Goal: Task Accomplishment & Management: Manage account settings

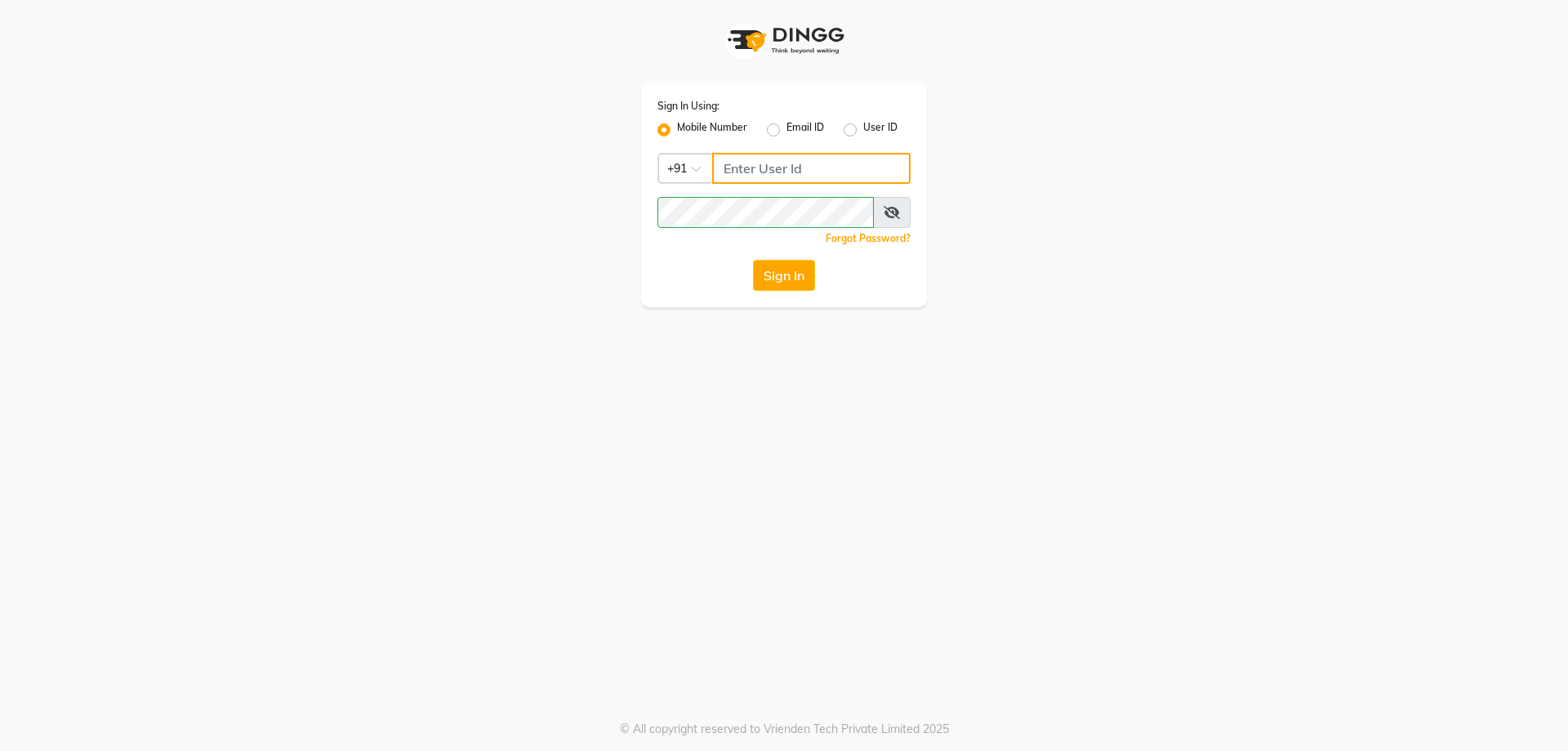
click at [763, 178] on input "Username" at bounding box center [812, 168] width 198 height 31
type input "9930289482"
click at [804, 281] on button "Sign In" at bounding box center [783, 275] width 62 height 31
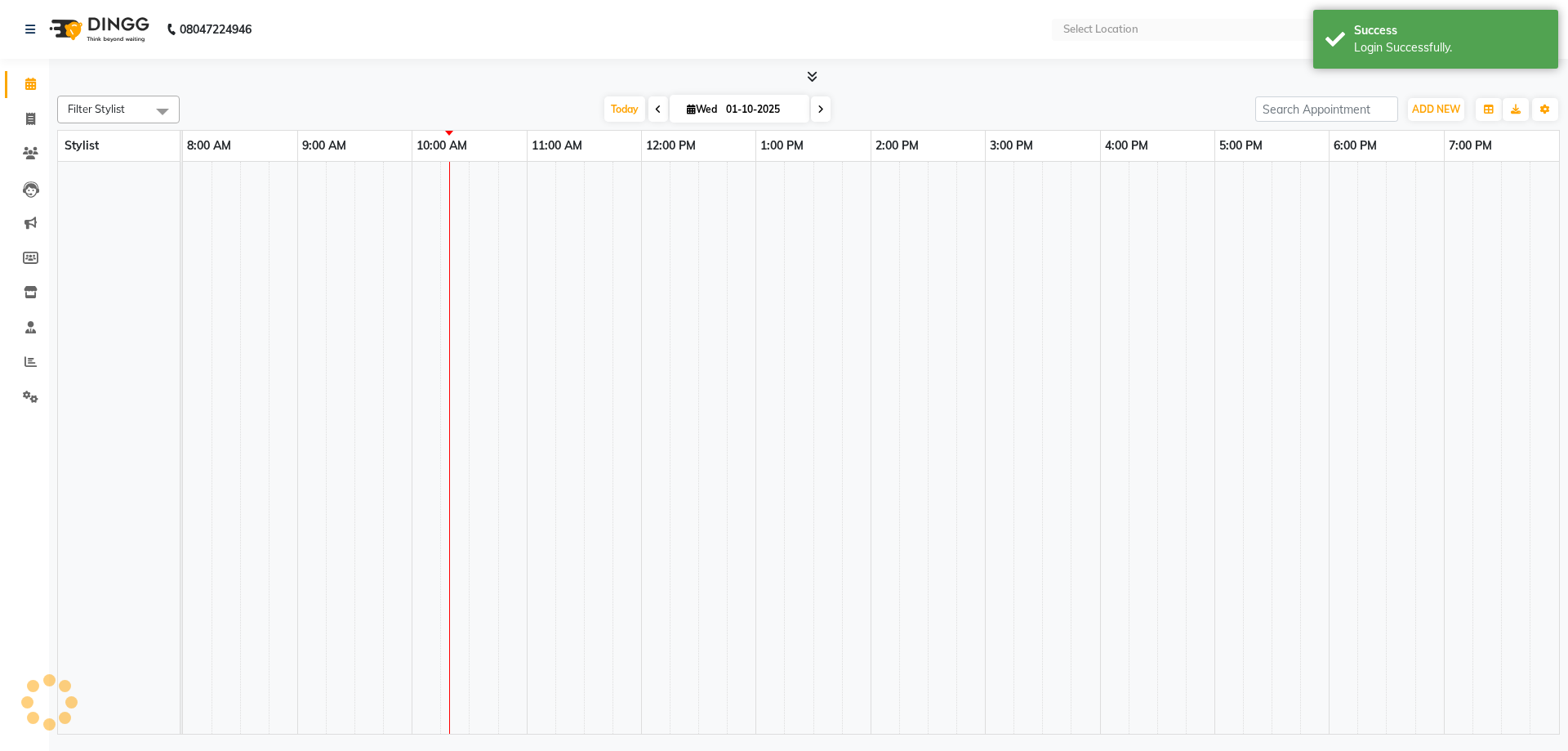
select select "en"
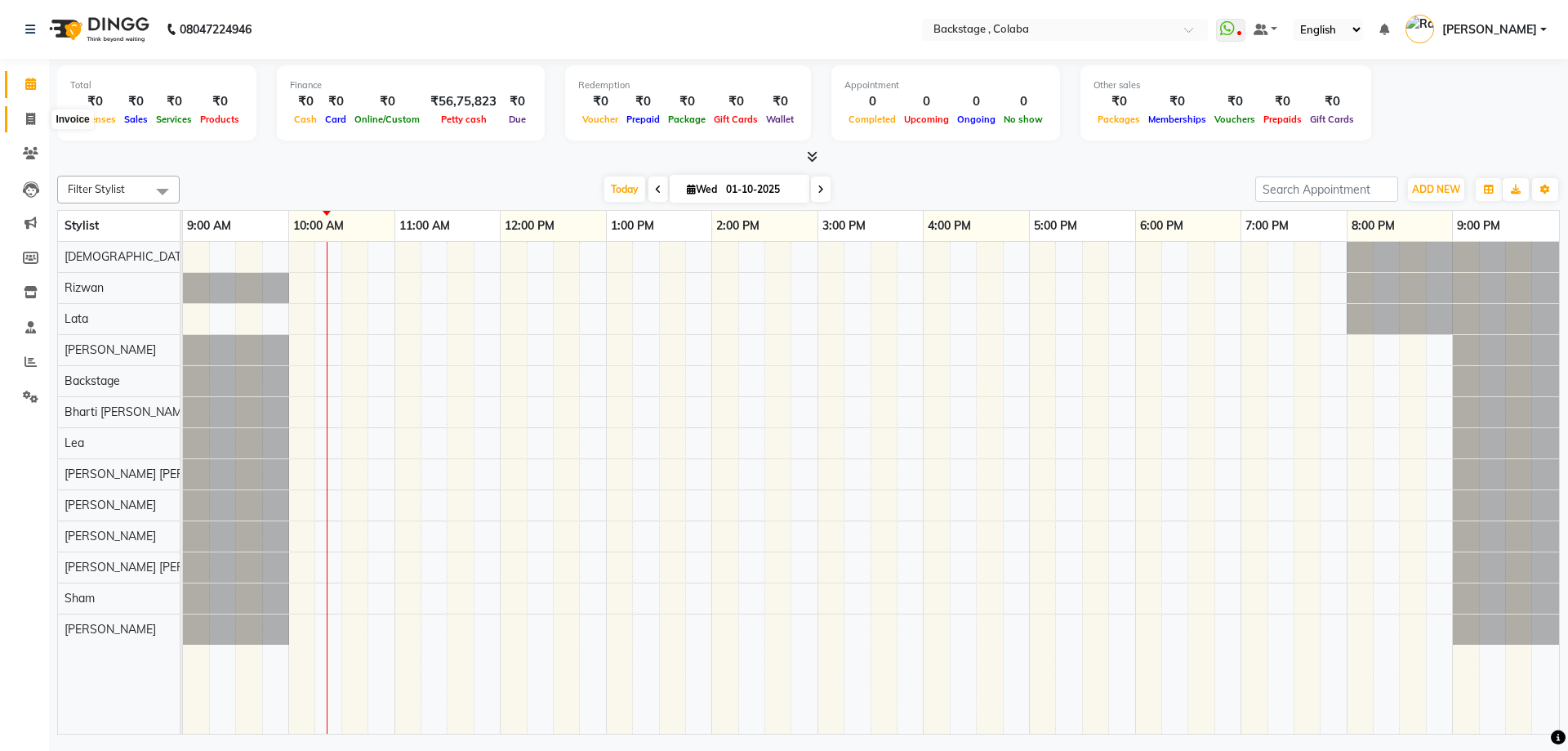
click at [31, 121] on icon at bounding box center [30, 118] width 9 height 12
select select "service"
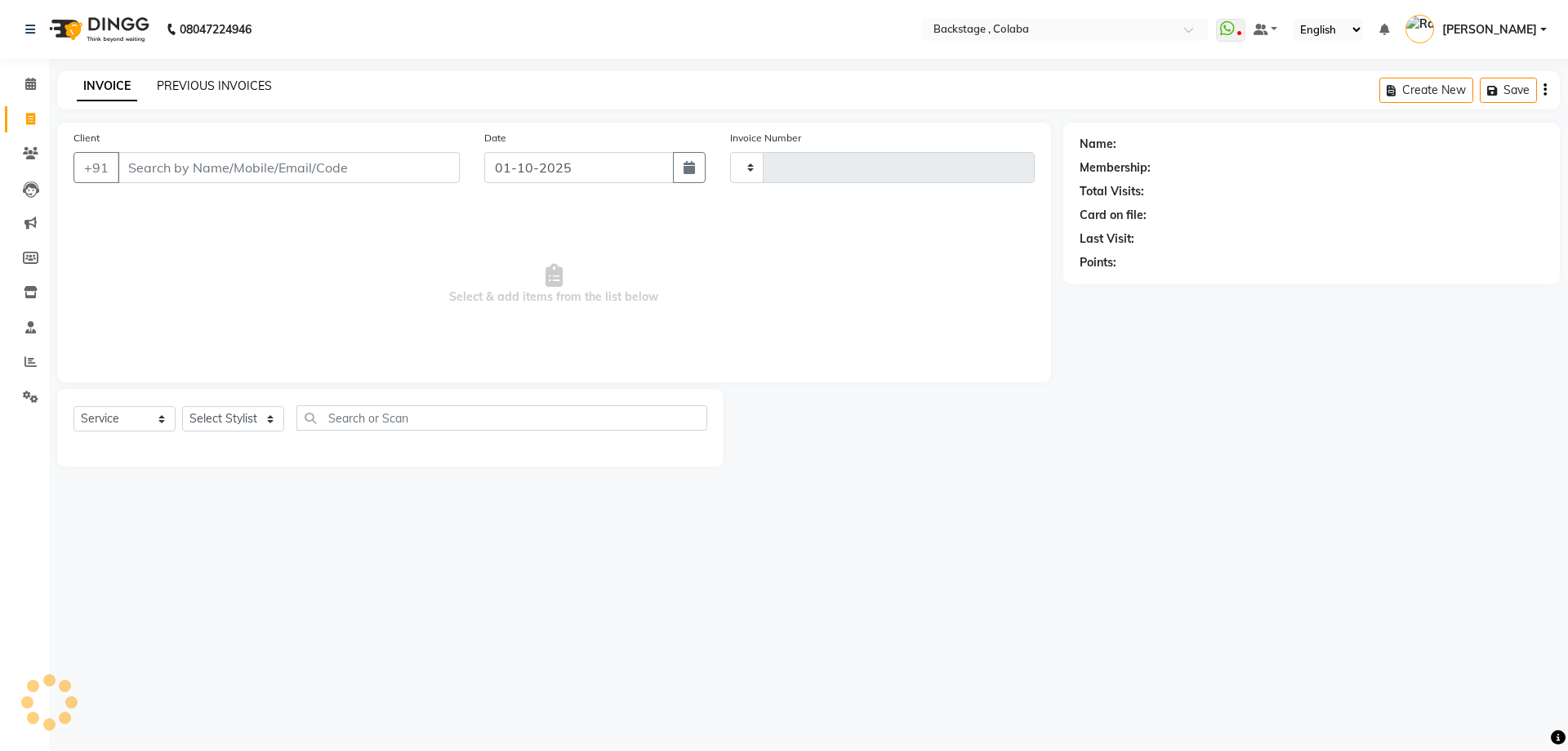
type input "2221"
select select "5451"
click at [239, 83] on link "PREVIOUS INVOICES" at bounding box center [214, 85] width 115 height 14
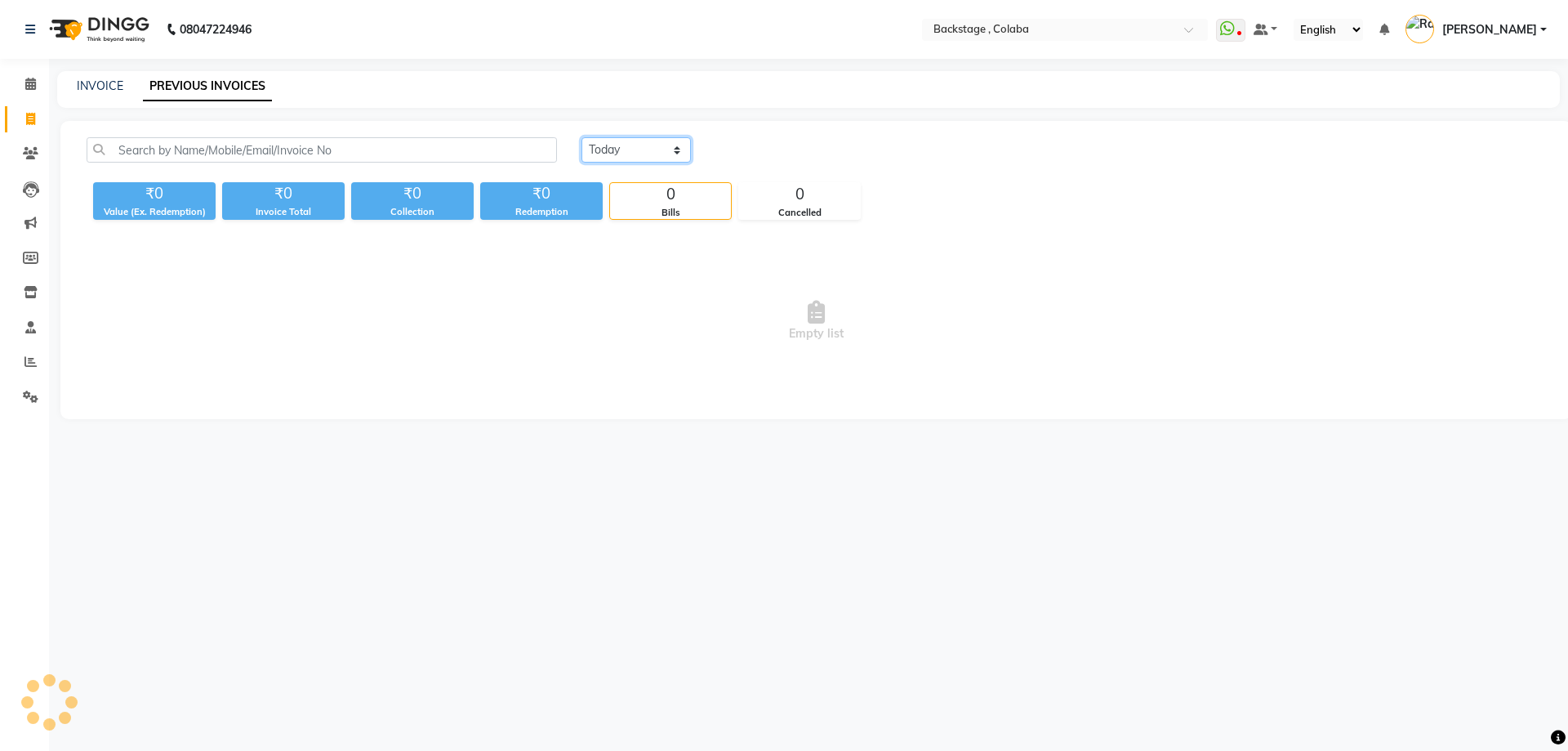
click at [653, 147] on select "Today Yesterday Custom Range" at bounding box center [636, 150] width 110 height 26
select select "range"
click at [582, 137] on select "Today Yesterday Custom Range" at bounding box center [636, 150] width 110 height 26
click at [755, 142] on input "01-10-2025" at bounding box center [770, 151] width 114 height 23
select select "10"
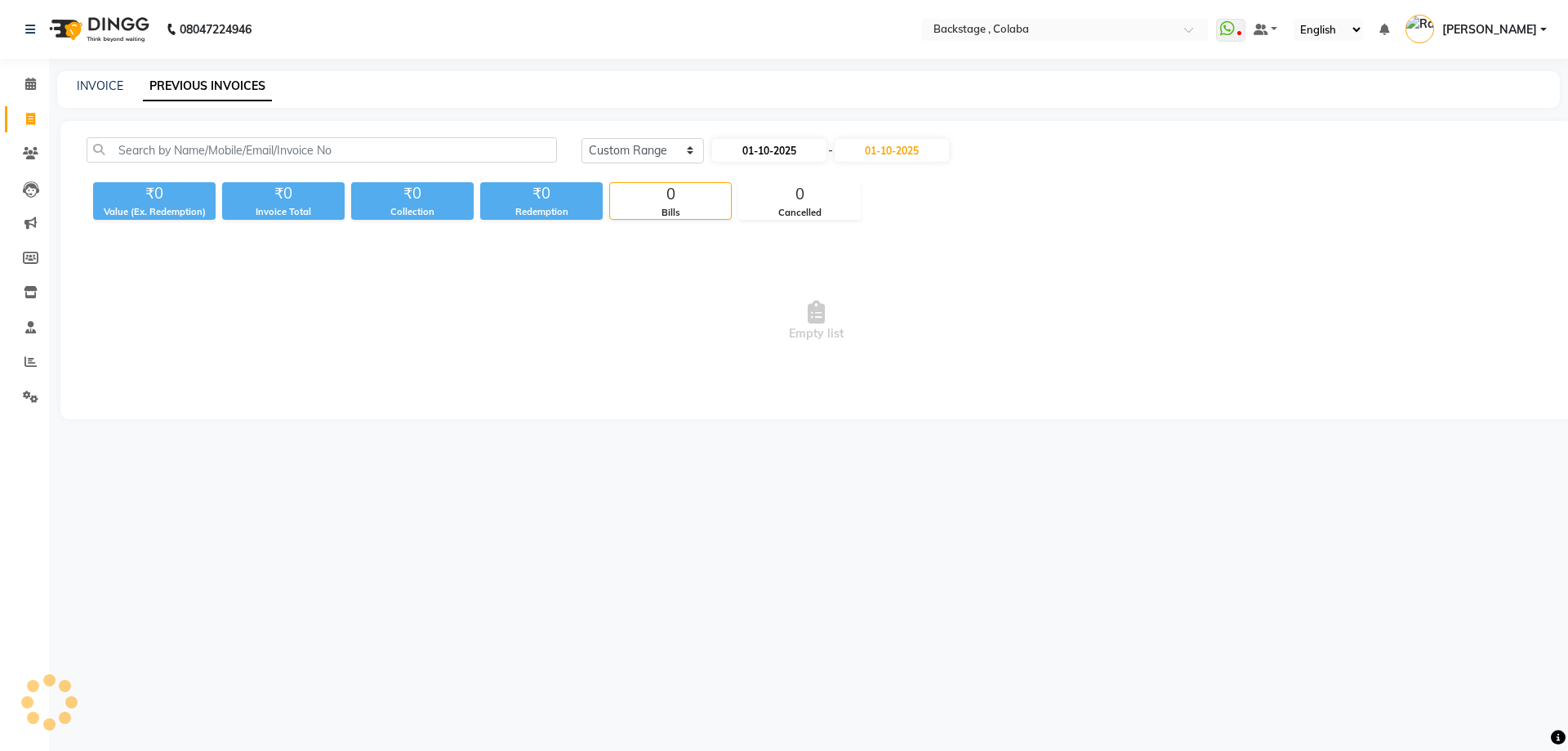
select select "2025"
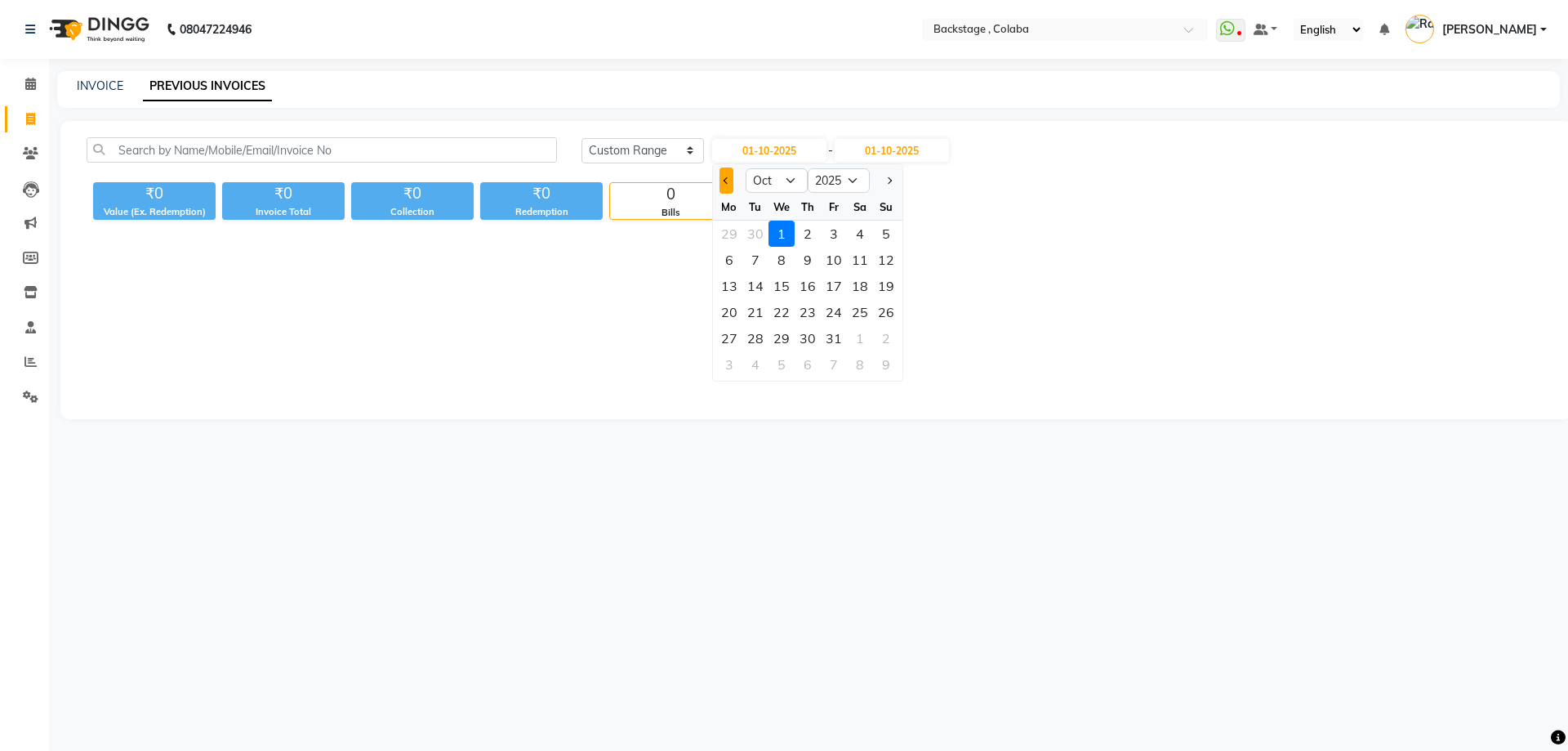
click at [720, 181] on button "Previous month" at bounding box center [726, 180] width 14 height 26
select select "9"
click at [880, 321] on div "28" at bounding box center [885, 311] width 26 height 26
type input "28-09-2025"
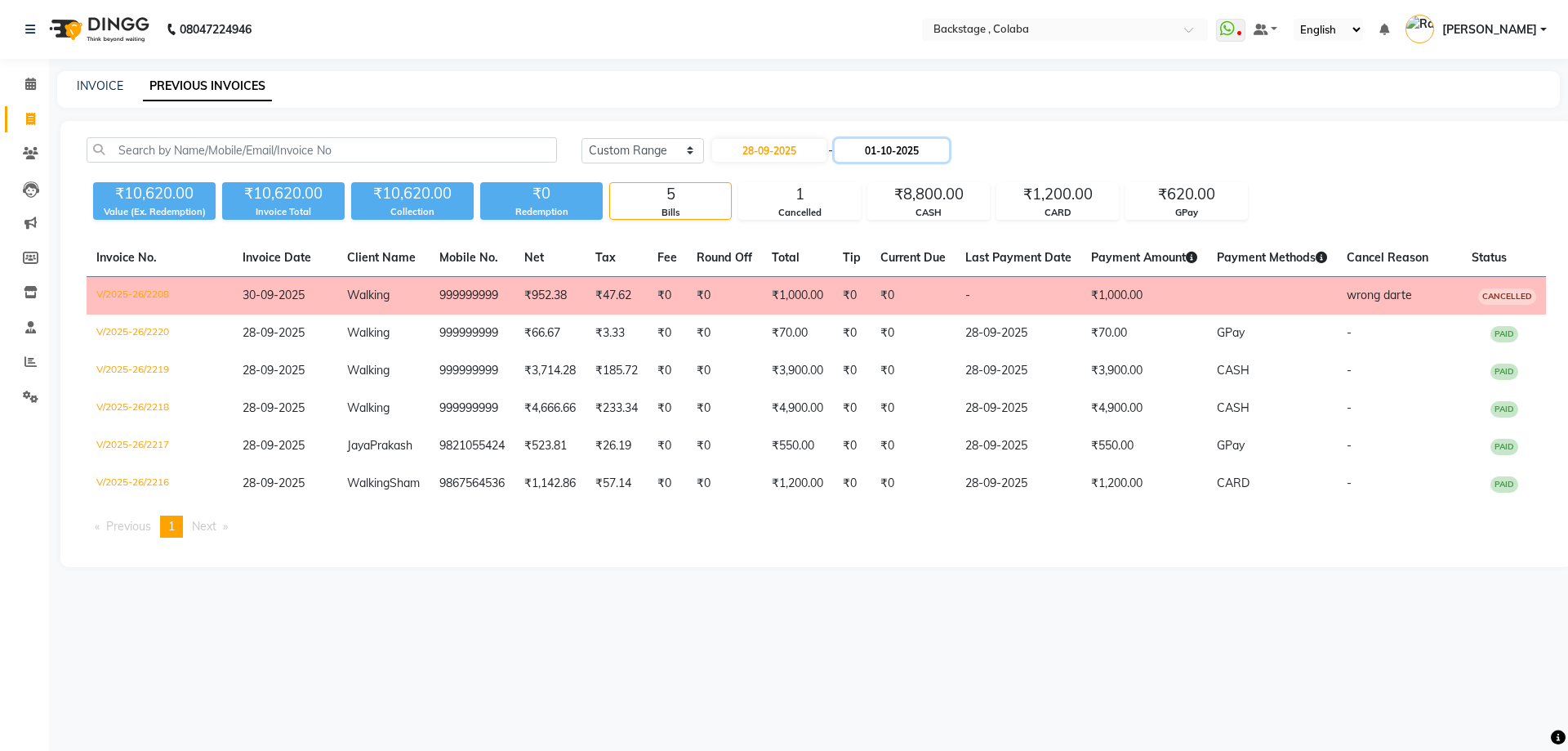
click at [900, 146] on input "01-10-2025" at bounding box center [892, 151] width 114 height 23
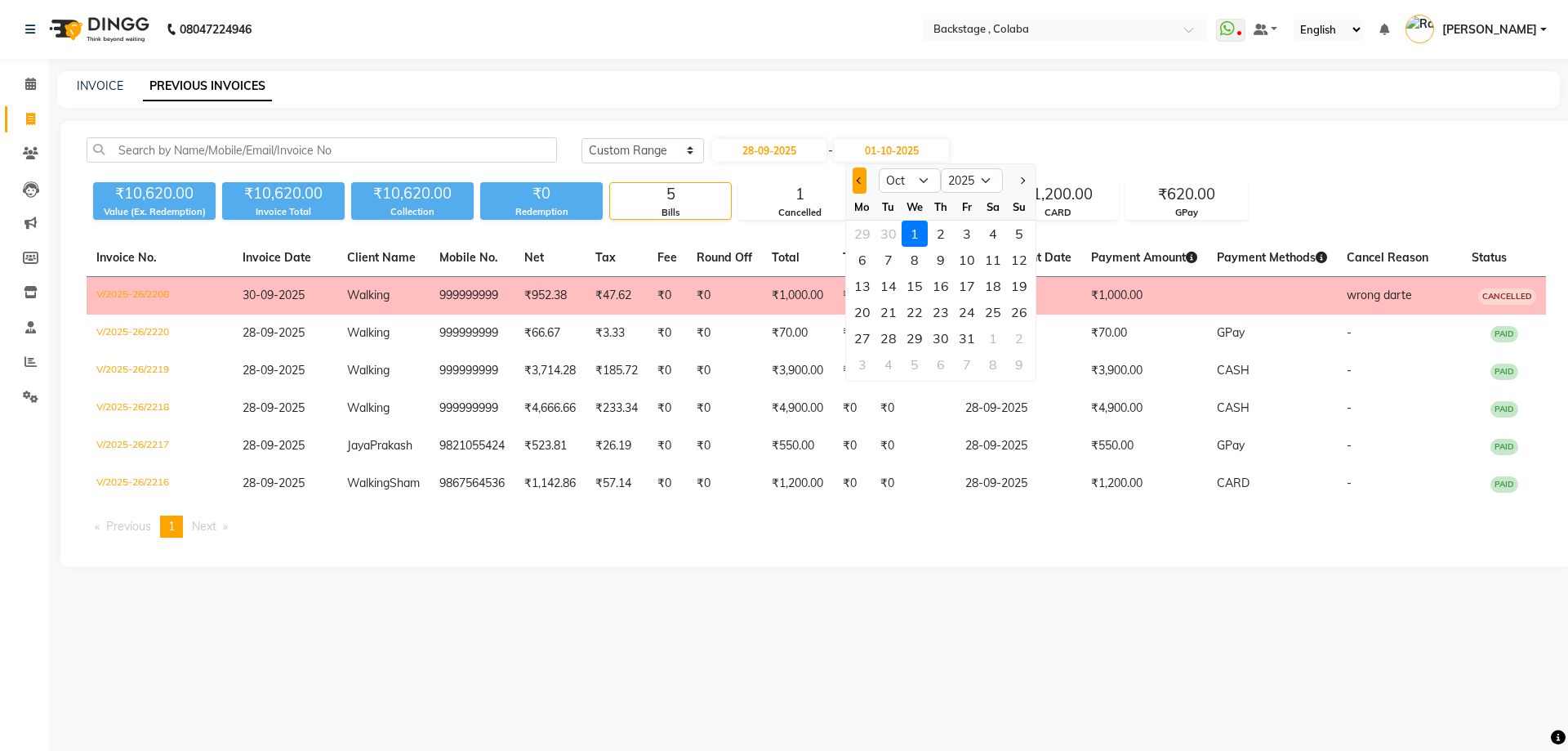
click at [859, 191] on button "Previous month" at bounding box center [859, 180] width 14 height 26
select select "9"
click at [1022, 321] on div "28" at bounding box center [1019, 311] width 26 height 26
type input "28-09-2025"
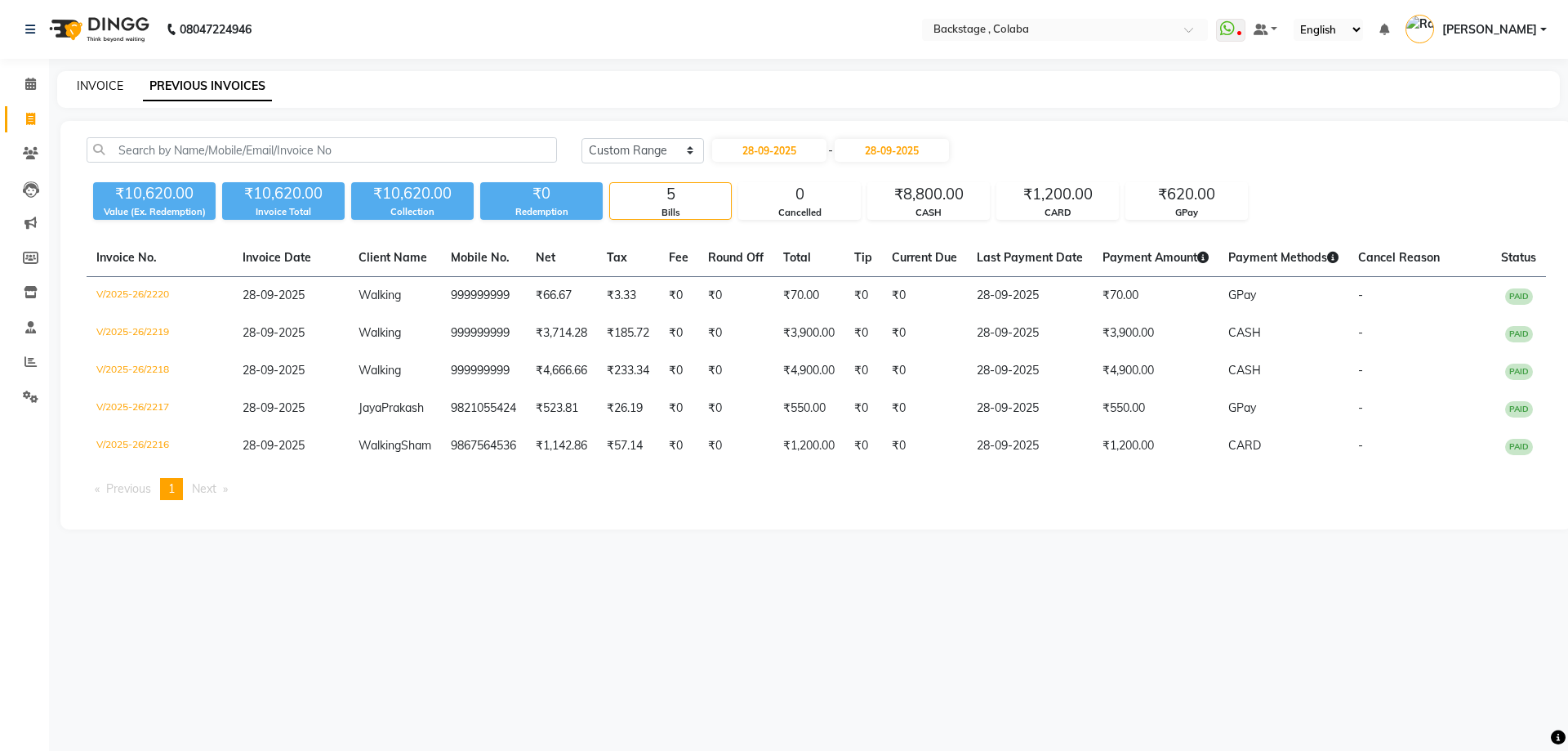
click at [114, 87] on link "INVOICE" at bounding box center [99, 85] width 47 height 14
select select "service"
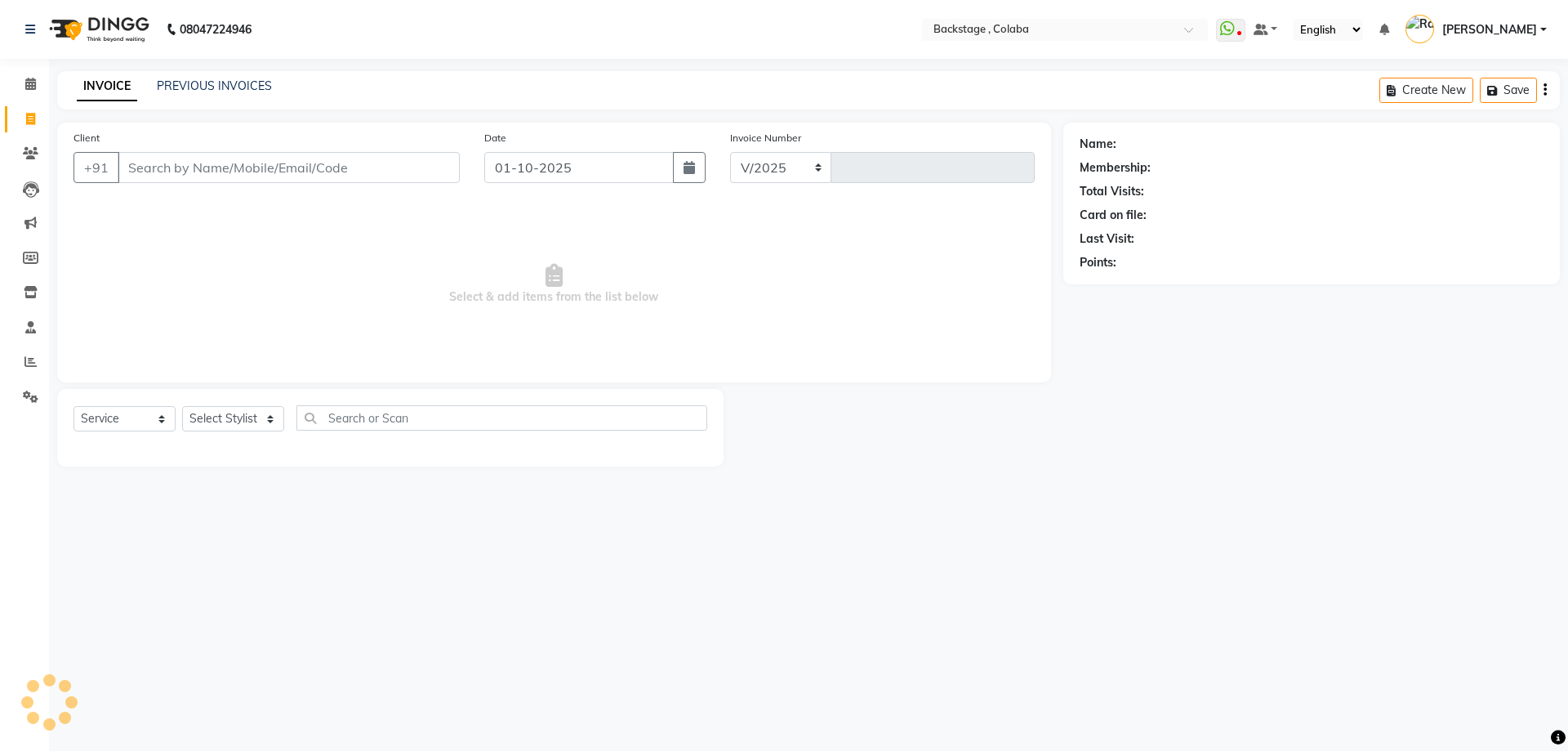
select select "5451"
type input "2221"
click at [192, 168] on input "Client" at bounding box center [288, 167] width 342 height 31
click at [696, 168] on button "button" at bounding box center [690, 167] width 32 height 31
select select "10"
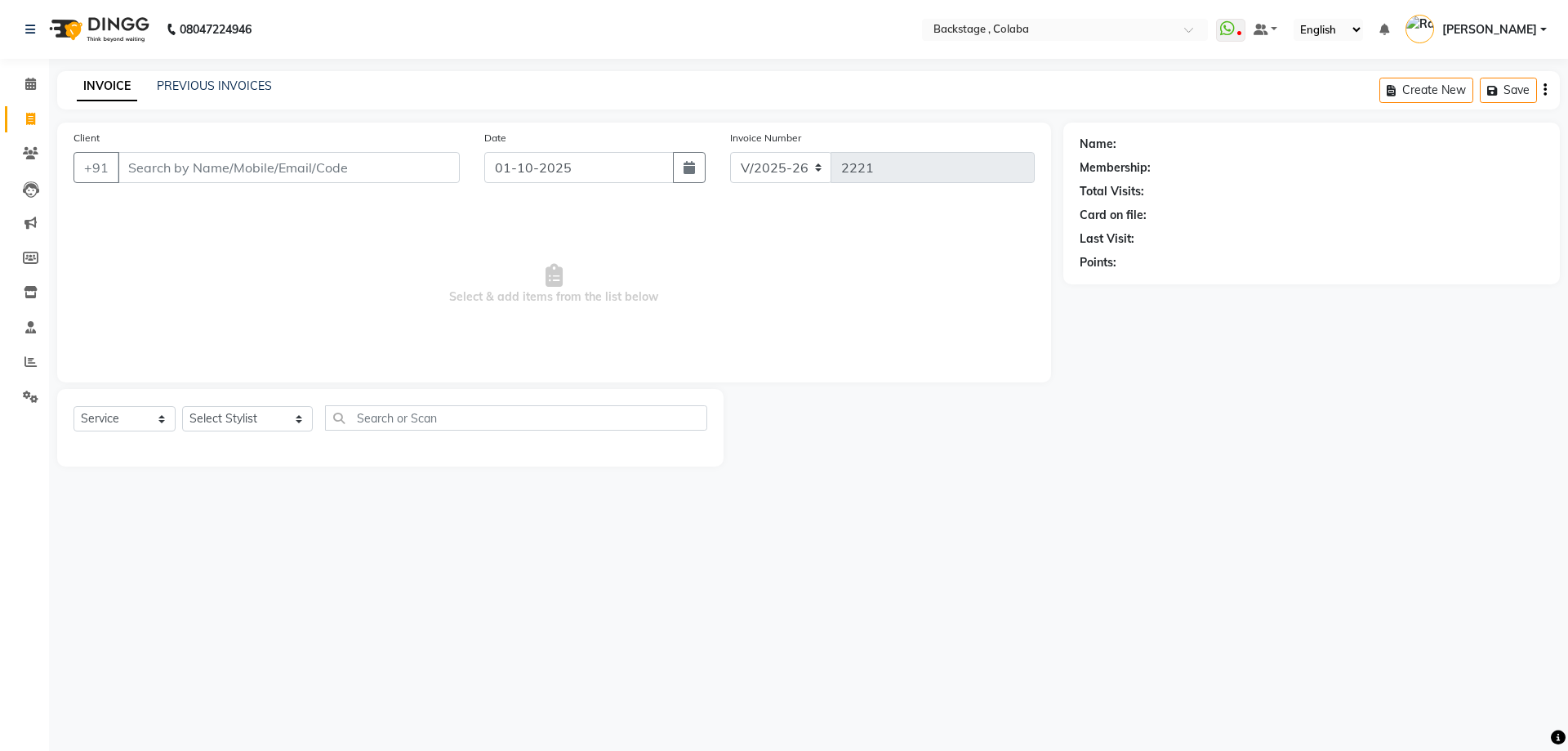
select select "2025"
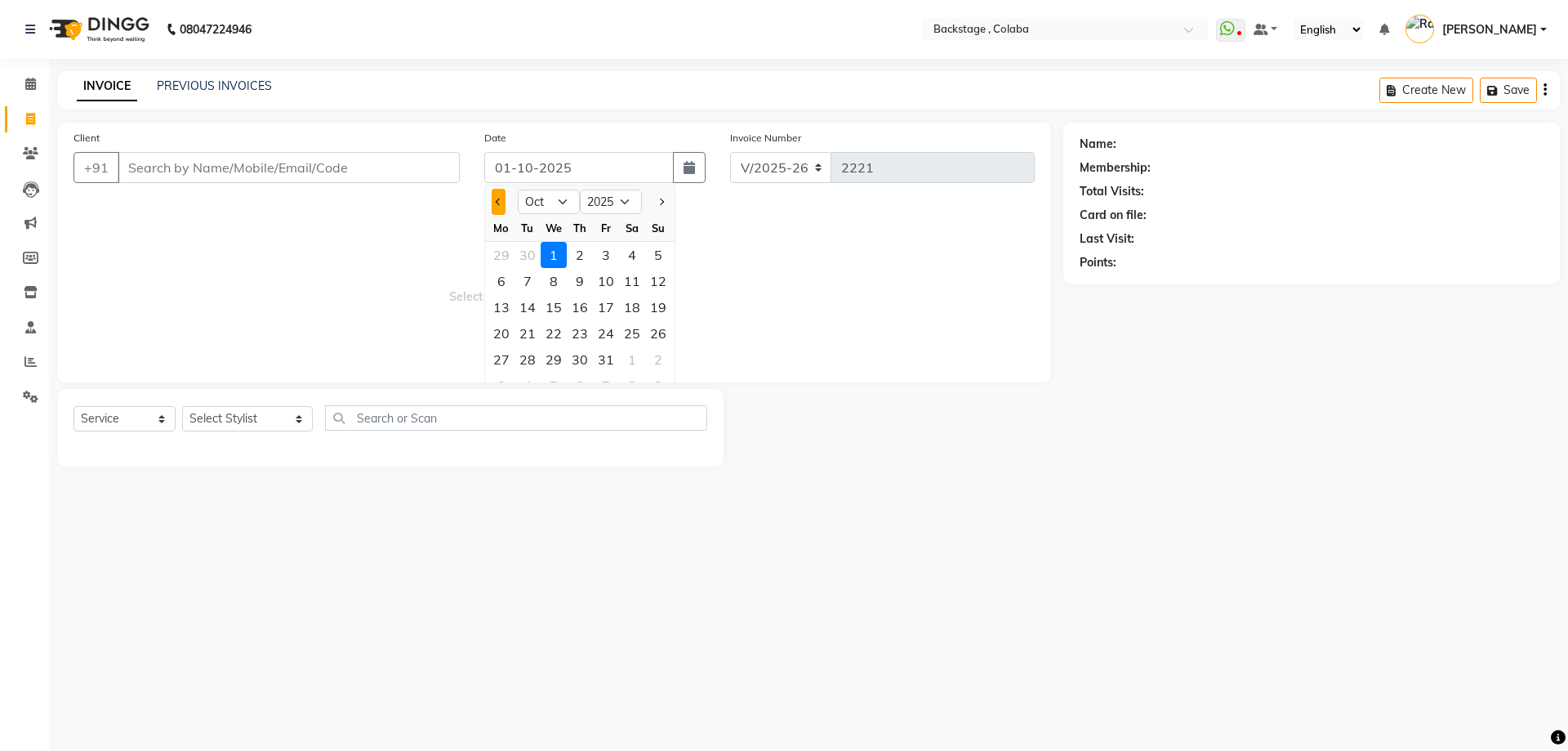
click at [501, 201] on span "Previous month" at bounding box center [499, 201] width 7 height 7
select select "9"
click at [659, 335] on div "28" at bounding box center [657, 333] width 26 height 26
type input "28-09-2025"
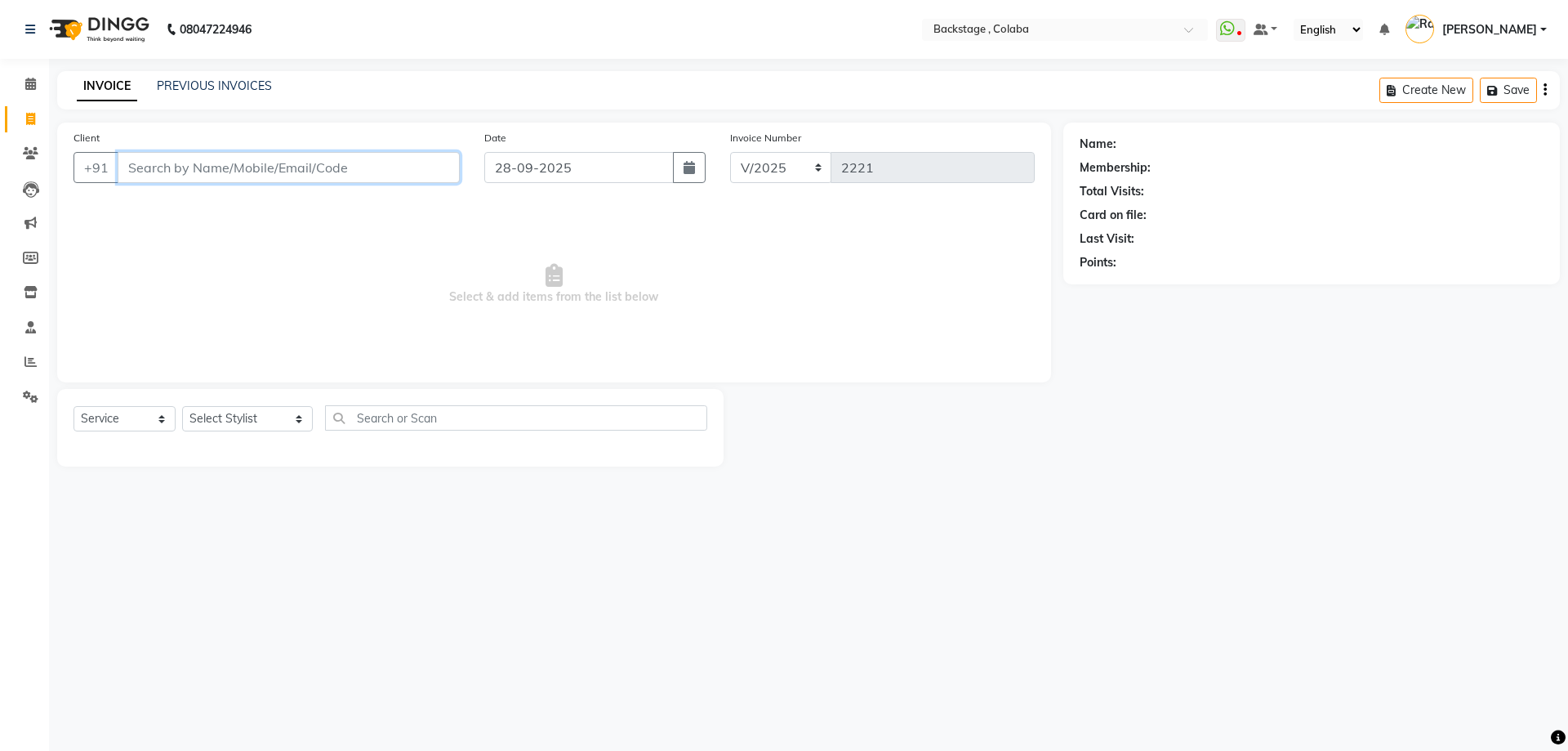
click at [321, 176] on input "Client" at bounding box center [288, 167] width 342 height 31
drag, startPoint x: 182, startPoint y: 167, endPoint x: 76, endPoint y: 159, distance: 106.3
click at [76, 159] on div "+91 Priyanka70304311 Add Client" at bounding box center [266, 167] width 386 height 31
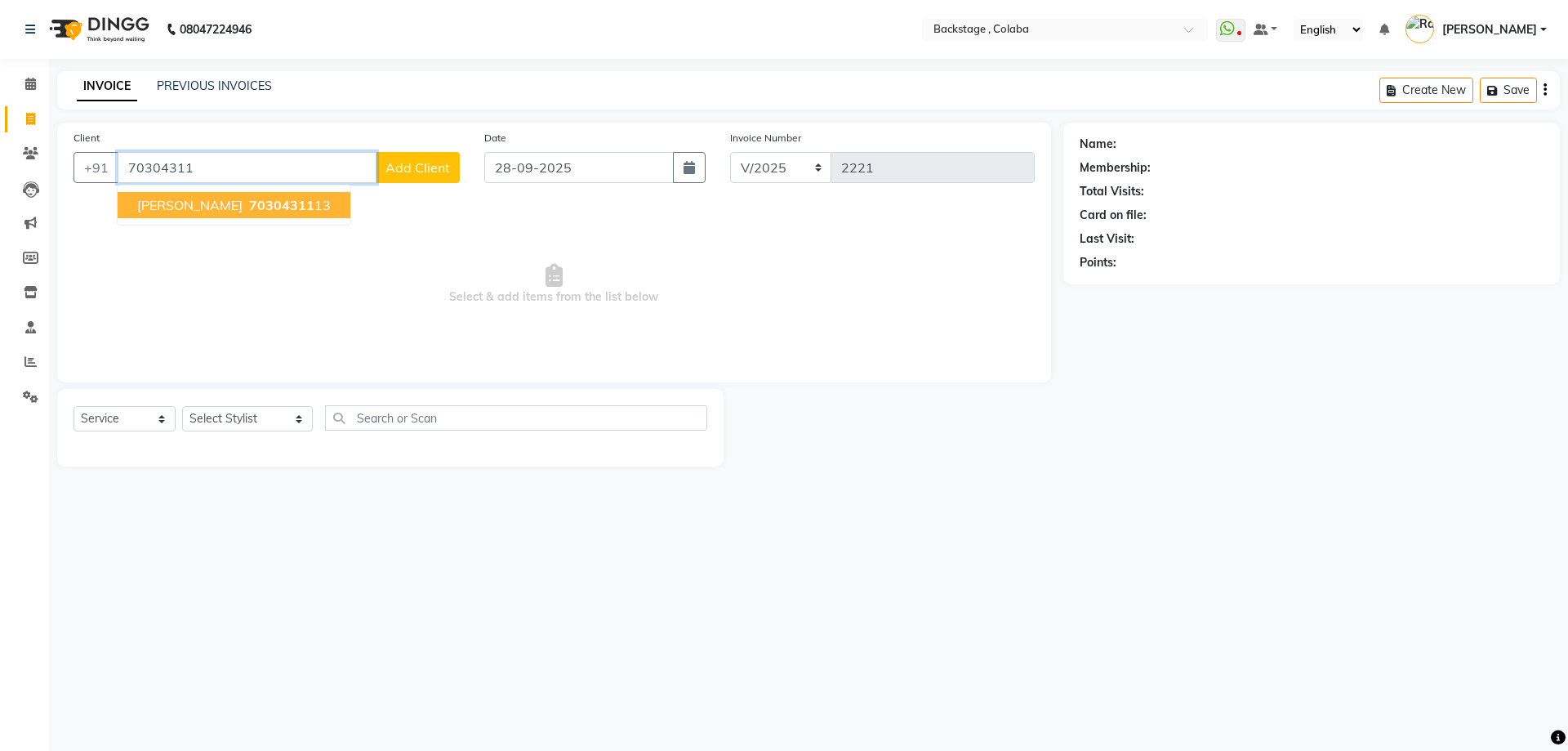
click at [117, 201] on button "Priyanka Singh 70304311 13" at bounding box center [234, 204] width 233 height 26
type input "7030431113"
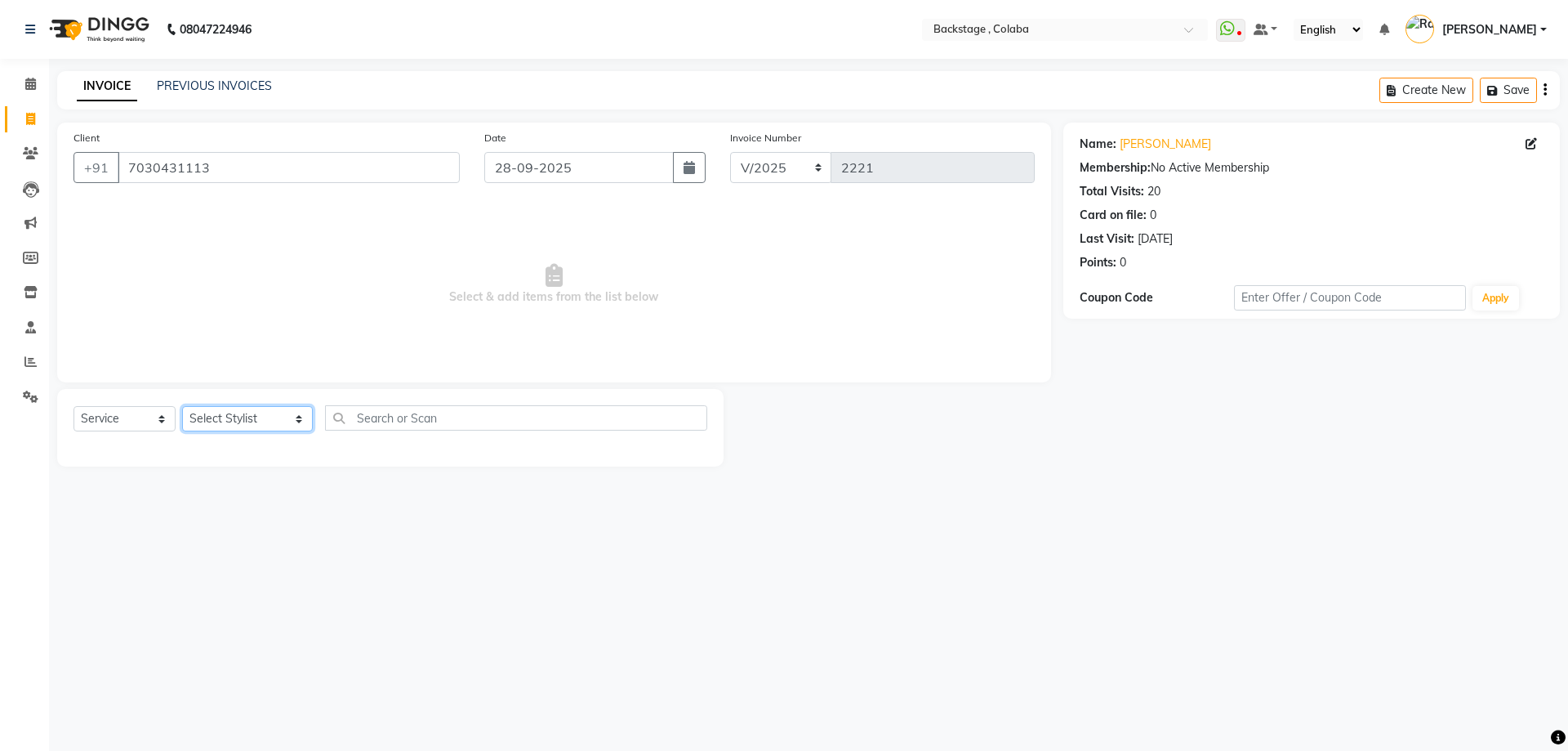
drag, startPoint x: 228, startPoint y: 421, endPoint x: 225, endPoint y: 429, distance: 8.5
click at [228, 423] on select "Select Stylist Backstage Bharti Nitesh Gohar Jayesh Anil Karekar Kalavati Sharm…" at bounding box center [247, 419] width 131 height 26
select select "83246"
click at [182, 407] on select "Select Stylist Backstage Bharti Nitesh Gohar Jayesh Anil Karekar Kalavati Sharm…" at bounding box center [247, 419] width 131 height 26
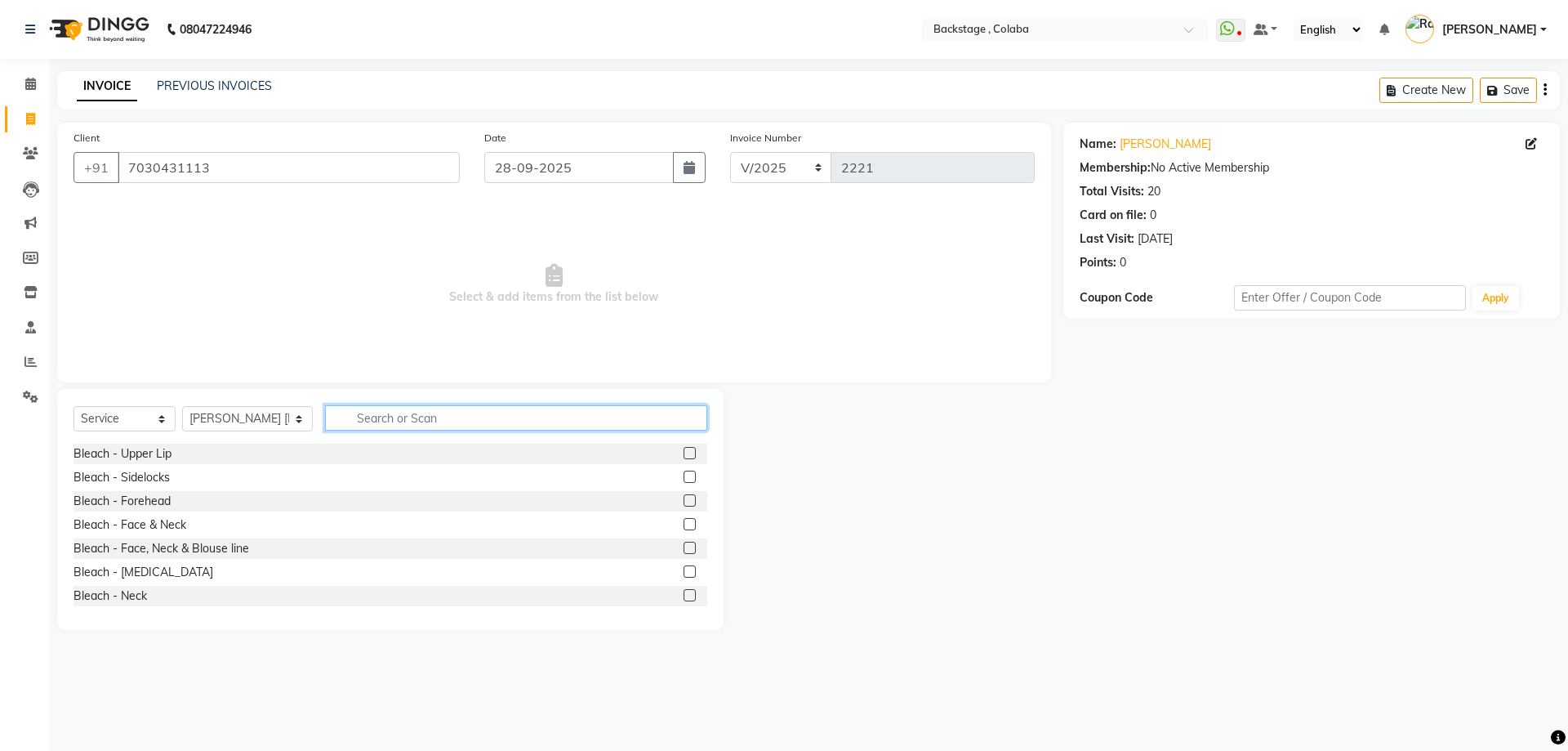
click at [360, 418] on input "text" at bounding box center [516, 418] width 382 height 26
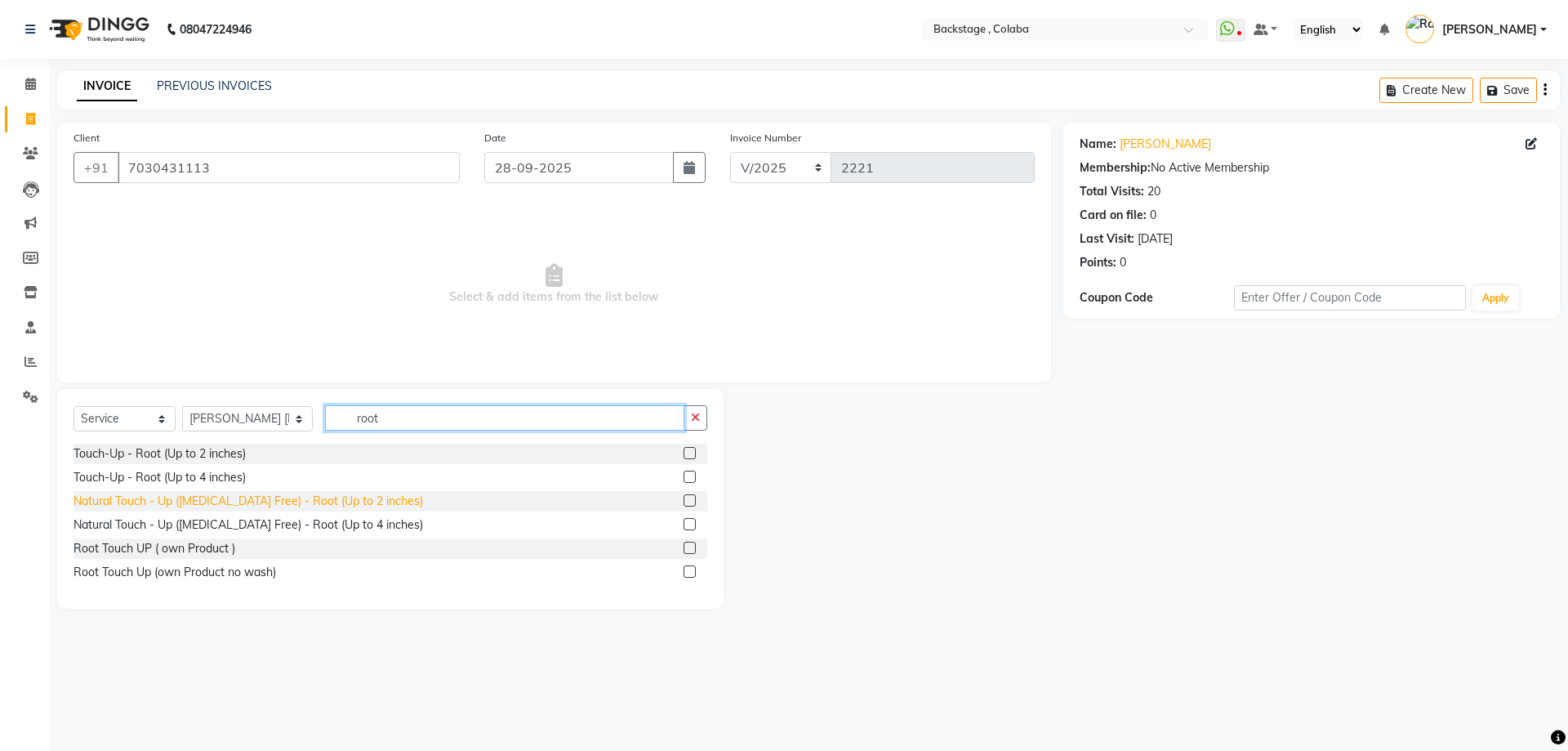
type input "root"
click at [292, 504] on div "Natural Touch - Up (Ammonia Free) - Root (Up to 2 inches)" at bounding box center [248, 501] width 349 height 17
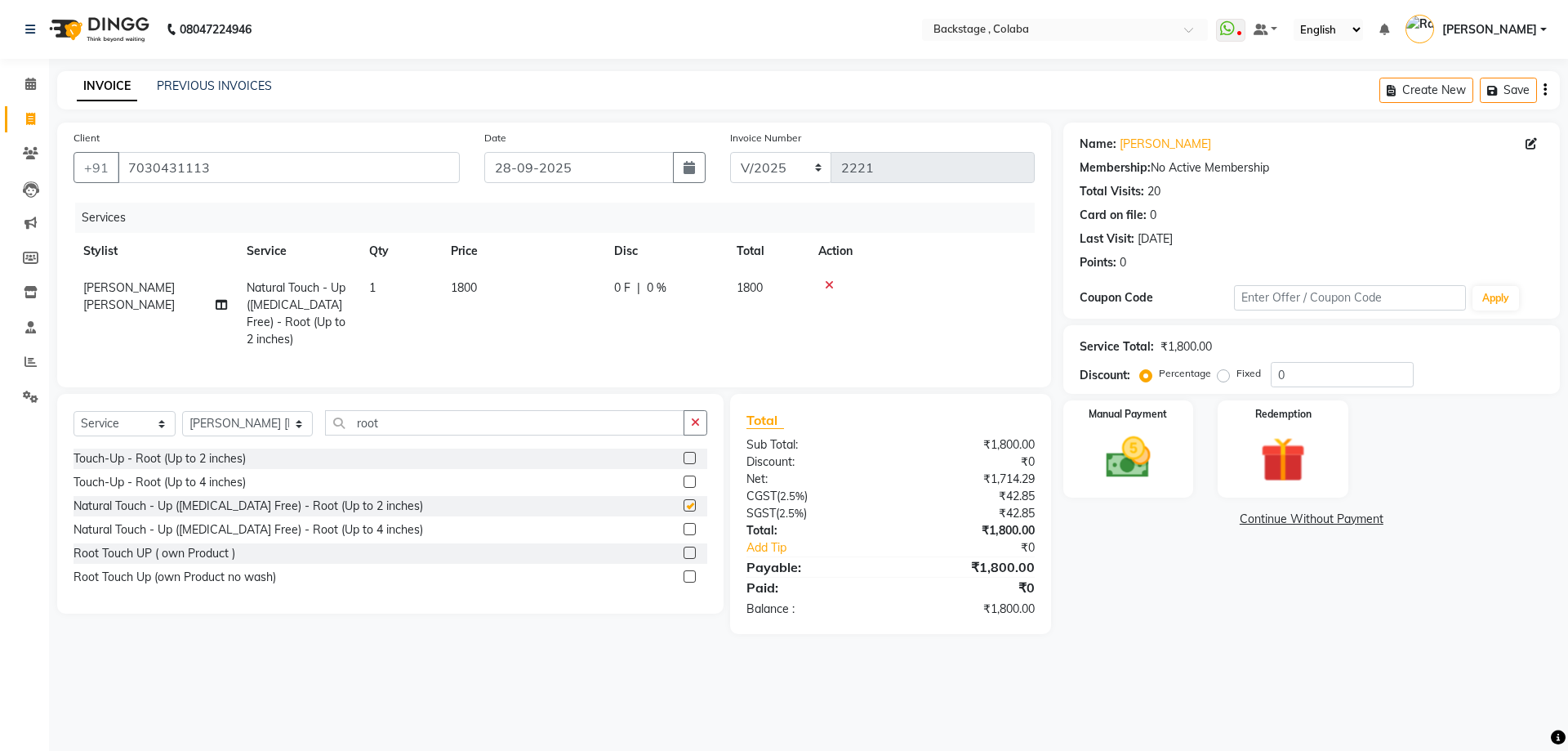
checkbox input "false"
click at [512, 281] on td "1800" at bounding box center [522, 314] width 163 height 88
select select "83246"
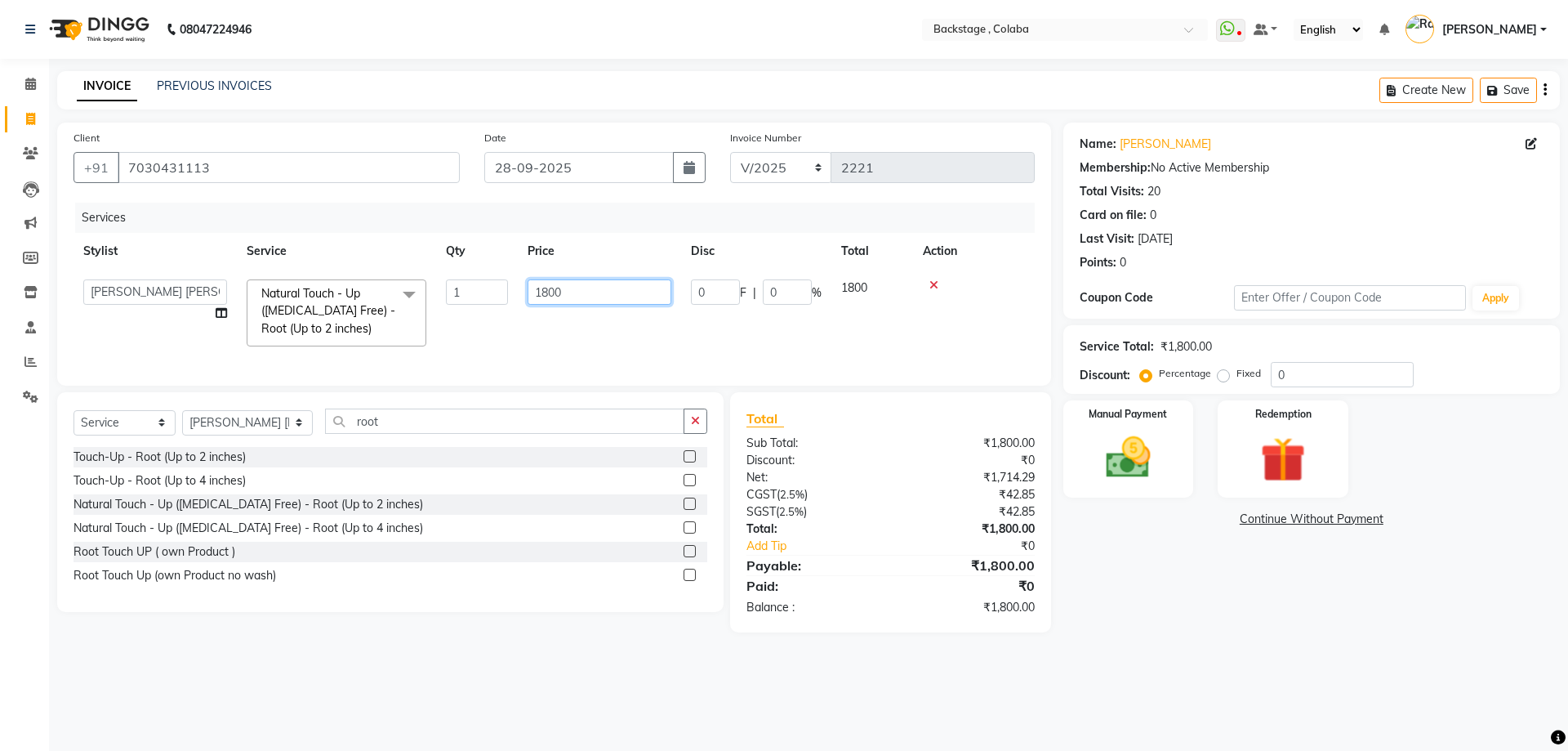
drag, startPoint x: 561, startPoint y: 302, endPoint x: 485, endPoint y: 308, distance: 76.2
click at [485, 309] on tr "Backstage Bharti Nitesh Gohar Jayesh Anil Karekar Kalavati Sharma Kalindi Joshi…" at bounding box center [554, 313] width 961 height 87
type input "2000"
click at [359, 432] on input "root" at bounding box center [505, 421] width 360 height 26
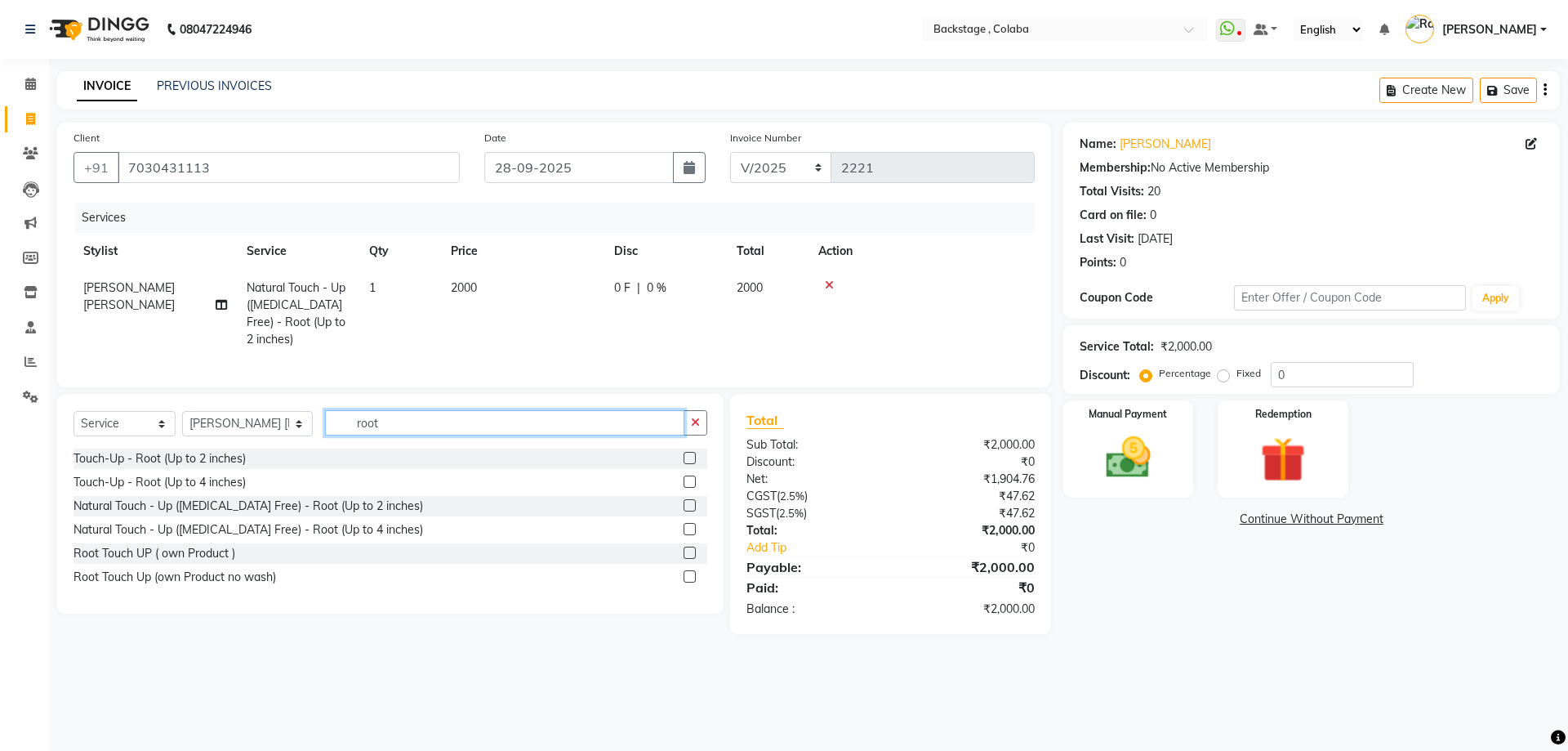
click at [359, 432] on input "root" at bounding box center [505, 423] width 360 height 26
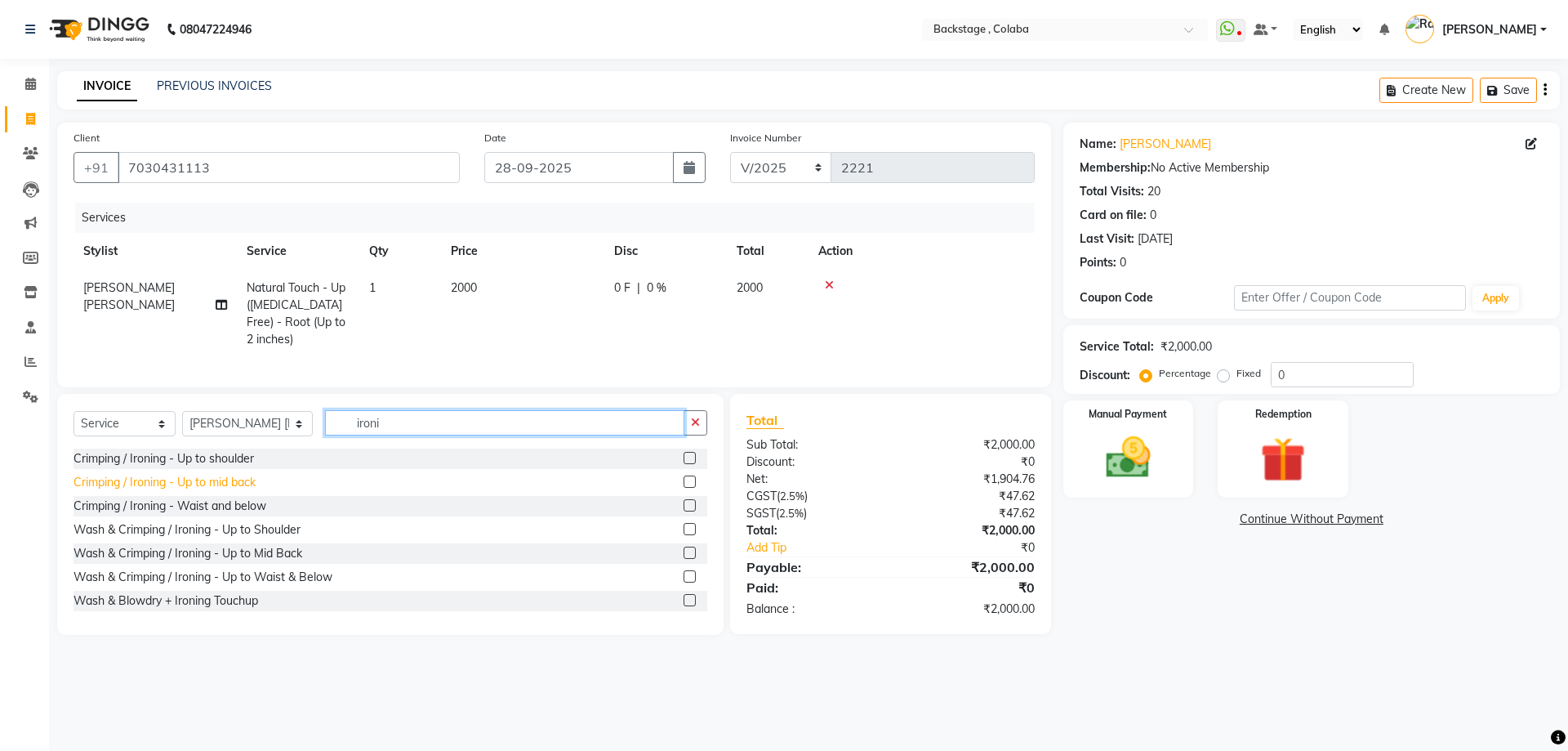
type input "ironi"
click at [238, 491] on div "Crimping / Ironing - Up to mid back" at bounding box center [164, 483] width 182 height 17
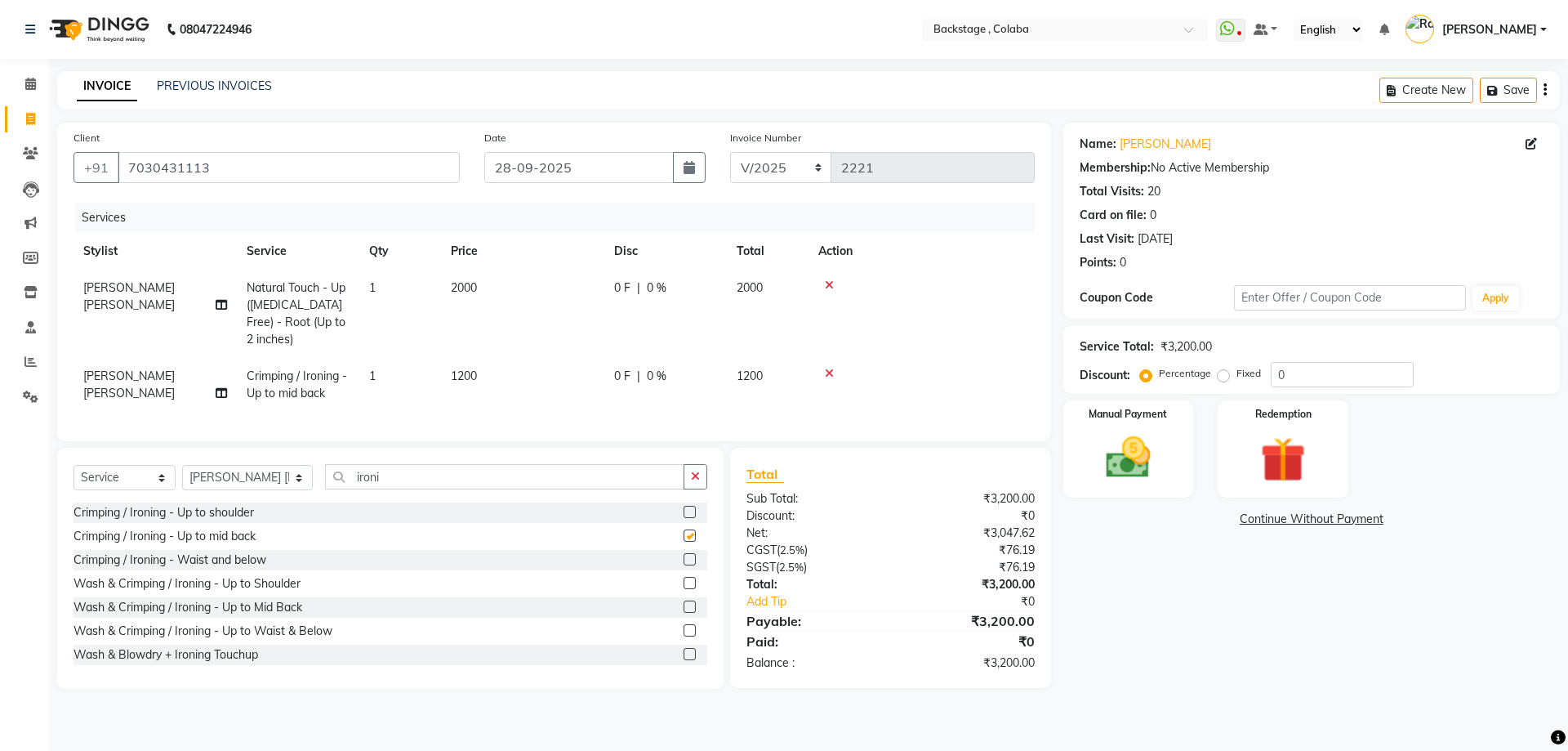
checkbox input "false"
click at [500, 365] on td "1200" at bounding box center [522, 385] width 163 height 54
select select "83246"
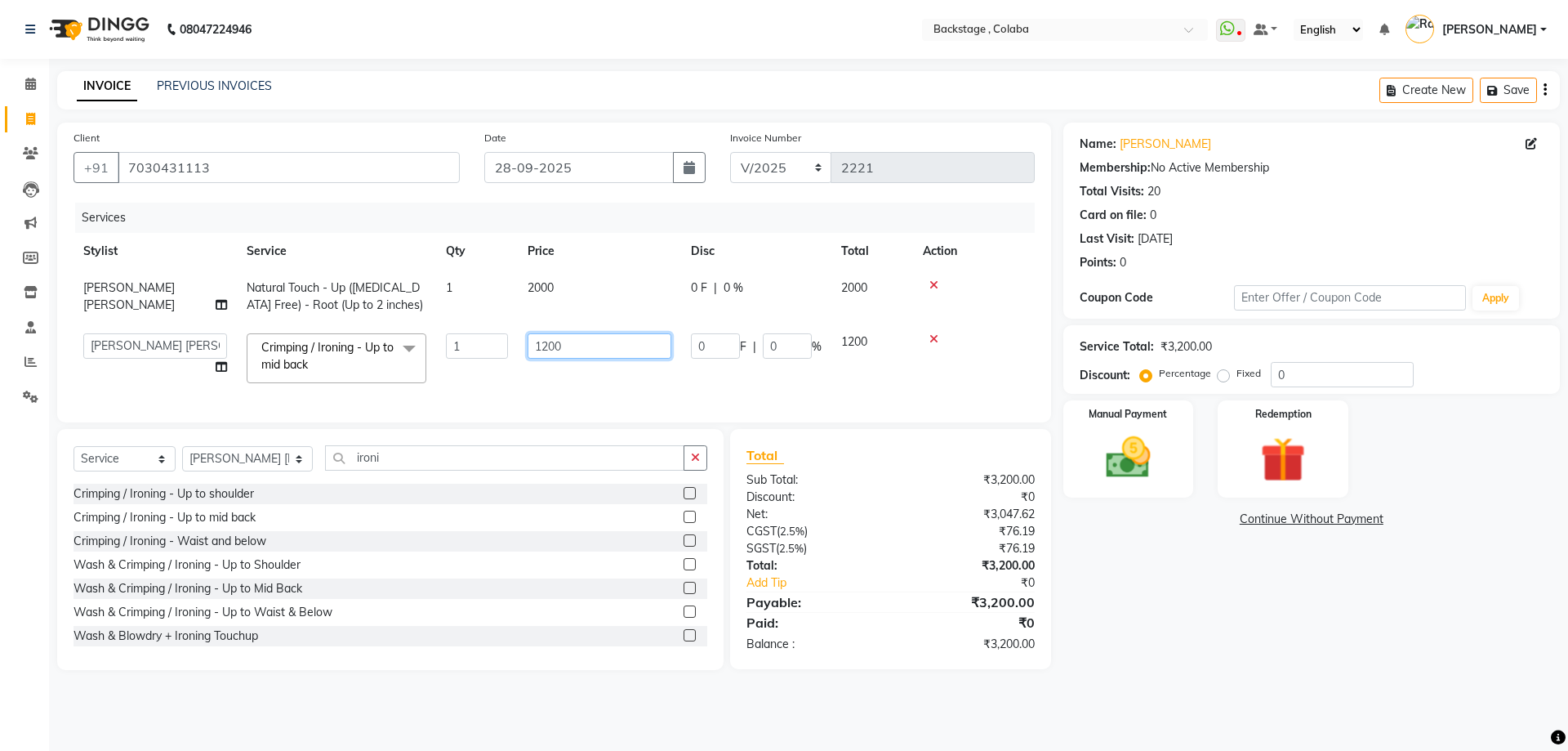
drag, startPoint x: 580, startPoint y: 341, endPoint x: 488, endPoint y: 341, distance: 92.0
click at [488, 341] on tr "Backstage Bharti Nitesh Gohar Jayesh Anil Karekar Kalavati Sharma Kalindi Joshi…" at bounding box center [554, 358] width 961 height 70
type input "900"
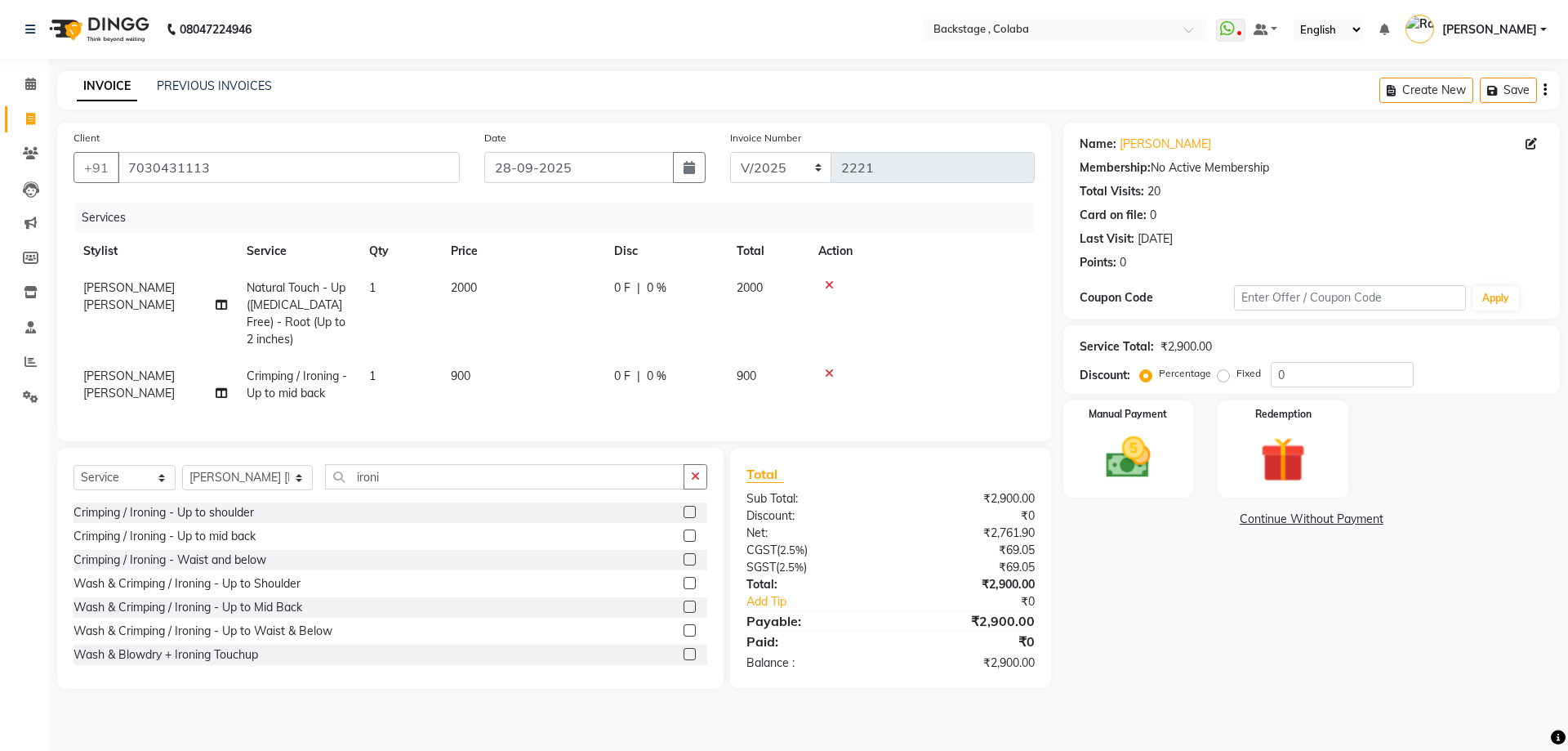
click at [1135, 527] on link "Continue Without Payment" at bounding box center [1311, 519] width 490 height 17
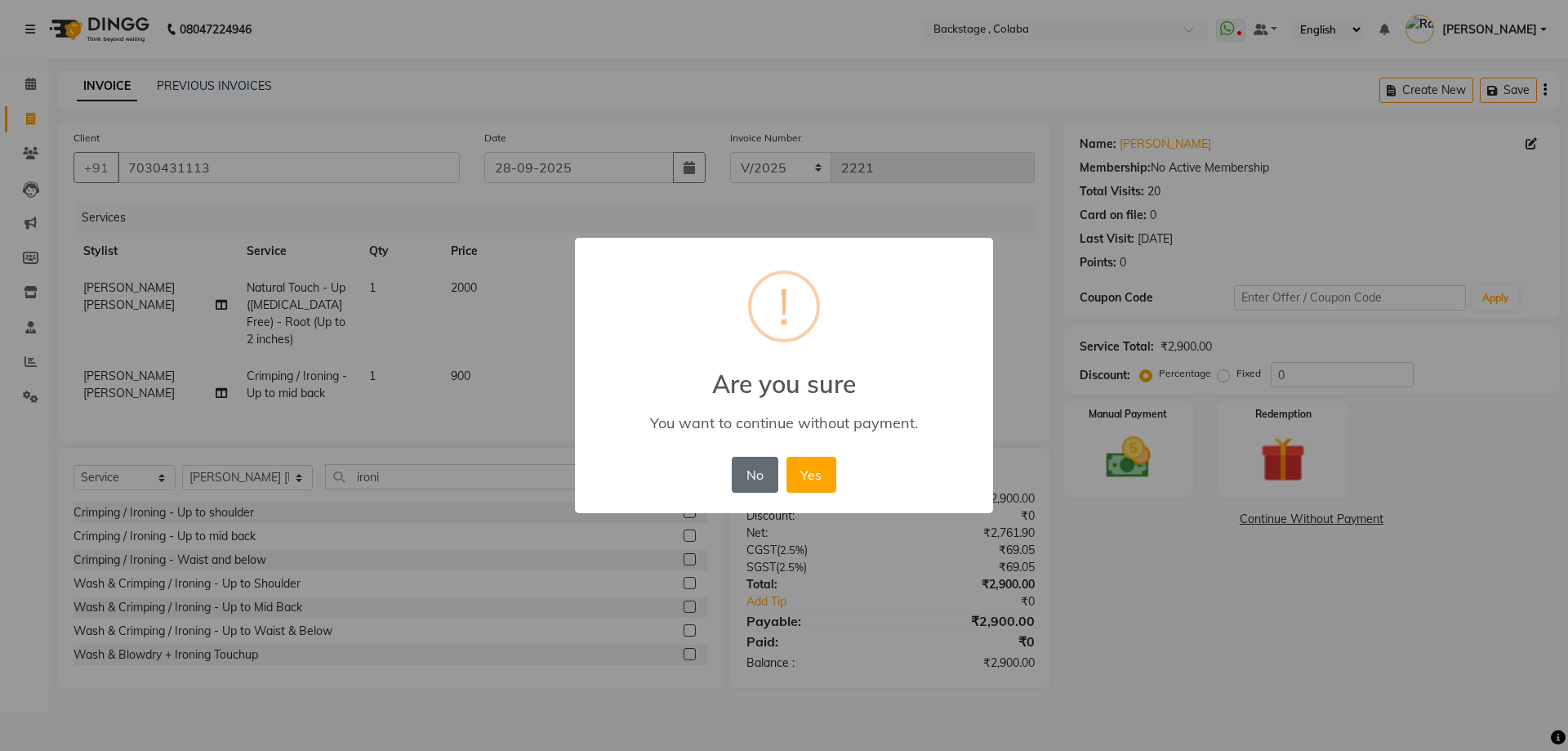
click at [753, 473] on button "No" at bounding box center [754, 475] width 46 height 36
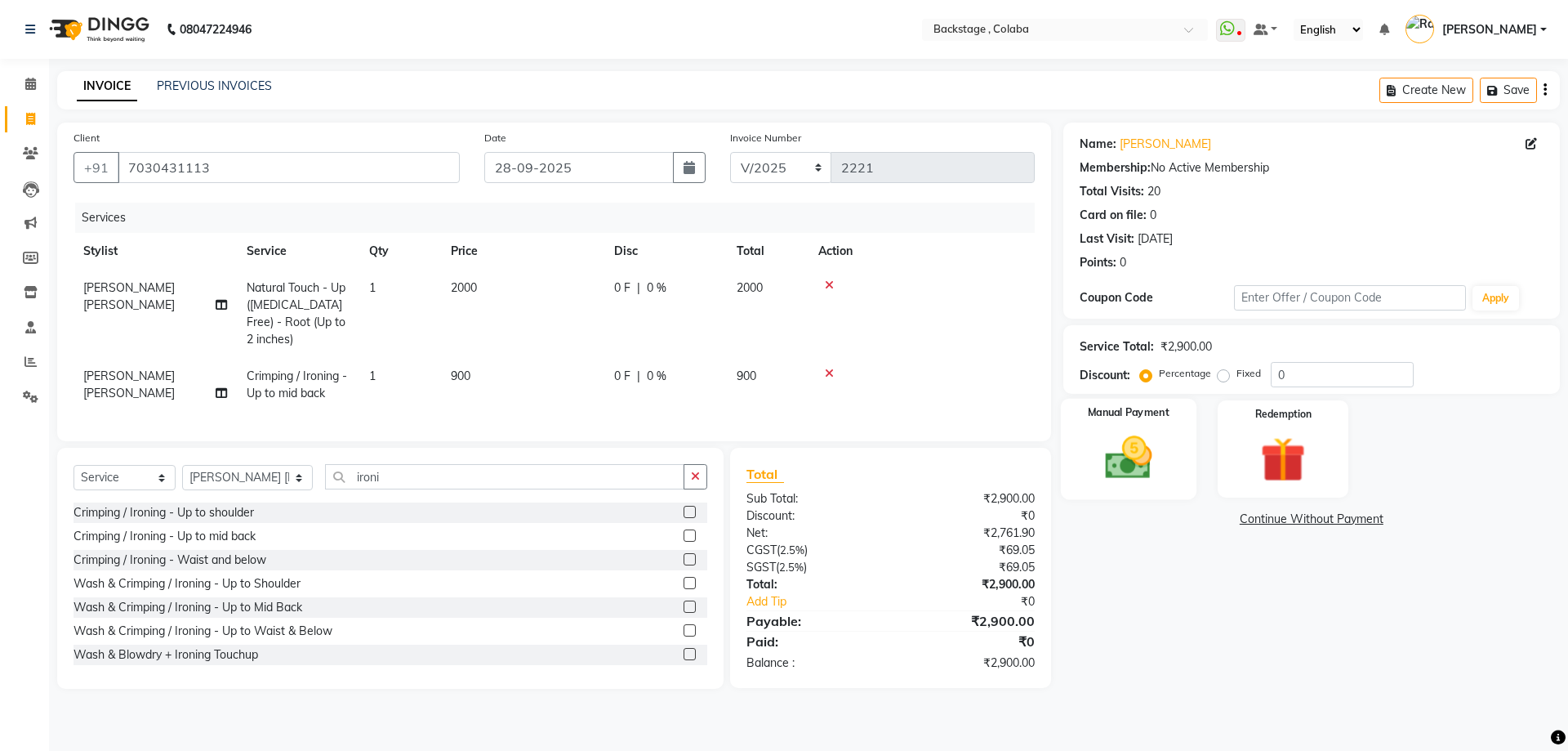
click at [1096, 460] on img at bounding box center [1128, 457] width 76 height 54
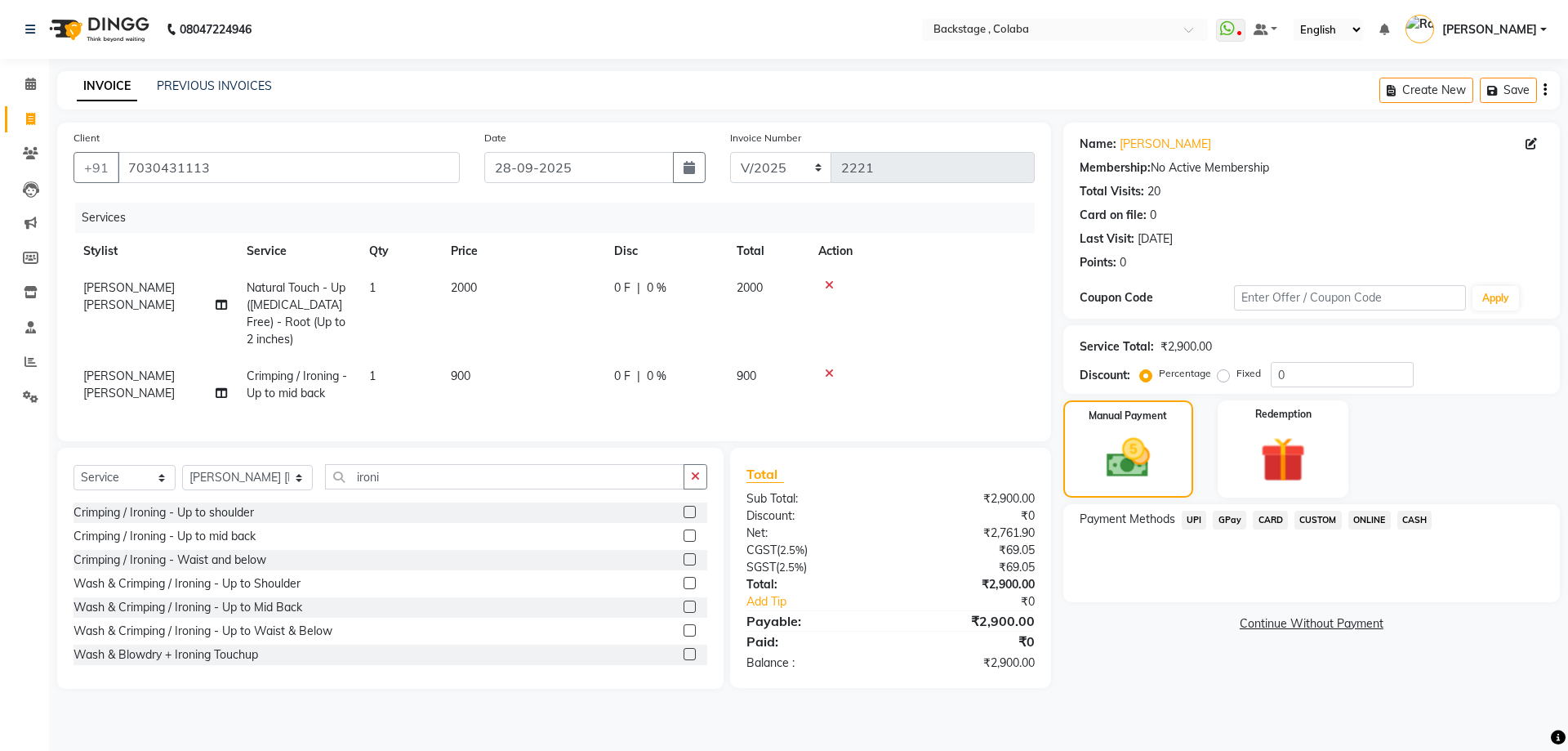
click at [1413, 523] on span "CASH" at bounding box center [1414, 520] width 35 height 19
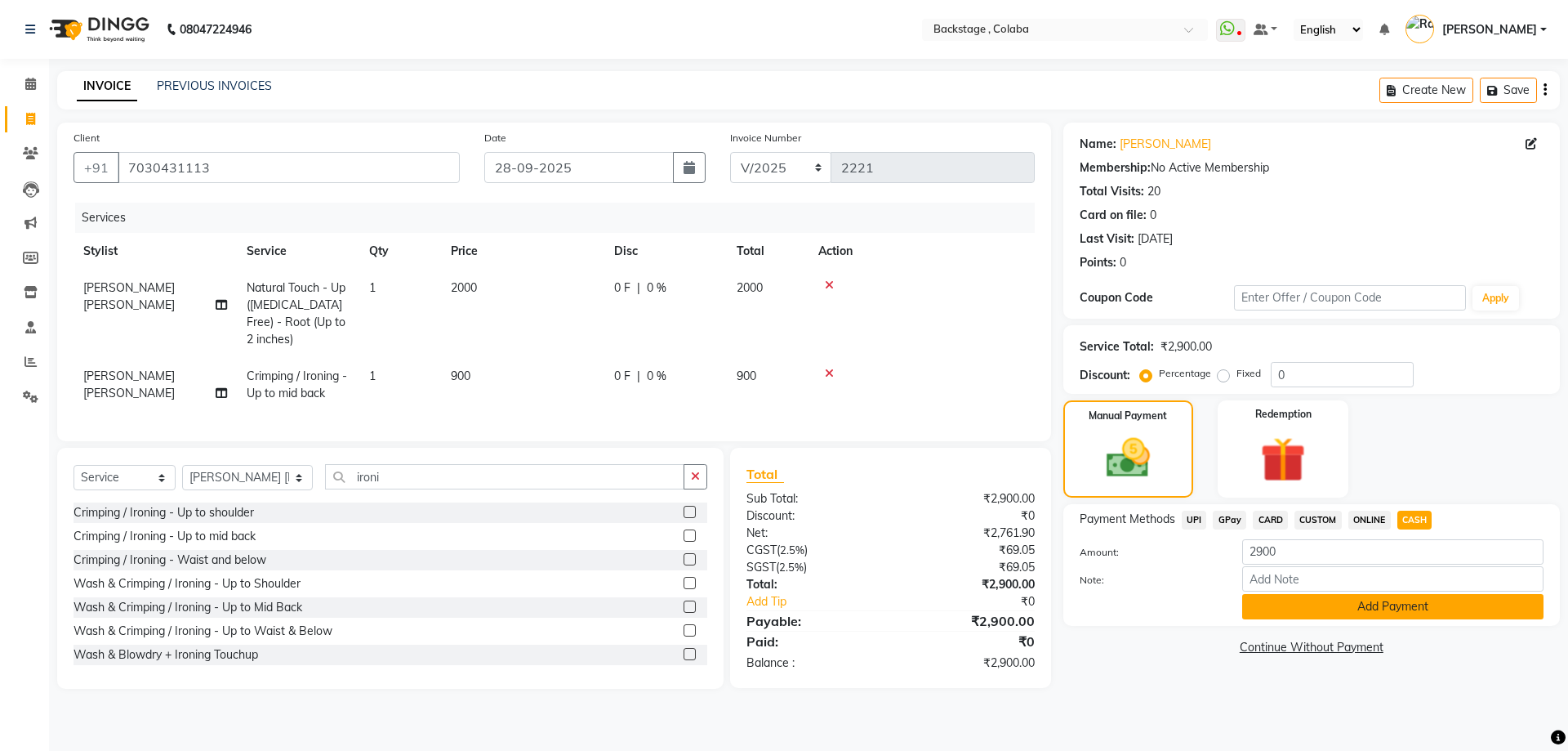
click at [1401, 599] on button "Add Payment" at bounding box center [1393, 606] width 301 height 26
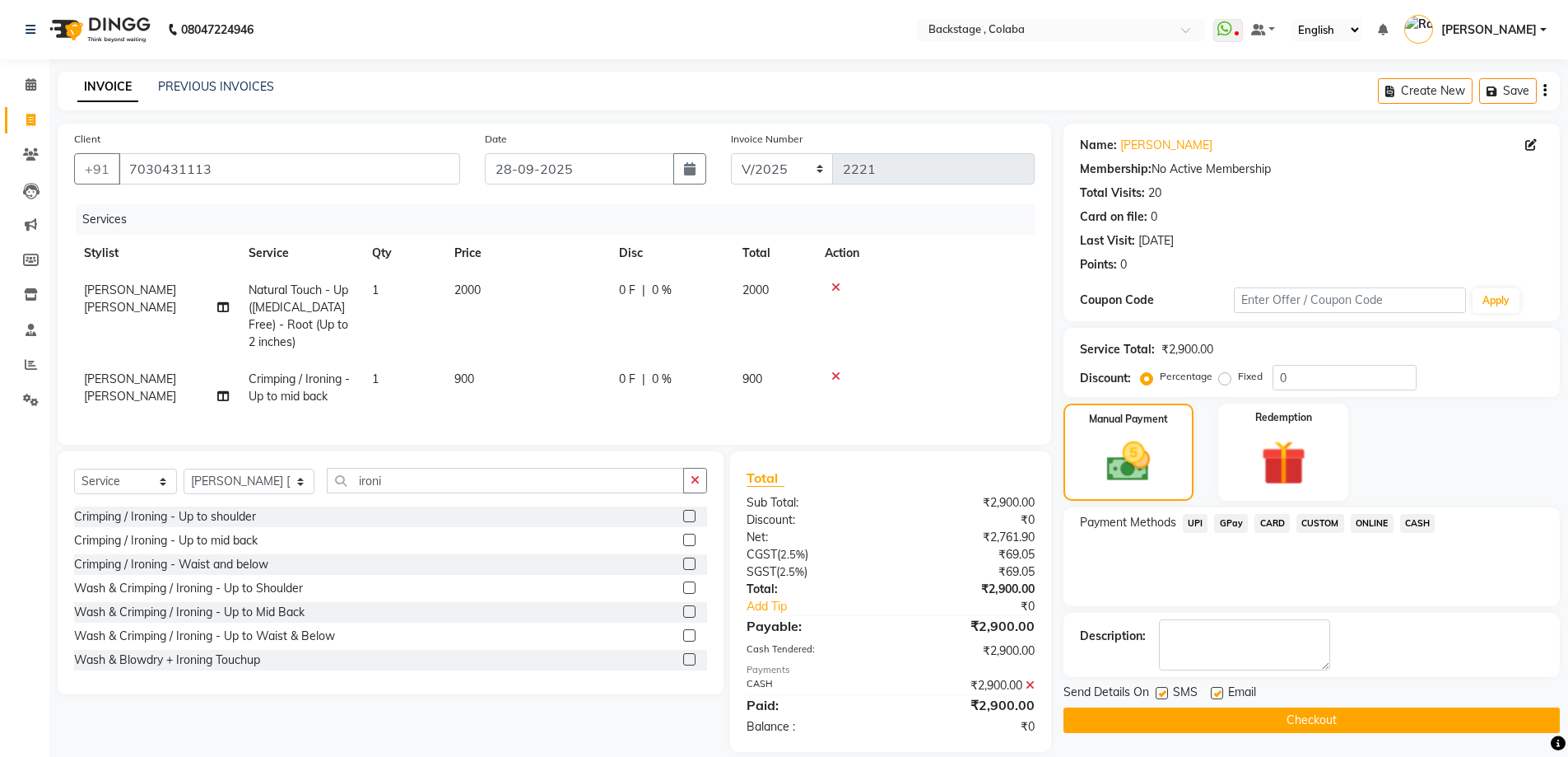
click at [110, 284] on span "[PERSON_NAME] [PERSON_NAME]" at bounding box center [130, 298] width 92 height 32
select select "83246"
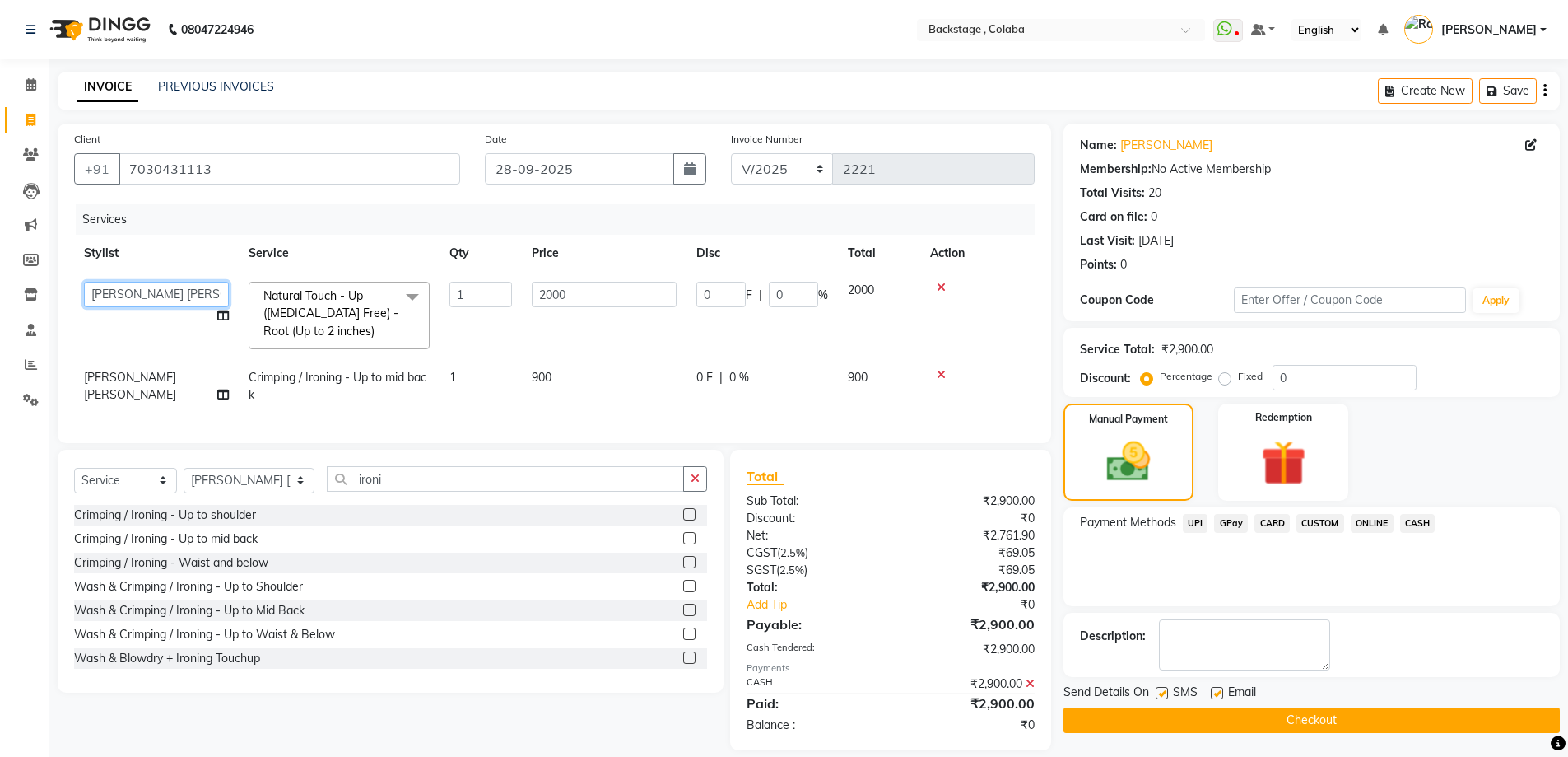
click at [110, 284] on select "Backstage Bharti Nitesh Gohar Jayesh Anil Karekar Kalavati Sharma Kalindi Joshi…" at bounding box center [156, 294] width 145 height 26
select select "36480"
click at [110, 381] on span "[PERSON_NAME] [PERSON_NAME]" at bounding box center [130, 385] width 92 height 32
select select "83246"
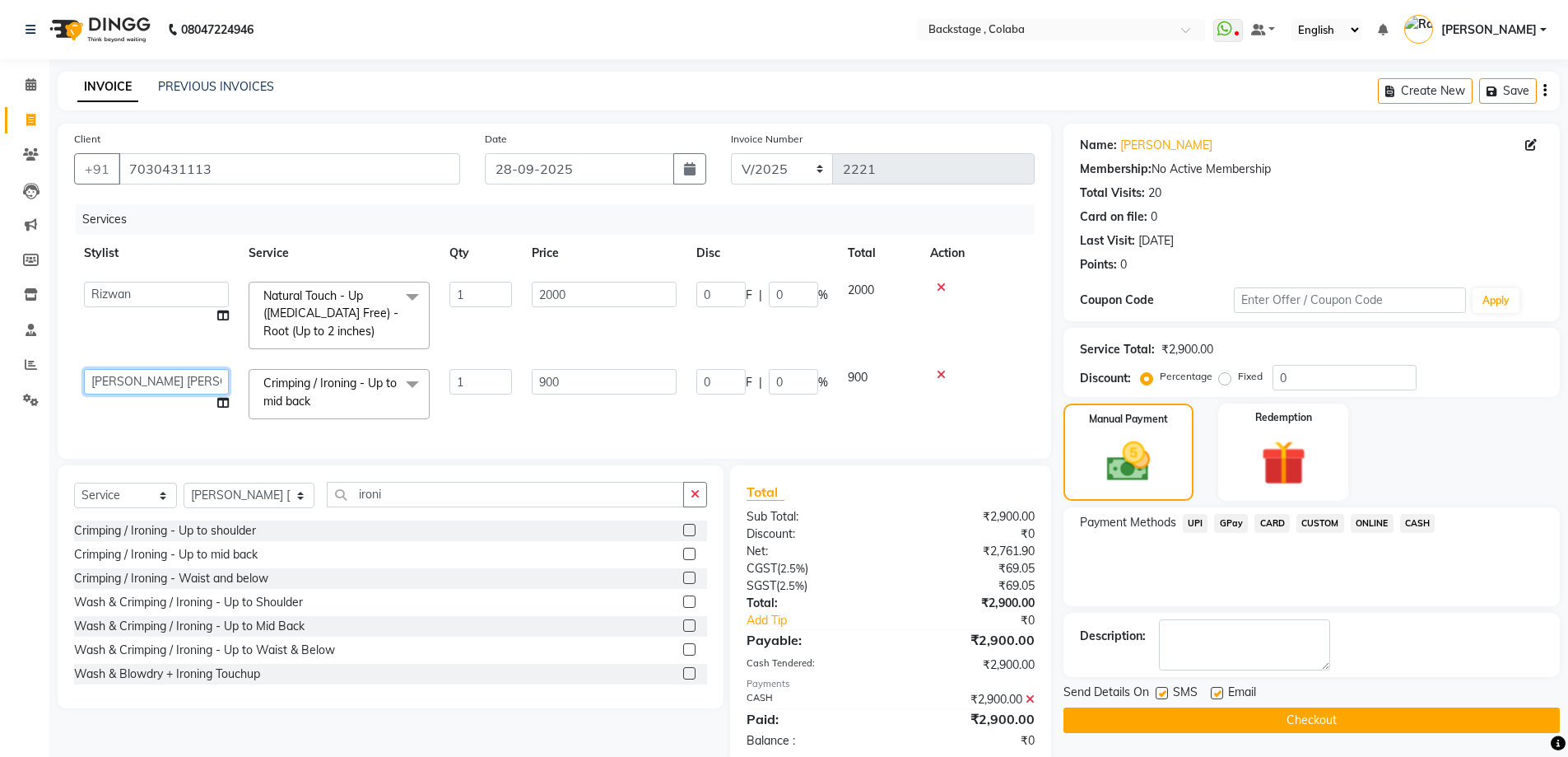
click at [110, 381] on select "Backstage Bharti Nitesh Gohar Jayesh Anil Karekar Kalavati Sharma Kalindi Joshi…" at bounding box center [156, 382] width 145 height 26
select select "36480"
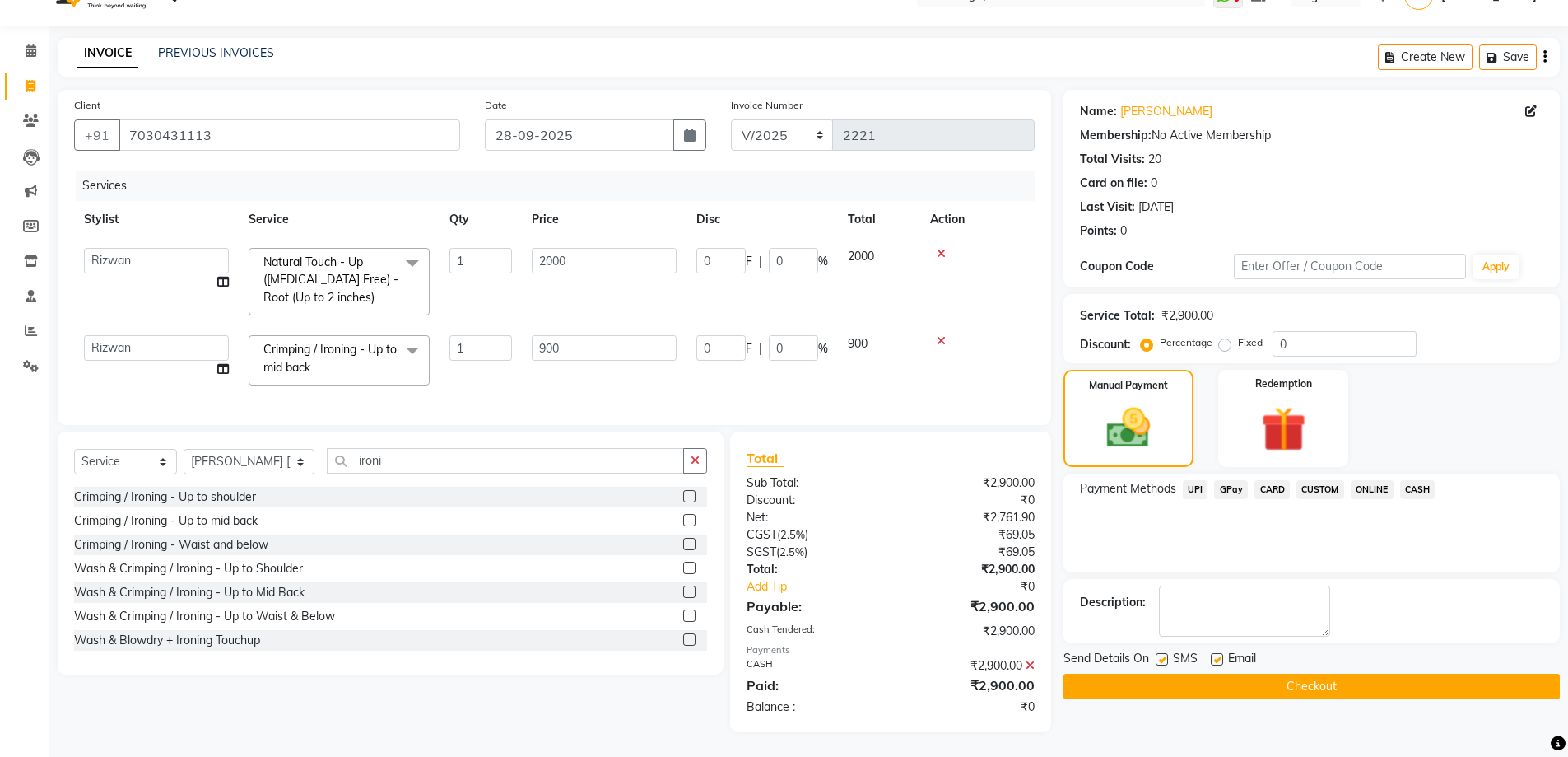
scroll to position [46, 0]
click at [1378, 673] on button "Checkout" at bounding box center [1311, 686] width 496 height 26
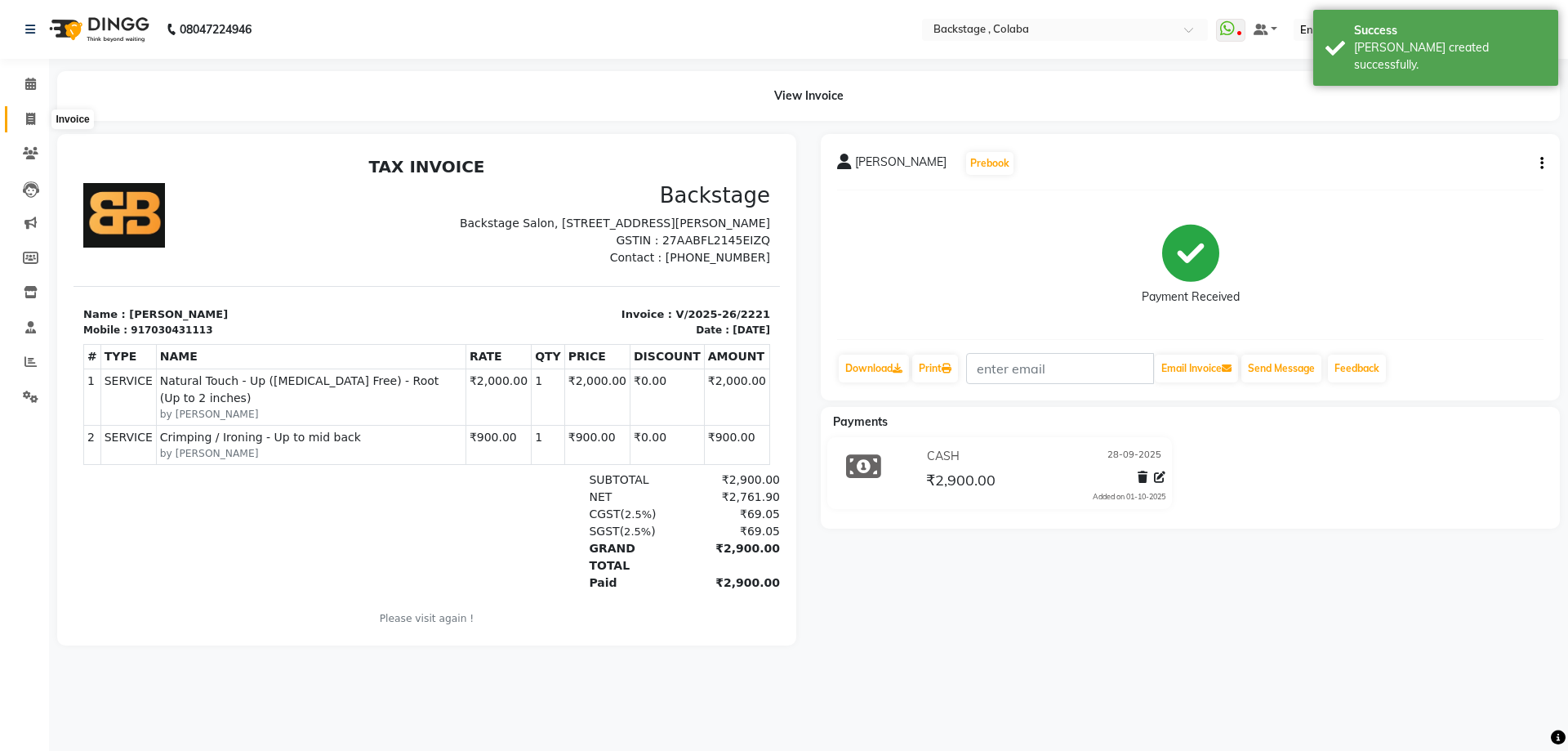
click at [36, 120] on span at bounding box center [31, 120] width 29 height 19
select select "service"
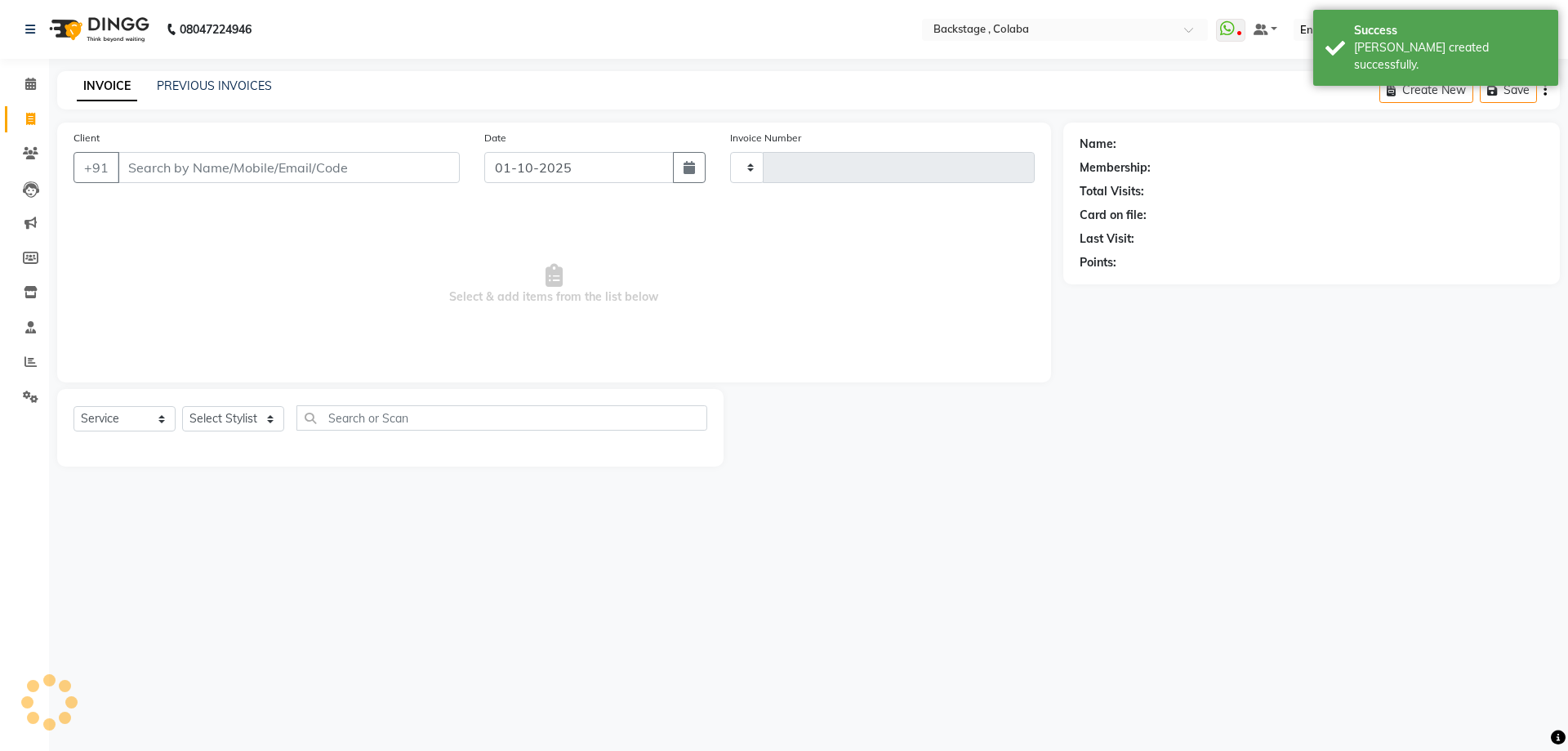
type input "2222"
select select "5451"
click at [146, 160] on input "Client" at bounding box center [288, 167] width 342 height 31
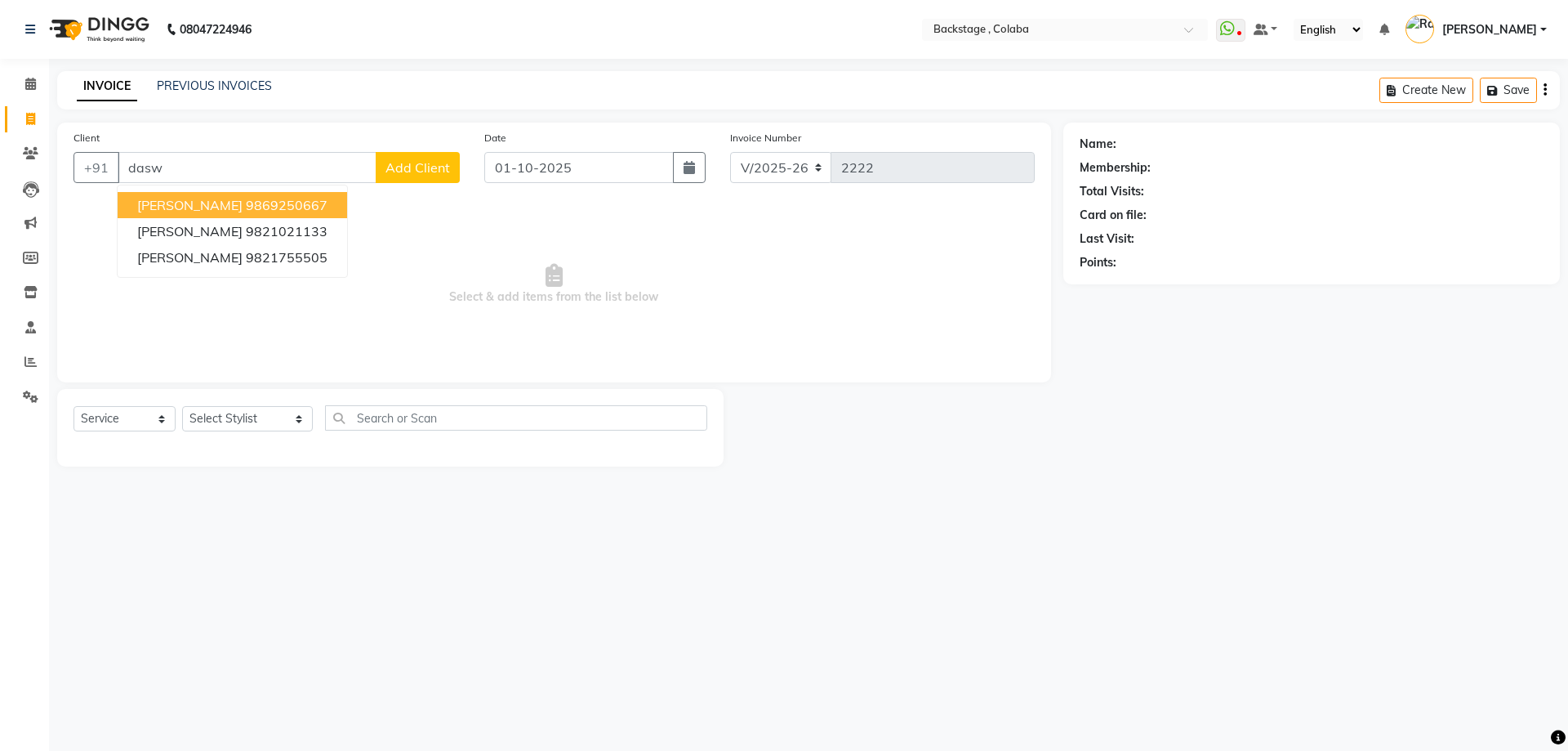
click at [256, 207] on ngb-highlight "9869250667" at bounding box center [287, 204] width 82 height 16
type input "9869250667"
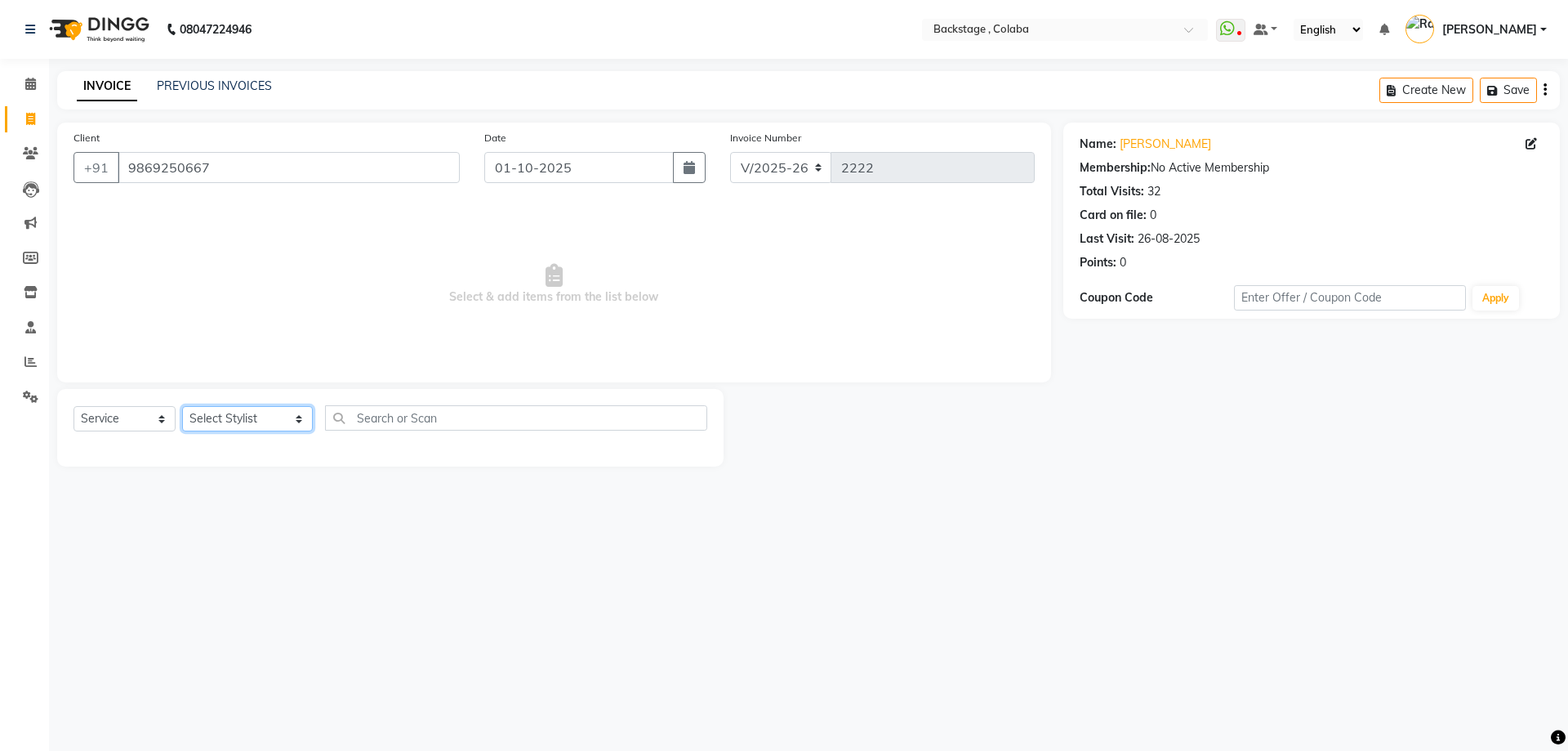
click at [258, 425] on select "Select Stylist Backstage Bharti Nitesh Gohar Jayesh Anil Karekar Kalavati Sharm…" at bounding box center [247, 419] width 131 height 26
select select "37138"
click at [182, 407] on select "Select Stylist Backstage Bharti Nitesh Gohar Jayesh Anil Karekar Kalavati Sharm…" at bounding box center [247, 419] width 131 height 26
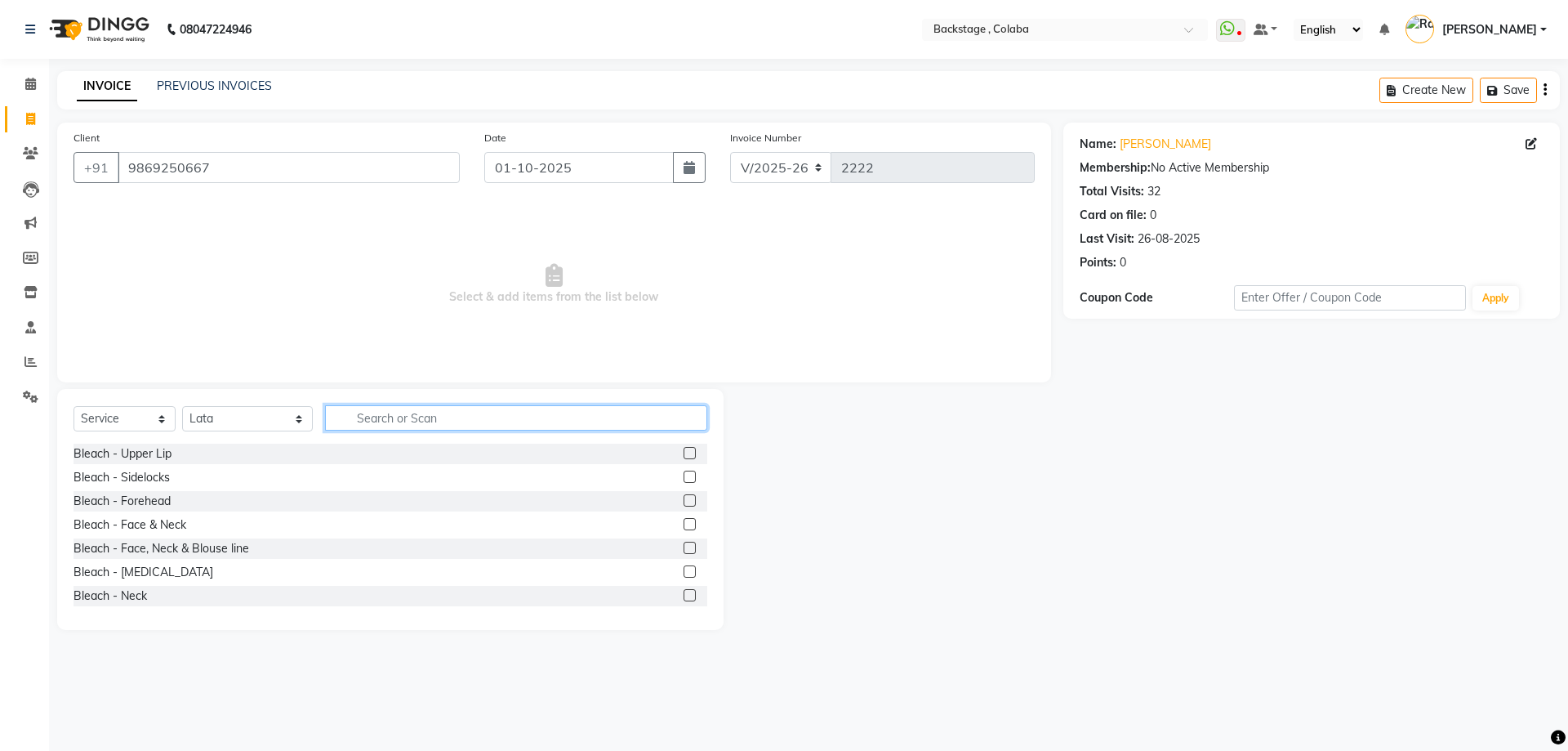
click at [387, 420] on input "text" at bounding box center [516, 418] width 382 height 26
click at [692, 167] on icon "button" at bounding box center [690, 168] width 11 height 13
select select "10"
select select "2025"
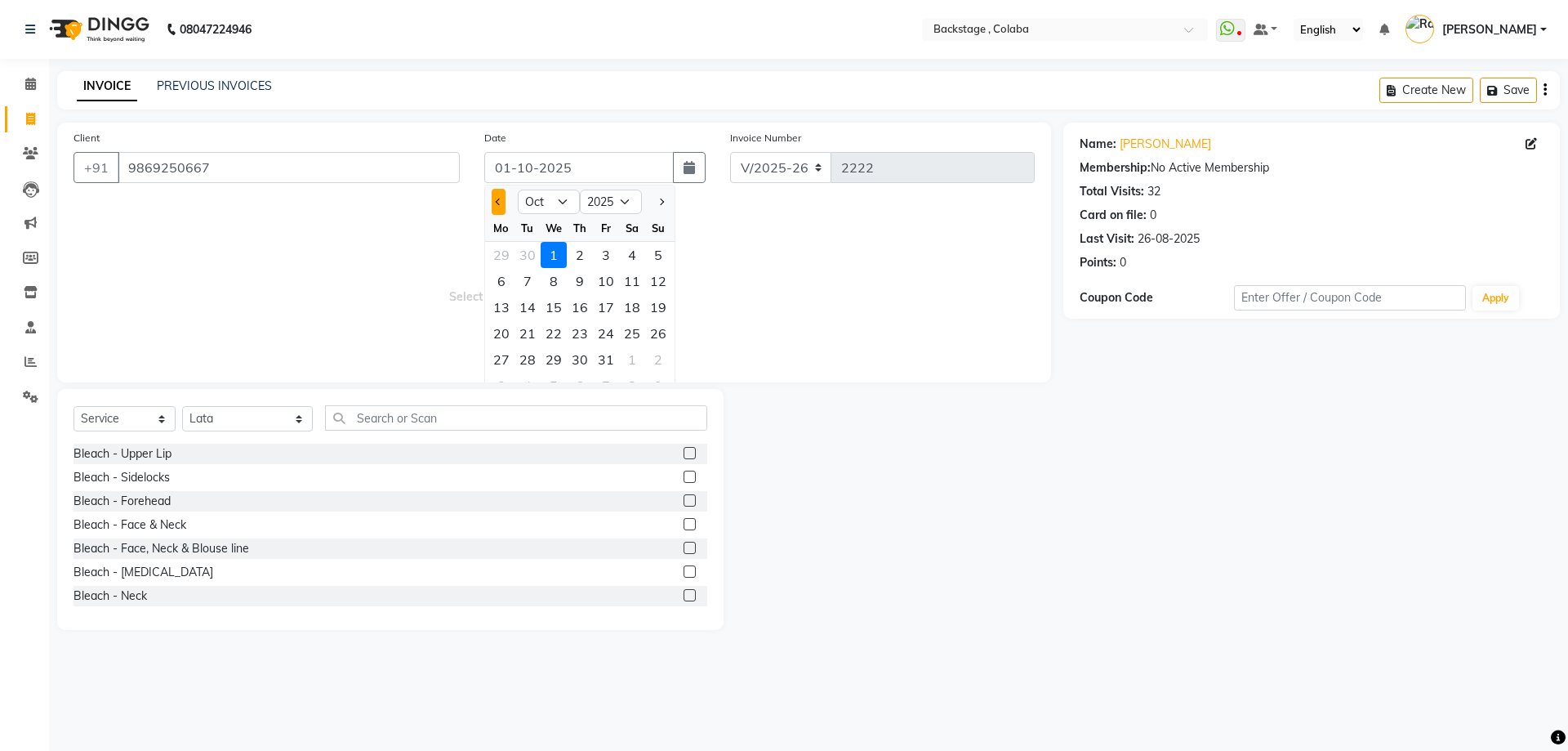
click at [502, 204] on button "Previous month" at bounding box center [498, 201] width 14 height 26
select select "9"
click at [656, 340] on div "28" at bounding box center [657, 333] width 26 height 26
type input "28-09-2025"
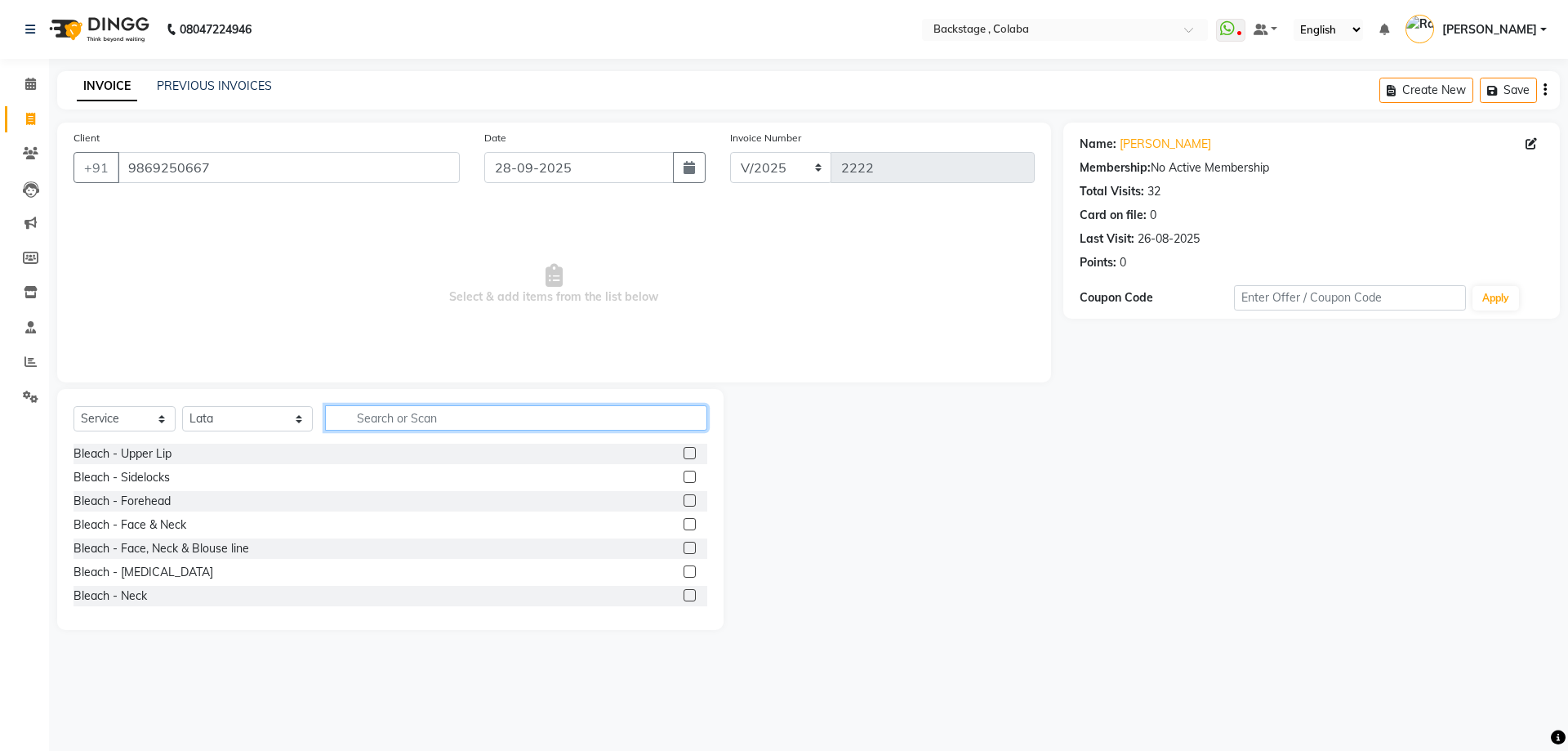
click at [384, 422] on input "text" at bounding box center [516, 418] width 382 height 26
click at [389, 409] on input "text" at bounding box center [516, 418] width 382 height 26
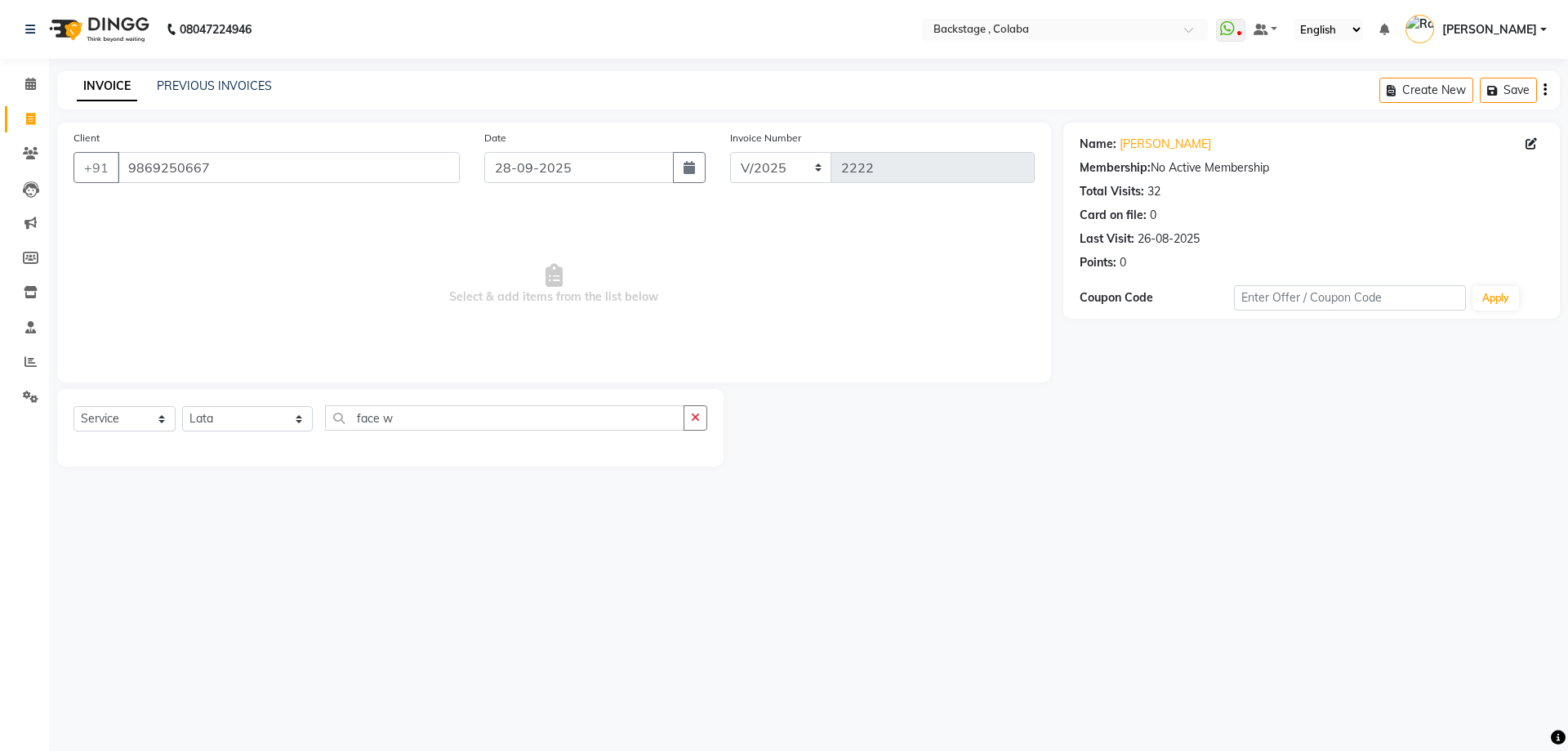
click at [482, 430] on div "Select Service Product Membership Package Voucher Prepaid Gift Card Select Styl…" at bounding box center [390, 425] width 633 height 38
click at [482, 416] on input "face w" at bounding box center [505, 418] width 360 height 26
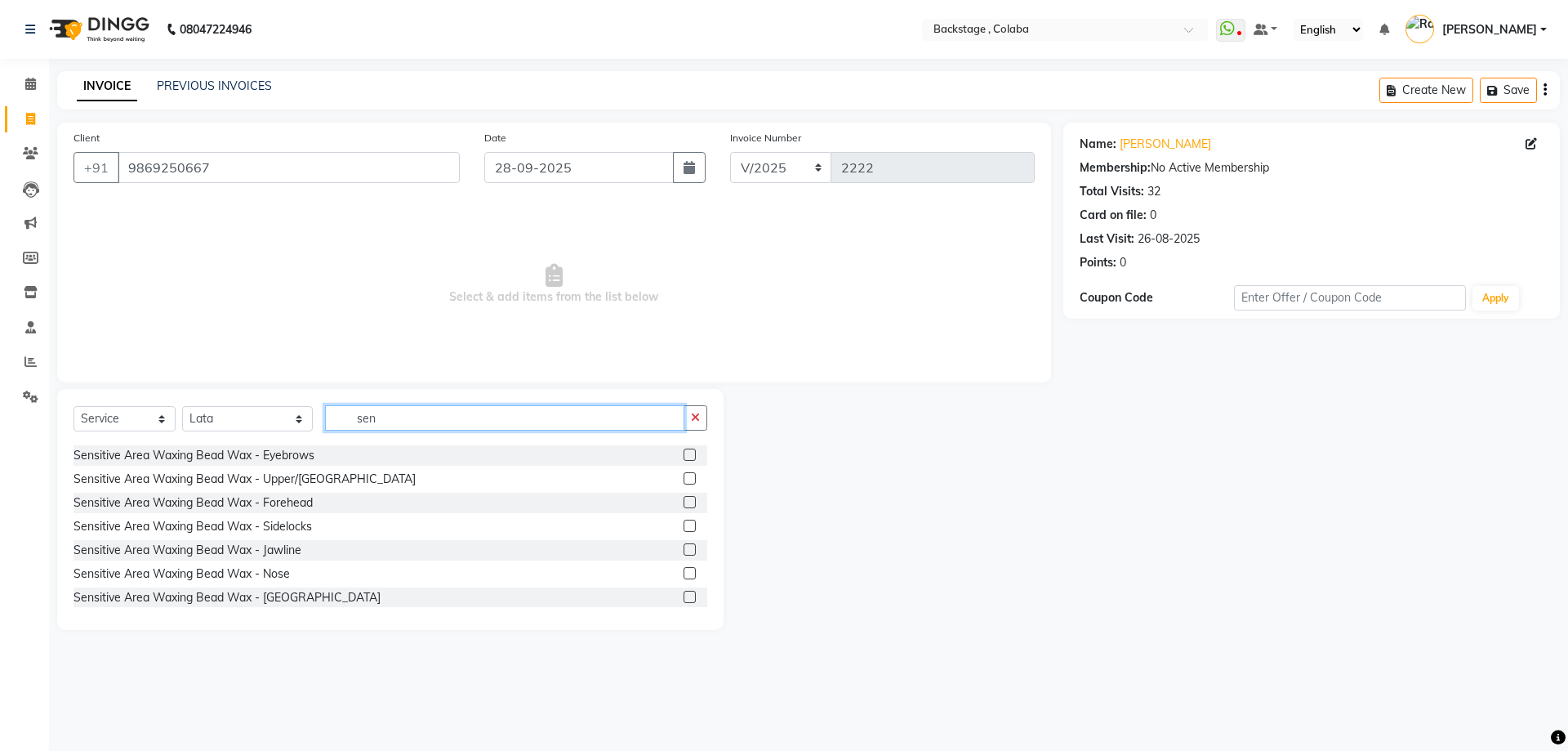
scroll to position [82, 0]
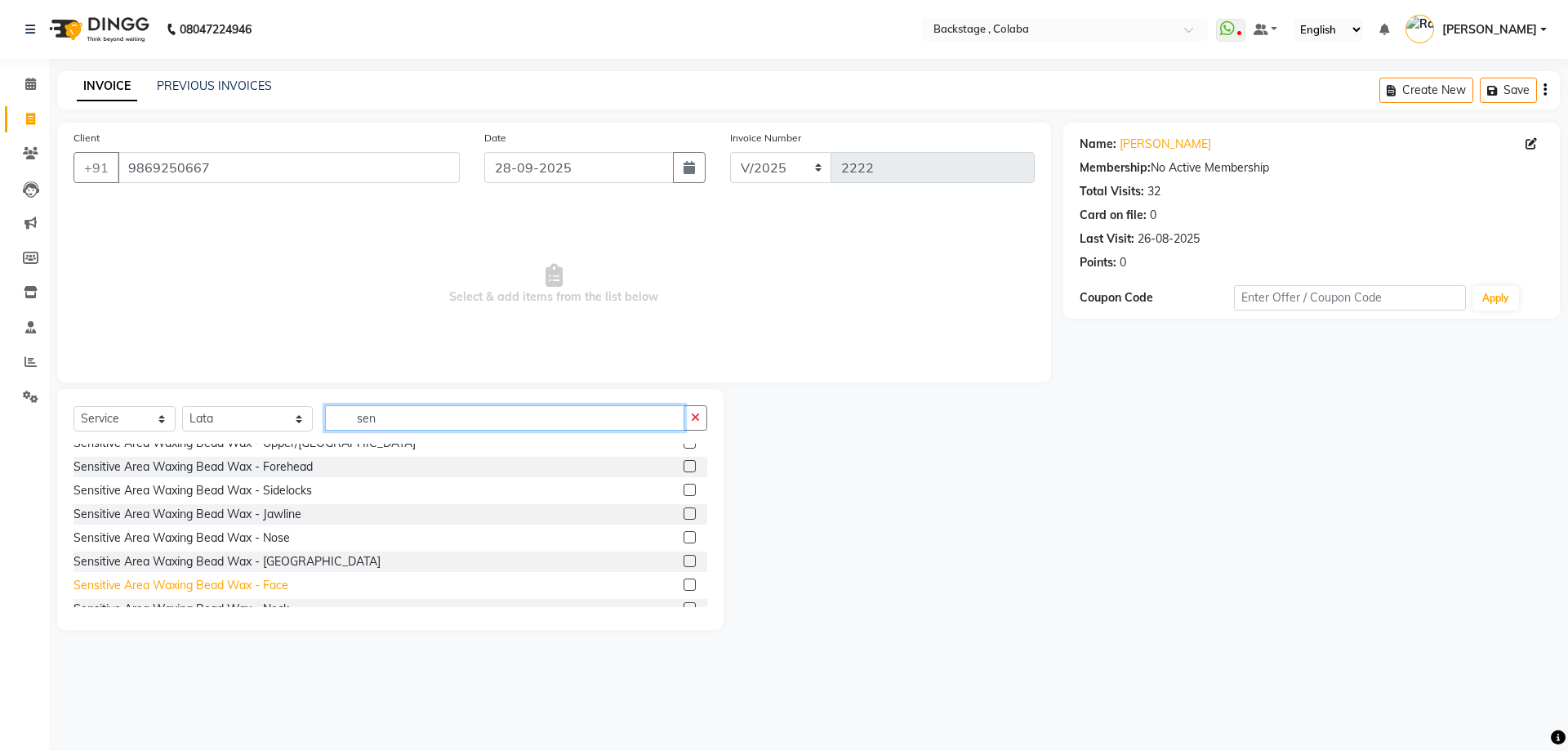
type input "sen"
click at [274, 586] on div "Sensitive Area Waxing Bead Wax - Face" at bounding box center [180, 586] width 215 height 17
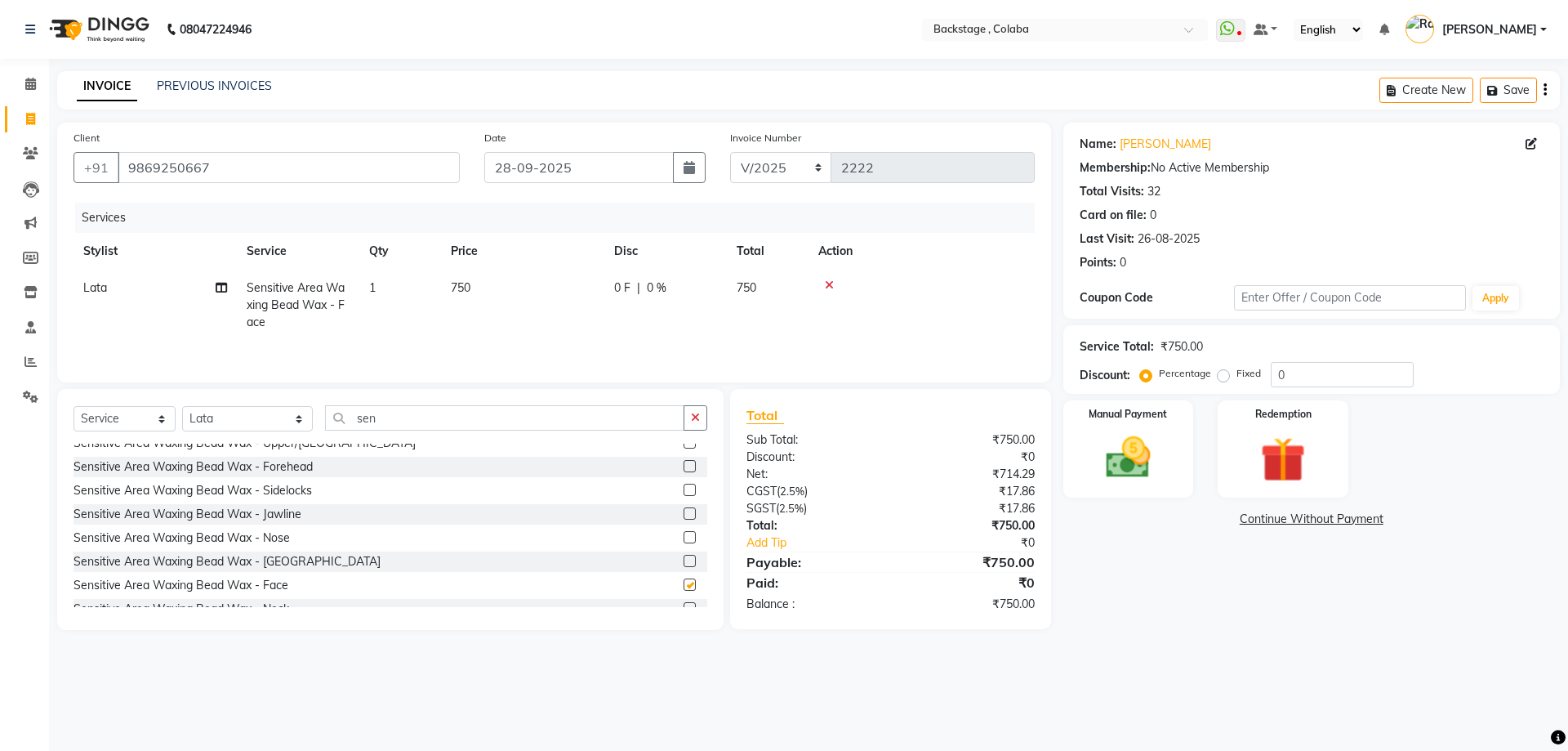
checkbox input "false"
click at [547, 300] on td "750" at bounding box center [522, 305] width 163 height 71
select select "37138"
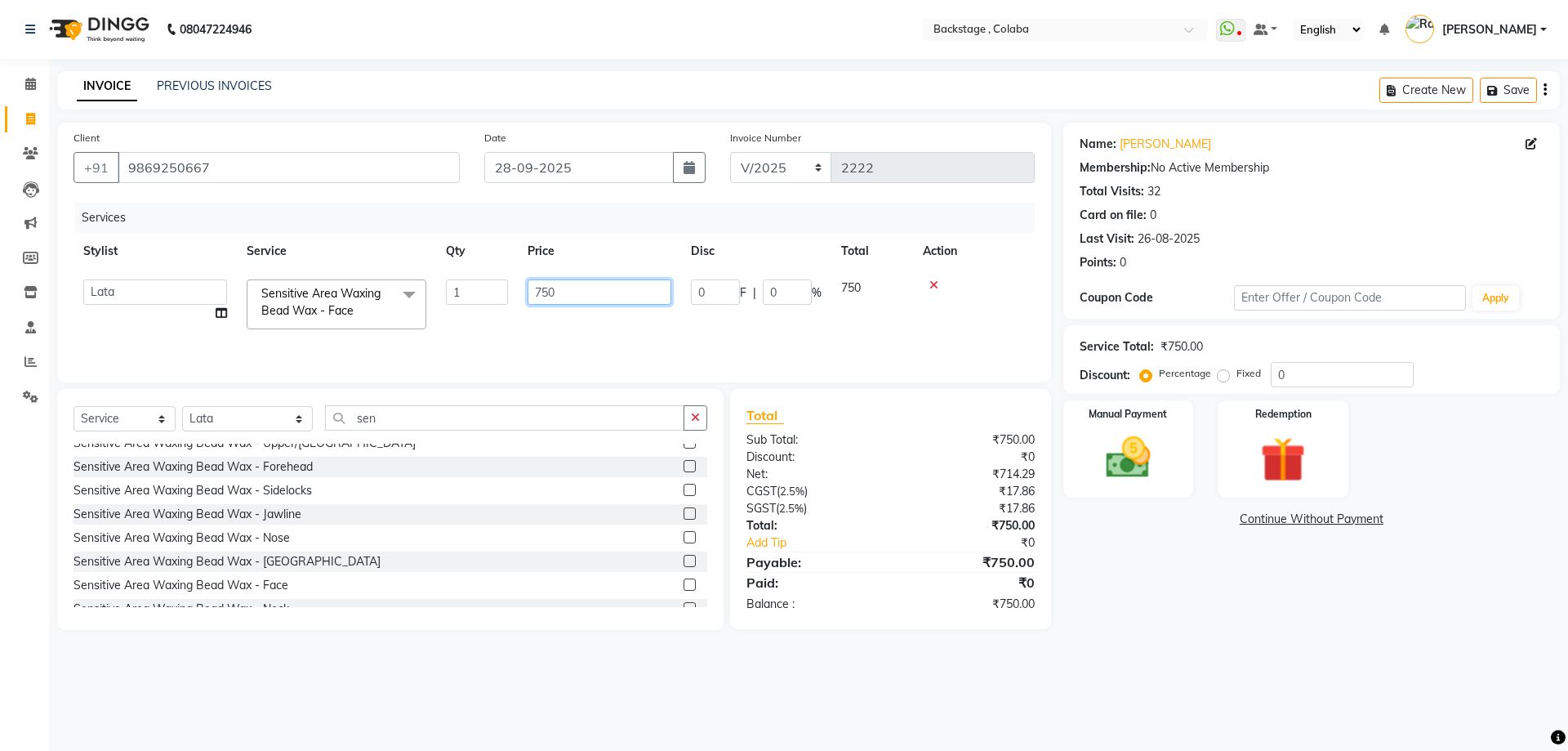
drag, startPoint x: 583, startPoint y: 285, endPoint x: 472, endPoint y: 282, distance: 111.0
click at [472, 282] on tr "Backstage Bharti Nitesh Gohar Jayesh Anil Karekar Kalavati Sharma Kalindi Joshi…" at bounding box center [554, 304] width 961 height 70
type input "7"
type input "700"
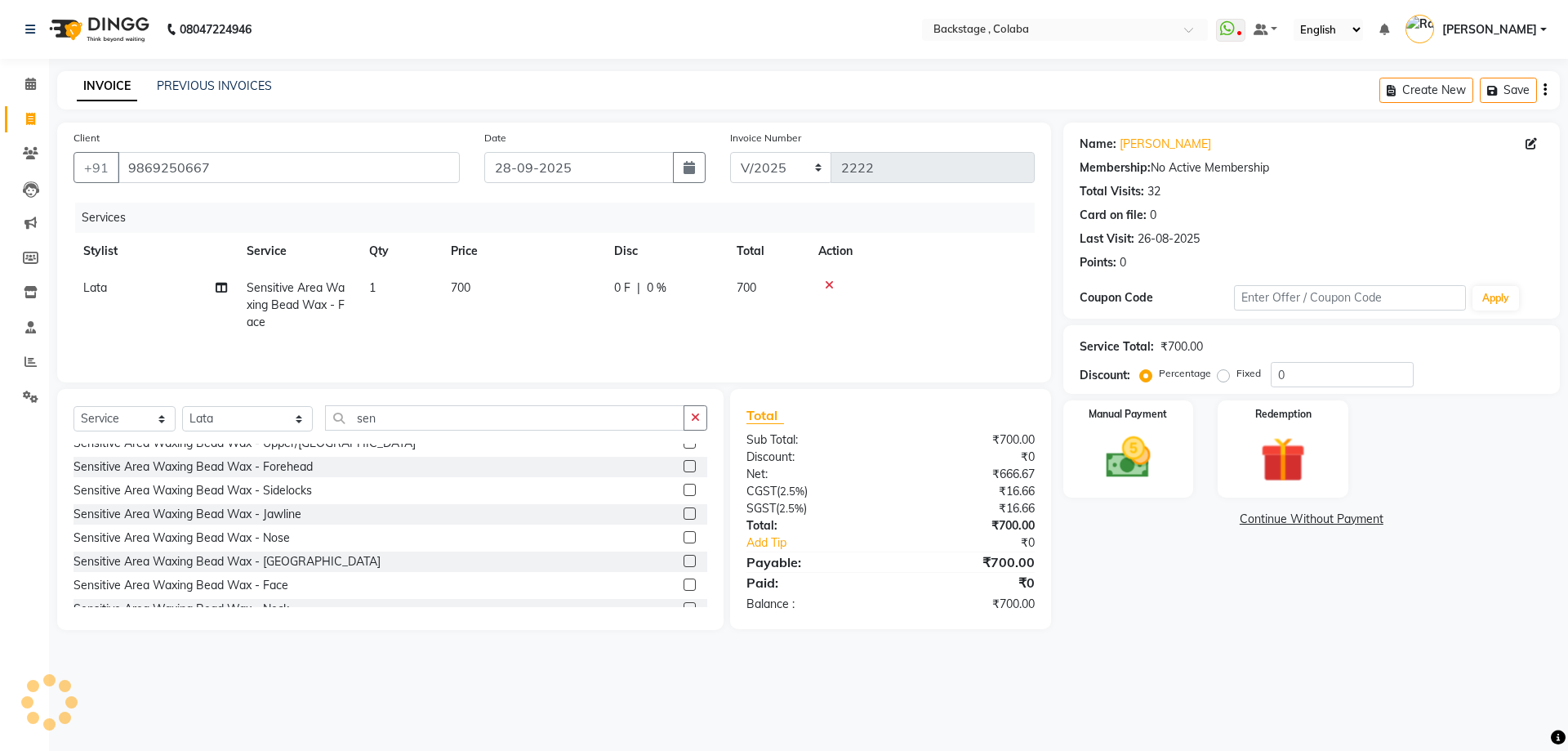
click at [1266, 629] on div "Name: Aarti Daswani Membership: No Active Membership Total Visits: 32 Card on f…" at bounding box center [1317, 376] width 508 height 508
click at [1103, 442] on img at bounding box center [1128, 457] width 76 height 54
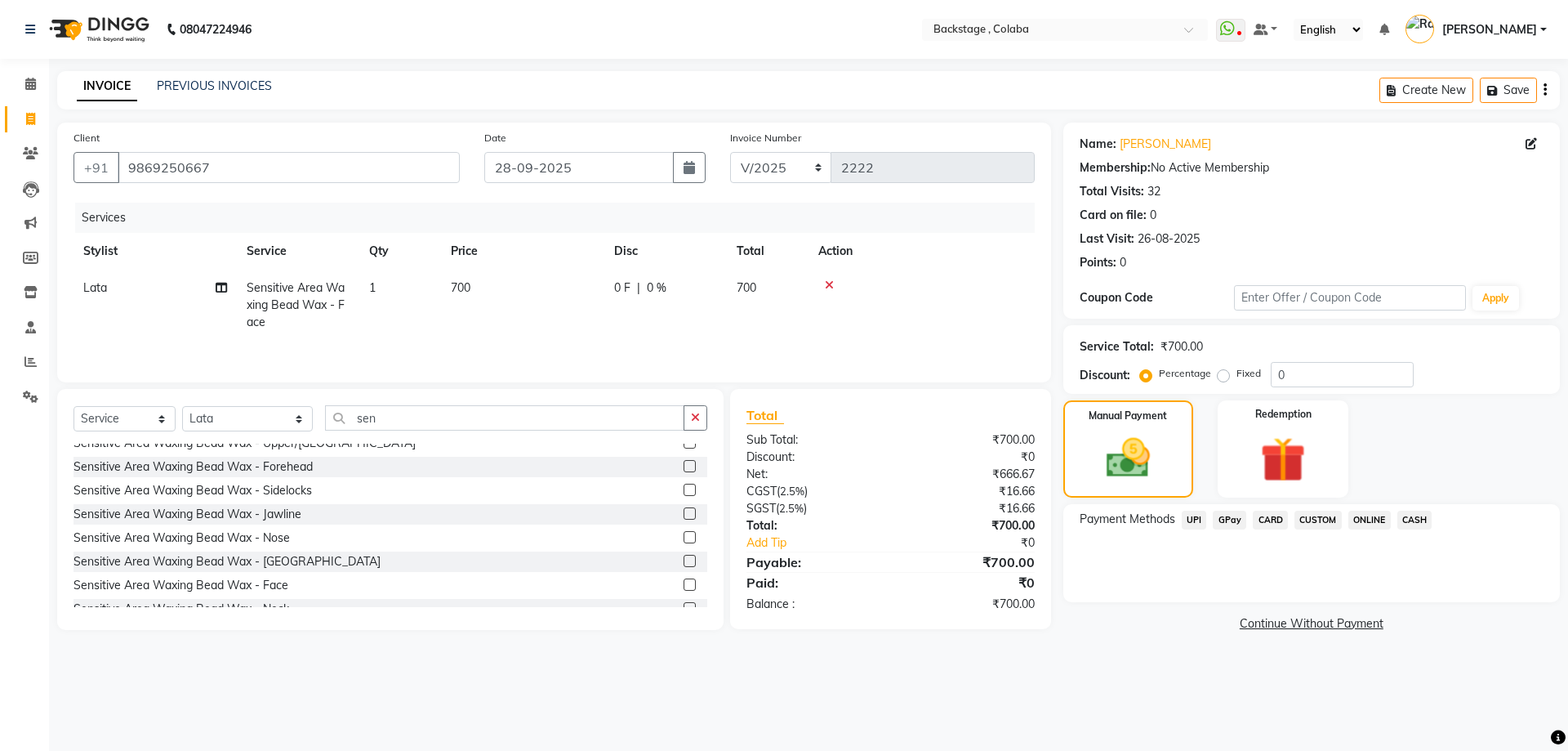
click at [1418, 514] on span "CASH" at bounding box center [1414, 520] width 35 height 19
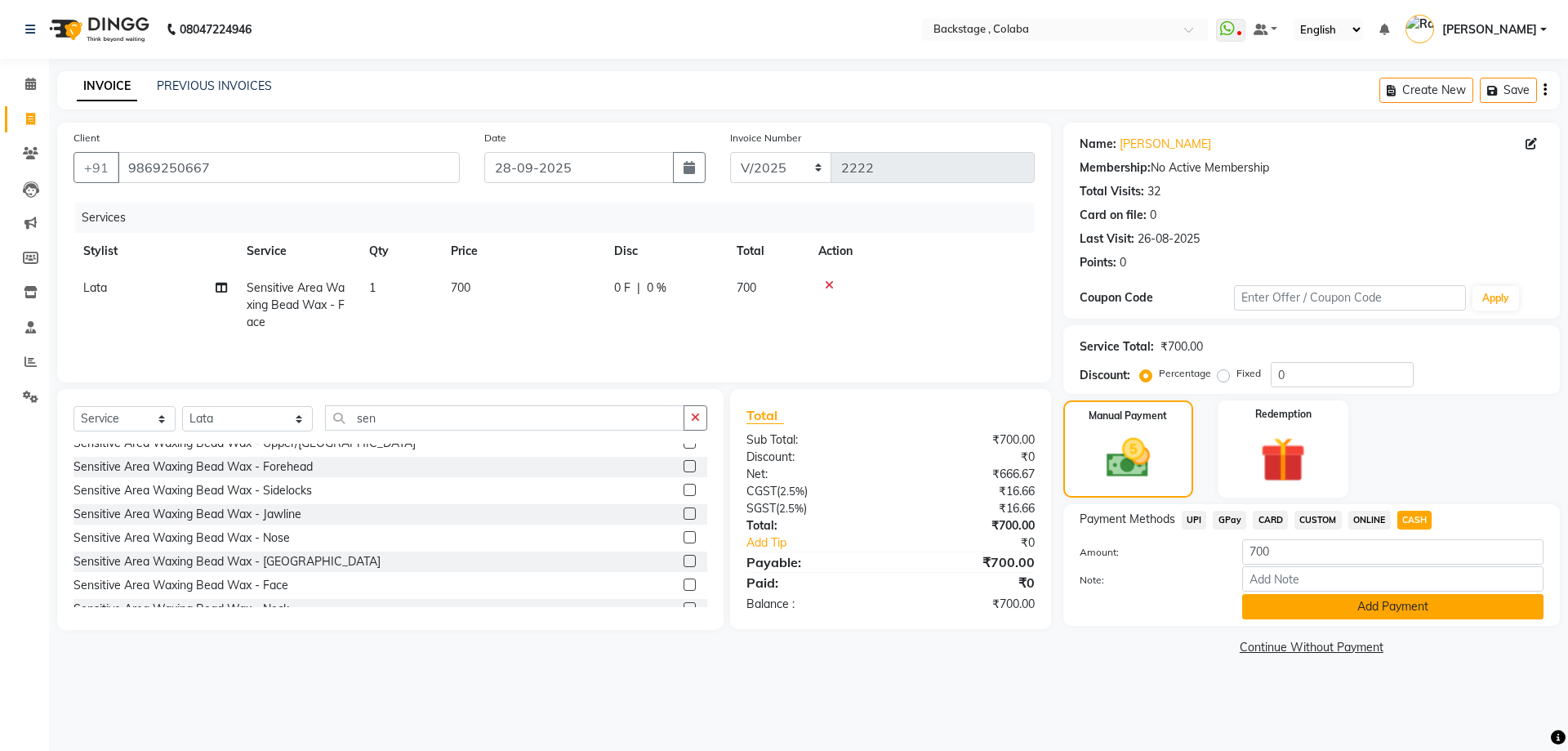
click at [1338, 597] on button "Add Payment" at bounding box center [1393, 606] width 301 height 26
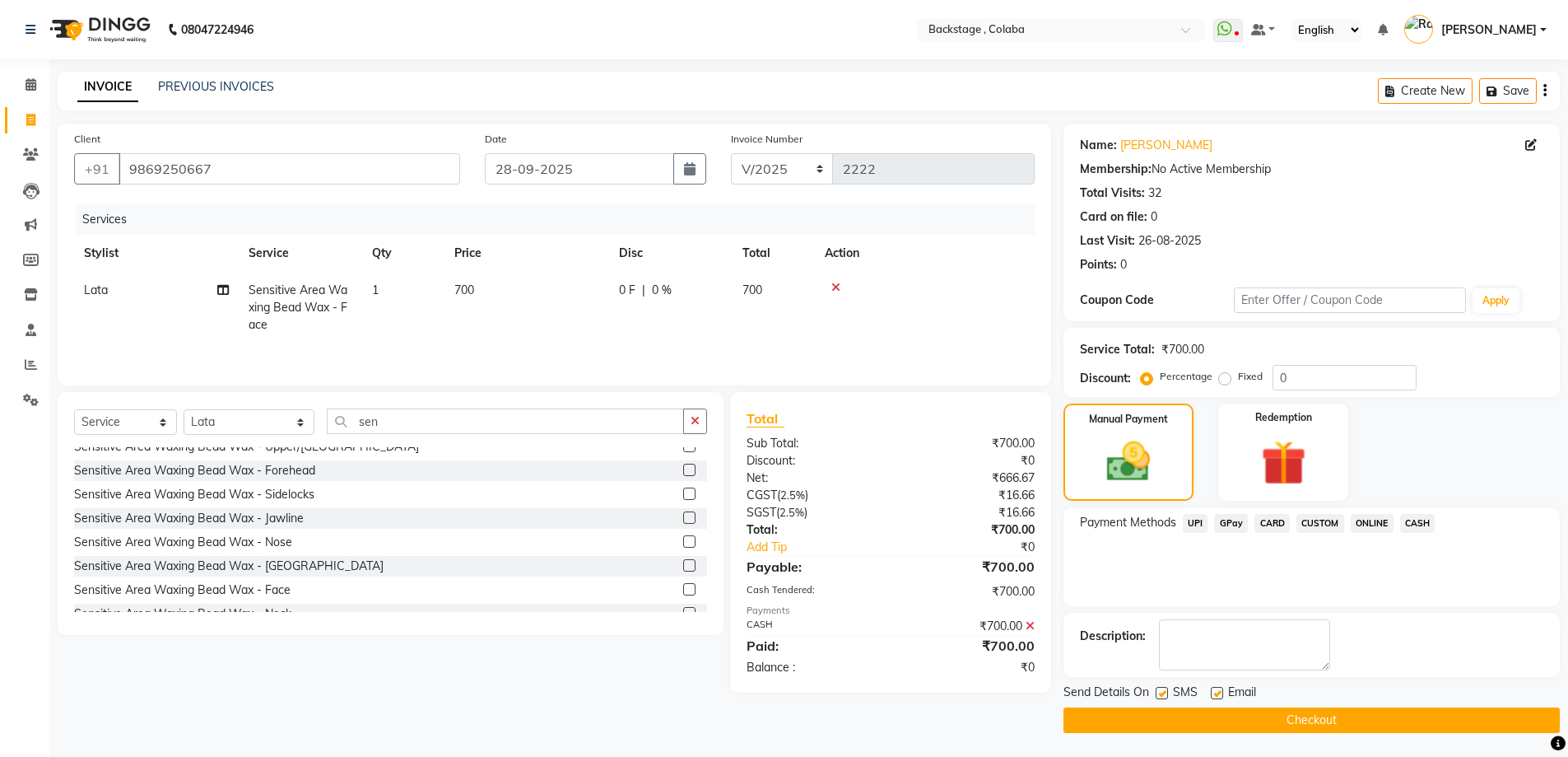
click at [1296, 709] on button "Checkout" at bounding box center [1311, 720] width 496 height 26
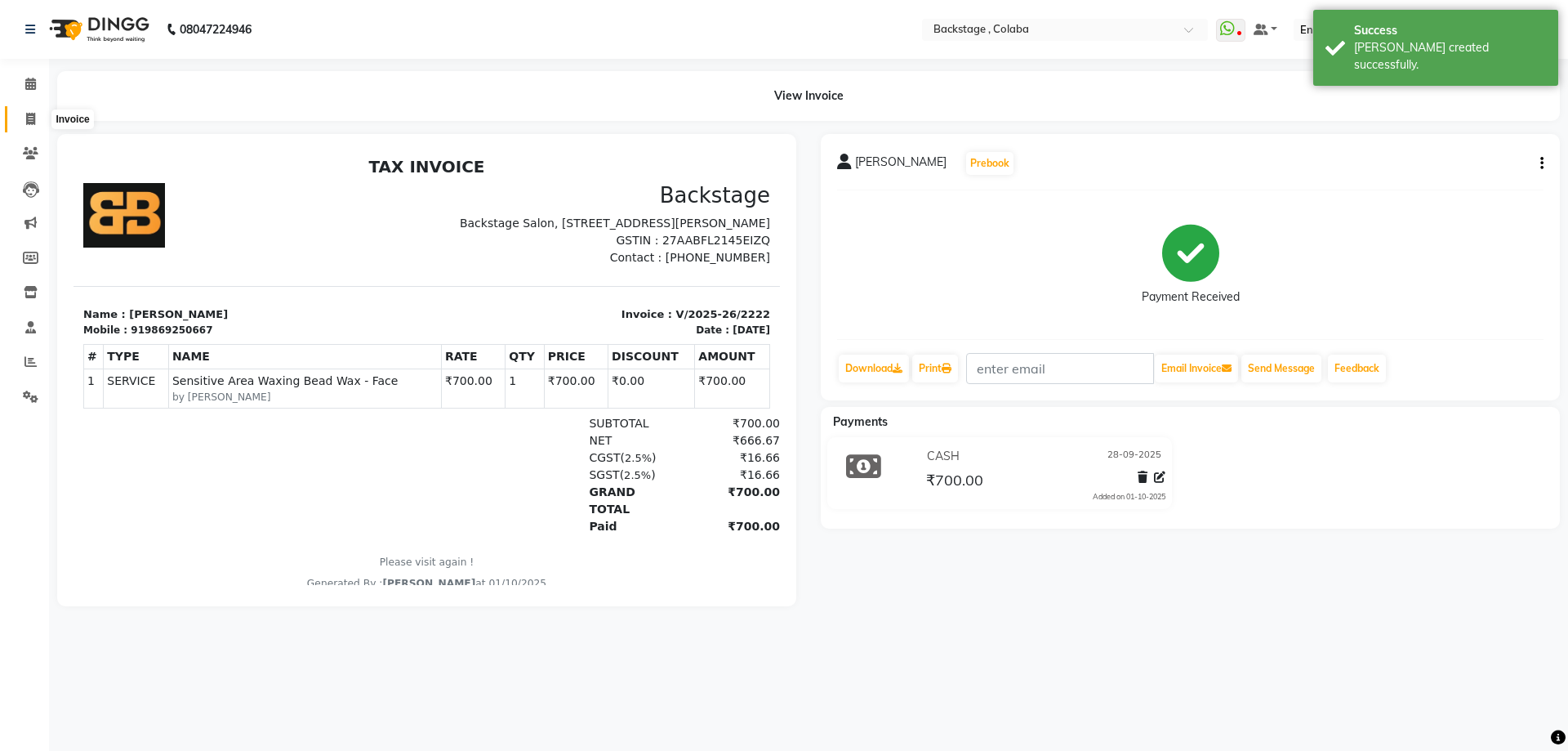
click at [26, 126] on span at bounding box center [31, 120] width 29 height 19
select select "service"
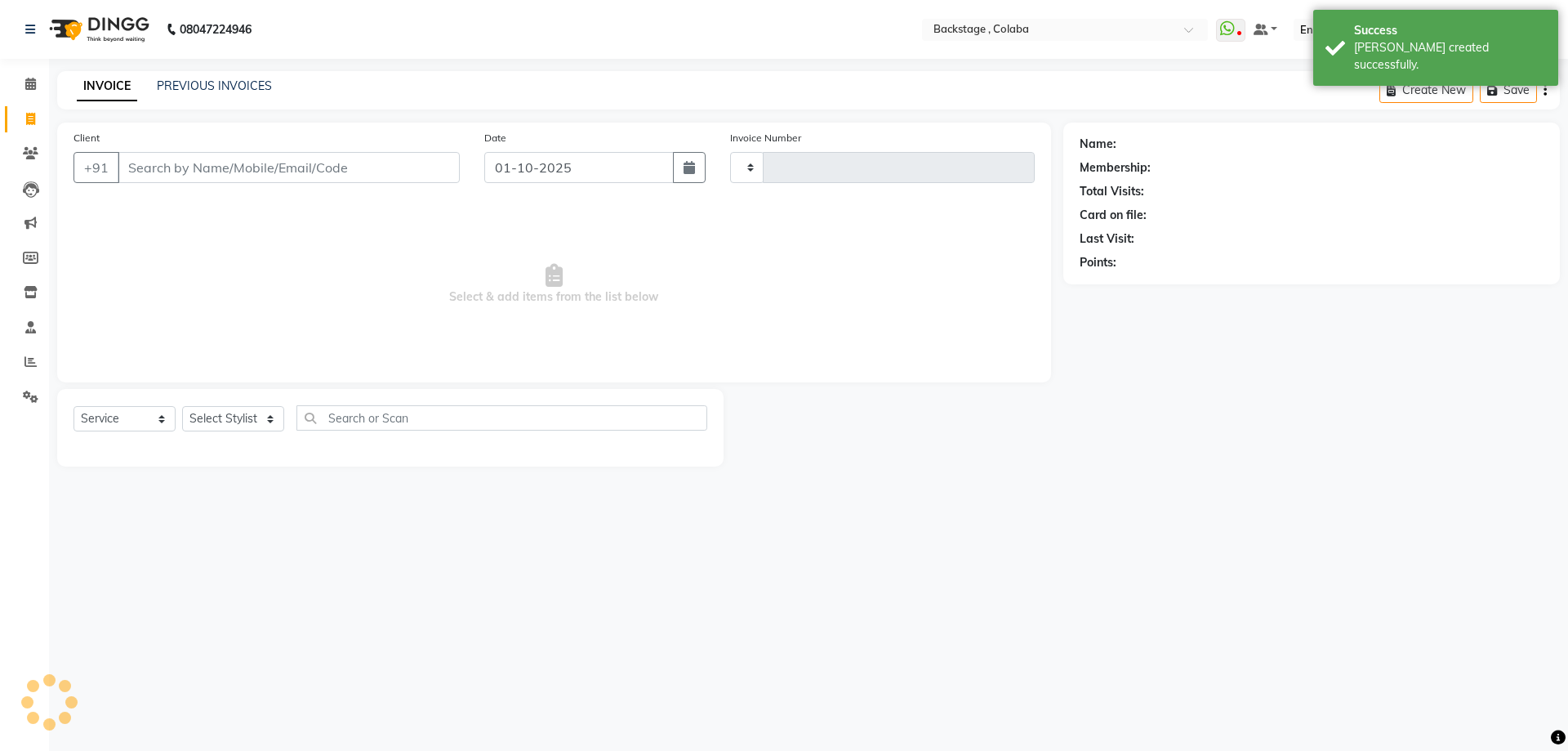
type input "2223"
select select "5451"
click at [687, 158] on button "button" at bounding box center [690, 167] width 32 height 31
select select "10"
select select "2025"
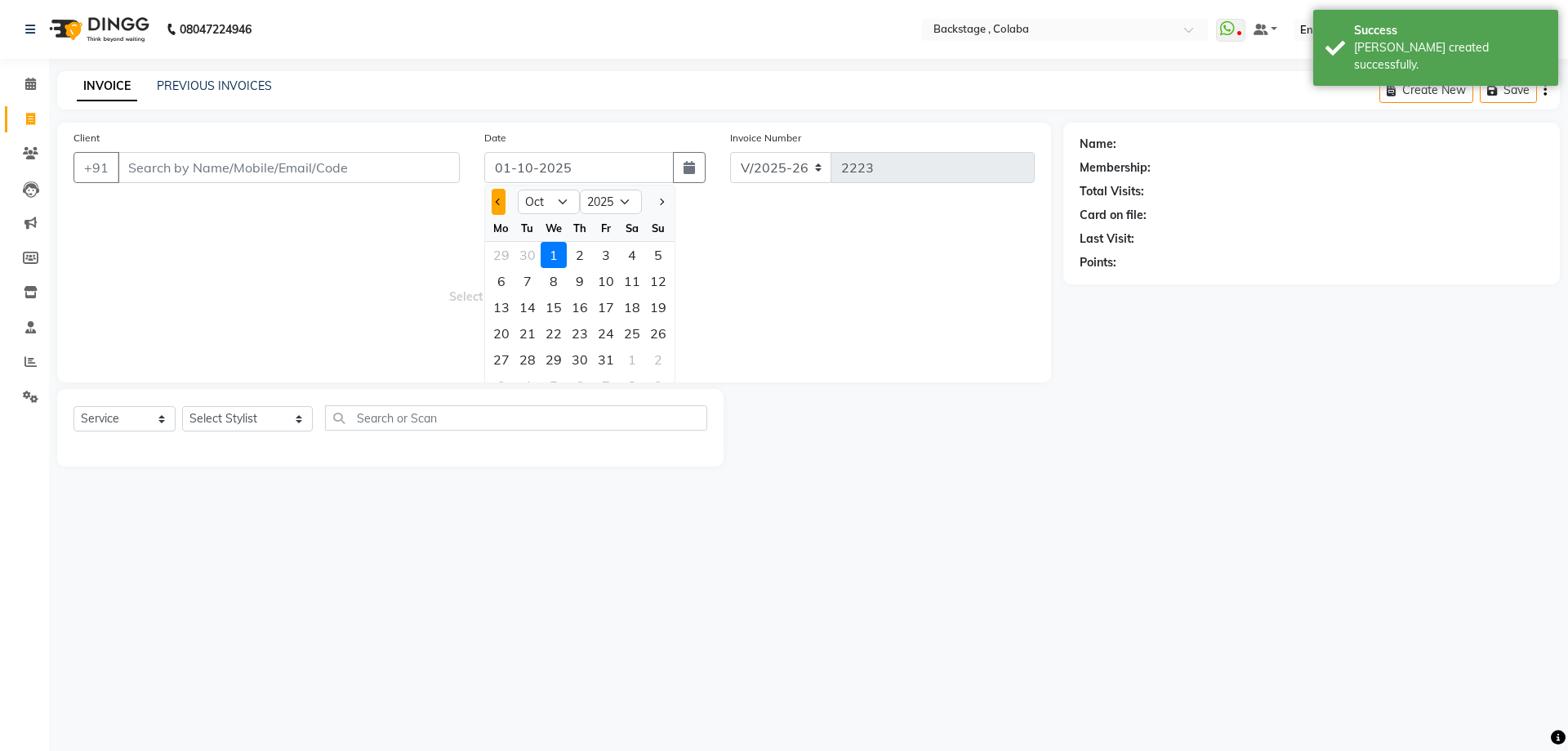
click at [502, 209] on button "Previous month" at bounding box center [498, 201] width 14 height 26
select select "9"
click at [662, 341] on div "28" at bounding box center [657, 333] width 26 height 26
type input "28-09-2025"
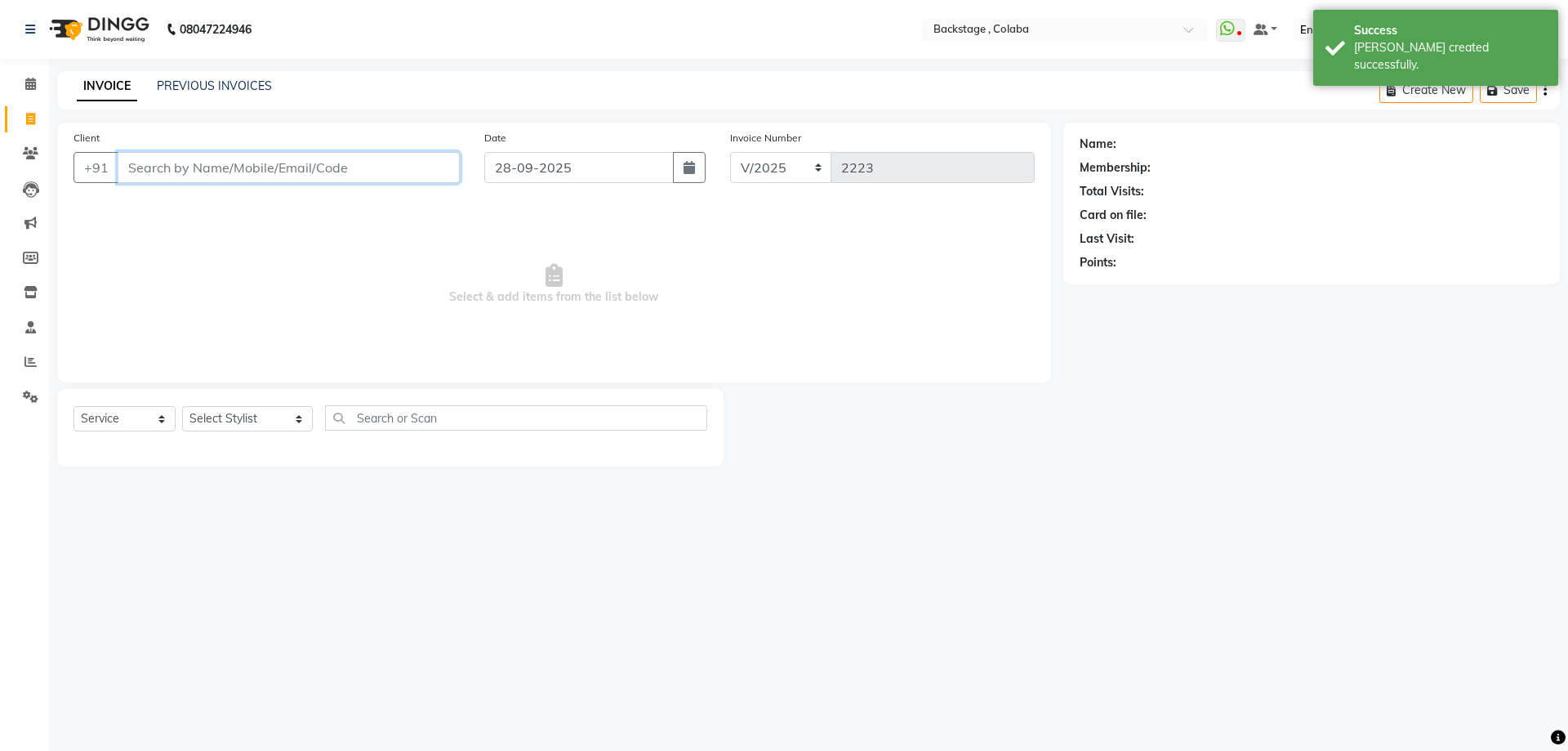
click at [335, 169] on input "Client" at bounding box center [288, 167] width 342 height 31
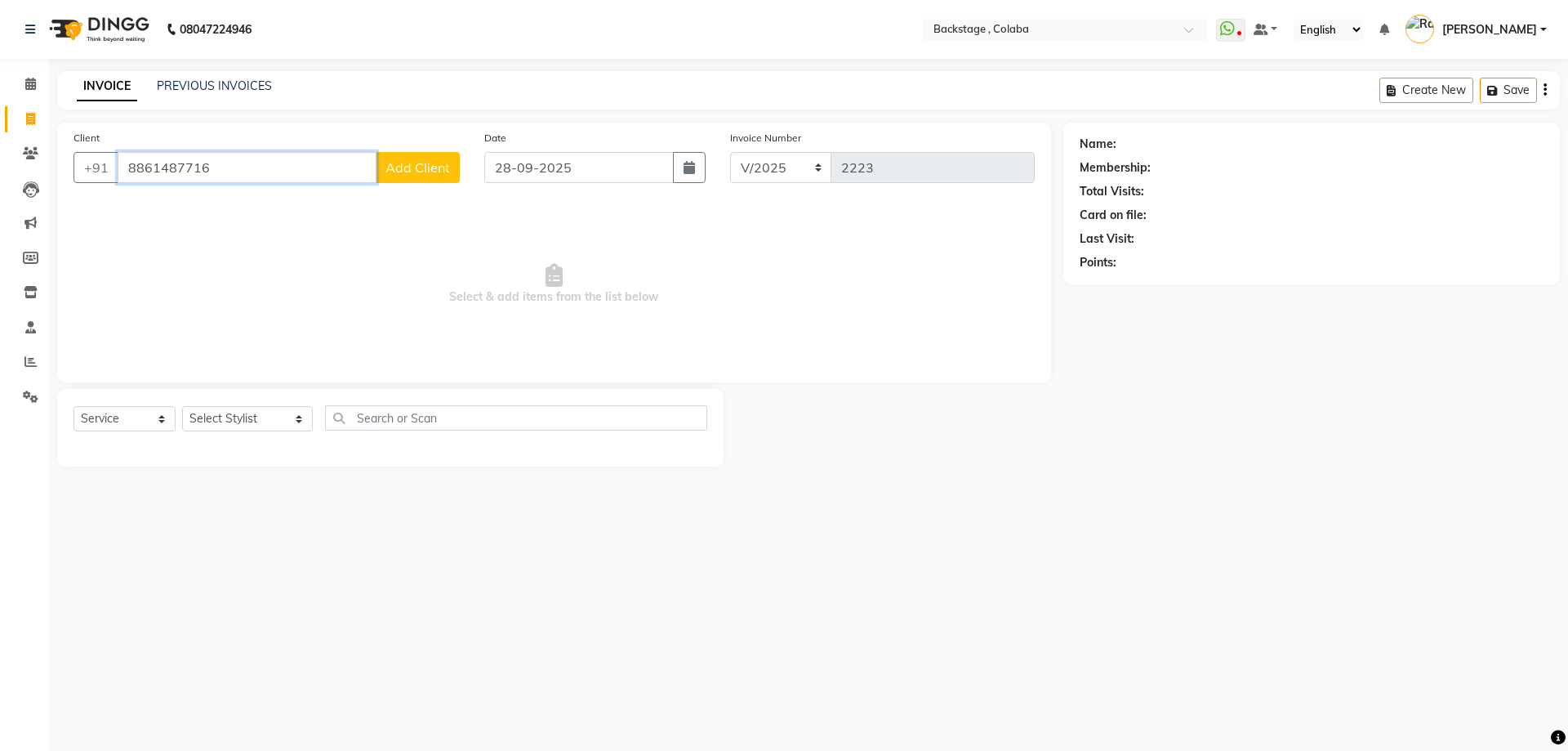
click at [154, 166] on input "8861487716" at bounding box center [246, 167] width 258 height 31
click at [158, 166] on input "8861487716" at bounding box center [246, 167] width 258 height 31
click at [168, 165] on input "8861487716" at bounding box center [246, 167] width 258 height 31
type input "8861487716"
click at [379, 169] on button "Add Client" at bounding box center [418, 167] width 84 height 31
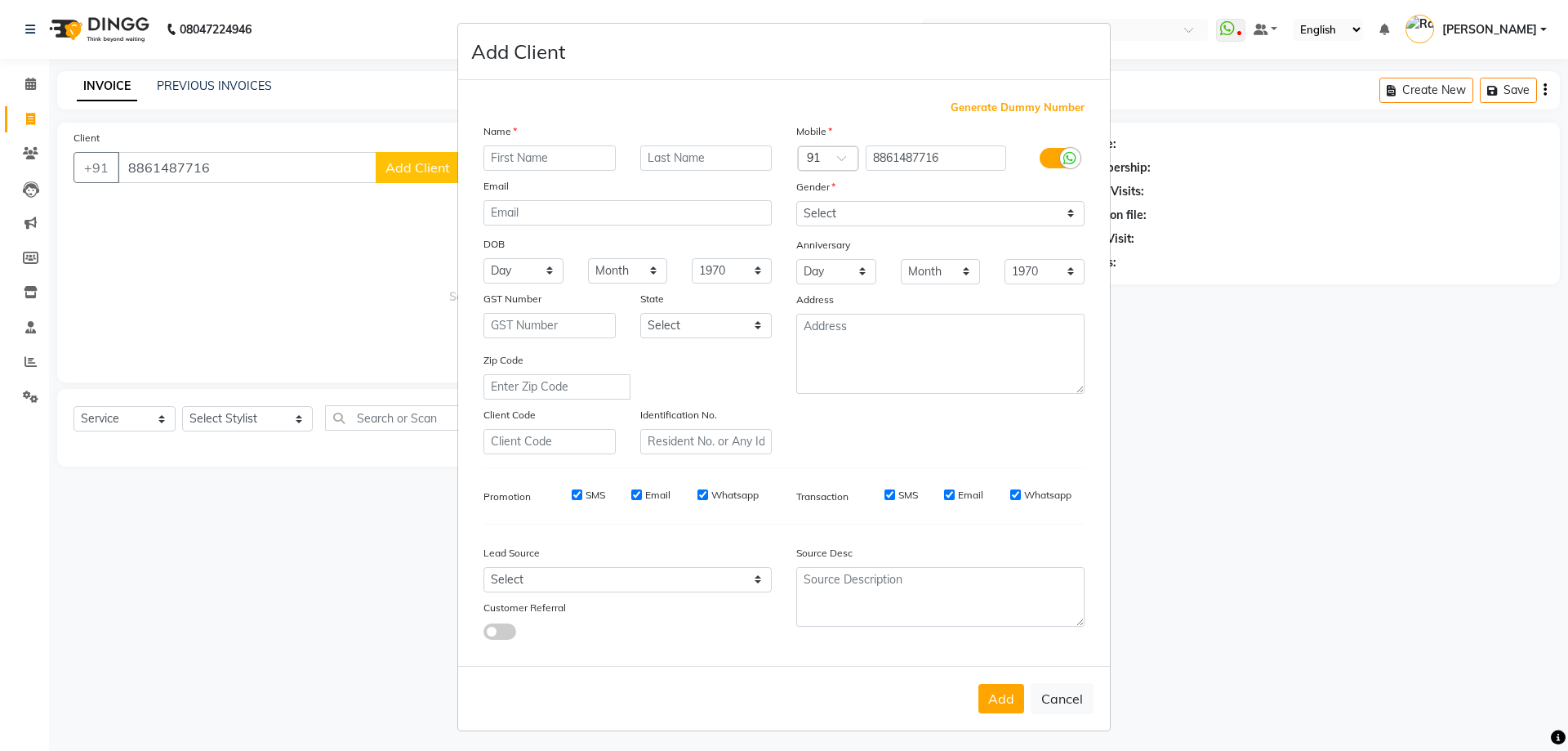
click at [507, 161] on input "text" at bounding box center [549, 157] width 133 height 26
type input "Vidya"
drag, startPoint x: 838, startPoint y: 204, endPoint x: 838, endPoint y: 215, distance: 11.0
click at [838, 209] on select "Select Male Female Other Prefer Not To Say" at bounding box center [940, 214] width 288 height 26
select select "[DEMOGRAPHIC_DATA]"
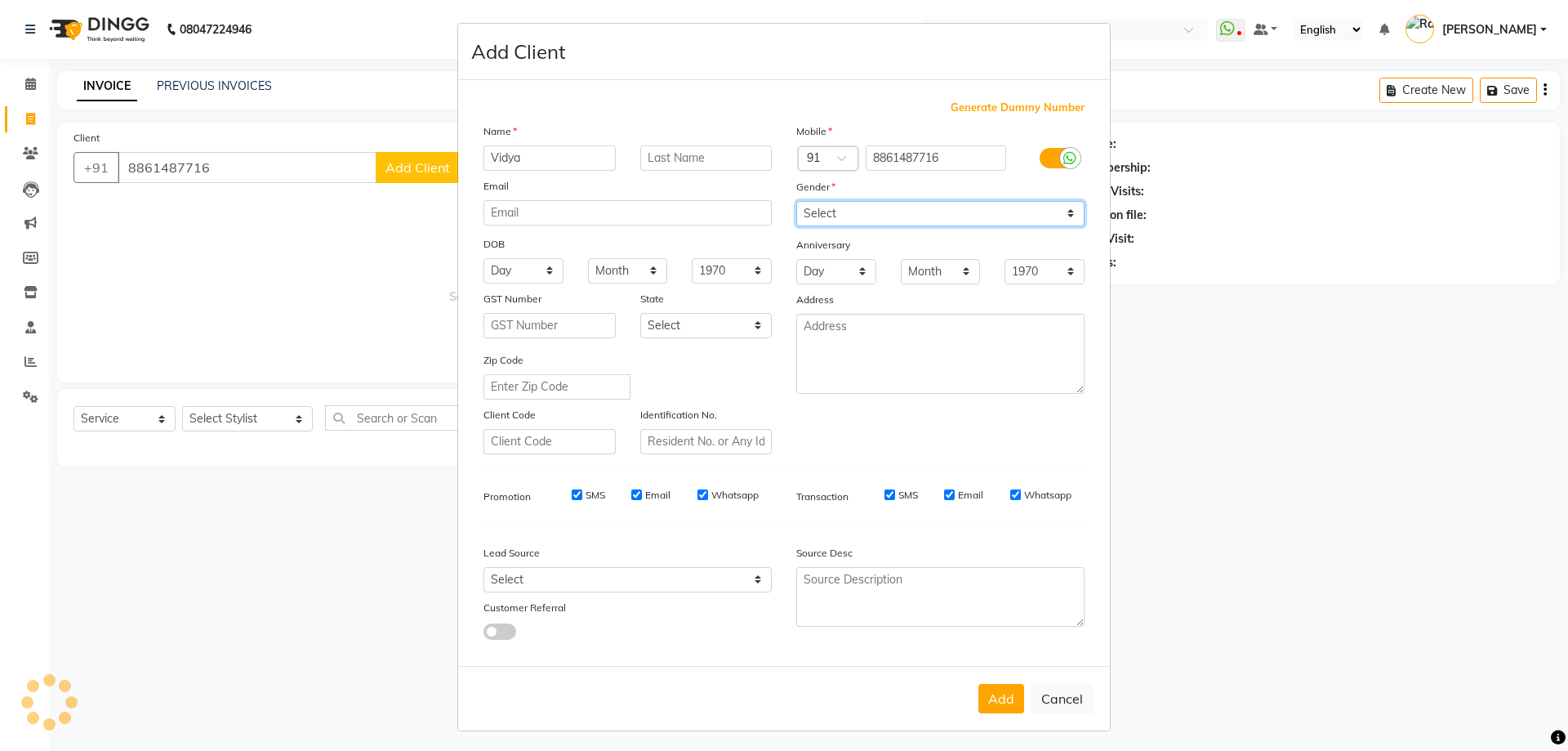
click at [796, 201] on select "Select Male Female Other Prefer Not To Say" at bounding box center [940, 214] width 288 height 26
click at [980, 715] on div "Add Cancel" at bounding box center [783, 699] width 651 height 65
click at [988, 688] on button "Add" at bounding box center [1001, 699] width 46 height 30
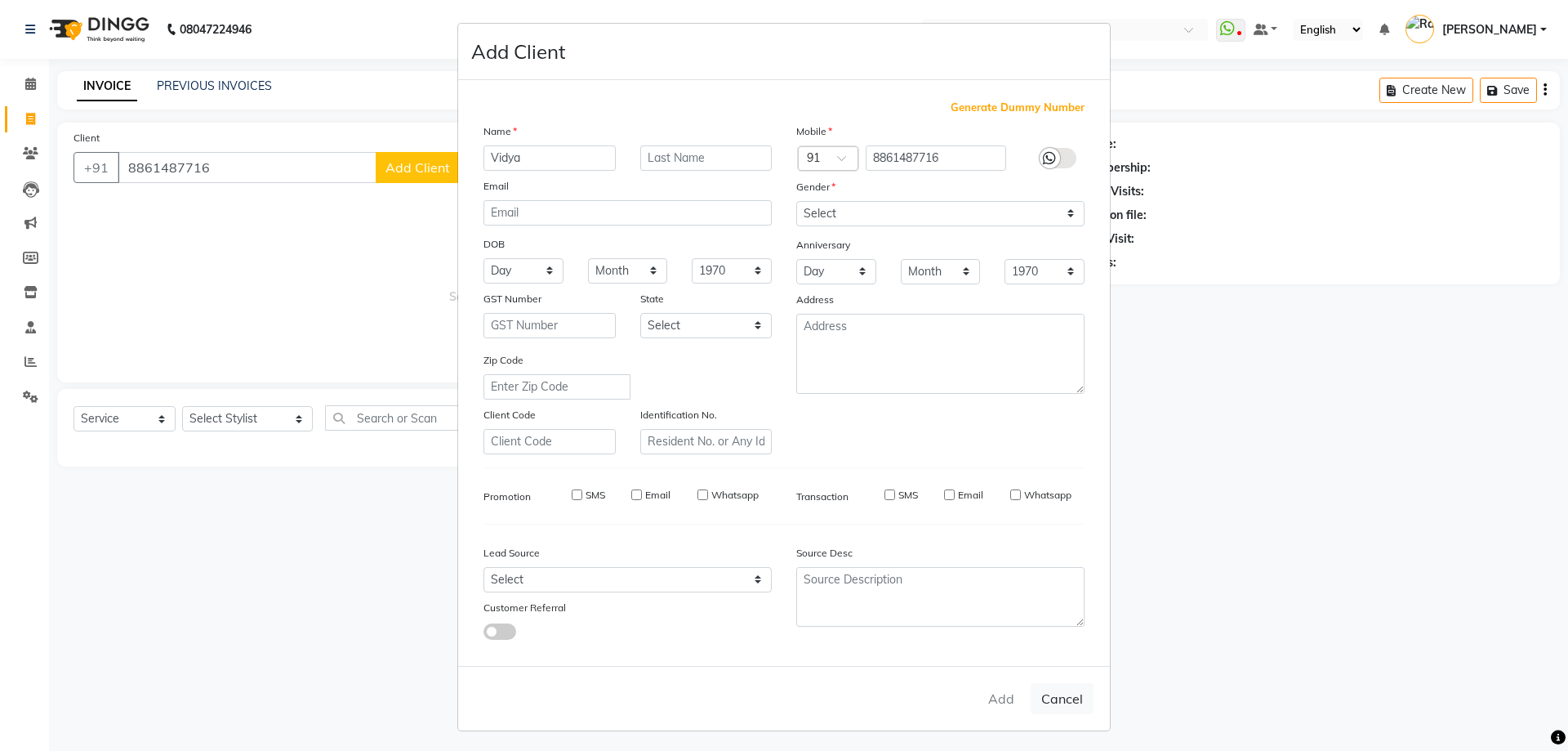
select select
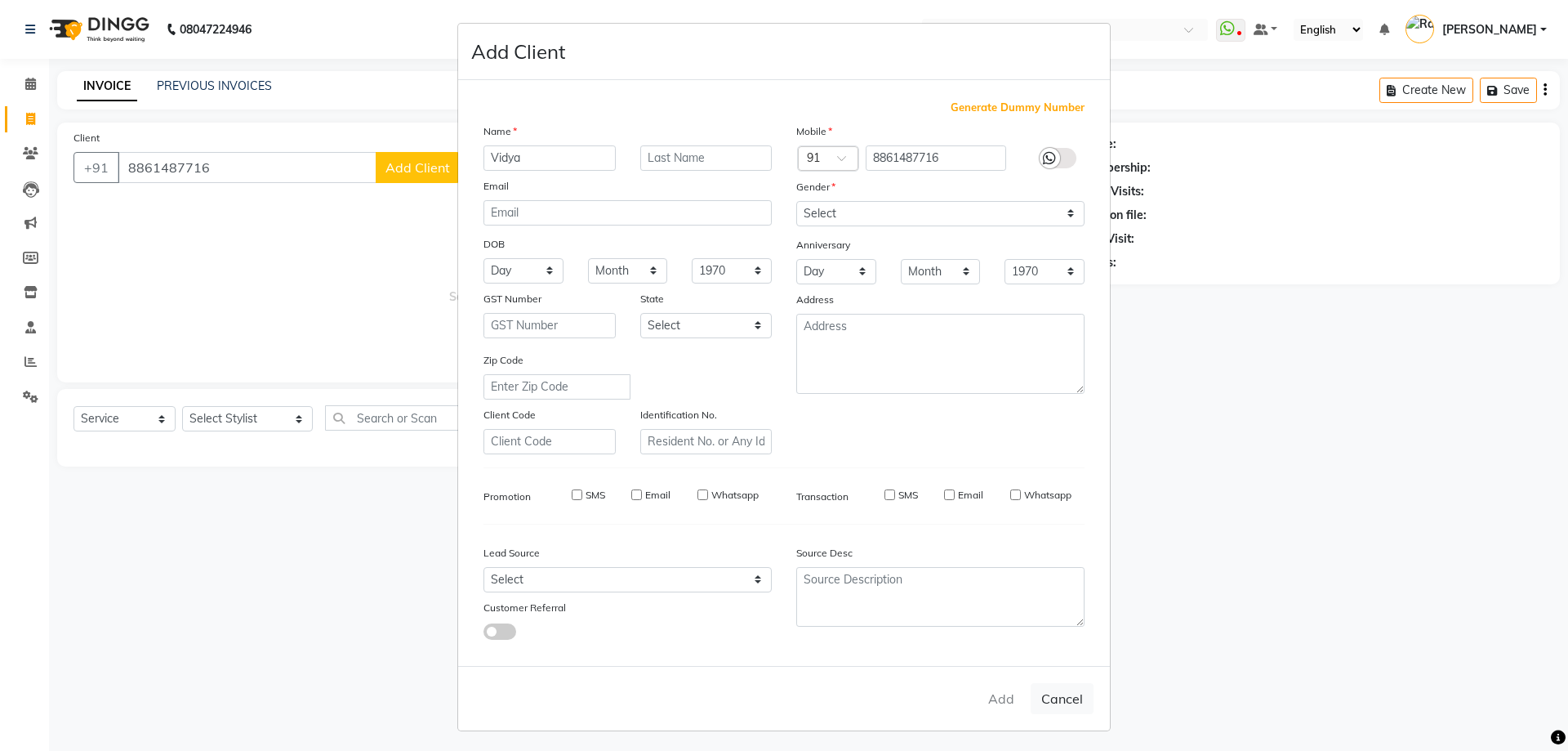
select select
checkbox input "false"
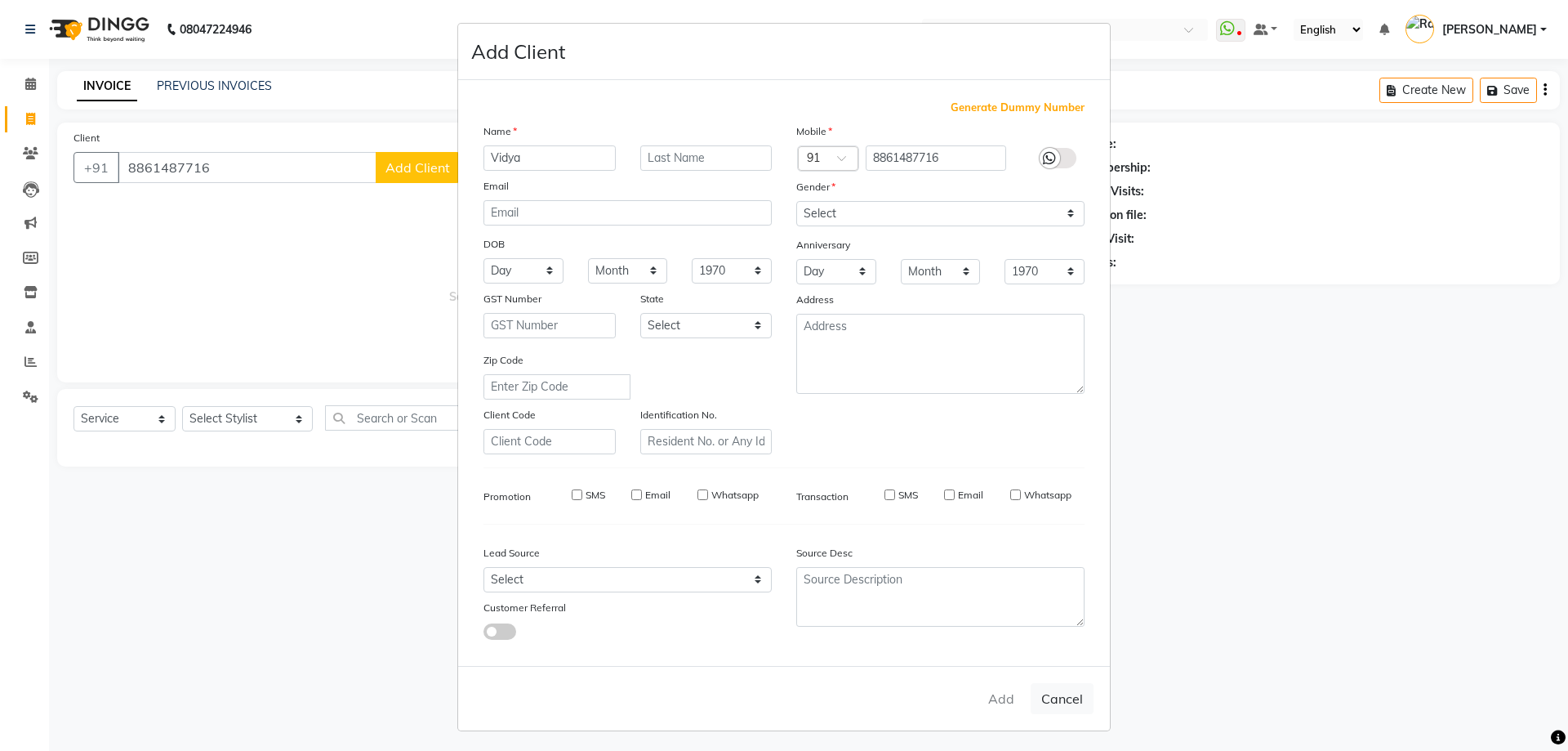
checkbox input "false"
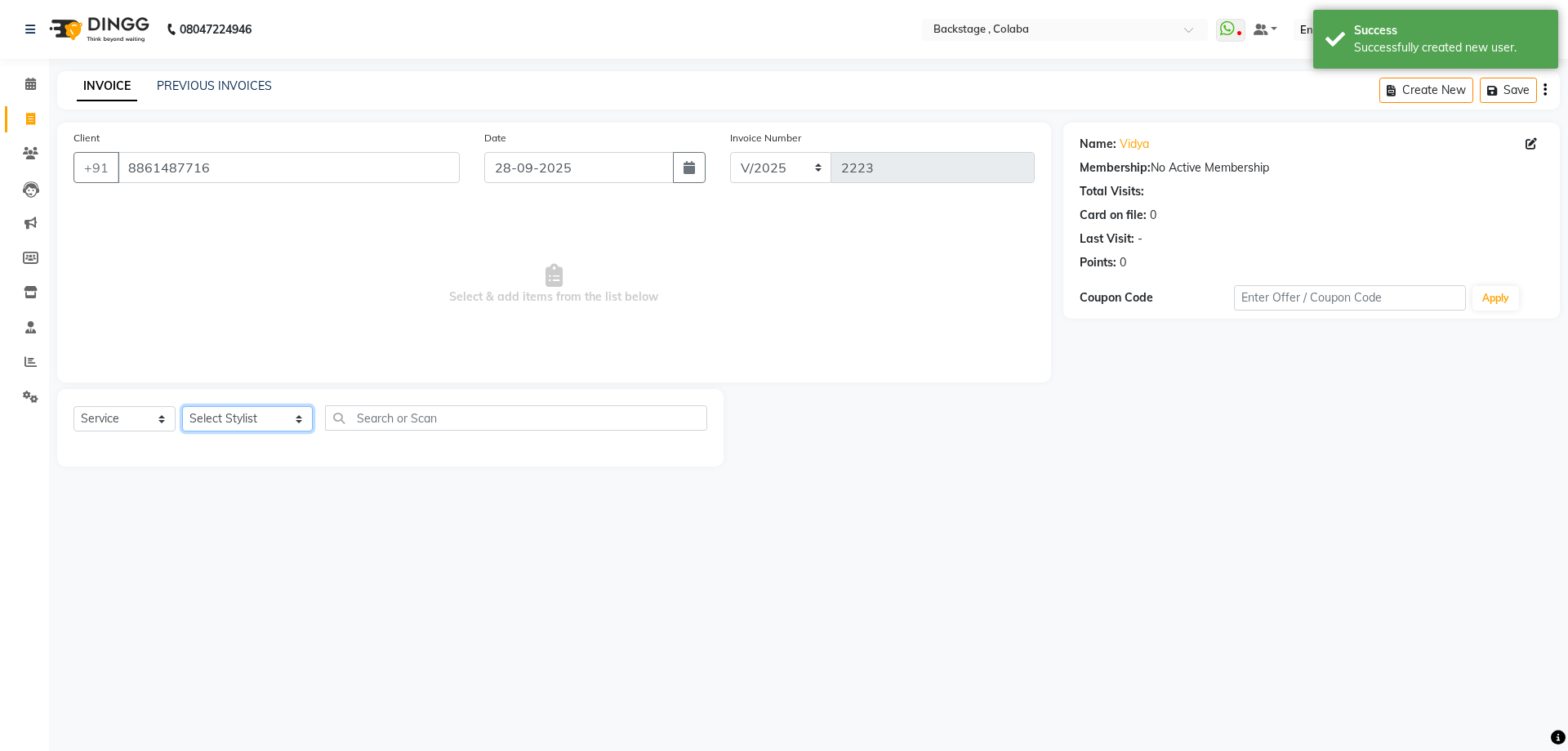
click at [242, 416] on select "Select Stylist Backstage Bharti Nitesh Gohar Jayesh Anil Karekar Kalavati Sharm…" at bounding box center [247, 419] width 131 height 26
select select "88168"
click at [182, 407] on select "Select Stylist Backstage Bharti Nitesh Gohar Jayesh Anil Karekar Kalavati Sharm…" at bounding box center [247, 419] width 131 height 26
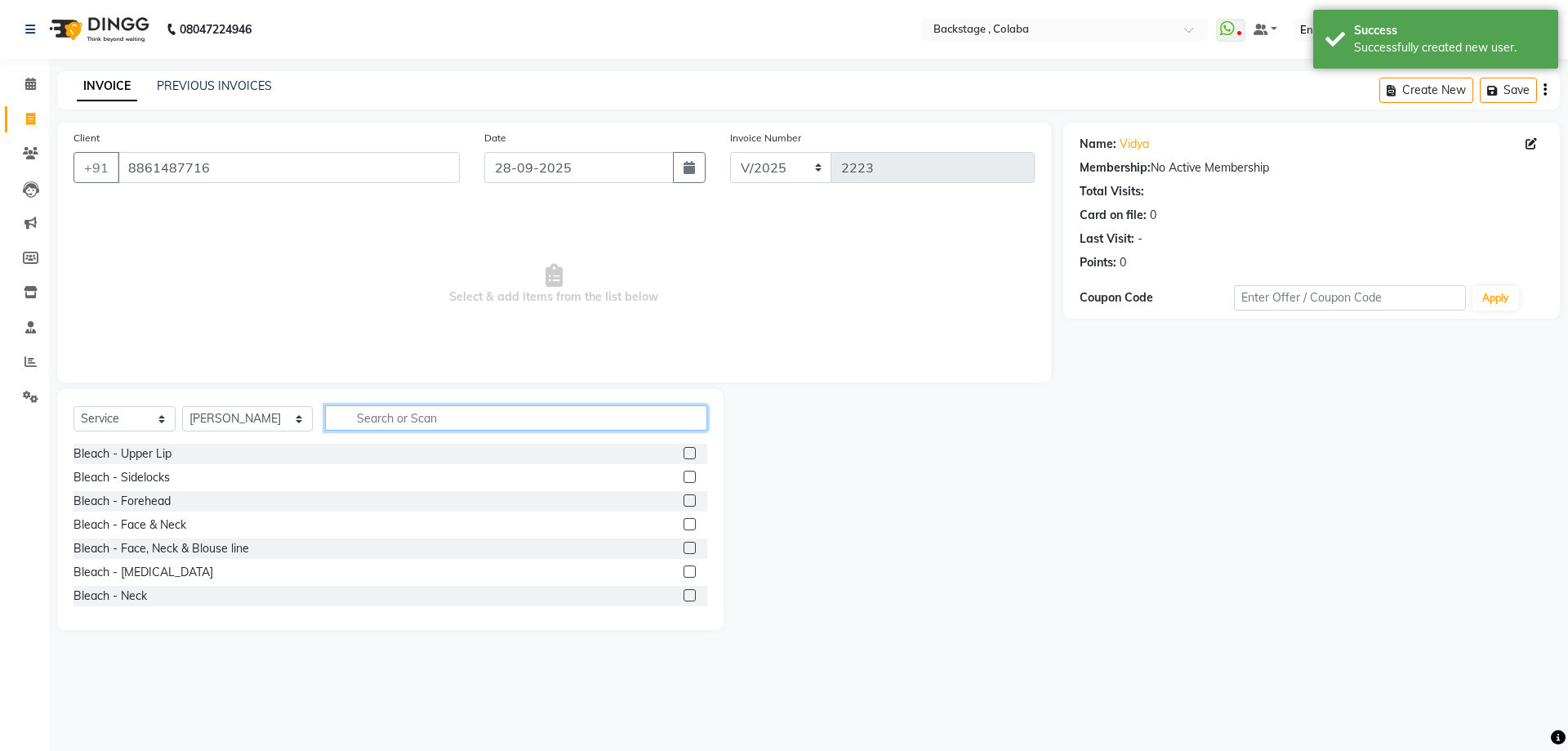
click at [365, 420] on input "text" at bounding box center [516, 418] width 382 height 26
type input "thre"
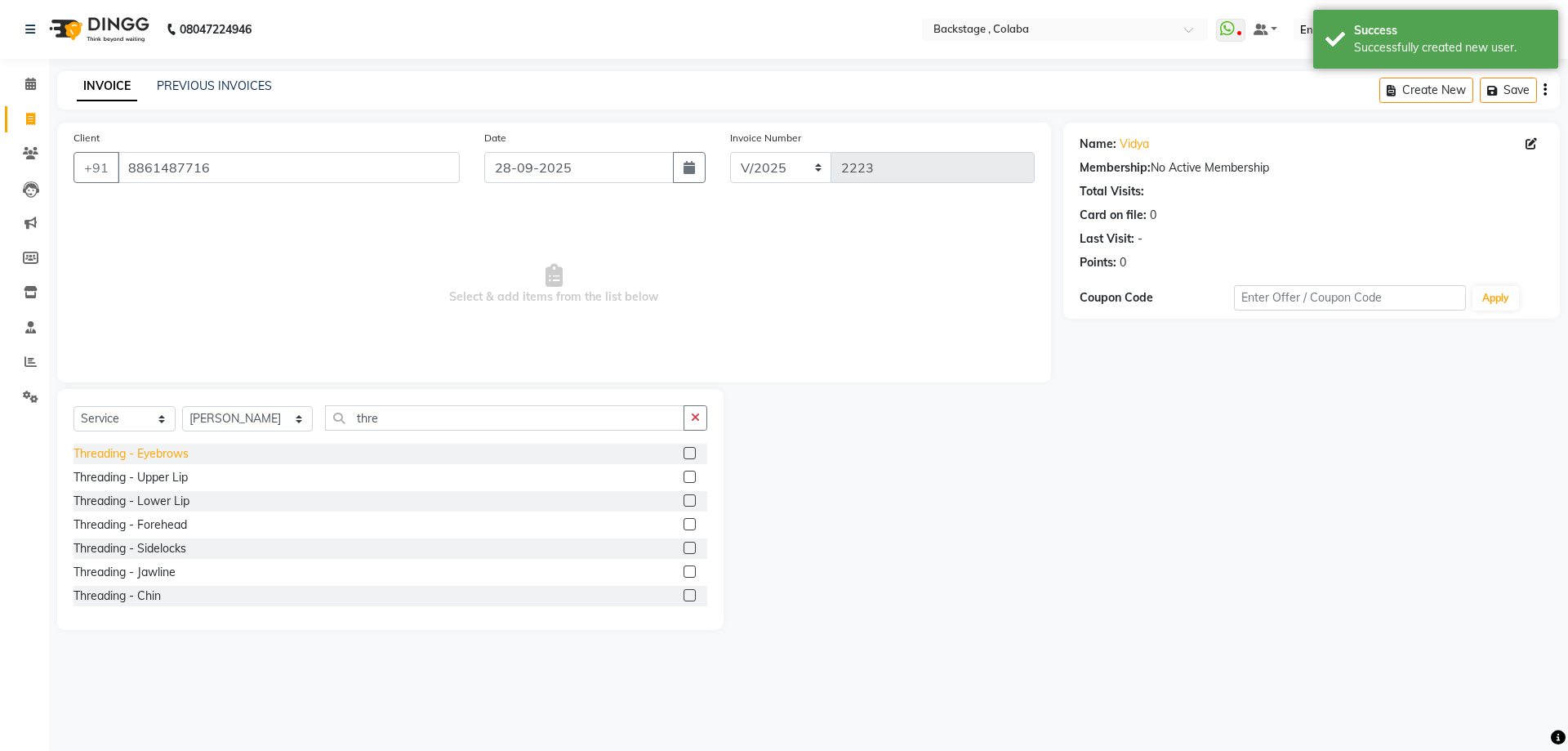
click at [147, 454] on div "Threading - Eyebrows" at bounding box center [131, 454] width 115 height 17
checkbox input "false"
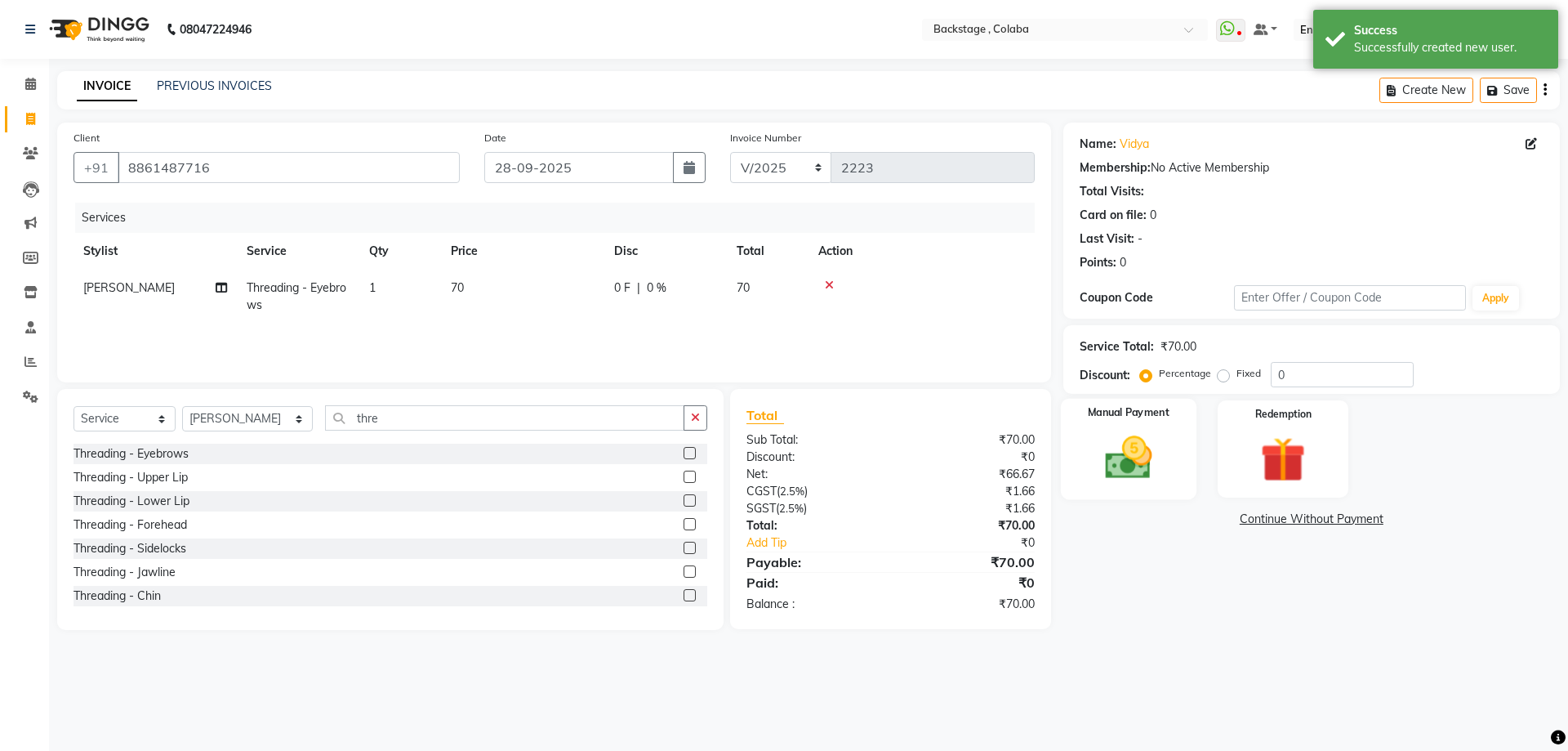
click at [1151, 469] on img at bounding box center [1128, 457] width 76 height 54
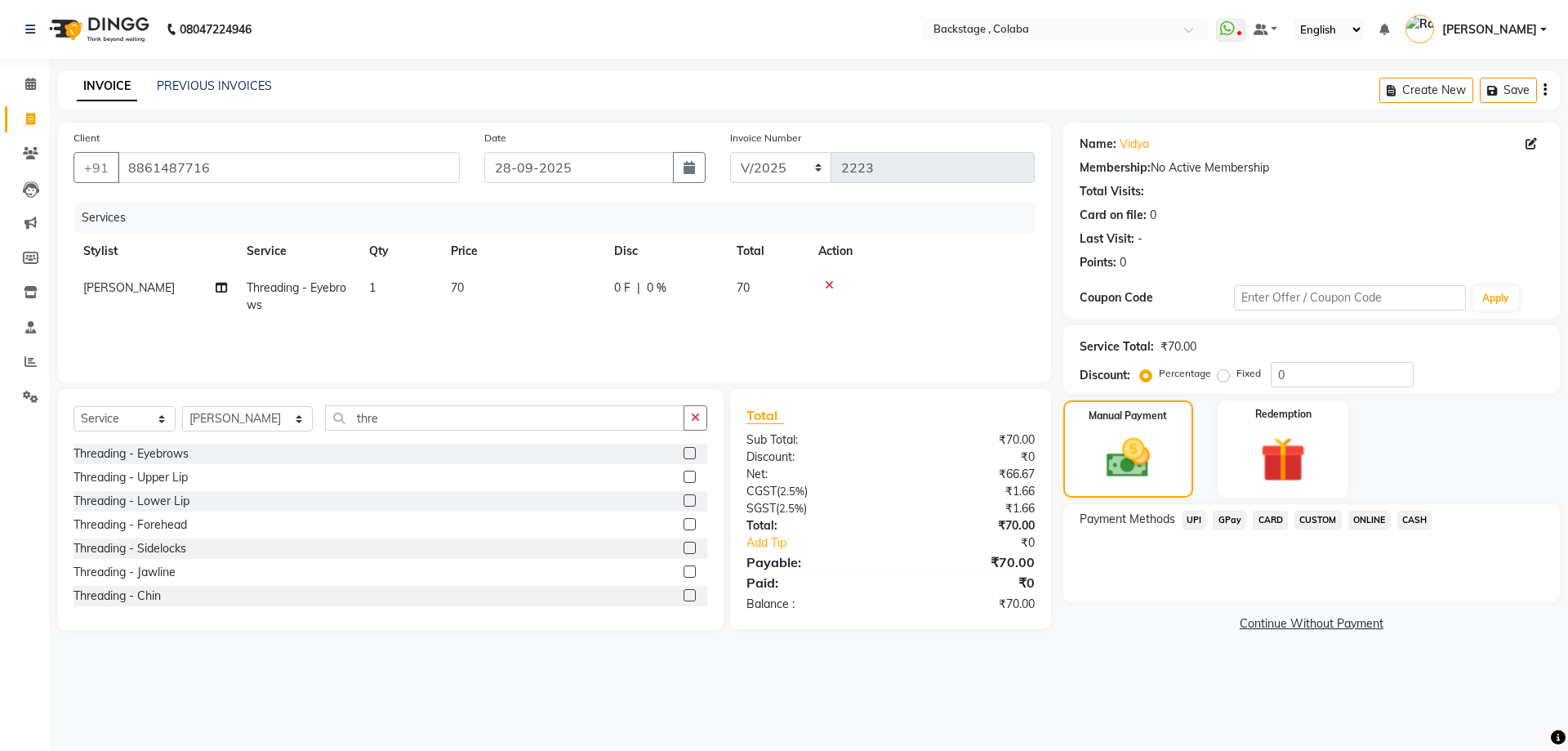
click at [1429, 520] on span "CASH" at bounding box center [1414, 520] width 35 height 19
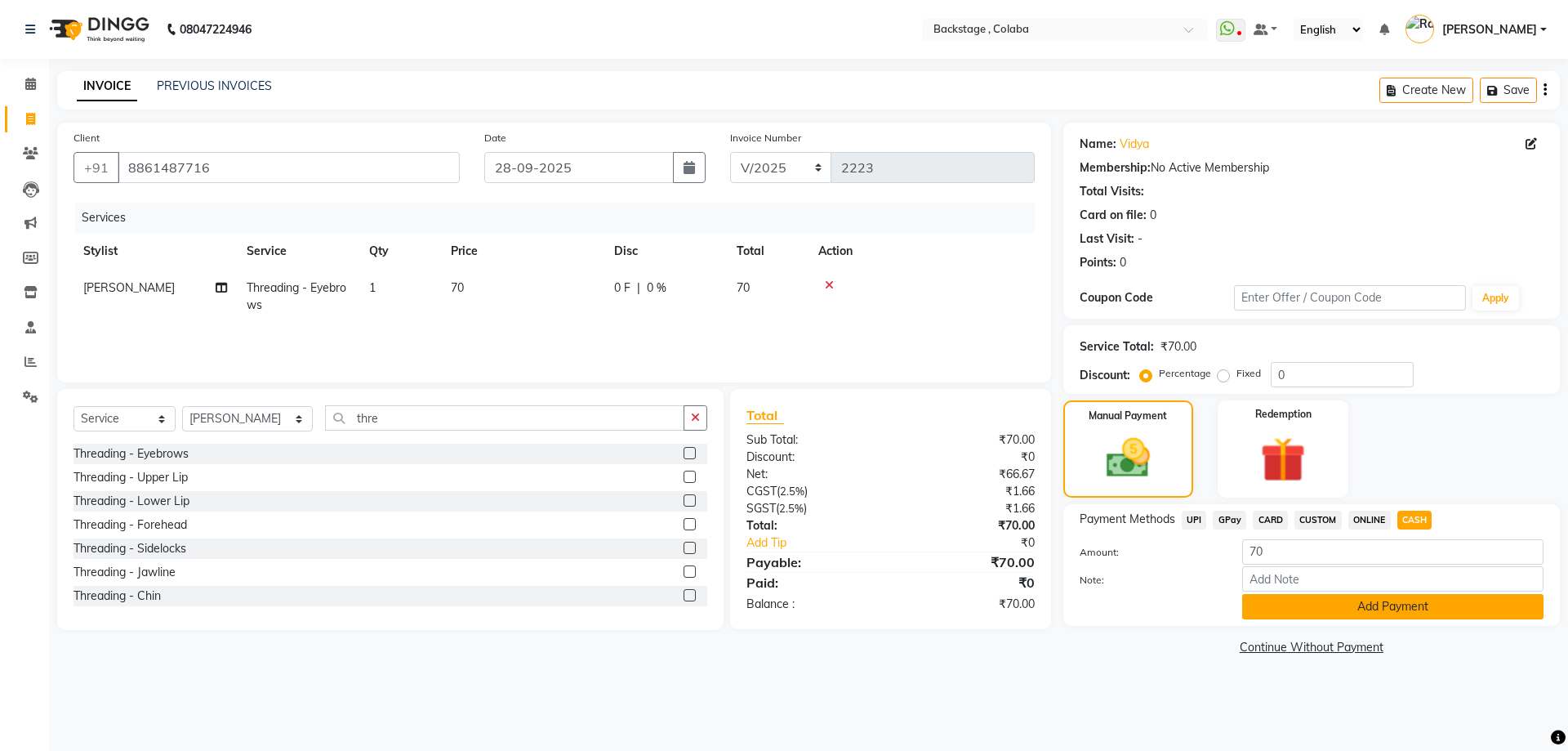
click at [1385, 603] on button "Add Payment" at bounding box center [1393, 606] width 301 height 26
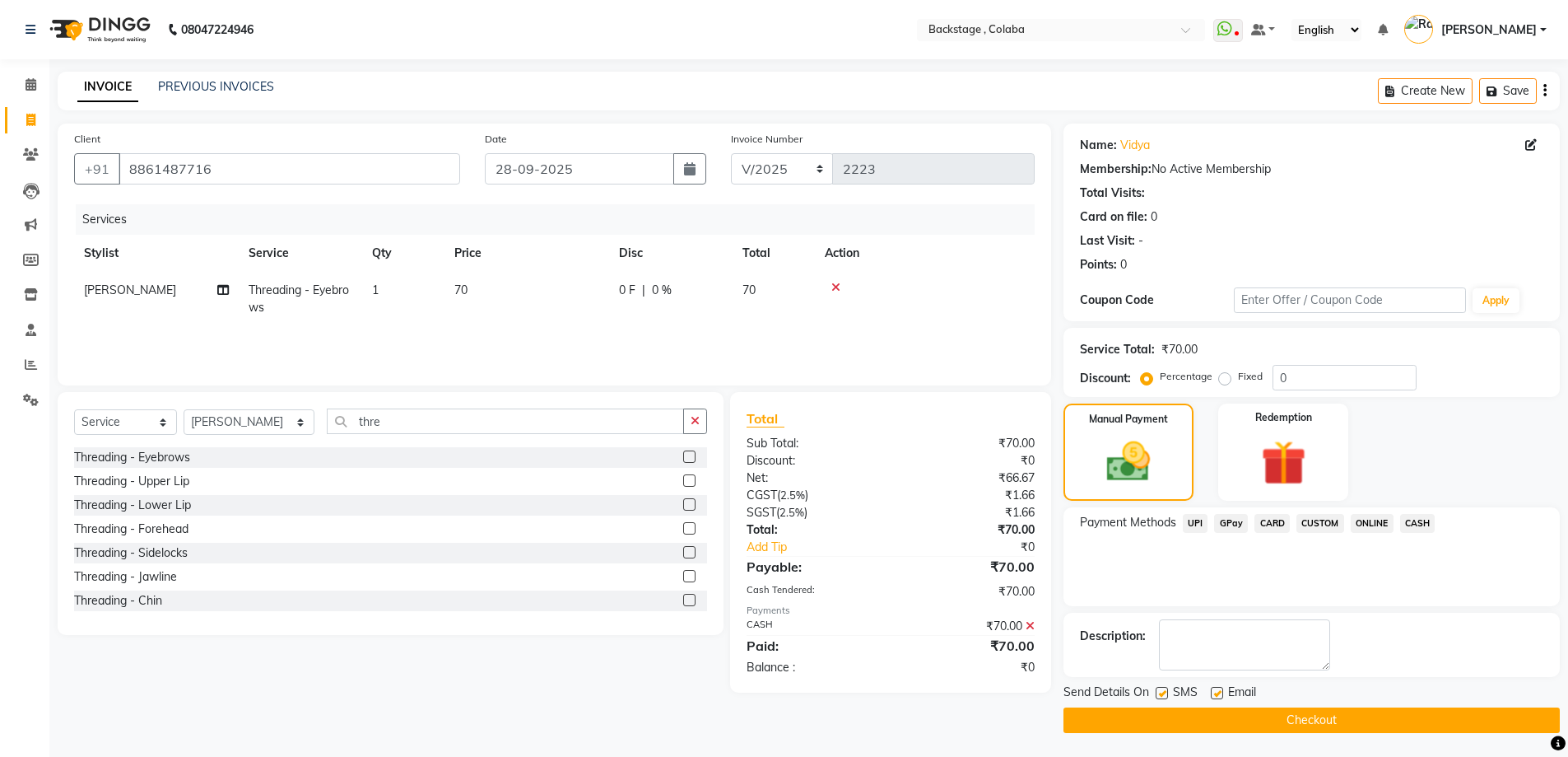
scroll to position [1, 0]
click at [1310, 715] on button "Checkout" at bounding box center [1311, 719] width 496 height 26
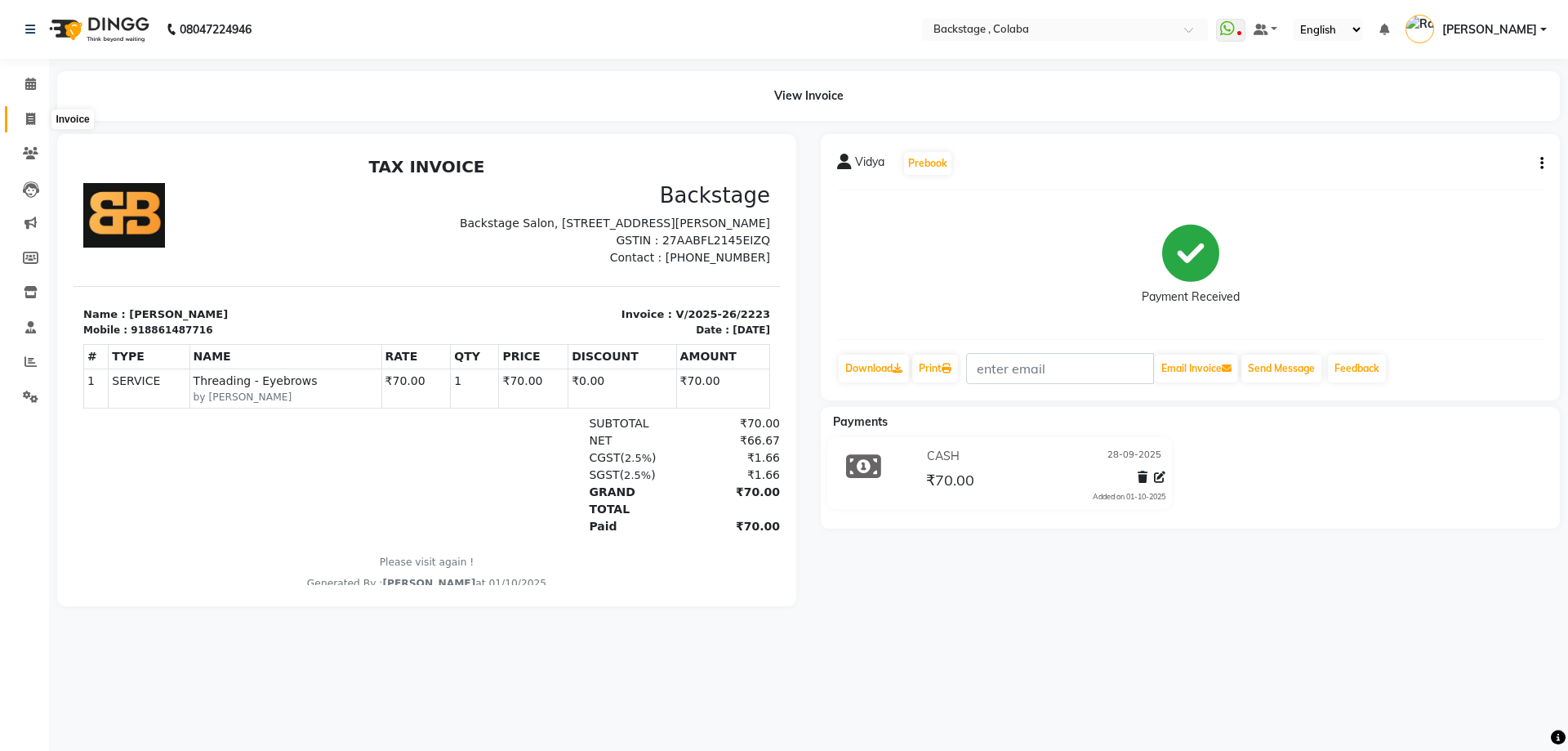
click at [34, 111] on span at bounding box center [31, 120] width 29 height 19
select select "service"
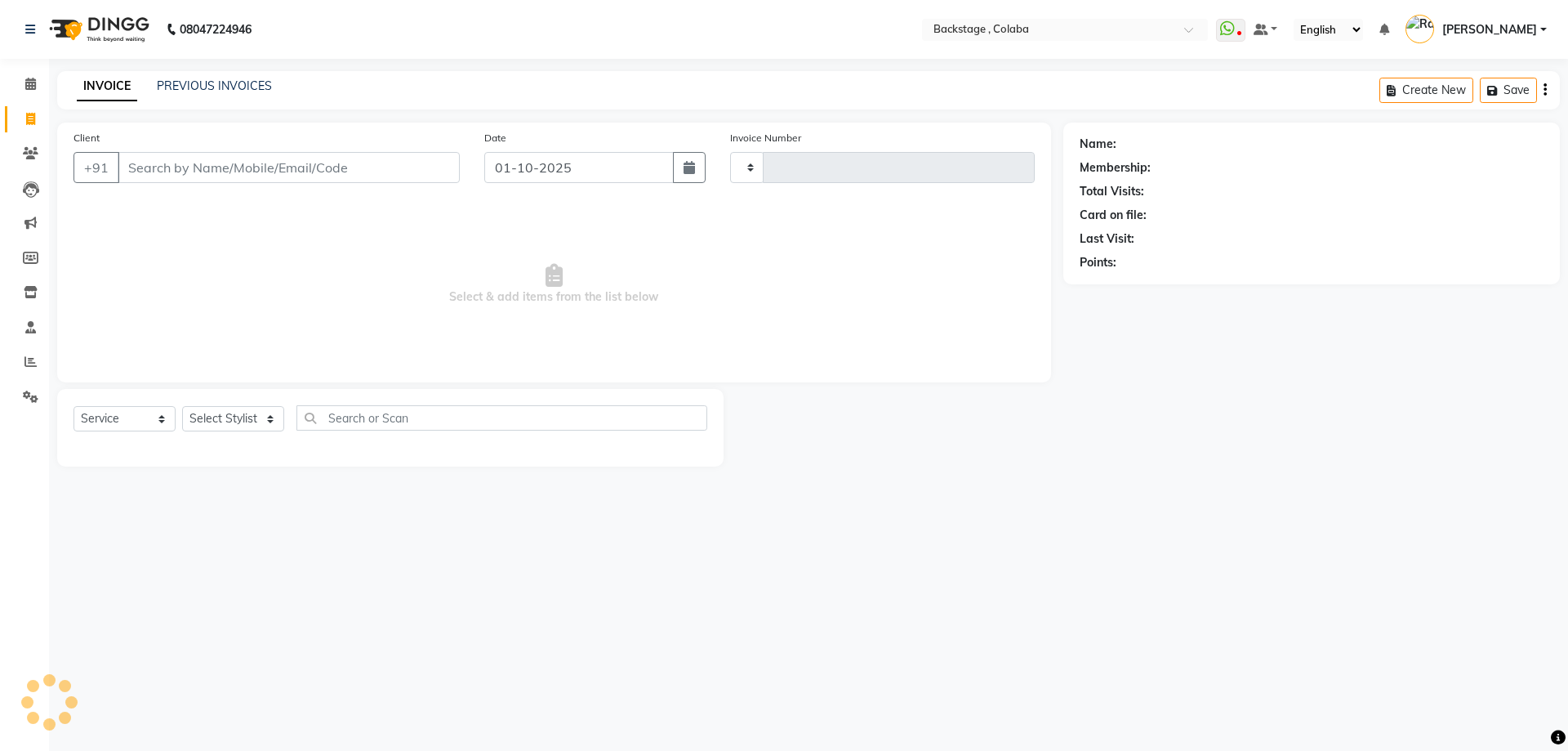
type input "2224"
select select "5451"
click at [203, 83] on link "PREVIOUS INVOICES" at bounding box center [214, 85] width 115 height 14
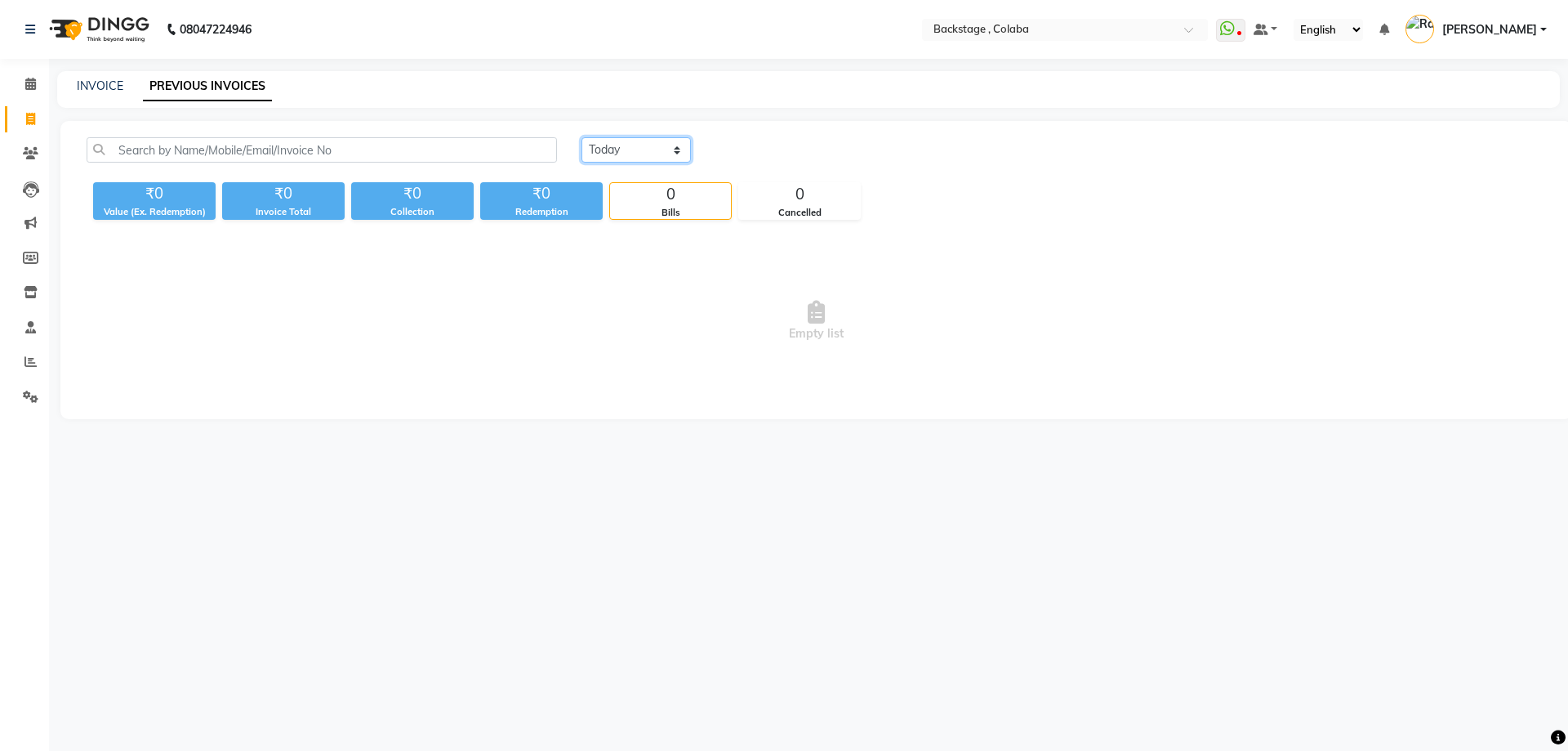
drag, startPoint x: 624, startPoint y: 143, endPoint x: 622, endPoint y: 160, distance: 17.1
click at [624, 143] on select "Today Yesterday Custom Range" at bounding box center [636, 150] width 110 height 26
select select "range"
click at [582, 137] on select "Today Yesterday Custom Range" at bounding box center [636, 150] width 110 height 26
click at [753, 156] on input "01-10-2025" at bounding box center [770, 151] width 114 height 23
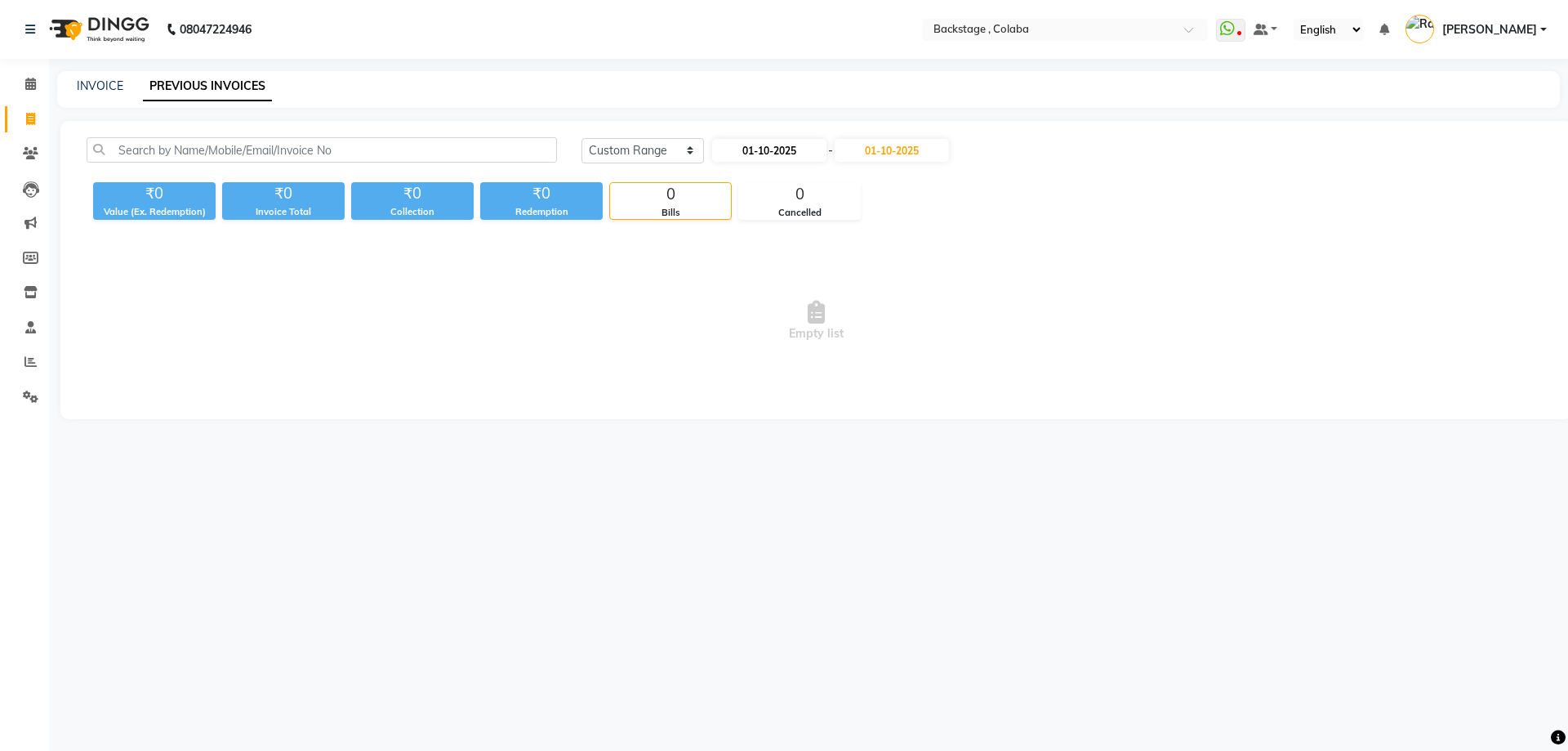
select select "10"
select select "2025"
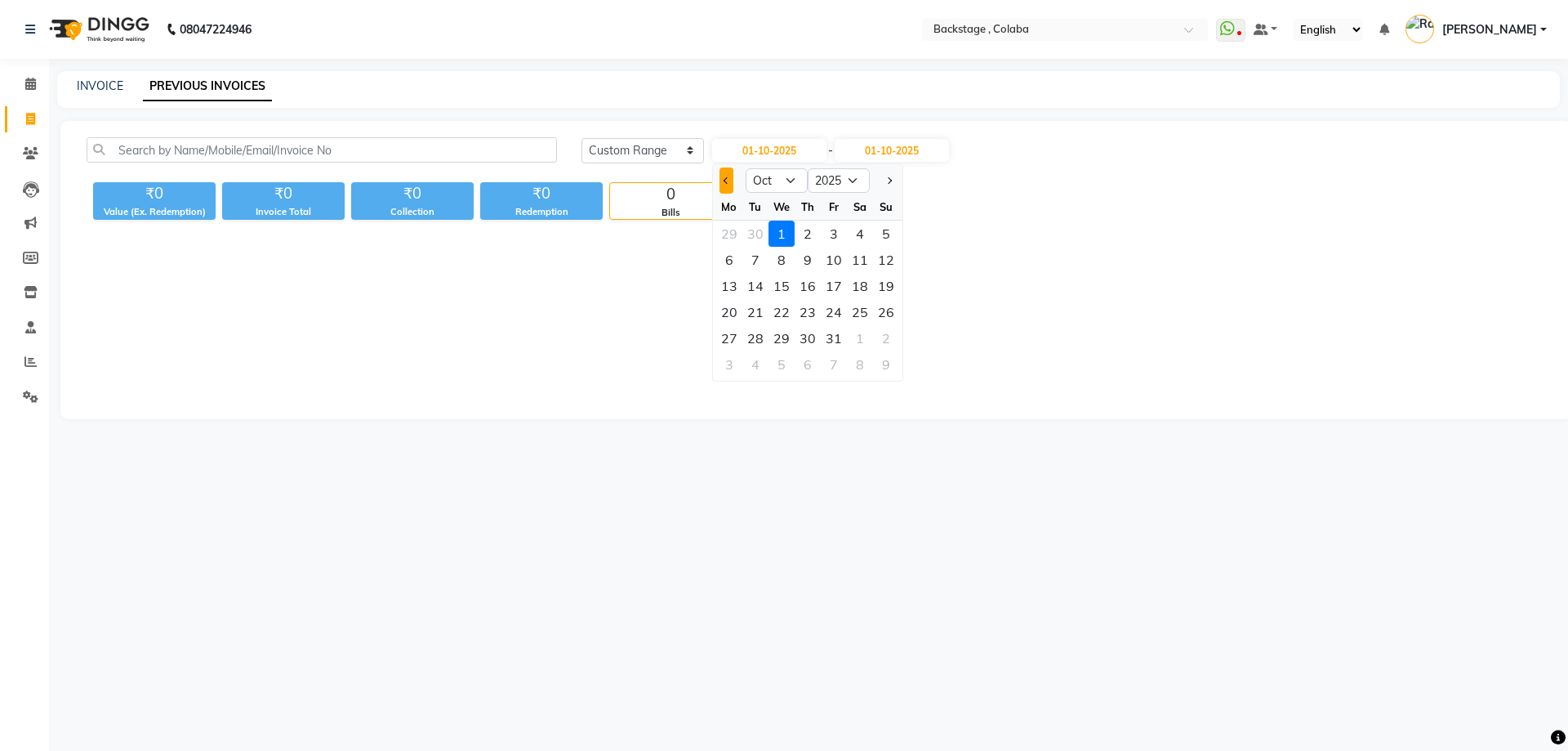
click at [720, 181] on button "Previous month" at bounding box center [726, 180] width 14 height 26
select select "9"
click at [883, 309] on div "28" at bounding box center [885, 311] width 26 height 26
type input "28-09-2025"
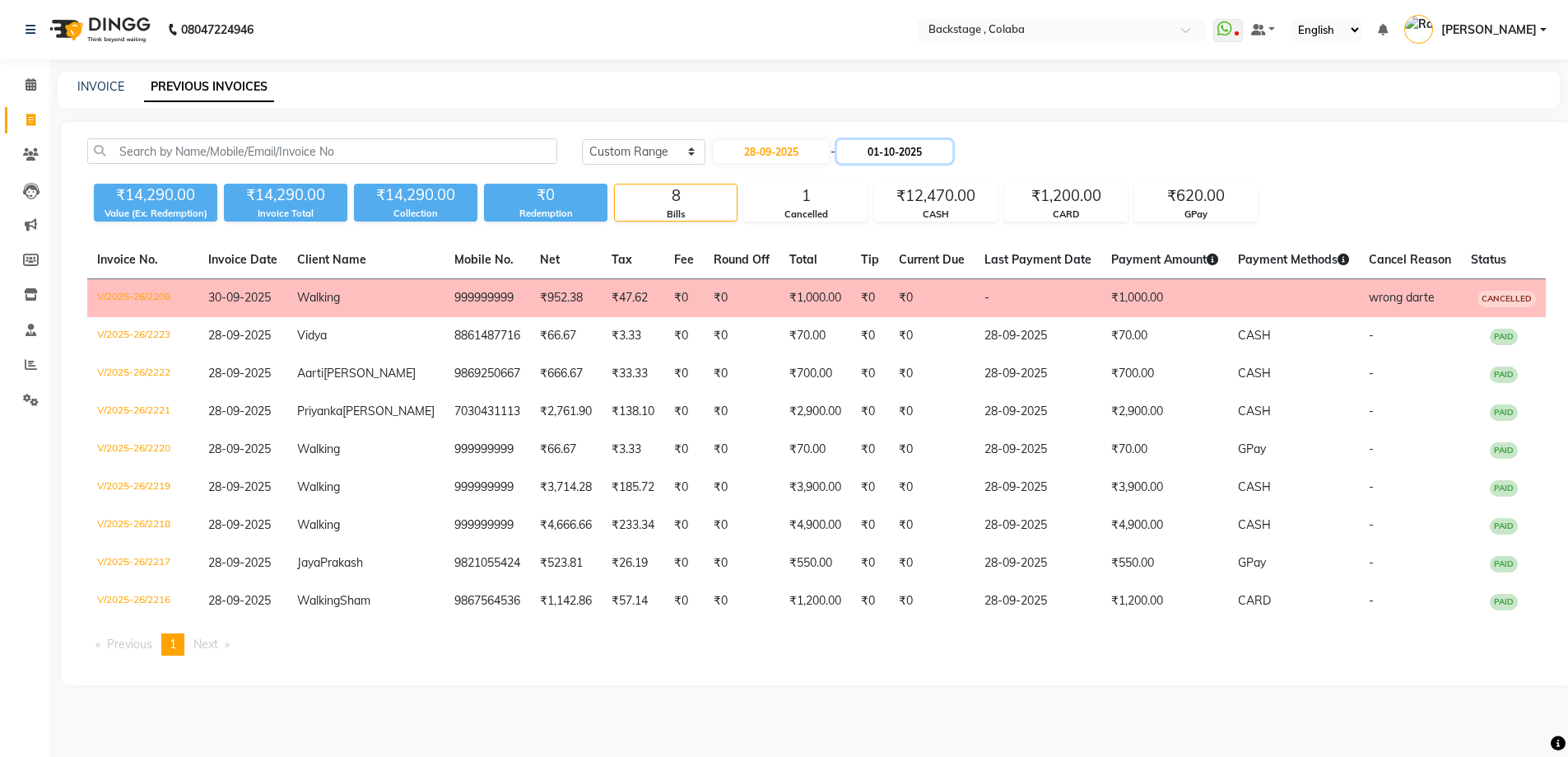
click at [941, 155] on input "01-10-2025" at bounding box center [895, 152] width 115 height 23
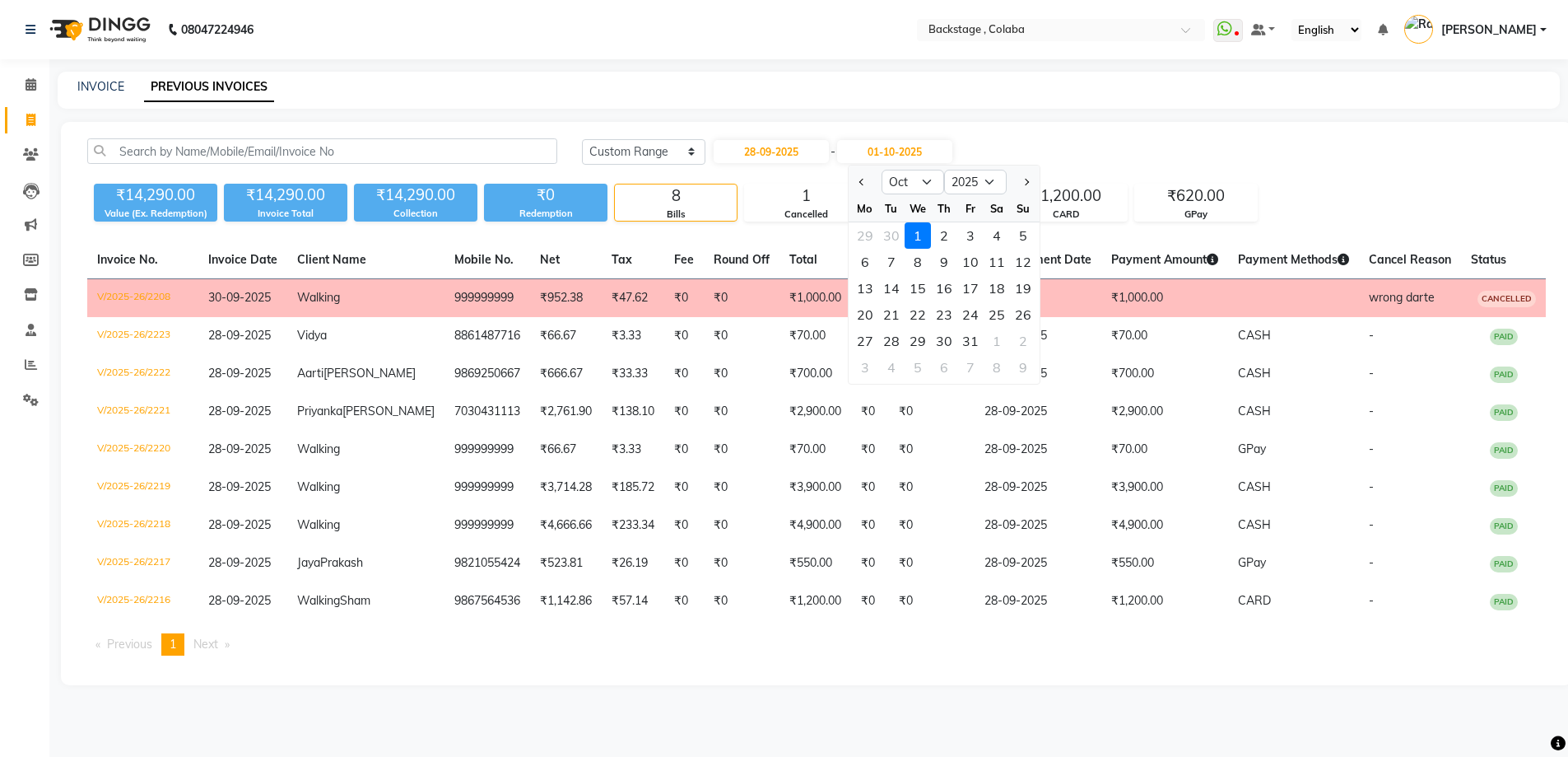
click at [863, 184] on span "Previous month" at bounding box center [861, 182] width 7 height 7
select select "9"
click at [1022, 318] on div "28" at bounding box center [1023, 314] width 26 height 26
type input "28-09-2025"
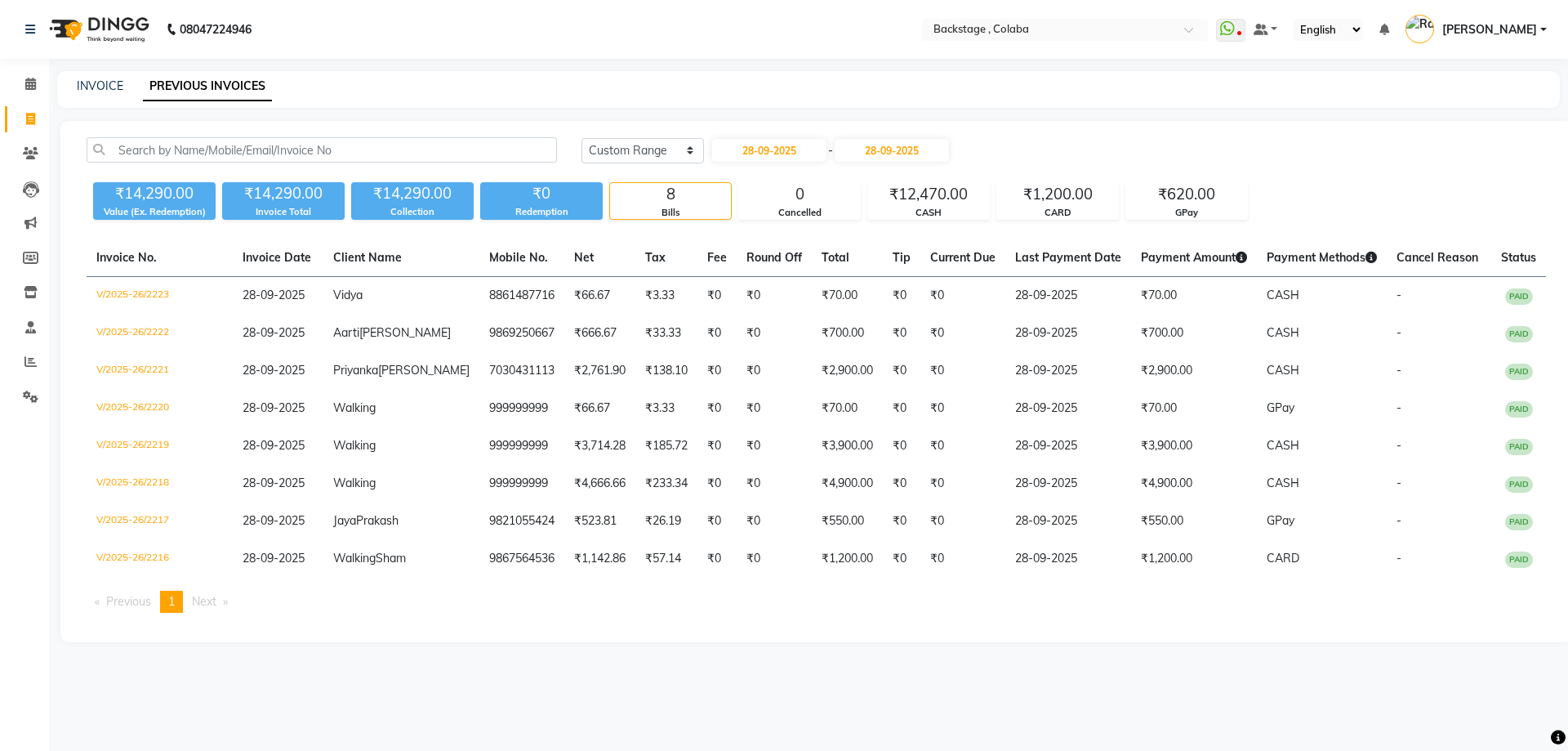
click at [1049, 136] on div "Today Yesterday Custom Range 28-09-2025 - 28-09-2025 ₹14,290.00 Value (Ex. Rede…" at bounding box center [815, 382] width 1512 height 521
click at [769, 146] on input "28-09-2025" at bounding box center [770, 151] width 114 height 23
select select "9"
select select "2025"
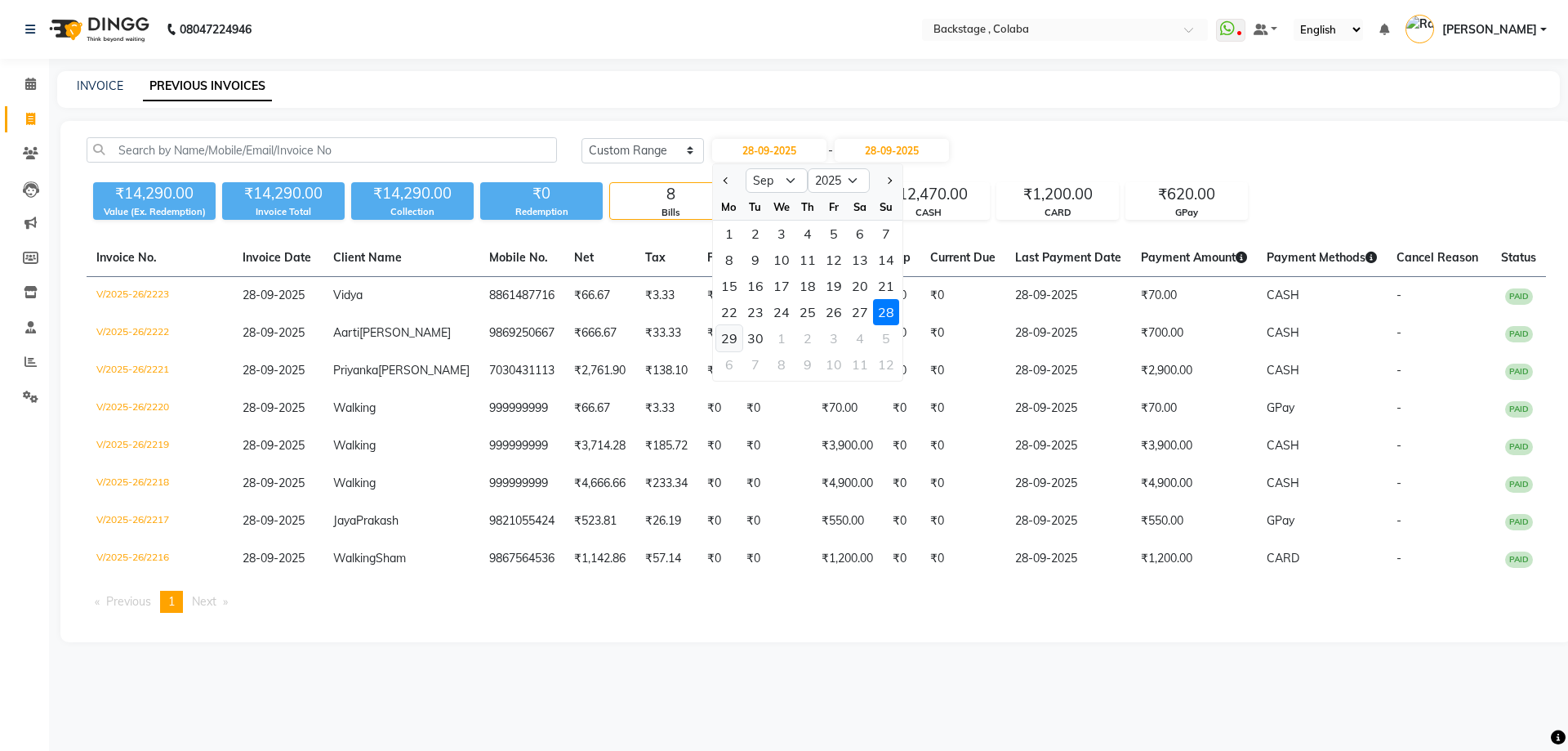
click at [735, 344] on div "29" at bounding box center [729, 338] width 26 height 26
type input "29-09-2025"
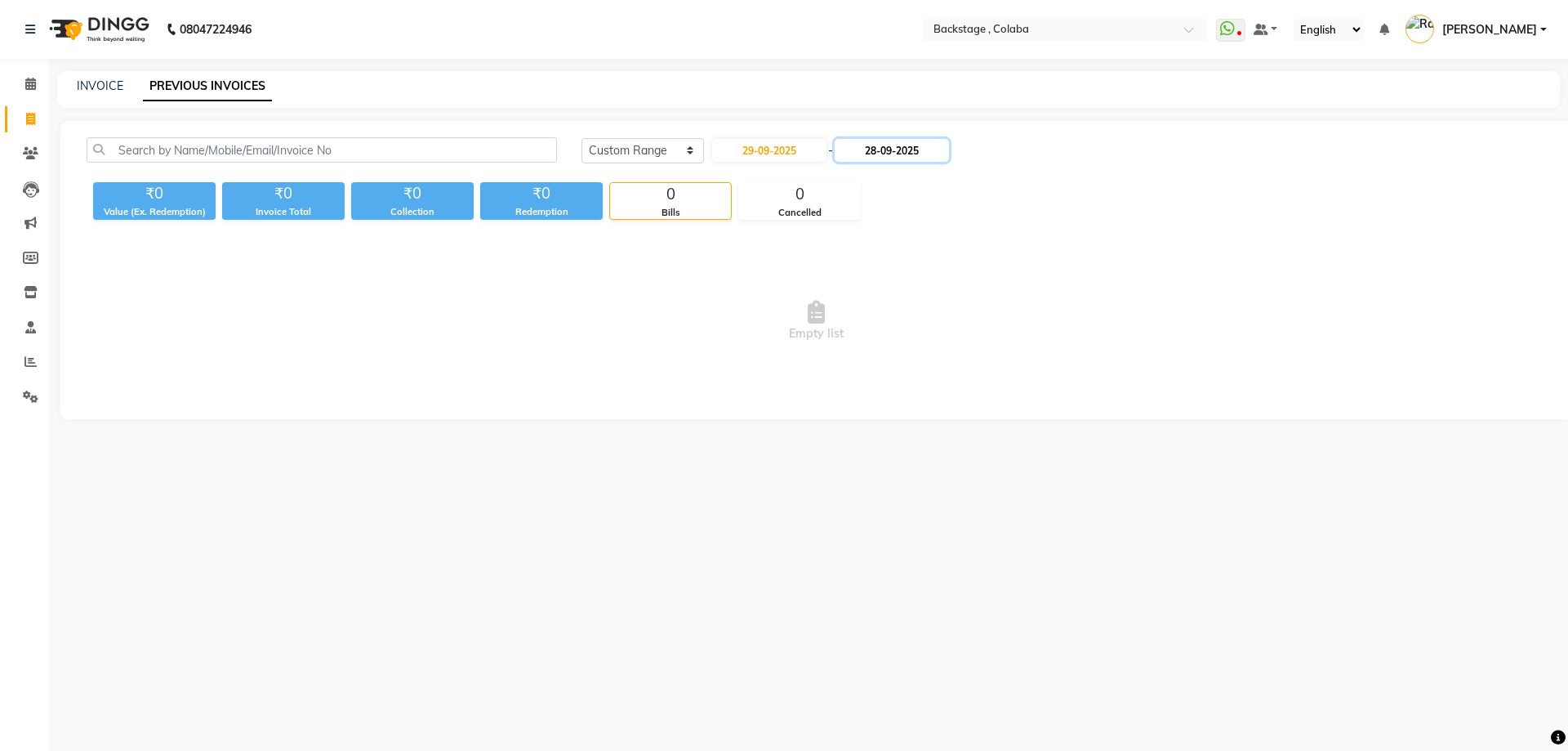
click at [868, 154] on input "28-09-2025" at bounding box center [892, 151] width 114 height 23
click at [860, 333] on div "29" at bounding box center [862, 338] width 26 height 26
type input "29-09-2025"
click at [104, 88] on link "INVOICE" at bounding box center [99, 85] width 47 height 14
select select "service"
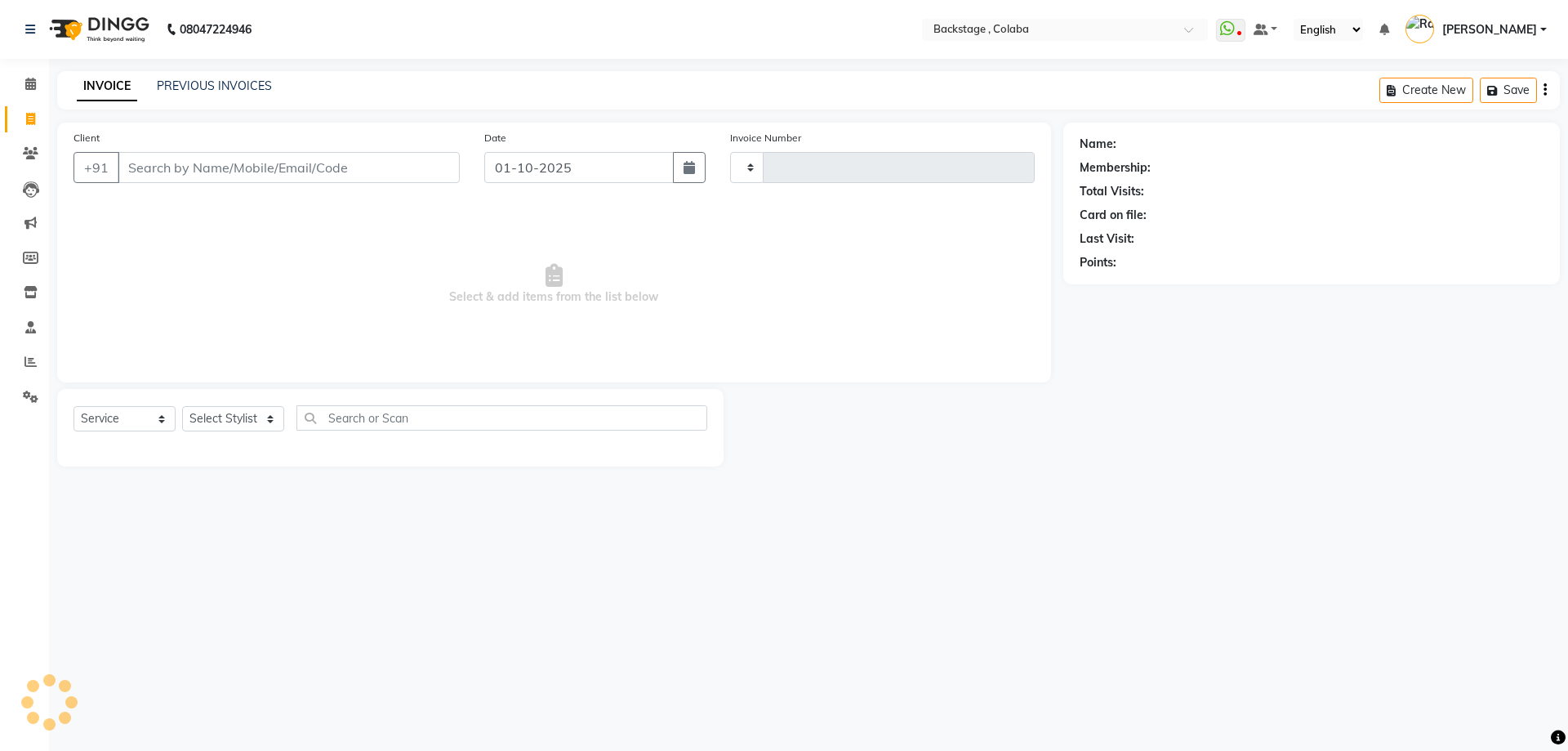
type input "2224"
select select "5451"
click at [691, 178] on button "button" at bounding box center [690, 167] width 32 height 31
select select "10"
select select "2025"
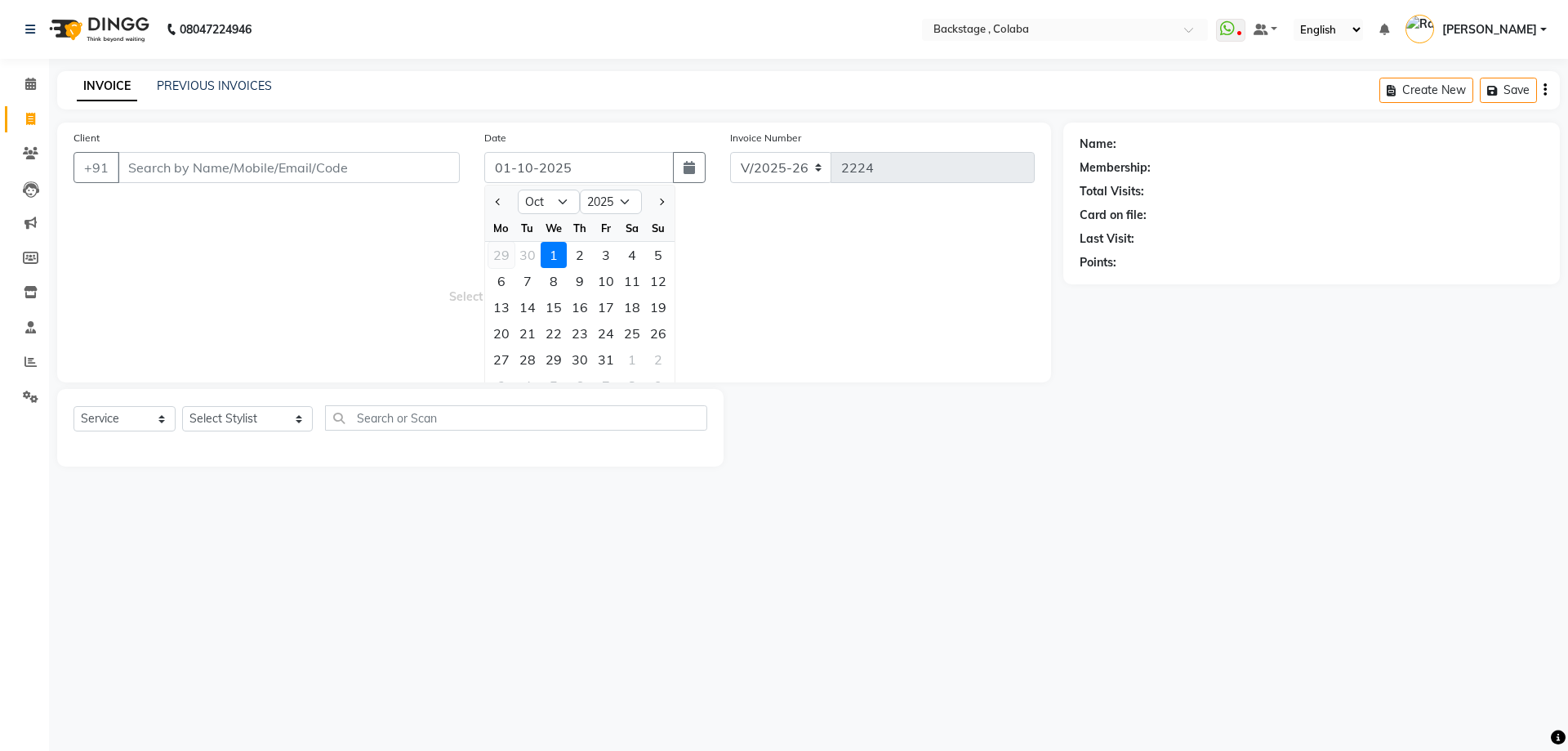
click at [505, 259] on div "29" at bounding box center [501, 254] width 26 height 26
type input "29-09-2025"
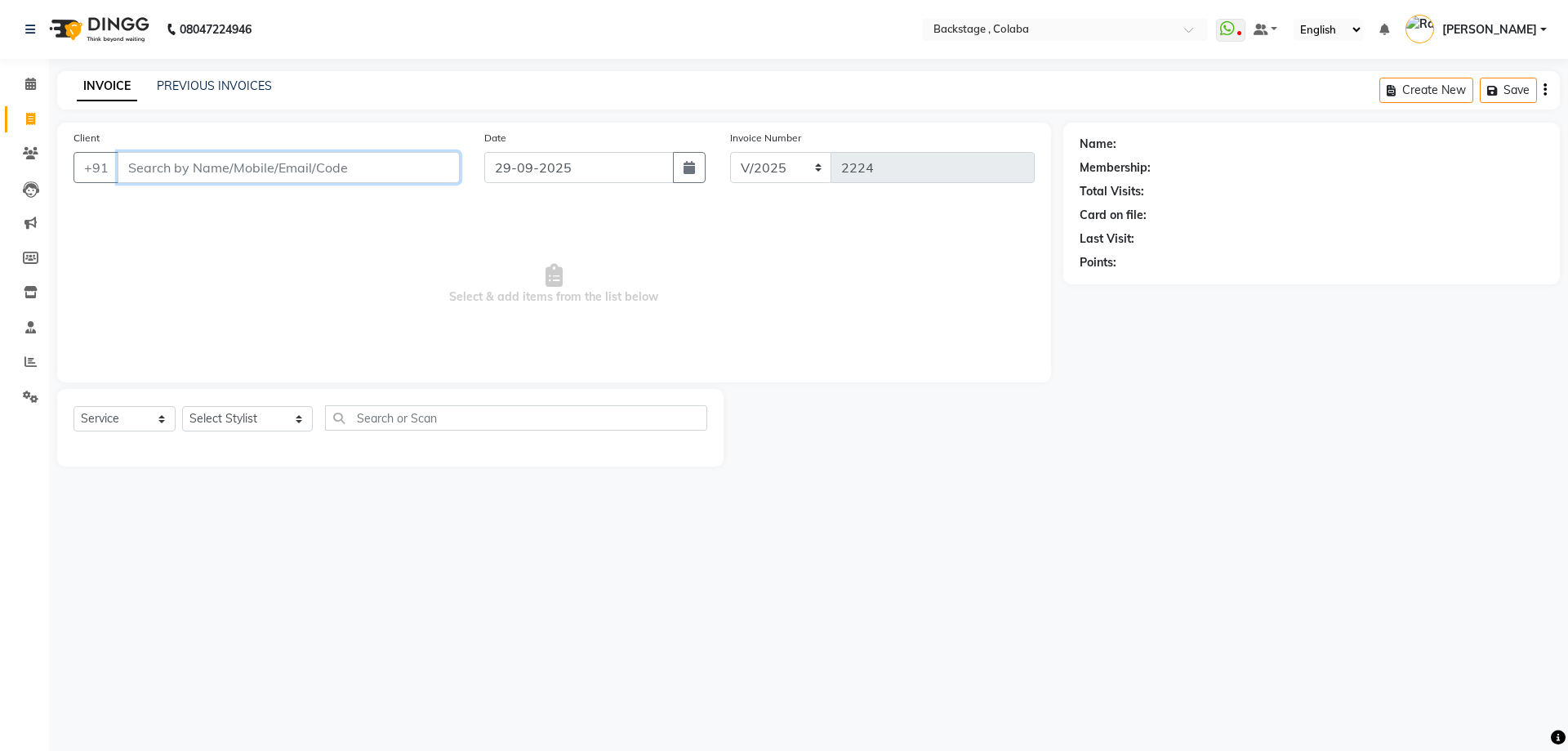
click at [309, 171] on input "Client" at bounding box center [288, 167] width 342 height 31
type input "w"
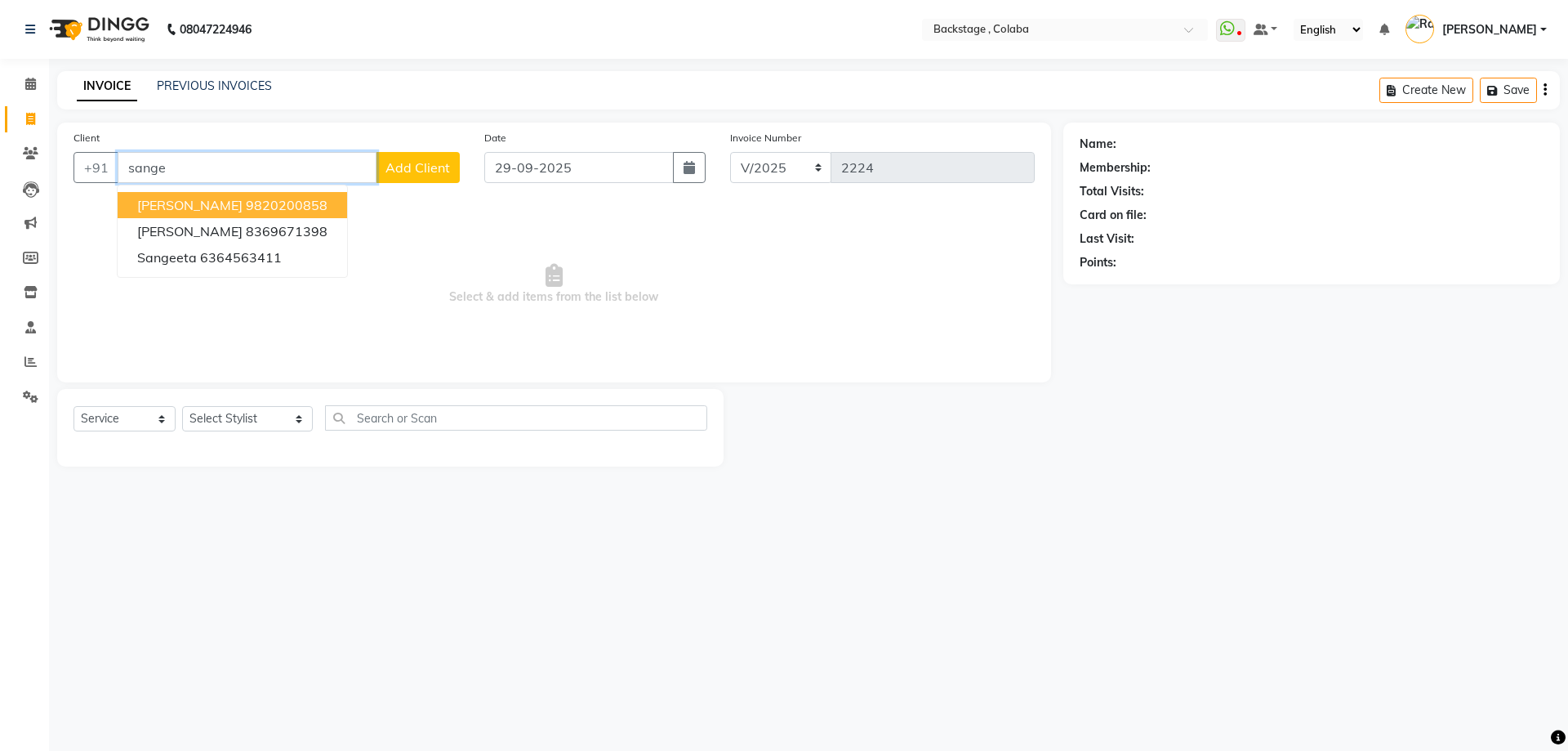
click at [224, 209] on span "Sangeeta Vaswani" at bounding box center [190, 204] width 105 height 16
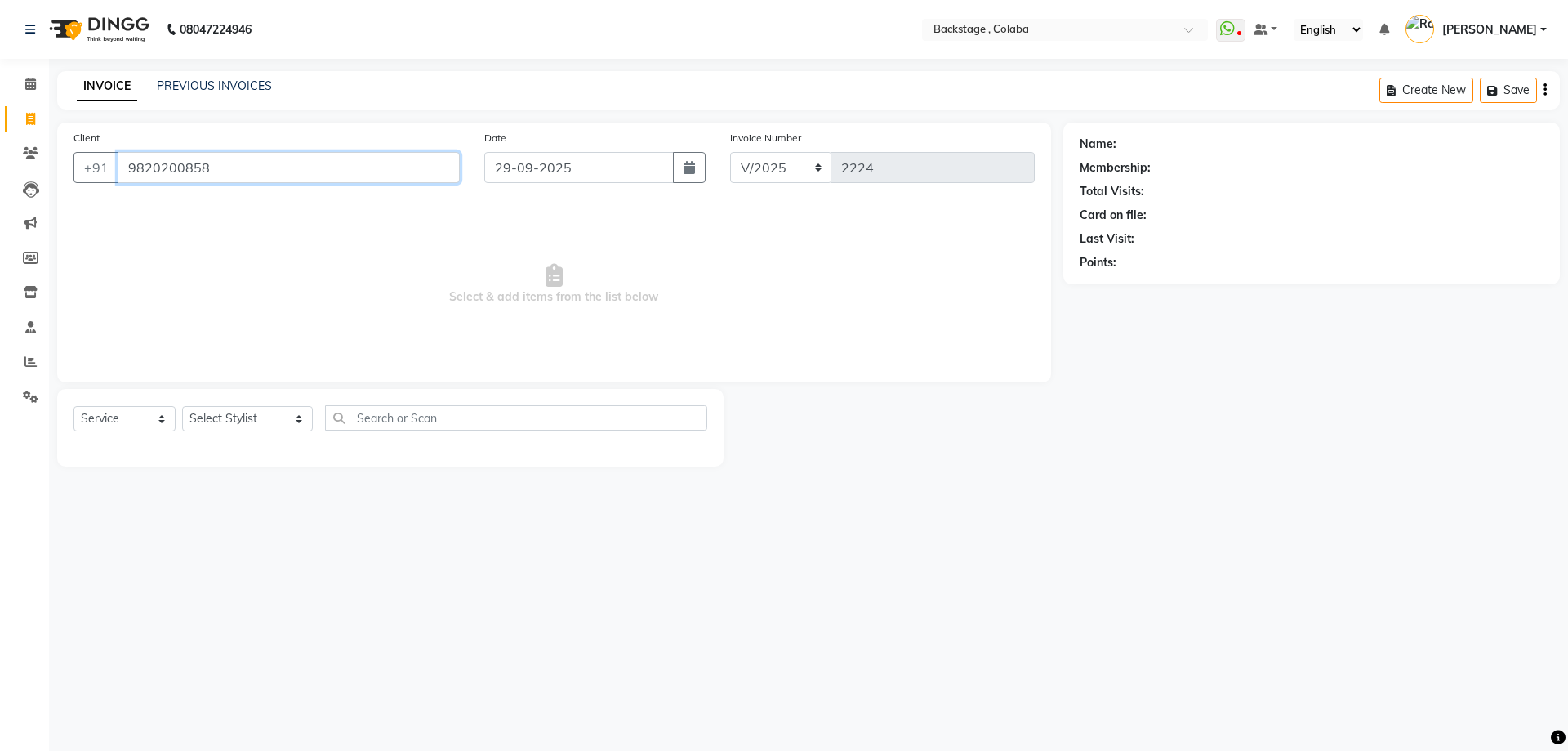
type input "9820200858"
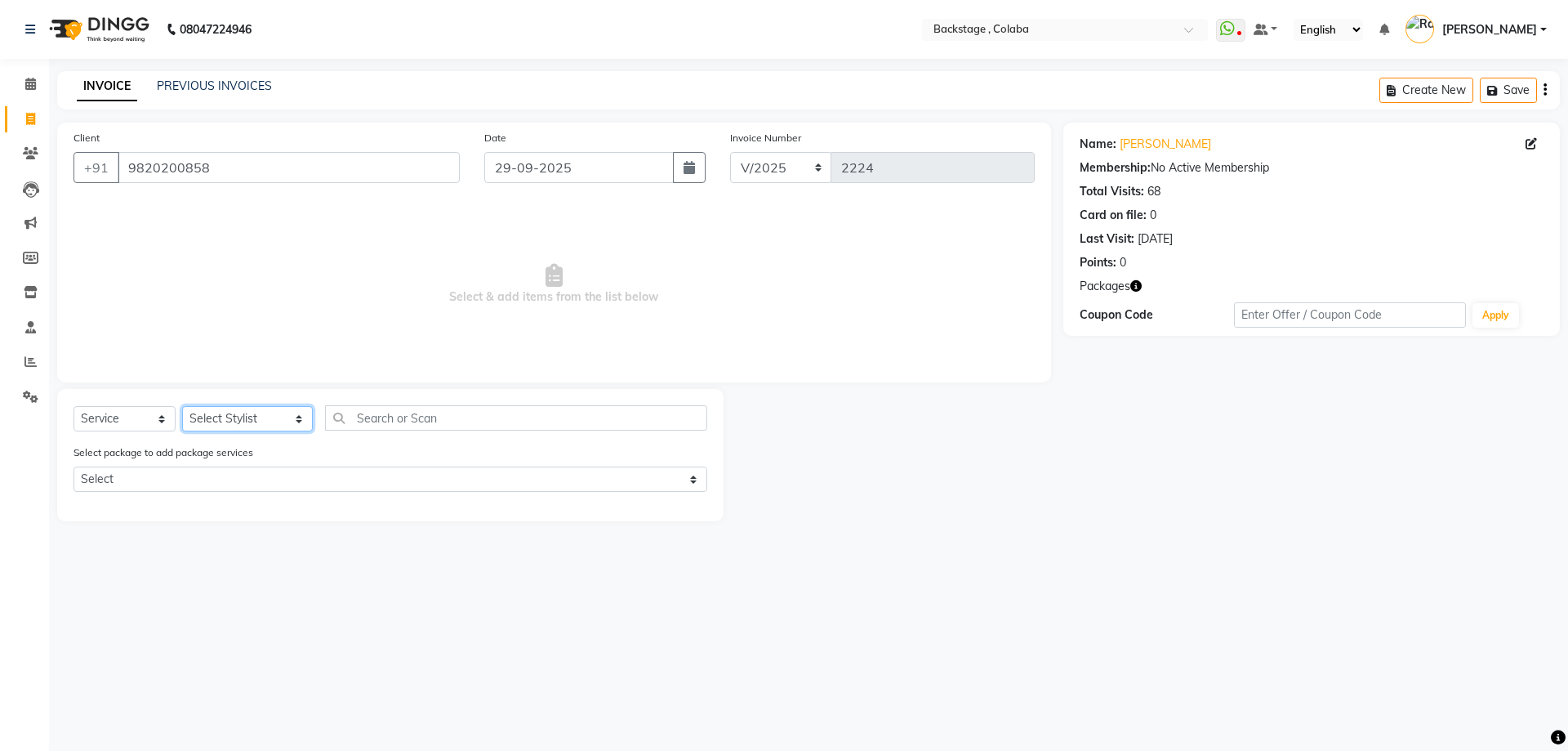
click at [236, 418] on select "Select Stylist Backstage Bharti Nitesh Gohar Jayesh Anil Karekar Kalavati Sharm…" at bounding box center [247, 419] width 131 height 26
select select "36480"
click at [182, 407] on select "Select Stylist Backstage Bharti Nitesh Gohar Jayesh Anil Karekar Kalavati Sharm…" at bounding box center [247, 419] width 131 height 26
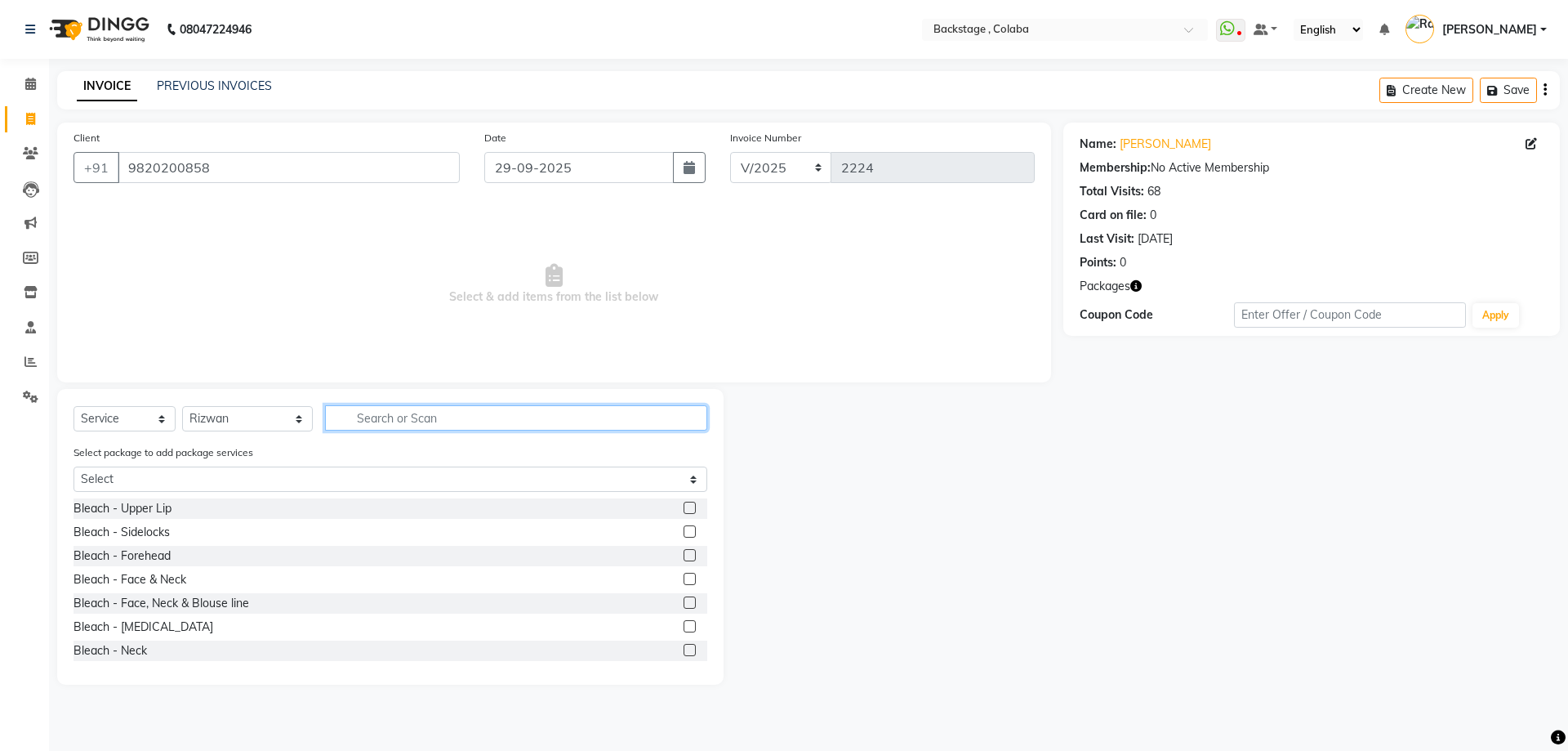
click at [377, 423] on input "text" at bounding box center [516, 418] width 382 height 26
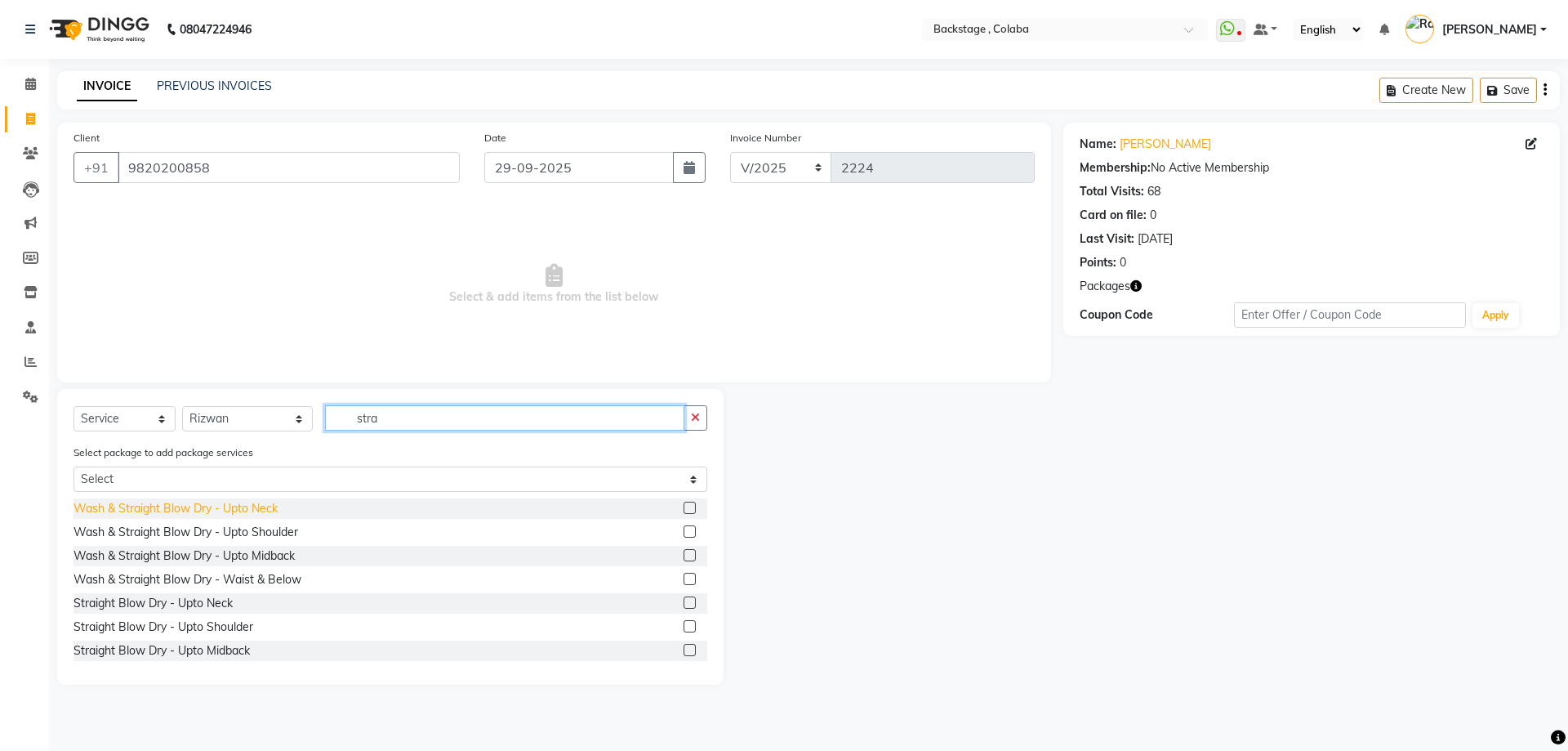
type input "stra"
click at [262, 508] on div "Wash & Straight Blow Dry - Upto Neck" at bounding box center [175, 509] width 204 height 17
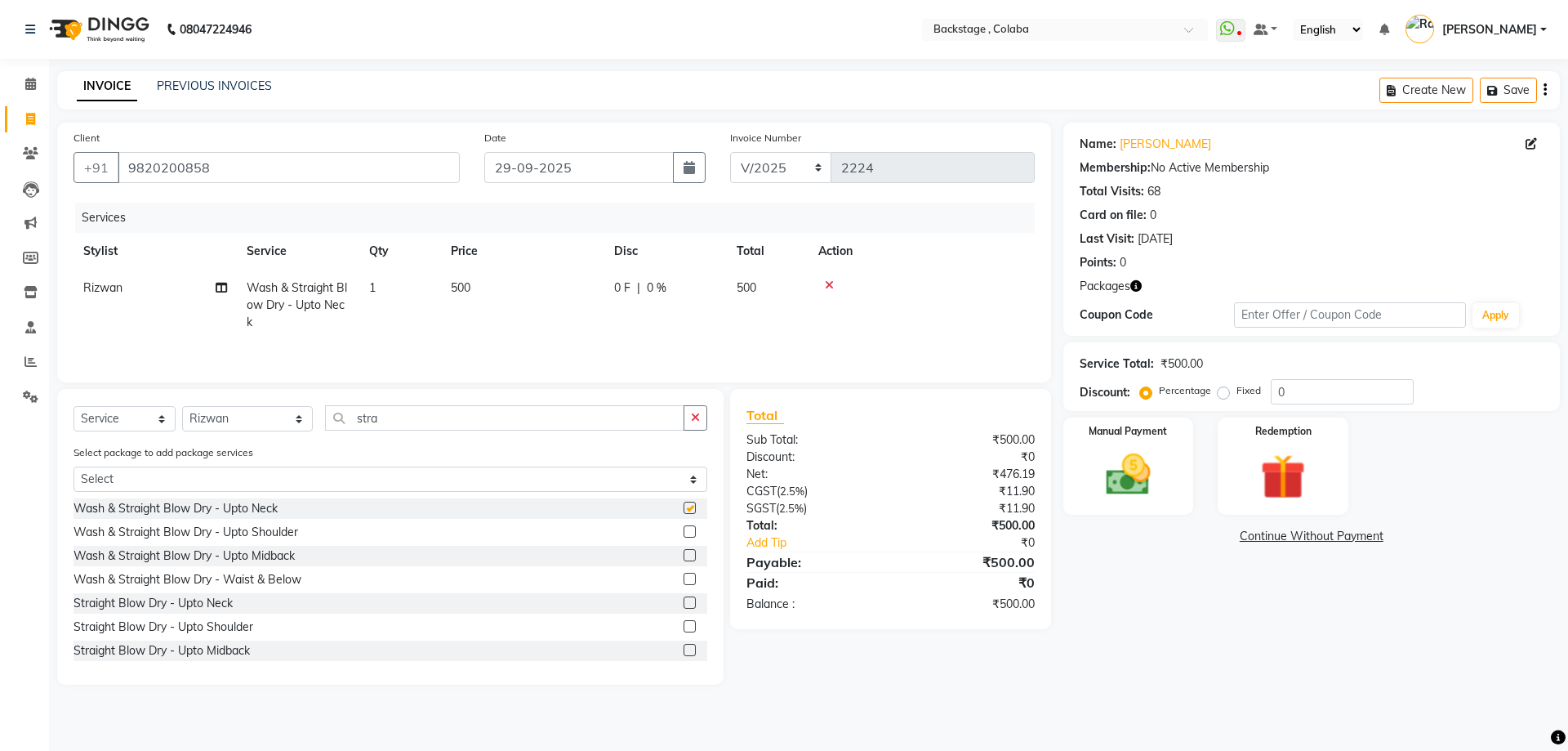
checkbox input "false"
click at [1100, 469] on img at bounding box center [1128, 474] width 76 height 54
click at [1417, 537] on span "CASH" at bounding box center [1414, 537] width 35 height 19
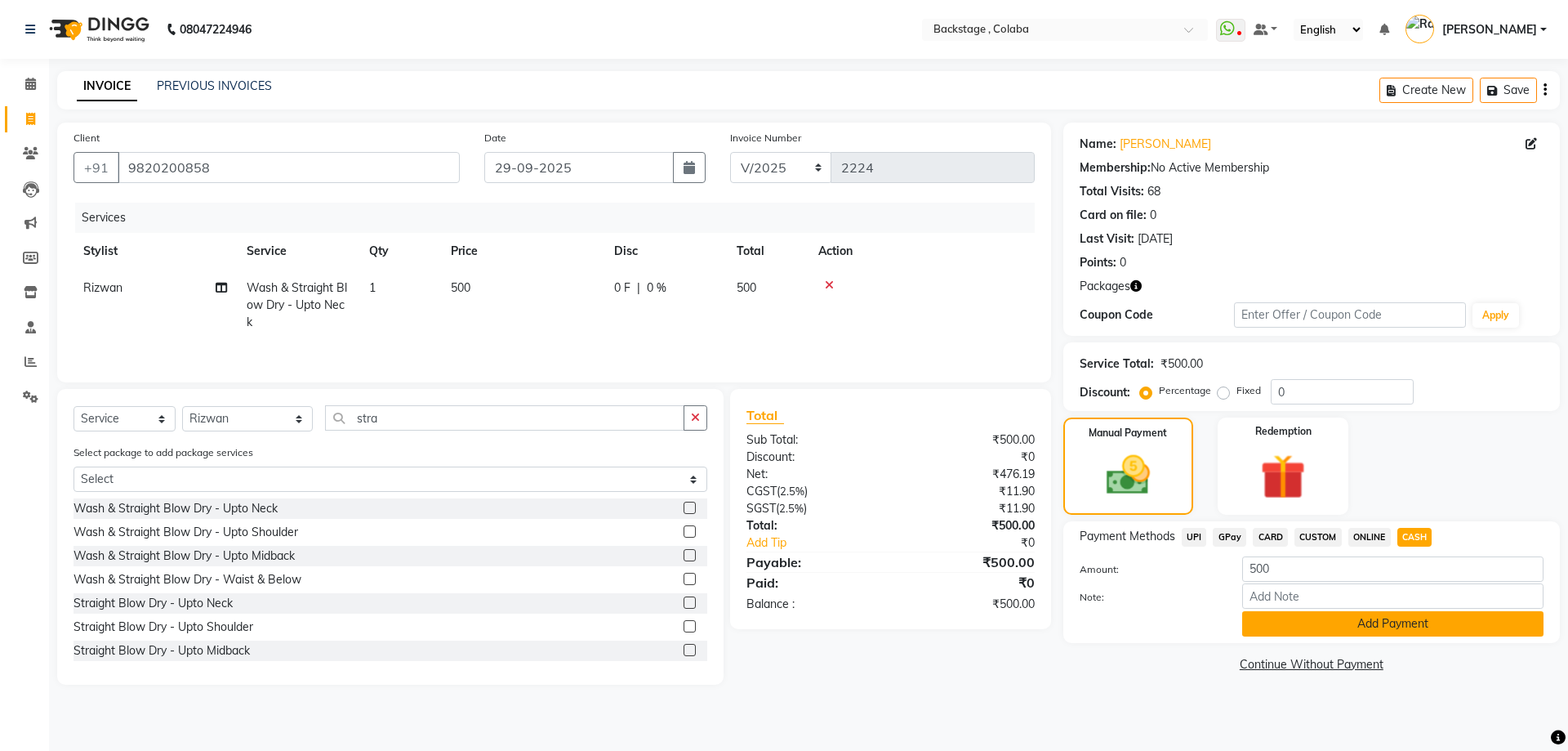
click at [1381, 634] on button "Add Payment" at bounding box center [1393, 623] width 301 height 26
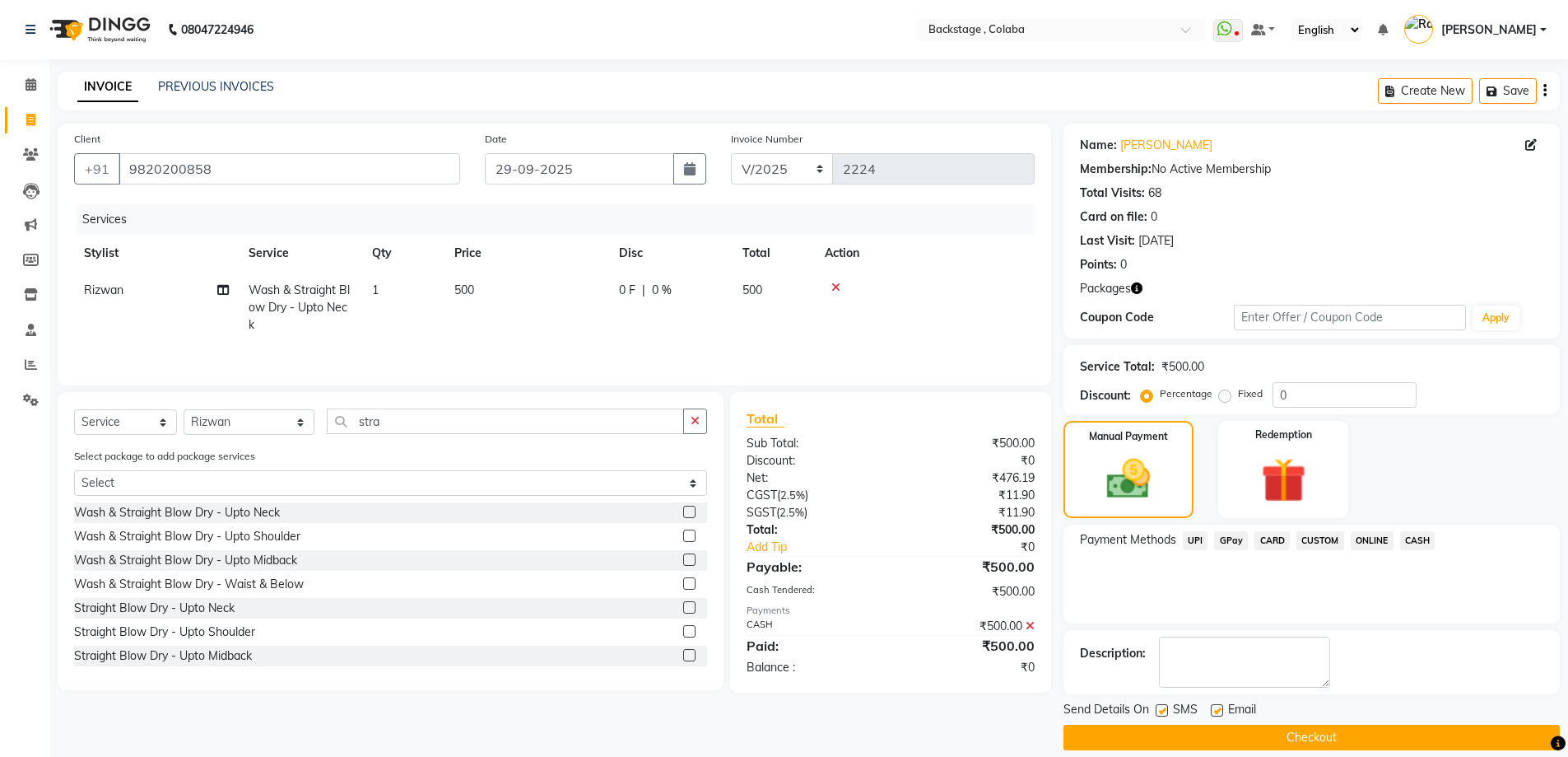
click at [1328, 736] on button "Checkout" at bounding box center [1311, 738] width 496 height 26
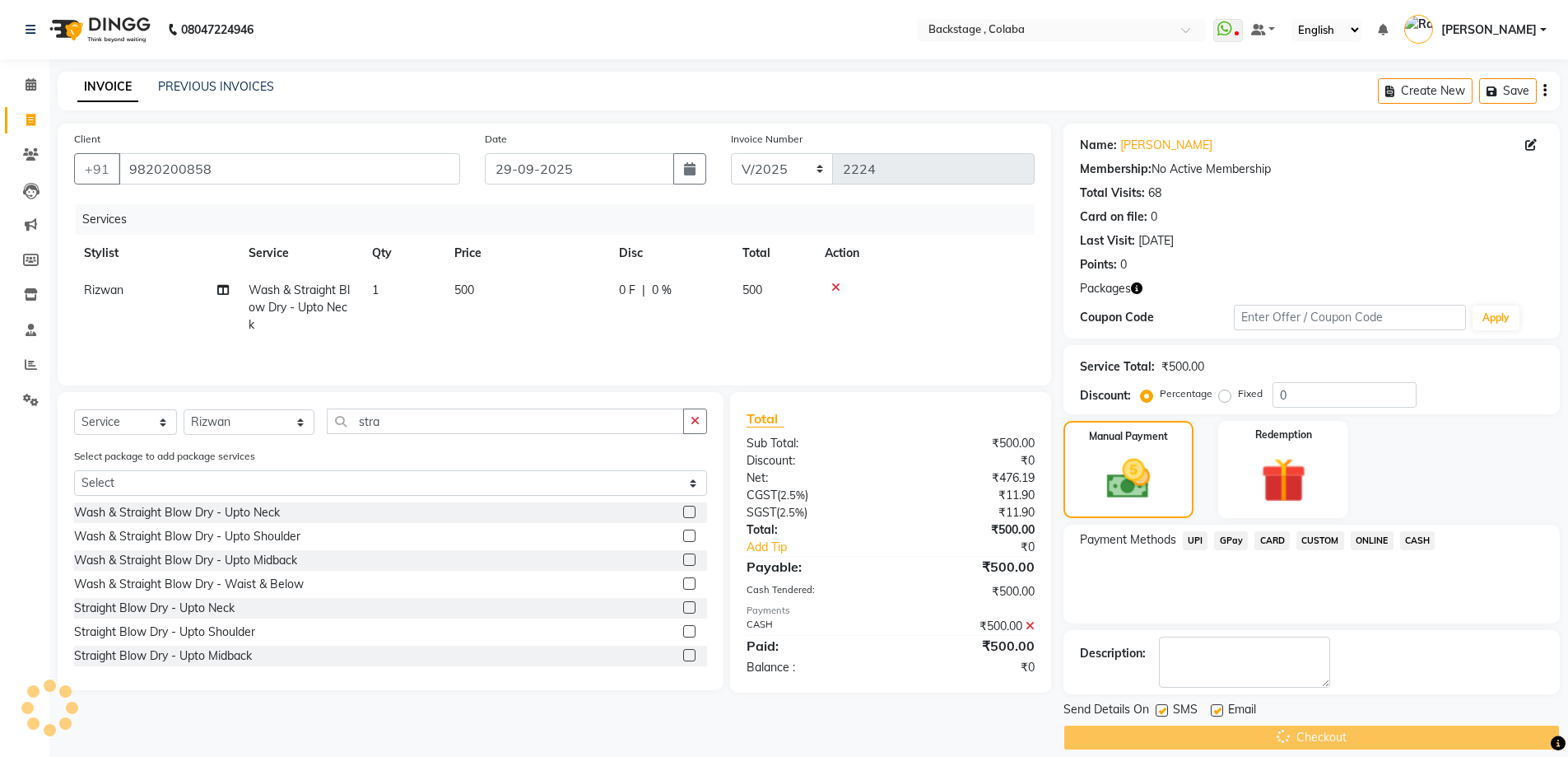
scroll to position [18, 0]
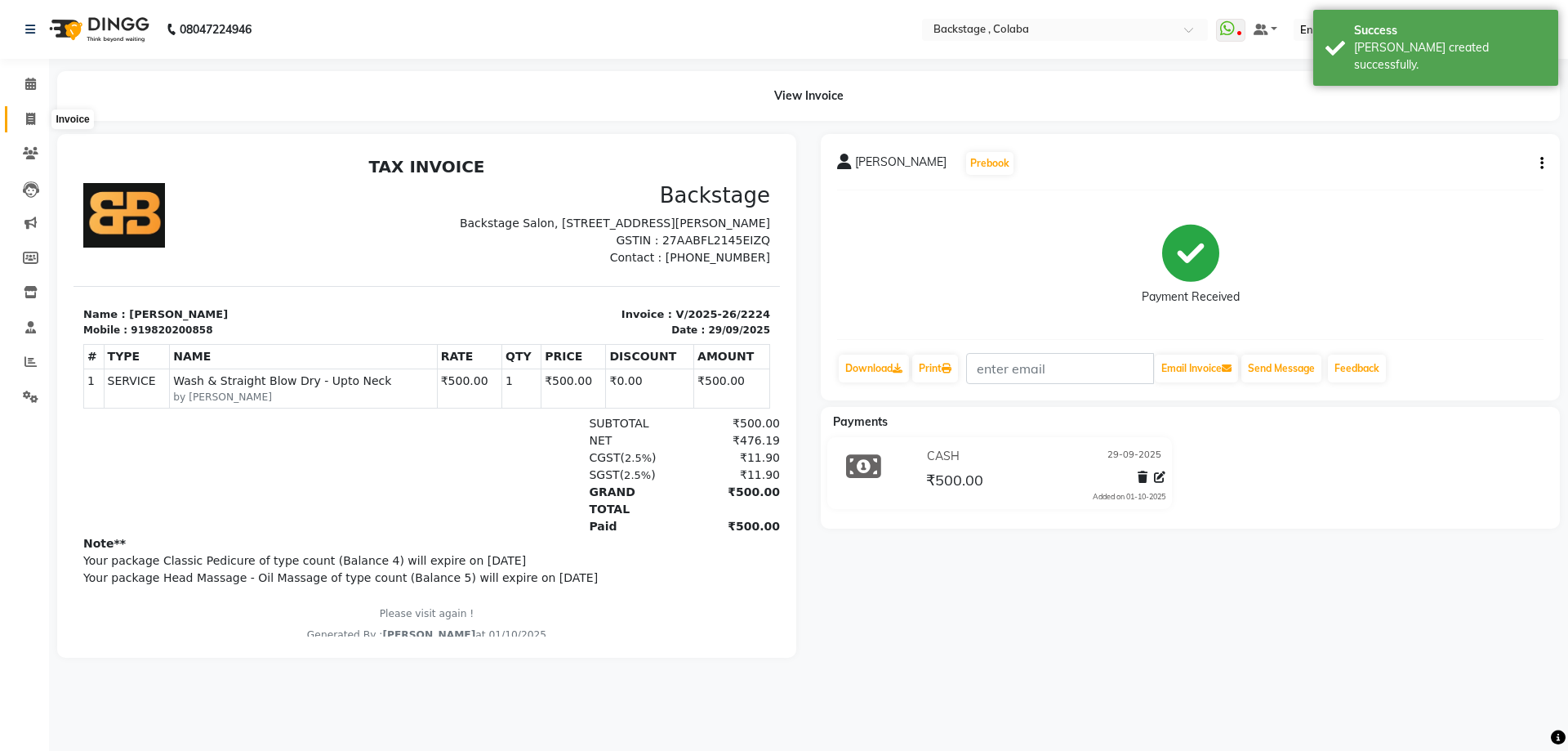
click at [29, 120] on icon at bounding box center [30, 118] width 9 height 12
select select "service"
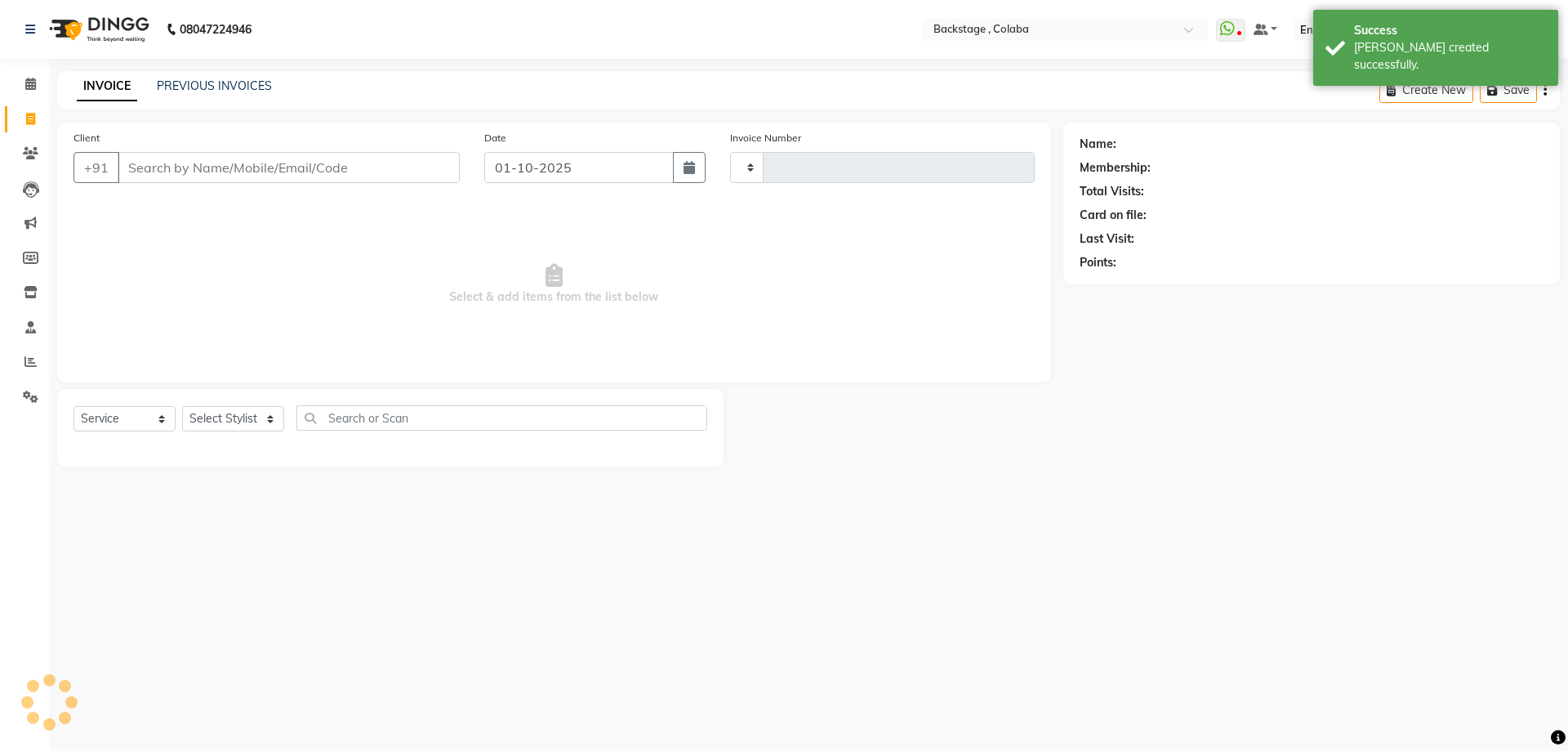
type input "2225"
select select "5451"
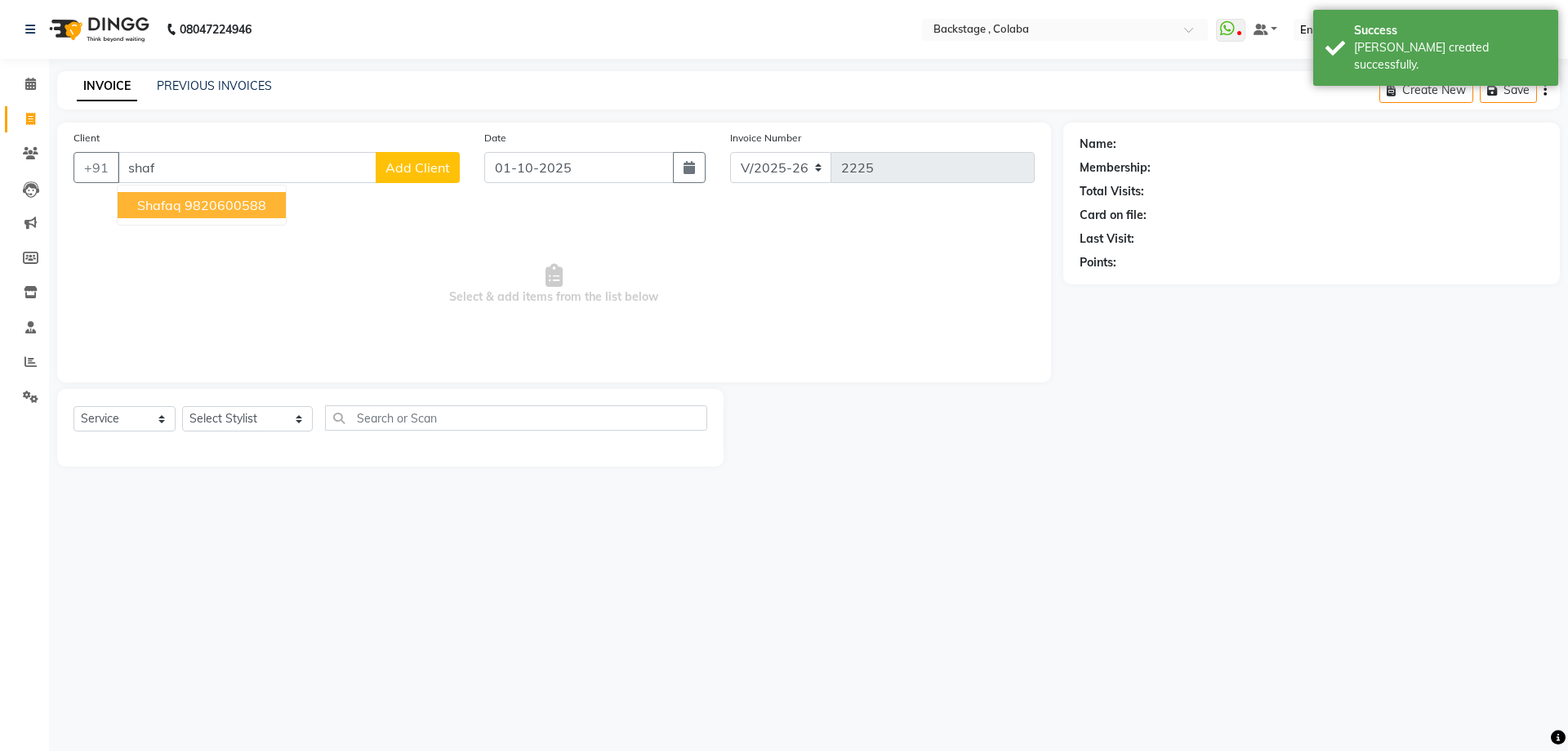
click at [207, 198] on ngb-highlight "9820600588" at bounding box center [226, 204] width 82 height 16
type input "9820600588"
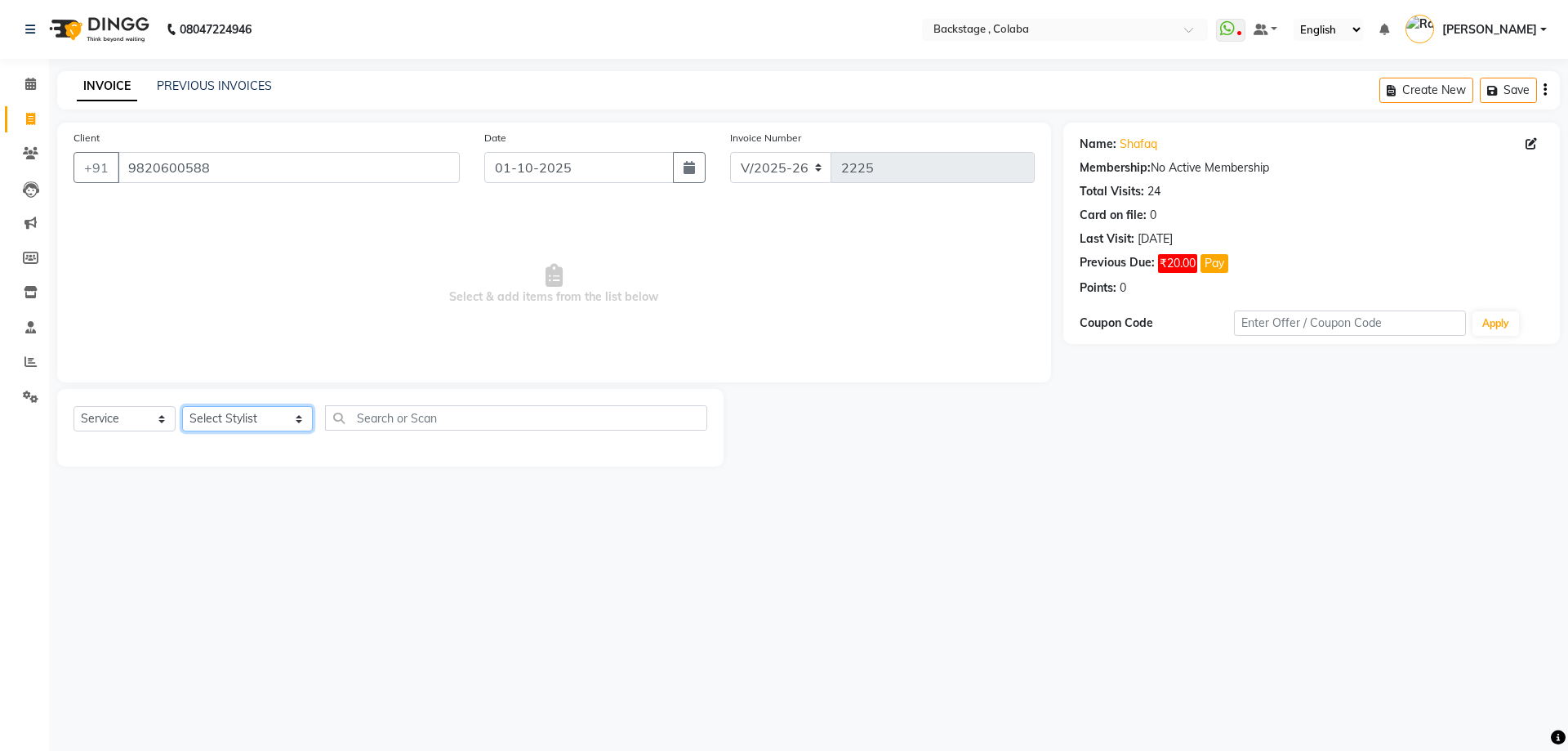
click at [252, 421] on select "Select Stylist Backstage Bharti Nitesh Gohar Jayesh Anil Karekar Kalavati Sharm…" at bounding box center [247, 419] width 131 height 26
select select "36480"
click at [182, 407] on select "Select Stylist Backstage Bharti Nitesh Gohar Jayesh Anil Karekar Kalavati Sharm…" at bounding box center [247, 419] width 131 height 26
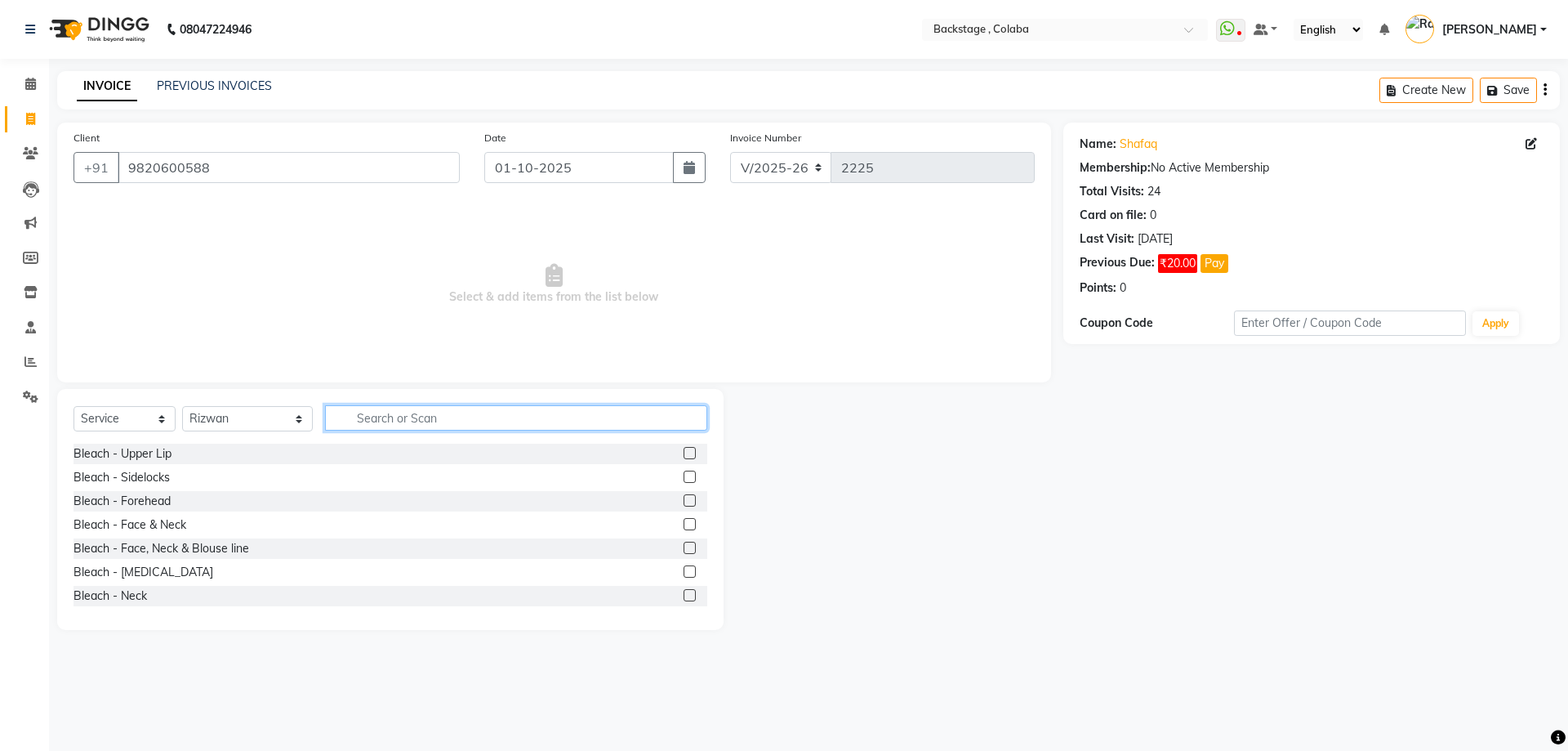
click at [376, 420] on input "text" at bounding box center [516, 418] width 382 height 26
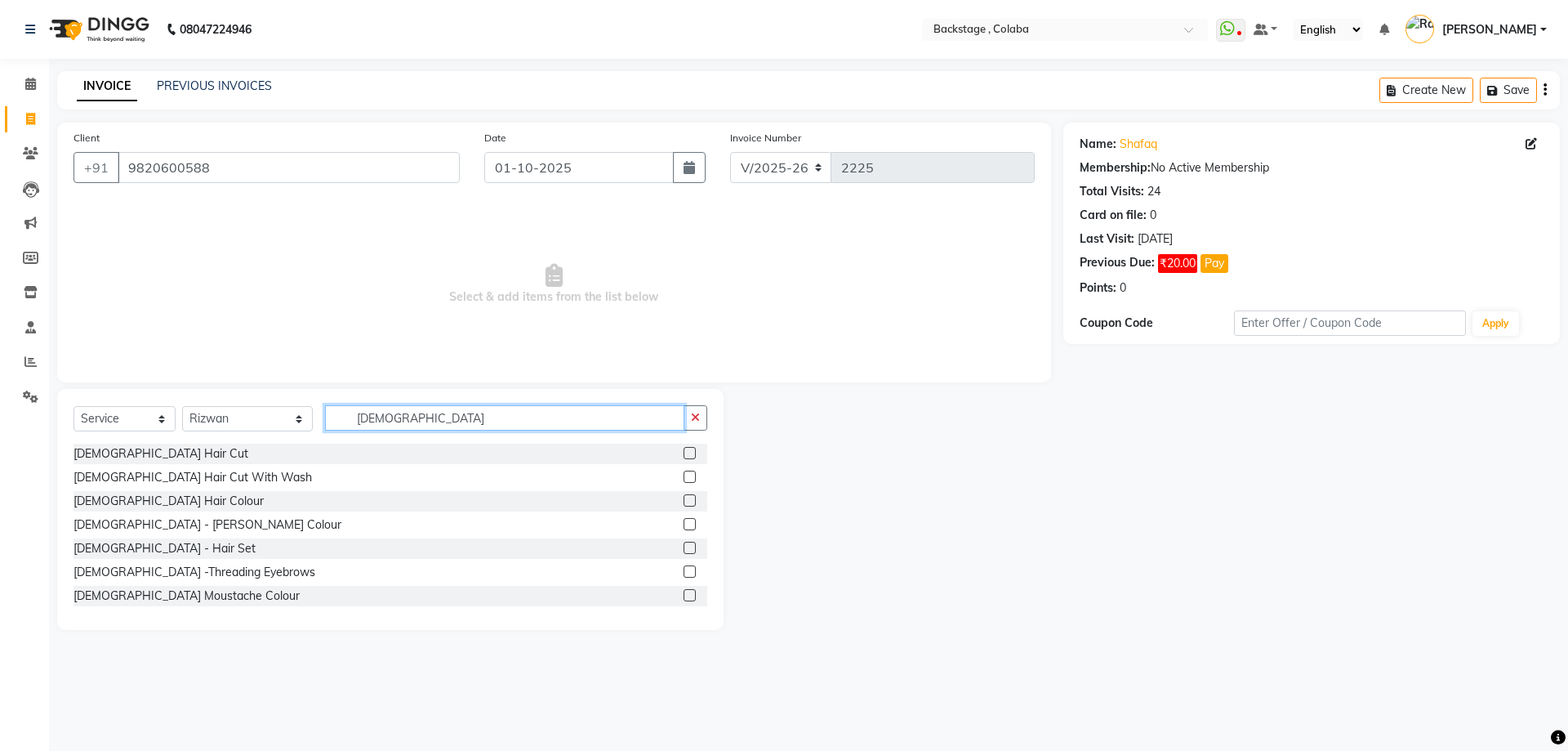
type input "gents"
click at [138, 463] on div "Gents Hair Cut" at bounding box center [390, 453] width 633 height 20
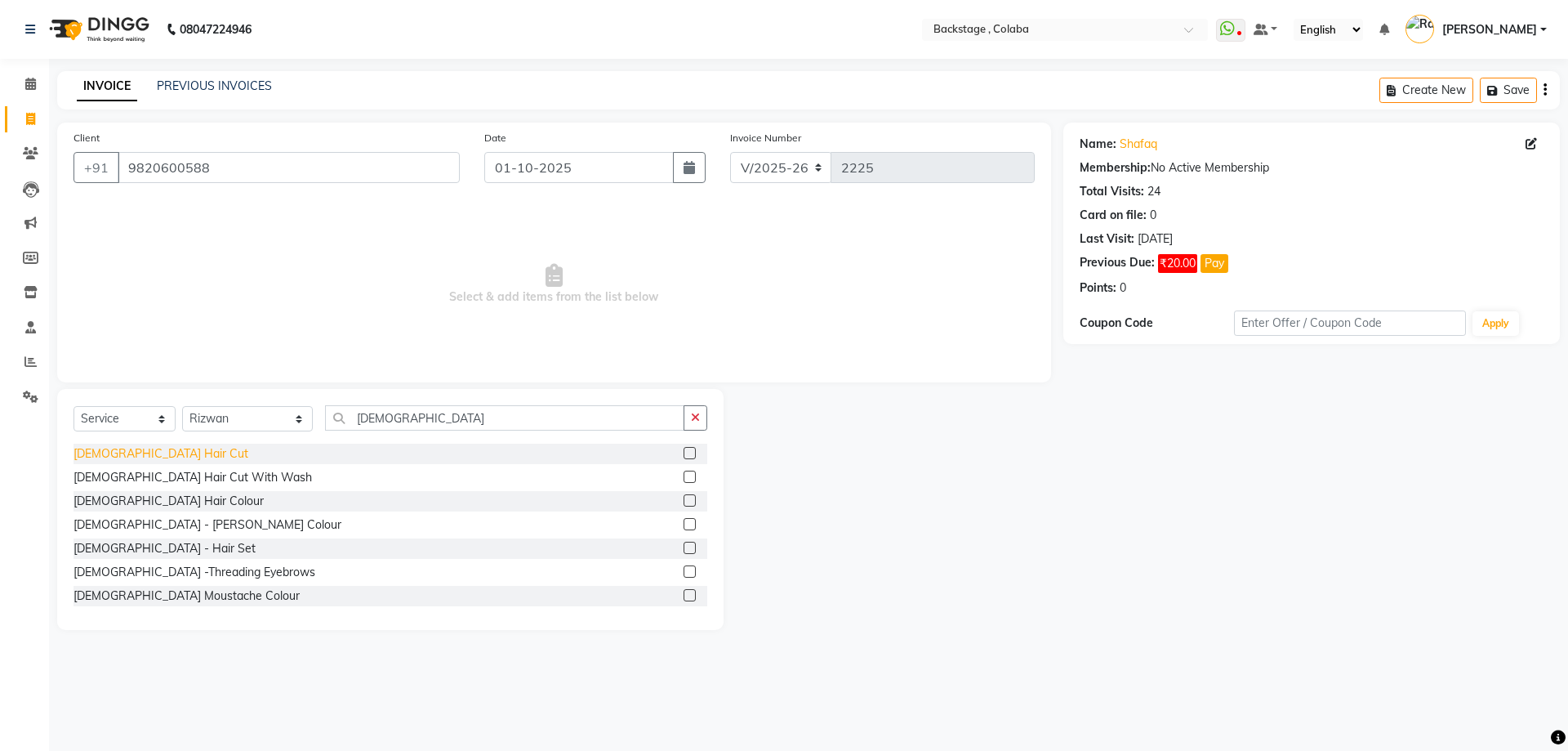
click at [140, 459] on div "Gents Hair Cut" at bounding box center [160, 454] width 175 height 17
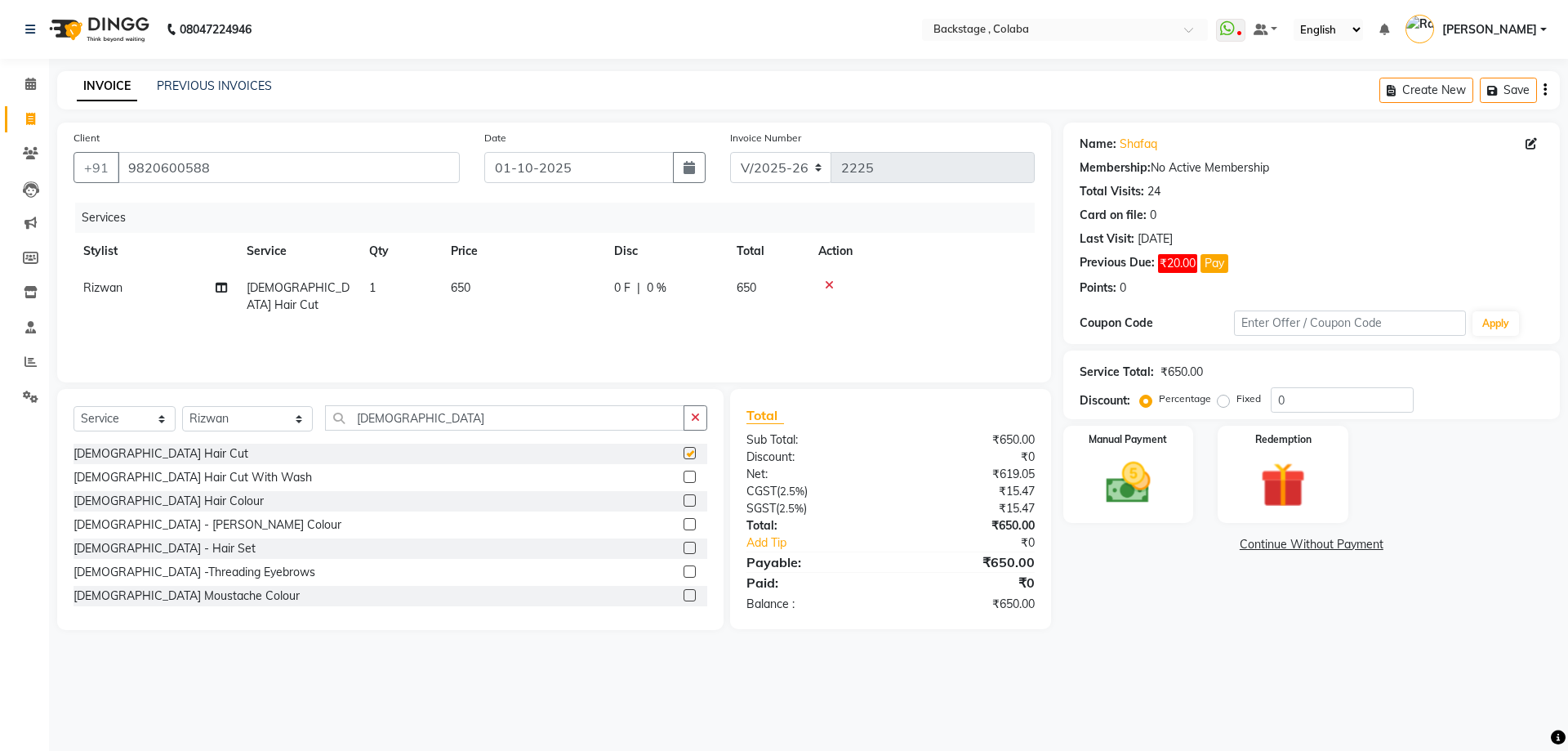
checkbox input "false"
click at [227, 422] on select "Select Stylist Backstage Bharti Nitesh Gohar Jayesh Anil Karekar Kalavati Sharm…" at bounding box center [247, 419] width 131 height 26
select select "59642"
click at [182, 407] on select "Select Stylist Backstage Bharti Nitesh Gohar Jayesh Anil Karekar Kalavati Sharm…" at bounding box center [247, 419] width 131 height 26
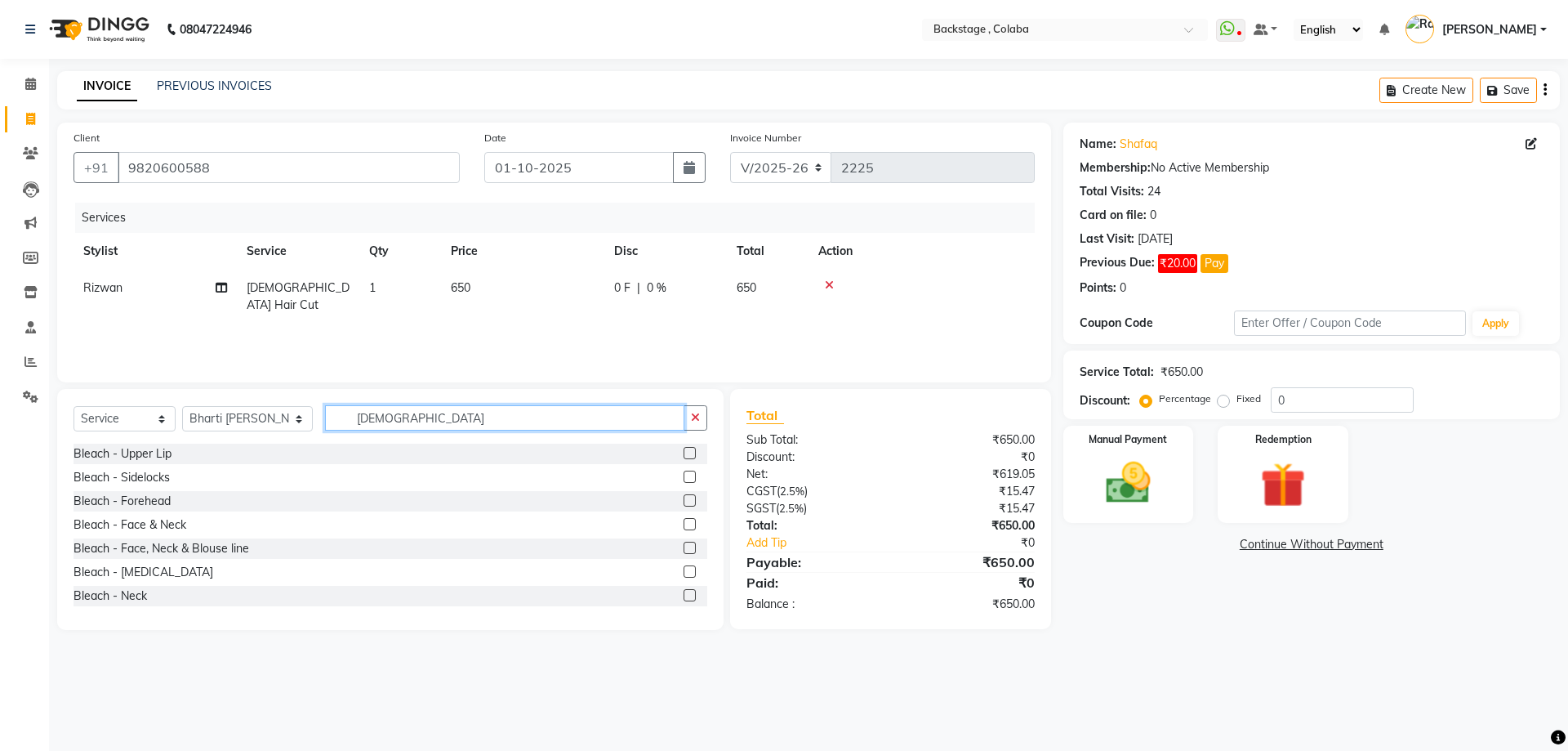
drag, startPoint x: 387, startPoint y: 418, endPoint x: 276, endPoint y: 424, distance: 111.2
click at [276, 424] on div "Select Service Product Membership Package Voucher Prepaid Gift Card Select Styl…" at bounding box center [390, 425] width 633 height 38
type input "thre"
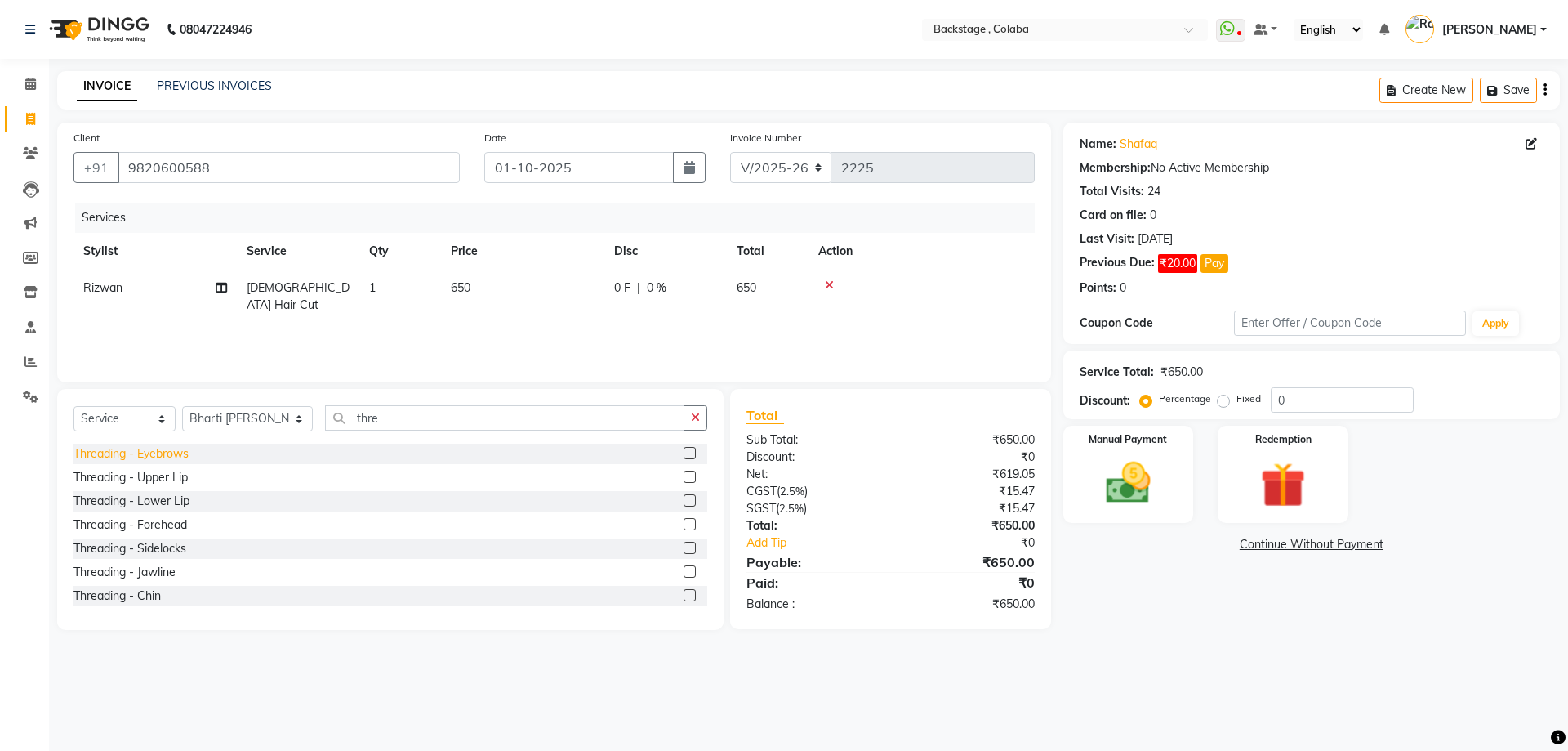
click at [150, 451] on div "Threading - Eyebrows" at bounding box center [131, 454] width 115 height 17
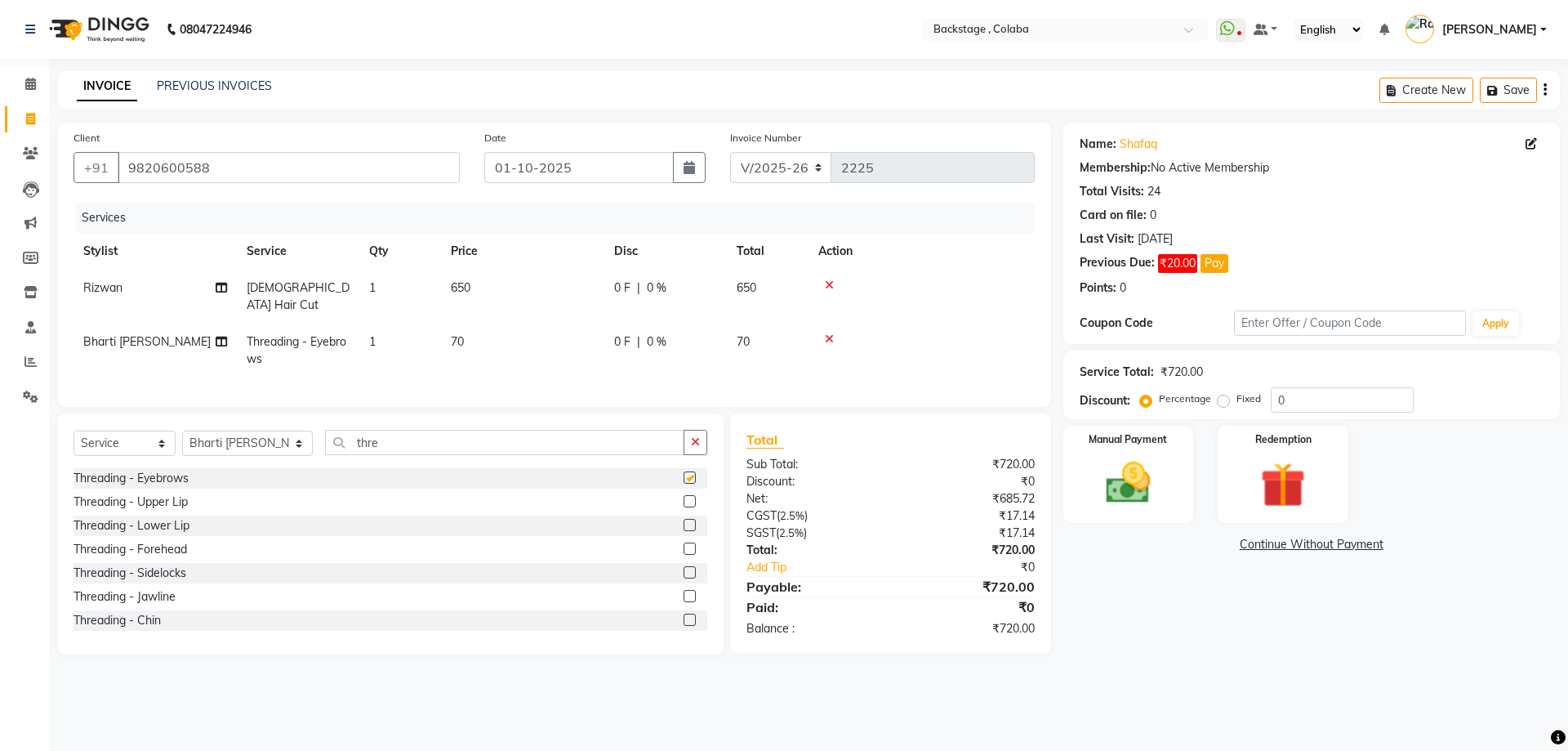
checkbox input "false"
click at [1139, 480] on img at bounding box center [1128, 483] width 76 height 54
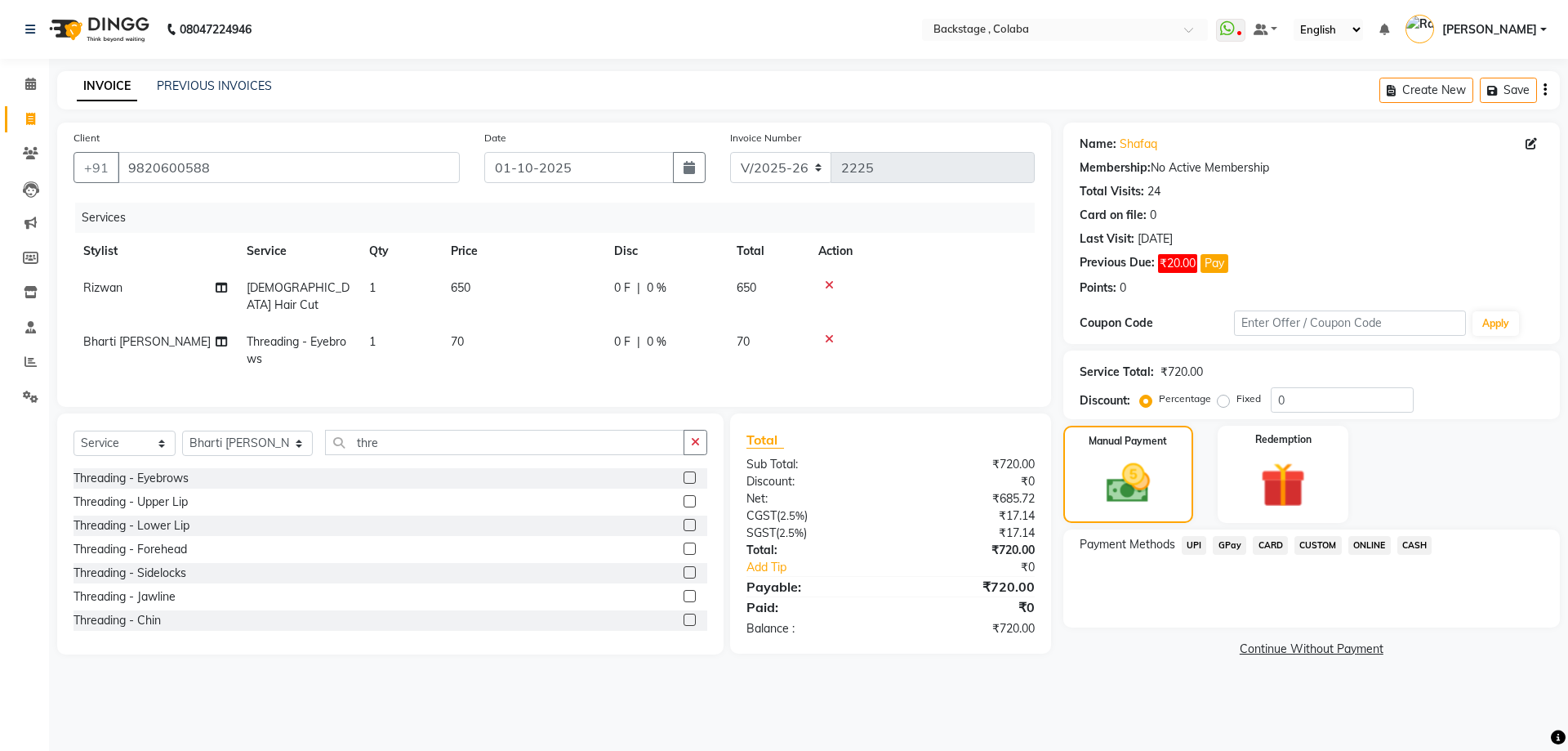
click at [1416, 549] on span "CASH" at bounding box center [1414, 546] width 35 height 19
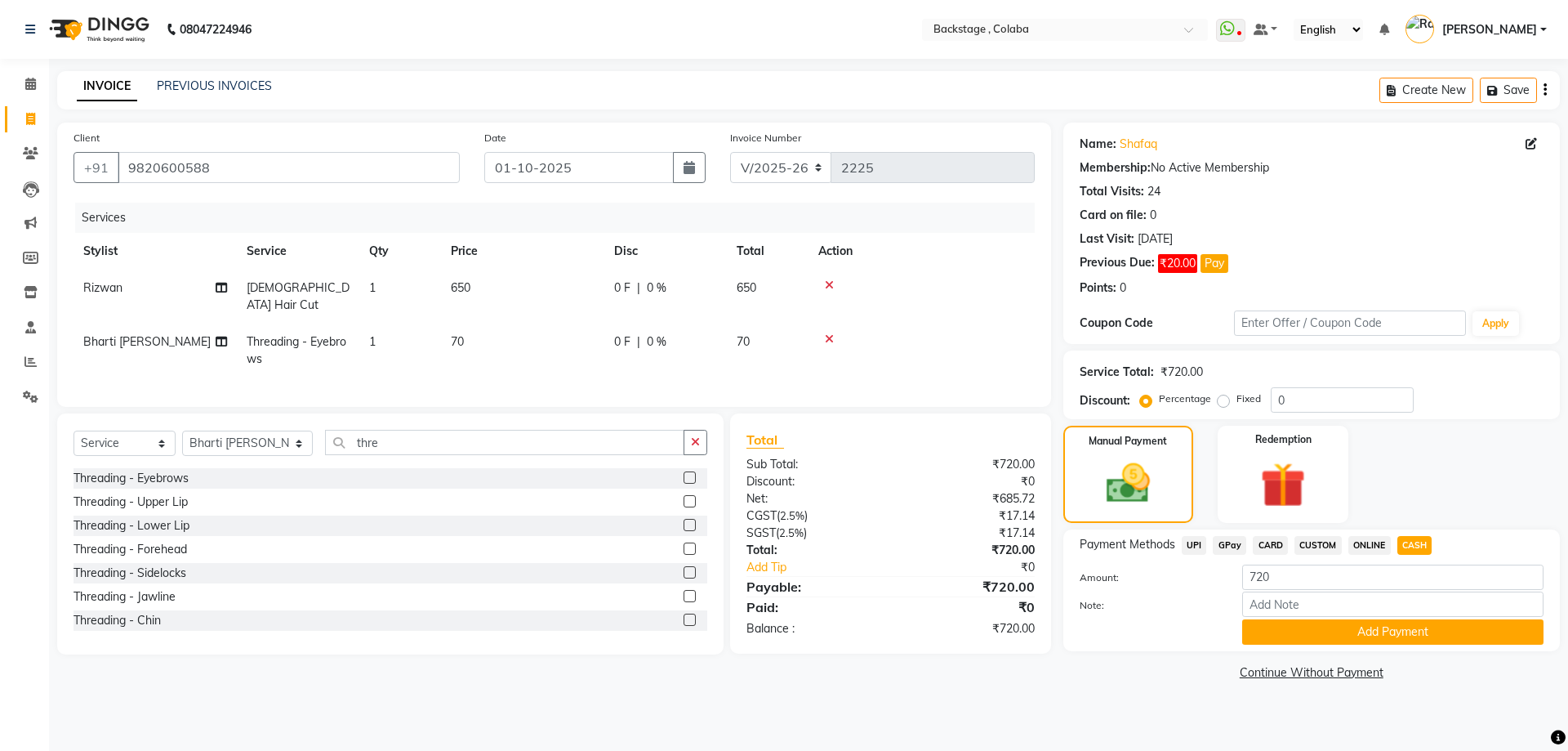
click at [1230, 543] on span "GPay" at bounding box center [1229, 546] width 33 height 19
click at [1289, 649] on div "Payment Methods UPI GPay CARD CUSTOM ONLINE CASH Amount: 720 Note: Add Payment" at bounding box center [1311, 591] width 497 height 122
drag, startPoint x: 1308, startPoint y: 585, endPoint x: 1159, endPoint y: 583, distance: 149.0
click at [1159, 583] on div "Amount: 720" at bounding box center [1311, 578] width 488 height 28
type input "70"
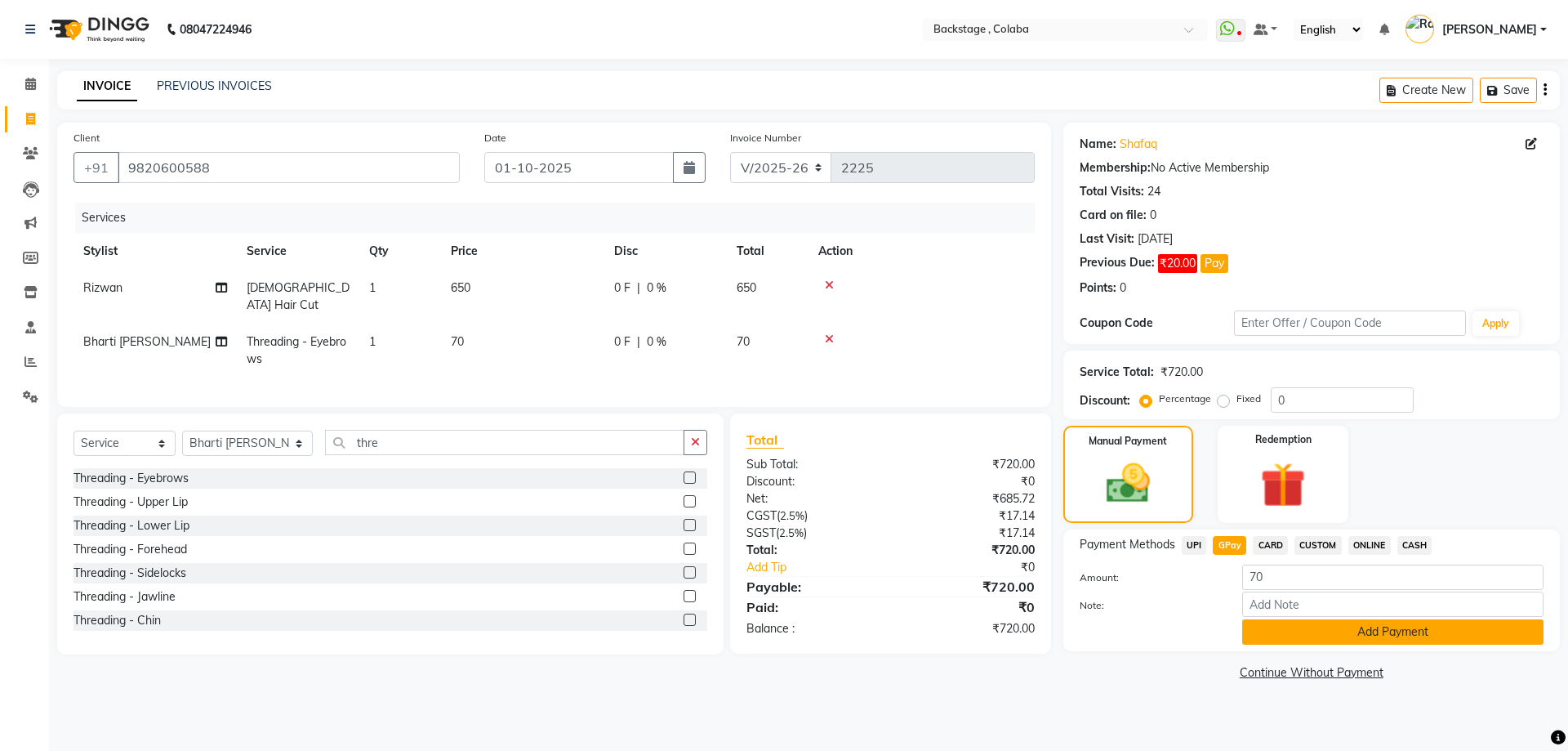
click at [1377, 643] on button "Add Payment" at bounding box center [1393, 632] width 301 height 26
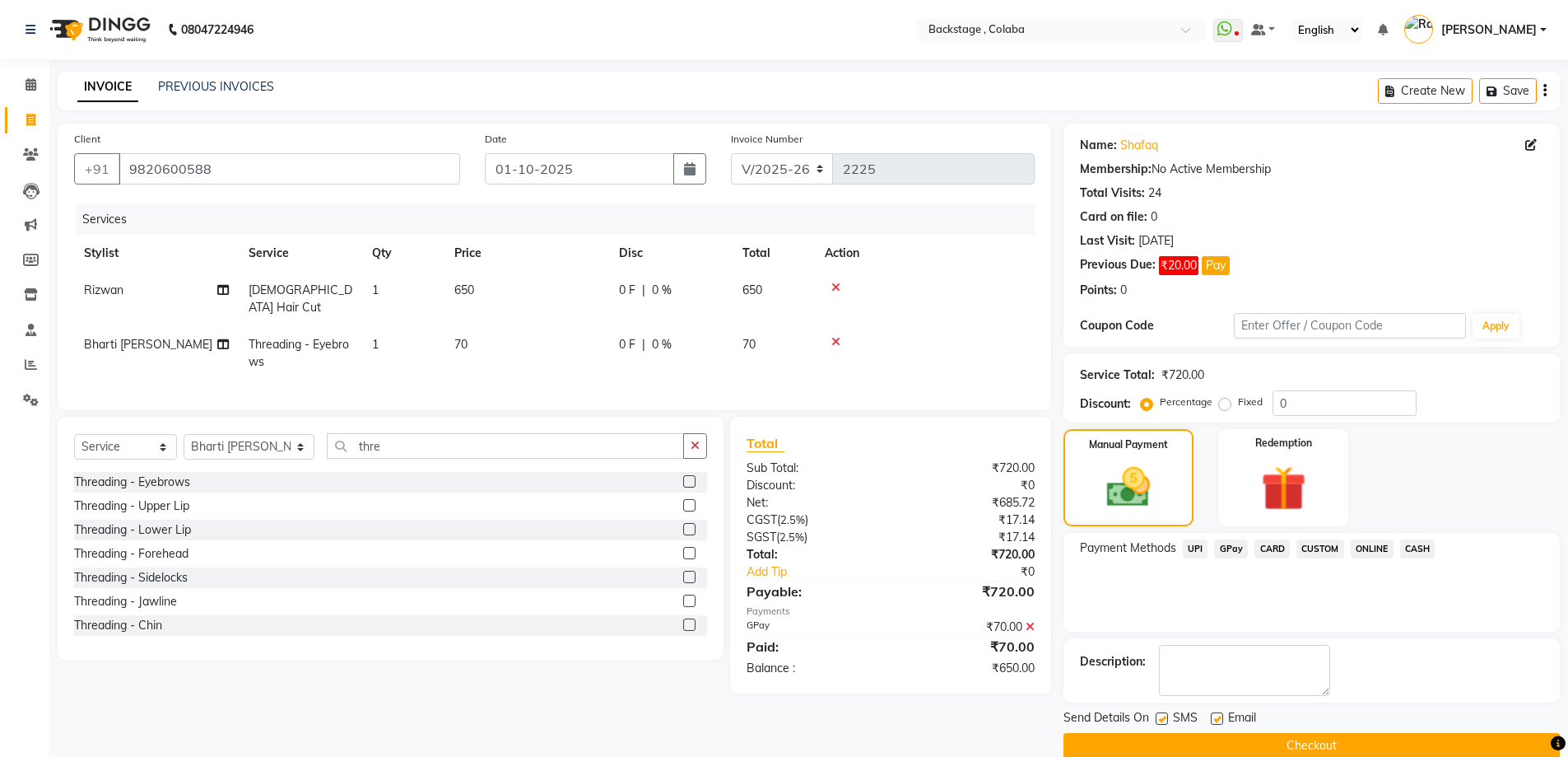
scroll to position [26, 0]
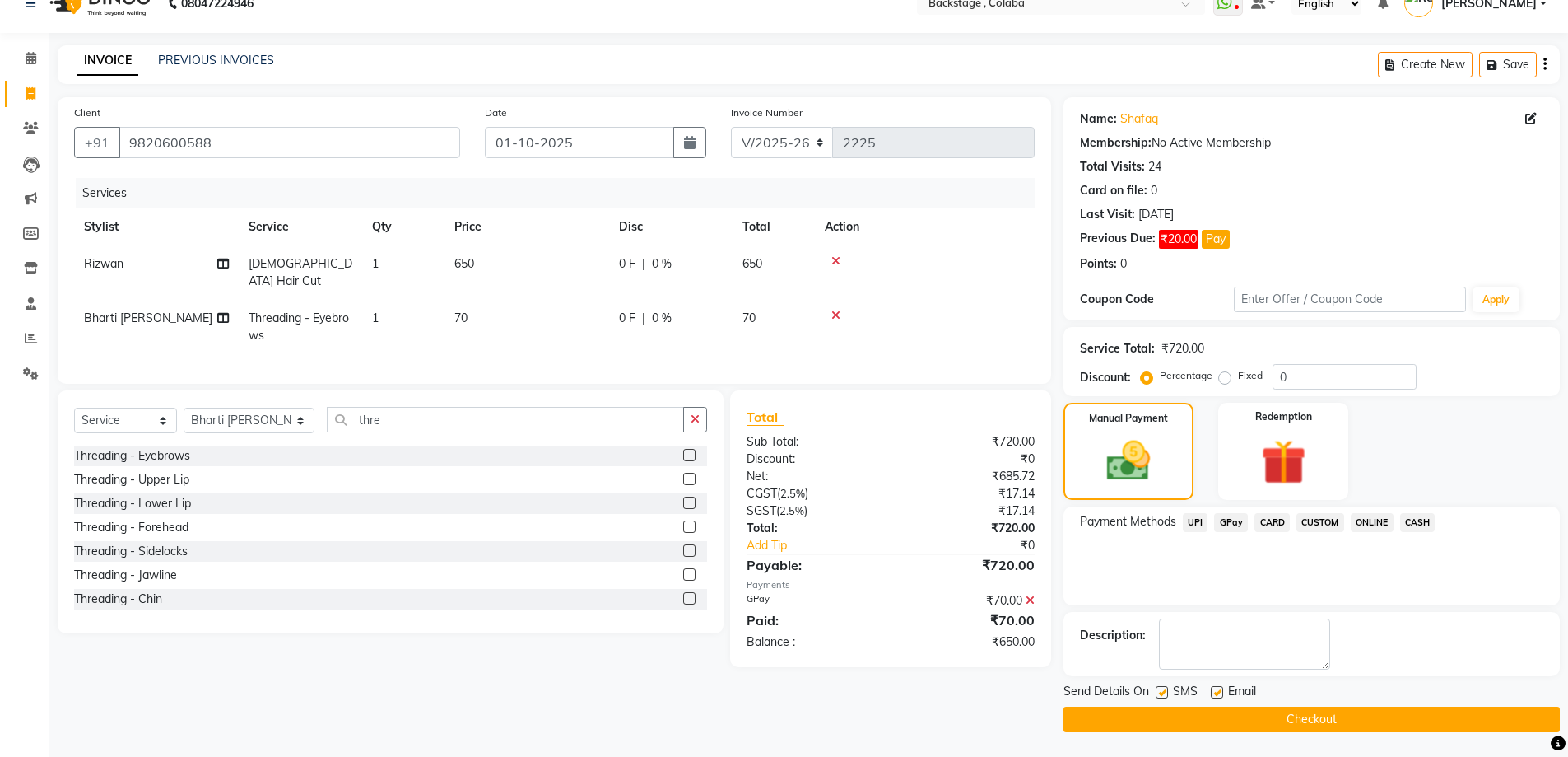
click at [1226, 524] on span "GPay" at bounding box center [1231, 522] width 34 height 19
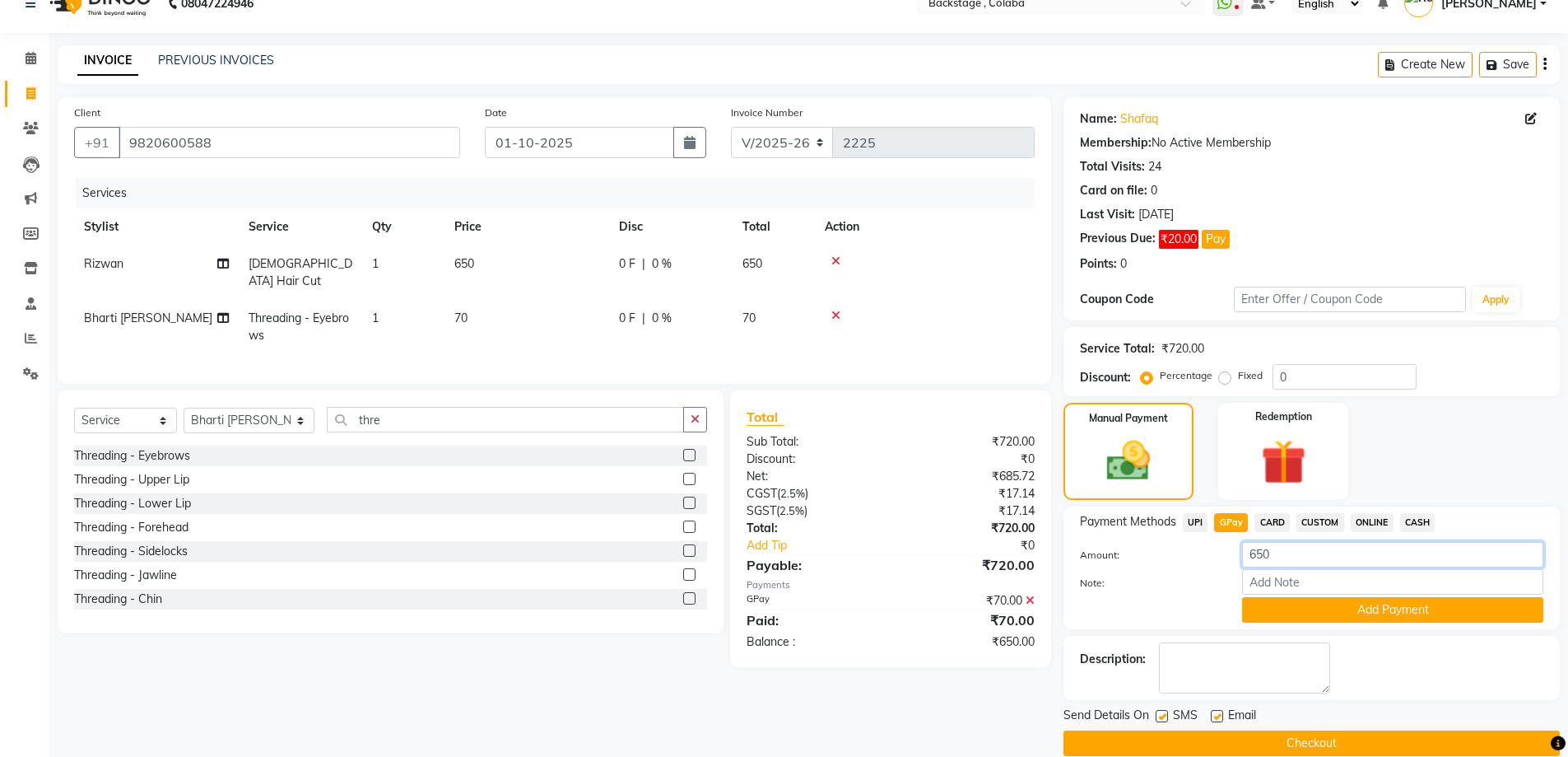
drag, startPoint x: 1291, startPoint y: 553, endPoint x: 1203, endPoint y: 547, distance: 88.2
click at [1203, 547] on div "Amount: 650" at bounding box center [1312, 555] width 488 height 28
click at [920, 714] on div "Client +91 9820600588 Date 01-10-2025 Invoice Number V/2025 V/2025-26 2225 Serv…" at bounding box center [554, 426] width 1018 height 659
click at [706, 140] on button "button" at bounding box center [689, 142] width 33 height 32
select select "10"
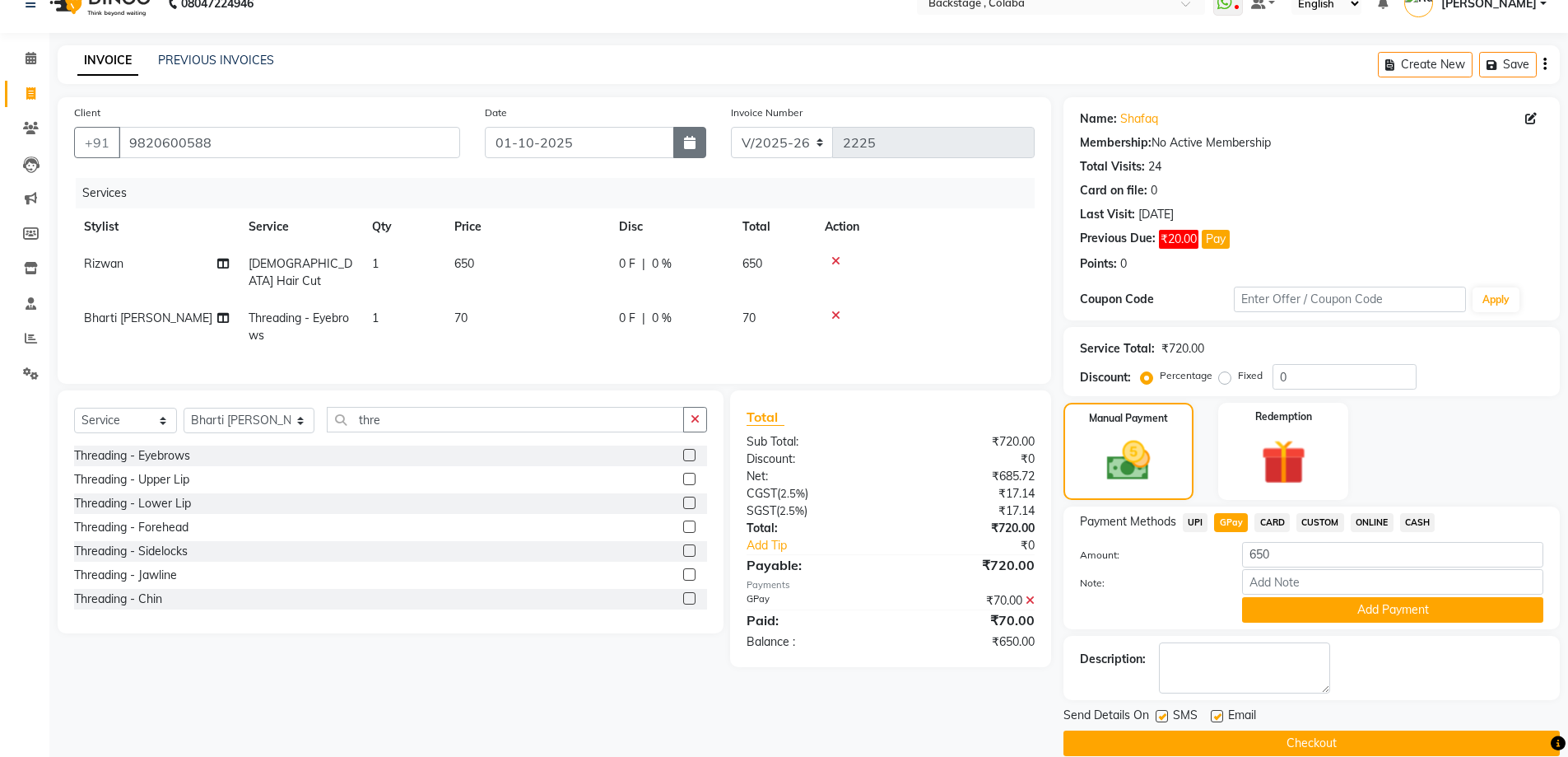
select select "2025"
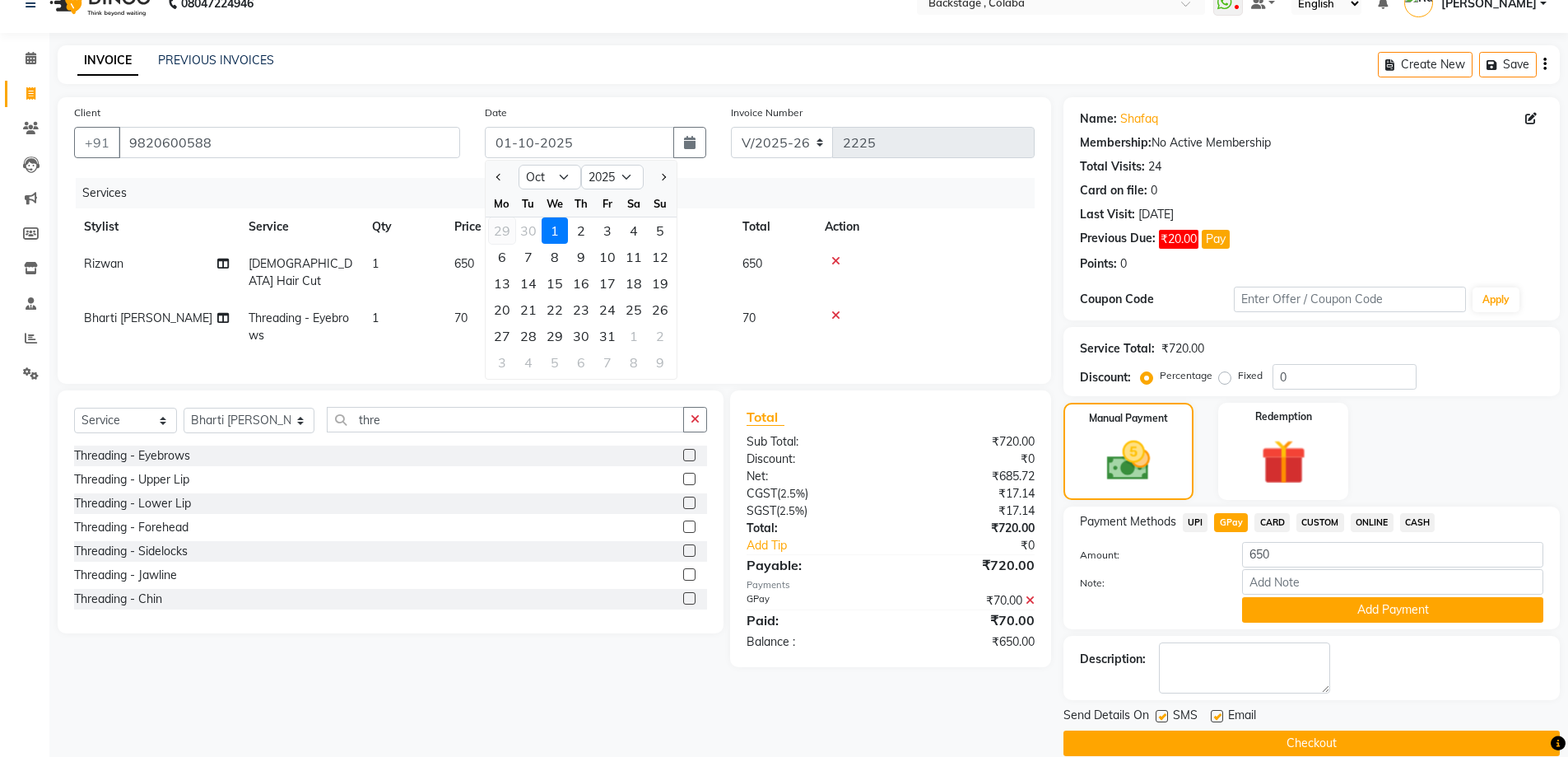
click at [500, 231] on div "29" at bounding box center [502, 230] width 26 height 26
type input "29-09-2025"
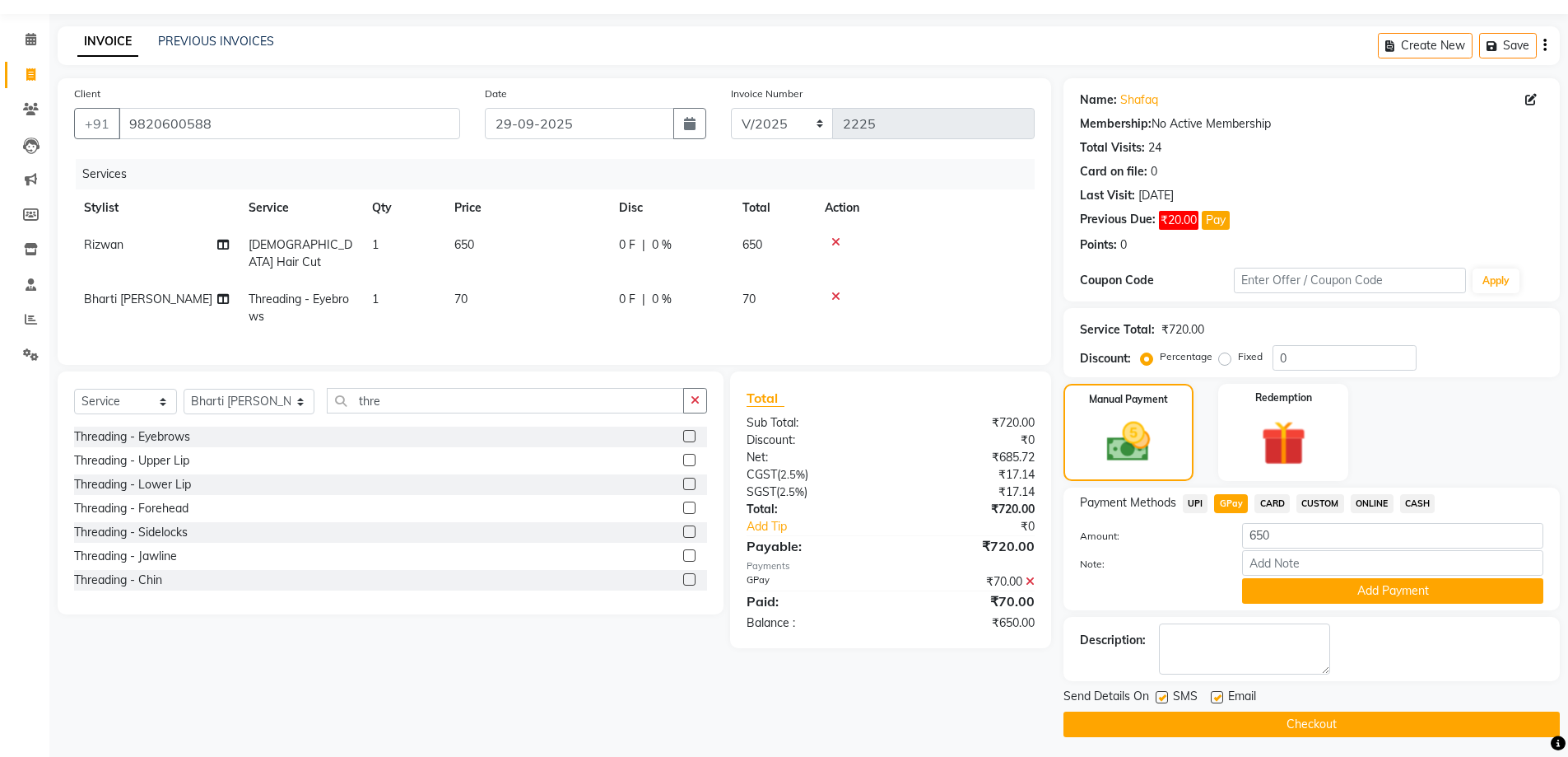
scroll to position [50, 0]
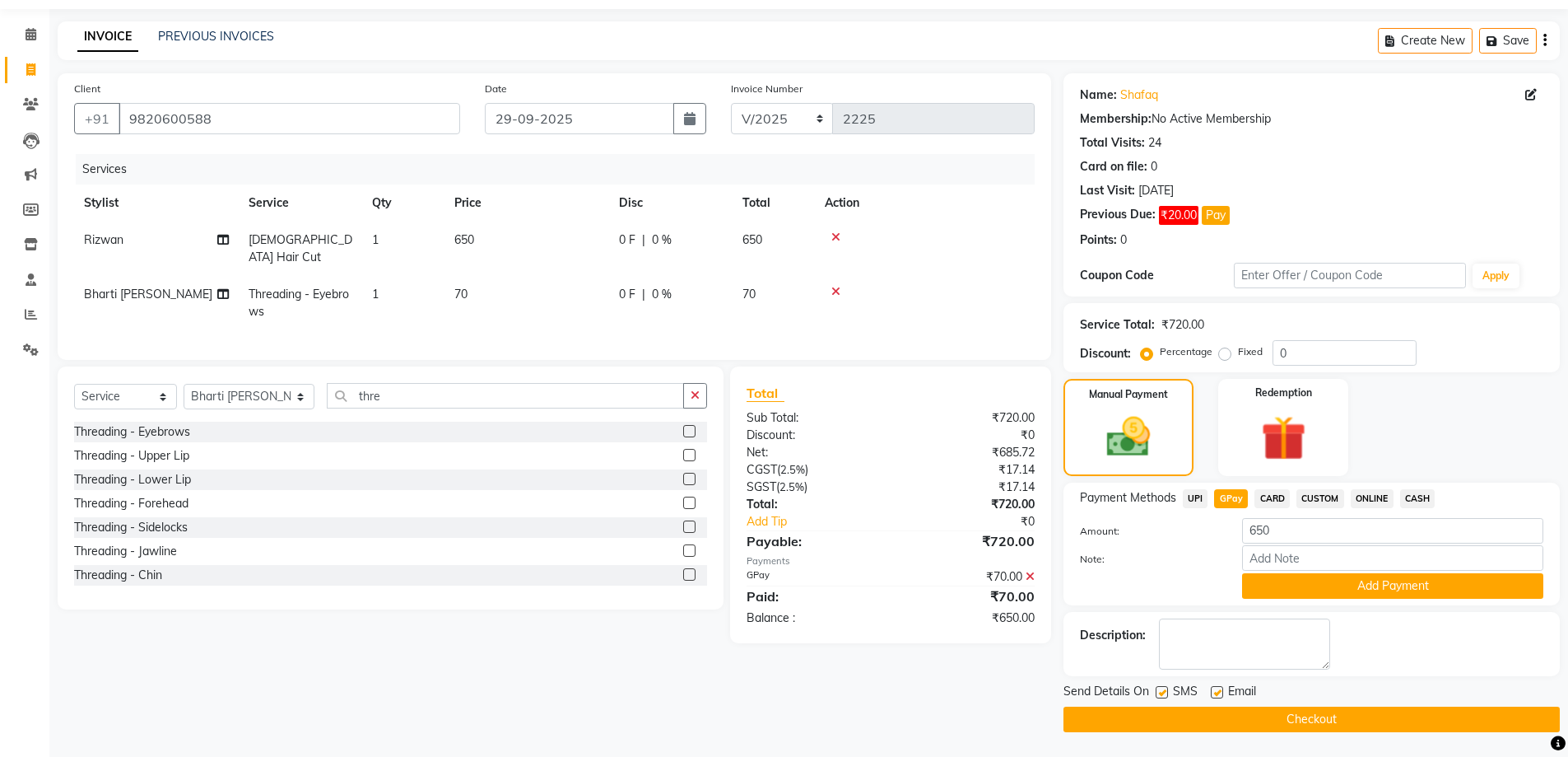
click at [1308, 713] on button "Checkout" at bounding box center [1311, 719] width 496 height 26
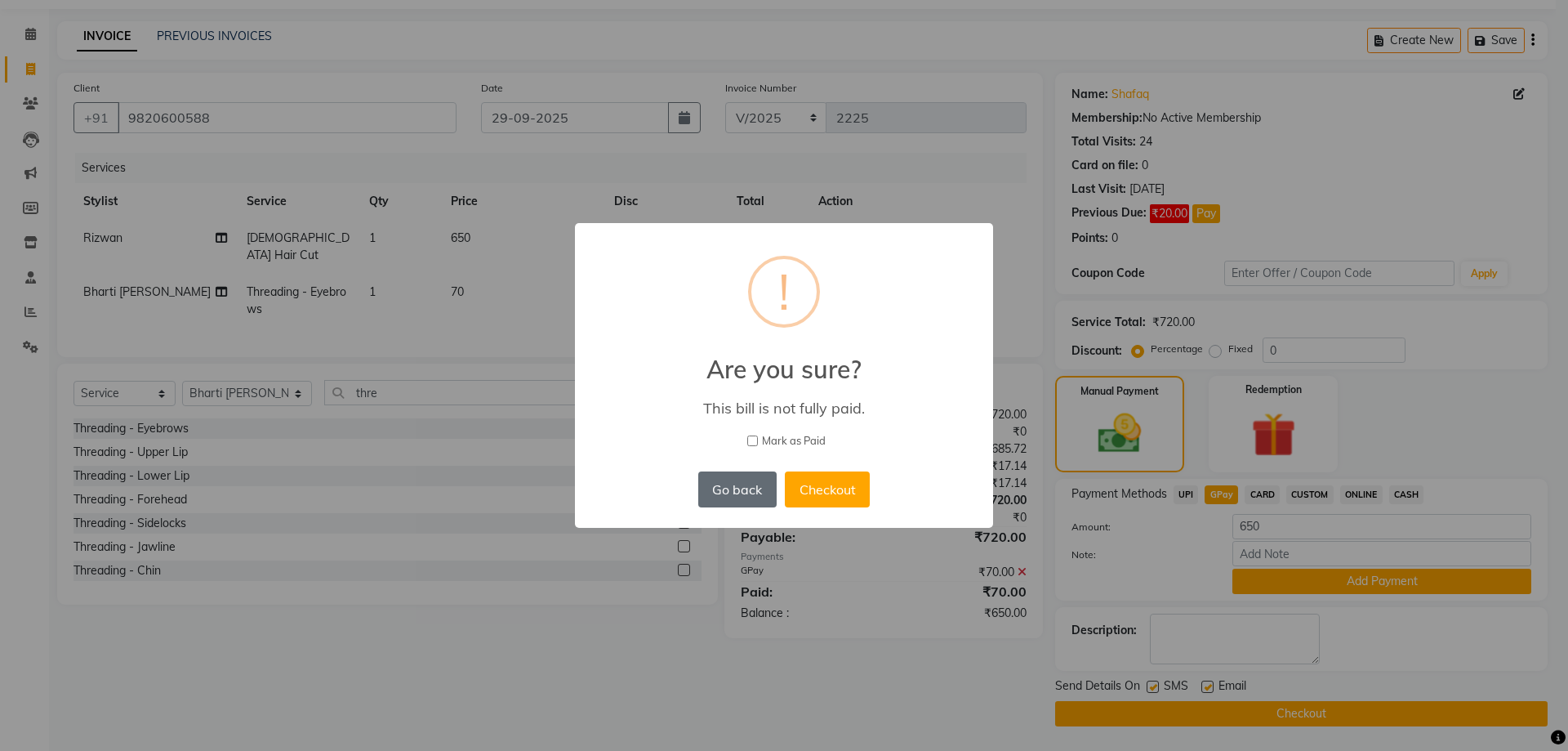
click at [717, 479] on button "Go back" at bounding box center [737, 490] width 78 height 36
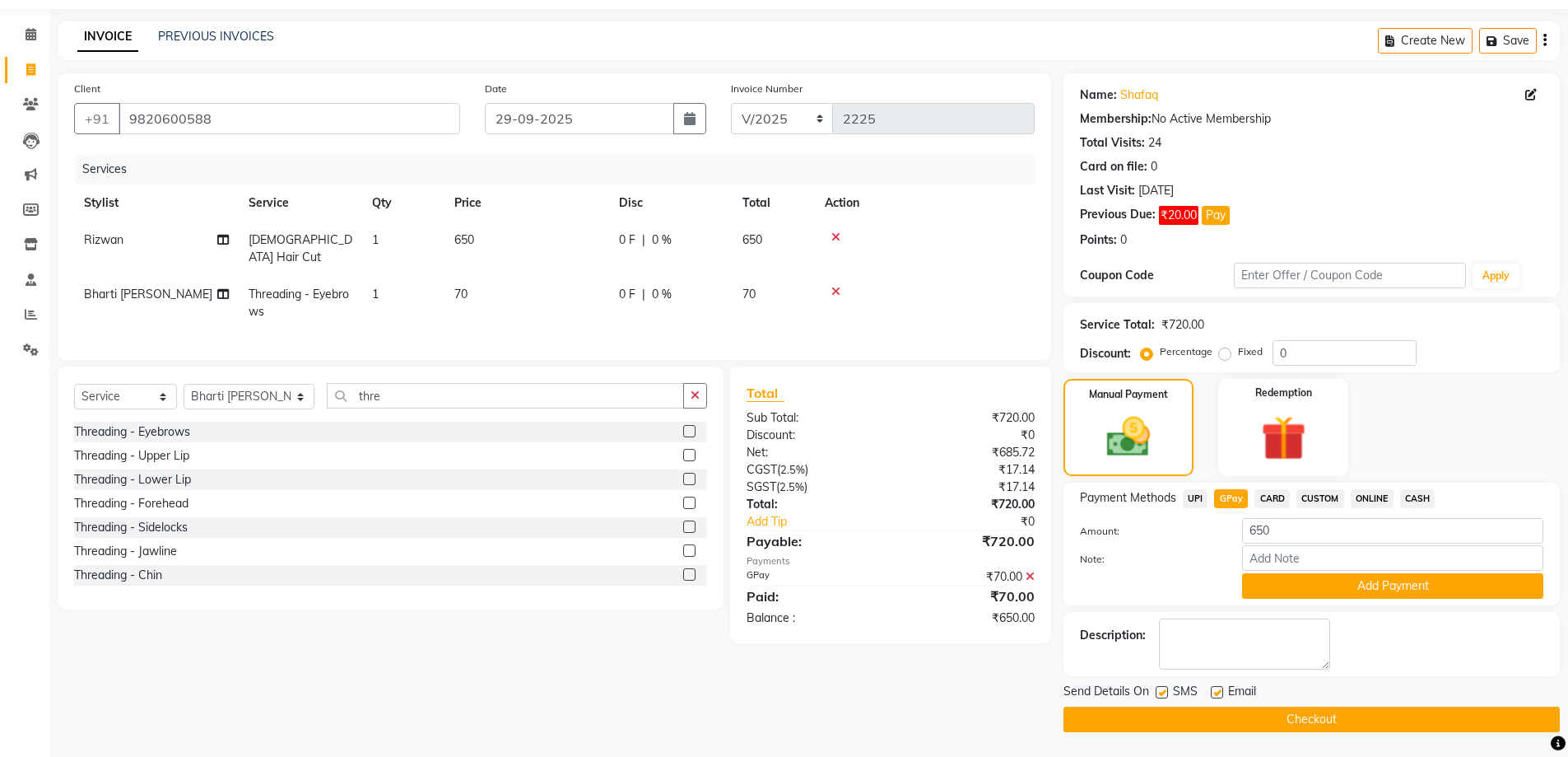
click at [1292, 720] on button "Checkout" at bounding box center [1311, 719] width 496 height 26
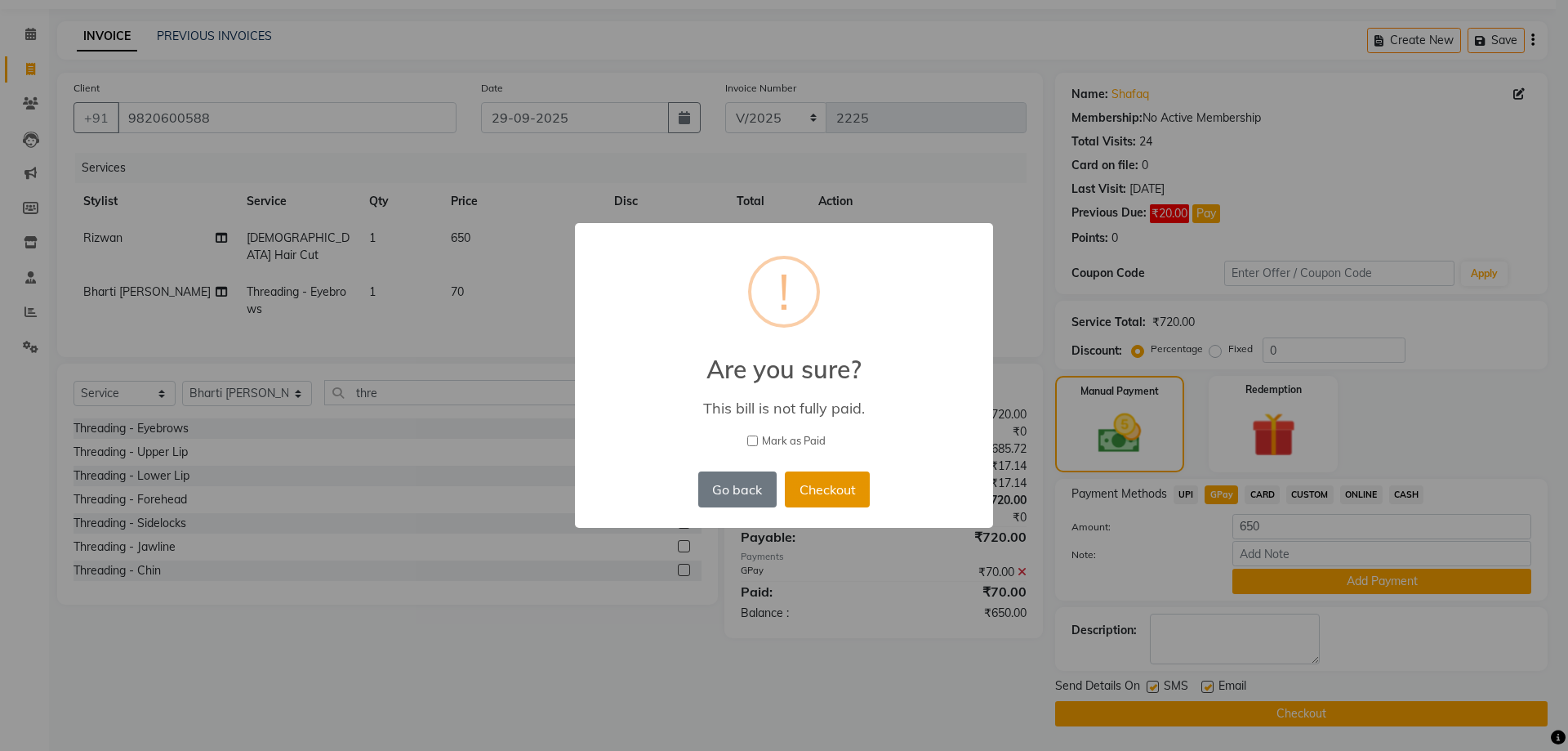
click at [794, 483] on button "Checkout" at bounding box center [827, 490] width 85 height 36
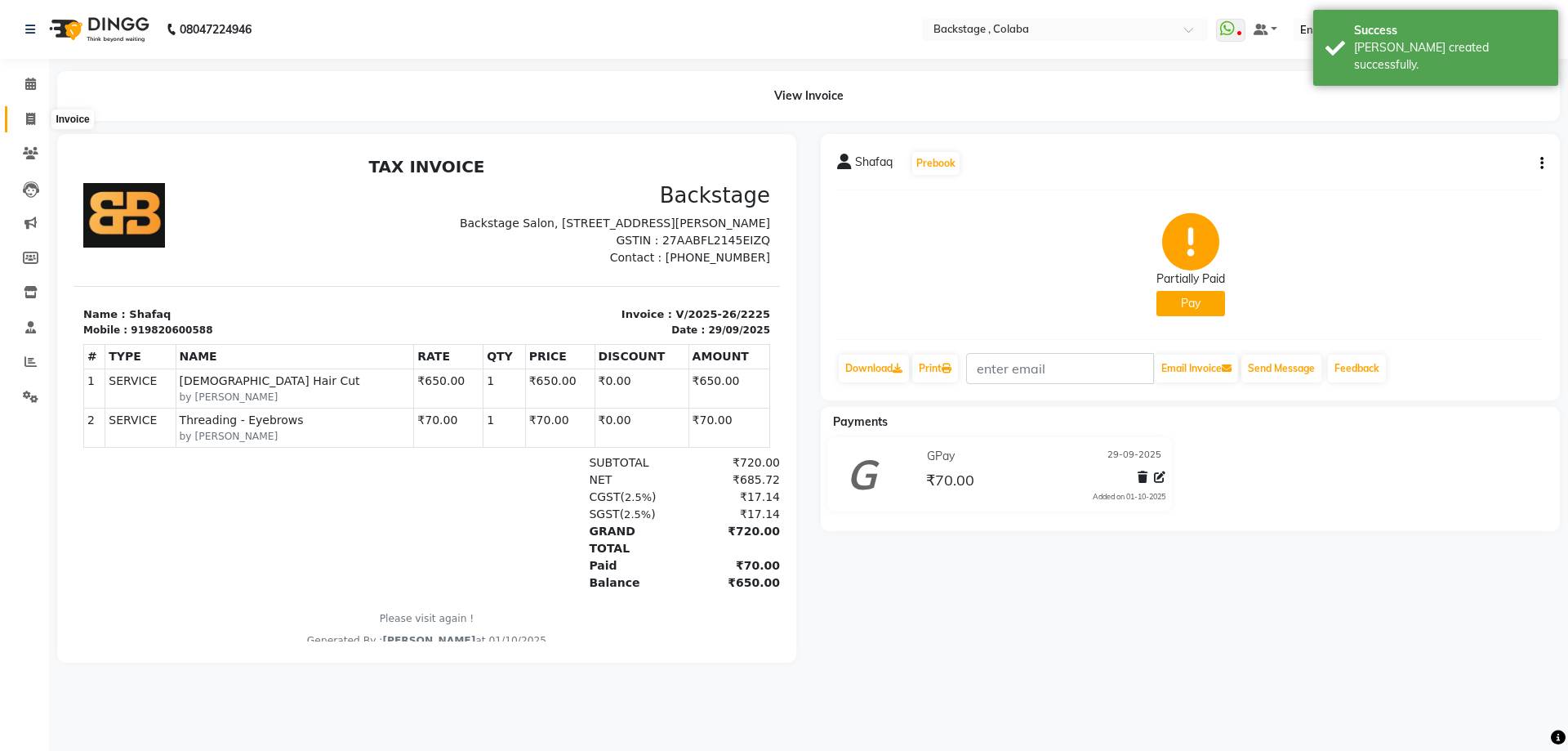
click at [29, 114] on icon at bounding box center [30, 118] width 9 height 12
select select "5451"
select select "service"
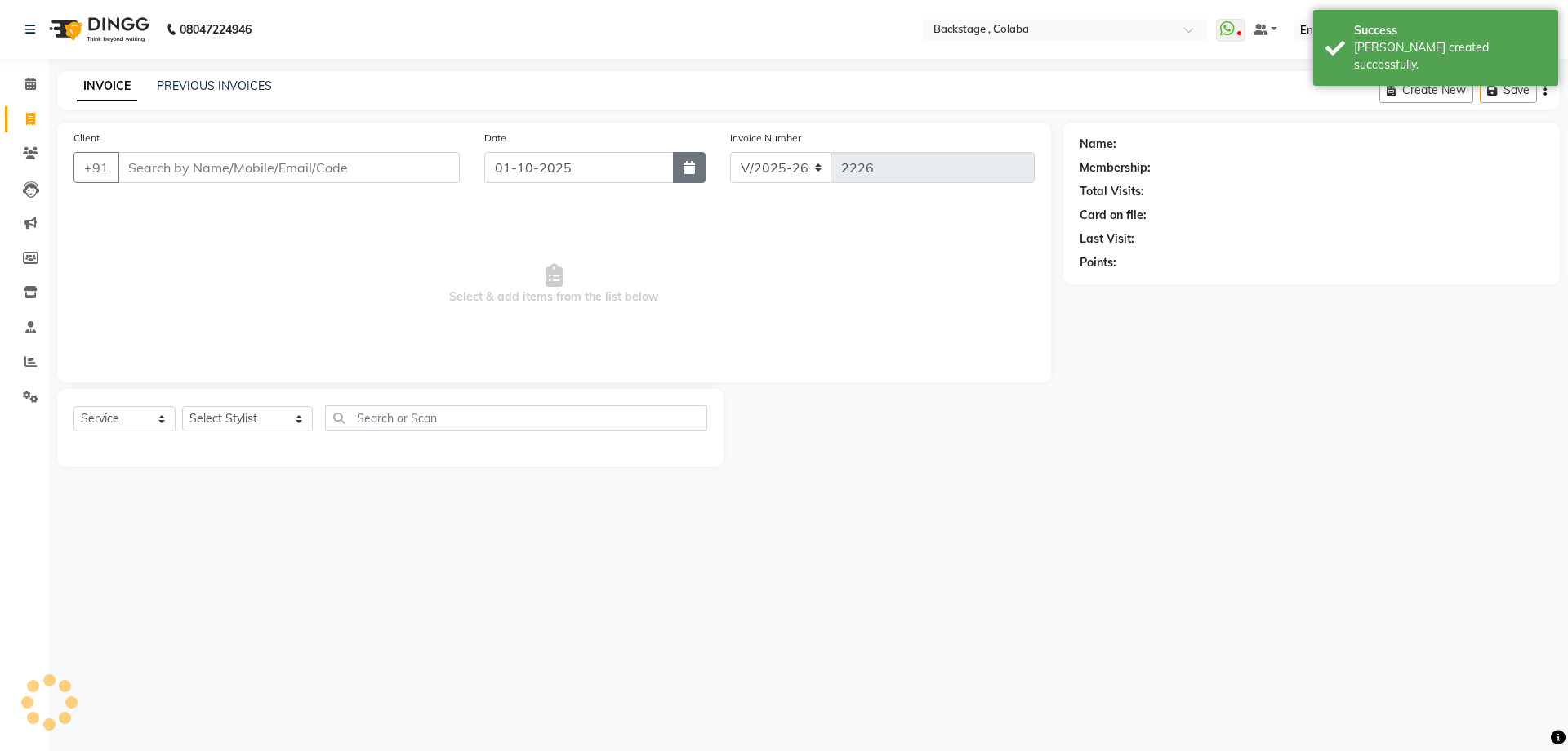
click at [686, 162] on icon "button" at bounding box center [690, 168] width 11 height 13
select select "10"
select select "2025"
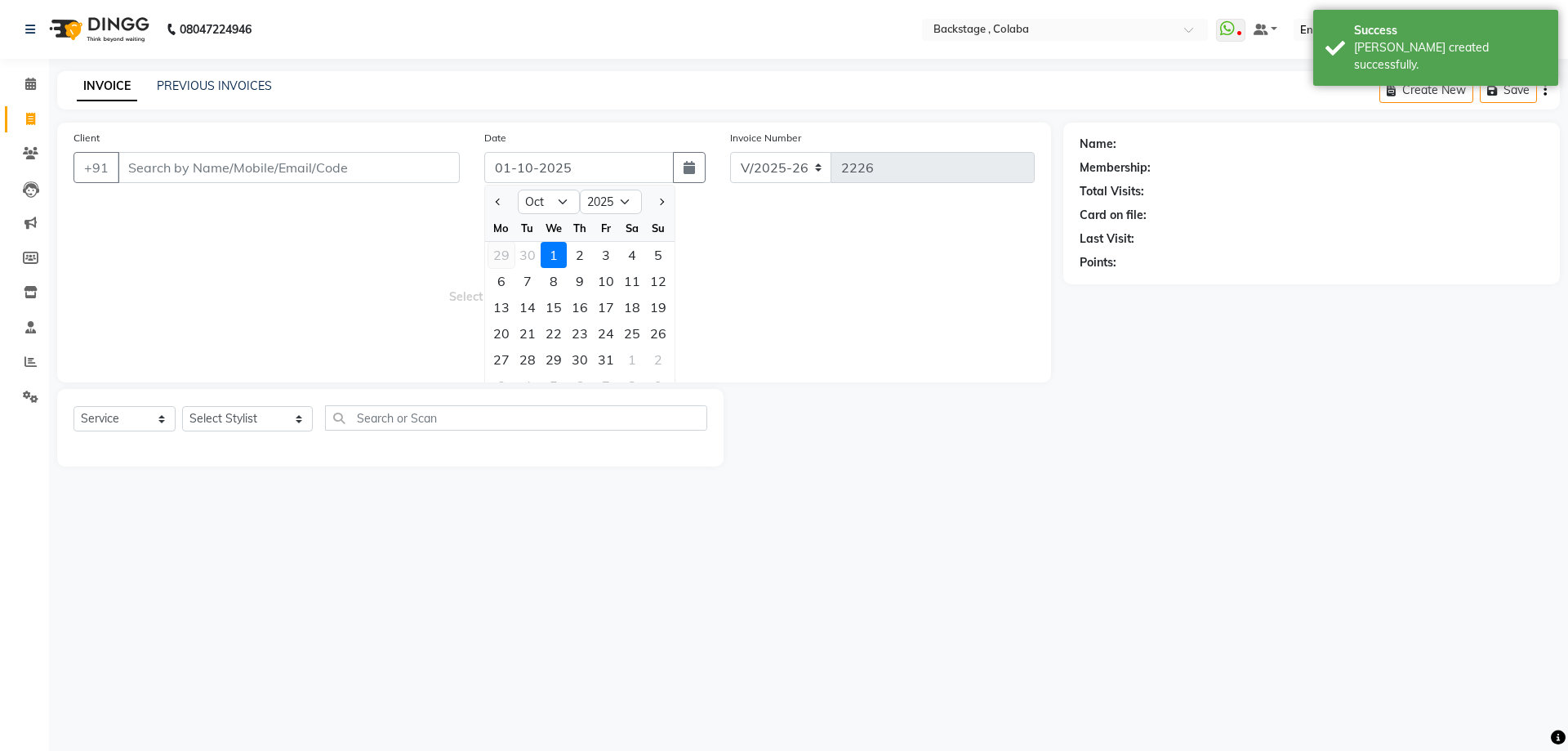
click at [503, 252] on div "29" at bounding box center [501, 254] width 26 height 26
type input "29-09-2025"
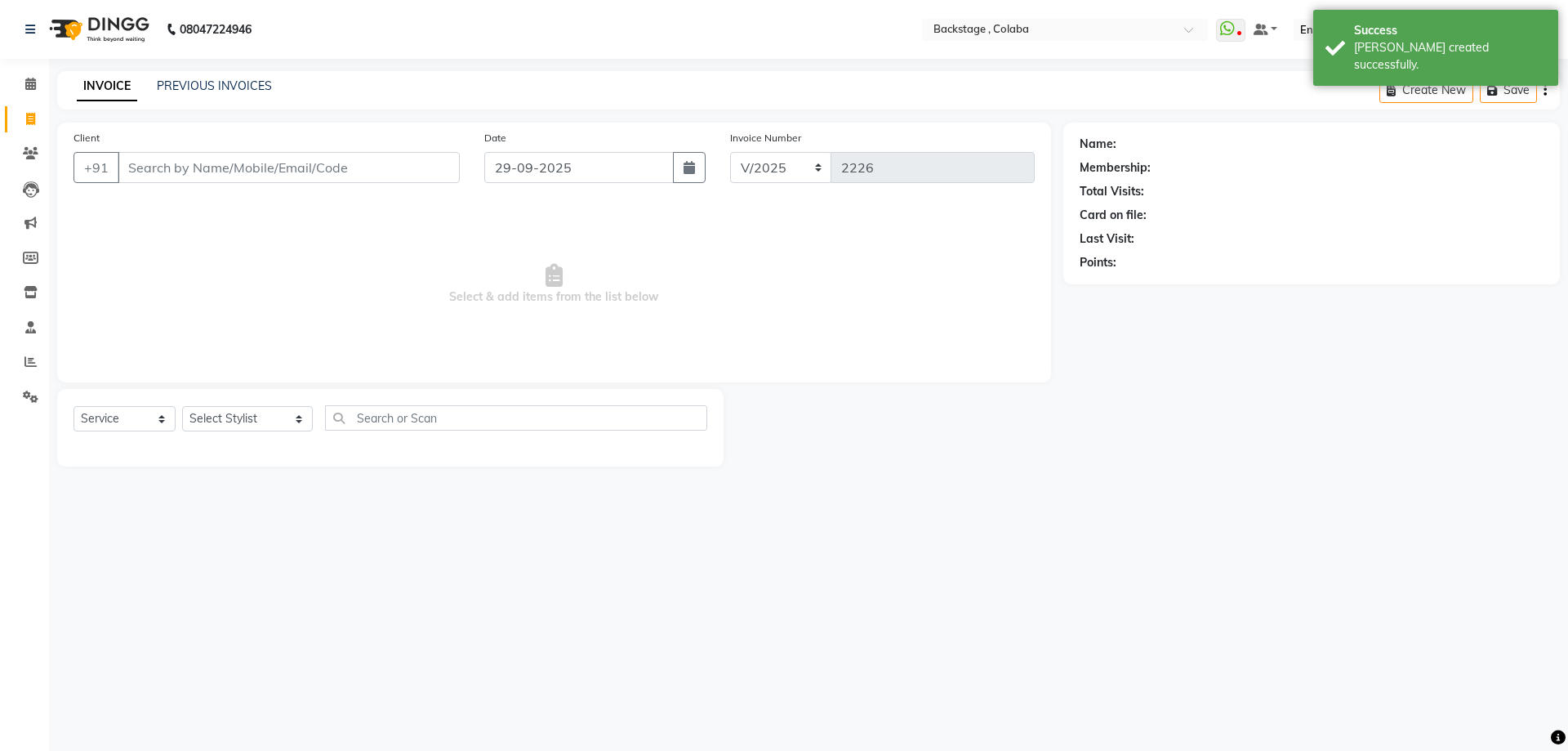
click at [366, 186] on div "Client +91" at bounding box center [266, 162] width 411 height 67
click at [358, 160] on input "Client" at bounding box center [288, 167] width 342 height 31
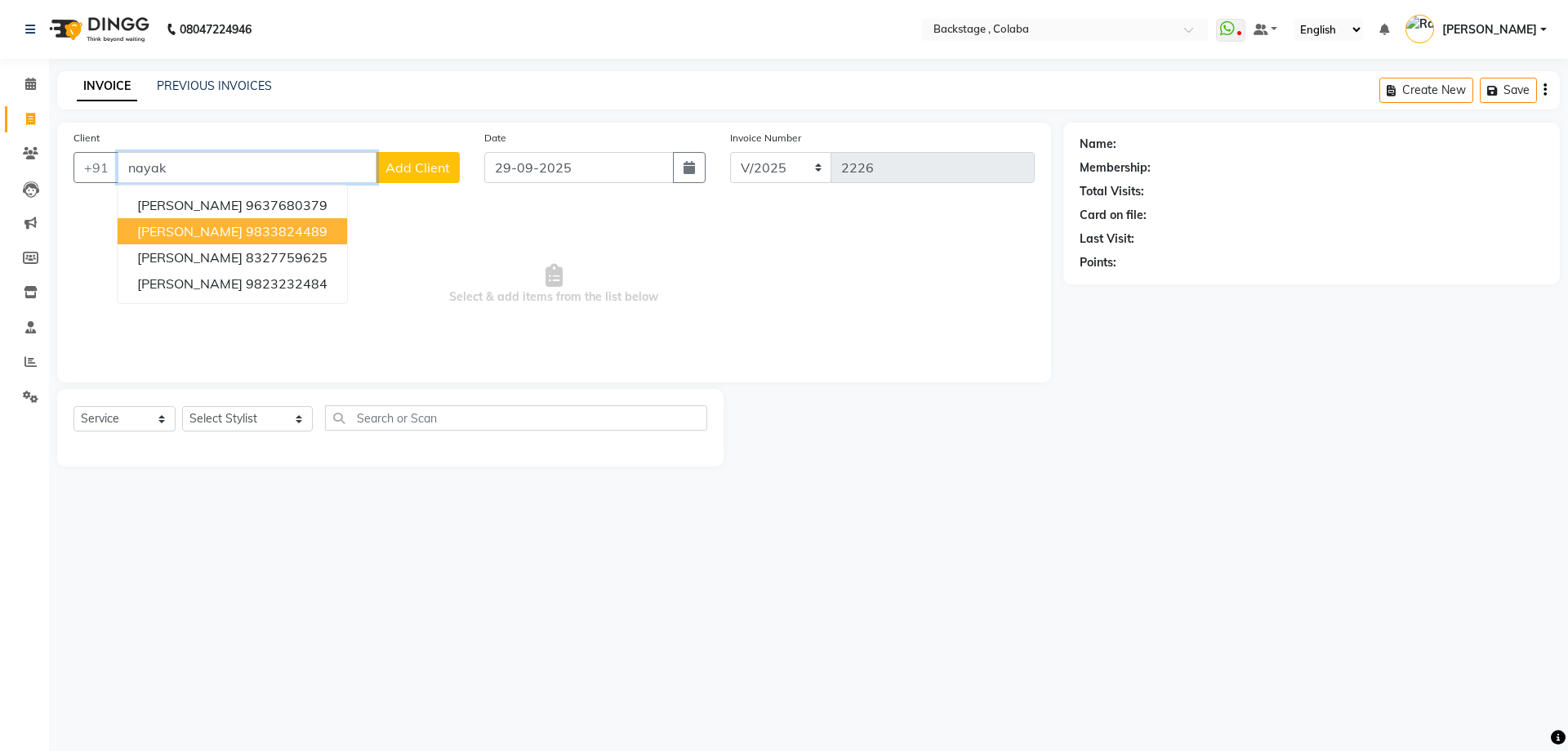
click at [246, 235] on ngb-highlight "9833824489" at bounding box center [287, 231] width 82 height 16
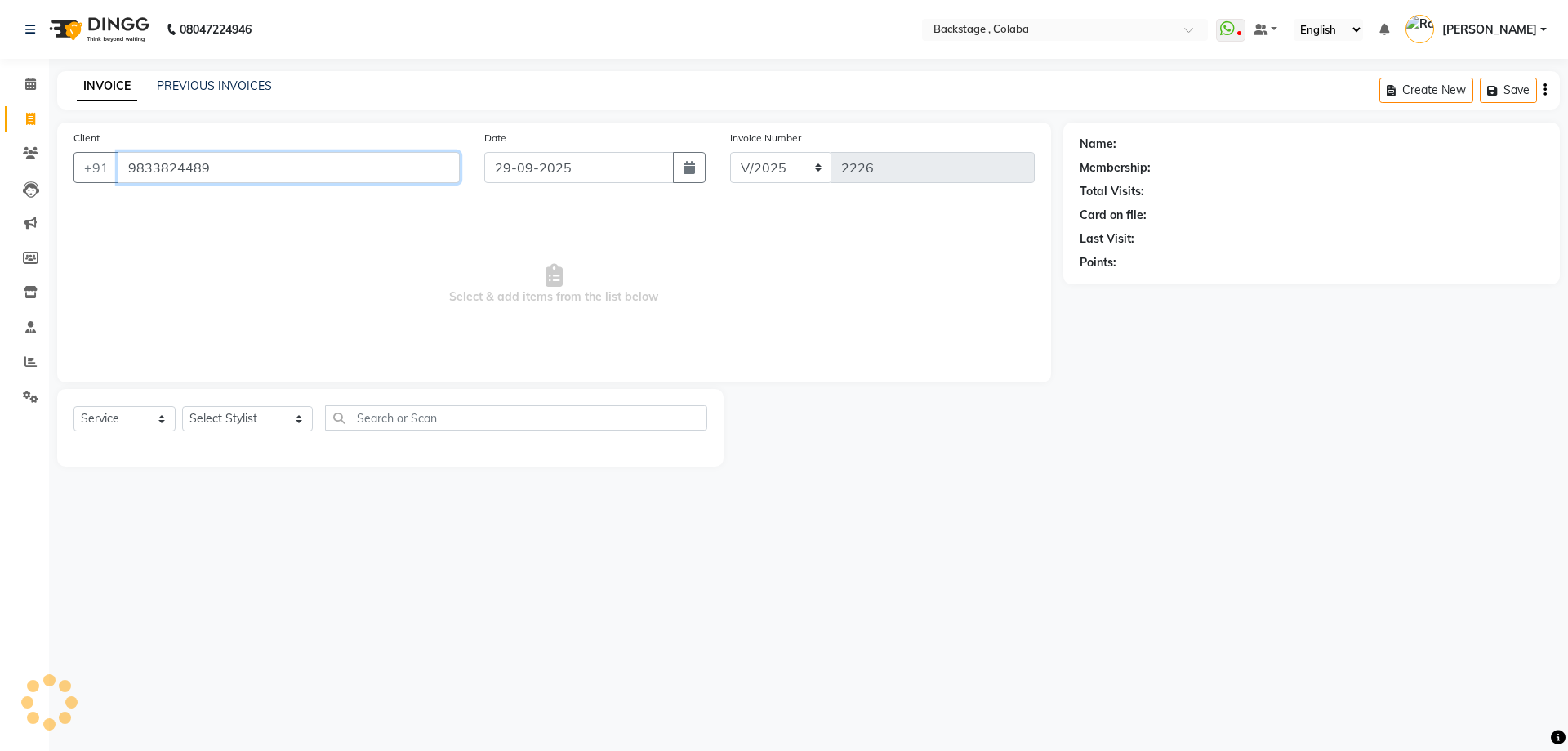
type input "9833824489"
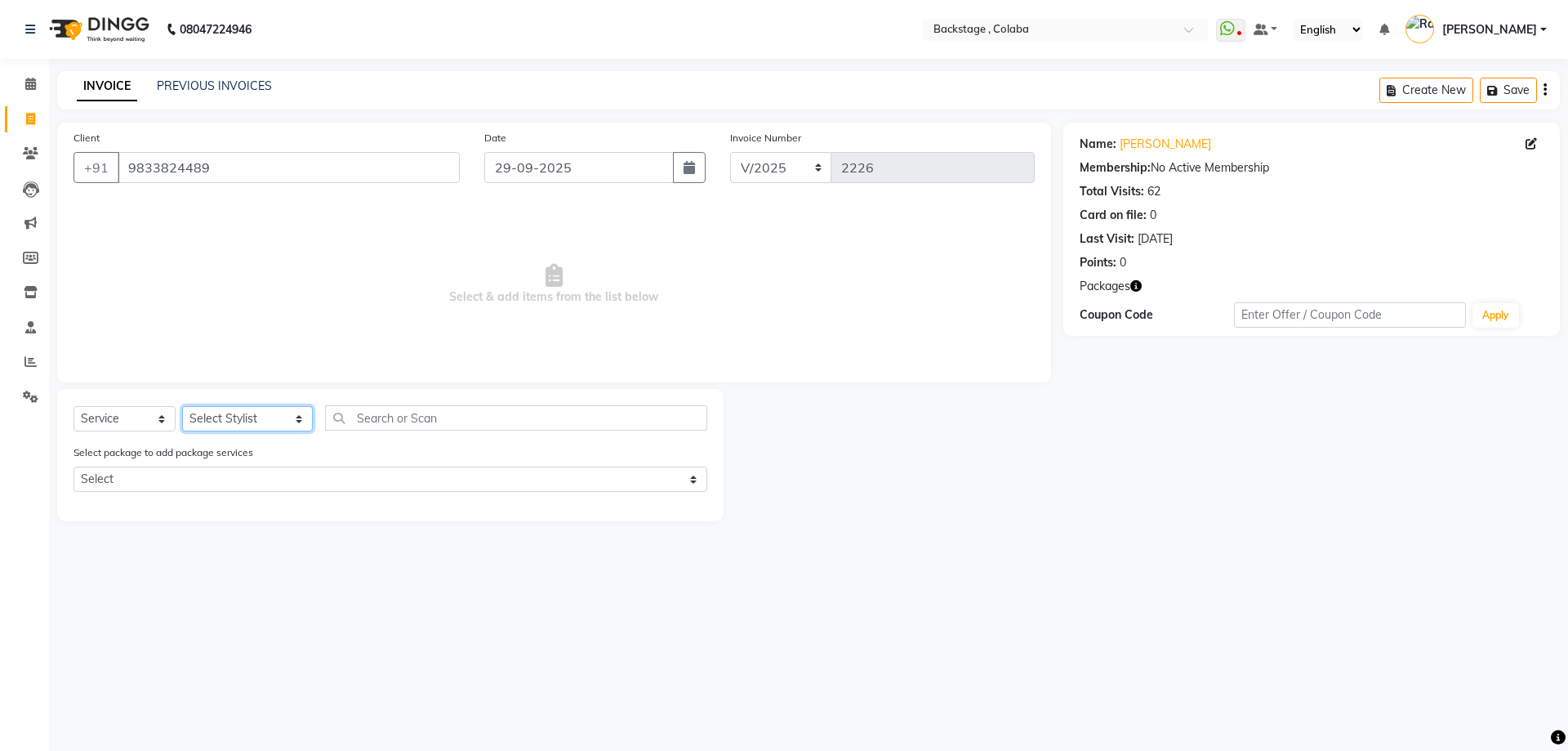
click at [215, 419] on select "Select Stylist Backstage Bharti Nitesh Gohar Jayesh Anil Karekar Kalavati Sharm…" at bounding box center [247, 419] width 131 height 26
select select "36480"
click at [182, 407] on select "Select Stylist Backstage Bharti Nitesh Gohar Jayesh Anil Karekar Kalavati Sharm…" at bounding box center [247, 419] width 131 height 26
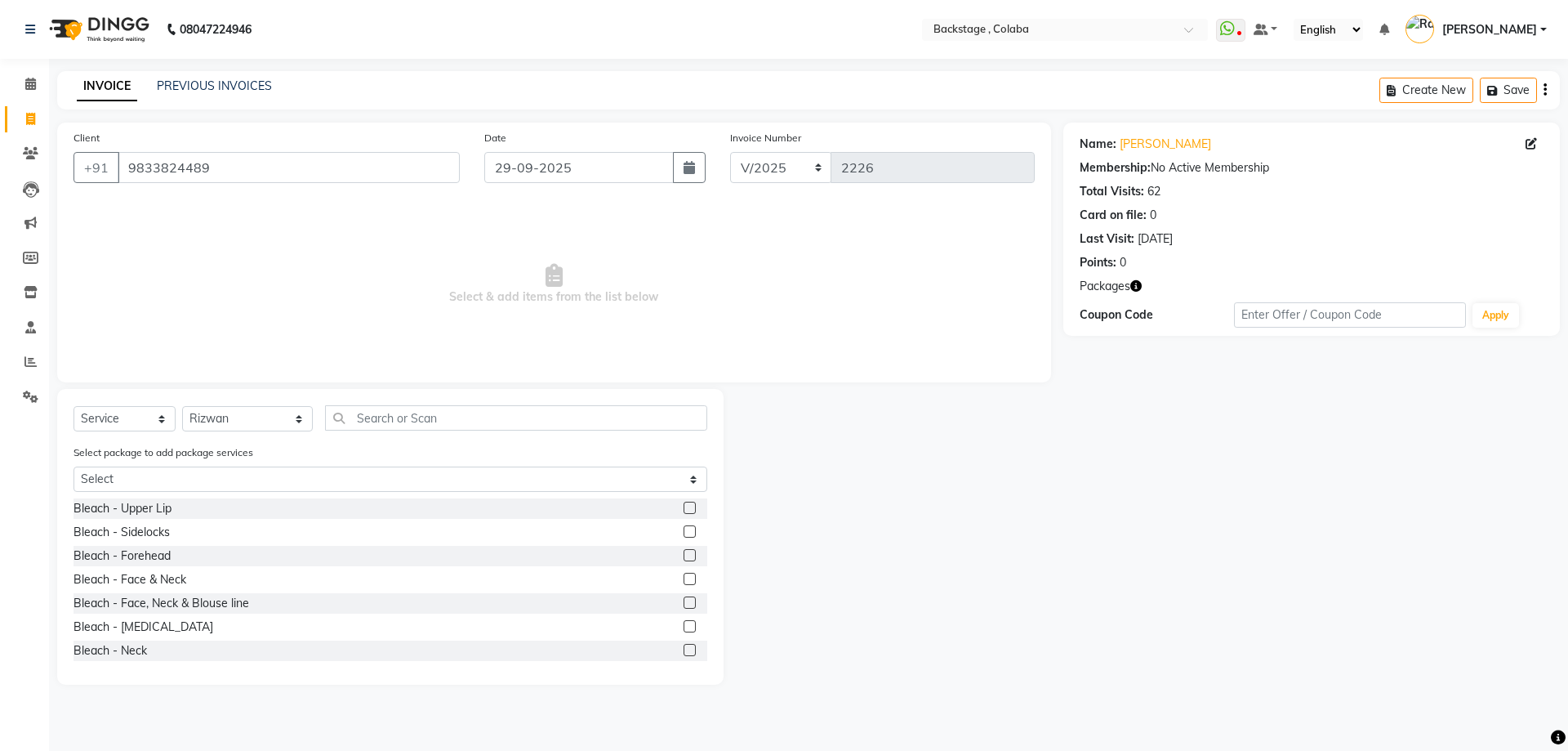
click at [370, 403] on div "Select Service Product Membership Package Voucher Prepaid Gift Card Select Styl…" at bounding box center [390, 537] width 667 height 296
click at [372, 428] on input "text" at bounding box center [516, 418] width 382 height 26
click at [375, 427] on input "text" at bounding box center [516, 418] width 382 height 26
click at [1166, 143] on link "Smitha Nayak" at bounding box center [1166, 144] width 92 height 17
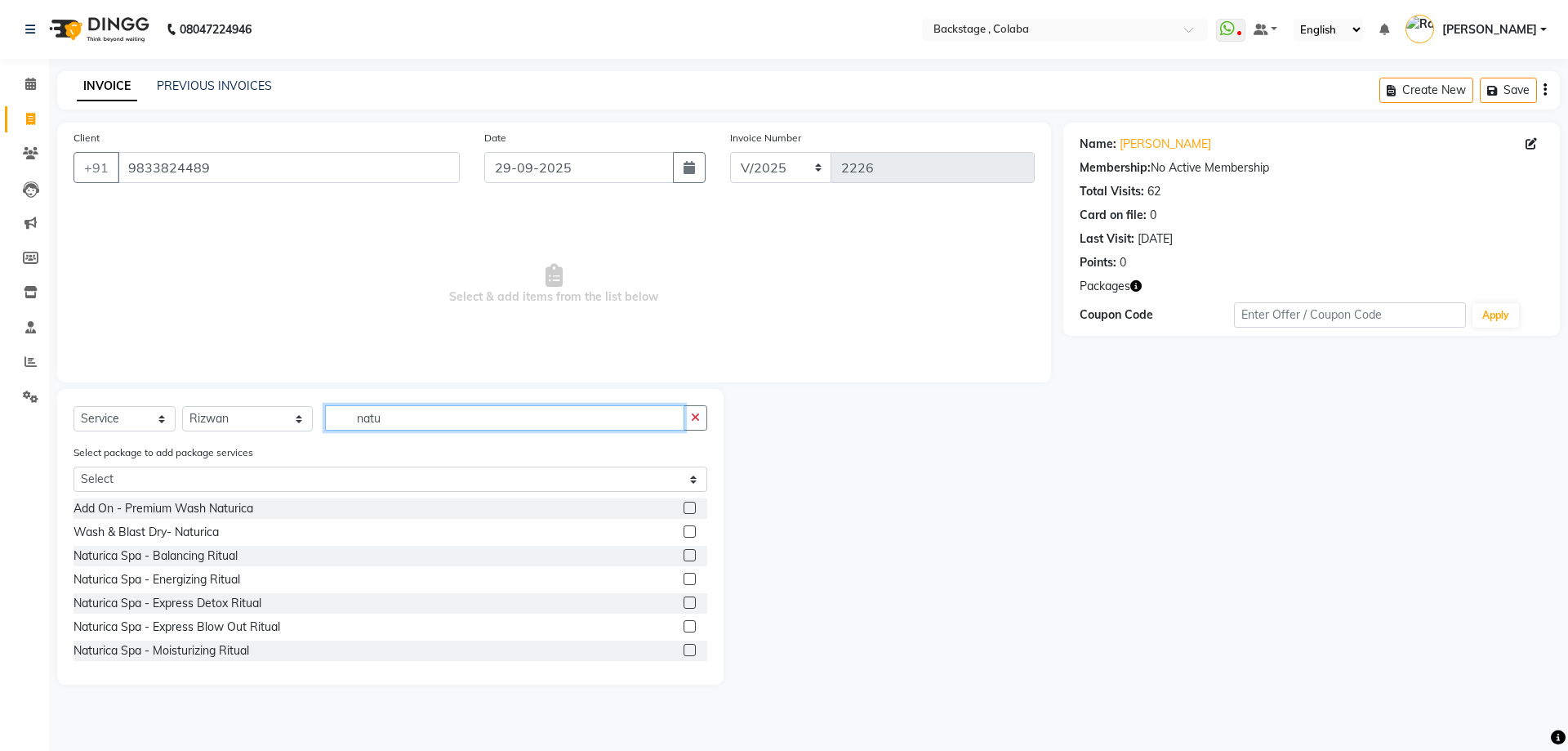
click at [370, 411] on input "natu" at bounding box center [505, 418] width 360 height 26
paste input "Naturica Spa - Energizing Ritual"
click at [355, 422] on input "Naturica Spa - Energizing Ritual" at bounding box center [505, 418] width 360 height 26
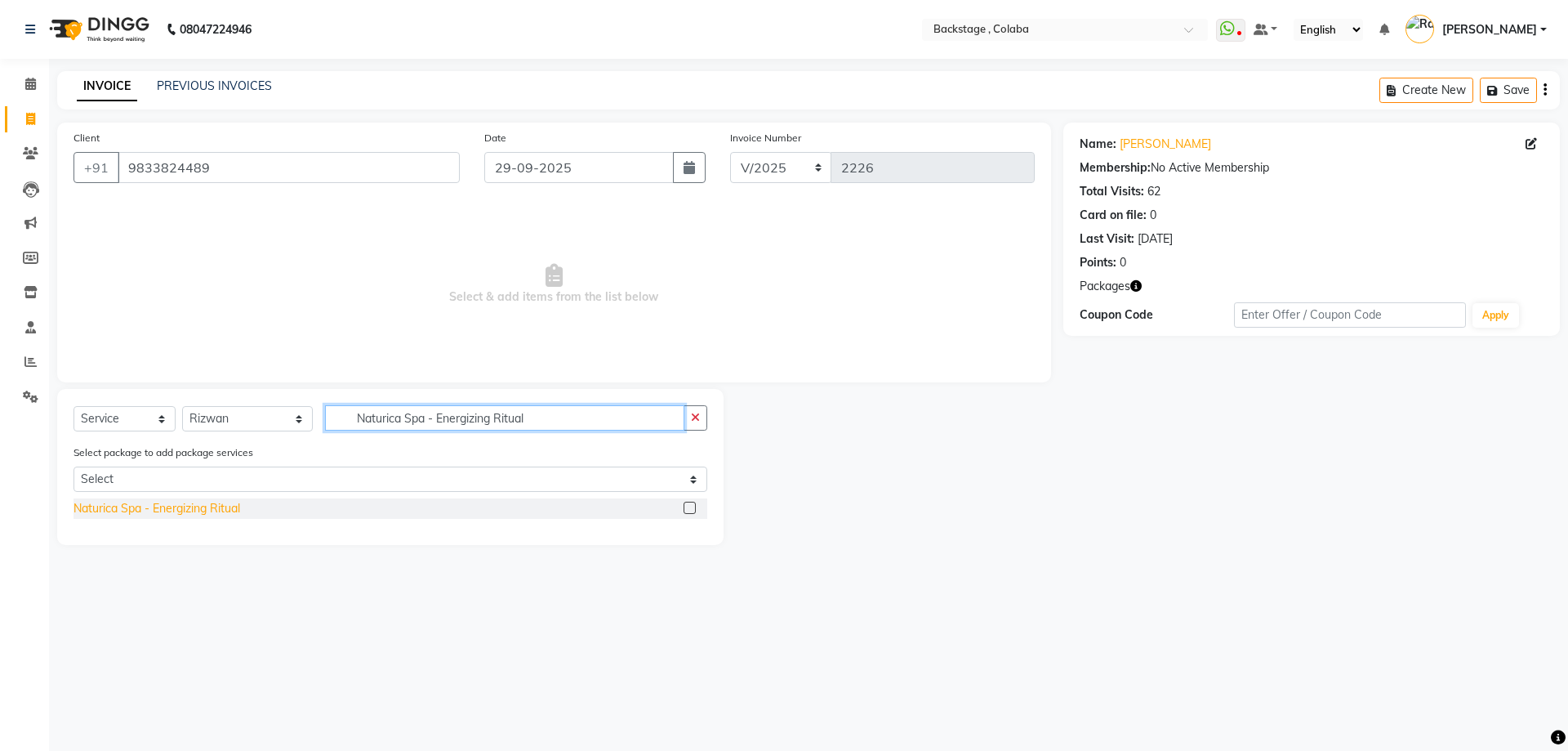
type input "Naturica Spa - Energizing Ritual"
click at [130, 509] on div "Naturica Spa - Energizing Ritual" at bounding box center [156, 509] width 167 height 17
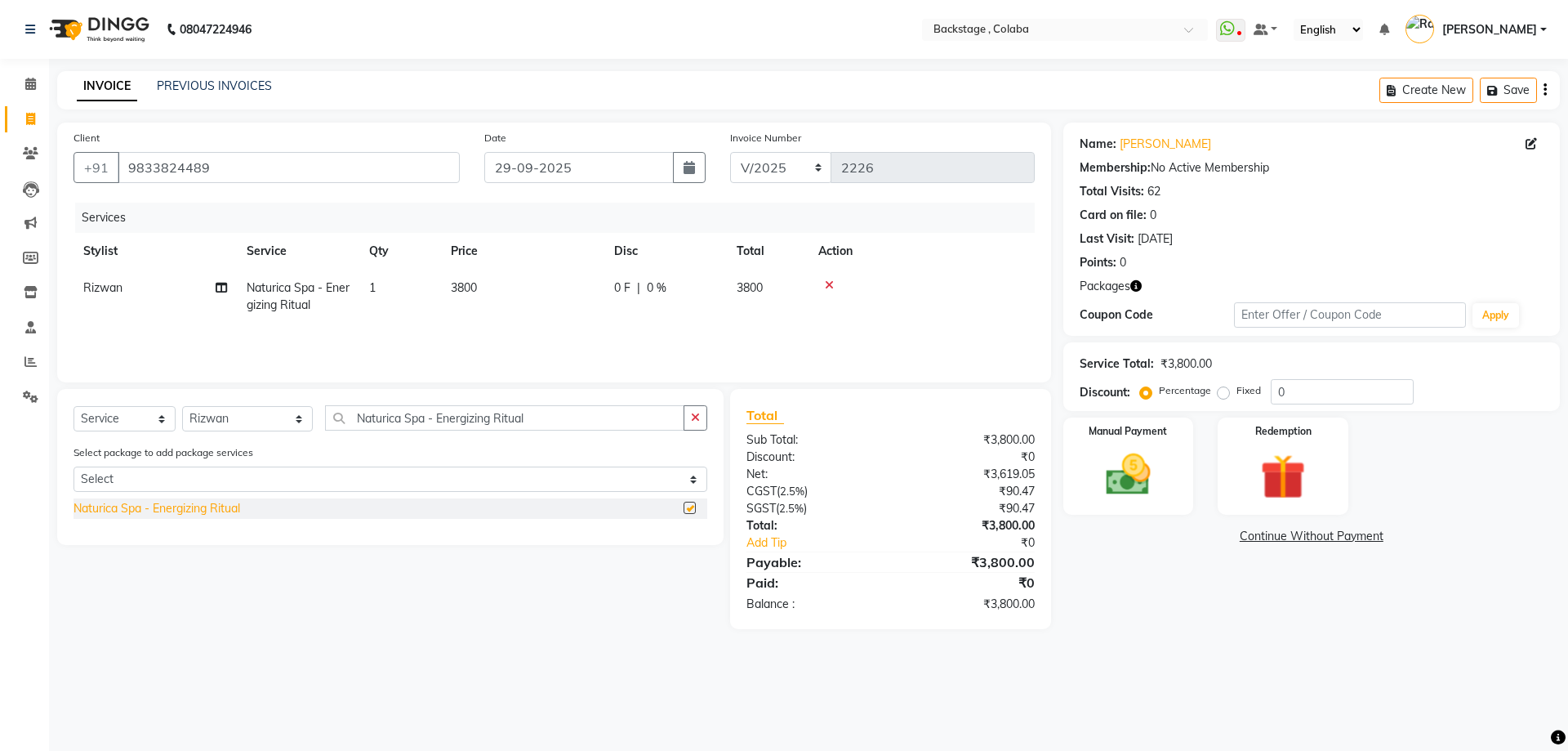
checkbox input "false"
click at [512, 308] on td "3800" at bounding box center [522, 297] width 163 height 54
select select "36480"
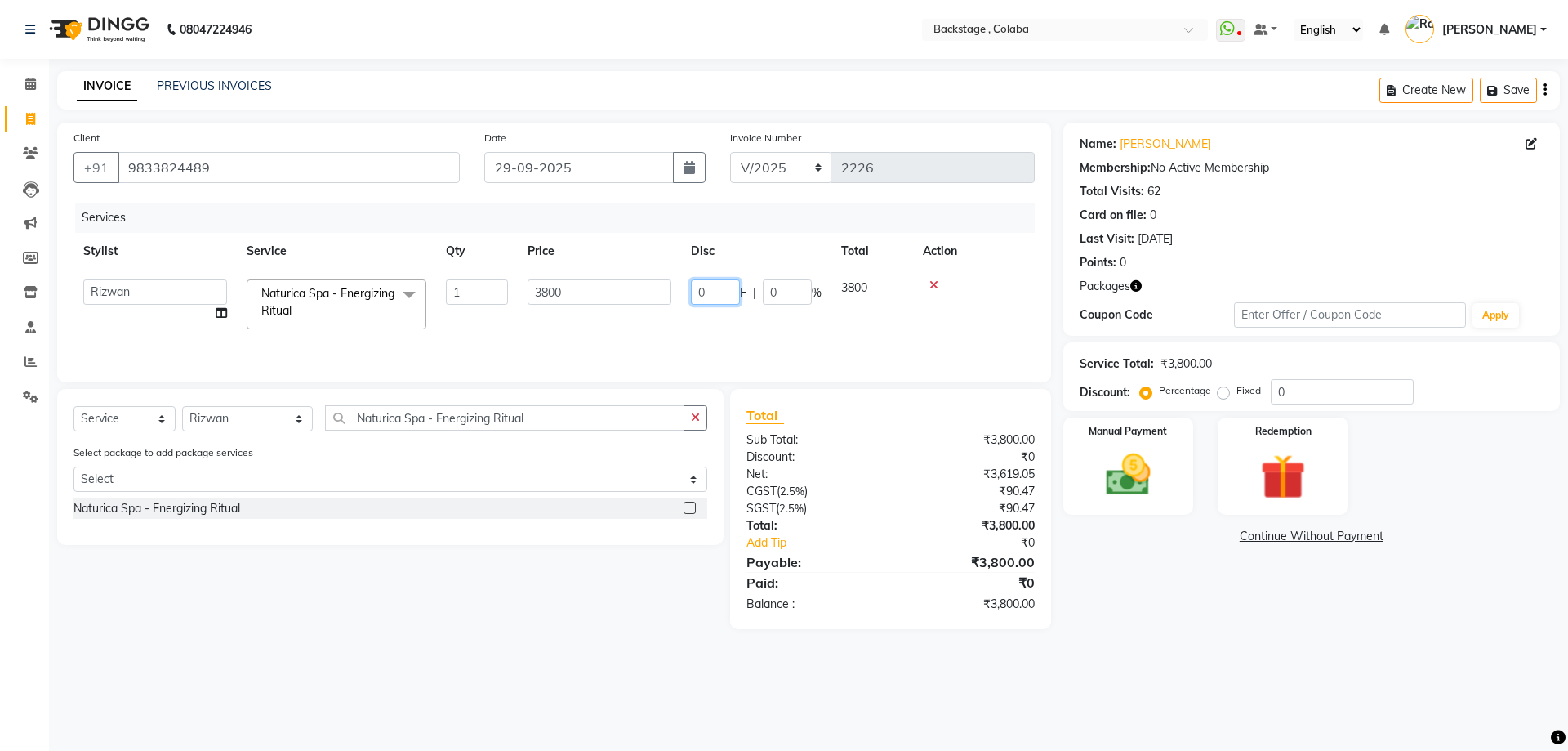
drag, startPoint x: 687, startPoint y: 293, endPoint x: 654, endPoint y: 287, distance: 33.5
click at [656, 288] on tr "Backstage Bharti Nitesh Gohar Jayesh Anil Karekar Kalavati Sharma Kalindi Joshi…" at bounding box center [554, 304] width 961 height 70
type input "380"
click at [577, 328] on div "Services Stylist Service Qty Price Disc Total Action Backstage Bharti Nitesh Go…" at bounding box center [554, 283] width 961 height 163
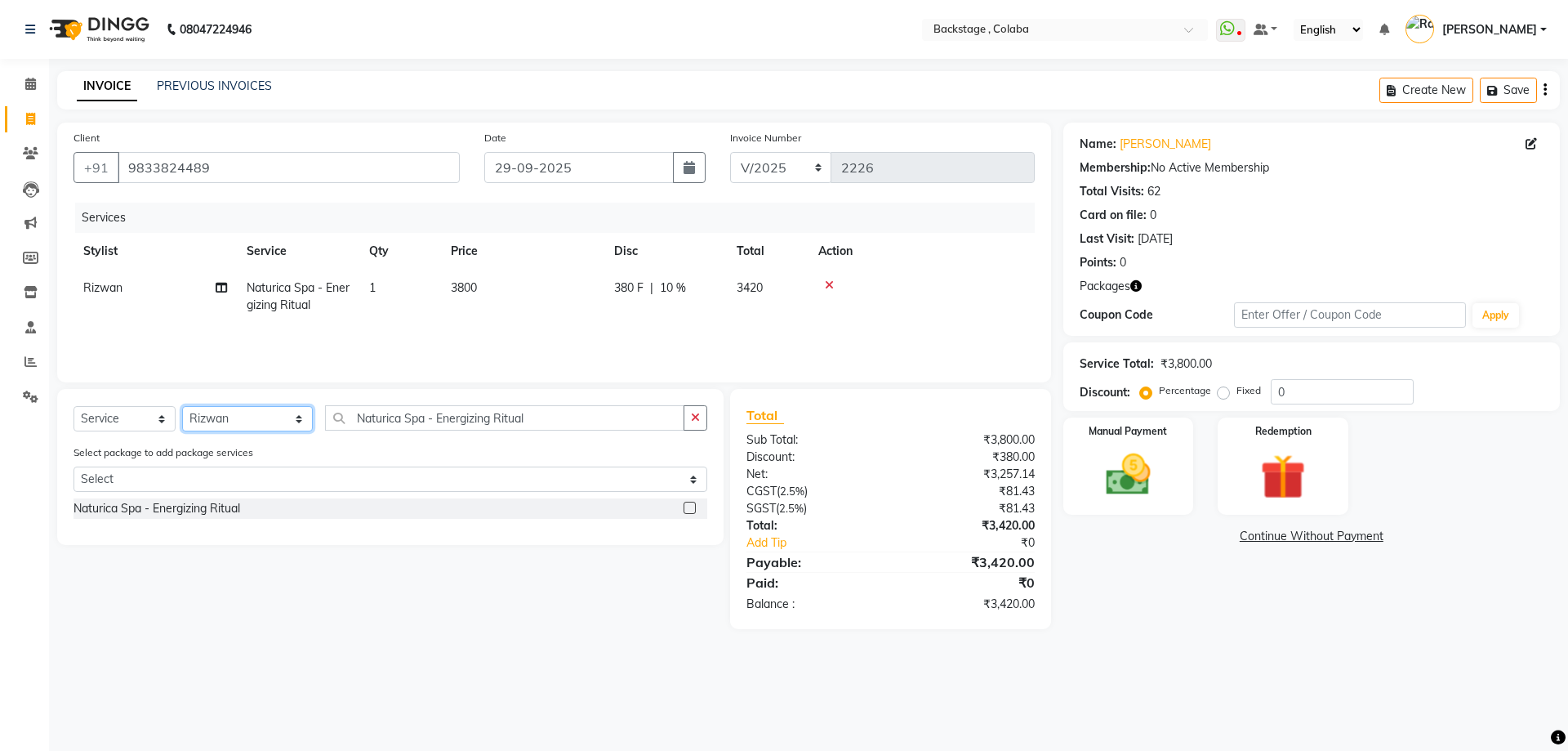
click at [260, 430] on select "Select Stylist Backstage Bharti Nitesh Gohar Jayesh Anil Karekar Kalavati Sharm…" at bounding box center [247, 419] width 131 height 26
select select "83250"
click at [182, 407] on select "Select Stylist Backstage Bharti Nitesh Gohar Jayesh Anil Karekar Kalavati Sharm…" at bounding box center [247, 419] width 131 height 26
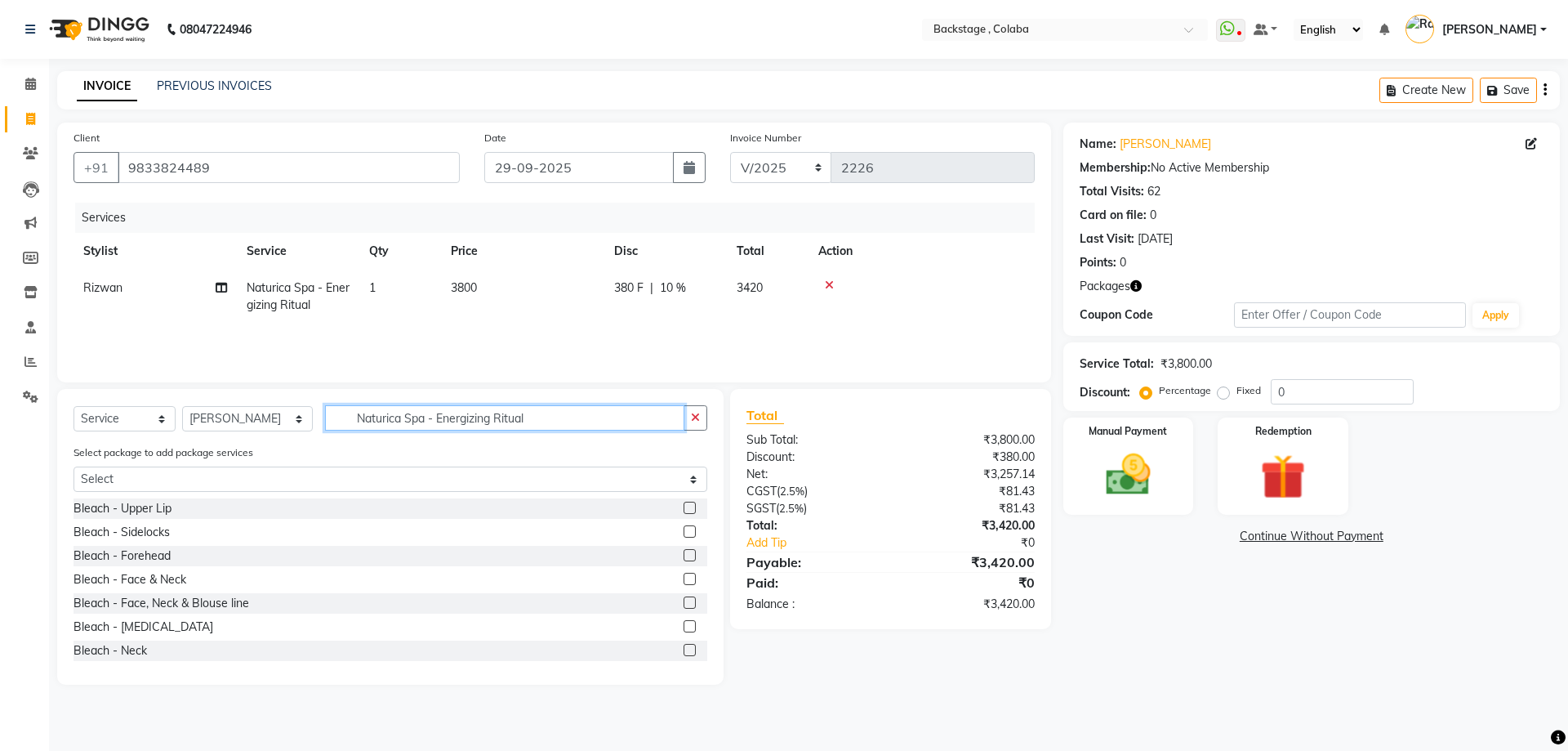
click at [341, 426] on input "Naturica Spa - Energizing Ritual" at bounding box center [505, 418] width 360 height 26
click at [360, 421] on input "Naturica Spa - Energizing Ritual" at bounding box center [505, 418] width 360 height 26
drag, startPoint x: 546, startPoint y: 419, endPoint x: 329, endPoint y: 406, distance: 217.4
click at [329, 406] on input "Naturica Spa - Energizing Ritual" at bounding box center [505, 418] width 360 height 26
type input "pedi"
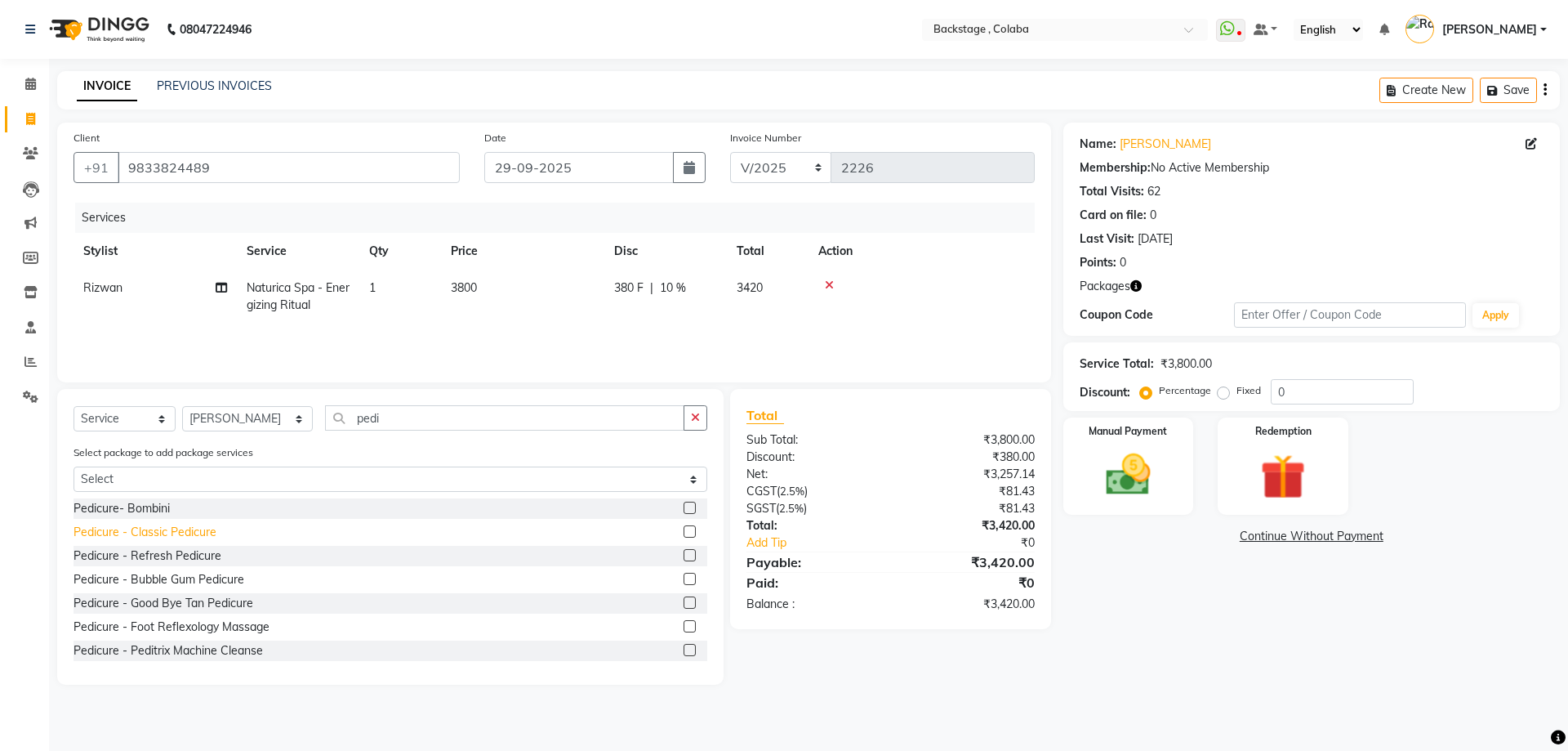
click at [174, 535] on div "Pedicure - Classic Pedicure" at bounding box center [145, 532] width 143 height 17
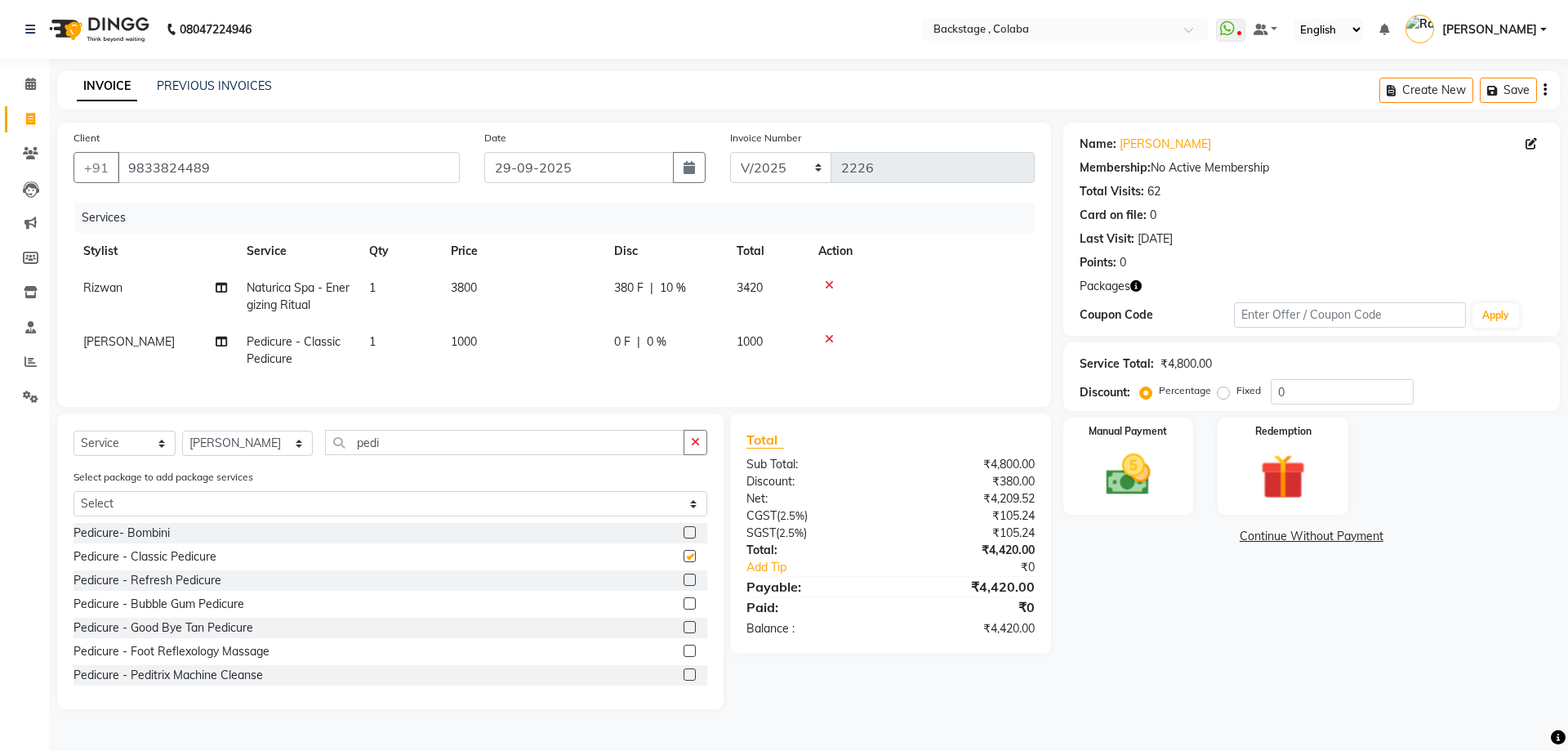
checkbox input "false"
click at [522, 351] on td "1000" at bounding box center [522, 350] width 163 height 54
select select "83250"
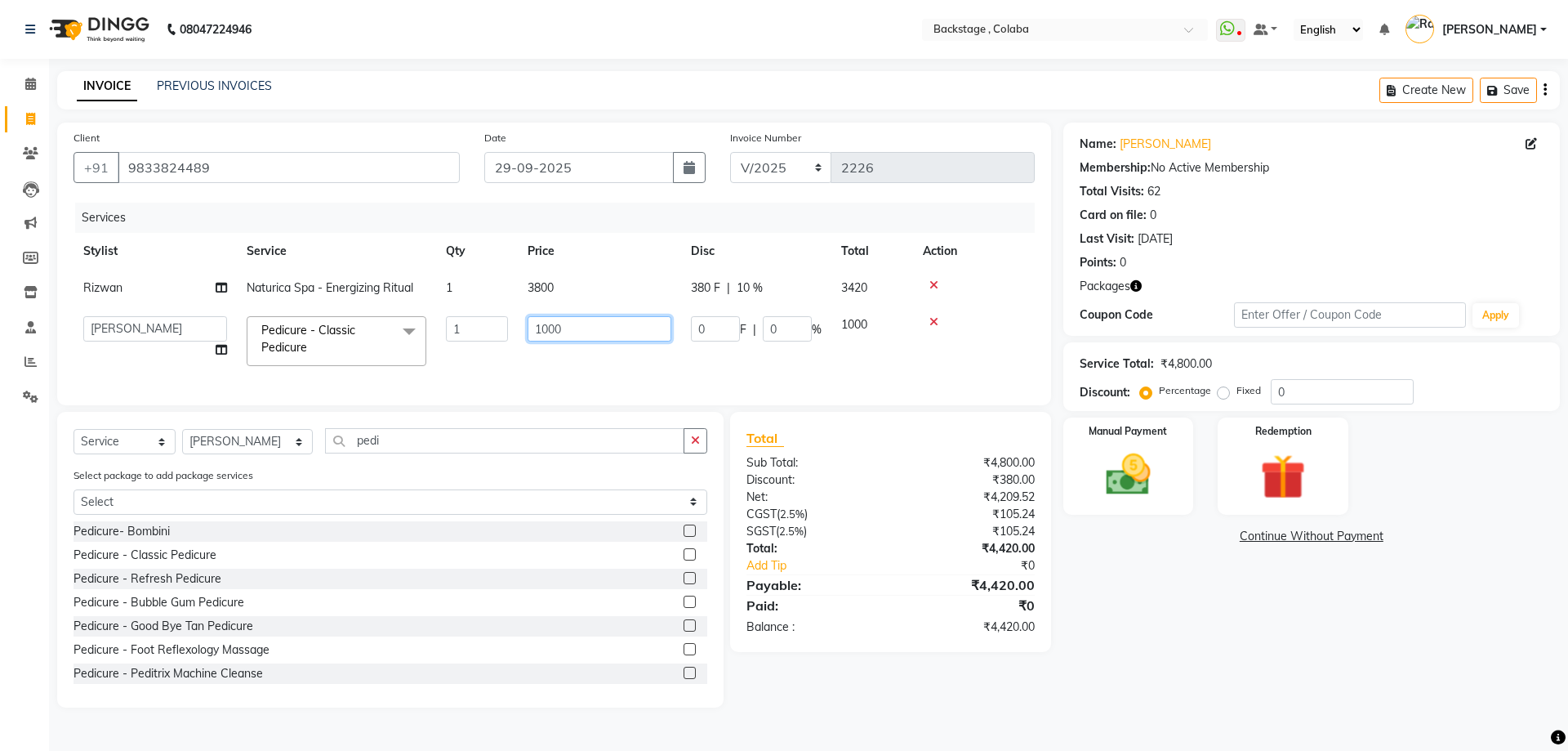
drag, startPoint x: 614, startPoint y: 327, endPoint x: 474, endPoint y: 323, distance: 140.1
click at [474, 323] on tr "Backstage Bharti Nitesh Gohar Jayesh Anil Karekar Kalavati Sharma Kalindi Joshi…" at bounding box center [554, 341] width 961 height 70
type input "640"
click at [623, 381] on div "Services Stylist Service Qty Price Disc Total Action Rizwan Naturica Spa - Ener…" at bounding box center [554, 295] width 961 height 186
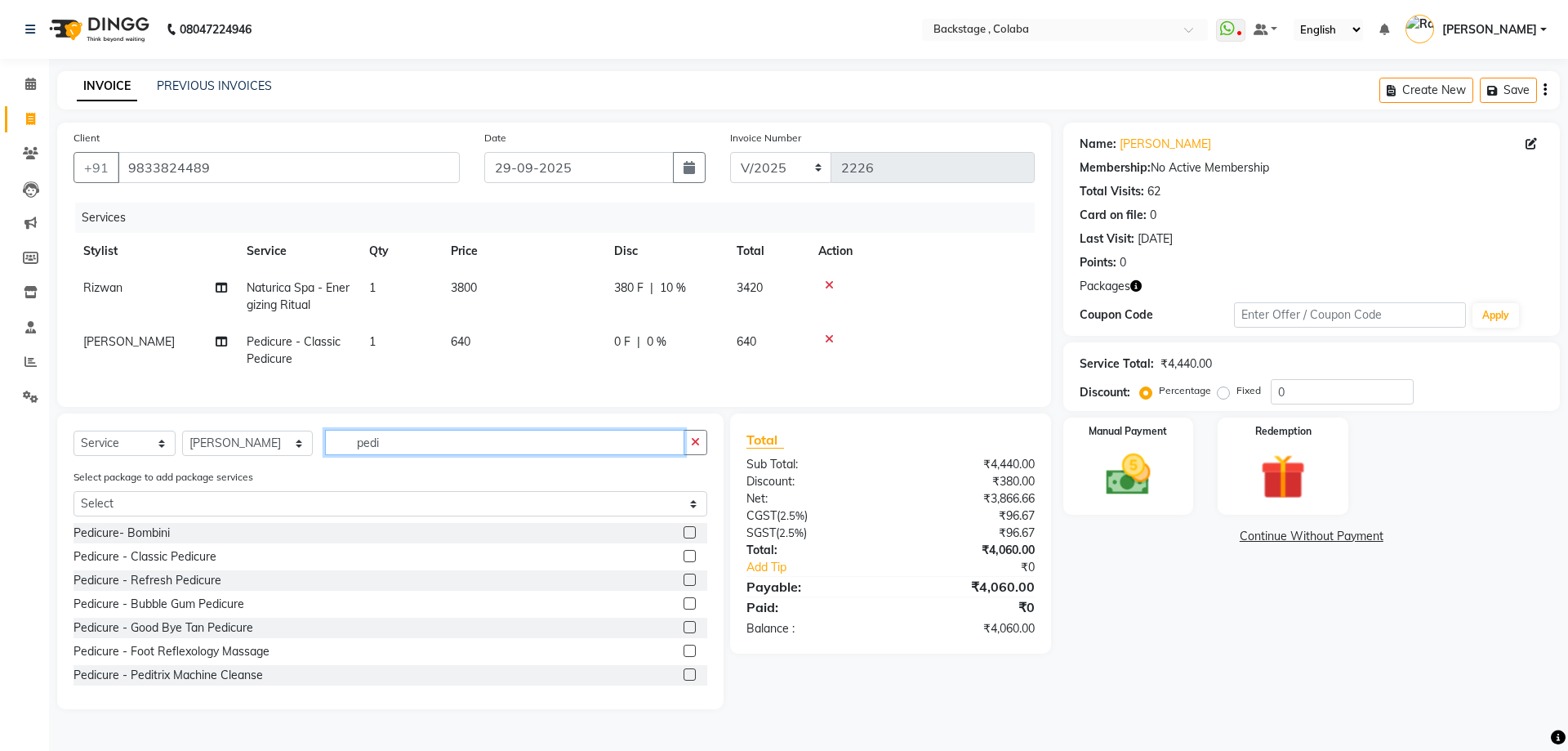
click at [380, 445] on input "pedi" at bounding box center [505, 442] width 360 height 26
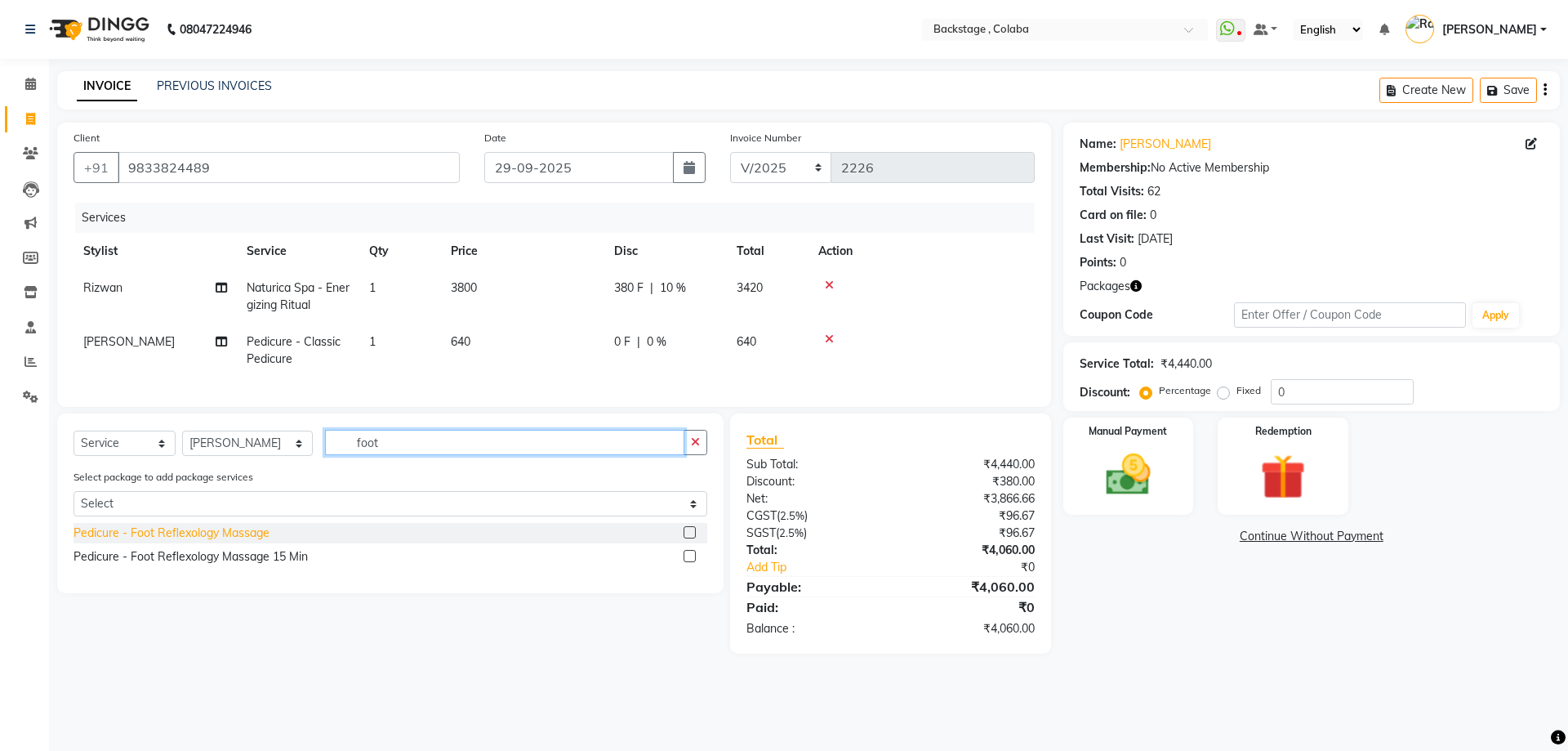
type input "foot"
click at [182, 542] on div "Pedicure - Foot Reflexology Massage" at bounding box center [172, 533] width 196 height 17
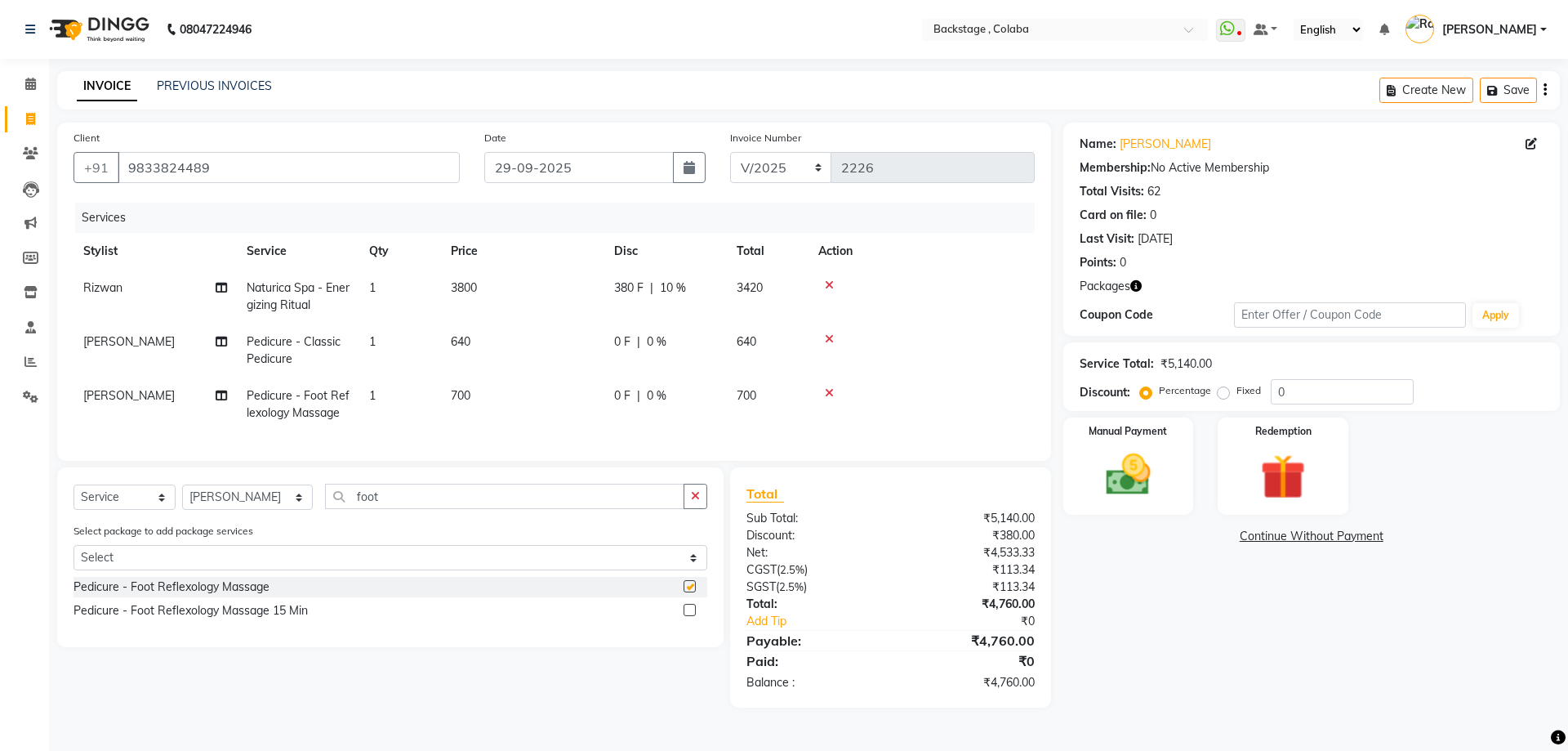
checkbox input "false"
click at [511, 396] on td "700" at bounding box center [522, 405] width 163 height 54
select select "83250"
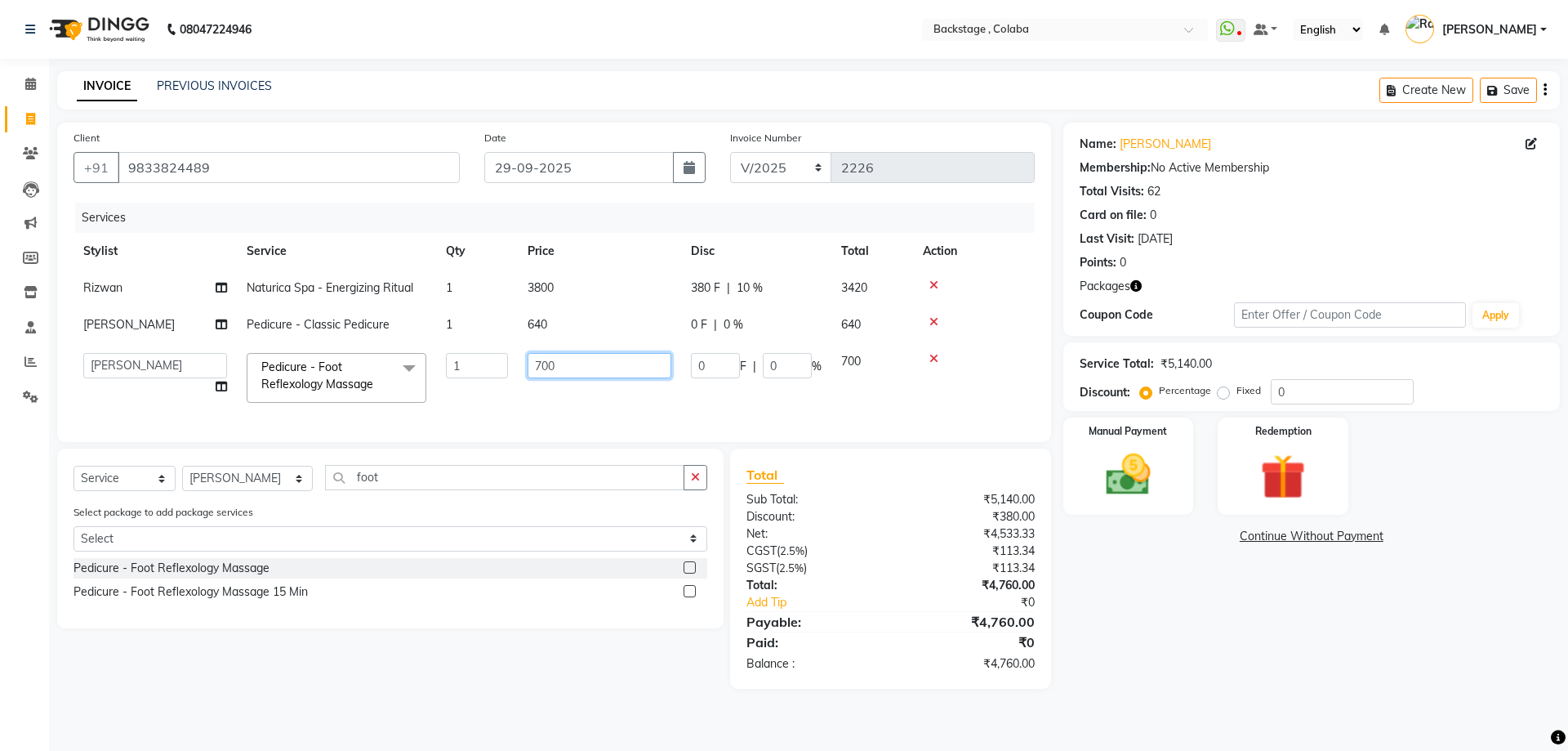
drag, startPoint x: 561, startPoint y: 365, endPoint x: 450, endPoint y: 347, distance: 112.4
click at [450, 347] on tr "Backstage Bharti Nitesh Gohar Jayesh Anil Karekar Kalavati Sharma Kalindi Joshi…" at bounding box center [554, 378] width 961 height 70
type input "800"
click at [212, 492] on div "Select Service Product Membership Package Voucher Prepaid Gift Card Select Styl…" at bounding box center [390, 538] width 667 height 179
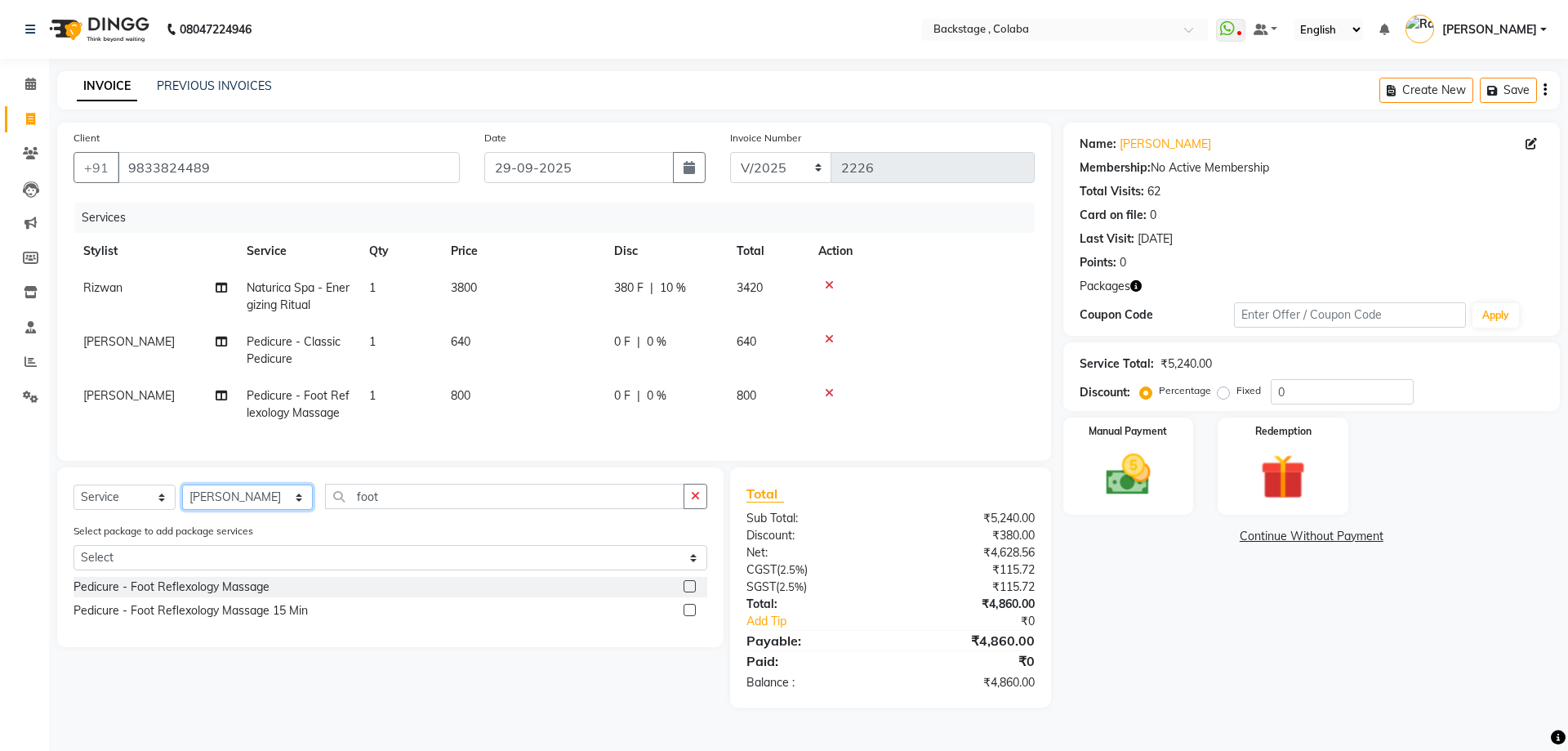
select select "37138"
click at [182, 497] on select "Select Stylist Backstage Bharti Nitesh Gohar Jayesh Anil Karekar Kalavati Sharm…" at bounding box center [247, 497] width 131 height 26
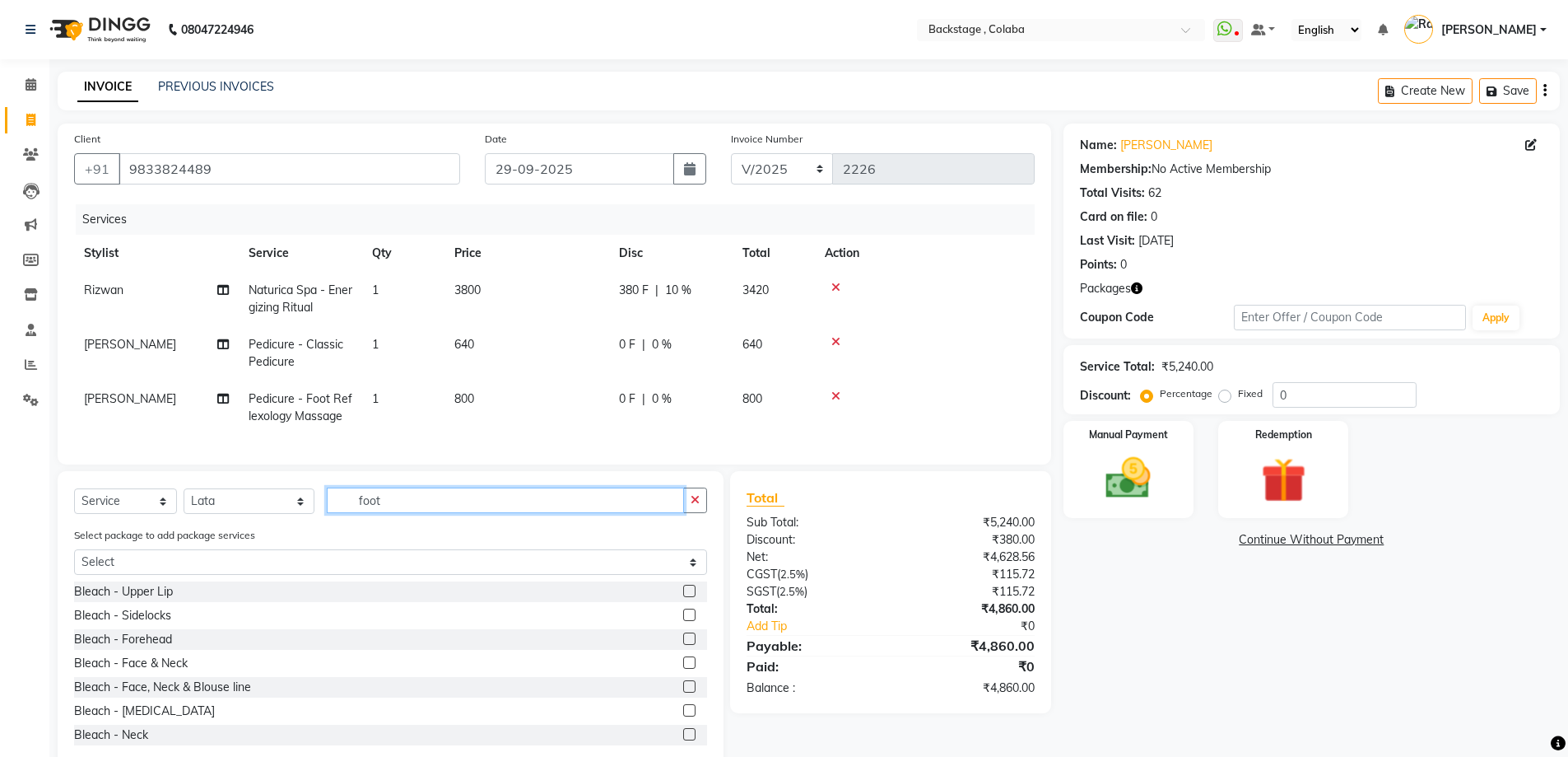
drag, startPoint x: 373, startPoint y: 508, endPoint x: 307, endPoint y: 508, distance: 66.0
click at [327, 508] on input "foot" at bounding box center [506, 500] width 358 height 26
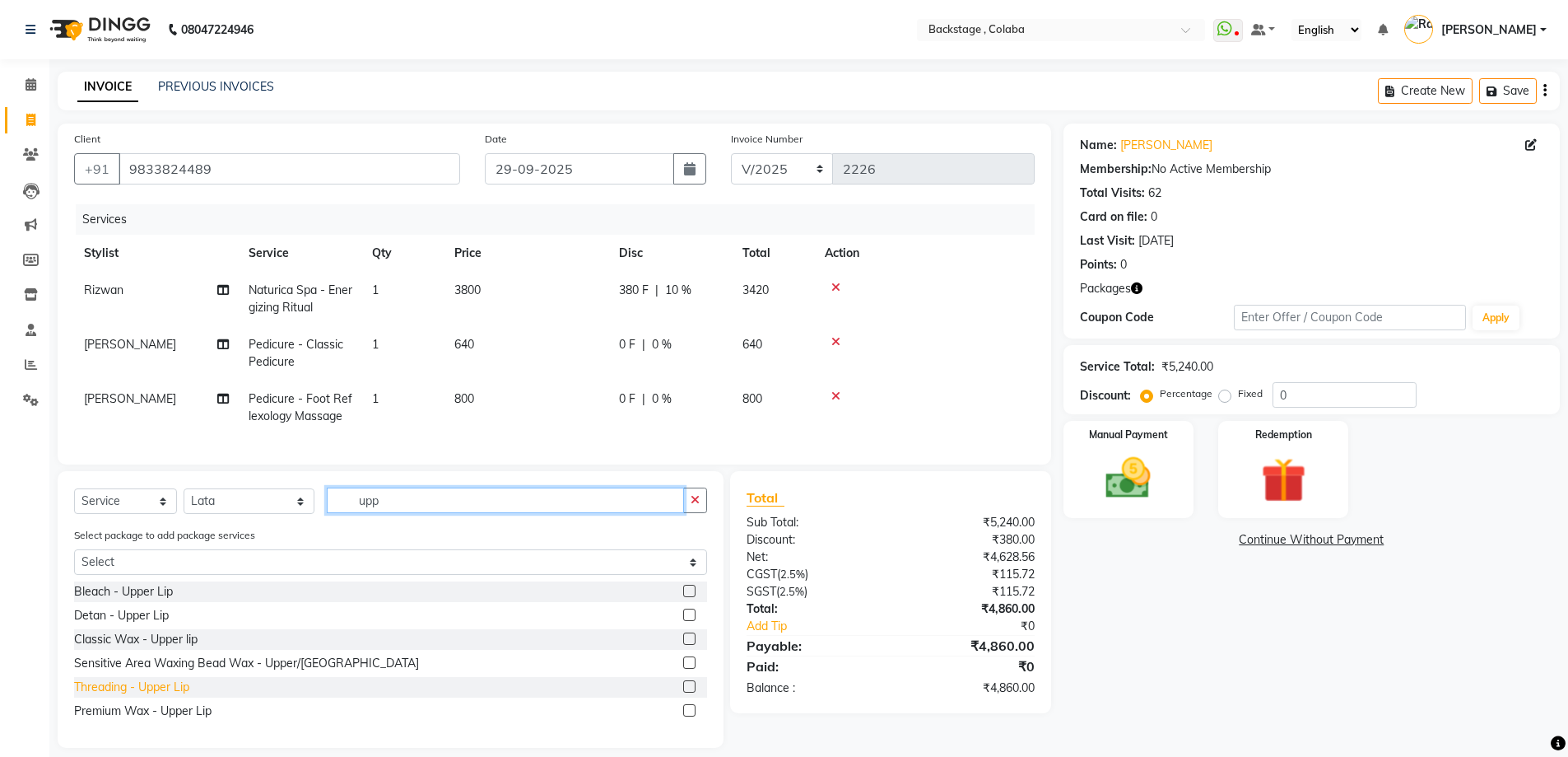
type input "upp"
click at [145, 696] on div "Threading - Upper Lip" at bounding box center [132, 688] width 115 height 17
checkbox input "false"
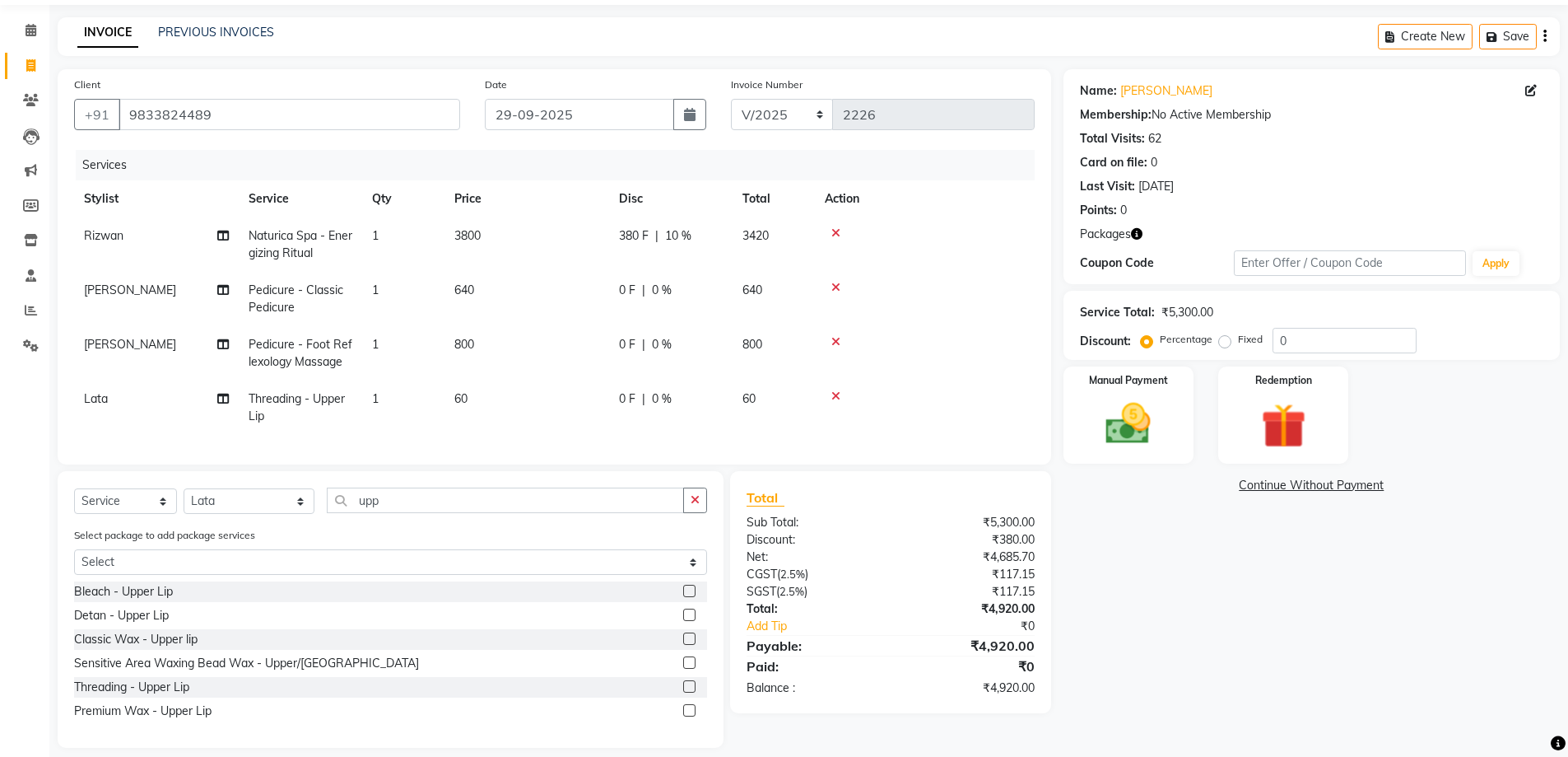
scroll to position [83, 0]
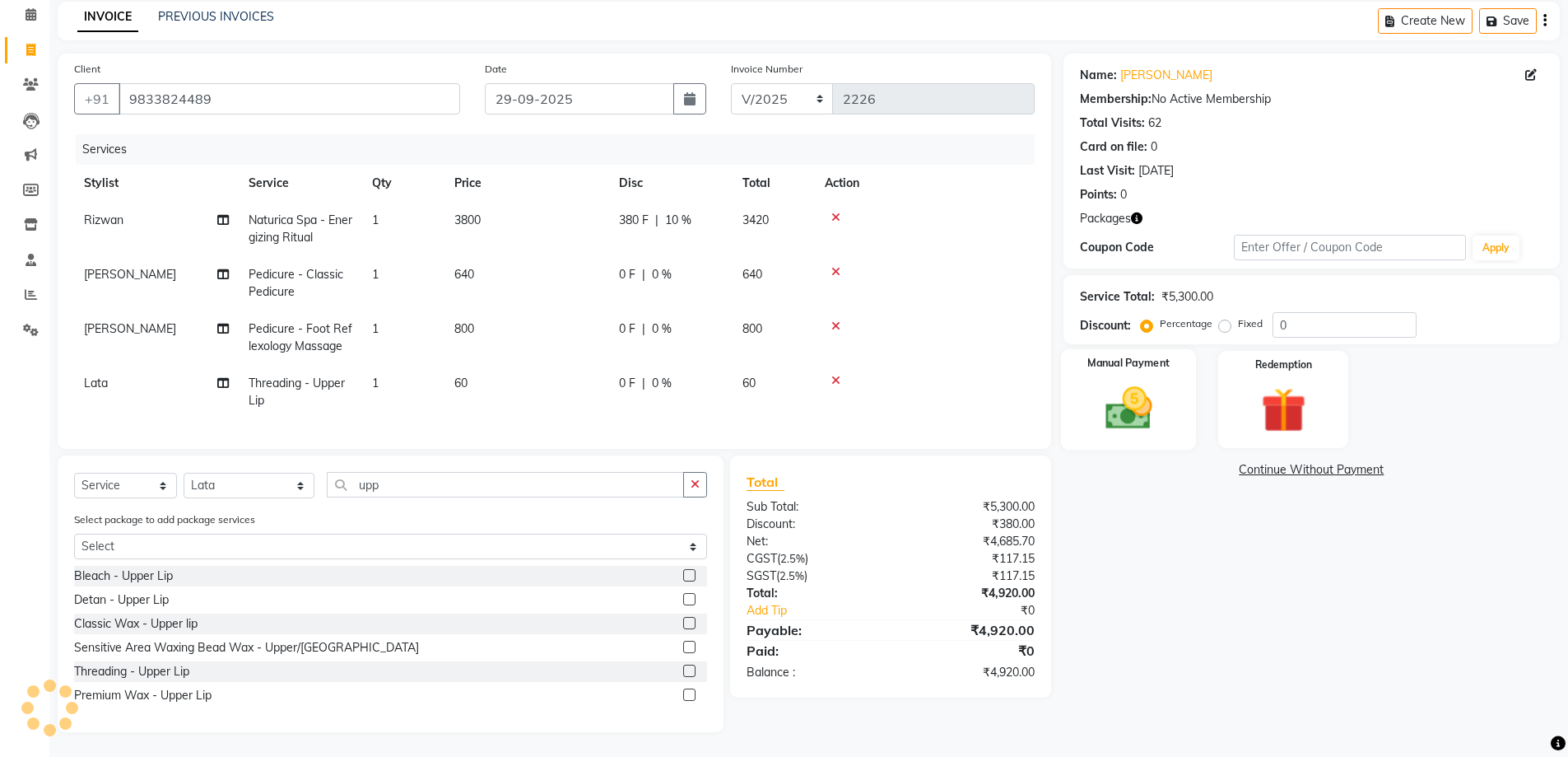
click at [1138, 389] on img at bounding box center [1129, 408] width 76 height 54
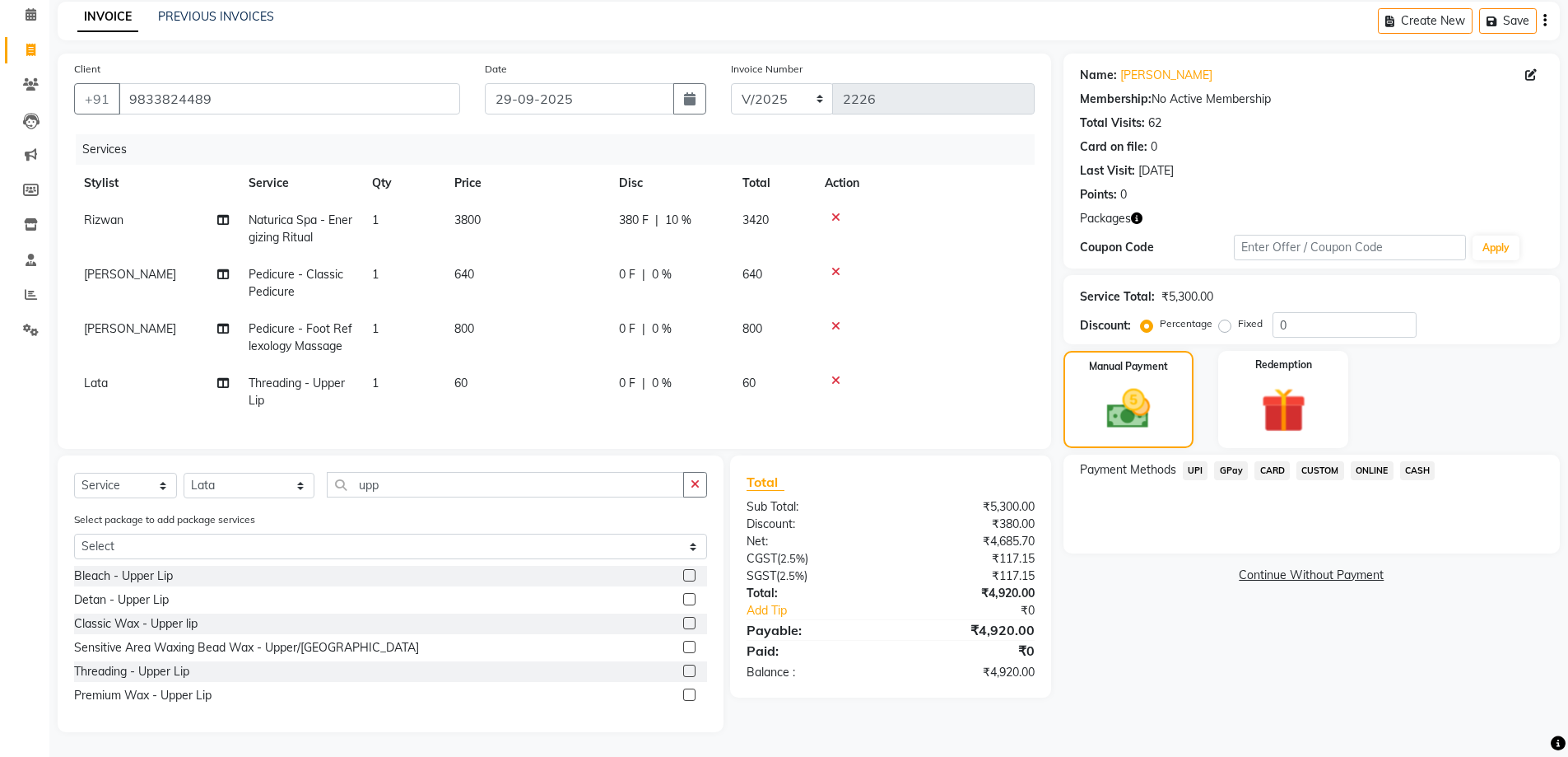
click at [1420, 462] on span "CASH" at bounding box center [1417, 471] width 36 height 19
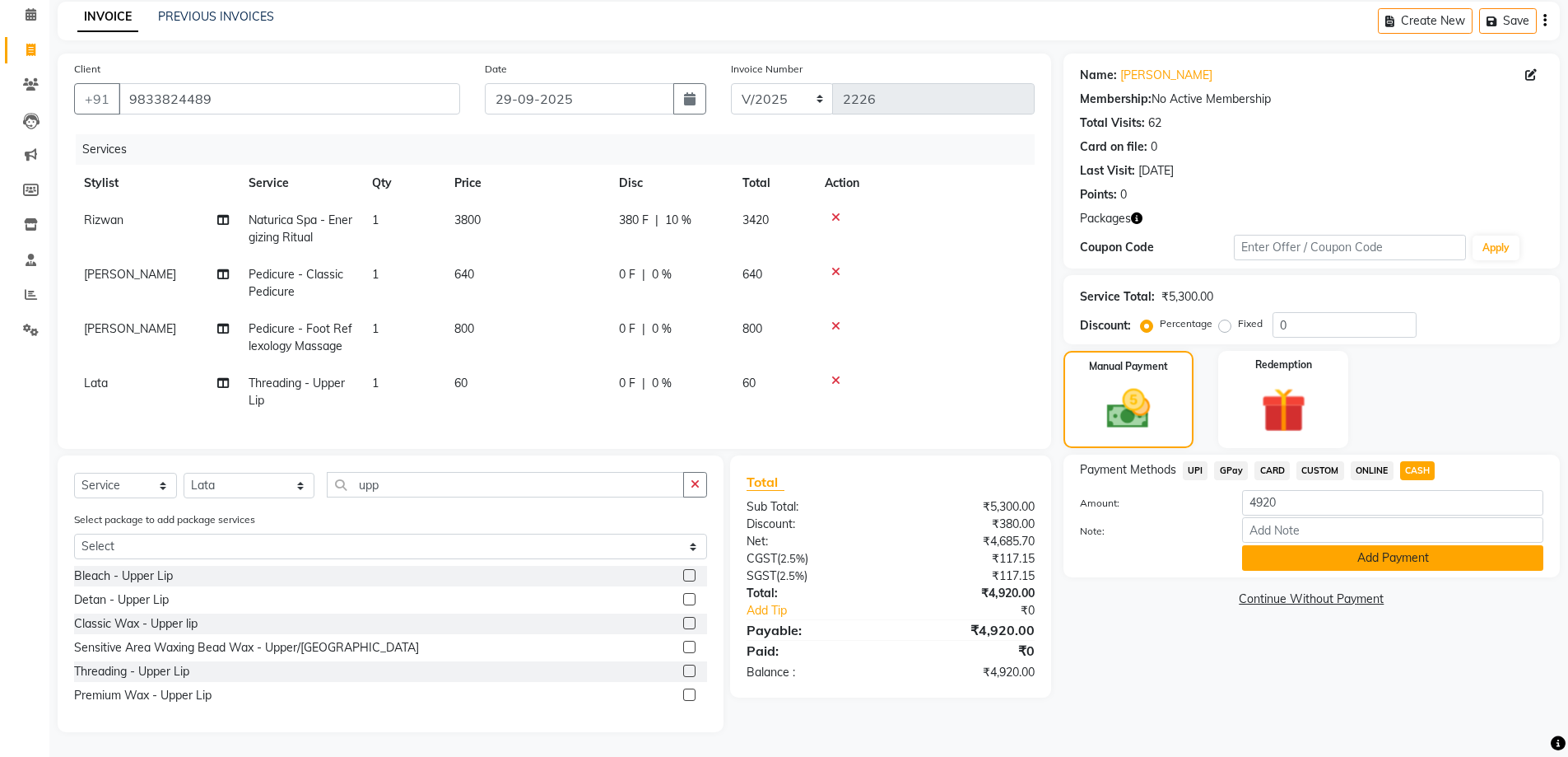
click at [1291, 553] on button "Add Payment" at bounding box center [1392, 558] width 301 height 26
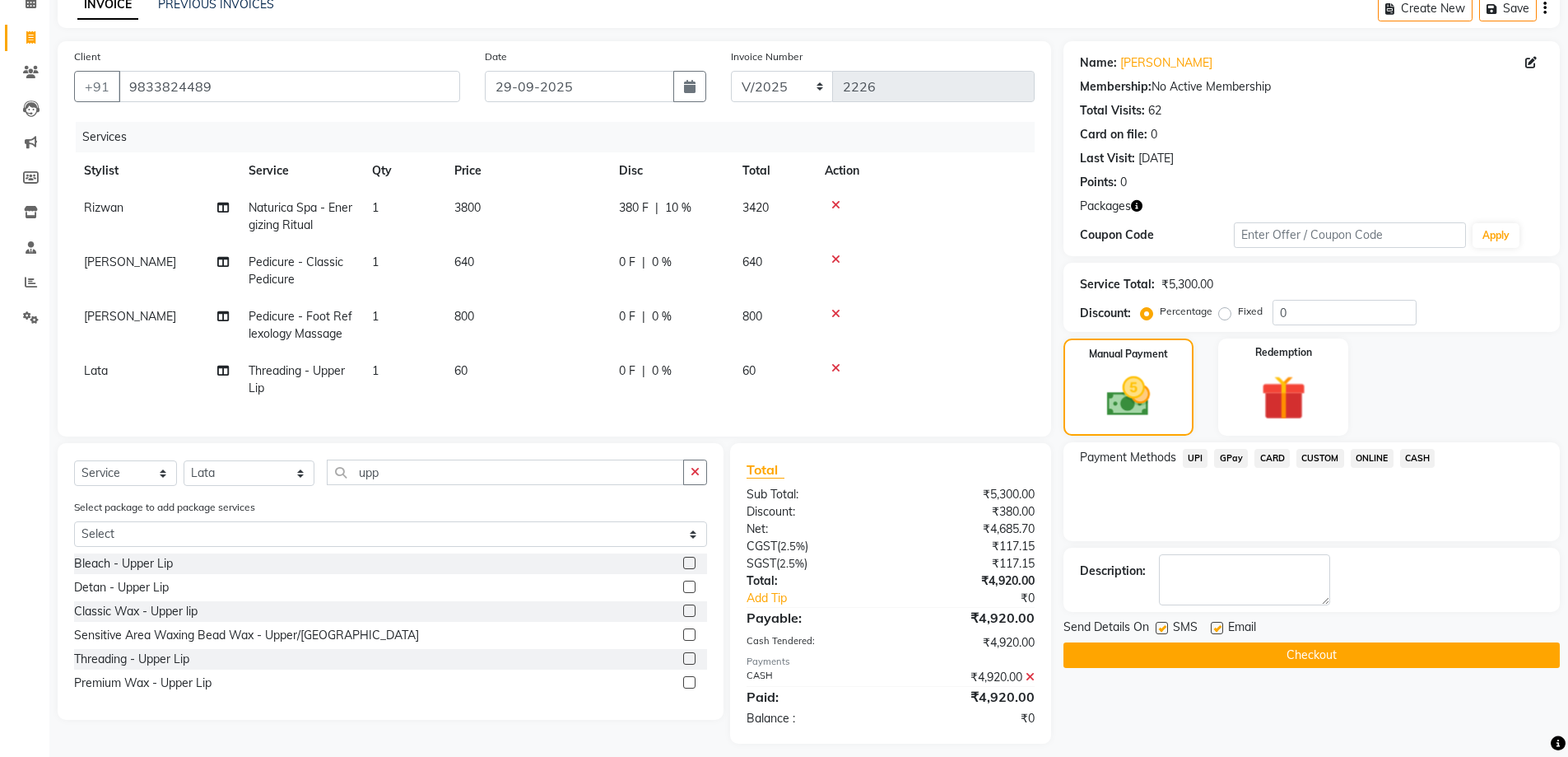
click at [1272, 650] on button "Checkout" at bounding box center [1311, 655] width 496 height 26
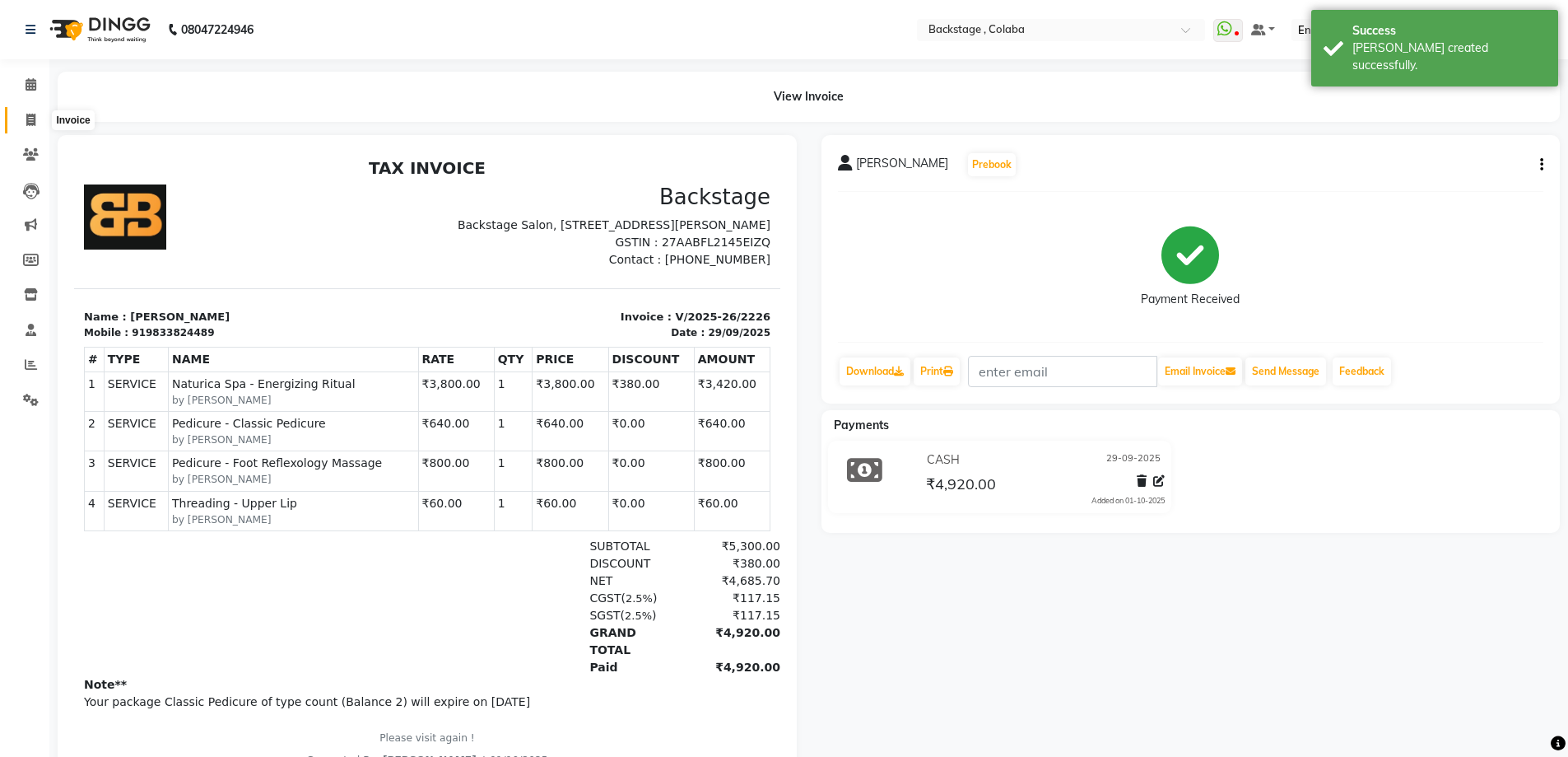
click at [34, 117] on icon at bounding box center [30, 119] width 9 height 13
select select "5451"
select select "service"
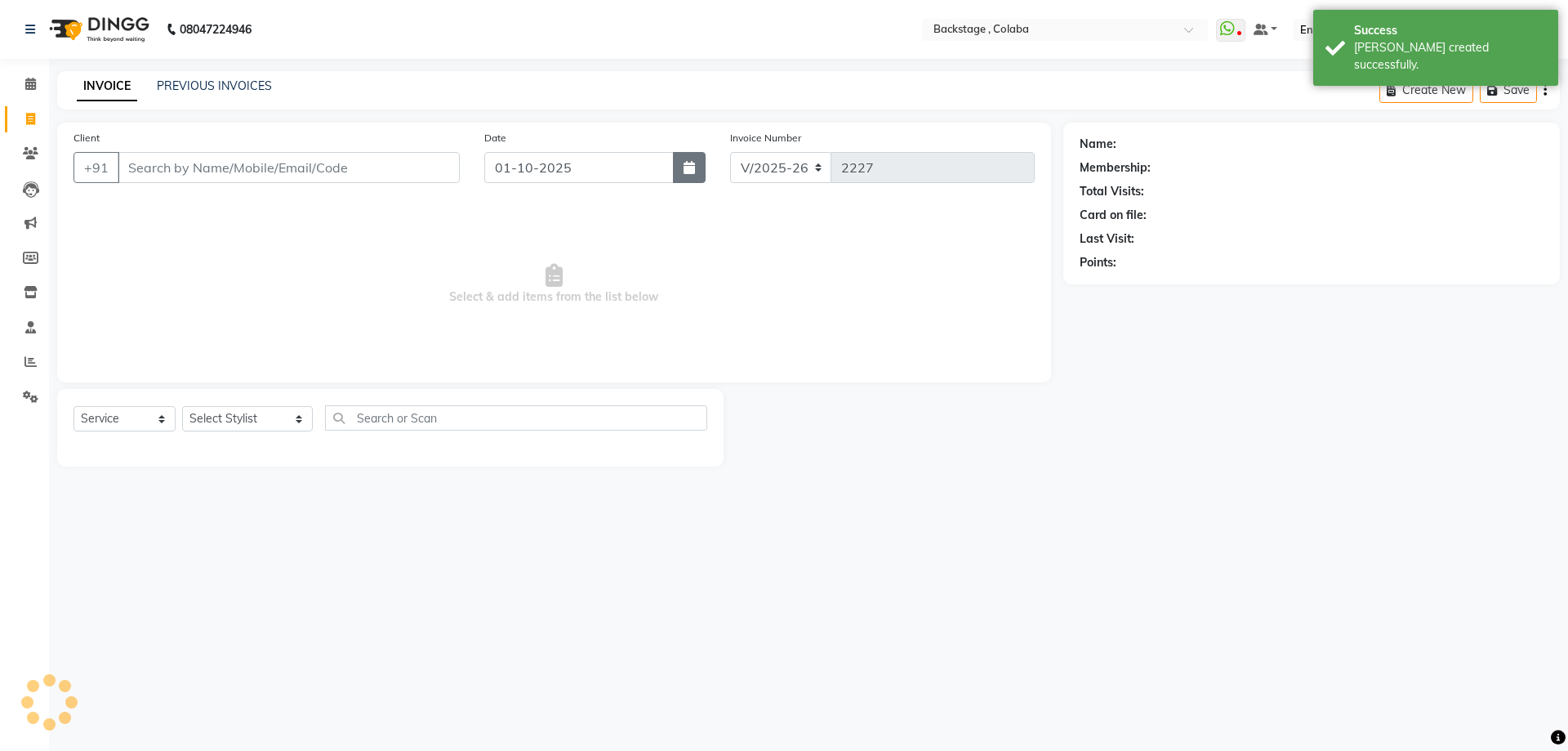
click at [677, 169] on button "button" at bounding box center [690, 167] width 32 height 31
select select "10"
select select "2025"
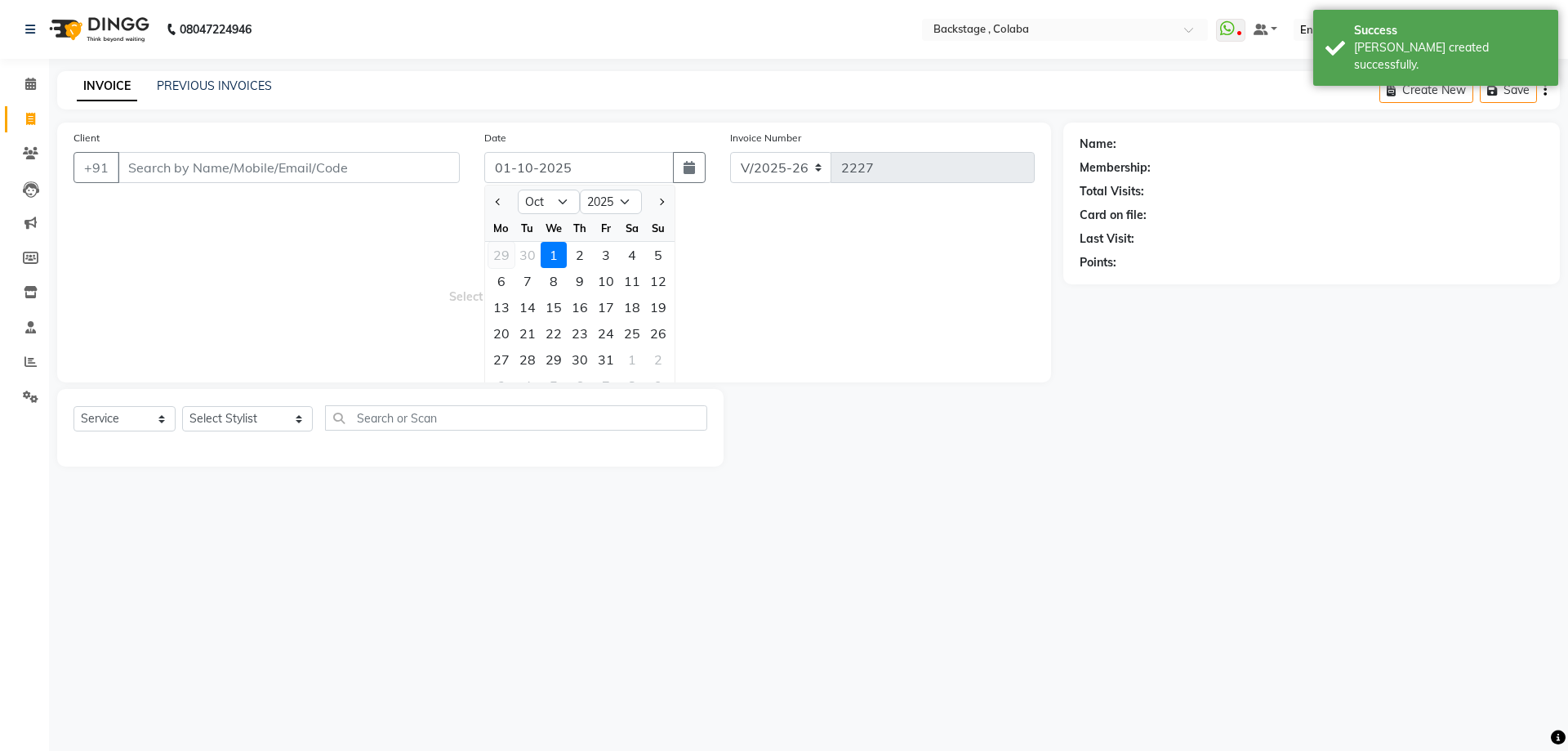
click at [499, 249] on div "29" at bounding box center [501, 254] width 26 height 26
type input "29-09-2025"
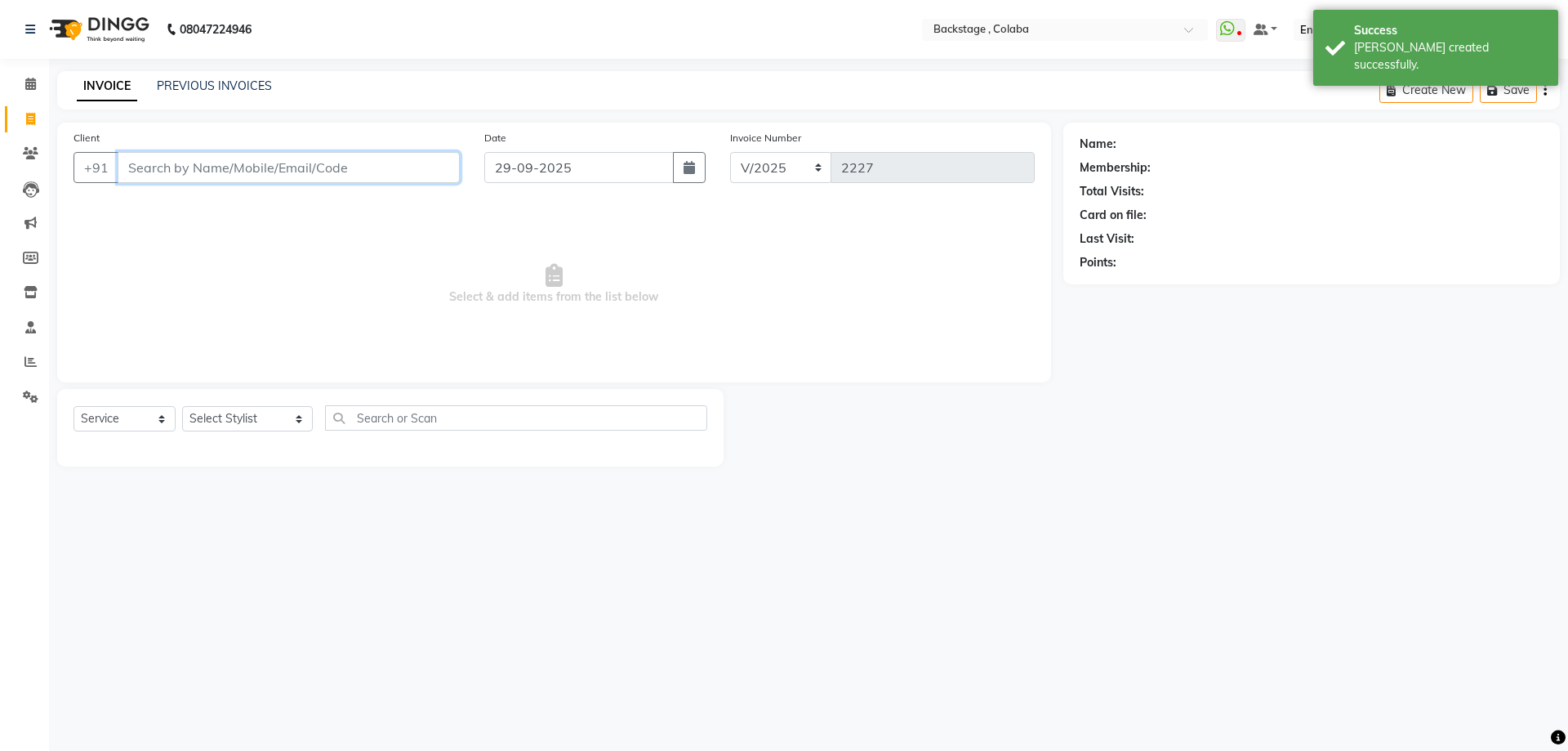
click at [363, 177] on input "Client" at bounding box center [288, 167] width 342 height 31
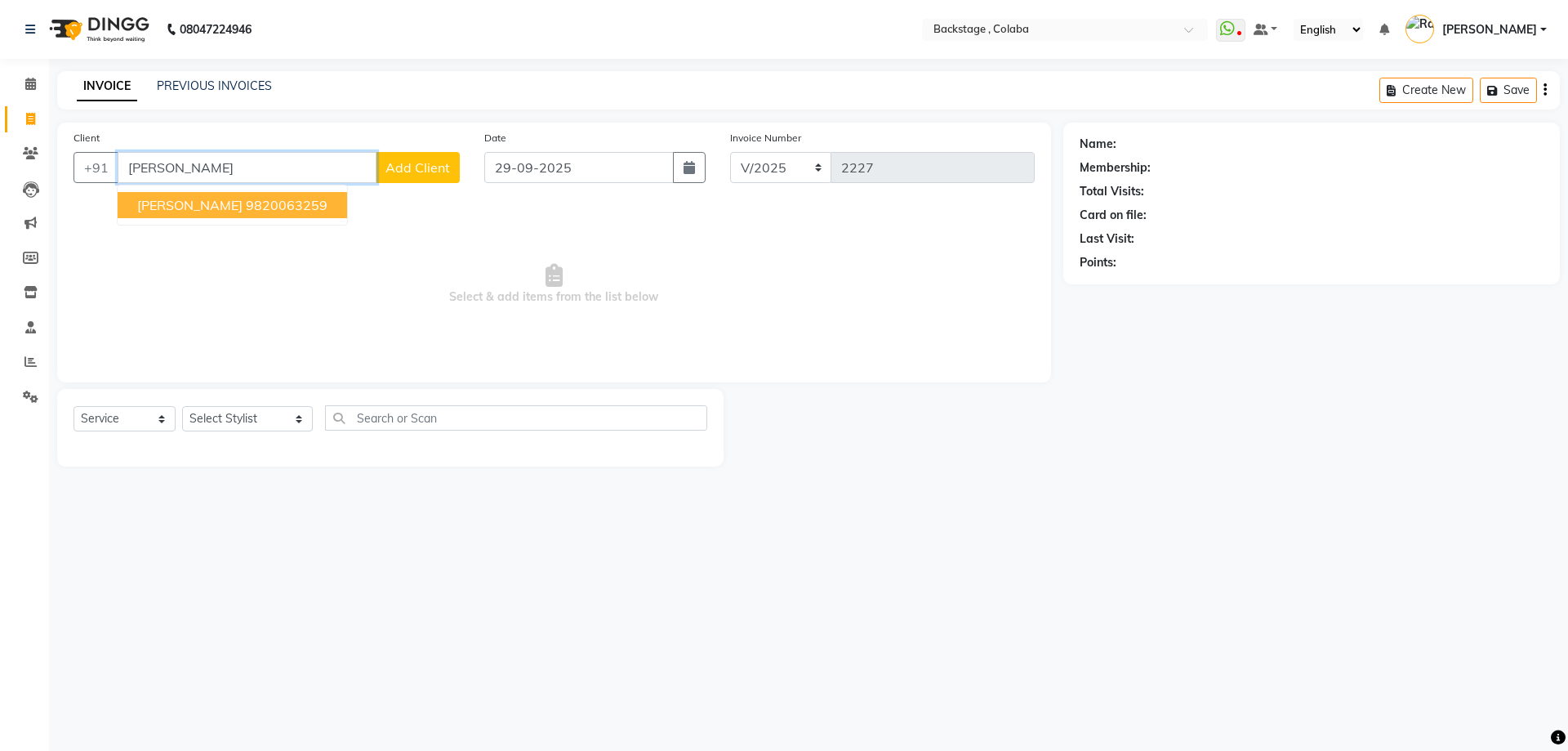
click at [246, 208] on ngb-highlight "9820063259" at bounding box center [287, 204] width 82 height 16
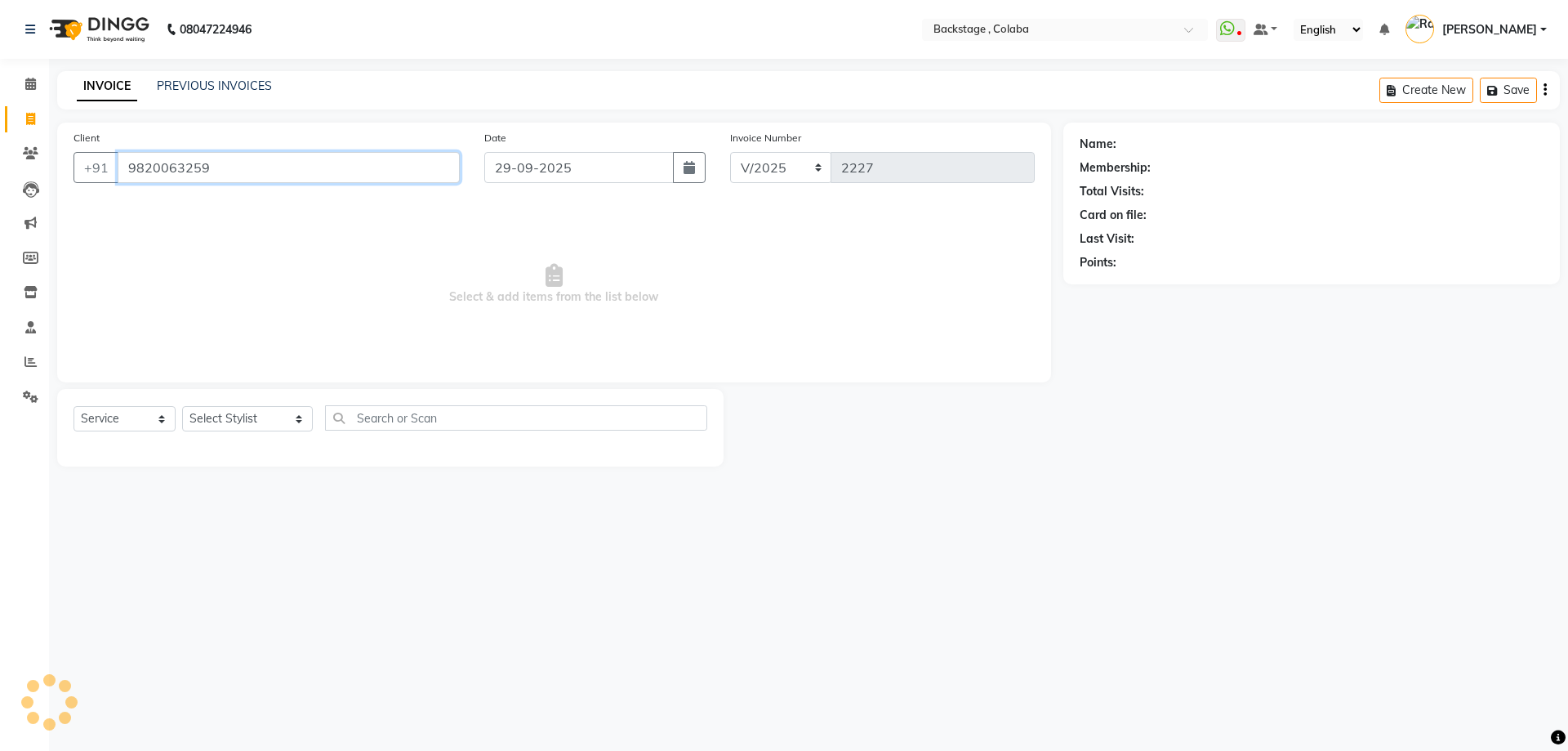
type input "9820063259"
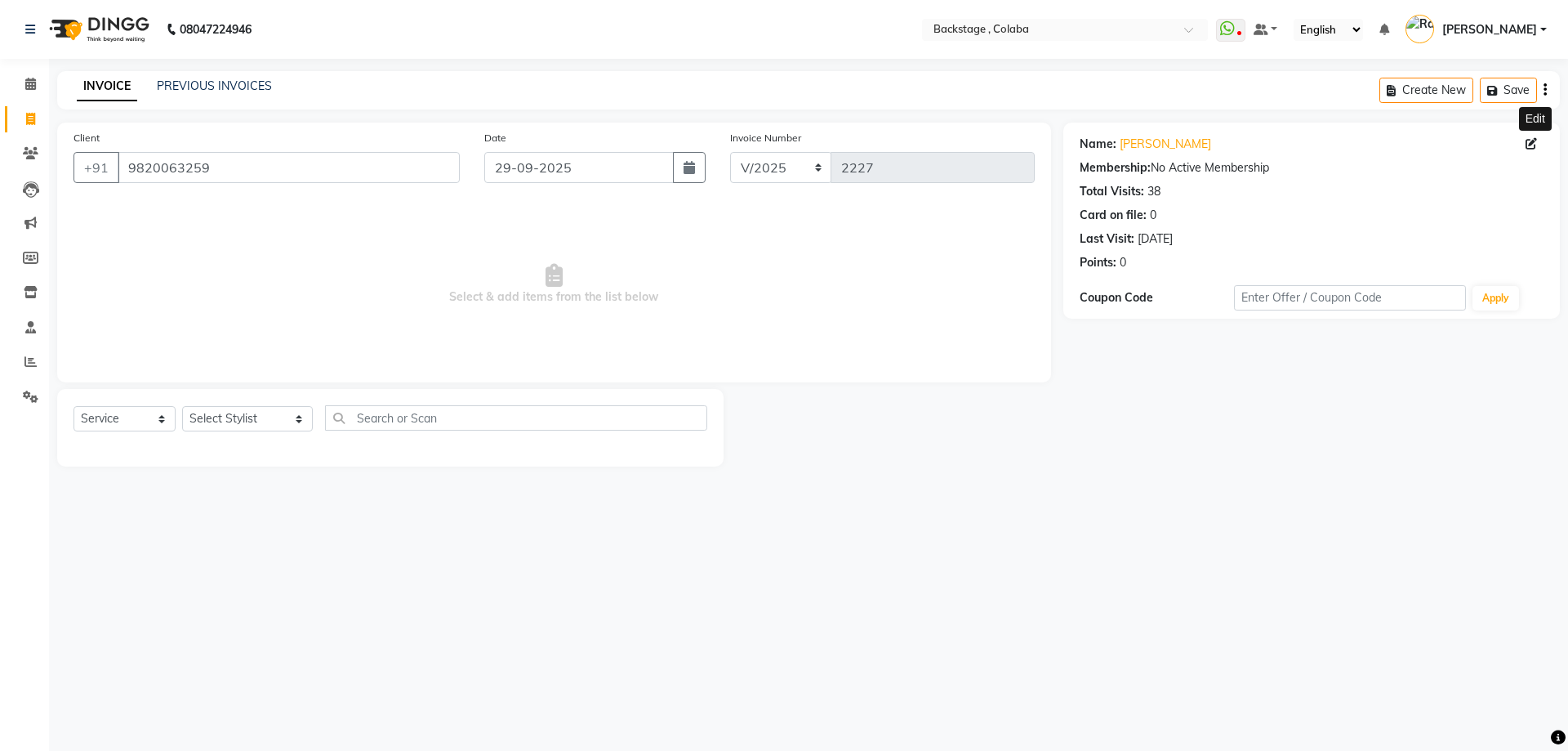
click at [1537, 145] on icon at bounding box center [1531, 144] width 11 height 11
select select "[DEMOGRAPHIC_DATA]"
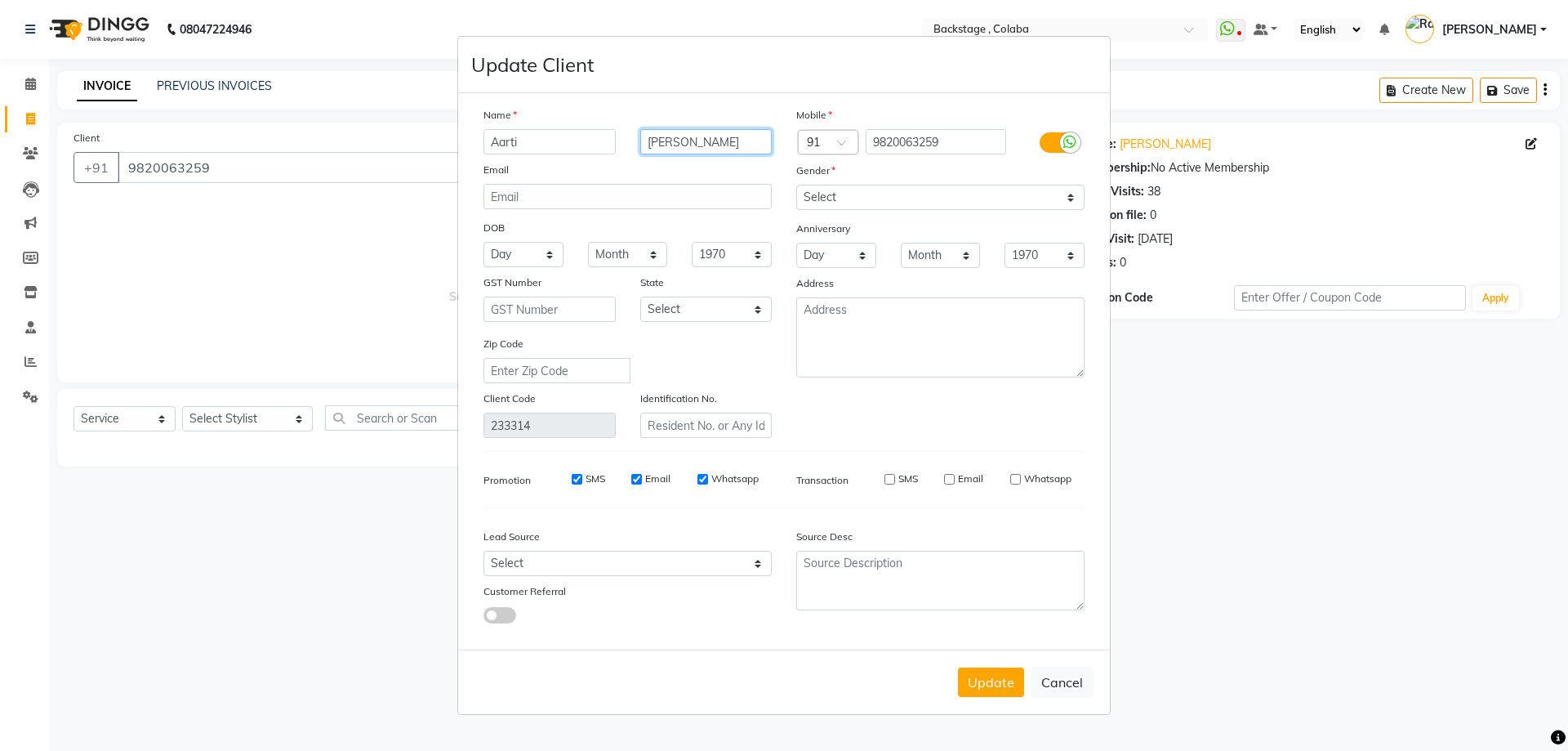
click at [720, 148] on input "Bahl" at bounding box center [706, 141] width 133 height 26
type input "[PERSON_NAME] sham"
click at [977, 685] on button "Update" at bounding box center [990, 682] width 66 height 30
select select
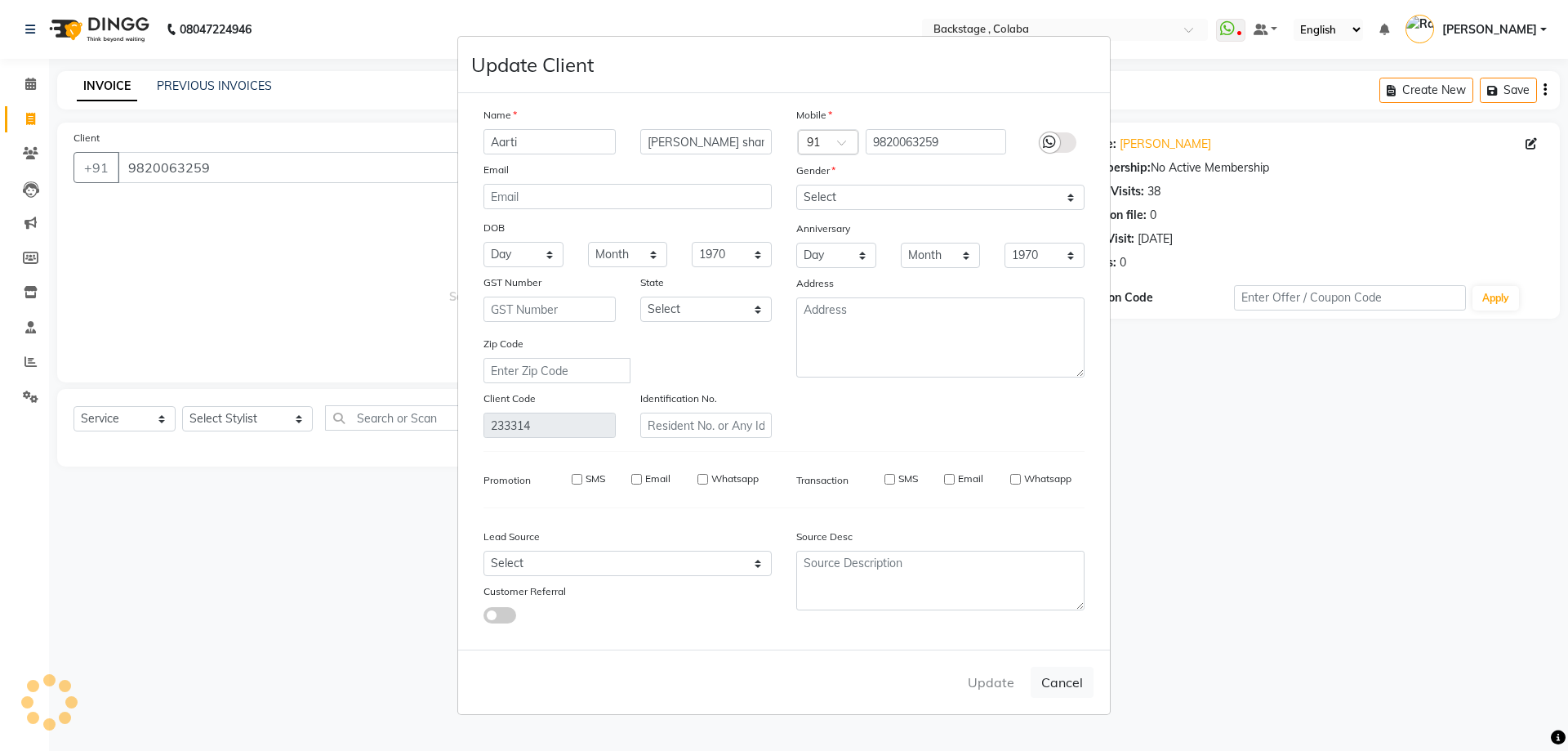
select select
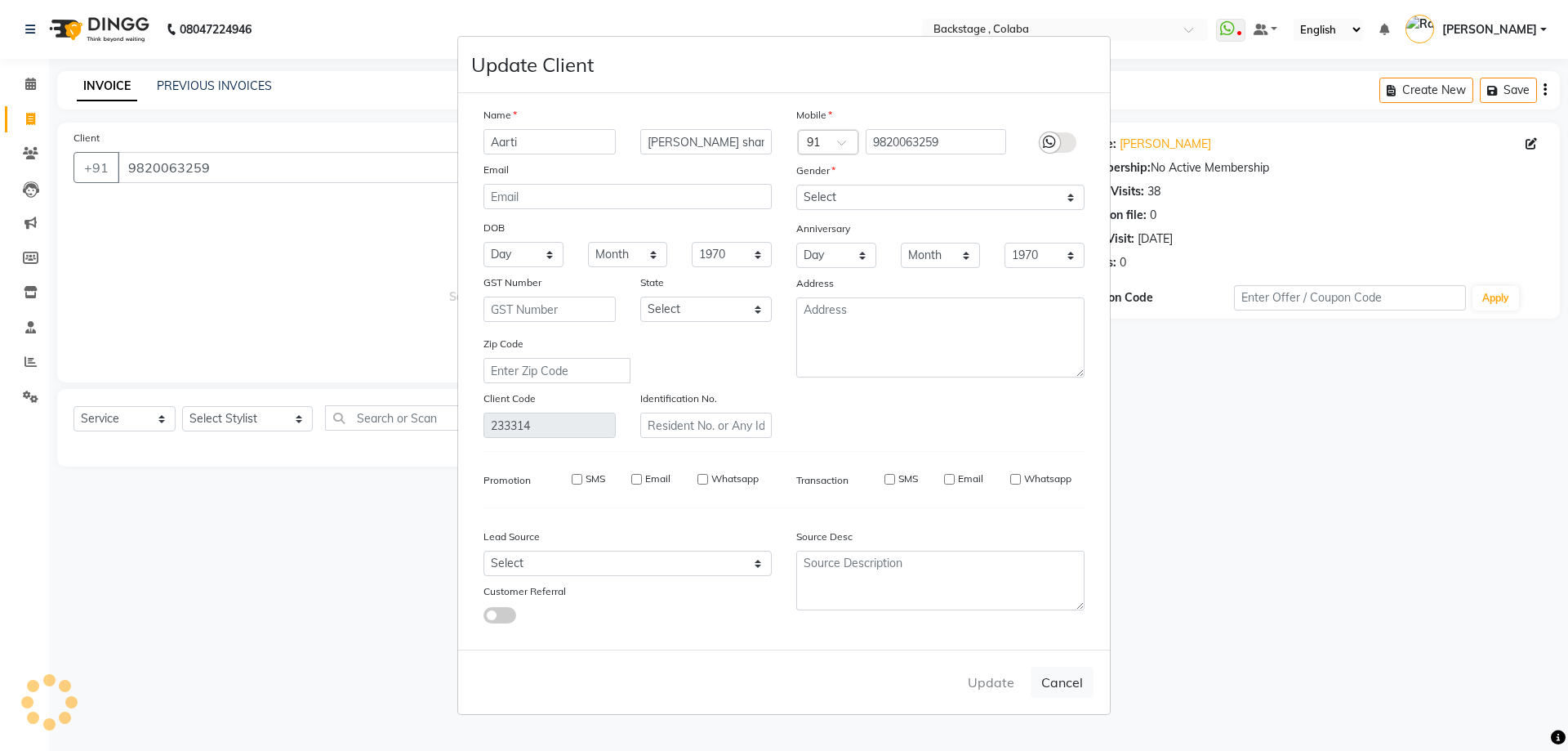
checkbox input "false"
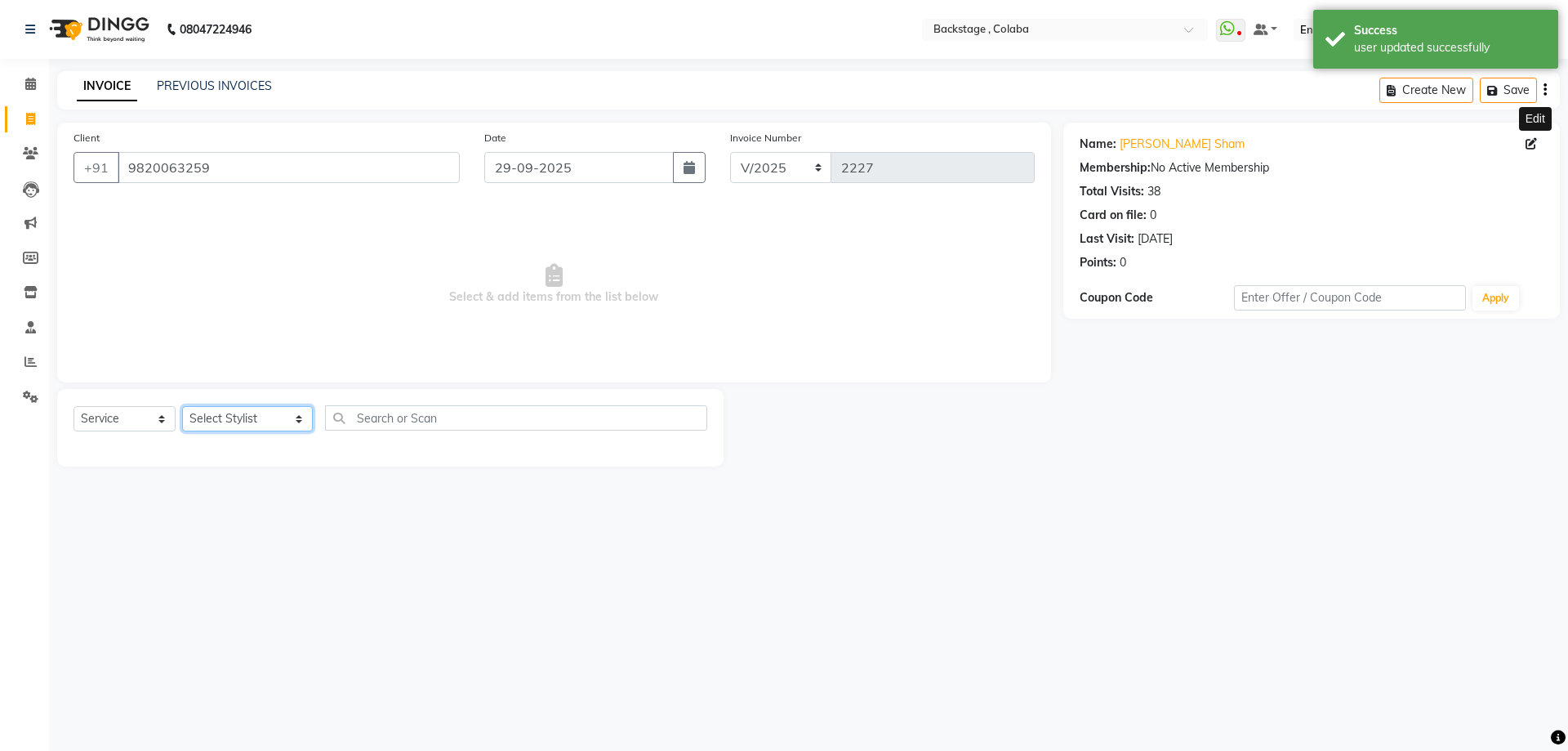
click at [227, 420] on select "Select Stylist Backstage Bharti Nitesh Gohar Jayesh Anil Karekar Kalavati Sharm…" at bounding box center [247, 419] width 131 height 26
select select "91753"
click at [182, 407] on select "Select Stylist Backstage Bharti Nitesh Gohar Jayesh Anil Karekar Kalavati Sharm…" at bounding box center [247, 419] width 131 height 26
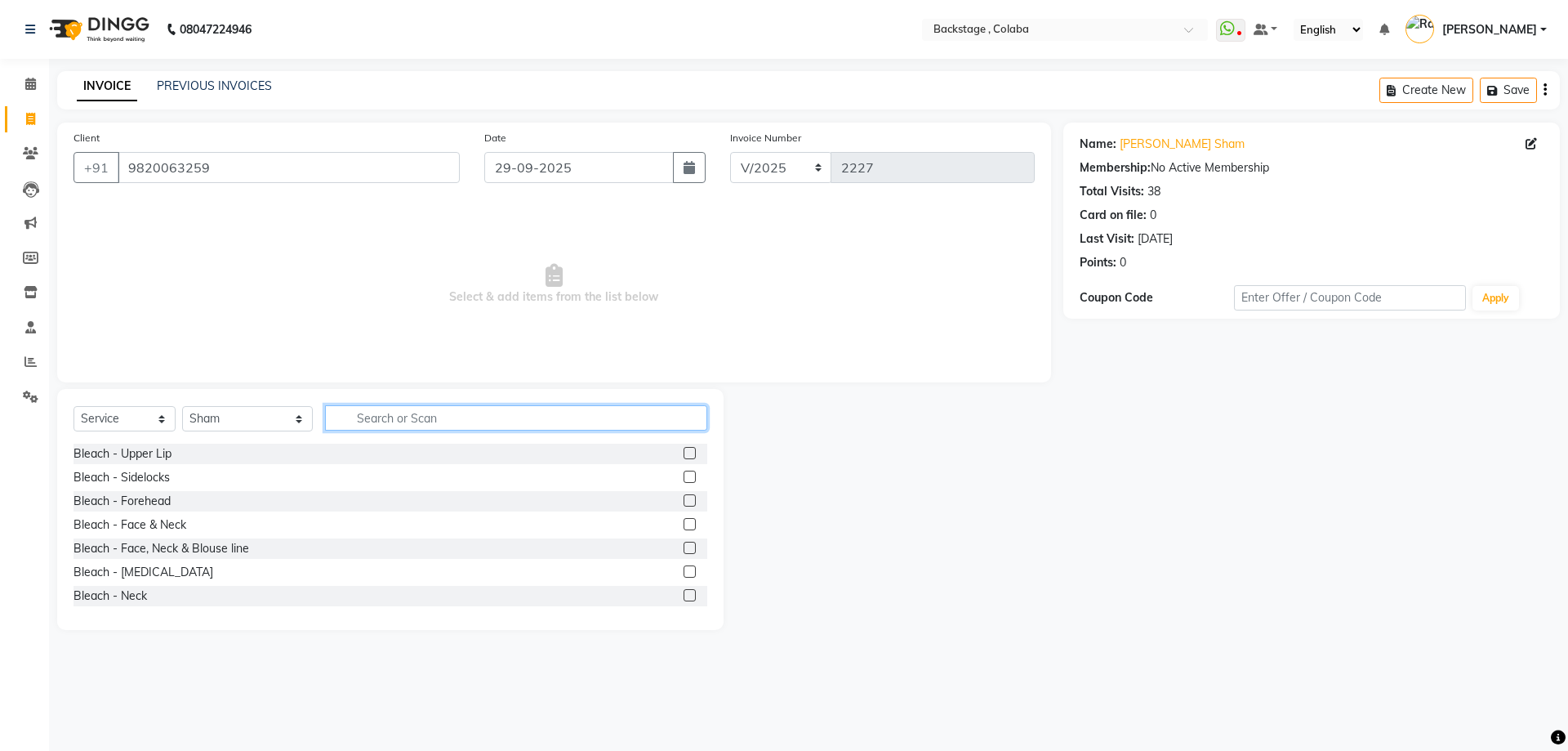
click at [366, 416] on input "text" at bounding box center [516, 418] width 382 height 26
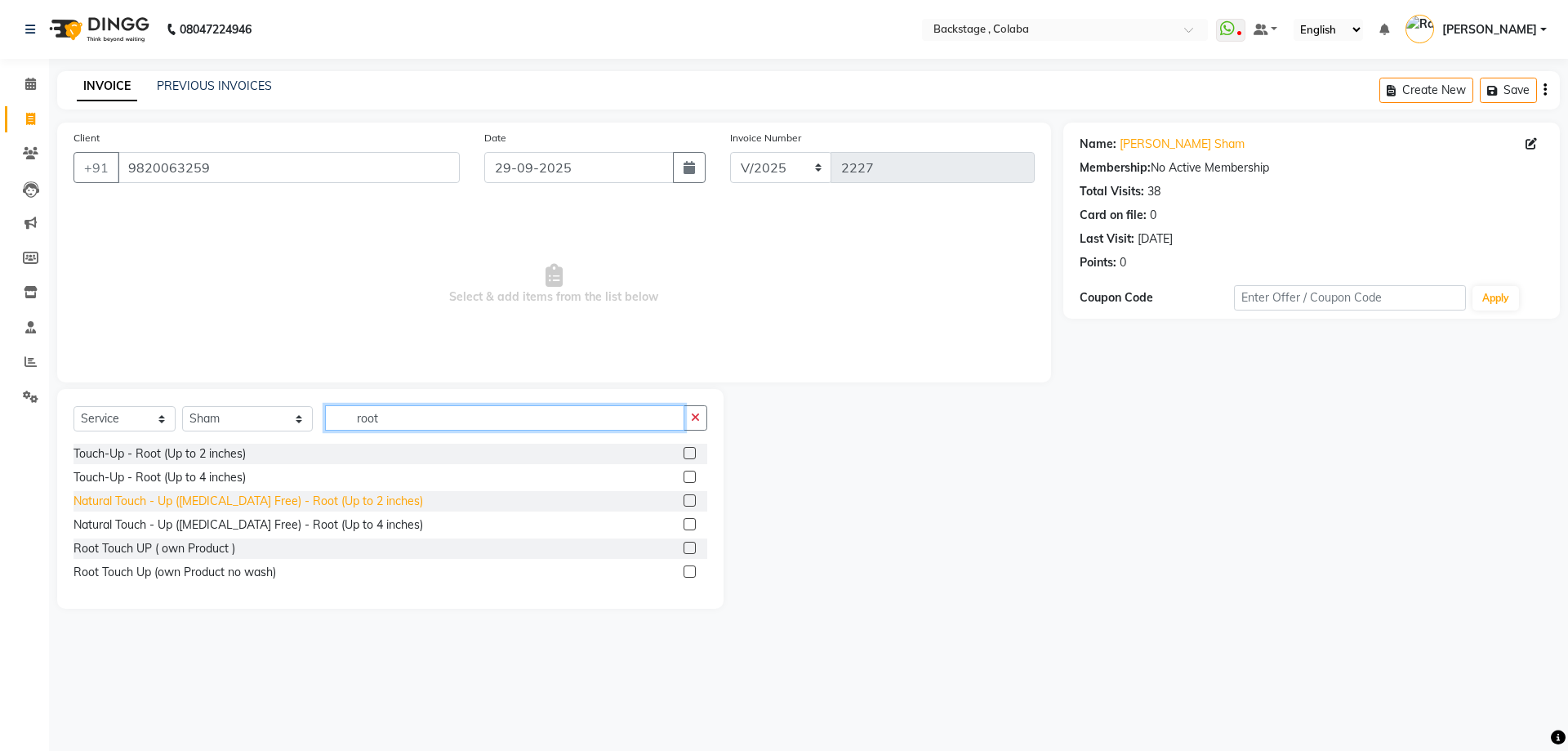
type input "root"
click at [200, 501] on div "Natural Touch - Up (Ammonia Free) - Root (Up to 2 inches)" at bounding box center [248, 501] width 349 height 17
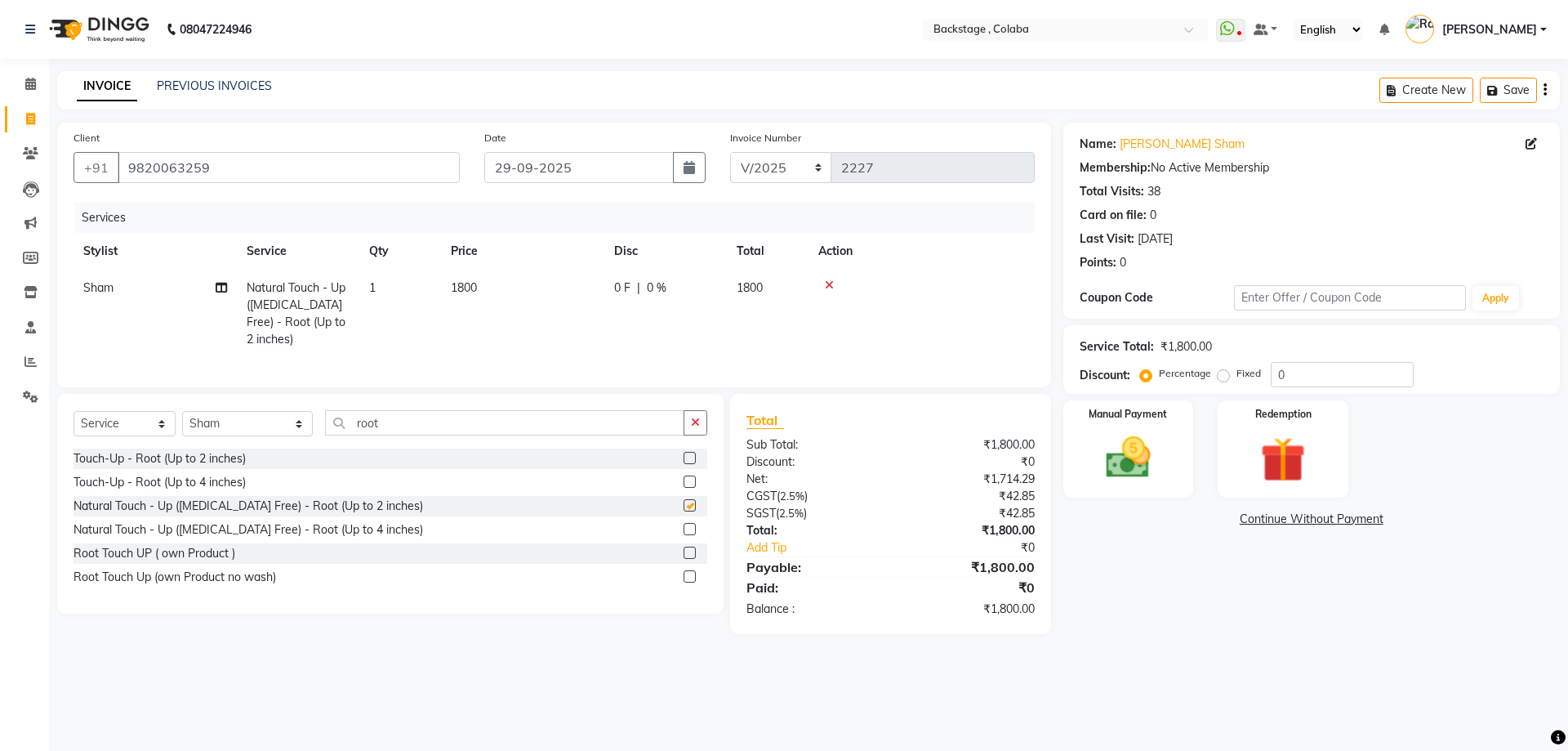
checkbox input "false"
click at [513, 280] on td "1800" at bounding box center [522, 314] width 163 height 88
select select "91753"
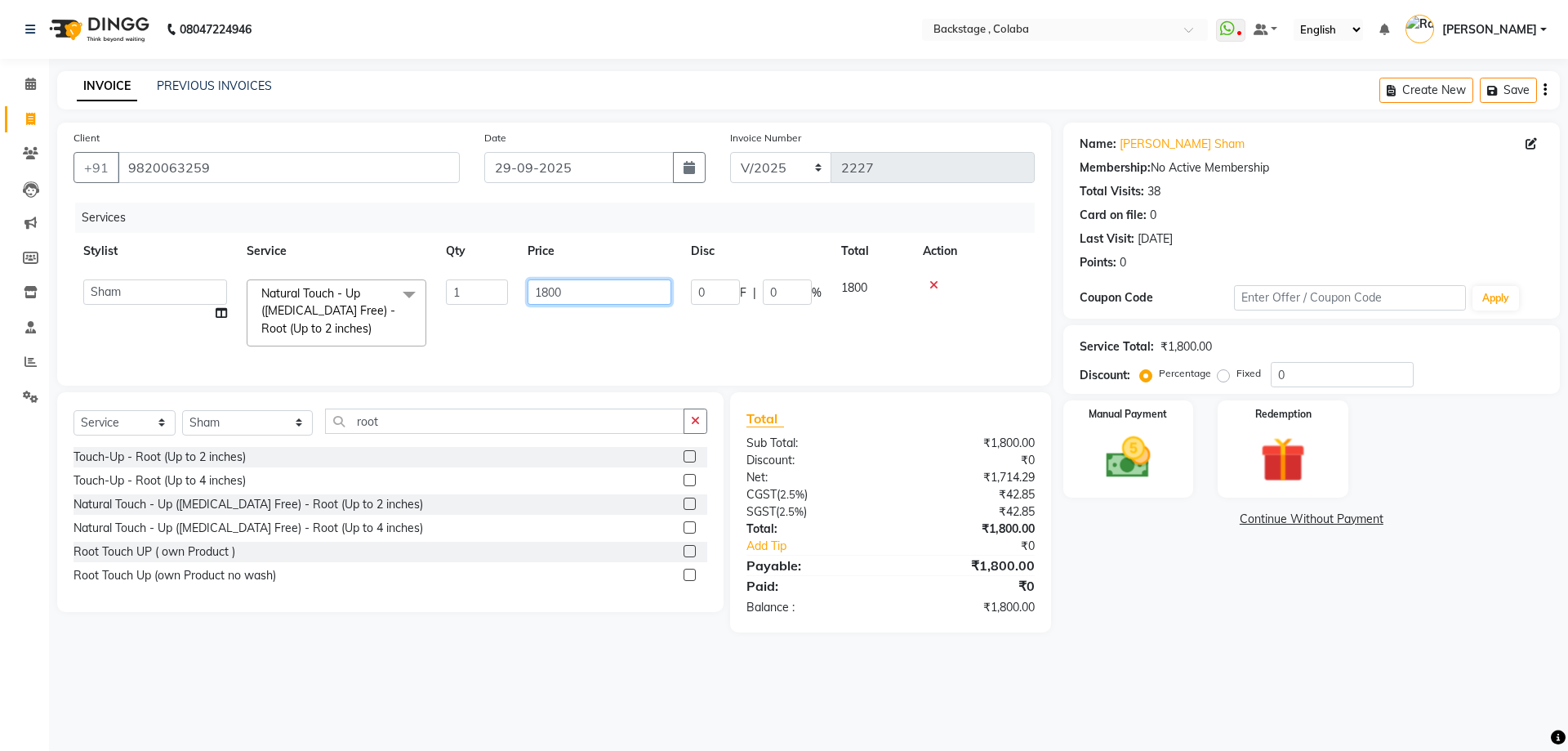
drag, startPoint x: 563, startPoint y: 289, endPoint x: 511, endPoint y: 290, distance: 52.0
click at [511, 290] on tr "Backstage Bharti Nitesh Gohar Jayesh Anil Karekar Kalavati Sharma Kalindi Joshi…" at bounding box center [554, 313] width 961 height 87
type input "2000"
click at [1110, 657] on main "INVOICE PREVIOUS INVOICES Create New Save Client +91 9820063259 Date 29-09-2025…" at bounding box center [808, 364] width 1519 height 586
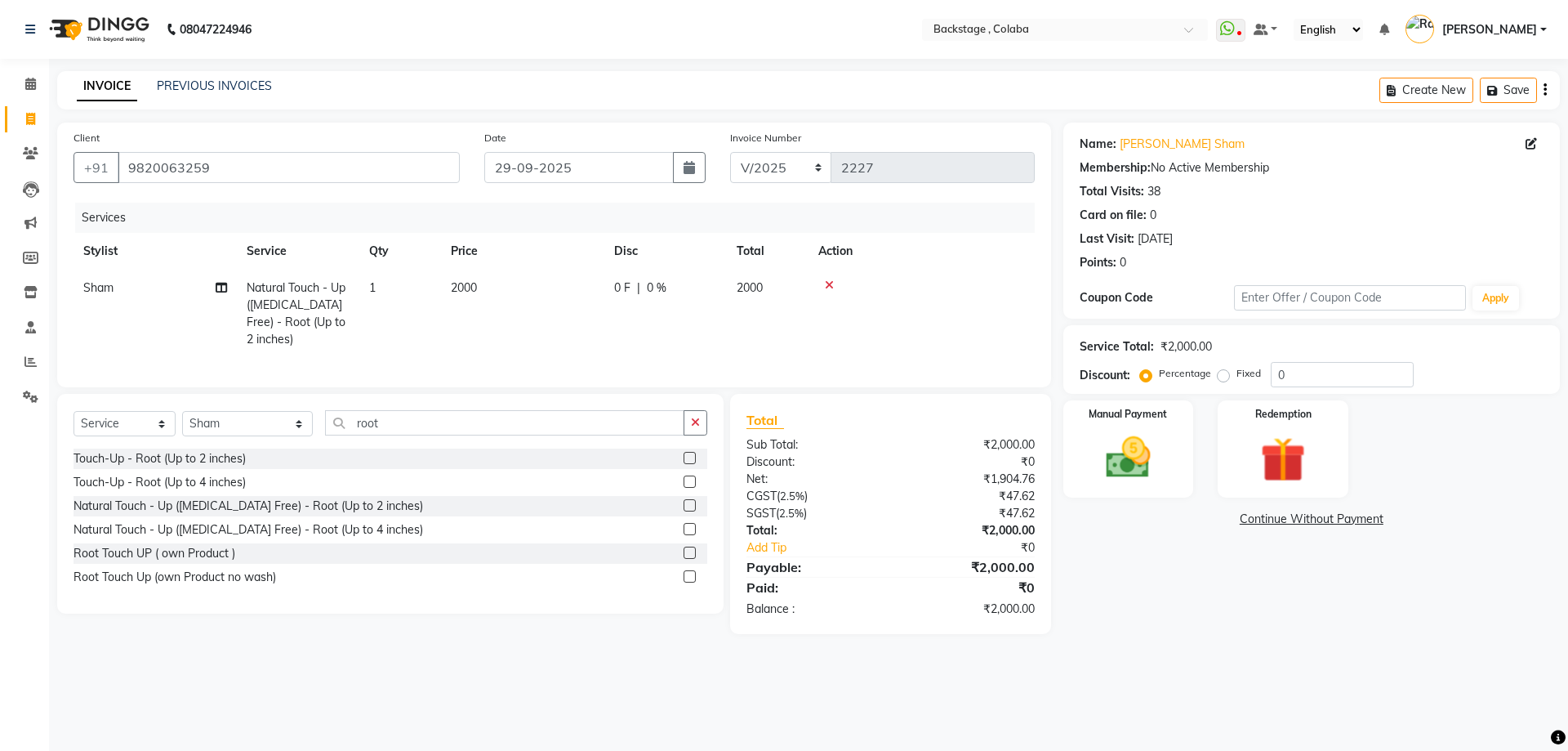
click at [1269, 518] on link "Continue Without Payment" at bounding box center [1311, 519] width 490 height 17
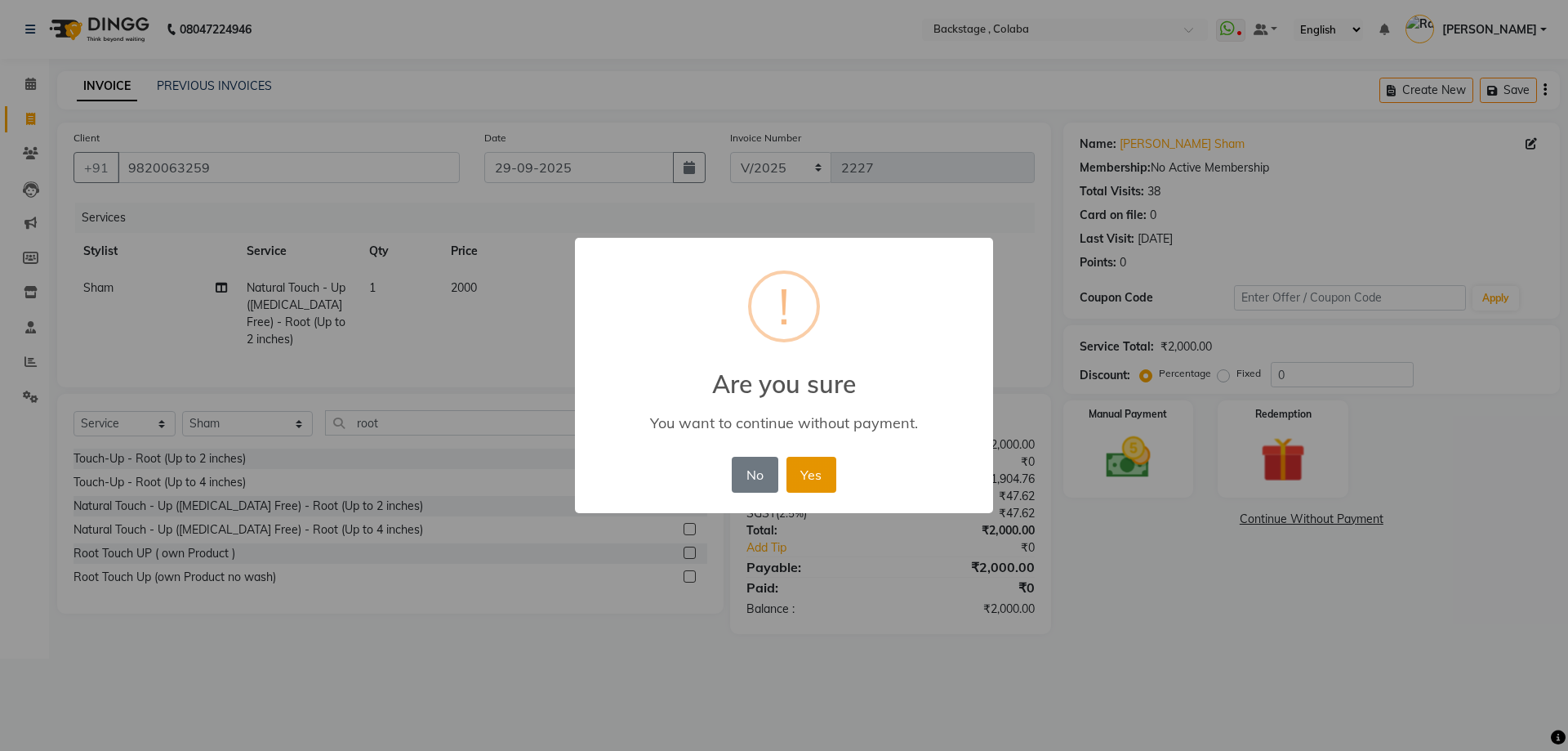
click at [807, 471] on button "Yes" at bounding box center [812, 475] width 50 height 36
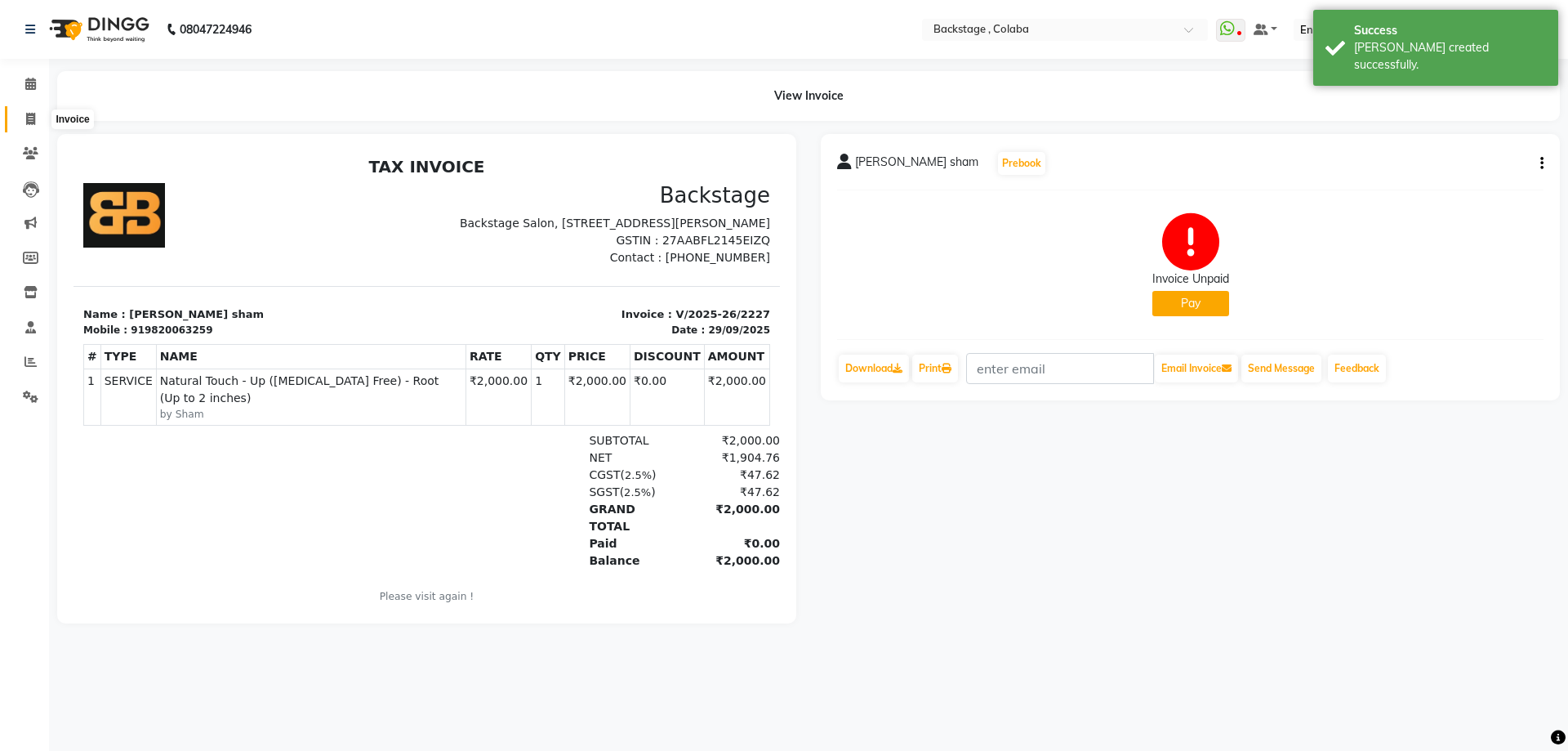
click at [31, 125] on span at bounding box center [31, 120] width 29 height 19
select select "service"
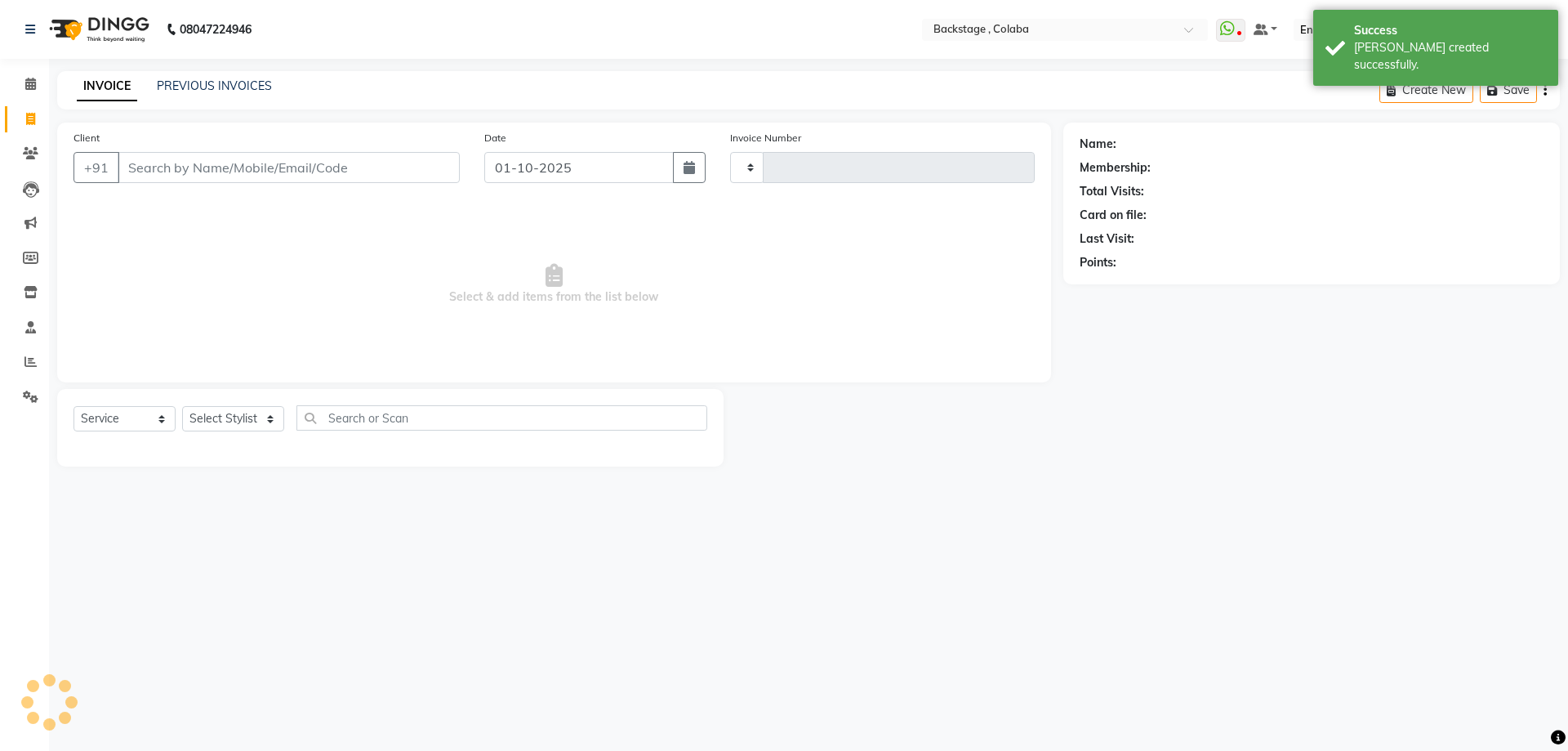
type input "2228"
select select "5451"
drag, startPoint x: 688, startPoint y: 165, endPoint x: 654, endPoint y: 172, distance: 34.7
click at [689, 166] on icon "button" at bounding box center [690, 168] width 11 height 13
select select "10"
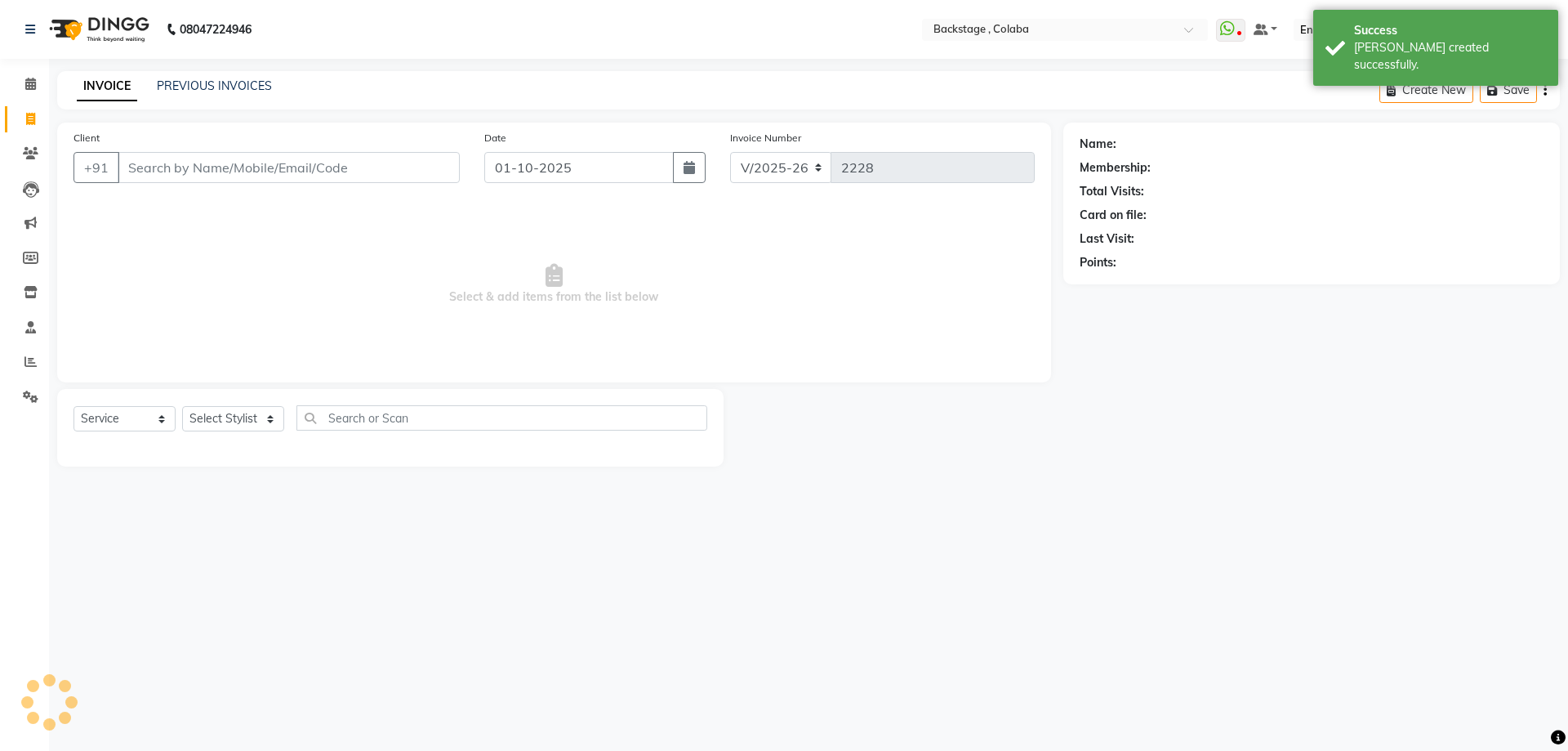
select select "2025"
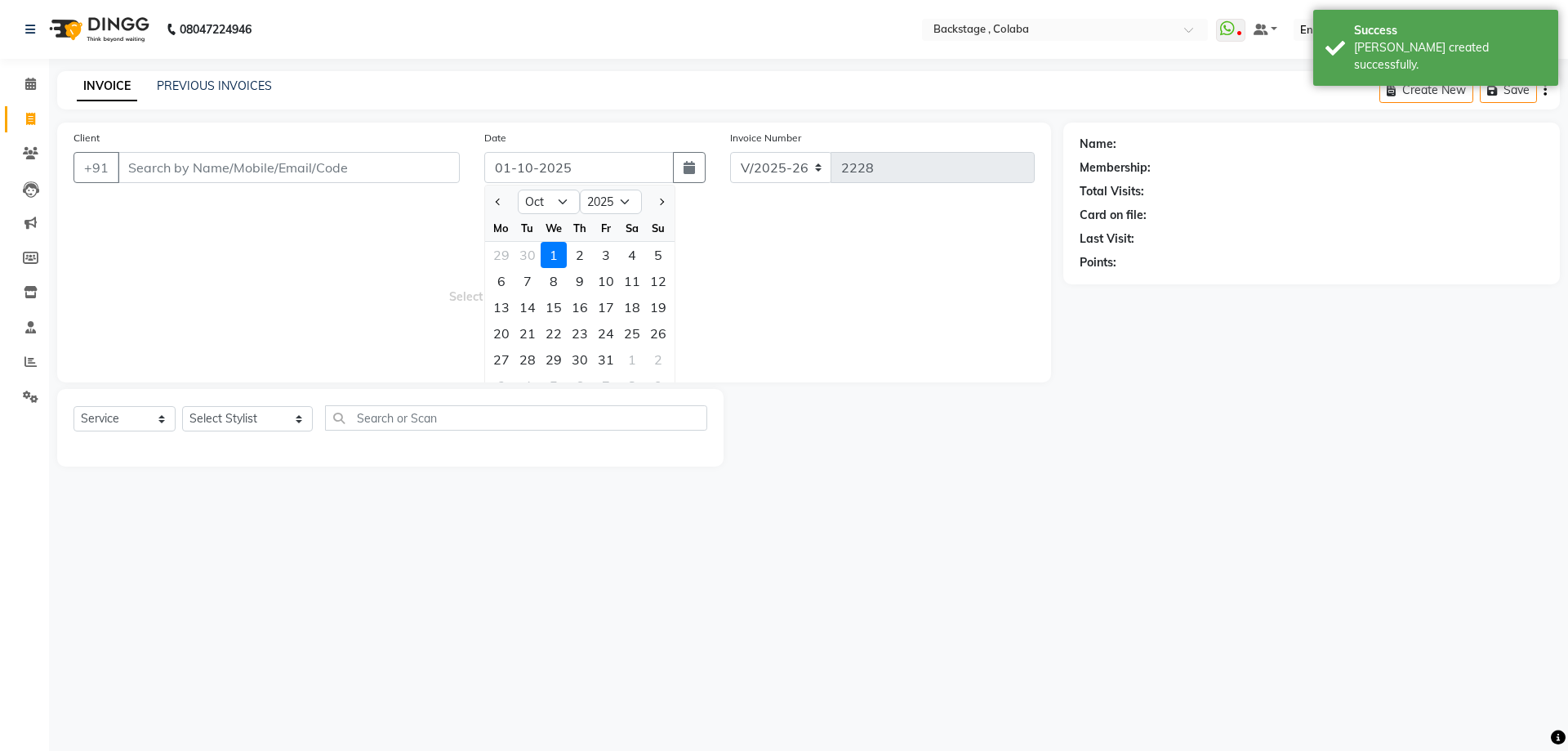
drag, startPoint x: 509, startPoint y: 254, endPoint x: 482, endPoint y: 240, distance: 30.4
click at [508, 254] on div "29" at bounding box center [501, 254] width 26 height 26
type input "29-09-2025"
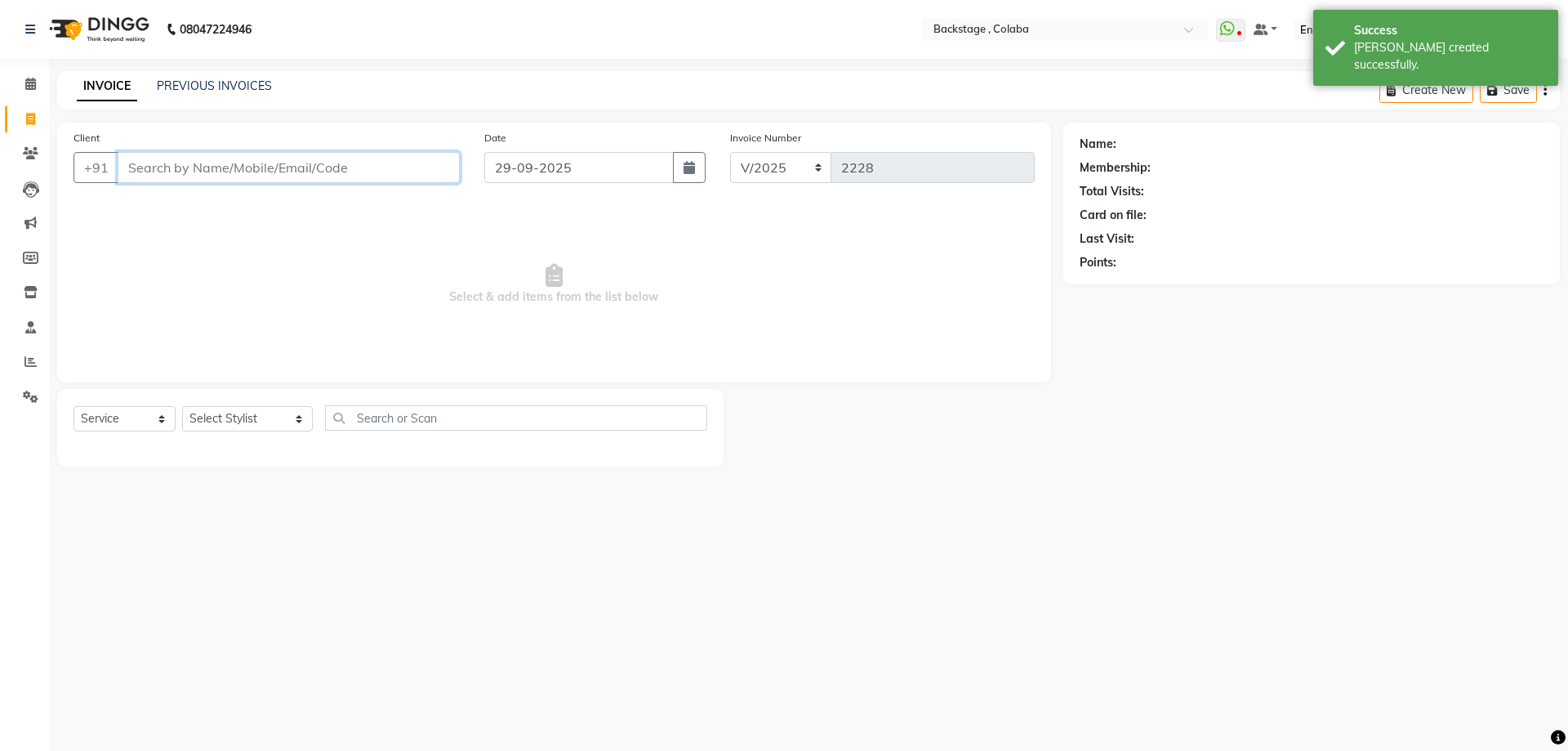
click at [366, 173] on input "Client" at bounding box center [288, 167] width 342 height 31
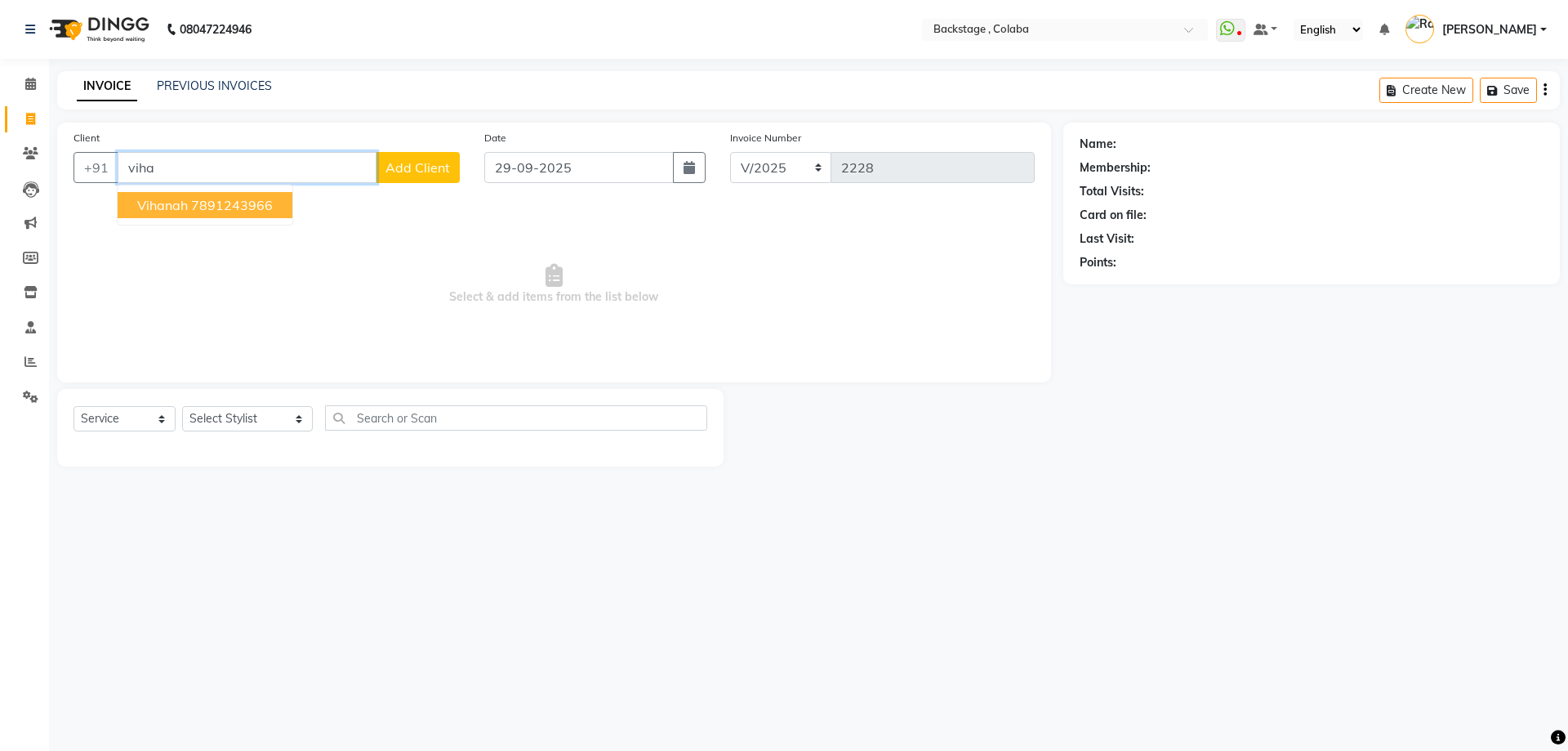
click at [255, 206] on ngb-highlight "7891243966" at bounding box center [232, 204] width 82 height 16
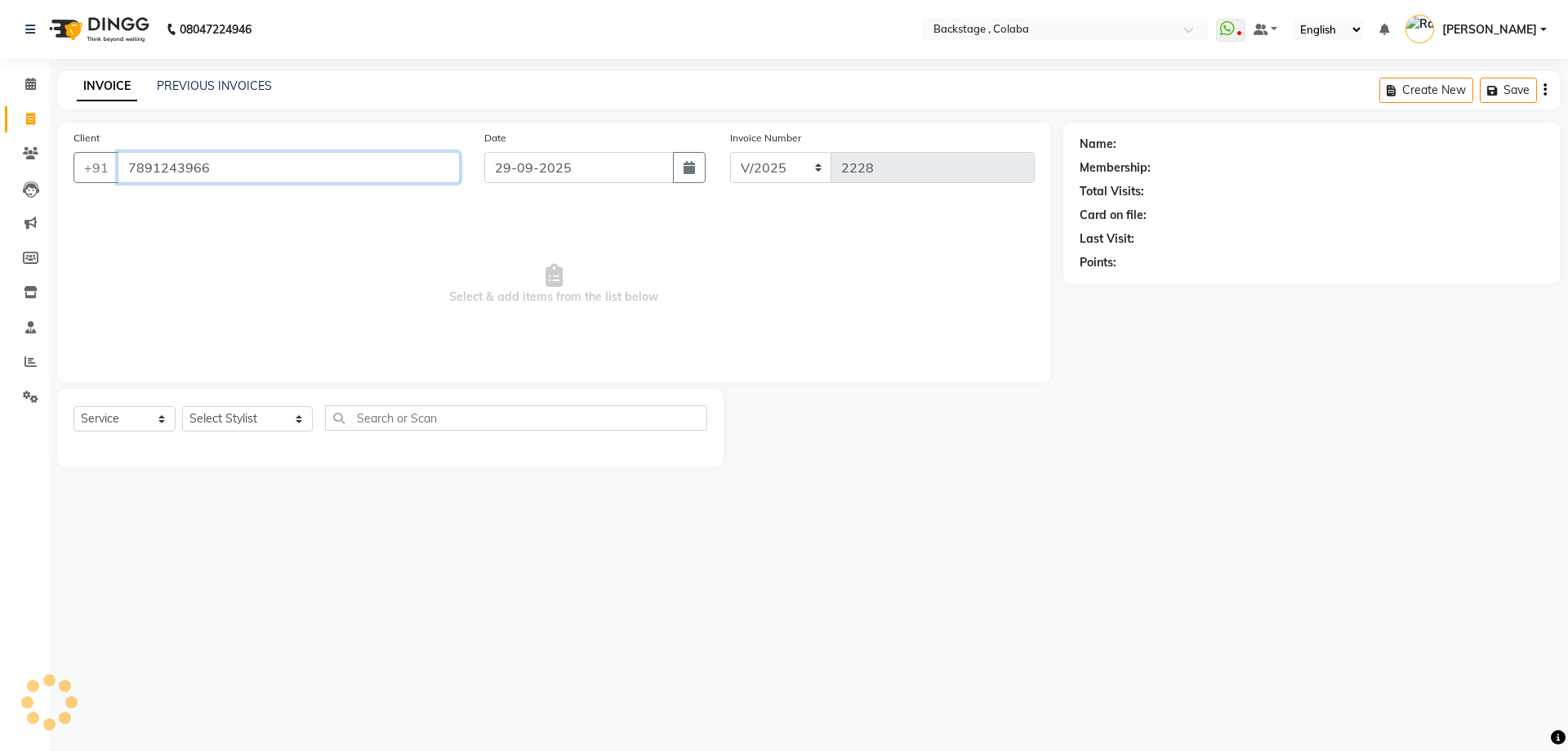
type input "7891243966"
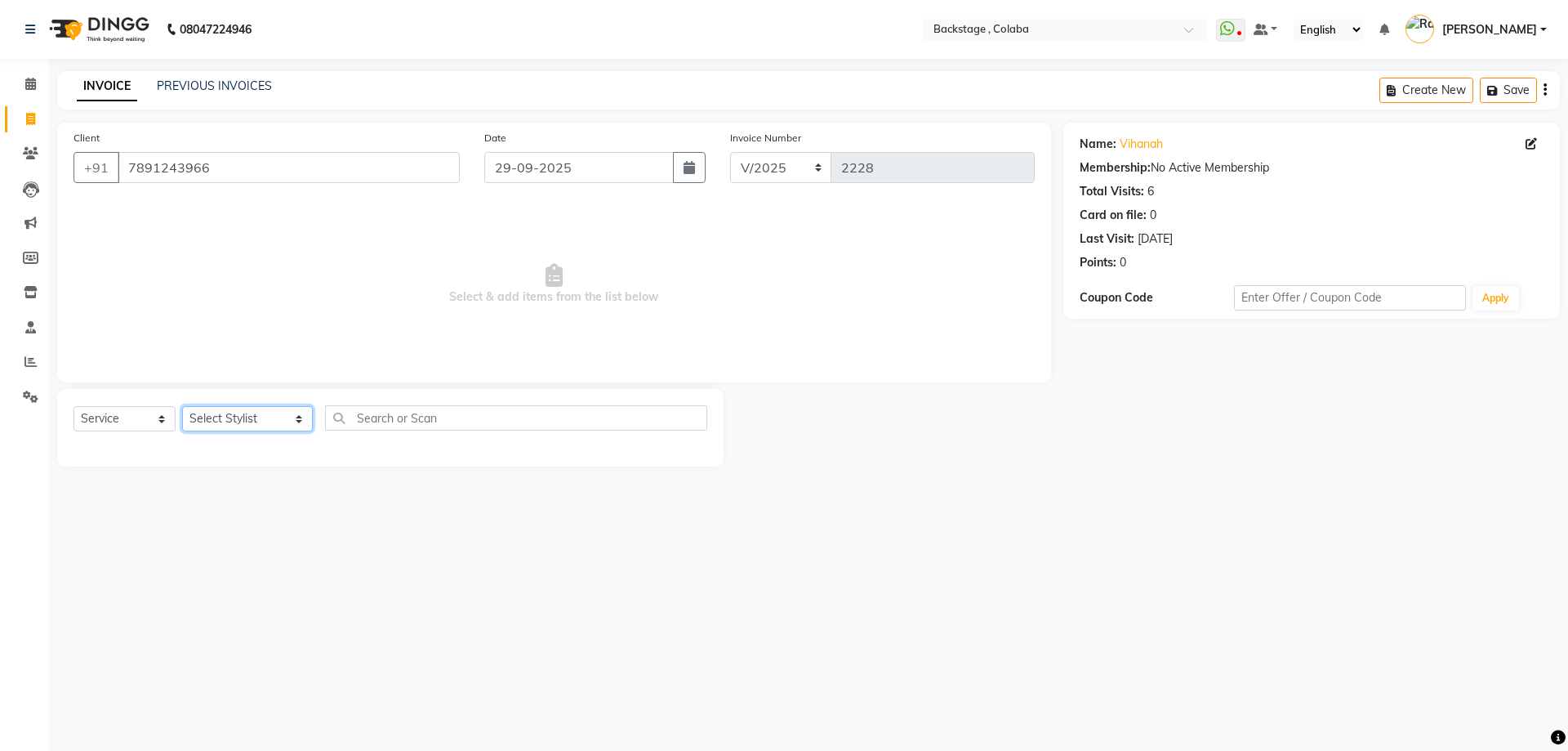
click at [229, 428] on select "Select Stylist Backstage Bharti Nitesh Gohar Jayesh Anil Karekar Kalavati Sharm…" at bounding box center [247, 419] width 131 height 26
select select "83246"
click at [182, 407] on select "Select Stylist Backstage Bharti Nitesh Gohar Jayesh Anil Karekar Kalavati Sharm…" at bounding box center [247, 419] width 131 height 26
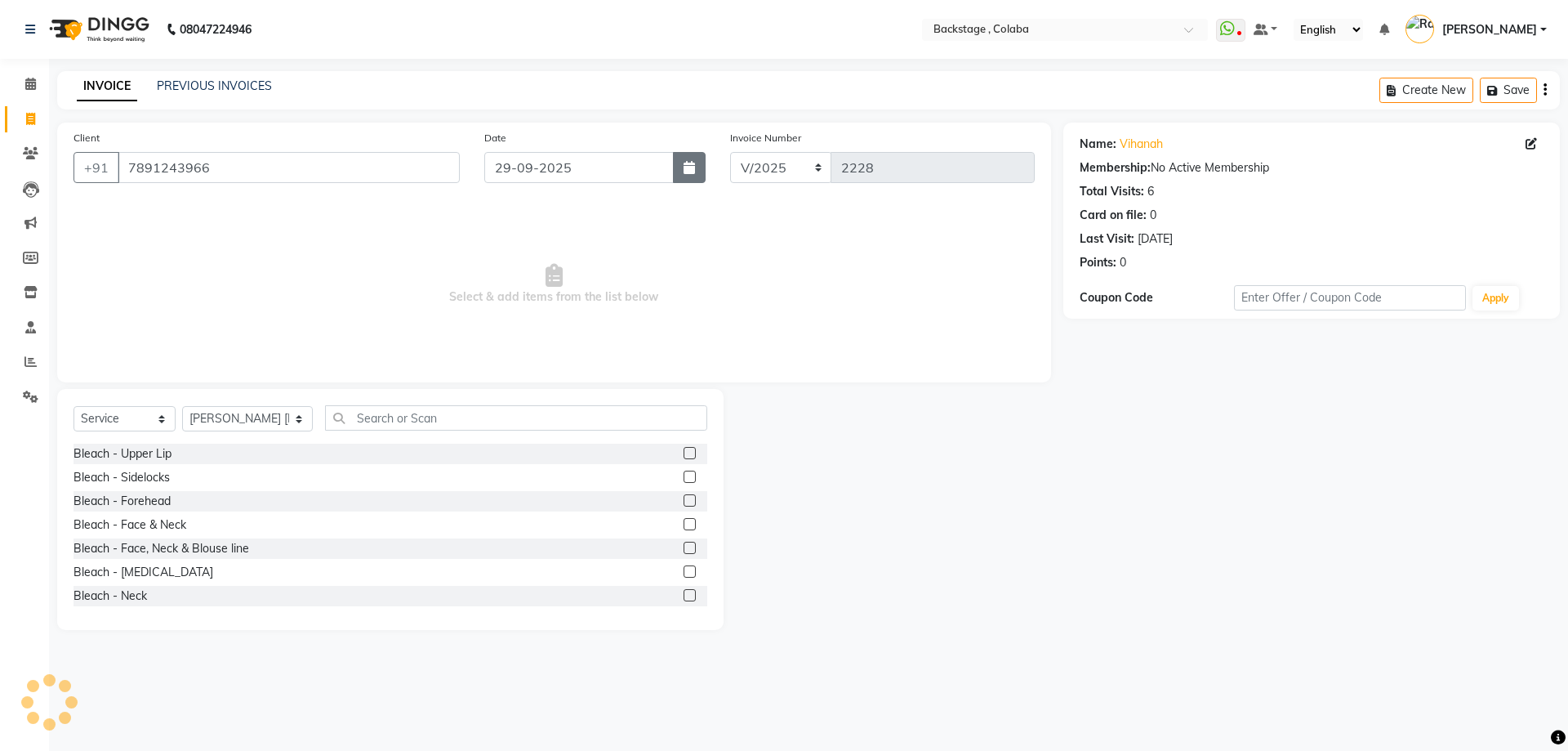
click at [691, 163] on icon "button" at bounding box center [690, 168] width 11 height 13
select select "9"
select select "2025"
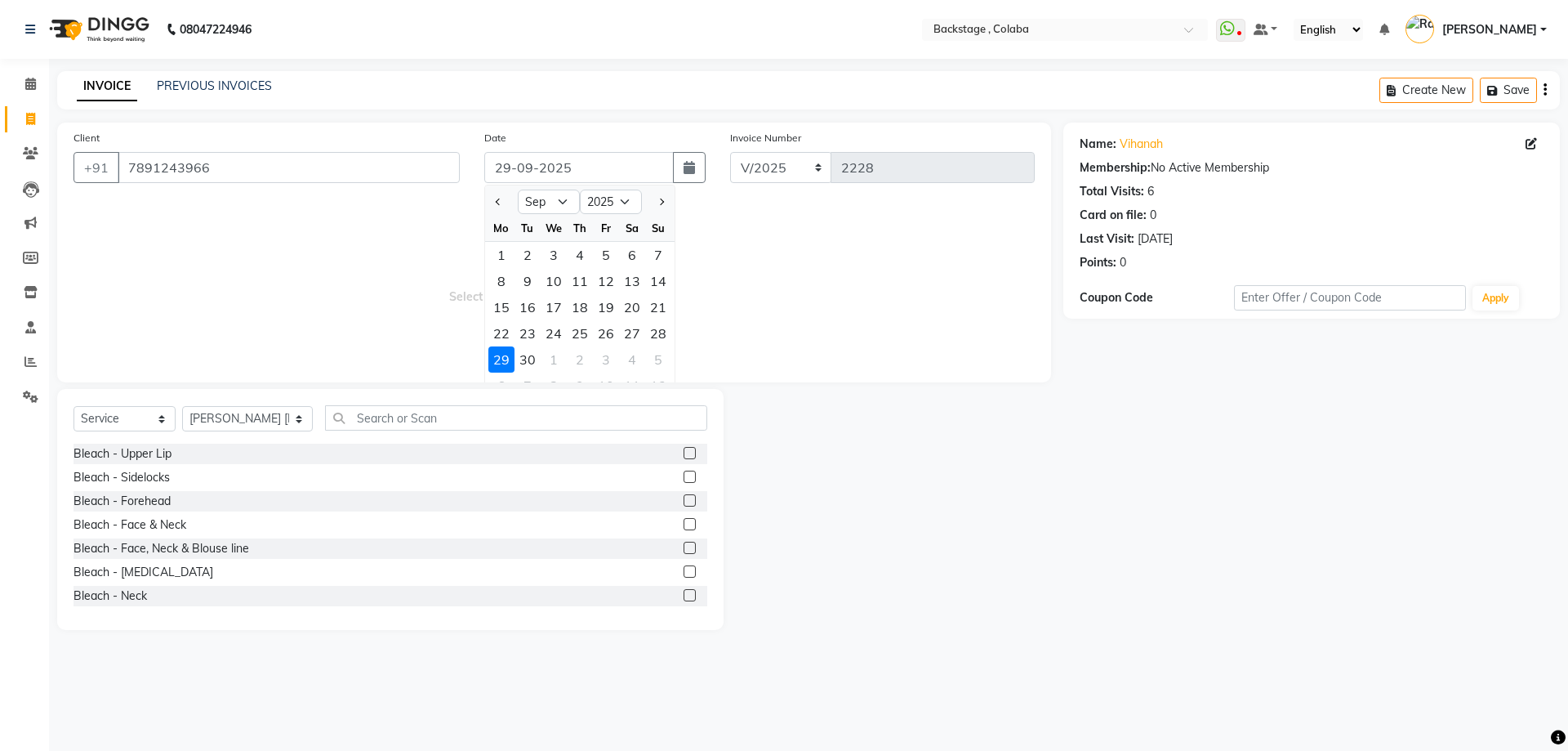
click at [908, 317] on span "Select & add items from the list below" at bounding box center [554, 283] width 961 height 163
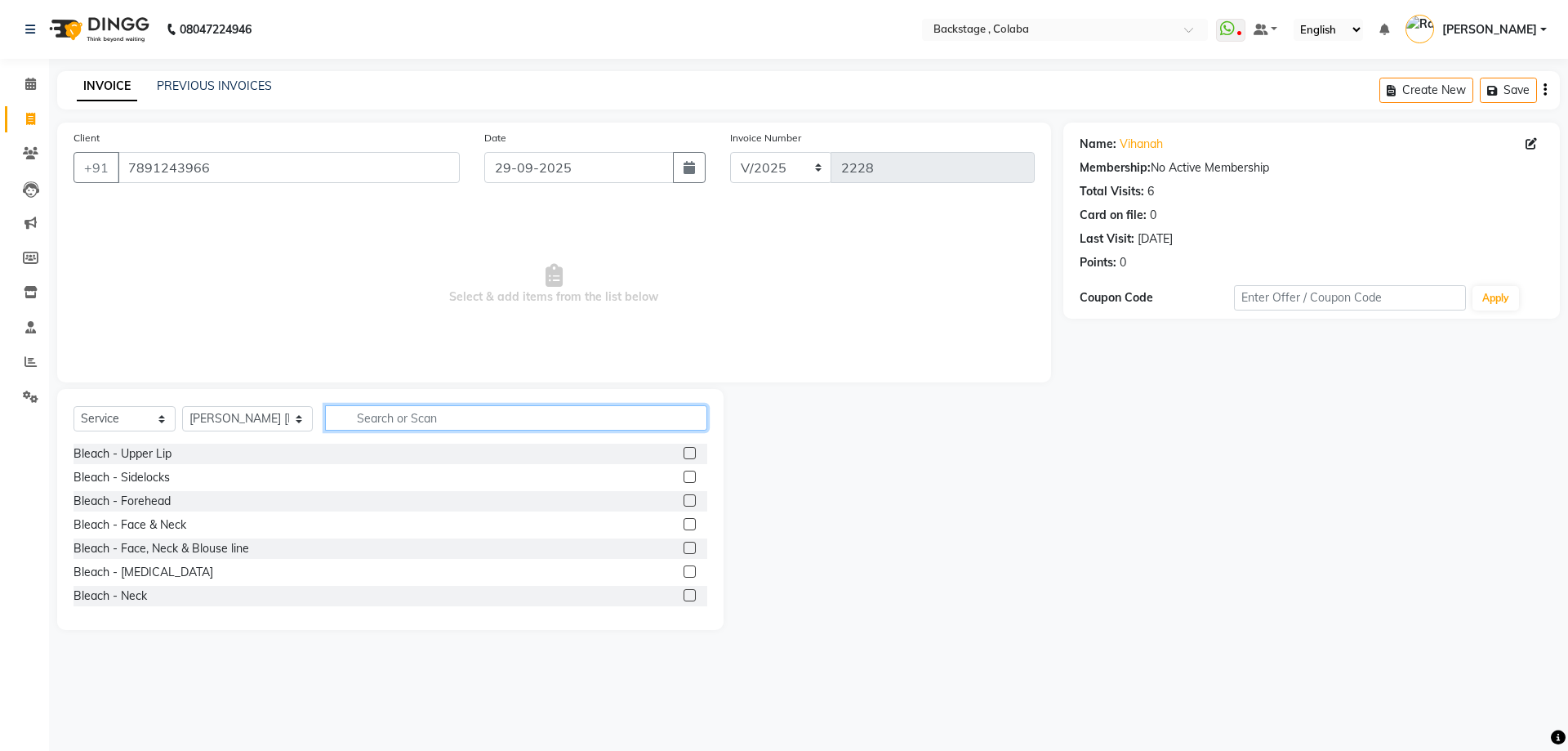
click at [414, 427] on input "text" at bounding box center [516, 418] width 382 height 26
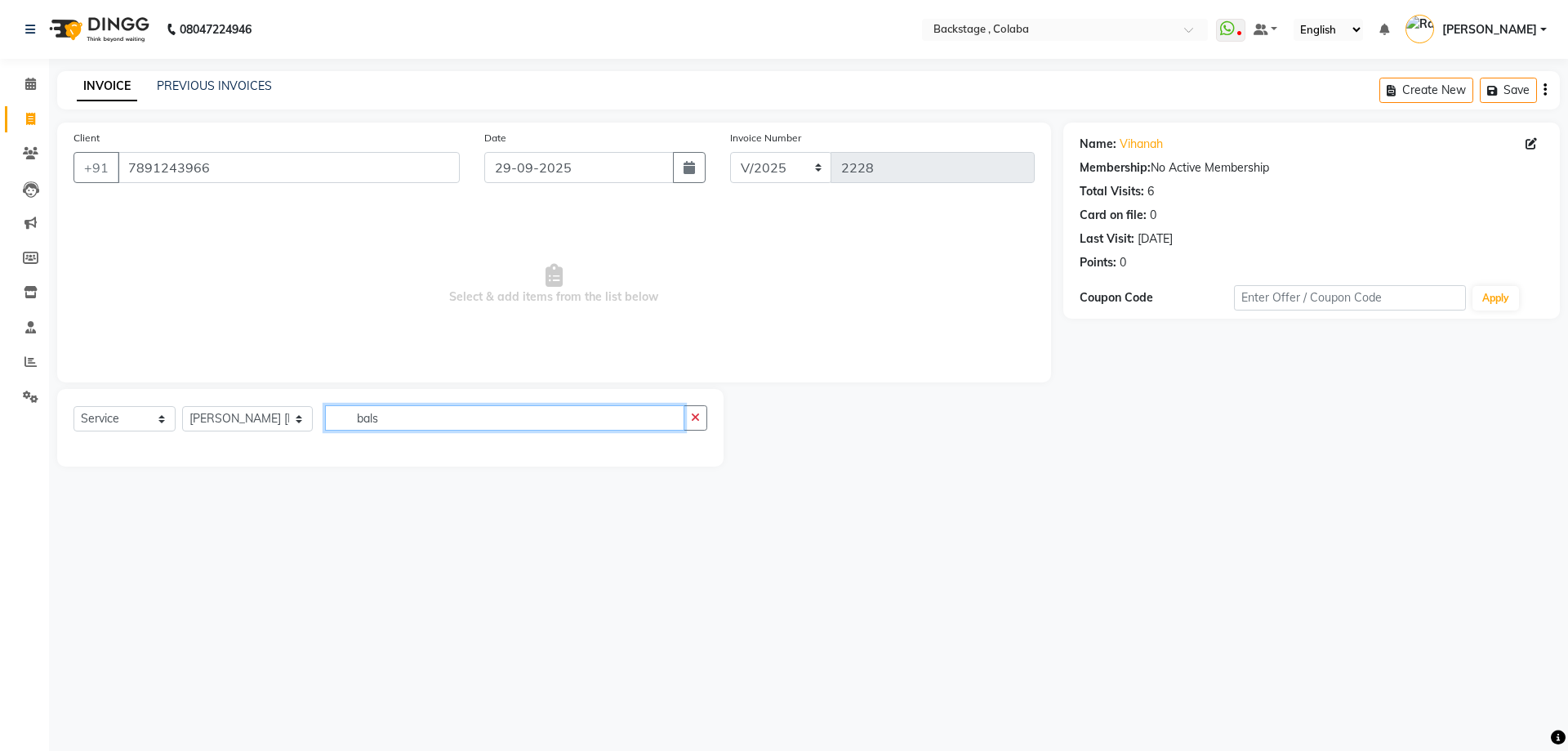
drag, startPoint x: 369, startPoint y: 422, endPoint x: 280, endPoint y: 379, distance: 98.8
click at [281, 382] on div "Client +91 7891243966 Date 29-09-2025 Invoice Number V/2025 V/2025-26 2228 Sele…" at bounding box center [554, 294] width 1019 height 344
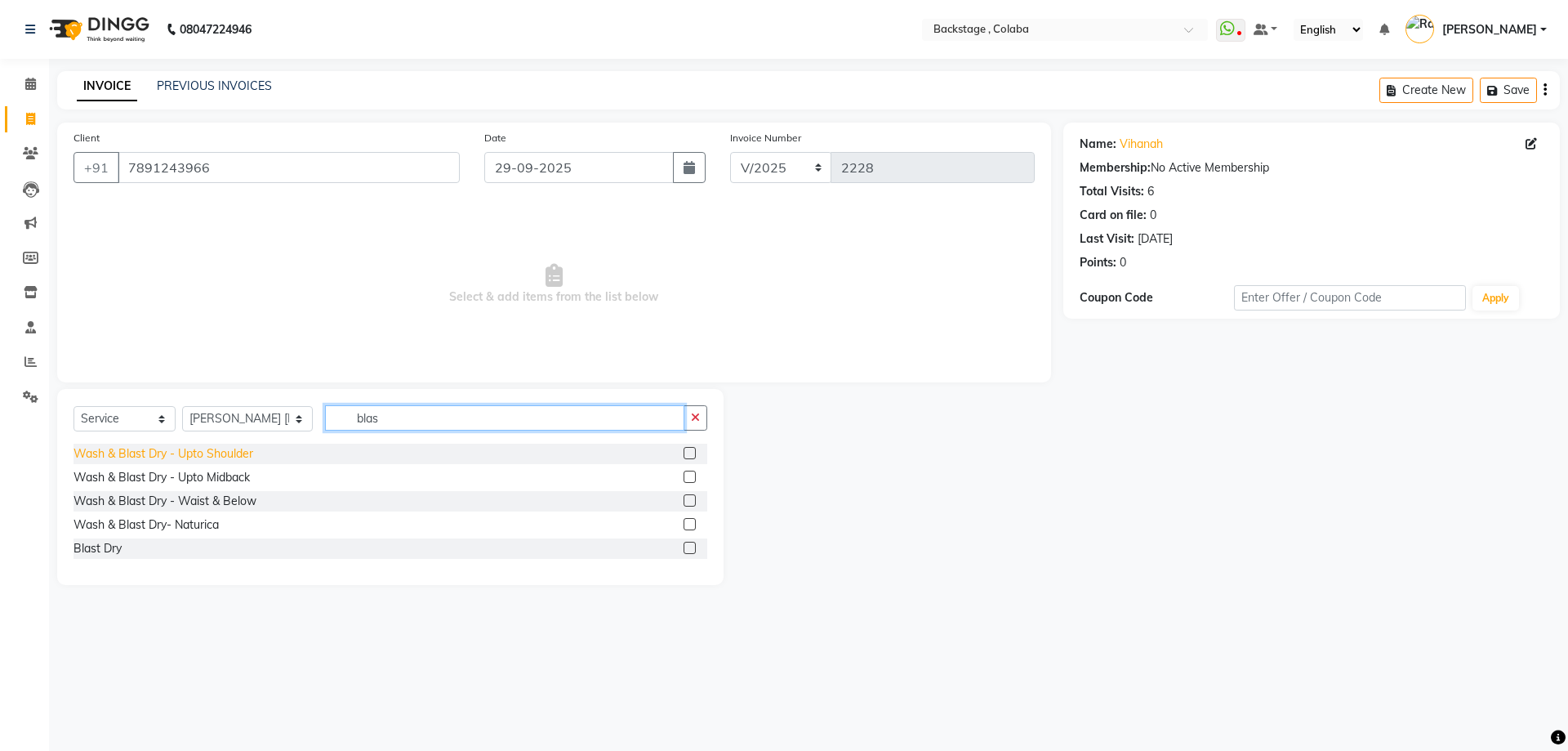
type input "blas"
click at [175, 459] on div "Wash & Blast Dry - Upto Shoulder" at bounding box center [163, 454] width 179 height 17
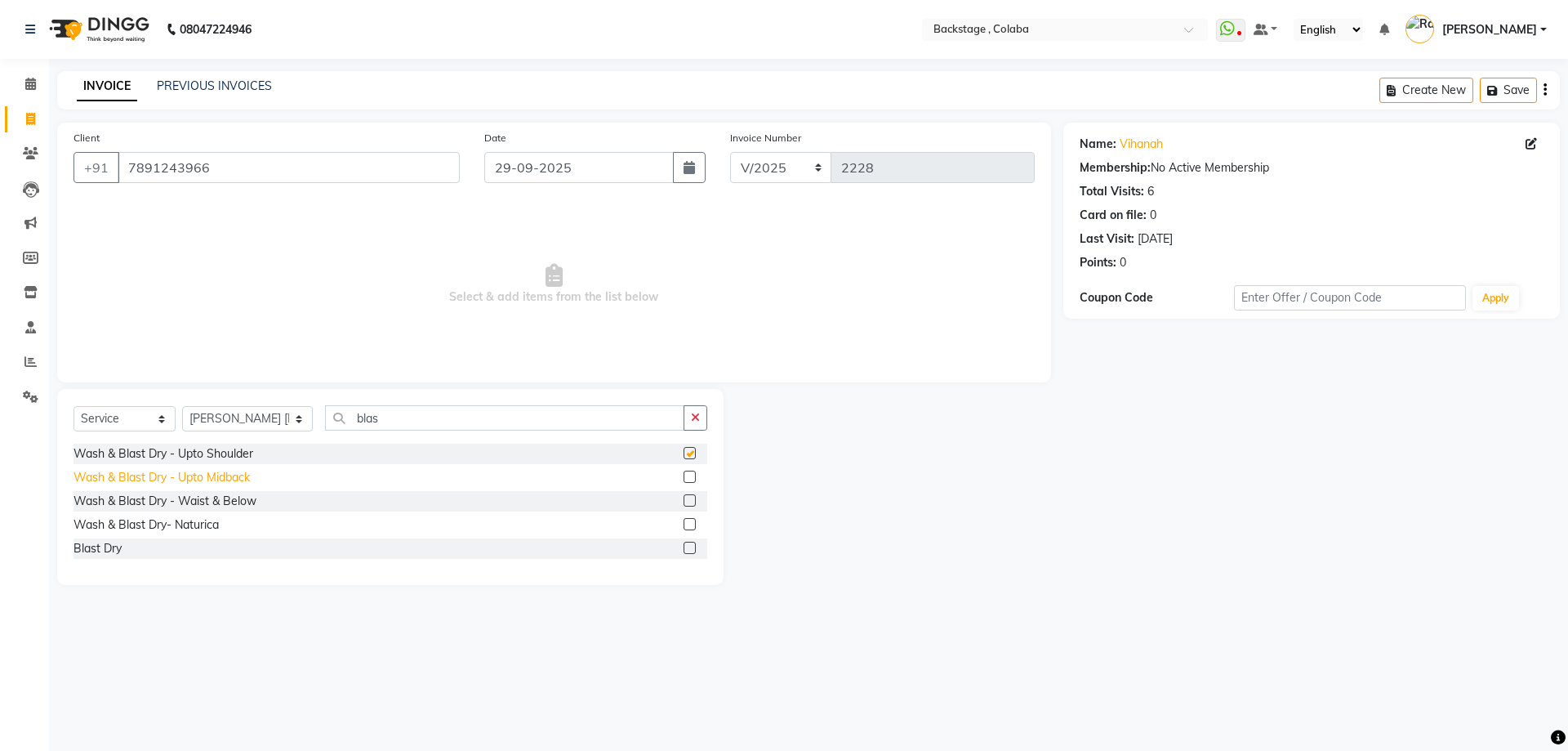
checkbox input "false"
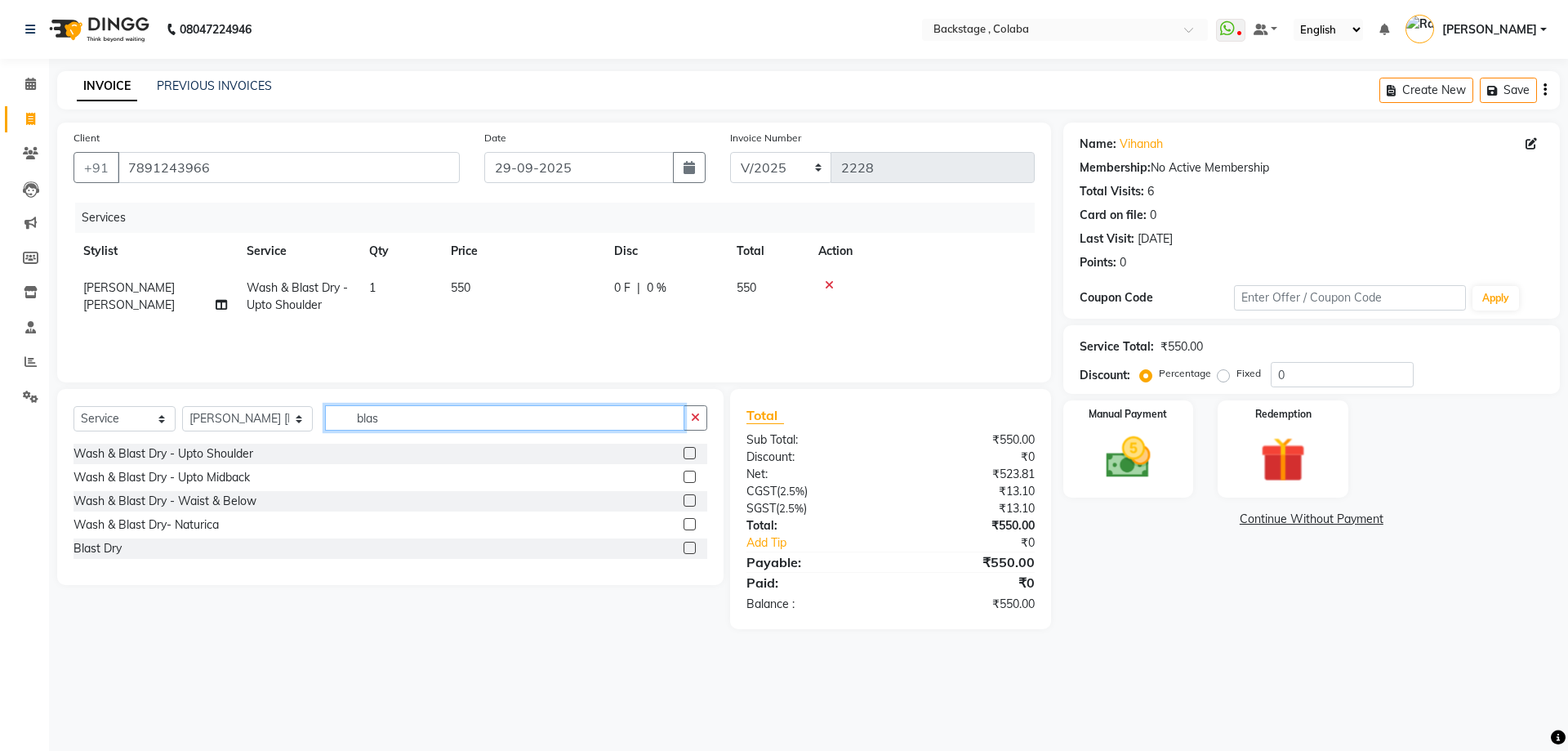
drag, startPoint x: 409, startPoint y: 421, endPoint x: 278, endPoint y: 424, distance: 131.0
click at [278, 424] on div "Select Service Product Membership Package Voucher Prepaid Gift Card Select Styl…" at bounding box center [390, 425] width 633 height 38
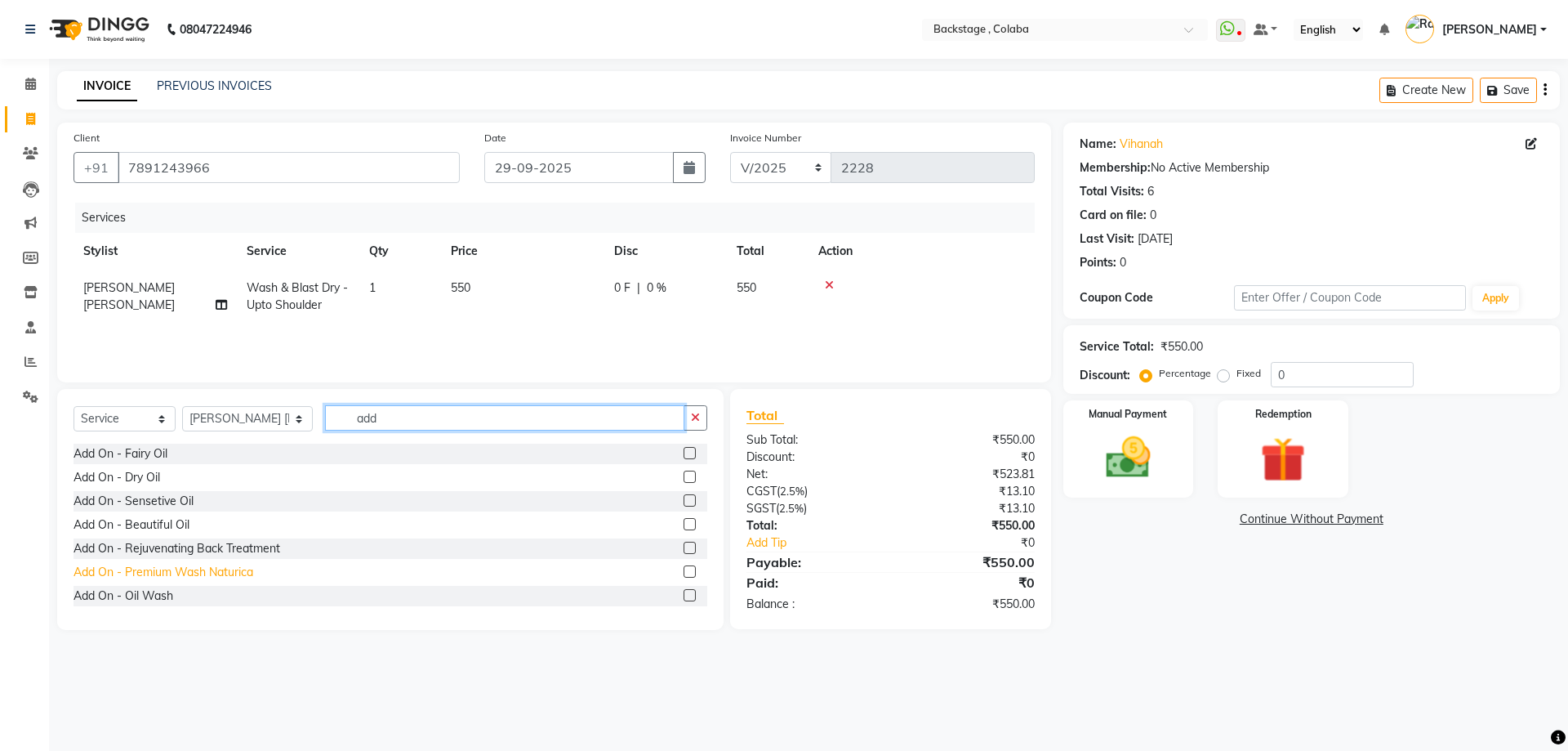
type input "add"
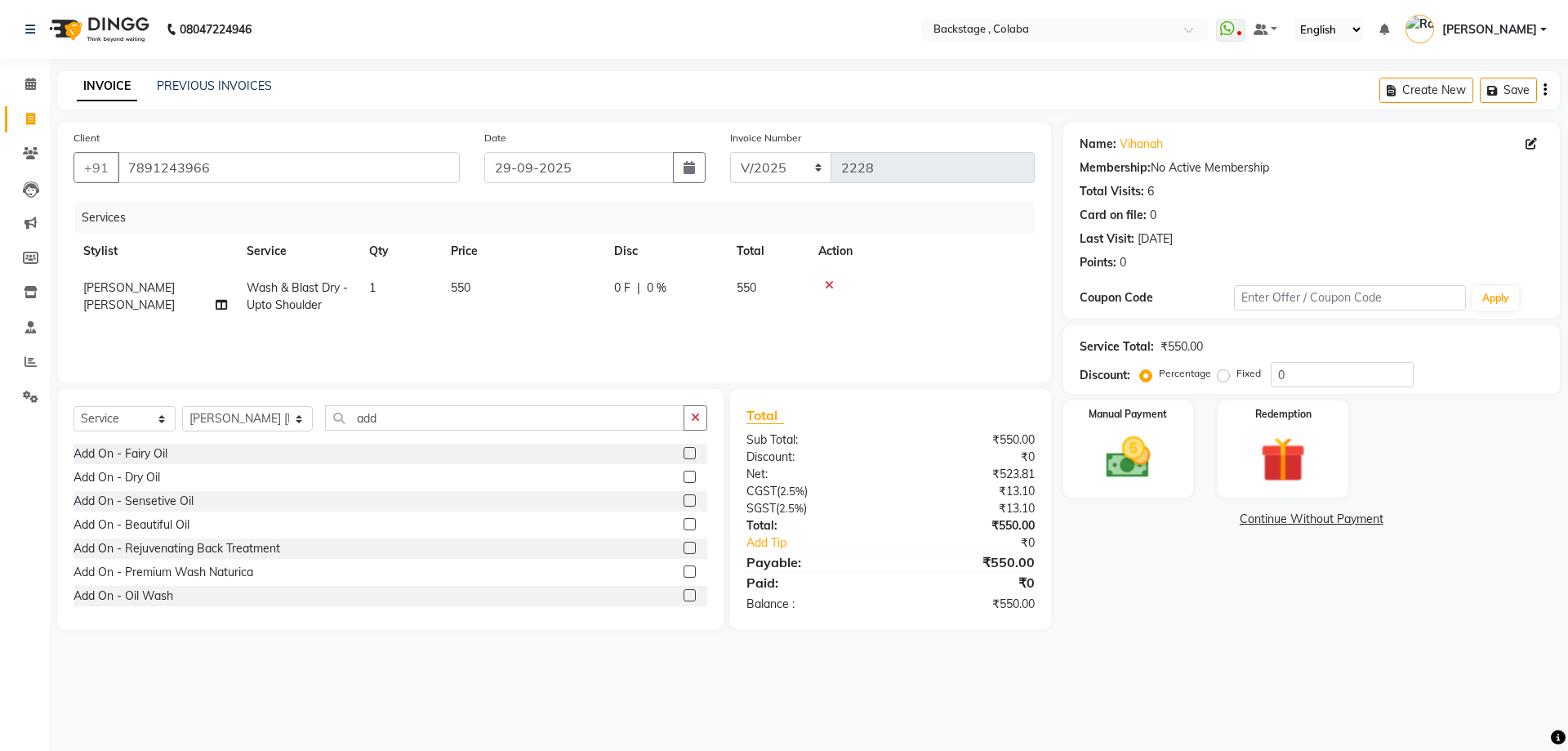
drag, startPoint x: 175, startPoint y: 578, endPoint x: 361, endPoint y: 491, distance: 205.3
click at [175, 578] on div "Add On - Premium Wash Naturica" at bounding box center [163, 573] width 179 height 17
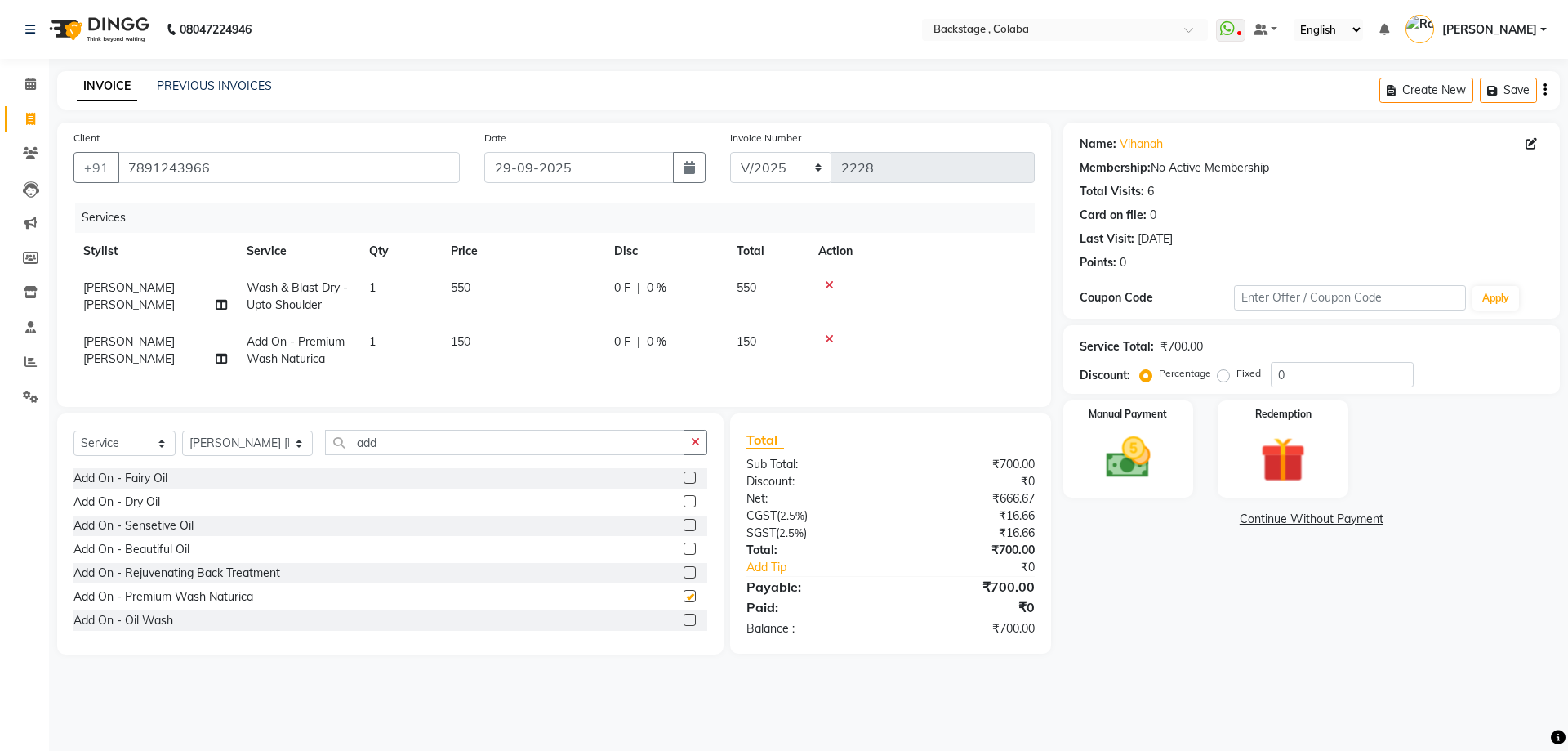
checkbox input "false"
click at [1182, 468] on div "Manual Payment" at bounding box center [1127, 449] width 135 height 100
click at [1410, 524] on span "CASH" at bounding box center [1414, 520] width 35 height 19
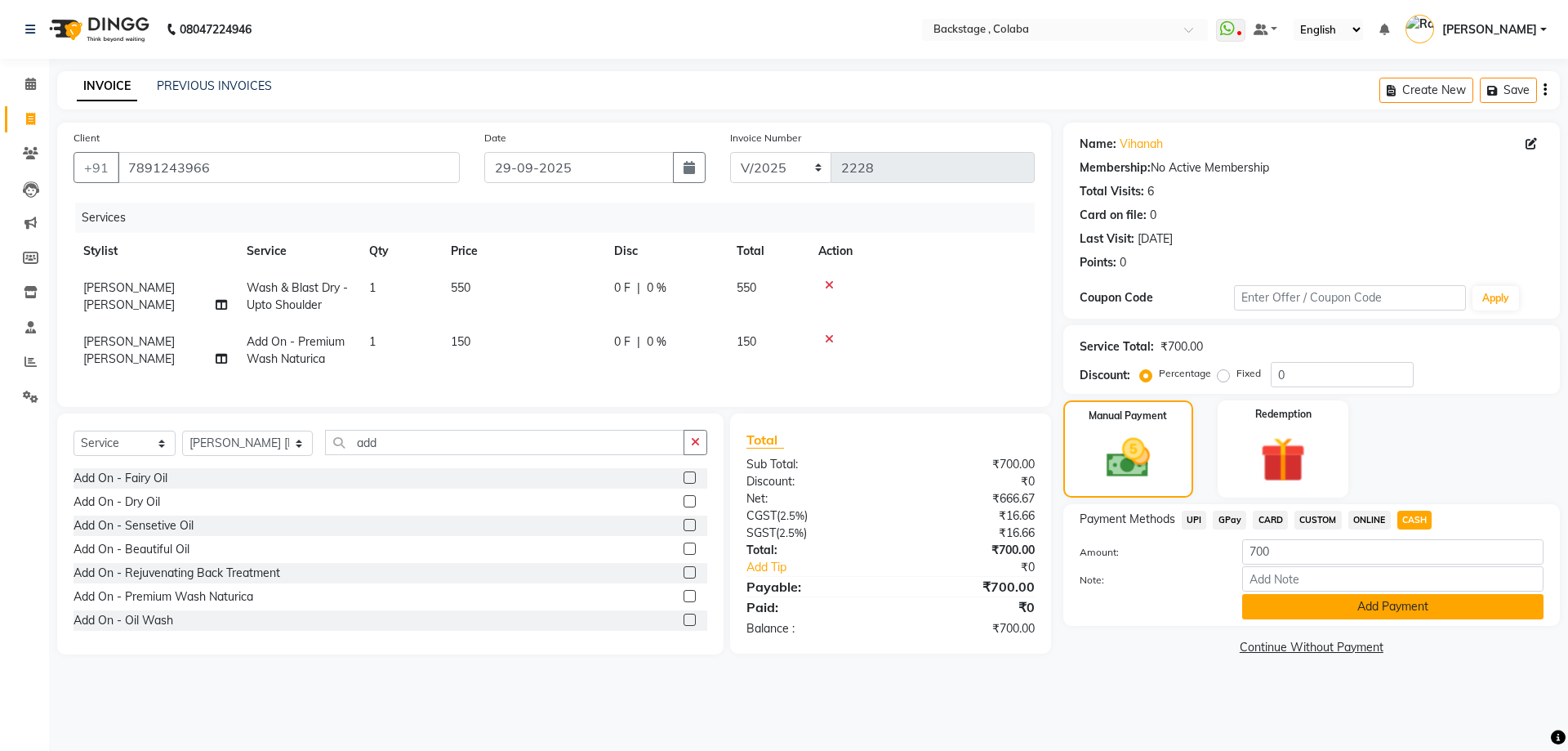
click at [1356, 600] on button "Add Payment" at bounding box center [1393, 606] width 301 height 26
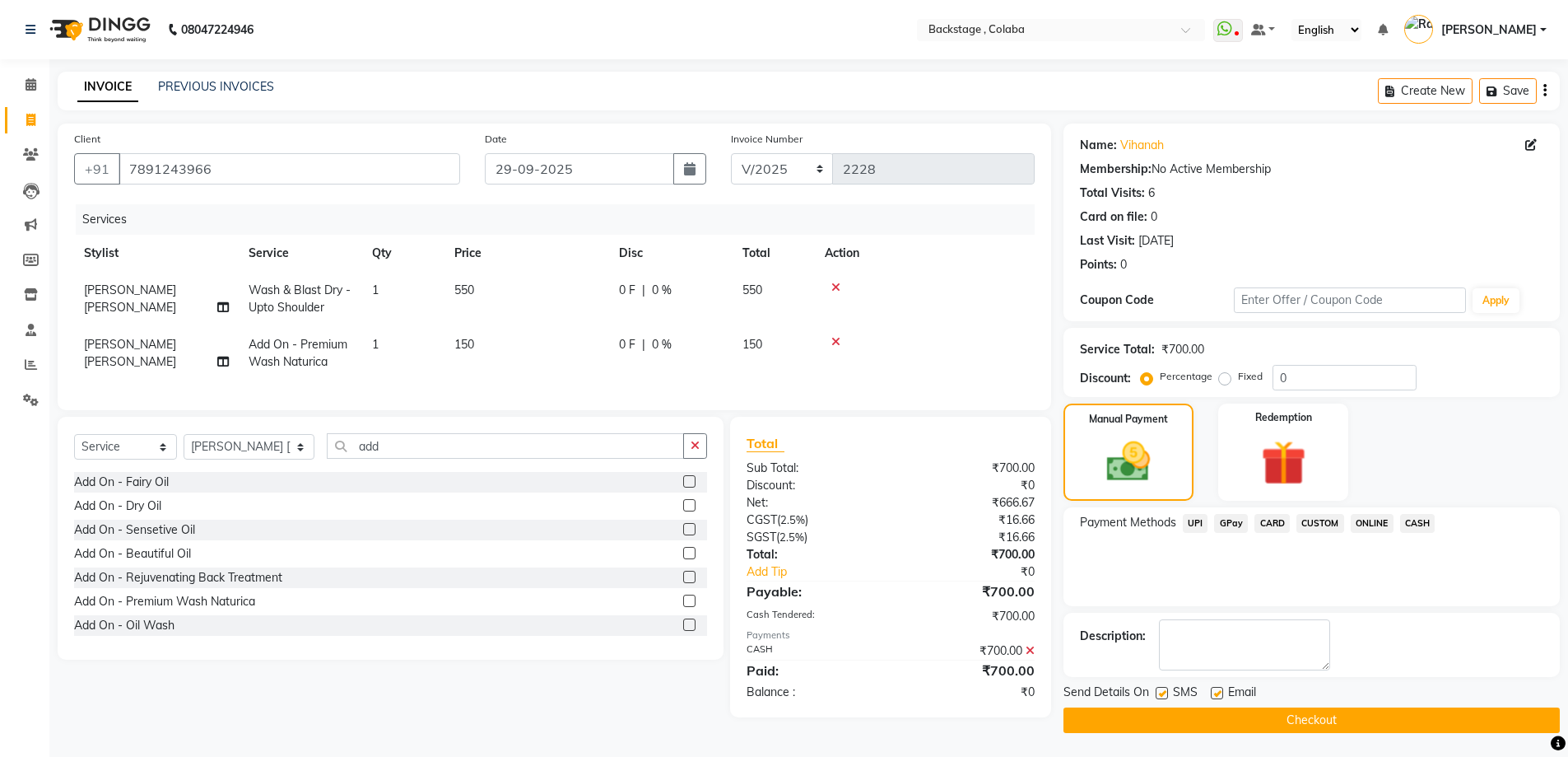
scroll to position [1, 0]
click at [1108, 697] on span "Send Details On" at bounding box center [1106, 693] width 86 height 20
click at [1097, 733] on main "INVOICE PREVIOUS INVOICES Create New Save Client +91 7891243966 Date 29-09-2025…" at bounding box center [809, 414] width 1519 height 686
click at [1195, 712] on button "Checkout" at bounding box center [1311, 719] width 496 height 26
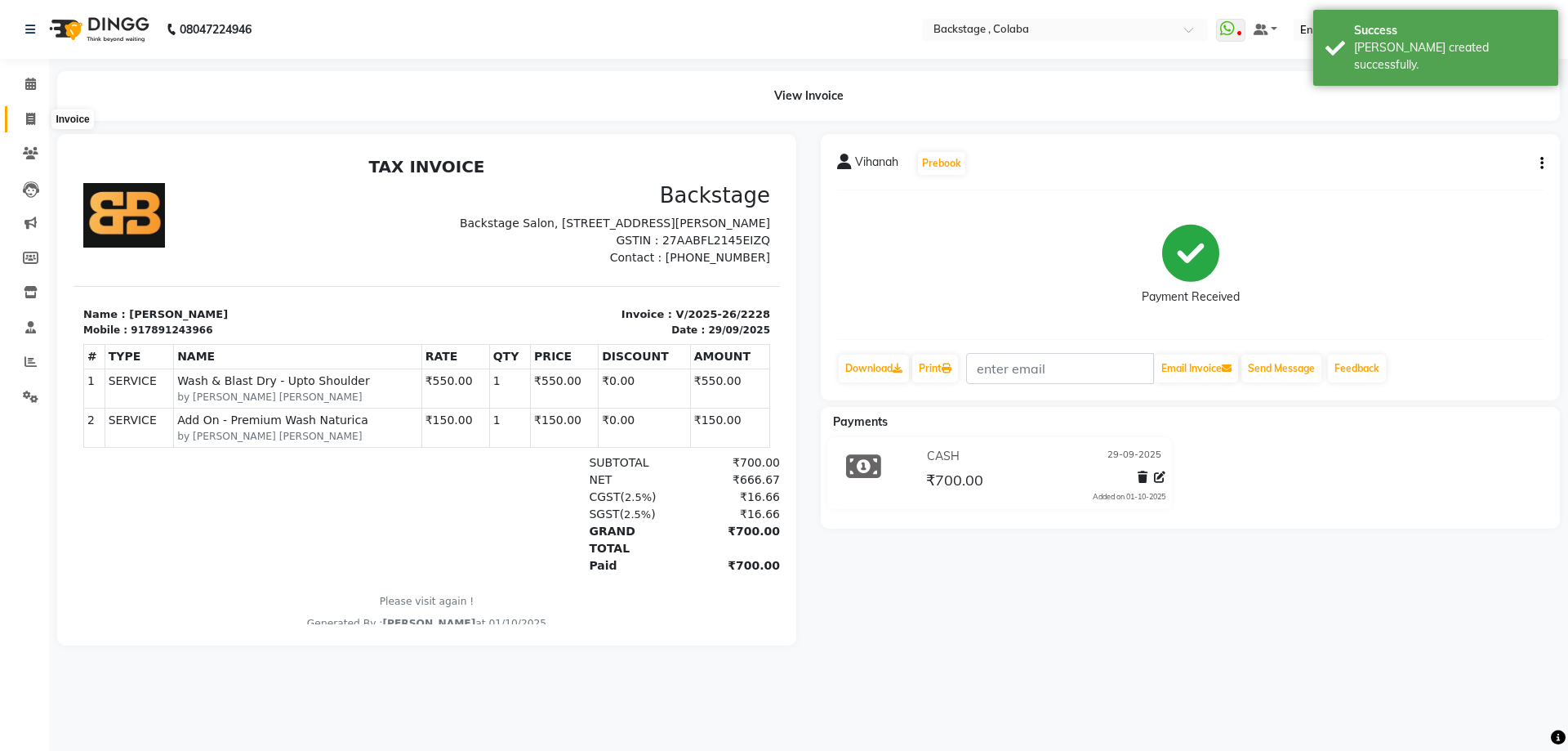
click at [30, 115] on icon at bounding box center [30, 118] width 9 height 12
select select "5451"
select select "service"
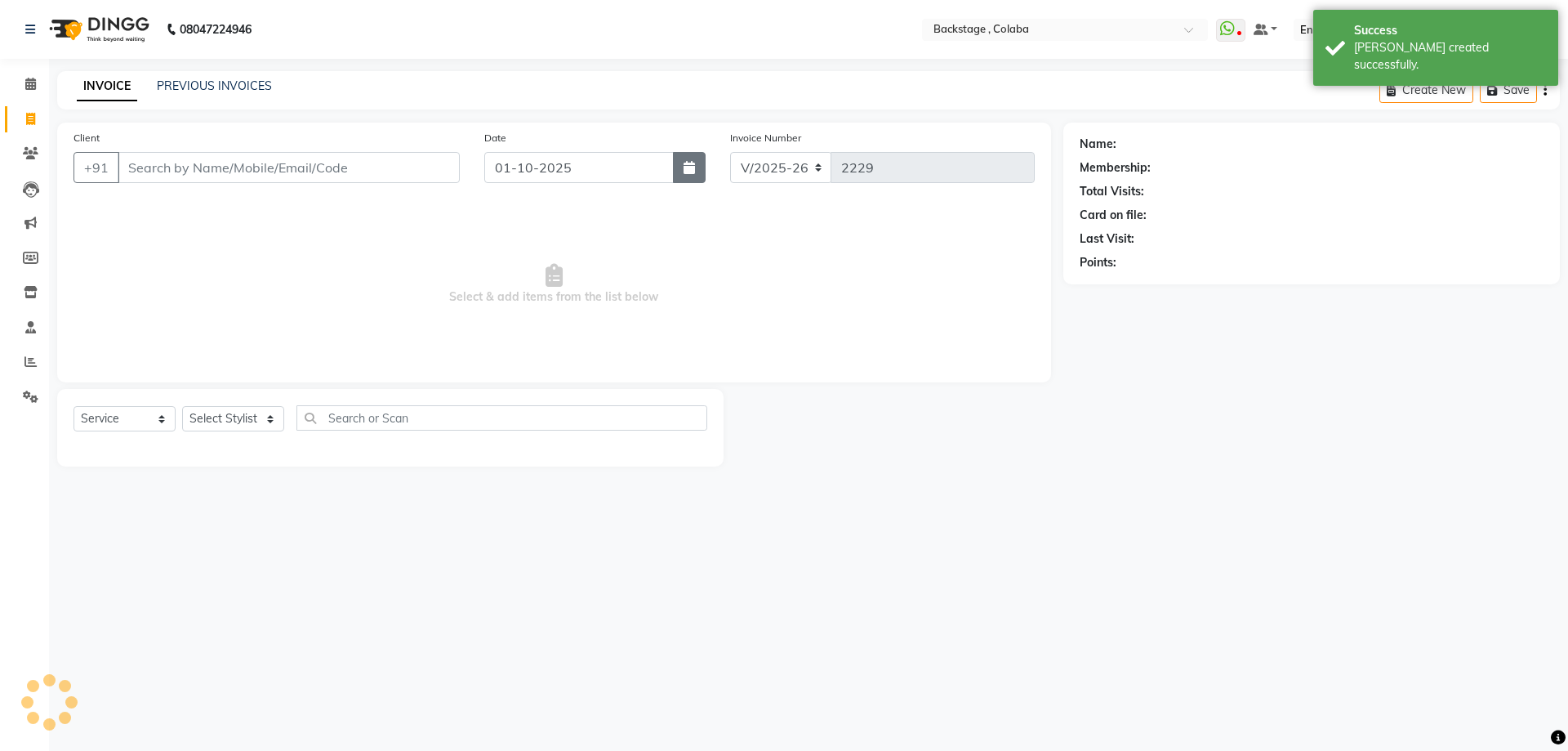
click at [688, 167] on icon "button" at bounding box center [690, 168] width 11 height 13
select select "10"
select select "2025"
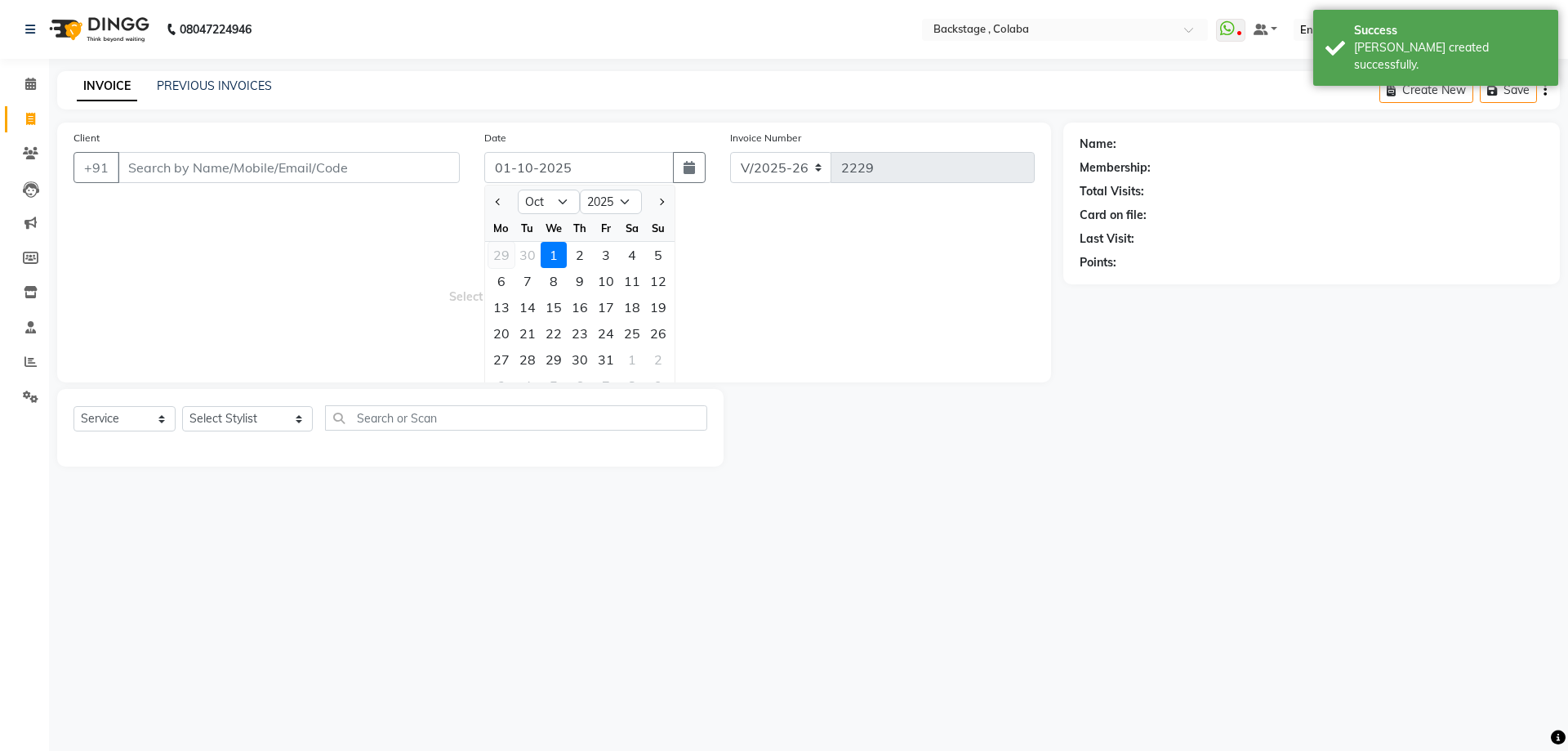
click at [506, 257] on div "29" at bounding box center [501, 254] width 26 height 26
type input "29-09-2025"
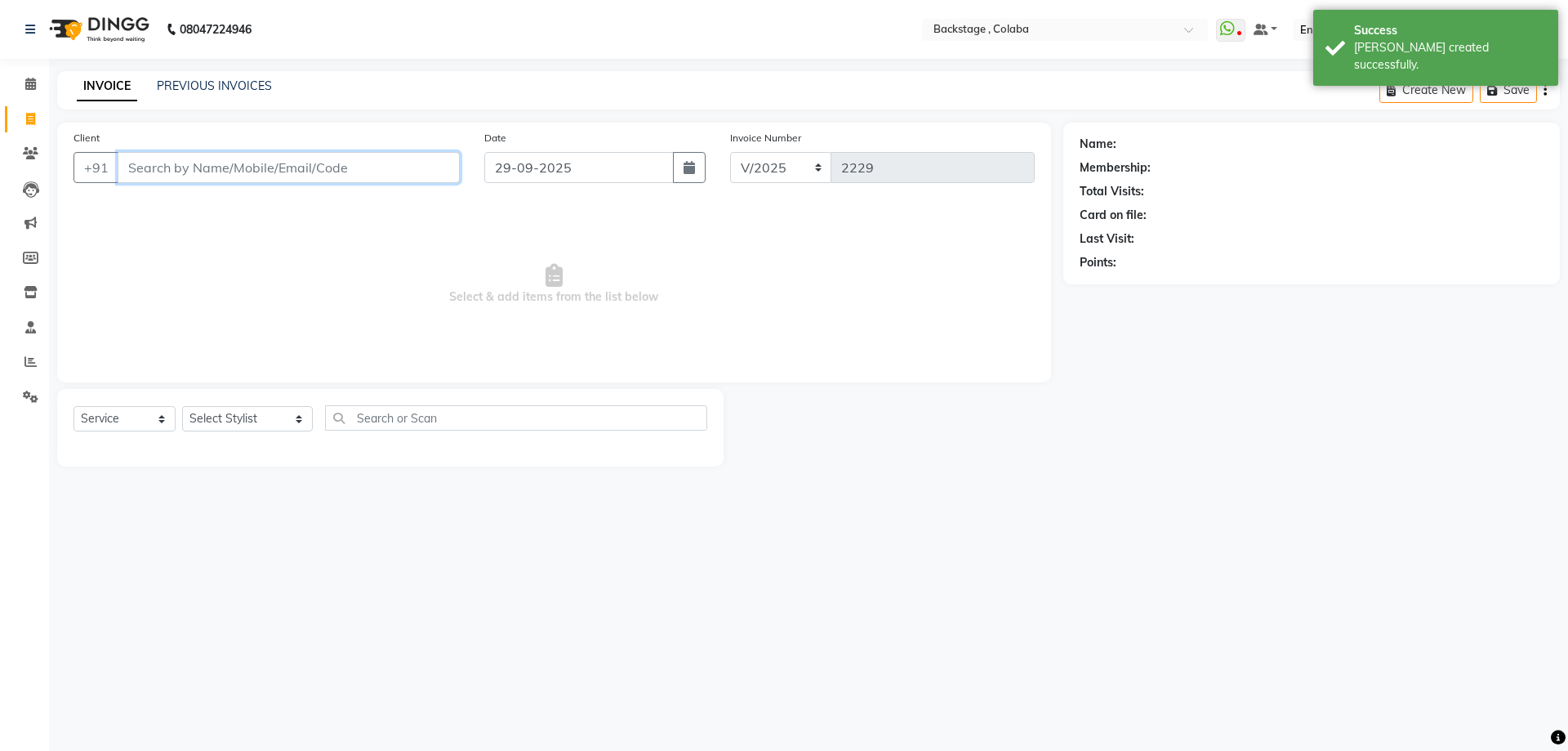
click at [338, 178] on input "Client" at bounding box center [288, 167] width 342 height 31
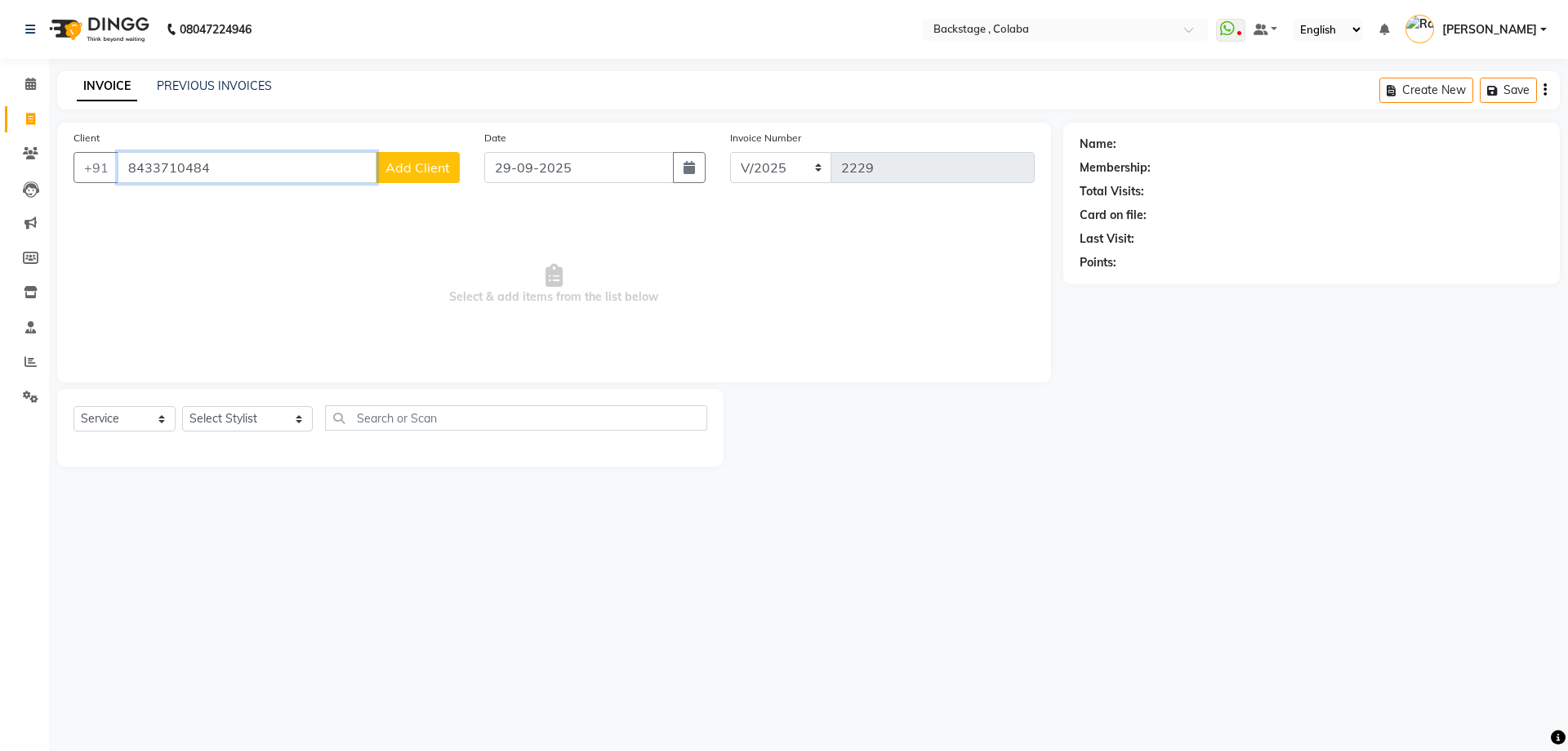
type input "8433710484"
click at [423, 166] on span "Add Client" at bounding box center [418, 167] width 65 height 16
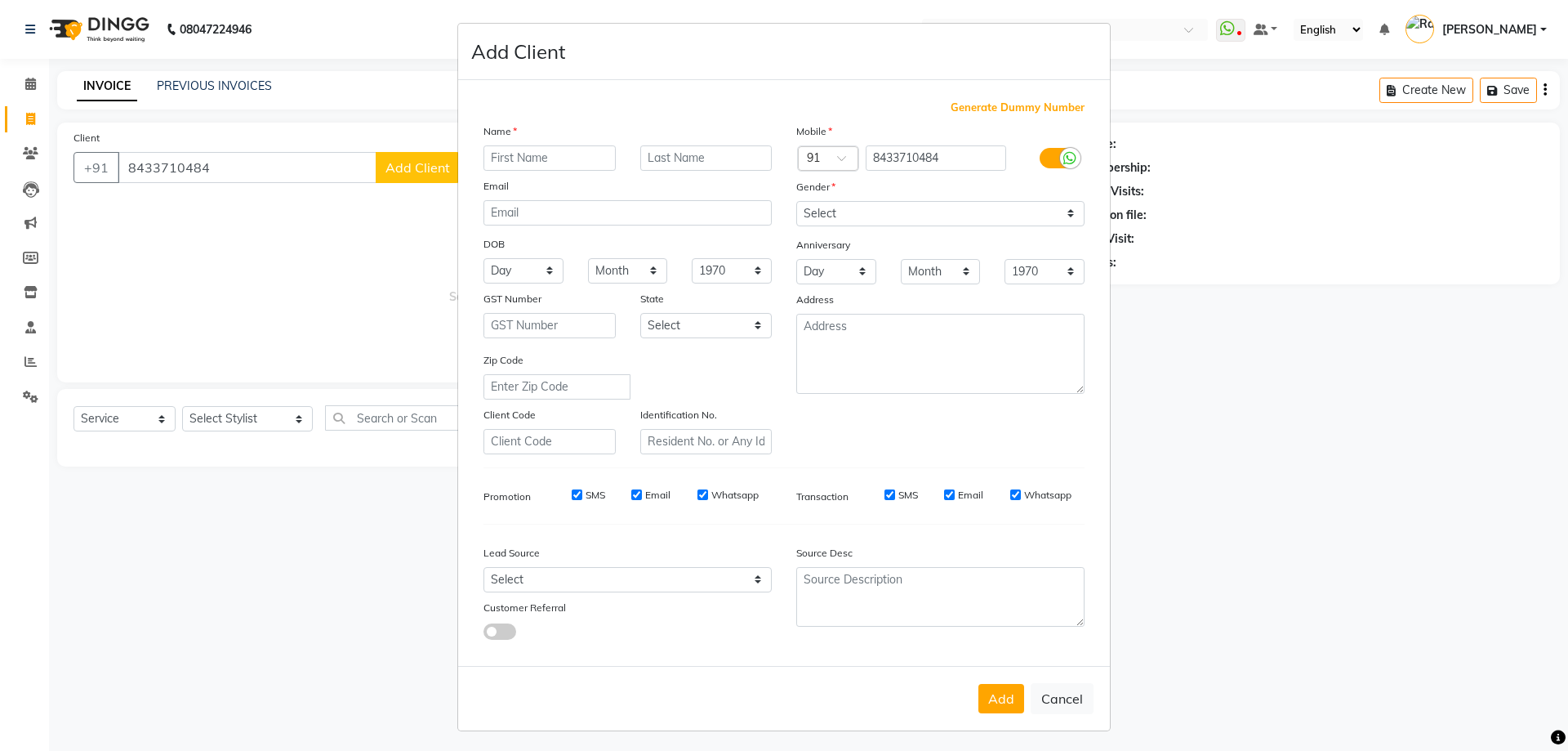
click at [517, 161] on input "text" at bounding box center [549, 157] width 133 height 26
type input "[PERSON_NAME]"
click at [832, 220] on select "Select Male Female Other Prefer Not To Say" at bounding box center [940, 214] width 288 height 26
click at [644, 157] on input "text" at bounding box center [706, 157] width 133 height 26
type input "Sham"
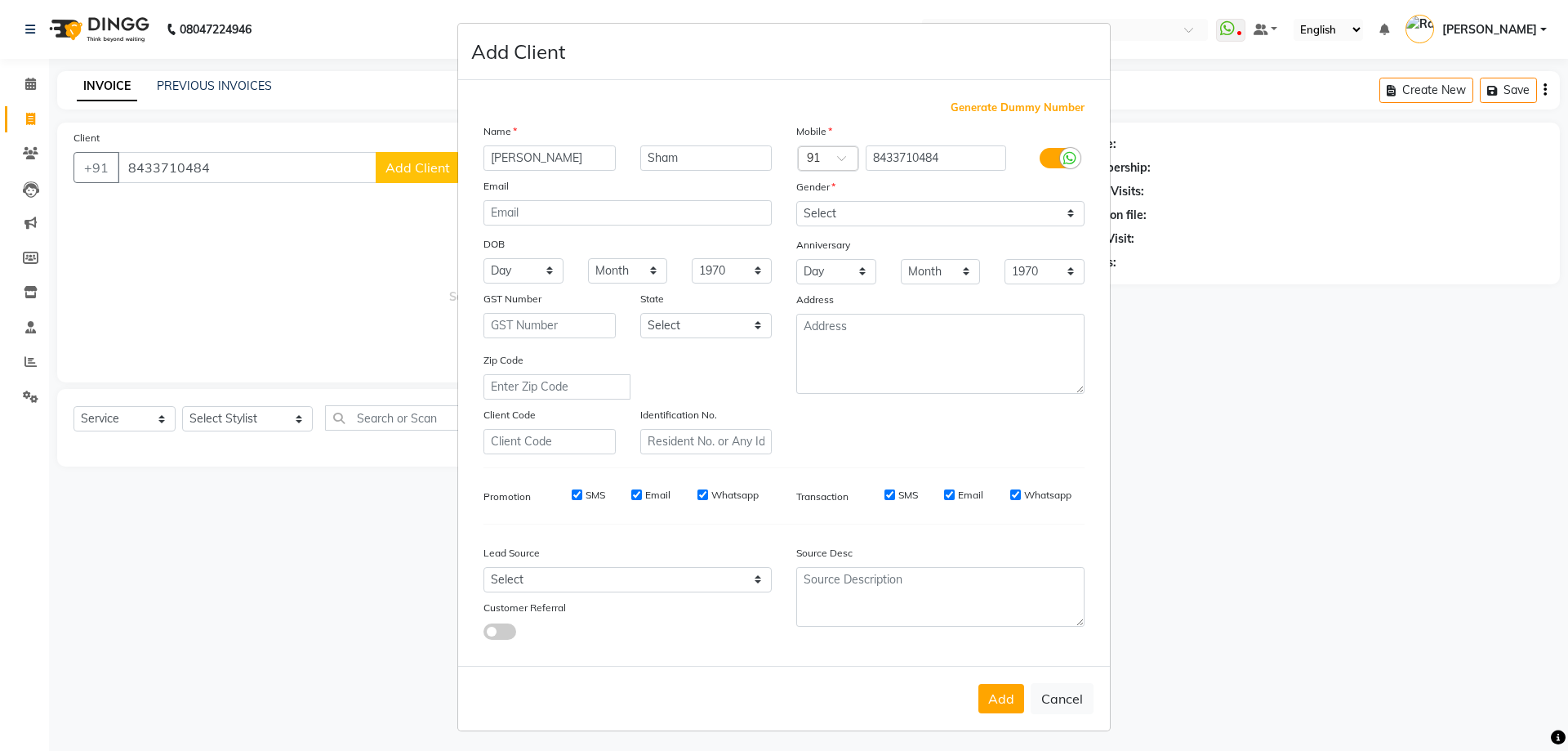
click at [906, 227] on div "Mobile Country Code × 91 8433710484 Gender Select Male Female Other Prefer Not …" at bounding box center [940, 288] width 313 height 332
click at [907, 222] on select "Select Male Female Other Prefer Not To Say" at bounding box center [940, 214] width 288 height 26
select select "[DEMOGRAPHIC_DATA]"
click at [796, 201] on select "Select Male Female Other Prefer Not To Say" at bounding box center [940, 214] width 288 height 26
click at [996, 704] on button "Add" at bounding box center [1001, 699] width 46 height 30
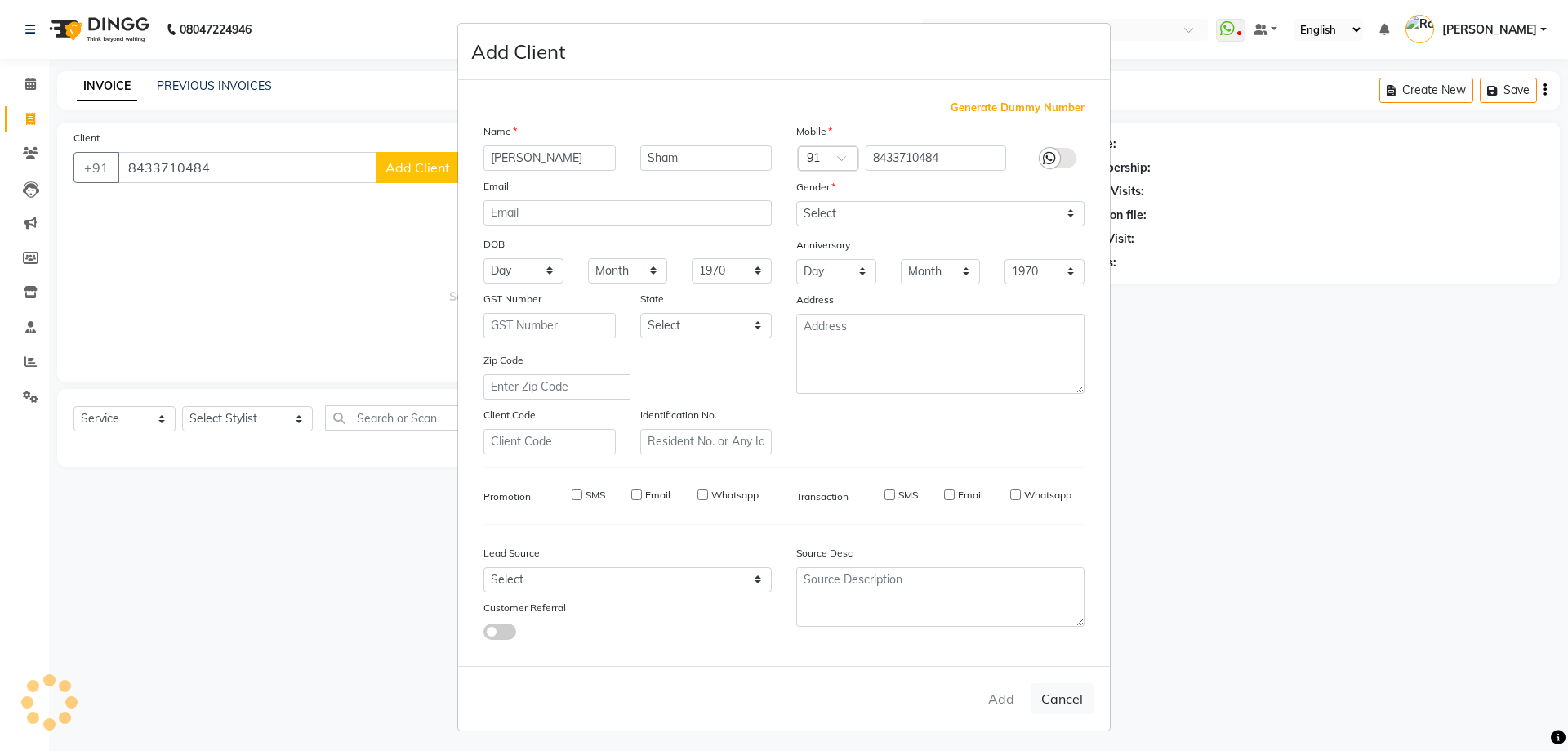
select select
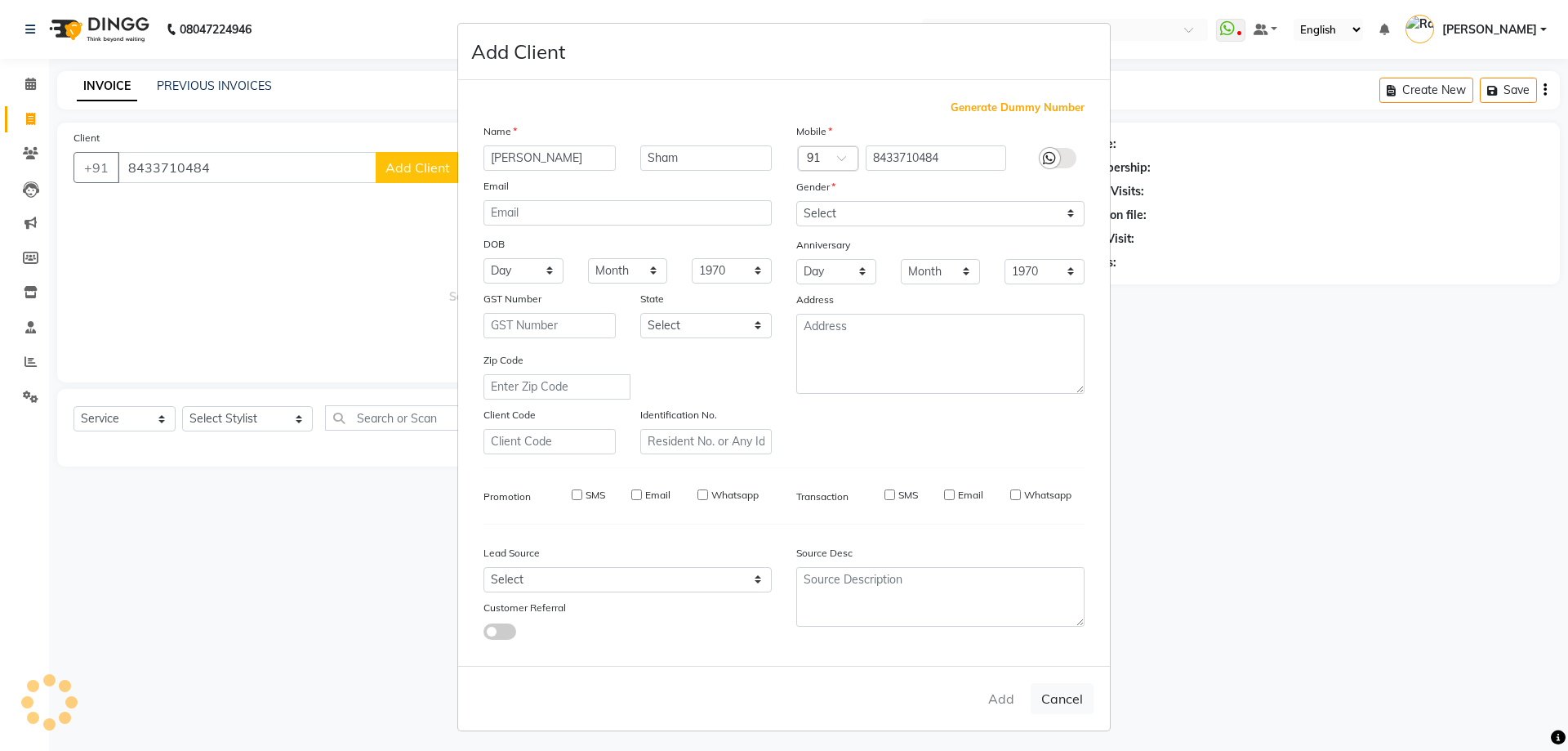
select select
checkbox input "false"
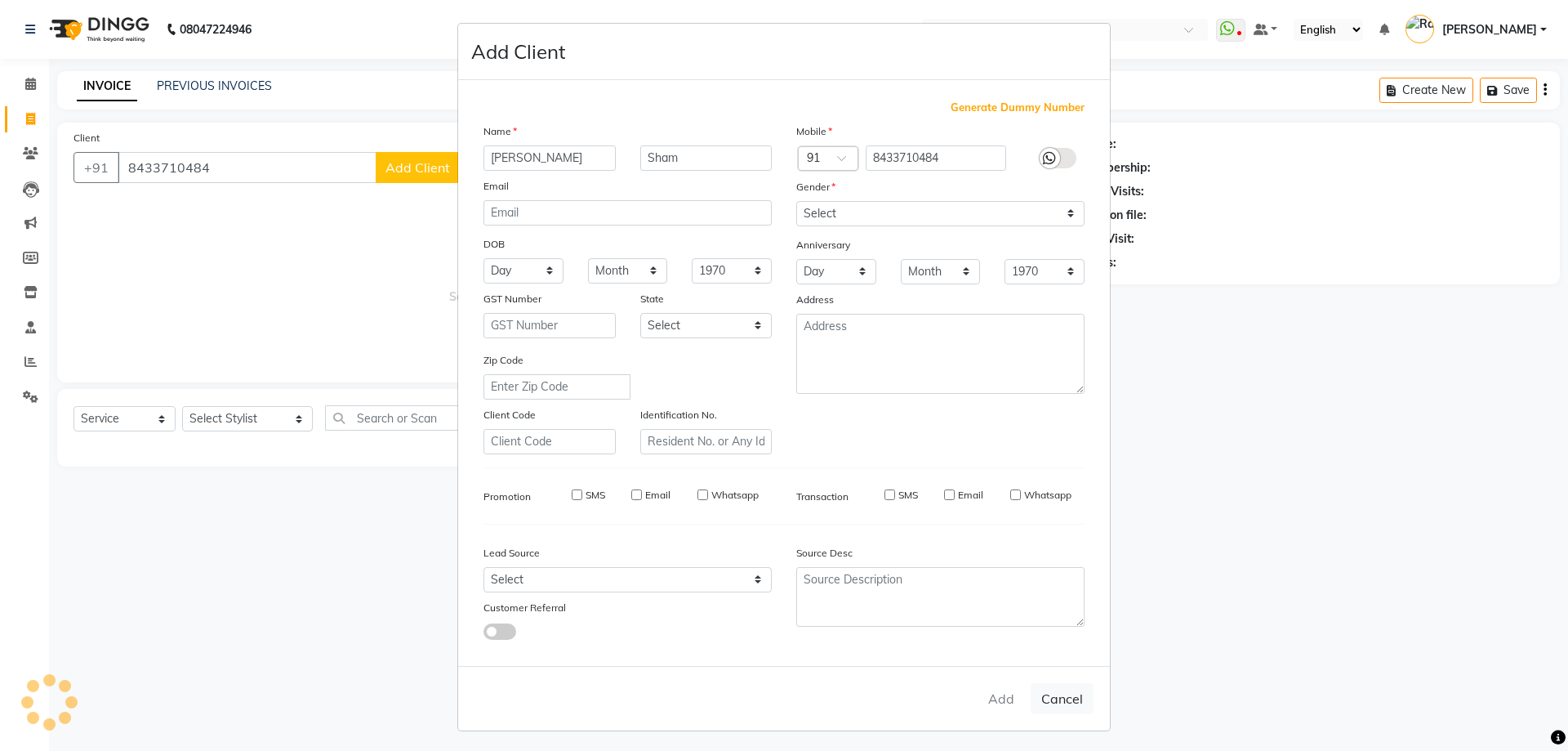
checkbox input "false"
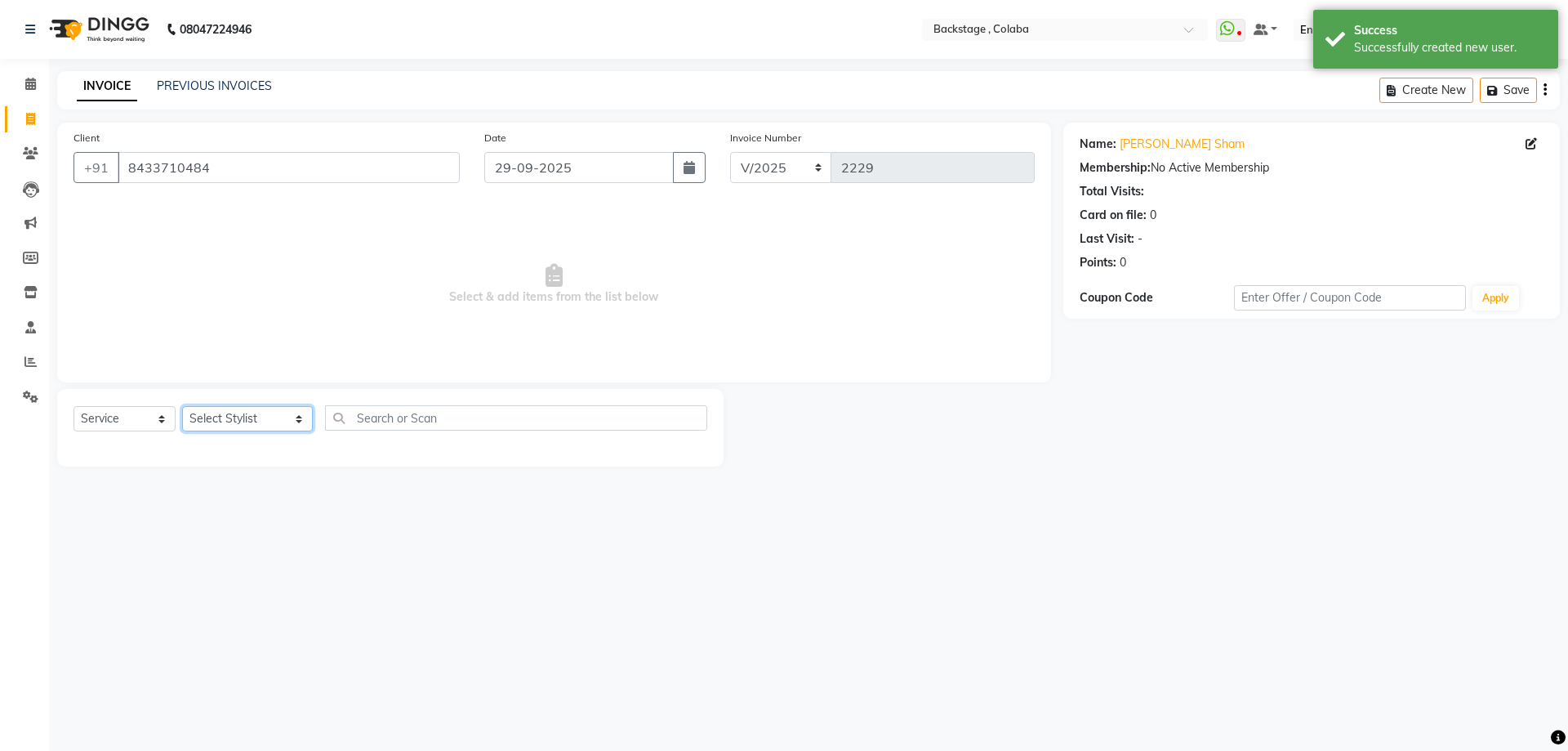
click at [237, 423] on select "Select Stylist Backstage Bharti Nitesh Gohar Jayesh Anil Karekar Kalavati Sharm…" at bounding box center [247, 419] width 131 height 26
click at [182, 407] on select "Select Stylist Backstage Bharti Nitesh Gohar Jayesh Anil Karekar Kalavati Sharm…" at bounding box center [247, 419] width 131 height 26
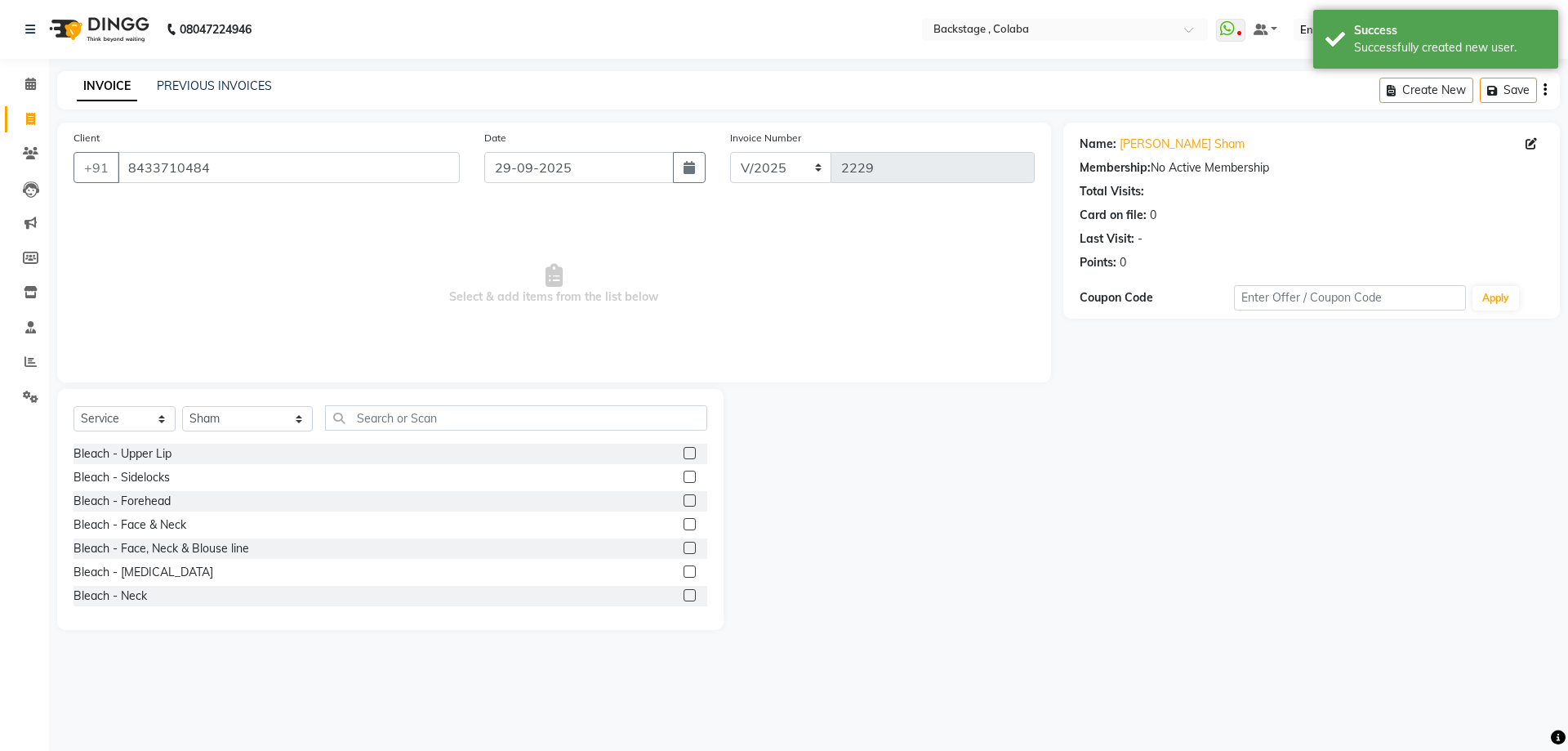
click at [456, 403] on div "Select Service Product Membership Package Voucher Prepaid Gift Card Select Styl…" at bounding box center [390, 510] width 667 height 241
click at [446, 412] on input "text" at bounding box center [516, 418] width 382 height 26
drag, startPoint x: 221, startPoint y: 480, endPoint x: 247, endPoint y: 457, distance: 34.7
click at [221, 480] on div "Haircut Women - Haircut Stylist" at bounding box center [157, 477] width 168 height 17
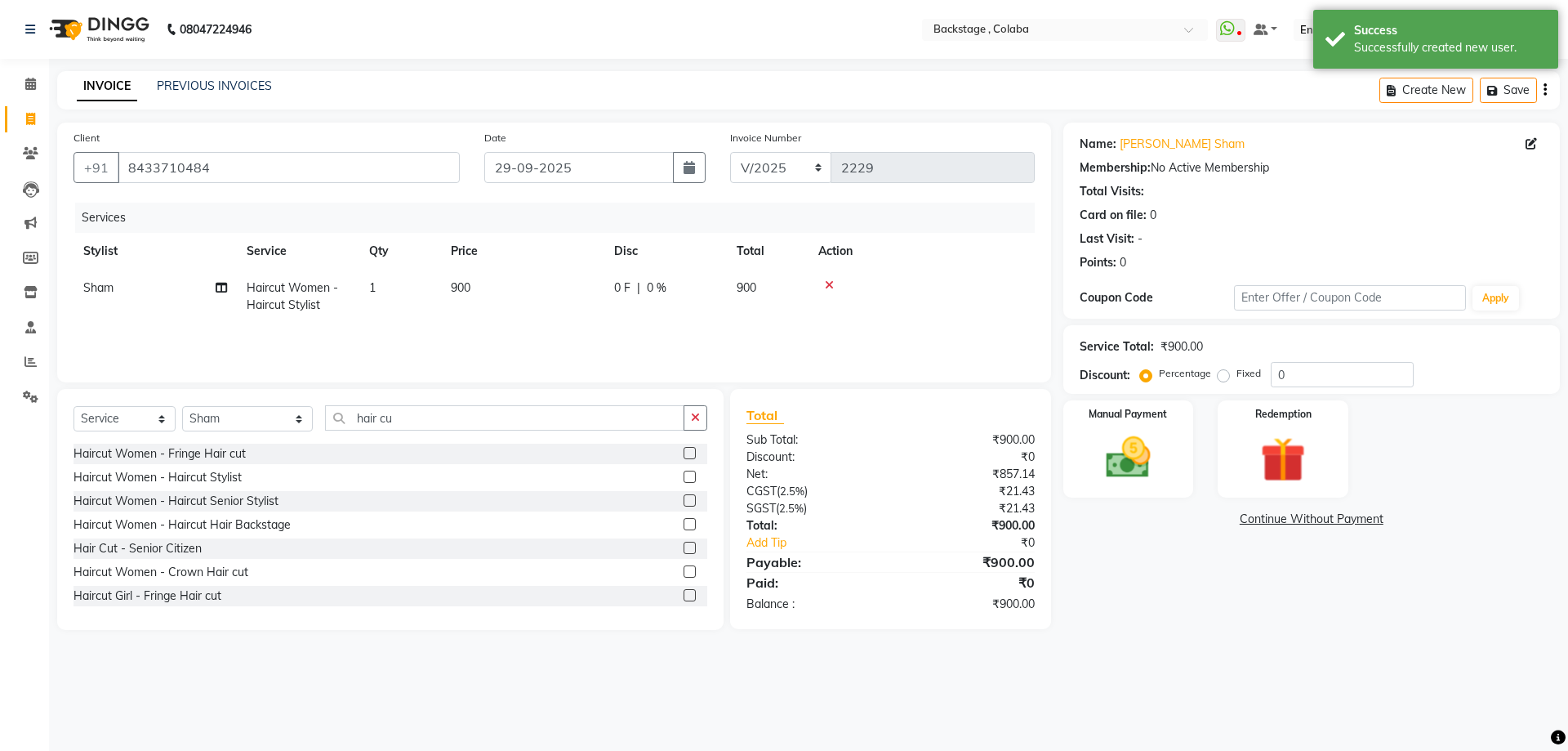
click at [531, 293] on td "900" at bounding box center [522, 297] width 163 height 54
drag, startPoint x: 562, startPoint y: 287, endPoint x: 514, endPoint y: 301, distance: 50.0
click at [514, 301] on tr "Backstage Bharti Nitesh Gohar Jayesh Anil Karekar Kalavati Sharma Kalindi Joshi…" at bounding box center [554, 304] width 961 height 70
click at [1196, 599] on div "Name: Sahana Sham Membership: No Active Membership Total Visits: Card on file: …" at bounding box center [1317, 376] width 508 height 508
click at [1162, 465] on img at bounding box center [1128, 457] width 76 height 54
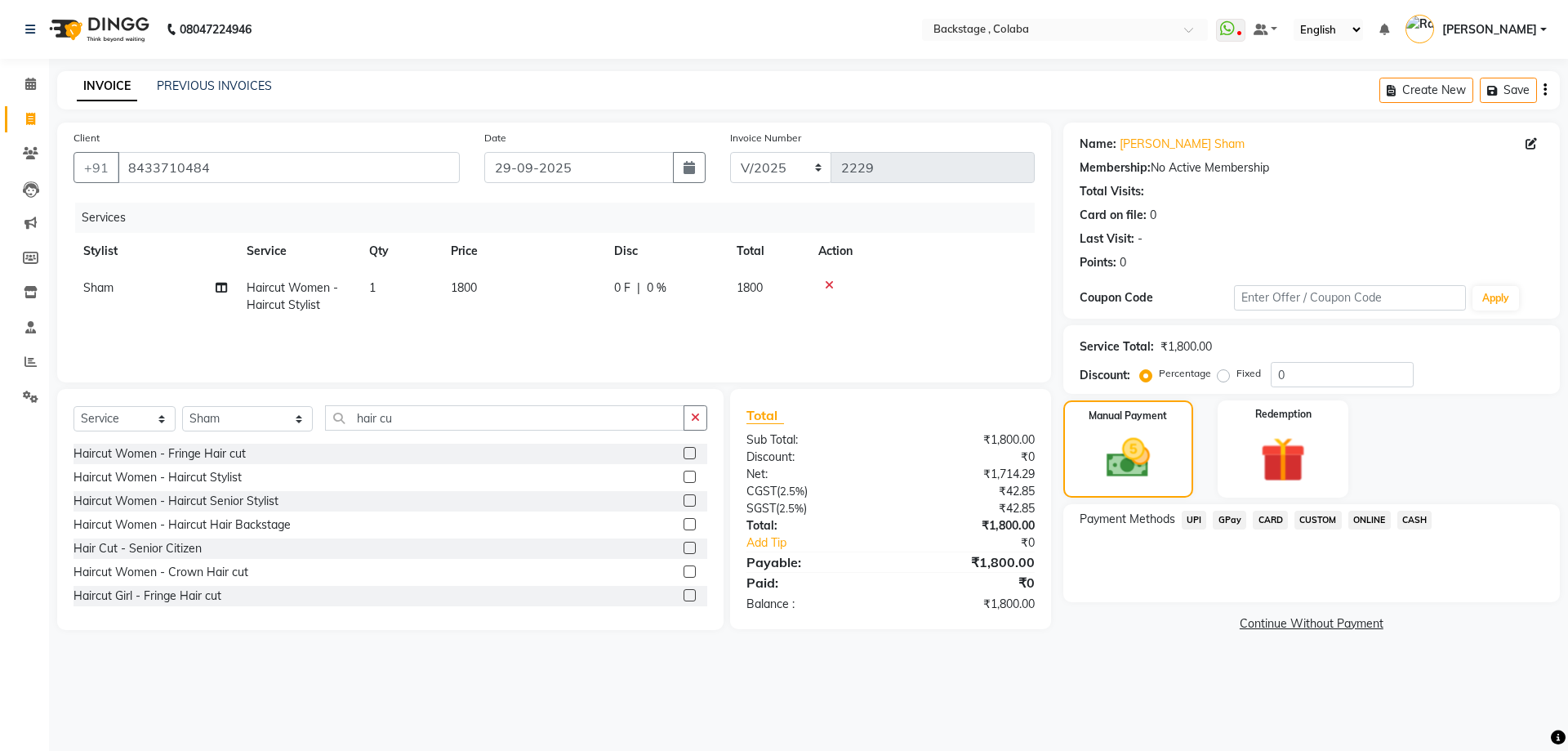
click at [1417, 527] on span "CASH" at bounding box center [1414, 520] width 35 height 19
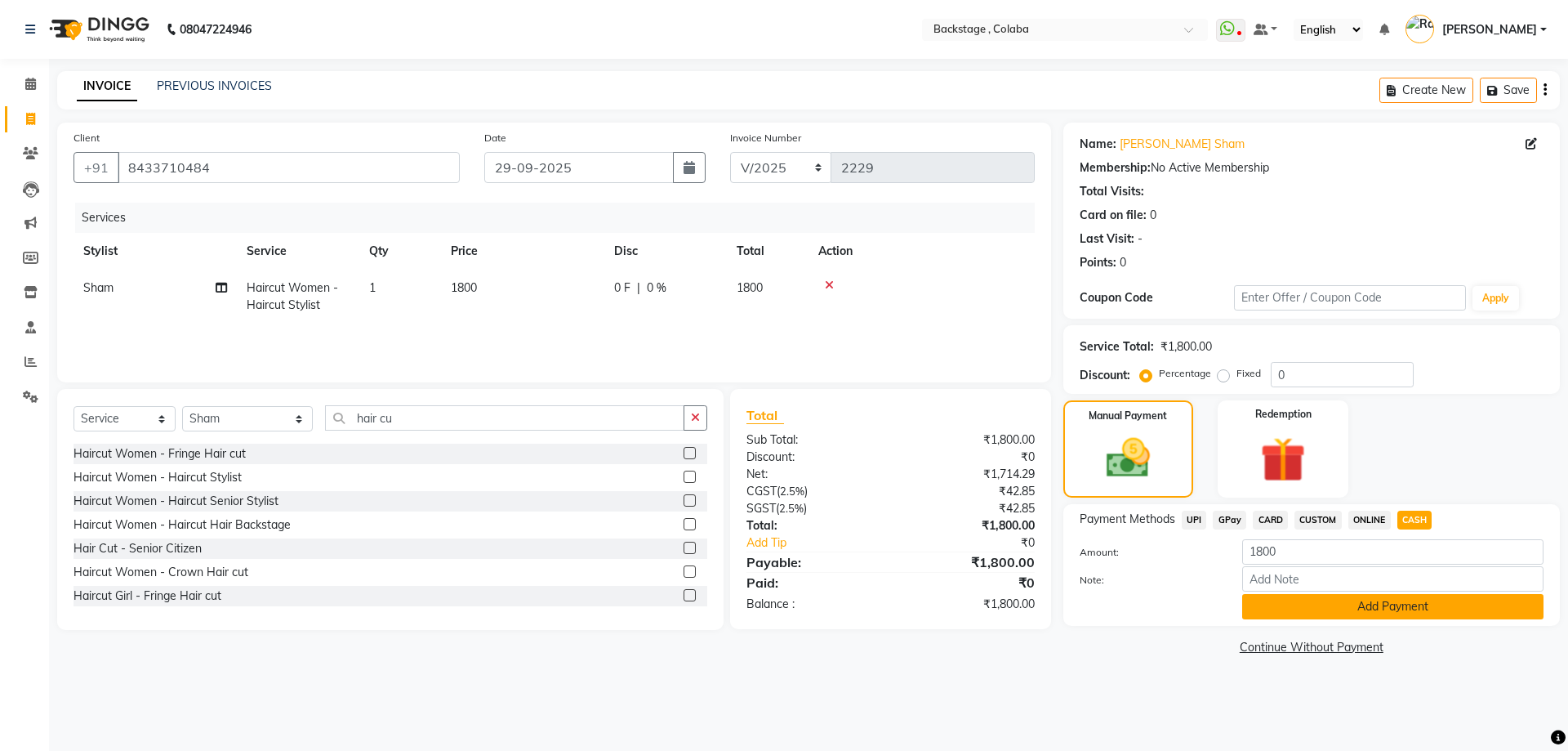
click at [1326, 604] on button "Add Payment" at bounding box center [1393, 606] width 301 height 26
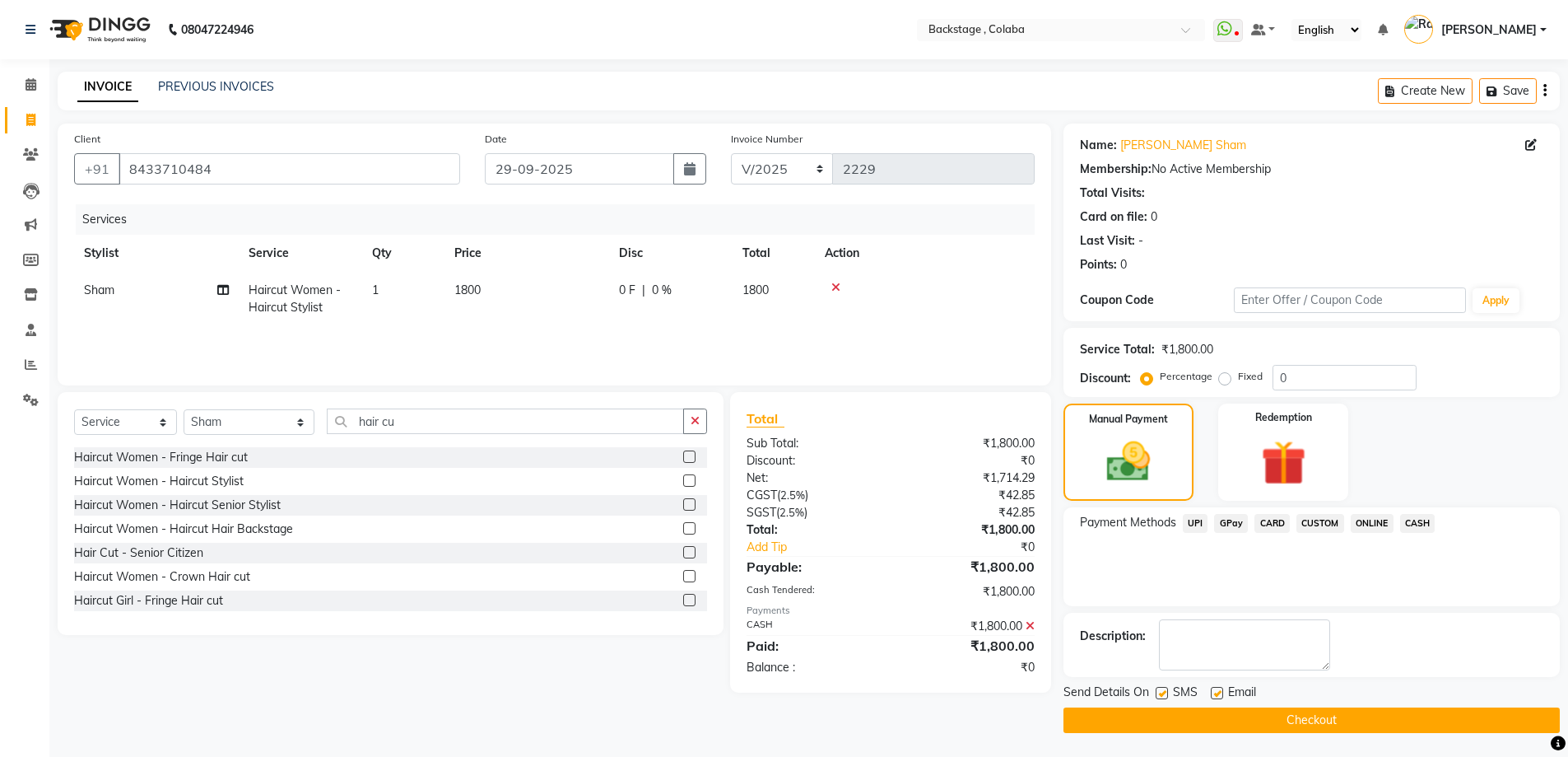
scroll to position [1, 0]
click at [1146, 710] on button "Checkout" at bounding box center [1311, 719] width 496 height 26
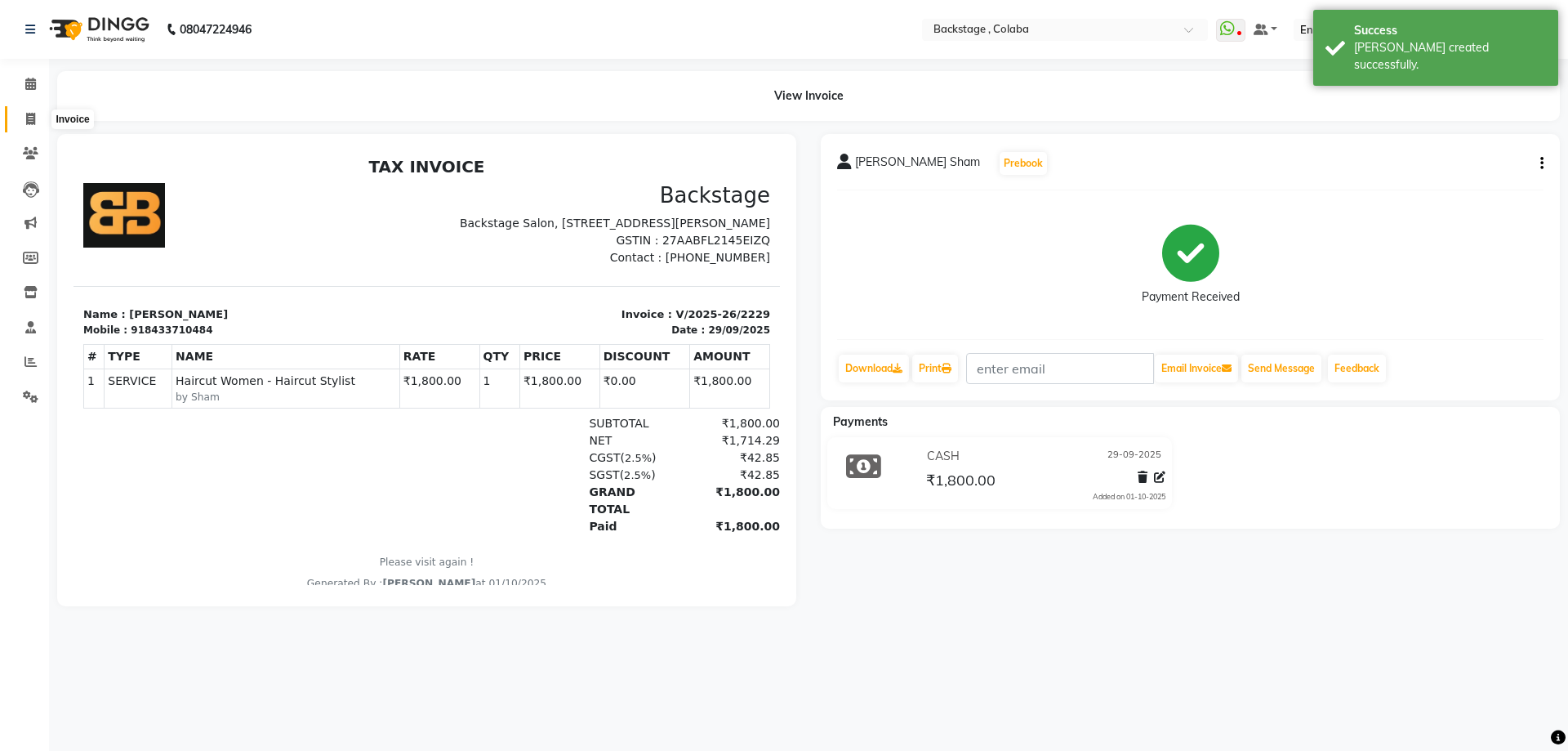
click at [30, 117] on icon at bounding box center [30, 118] width 9 height 12
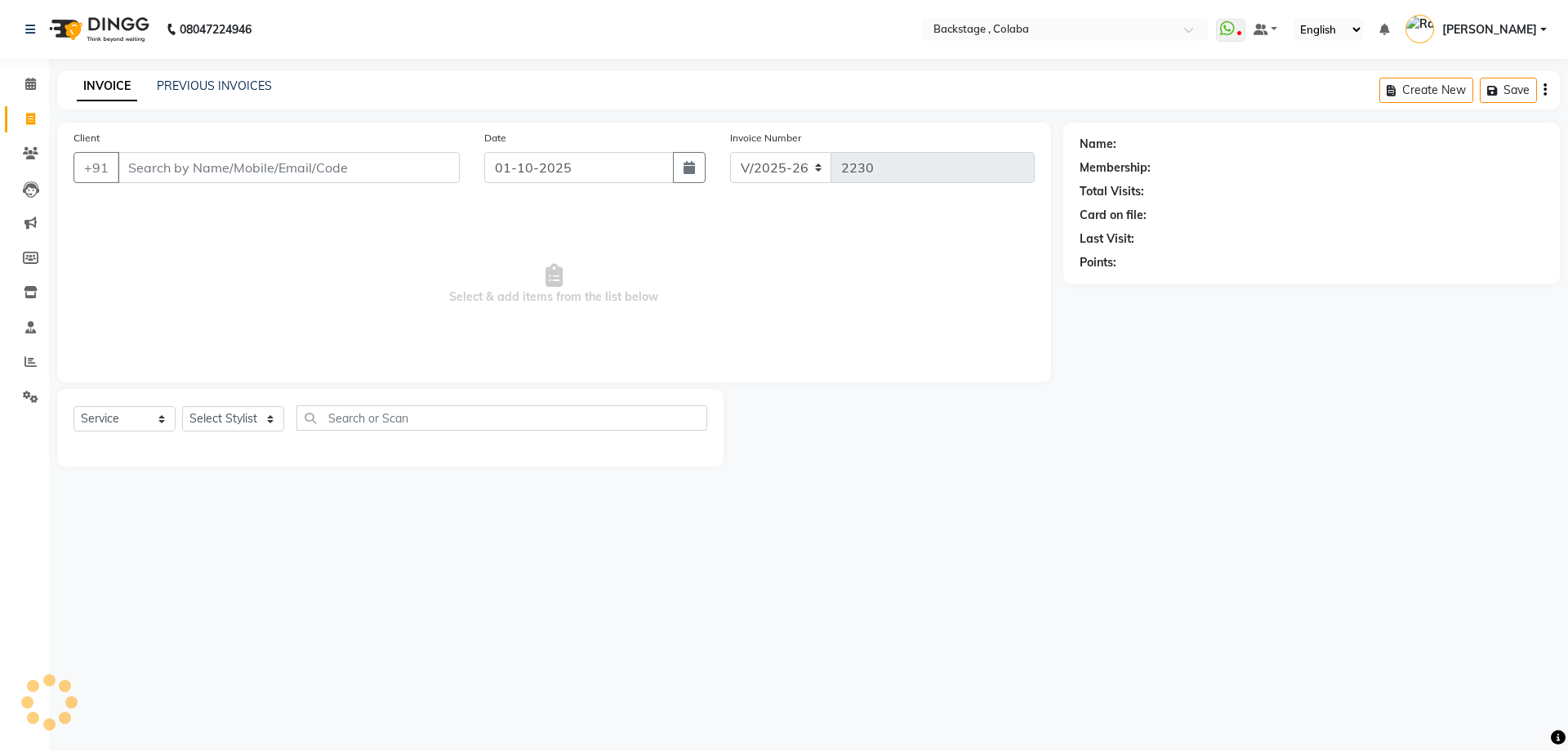
click at [158, 152] on div "Client +91" at bounding box center [266, 162] width 411 height 67
drag, startPoint x: 158, startPoint y: 156, endPoint x: 747, endPoint y: 175, distance: 589.3
click at [162, 156] on input "Client" at bounding box center [288, 167] width 342 height 31
click at [684, 164] on icon "button" at bounding box center [690, 168] width 11 height 13
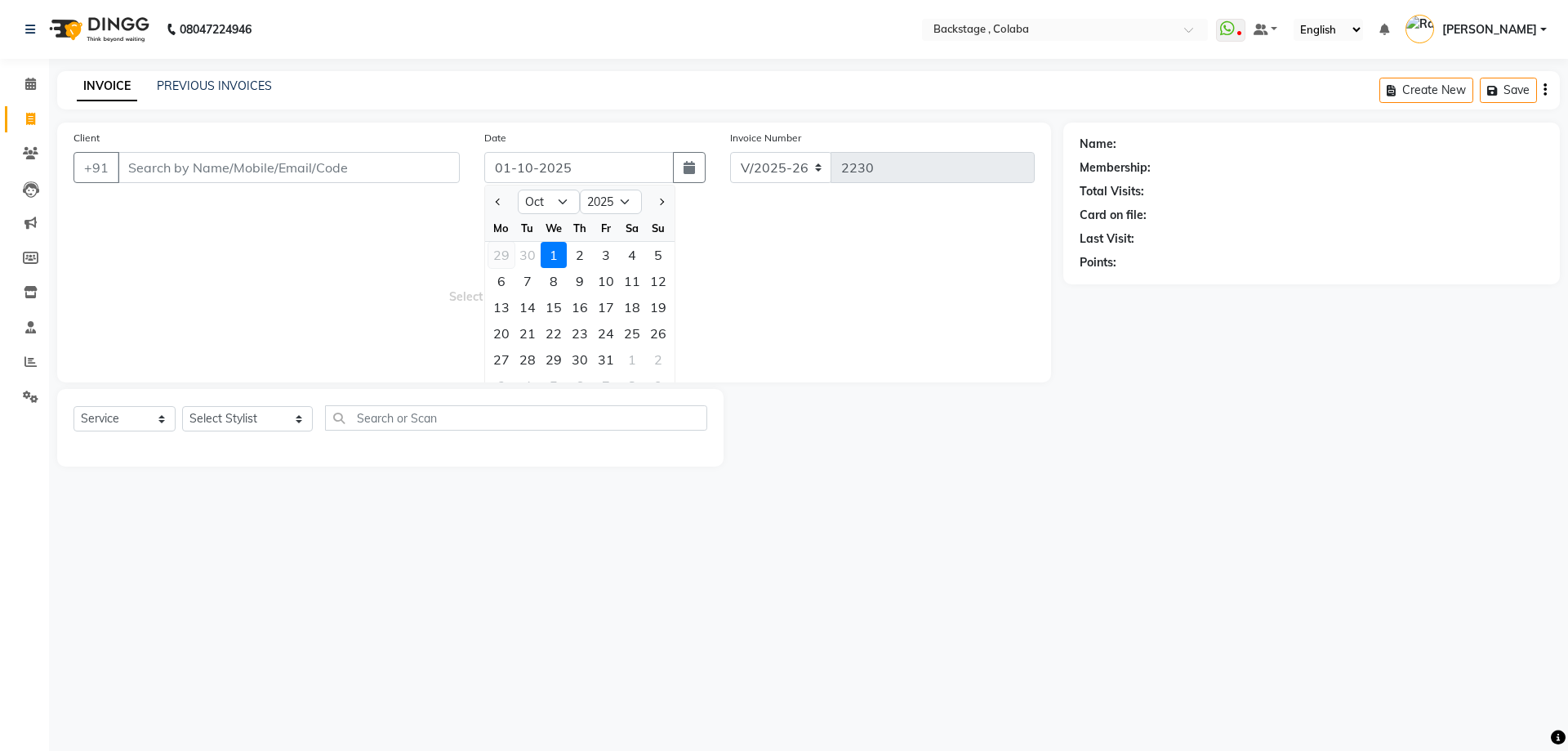
click at [496, 249] on div "29" at bounding box center [501, 254] width 26 height 26
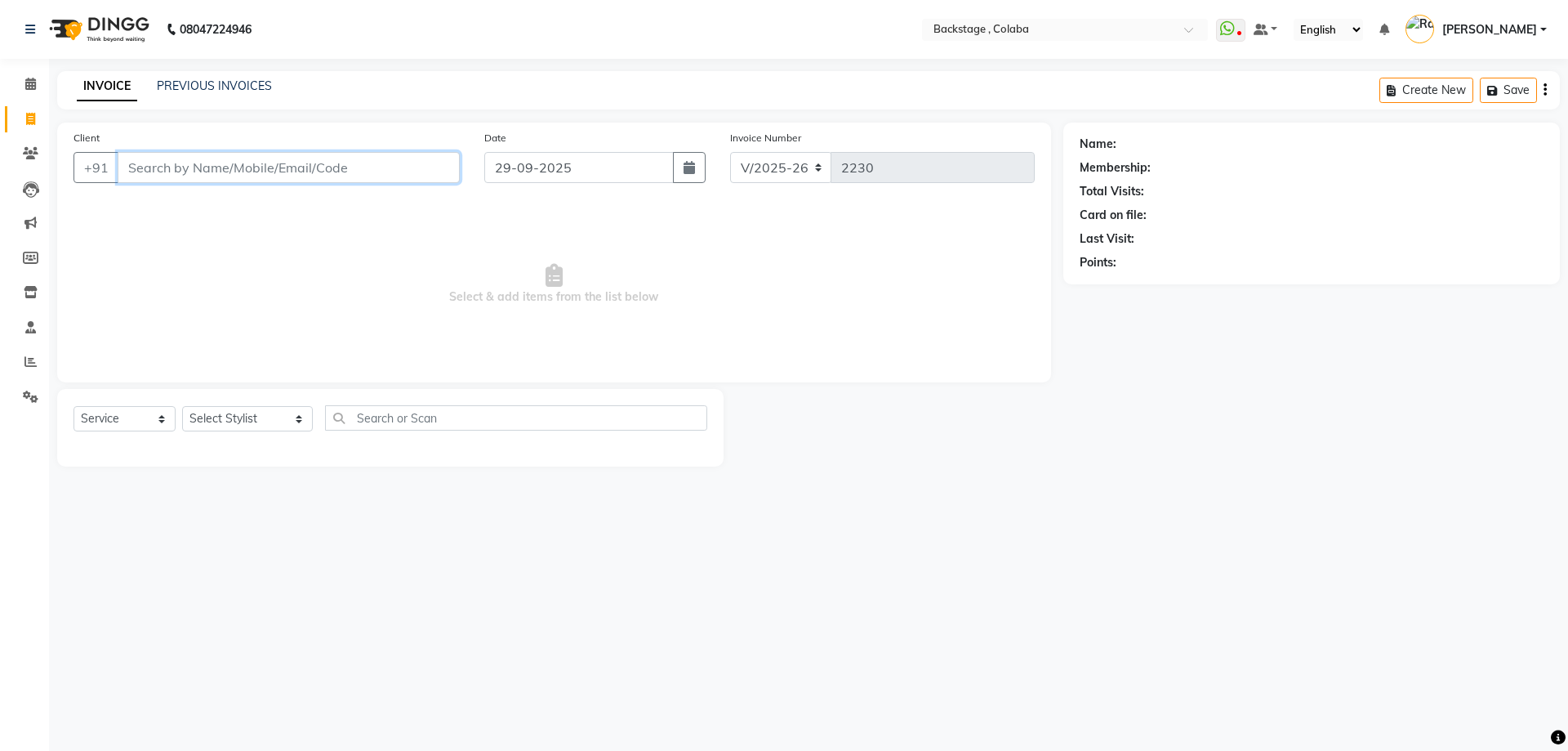
click at [366, 163] on input "Client" at bounding box center [288, 167] width 342 height 31
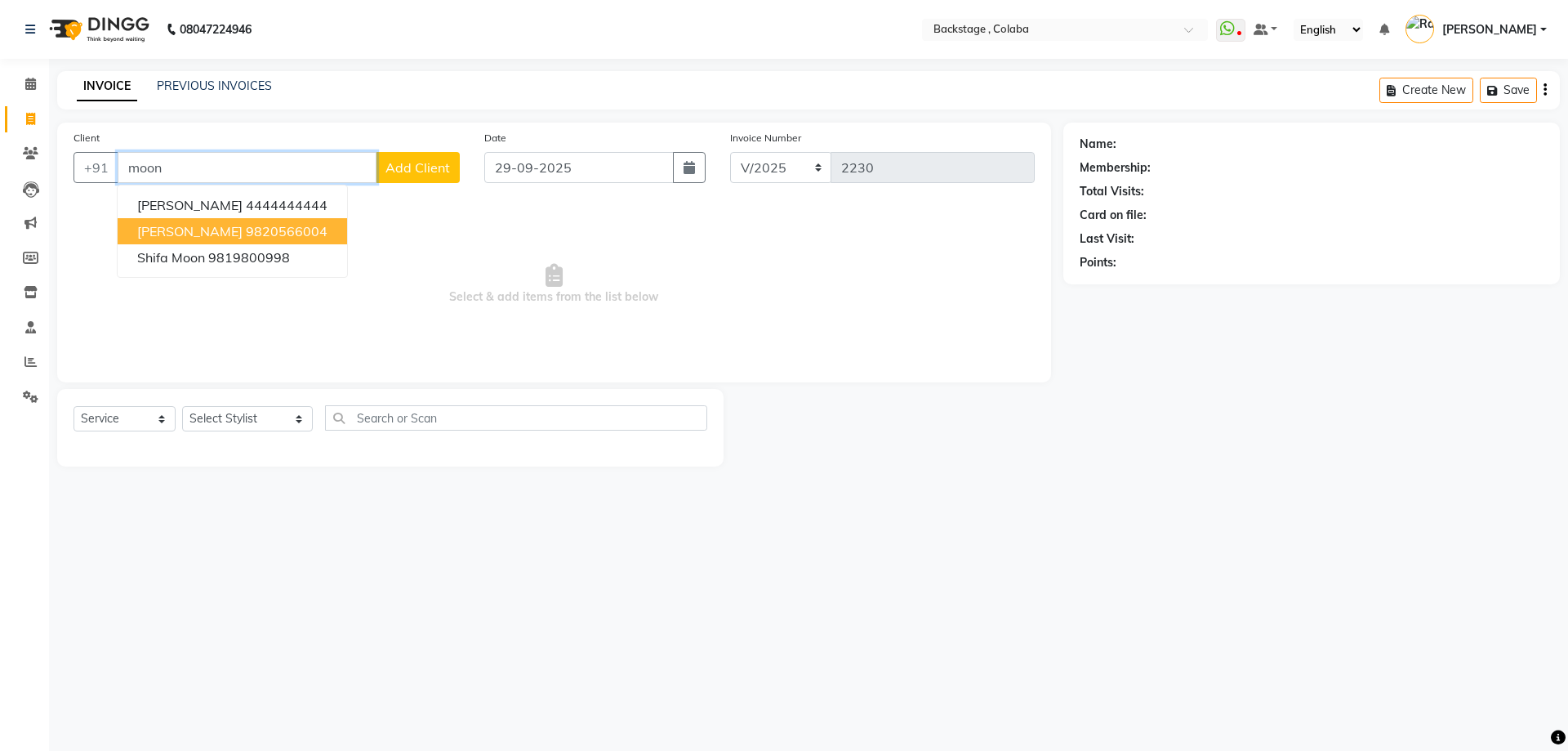
click at [246, 233] on ngb-highlight "9820566004" at bounding box center [287, 231] width 82 height 16
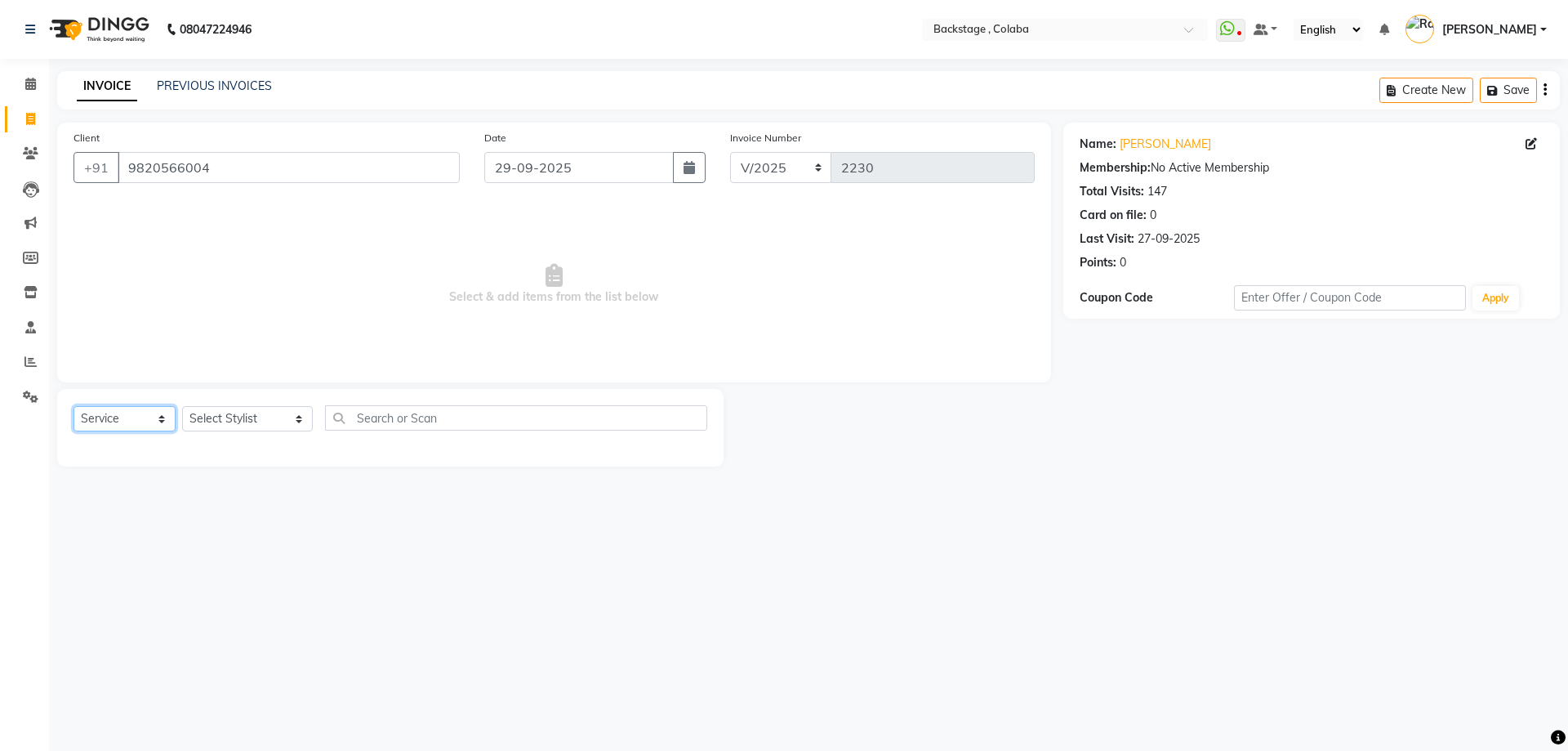
drag, startPoint x: 123, startPoint y: 447, endPoint x: 146, endPoint y: 435, distance: 25.9
click at [197, 424] on select "Select Stylist Backstage Bharti Nitesh Gohar Jayesh Anil Karekar Kalavati Sharm…" at bounding box center [247, 419] width 131 height 26
click at [182, 407] on select "Select Stylist Backstage Bharti Nitesh Gohar Jayesh Anil Karekar Kalavati Sharm…" at bounding box center [247, 419] width 131 height 26
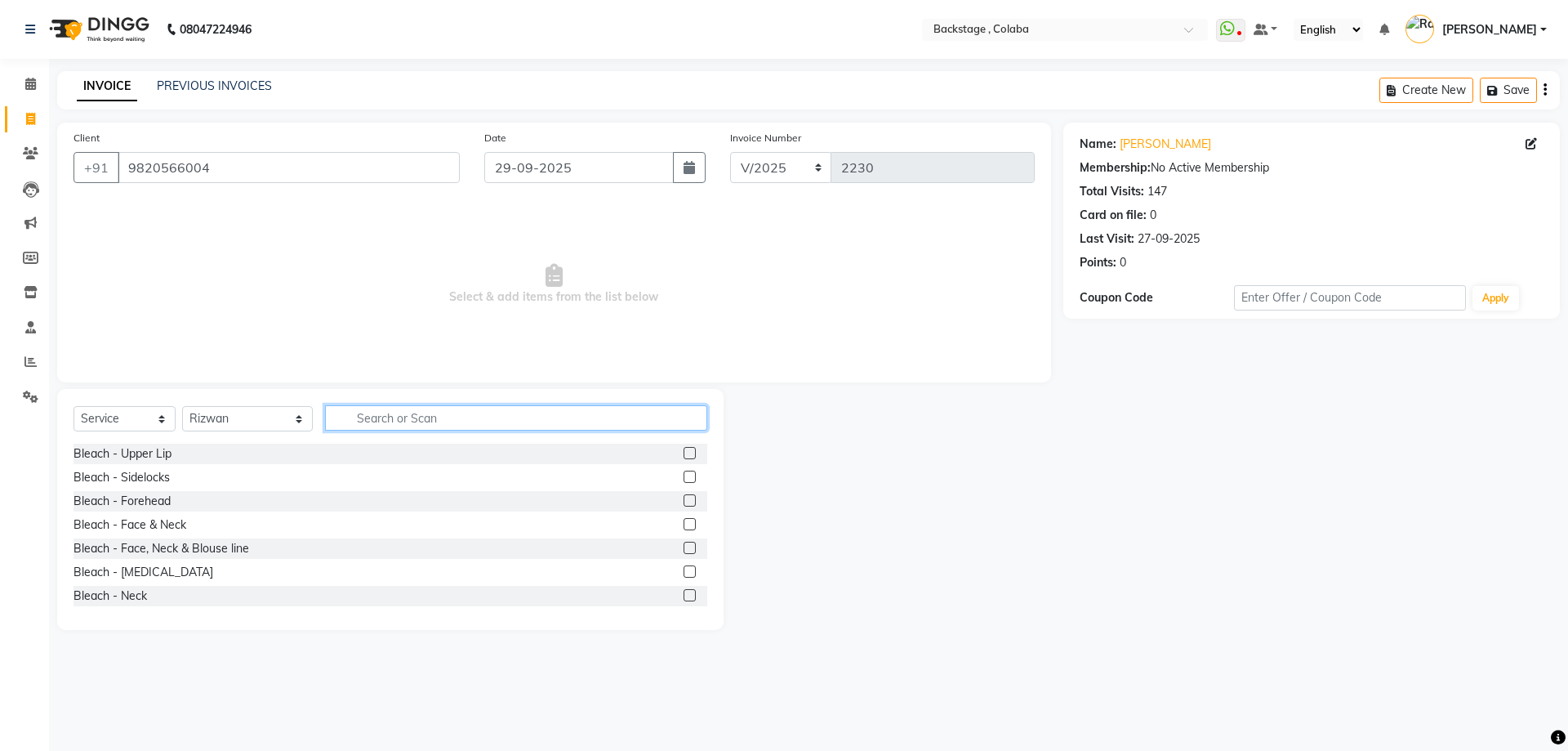
drag, startPoint x: 361, startPoint y: 407, endPoint x: 355, endPoint y: 417, distance: 11.7
click at [359, 411] on input "text" at bounding box center [516, 418] width 382 height 26
click at [355, 417] on input "text" at bounding box center [516, 418] width 382 height 26
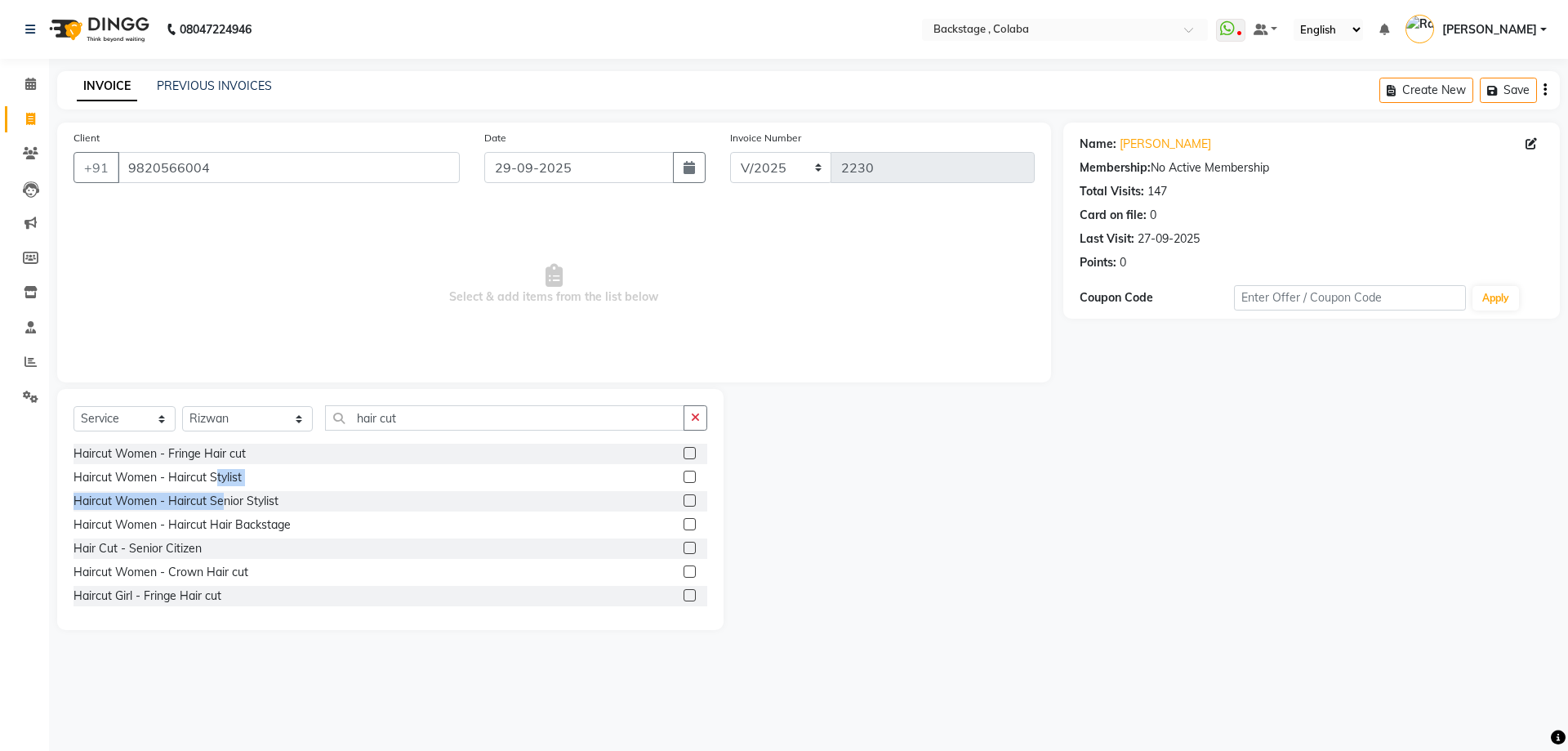
drag, startPoint x: 214, startPoint y: 476, endPoint x: 219, endPoint y: 510, distance: 34.4
click at [219, 510] on div "Haircut Women - Fringe Hair cut Haircut Women - Haircut Stylist Haircut Women -…" at bounding box center [390, 525] width 633 height 163
click at [224, 505] on div "Haircut Women - Haircut Senior Stylist" at bounding box center [175, 501] width 205 height 17
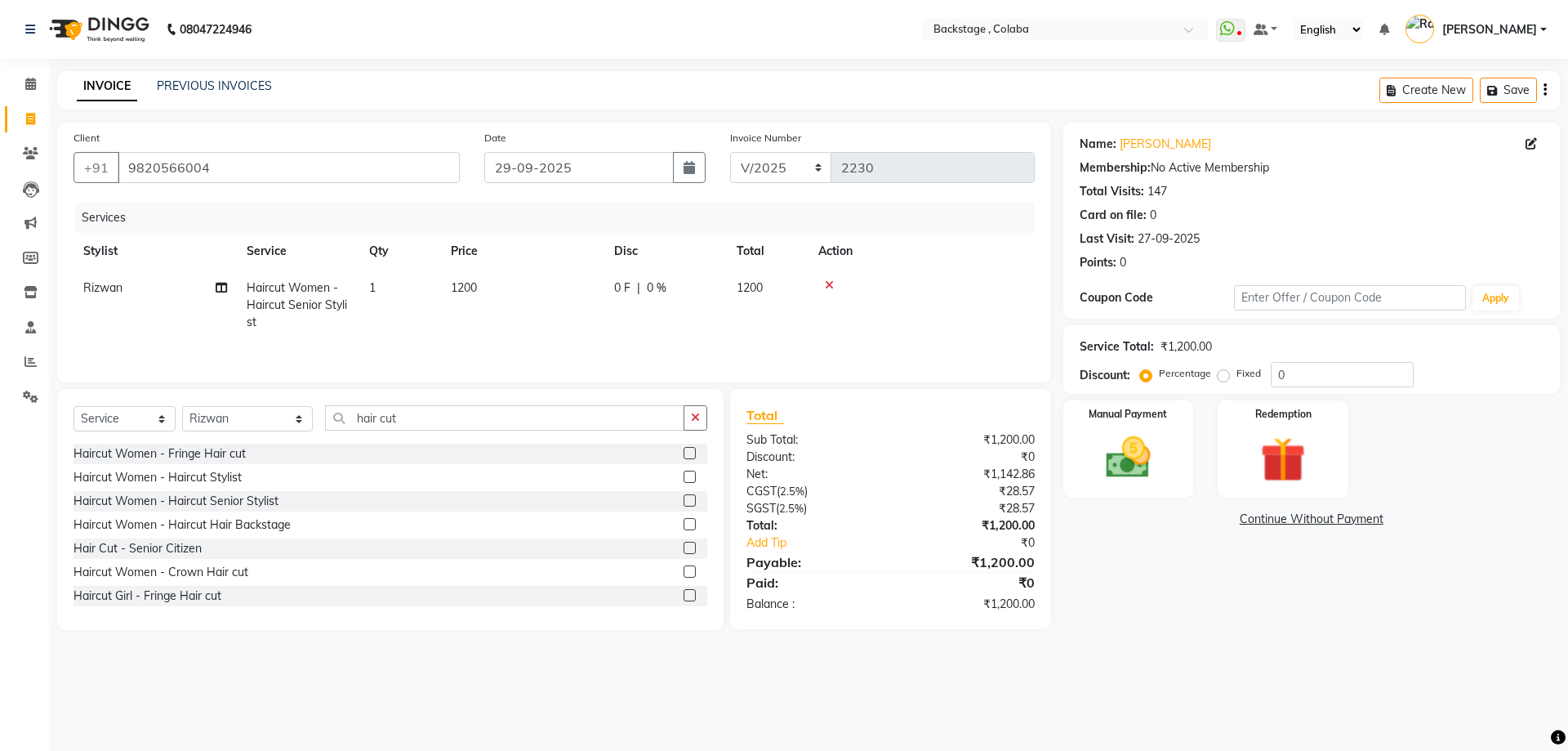
click at [517, 299] on td "1200" at bounding box center [522, 305] width 163 height 71
drag, startPoint x: 549, startPoint y: 286, endPoint x: 541, endPoint y: 288, distance: 8.2
click at [541, 288] on input "1200" at bounding box center [599, 292] width 144 height 26
click at [1091, 503] on div "Name: Shilpa Moon Membership: No Active Membership Total Visits: 147 Card on fi…" at bounding box center [1317, 376] width 508 height 508
click at [1118, 469] on img at bounding box center [1128, 457] width 76 height 54
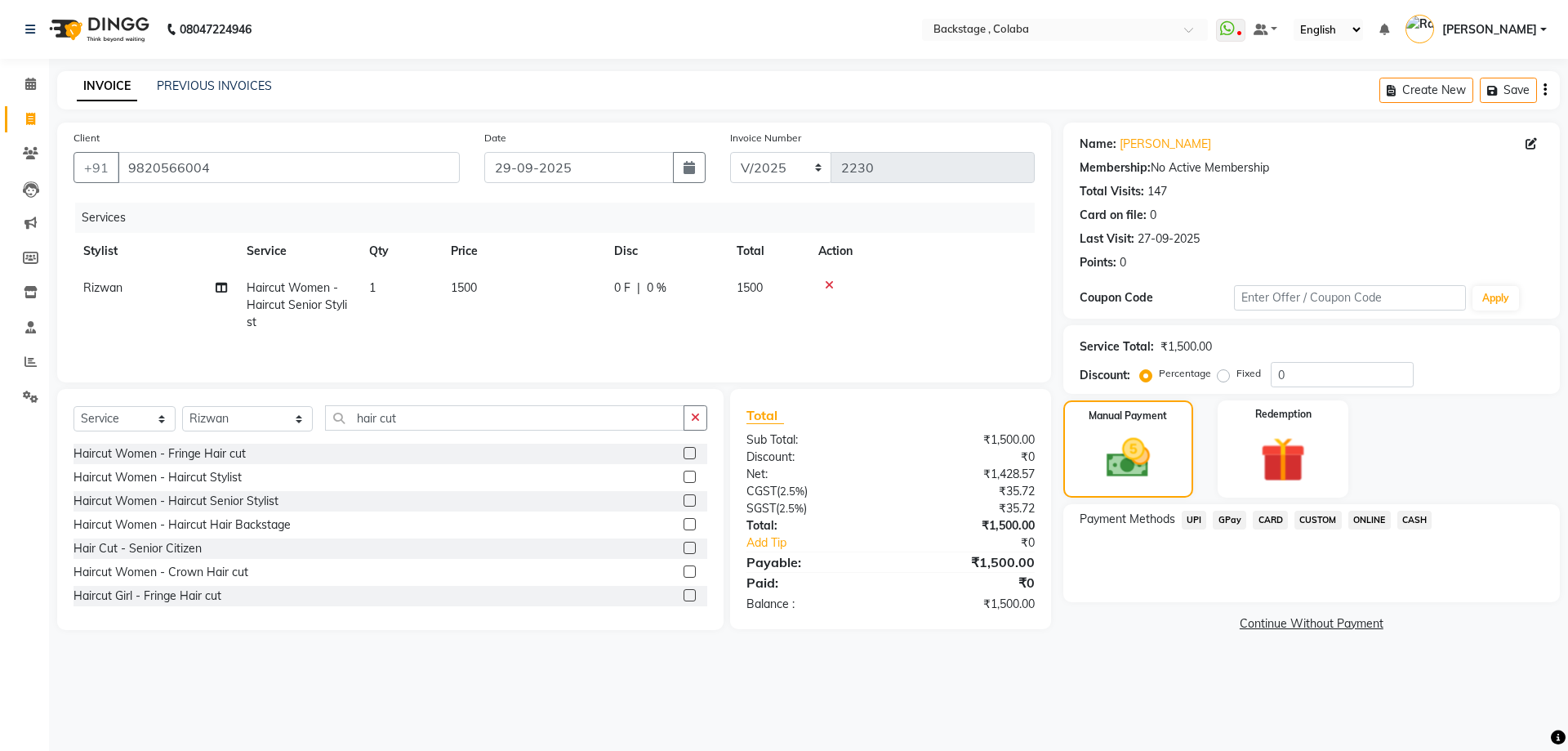
click at [1298, 627] on link "Continue Without Payment" at bounding box center [1311, 624] width 490 height 17
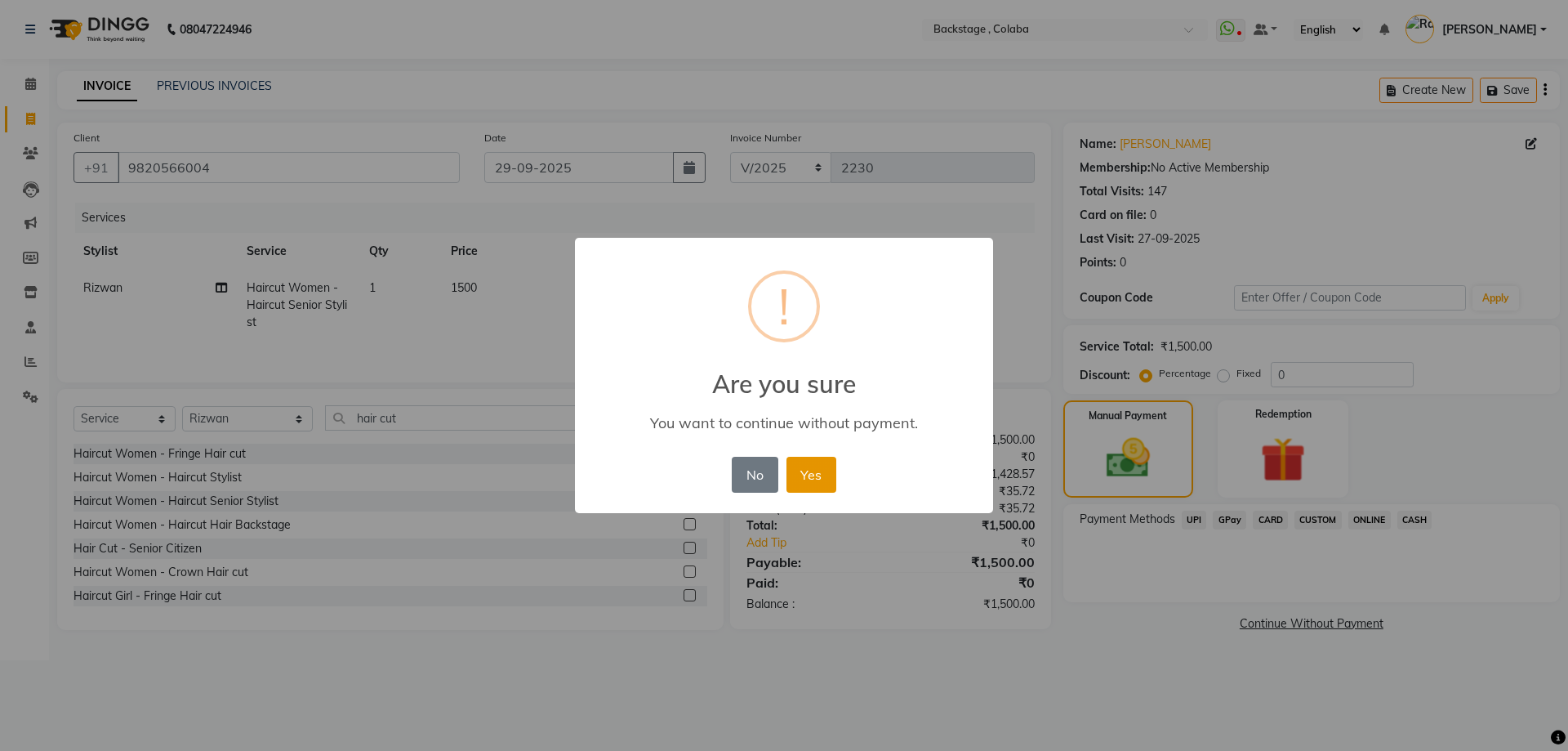
click at [815, 483] on button "Yes" at bounding box center [812, 475] width 50 height 36
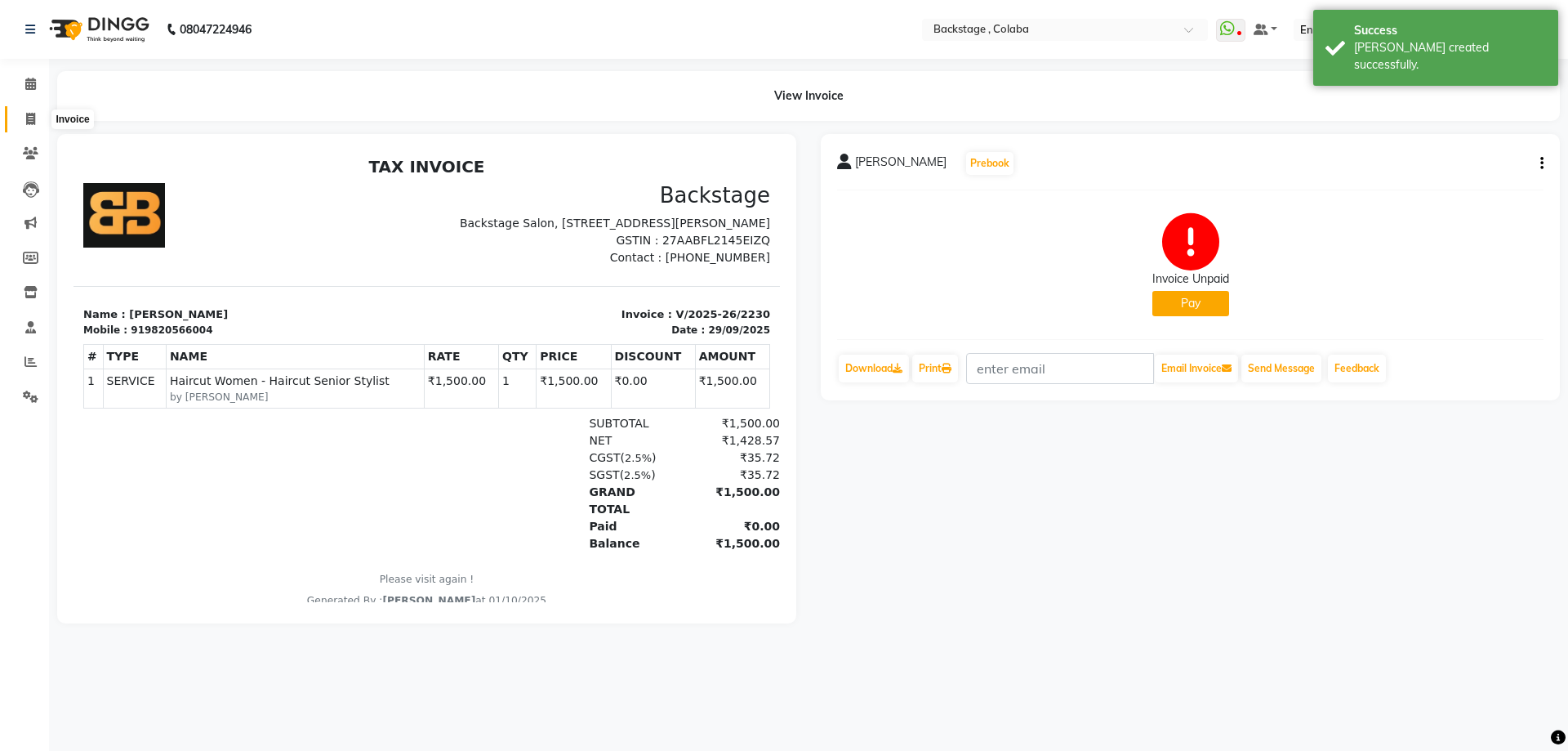
click at [31, 121] on icon at bounding box center [30, 118] width 9 height 12
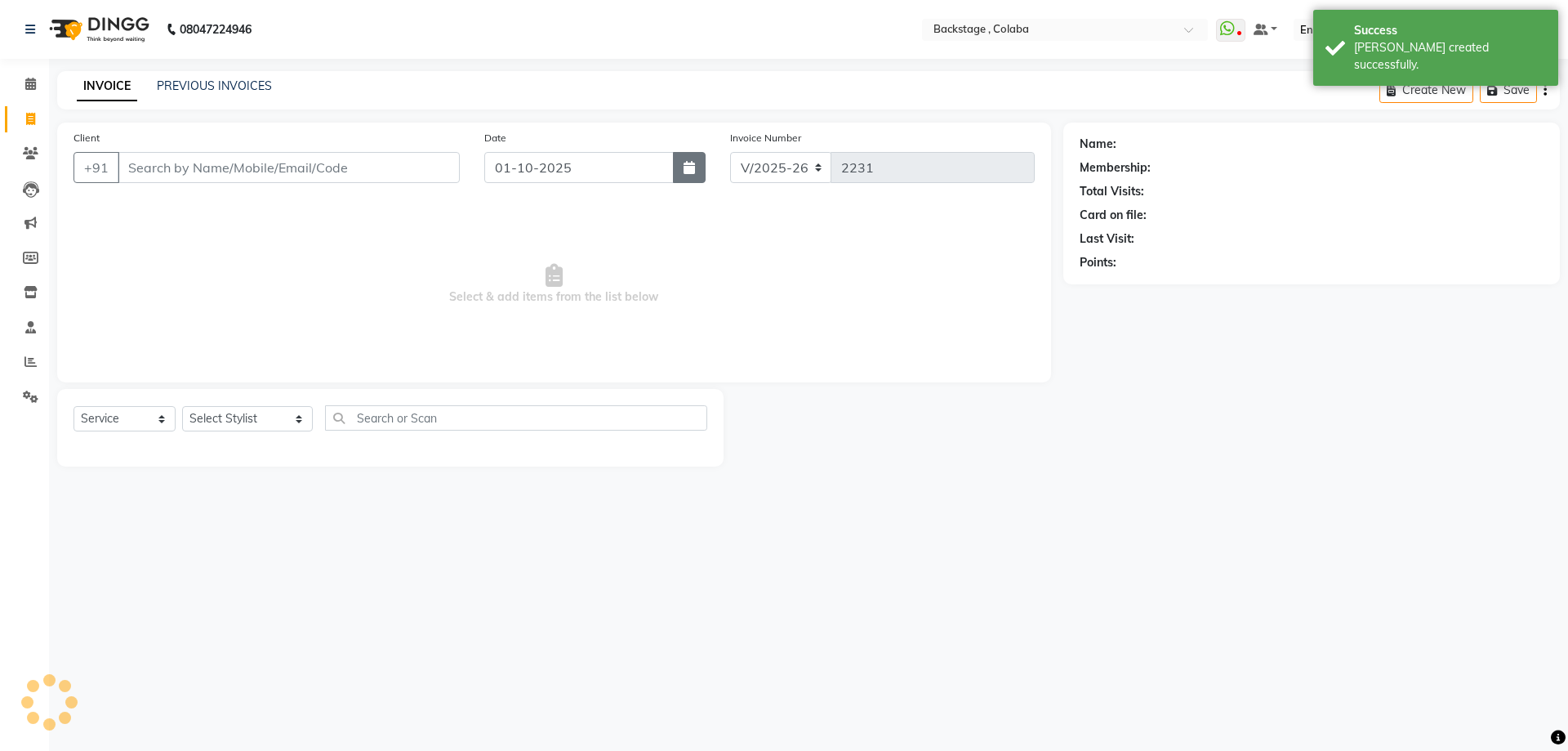
click at [682, 171] on button "button" at bounding box center [690, 167] width 32 height 31
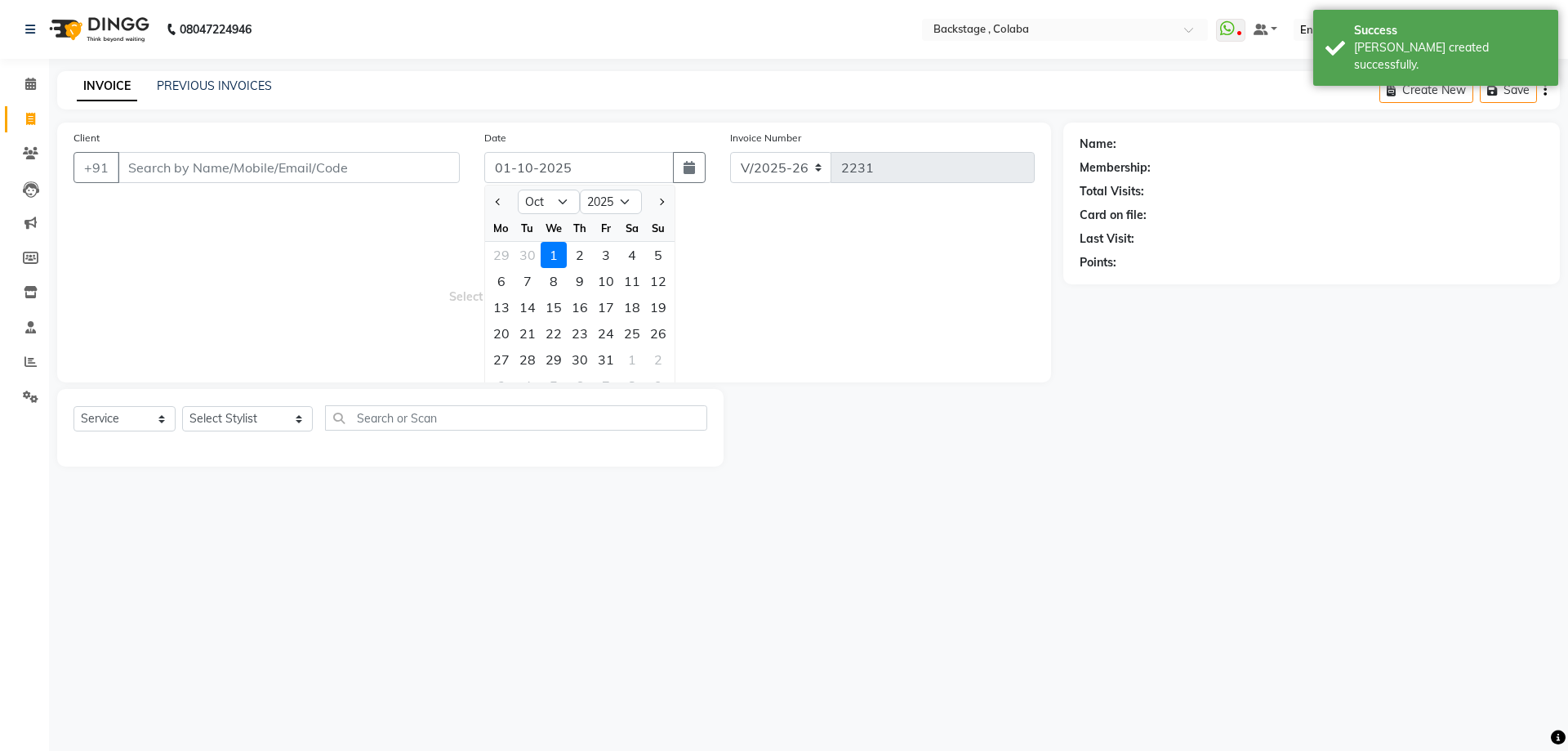
drag, startPoint x: 495, startPoint y: 254, endPoint x: 487, endPoint y: 250, distance: 8.9
click at [496, 254] on div "29" at bounding box center [501, 254] width 26 height 26
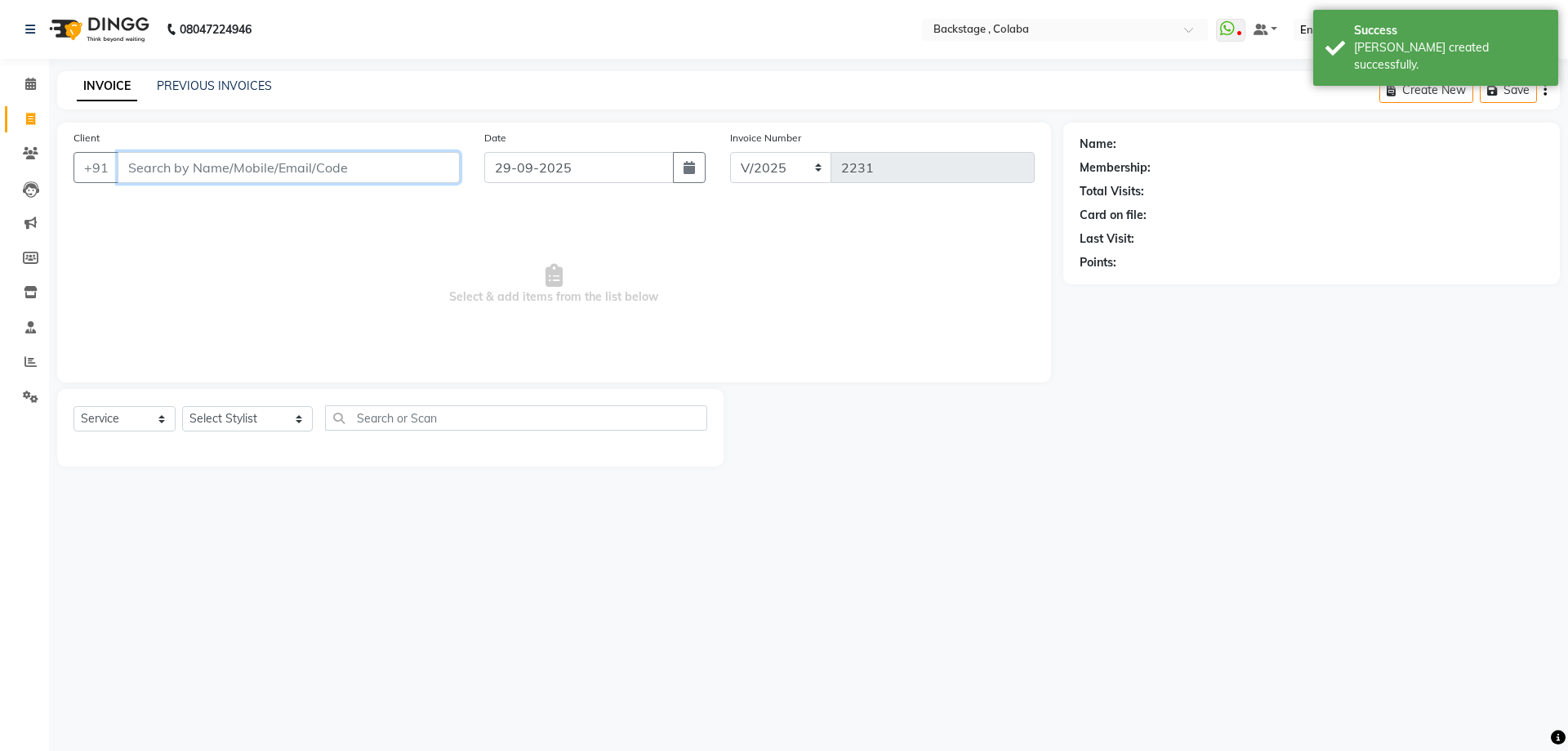
click at [330, 175] on input "Client" at bounding box center [288, 167] width 342 height 31
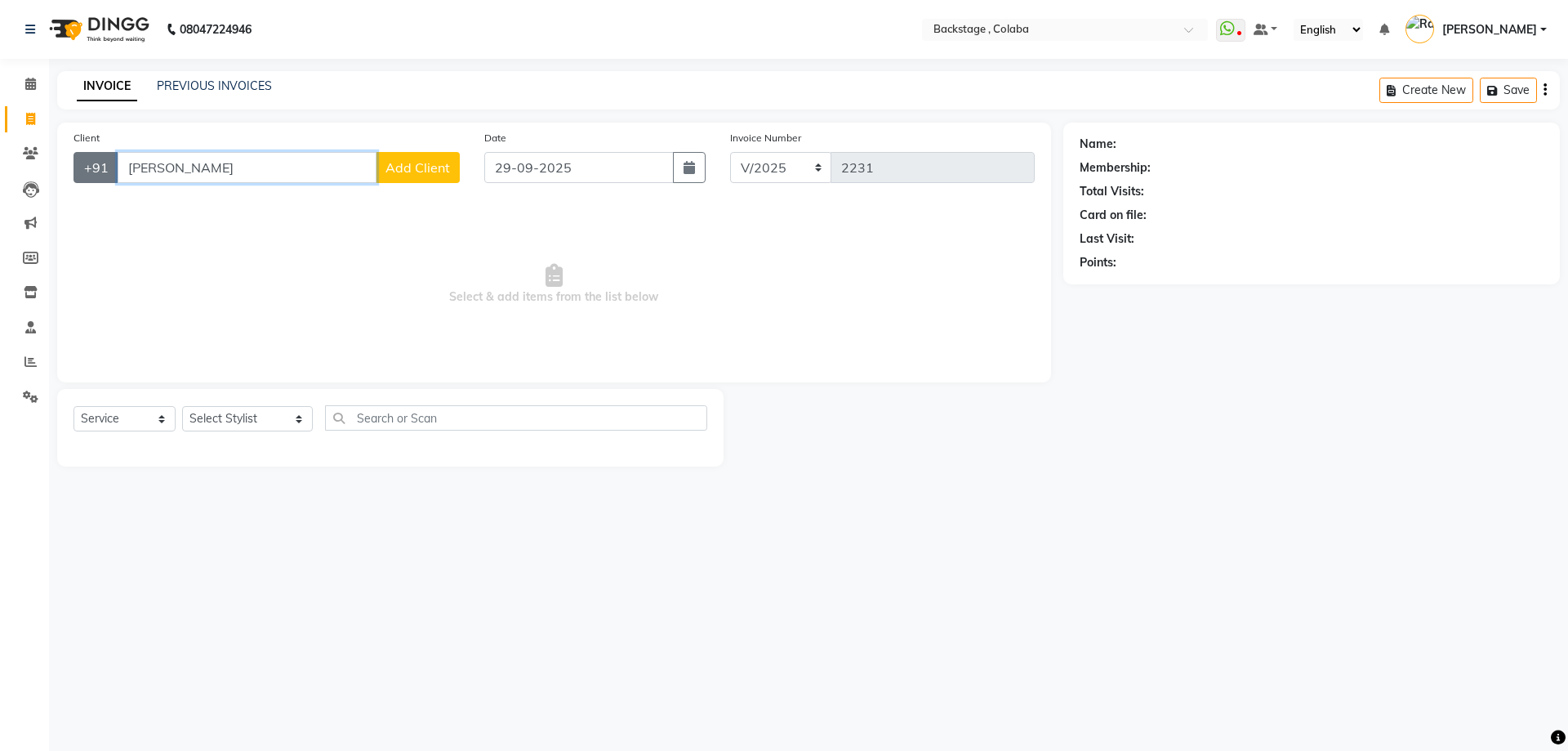
drag, startPoint x: 185, startPoint y: 174, endPoint x: 111, endPoint y: 166, distance: 74.4
click at [111, 166] on div "+91 dr tan Add Client" at bounding box center [266, 167] width 386 height 31
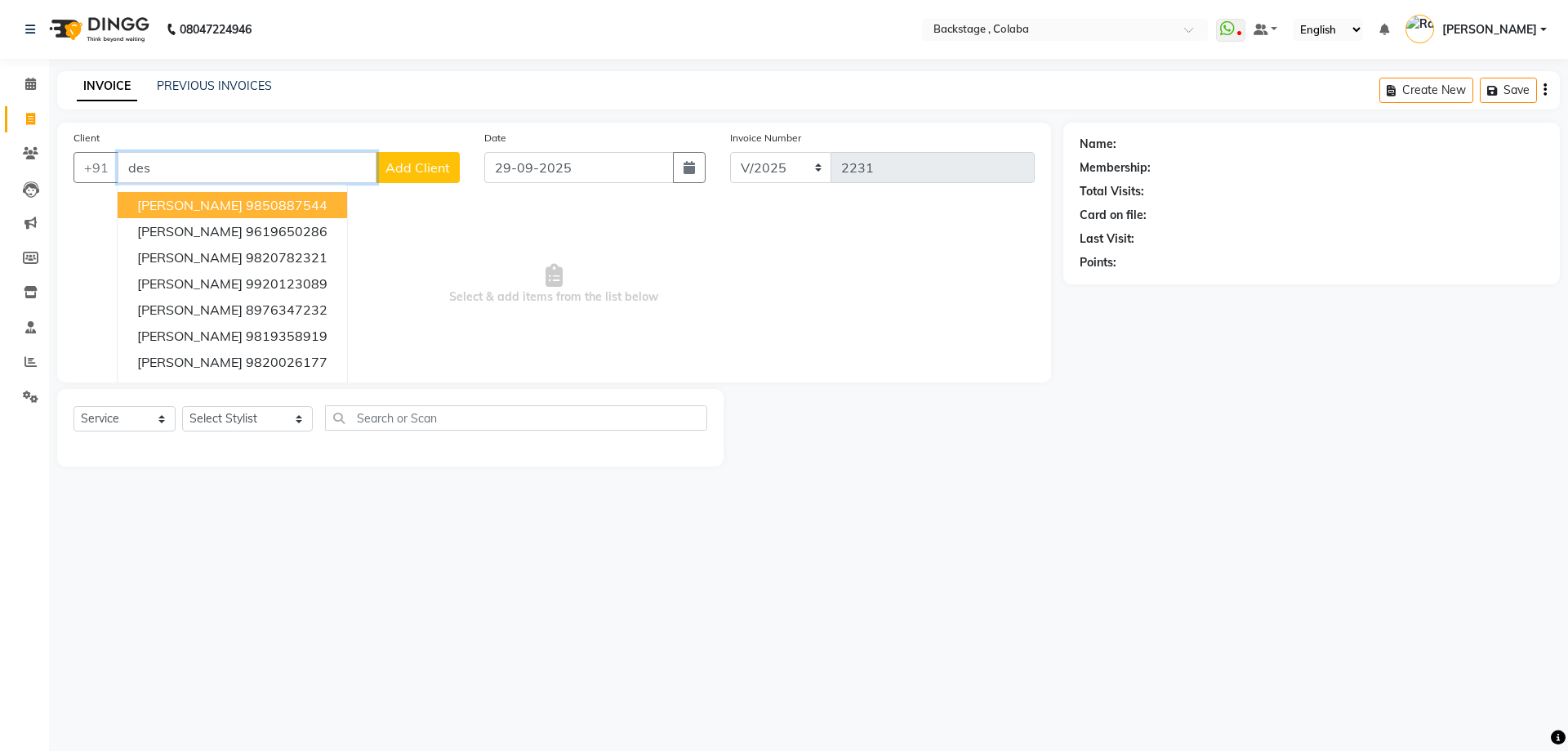
click at [198, 174] on input "des" at bounding box center [246, 167] width 258 height 31
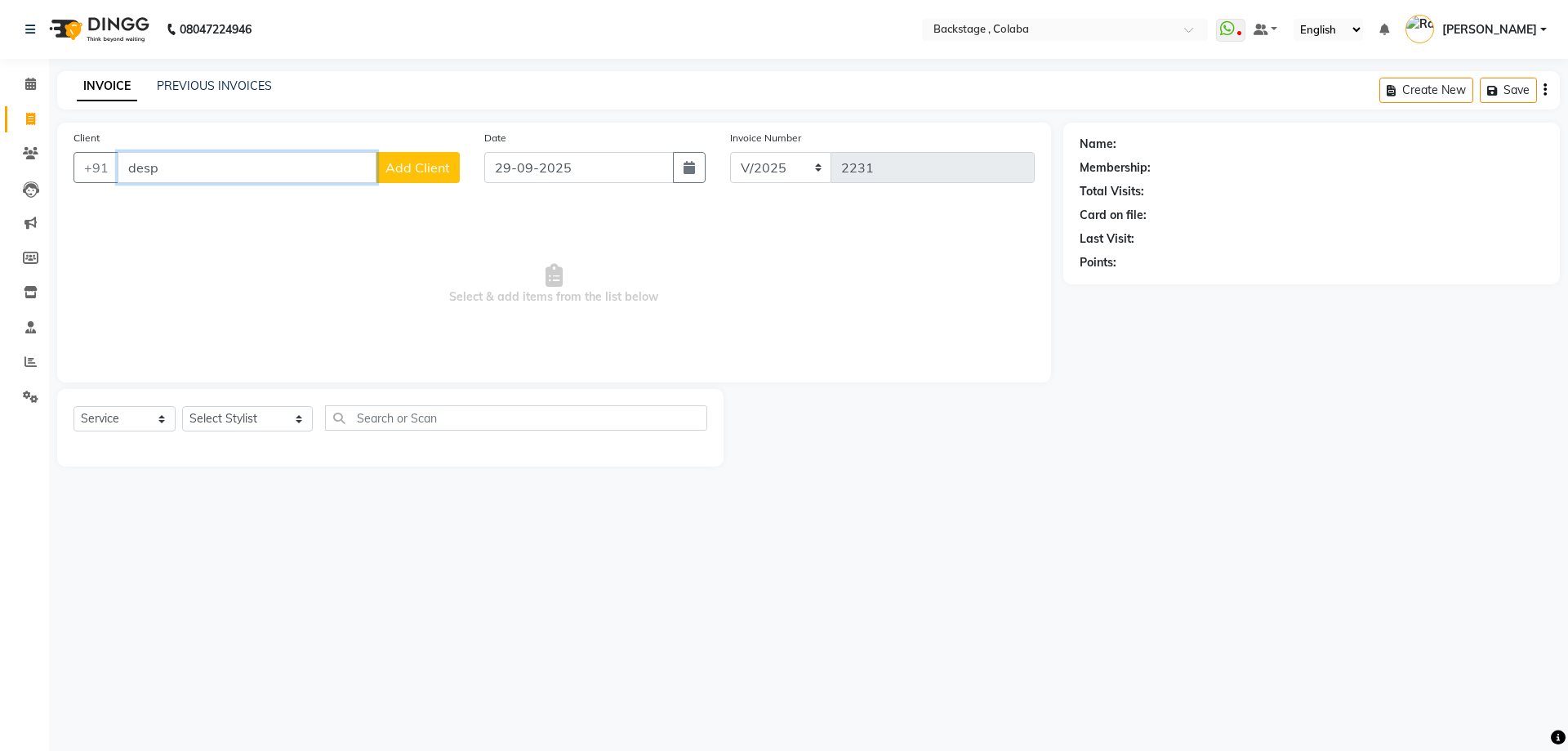
click at [198, 174] on input "desp" at bounding box center [246, 167] width 258 height 31
drag, startPoint x: 200, startPoint y: 168, endPoint x: 55, endPoint y: 161, distance: 145.2
click at [55, 161] on div "Client +91 desm Add Client Date 29-09-2025 Invoice Number V/2025 V/2025-26 2231…" at bounding box center [554, 294] width 1019 height 344
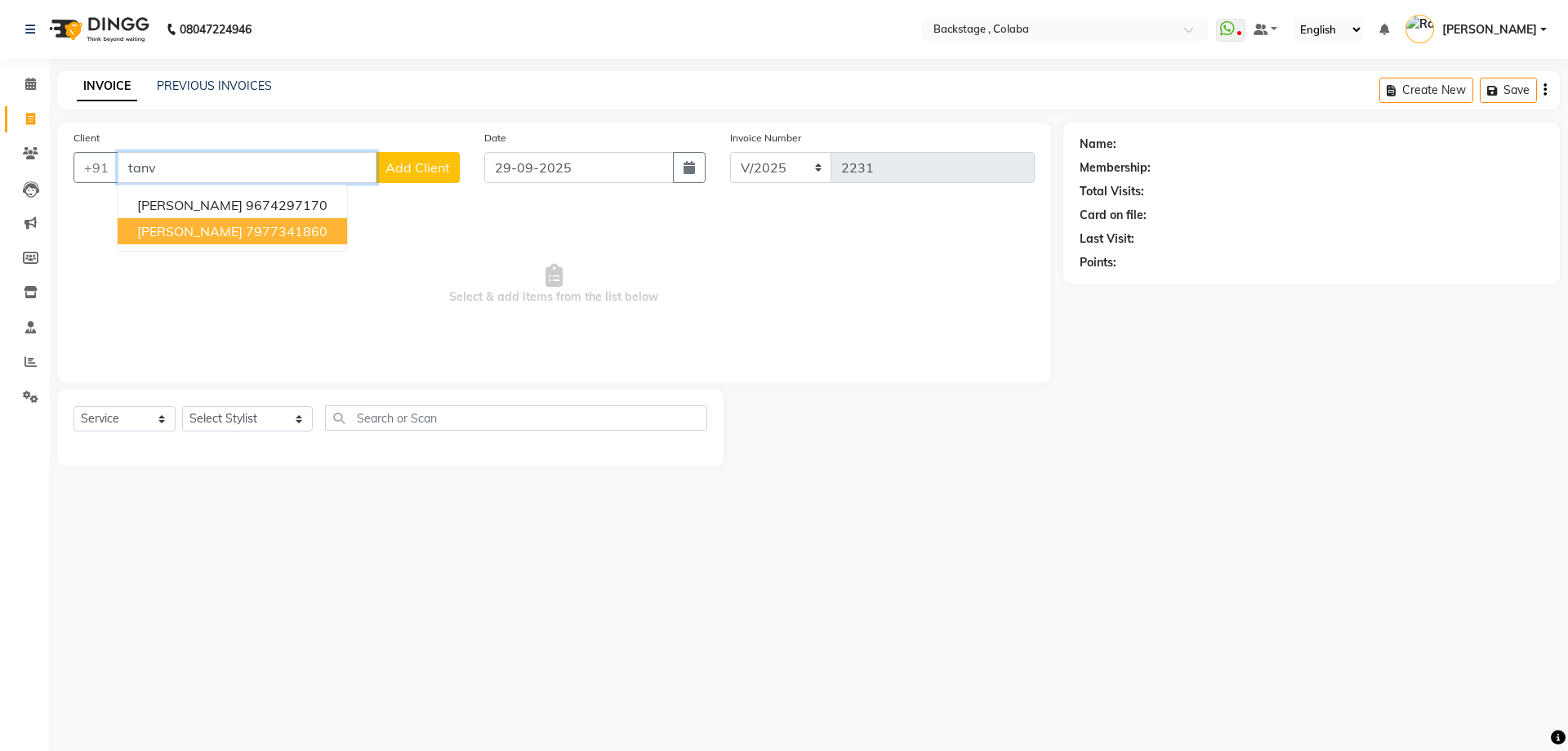
click at [141, 236] on span "Tanvi Deshpande" at bounding box center [190, 231] width 105 height 16
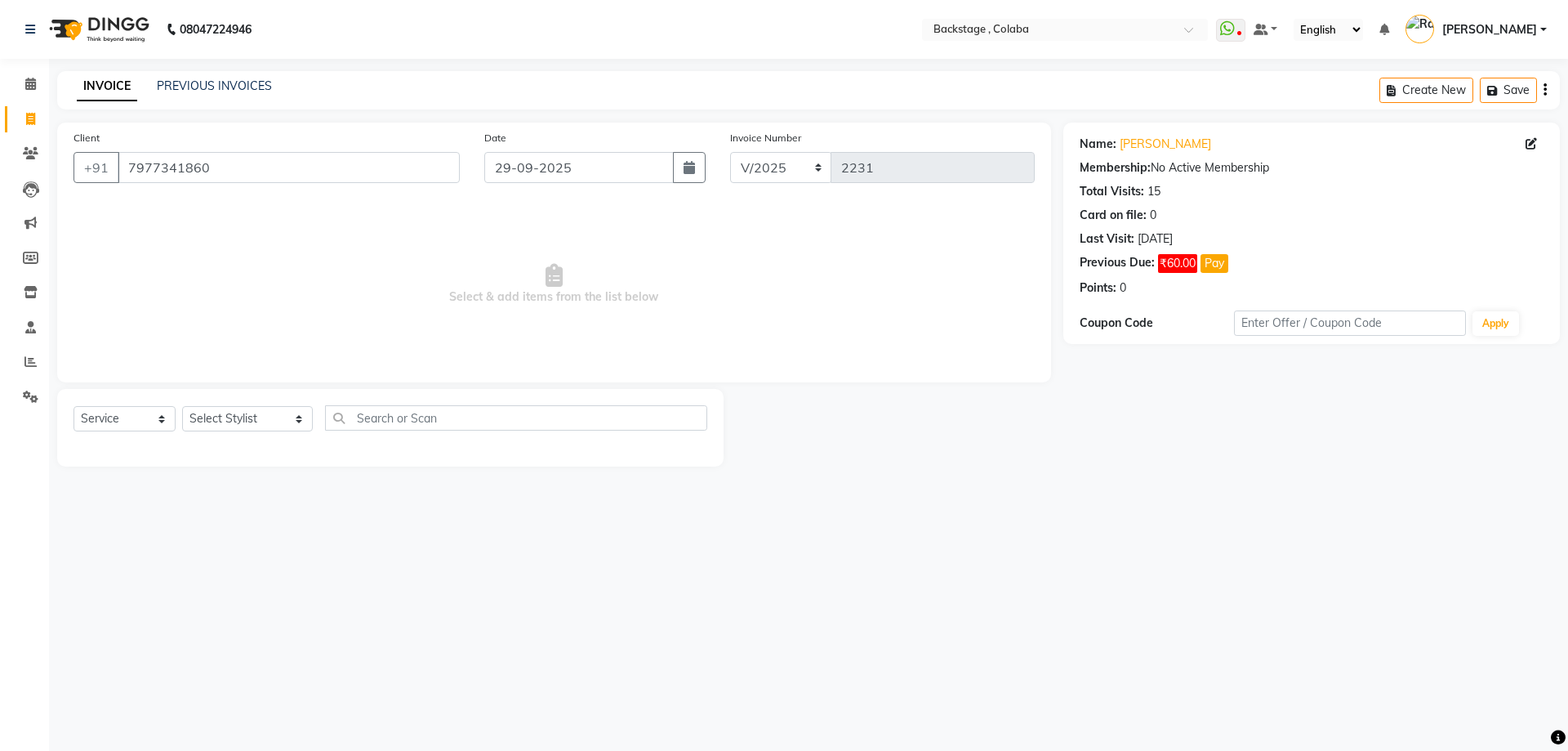
click at [1142, 134] on div "Name: Tanvi Deshpande Membership: No Active Membership Total Visits: 15 Card on…" at bounding box center [1311, 213] width 464 height 168
click at [1141, 136] on link "Tanvi Deshpande" at bounding box center [1166, 144] width 92 height 17
click at [213, 414] on select "Select Stylist Backstage Bharti Nitesh Gohar Jayesh Anil Karekar Kalavati Sharm…" at bounding box center [247, 419] width 131 height 26
click at [182, 407] on select "Select Stylist Backstage Bharti Nitesh Gohar Jayesh Anil Karekar Kalavati Sharm…" at bounding box center [247, 419] width 131 height 26
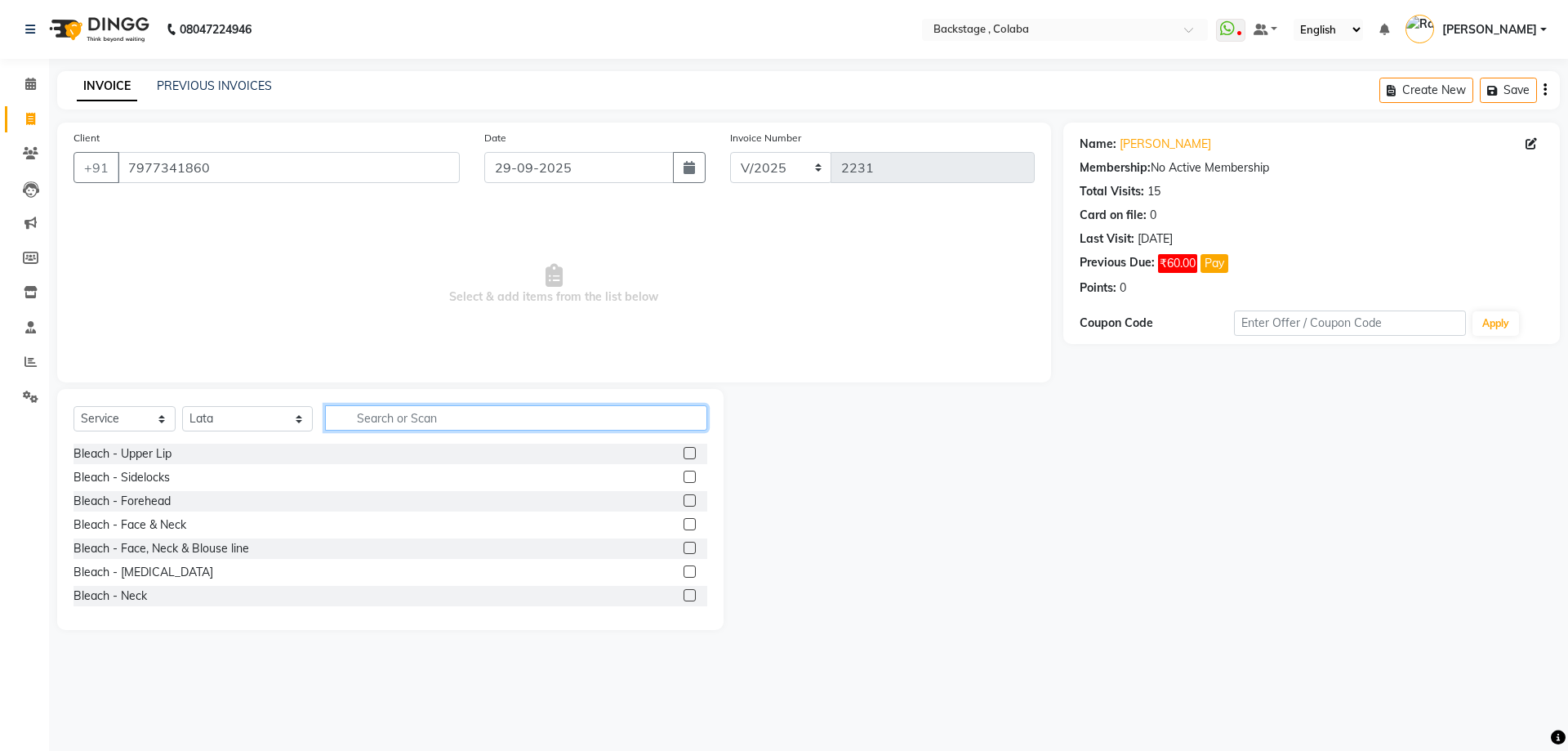
click at [402, 407] on input "text" at bounding box center [516, 418] width 382 height 26
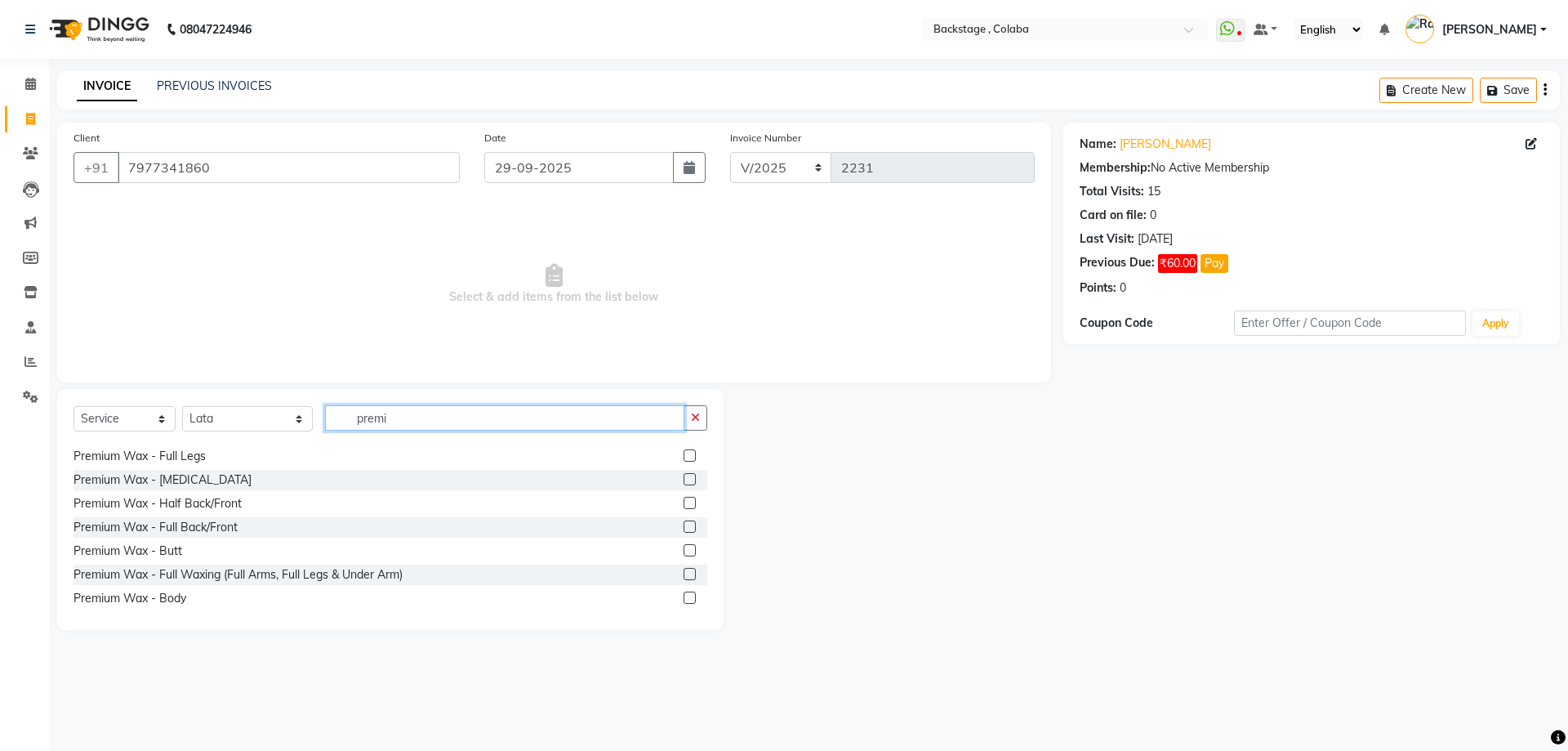
drag, startPoint x: 406, startPoint y: 424, endPoint x: 270, endPoint y: 424, distance: 136.0
click at [270, 424] on div "Select Service Product Membership Package Voucher Prepaid Gift Card Select Styl…" at bounding box center [390, 425] width 633 height 38
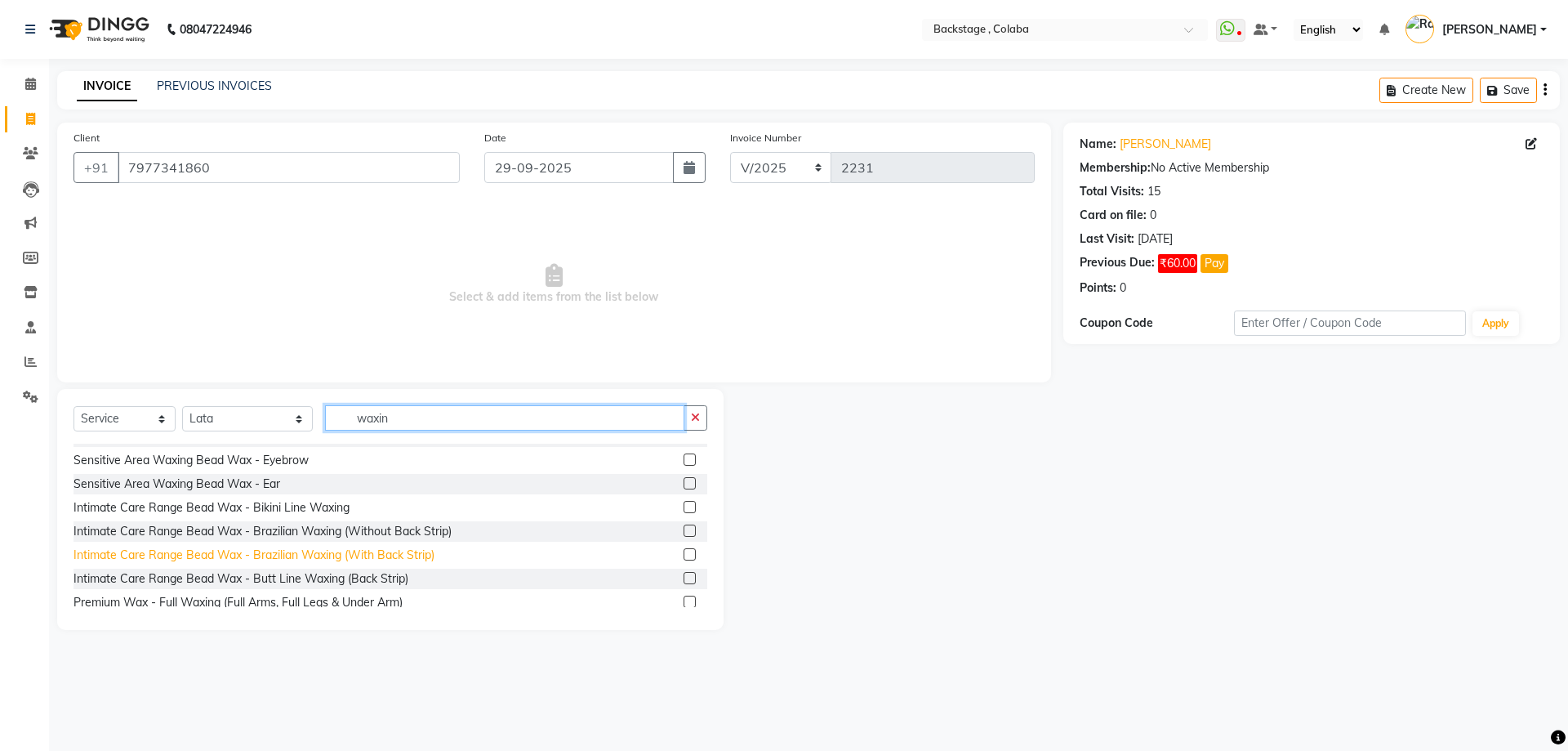
scroll to position [334, 0]
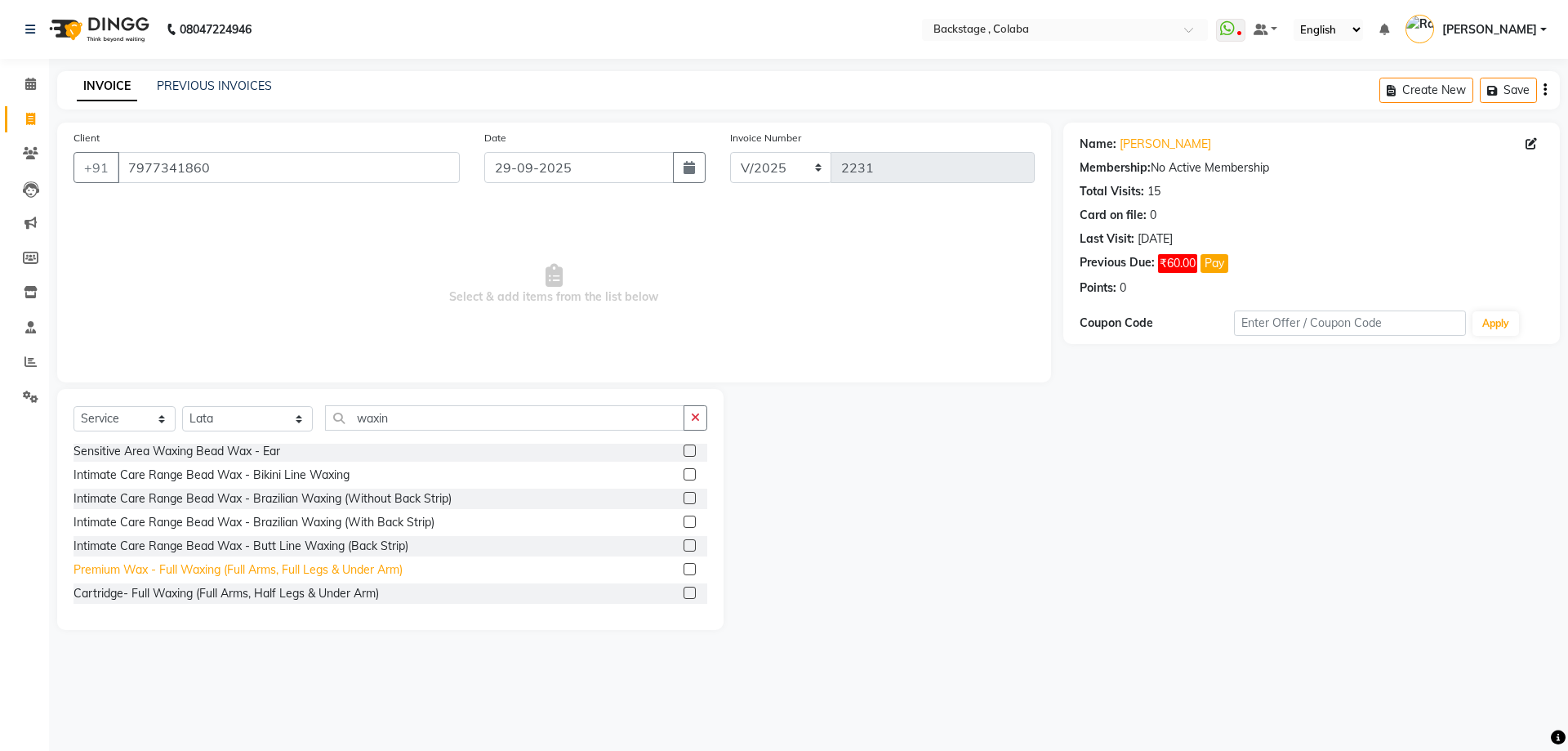
click at [237, 569] on div "Premium Wax - Full Waxing (Full Arms, Full Legs & Under Arm)" at bounding box center [237, 570] width 329 height 17
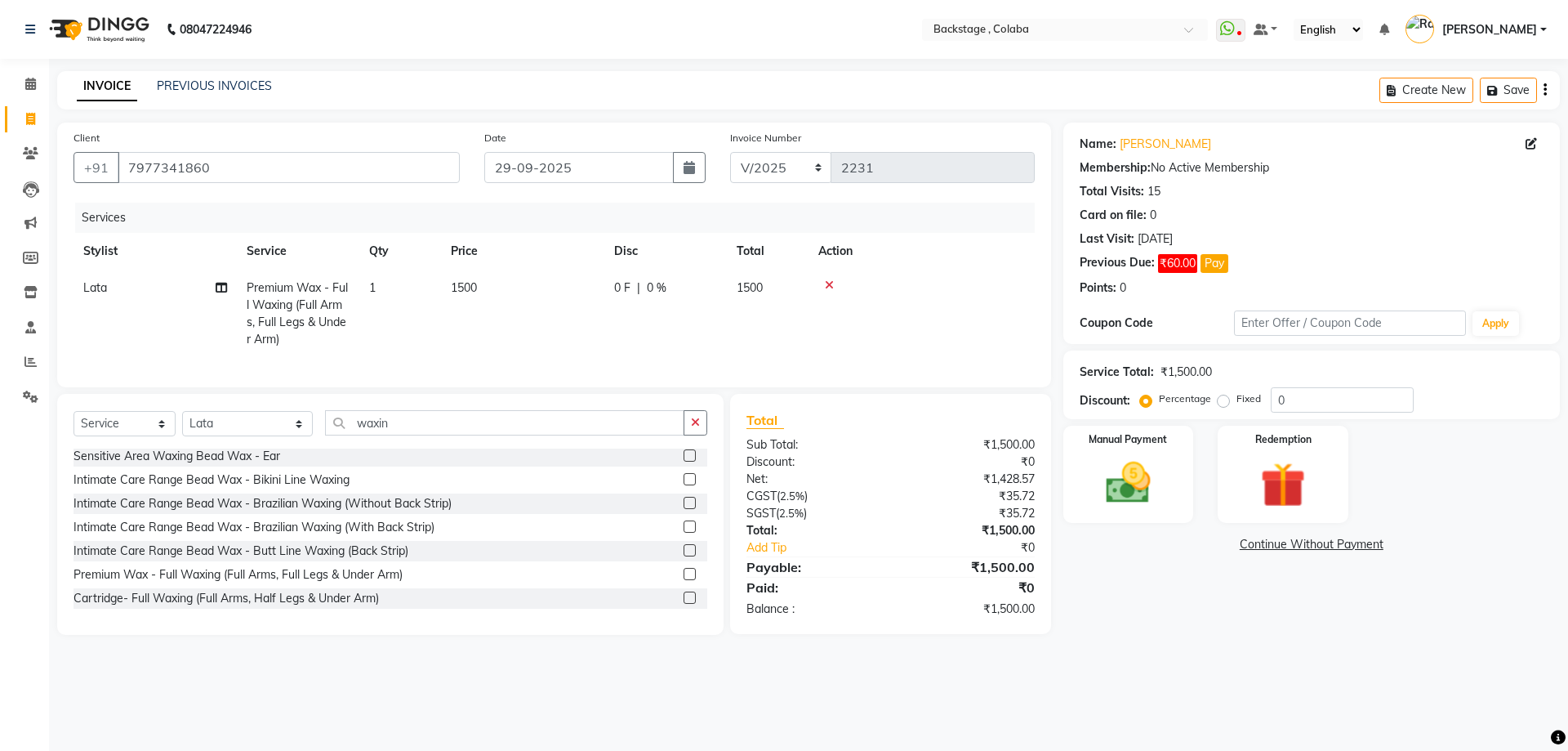
click at [571, 270] on td "1500" at bounding box center [522, 314] width 163 height 88
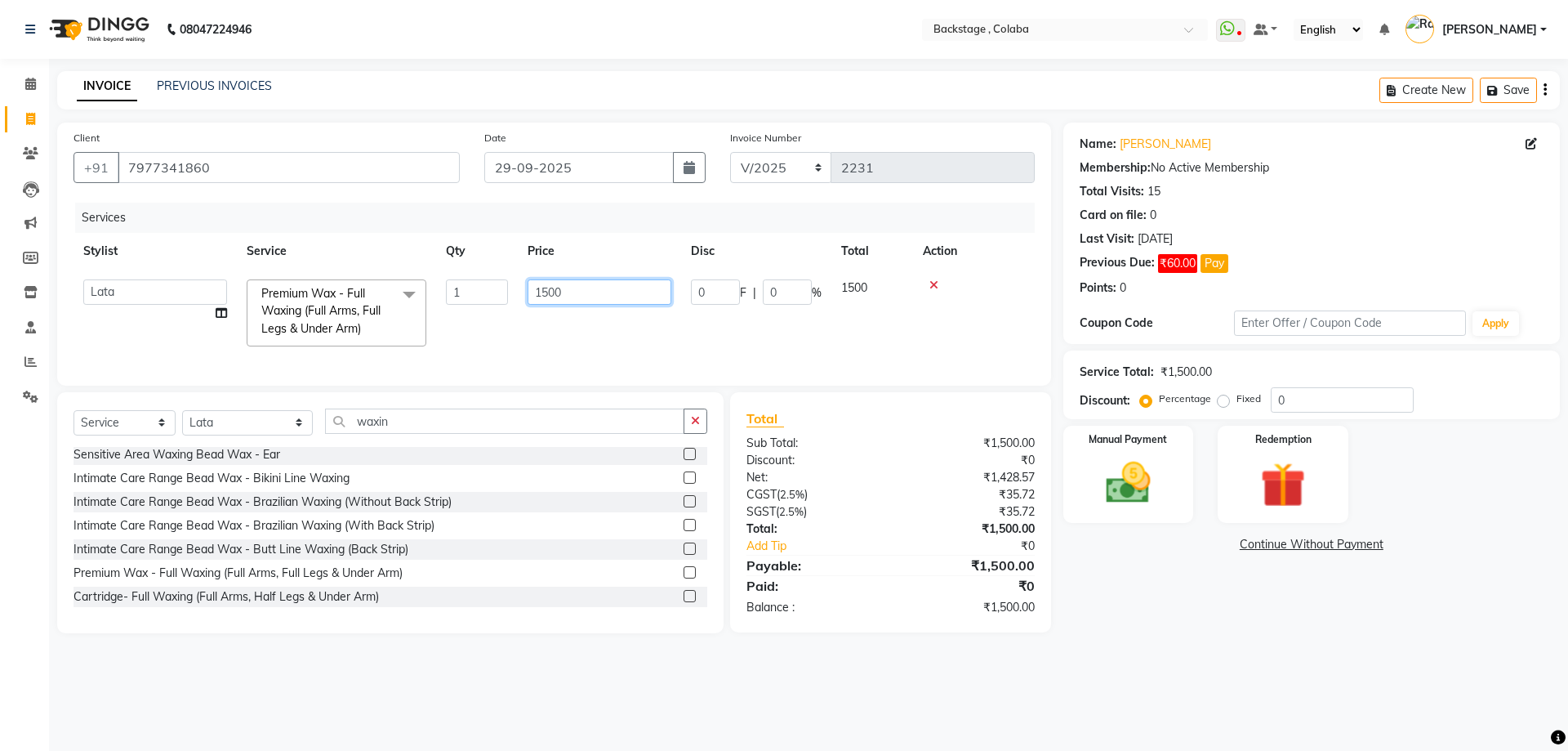
drag, startPoint x: 566, startPoint y: 295, endPoint x: 491, endPoint y: 313, distance: 77.1
click at [491, 313] on tr "Backstage Bharti Nitesh Gohar Jayesh Anil Karekar Kalavati Sharma Kalindi Joshi…" at bounding box center [554, 313] width 961 height 87
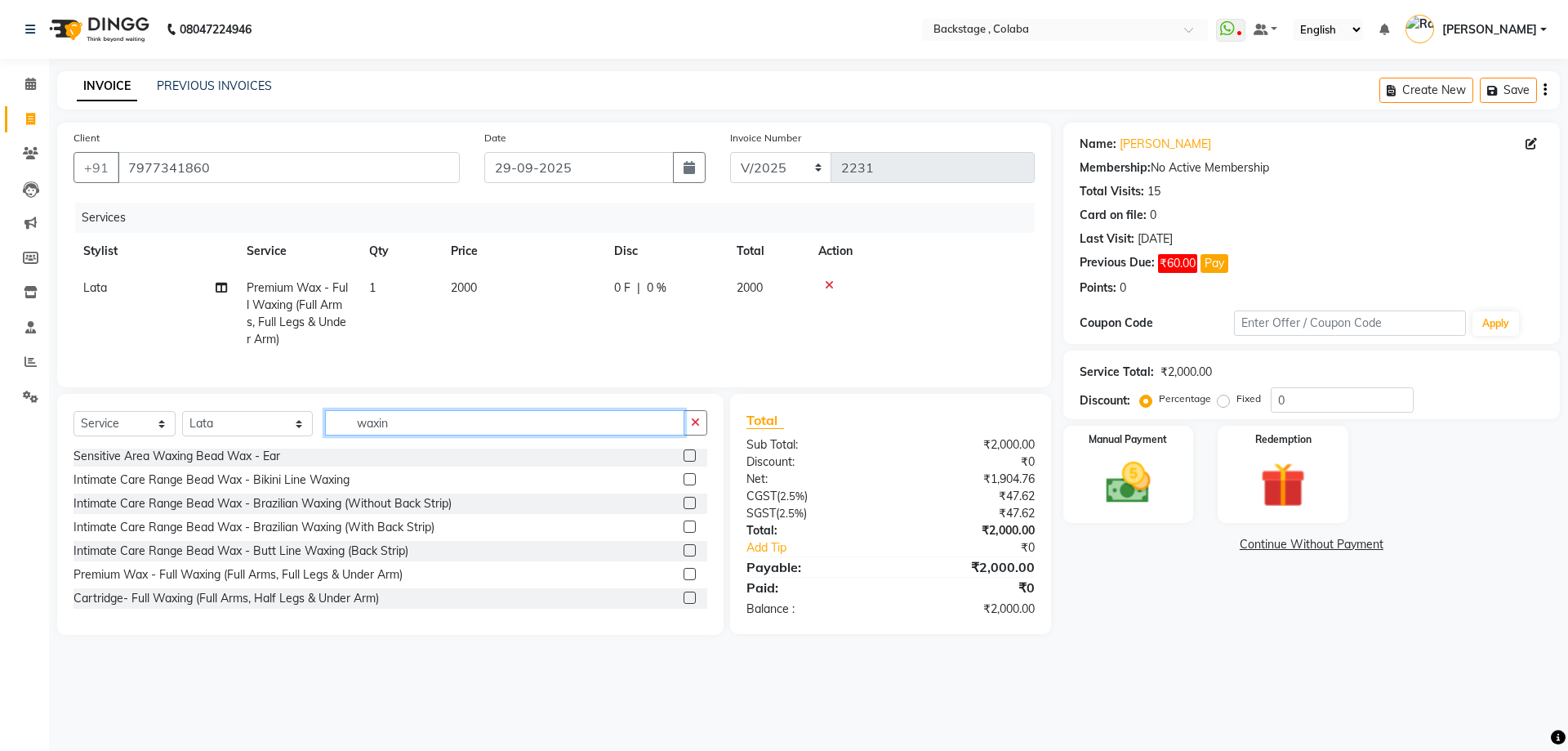
drag, startPoint x: 401, startPoint y: 436, endPoint x: 281, endPoint y: 451, distance: 120.9
click at [281, 449] on div "Select Service Product Membership Package Voucher Prepaid Gift Card Select Styl…" at bounding box center [390, 429] width 633 height 38
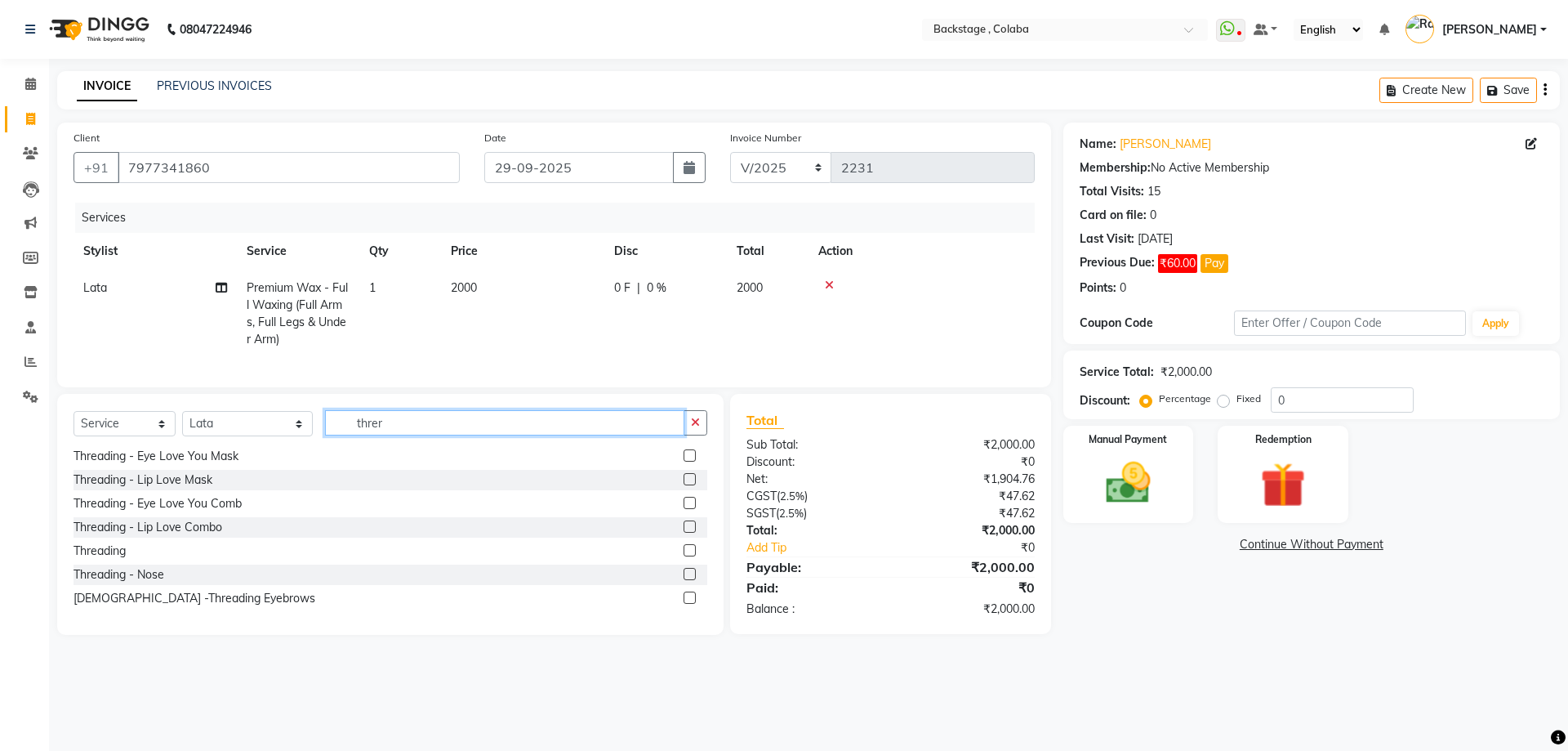
scroll to position [0, 0]
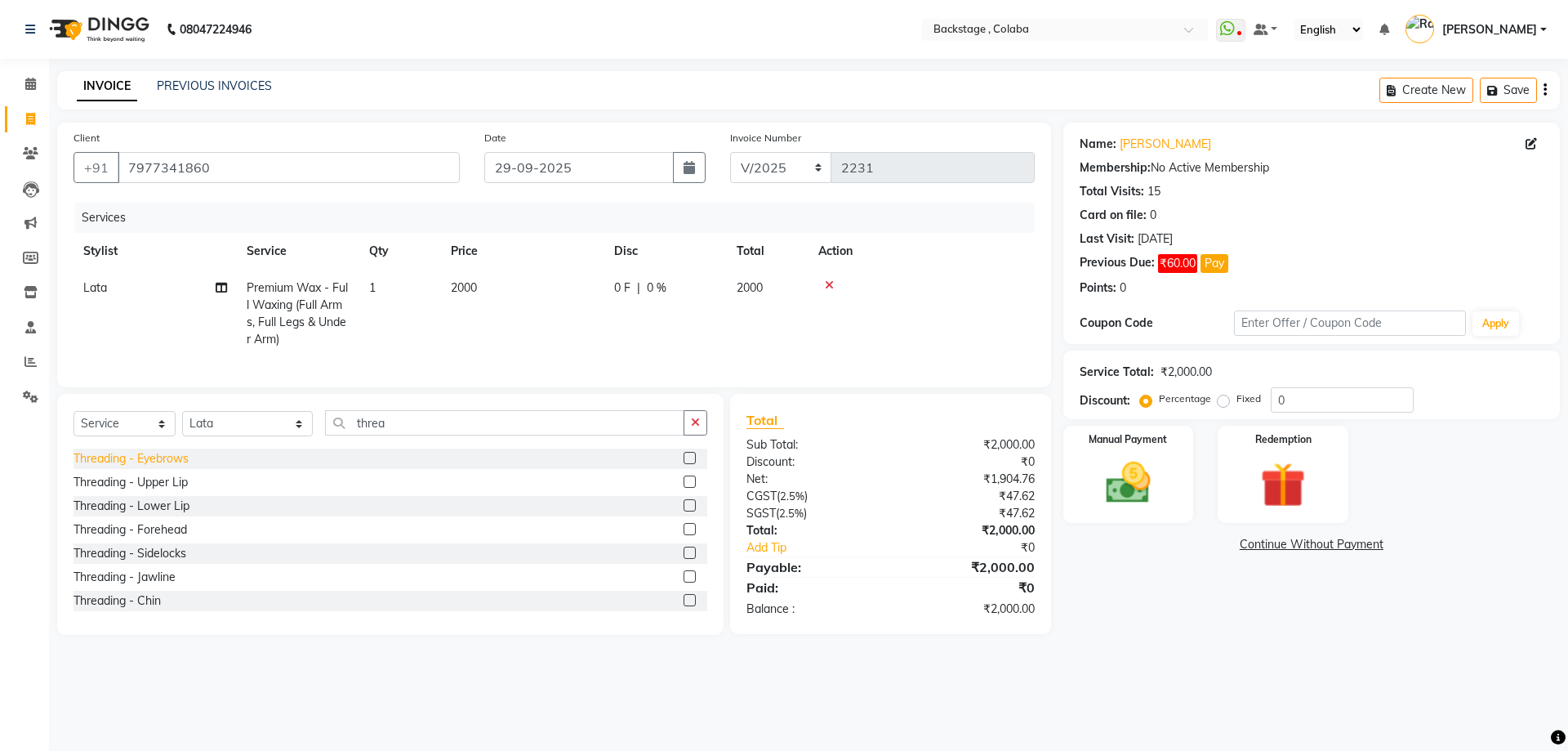
click at [134, 468] on div "Threading - Eyebrows" at bounding box center [131, 459] width 115 height 17
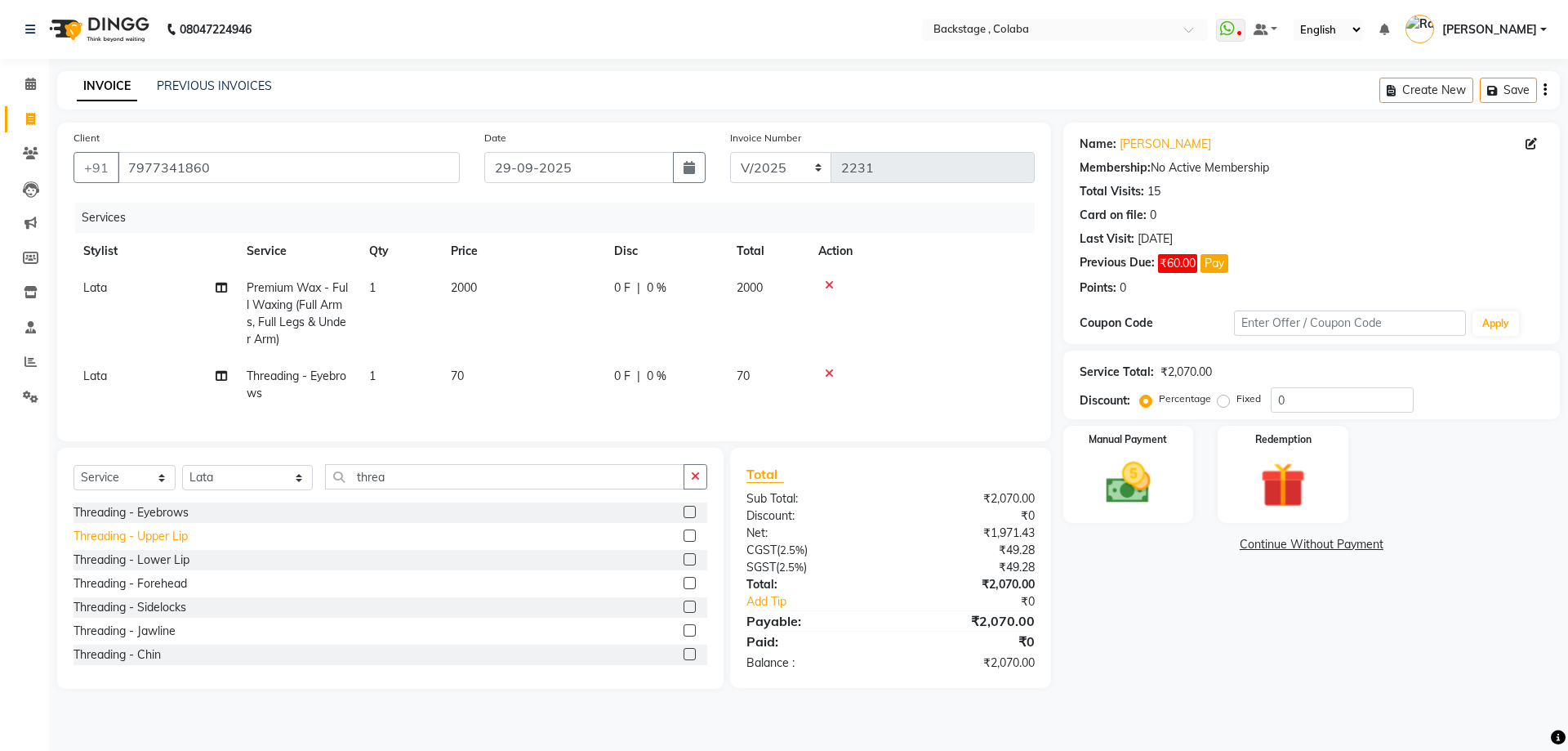
click at [150, 545] on div "Threading - Upper Lip" at bounding box center [131, 536] width 114 height 17
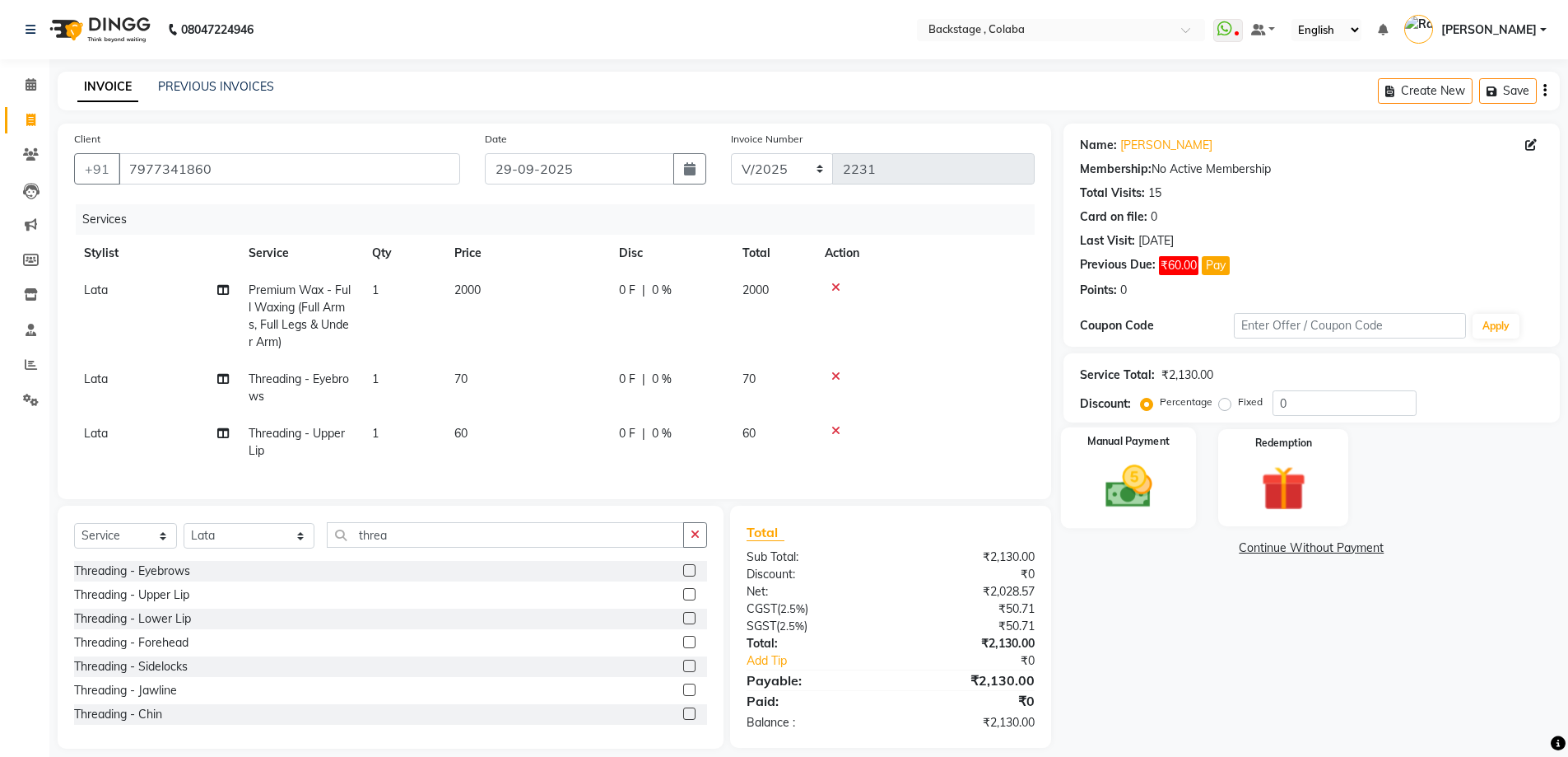
click at [1108, 468] on img at bounding box center [1129, 487] width 76 height 54
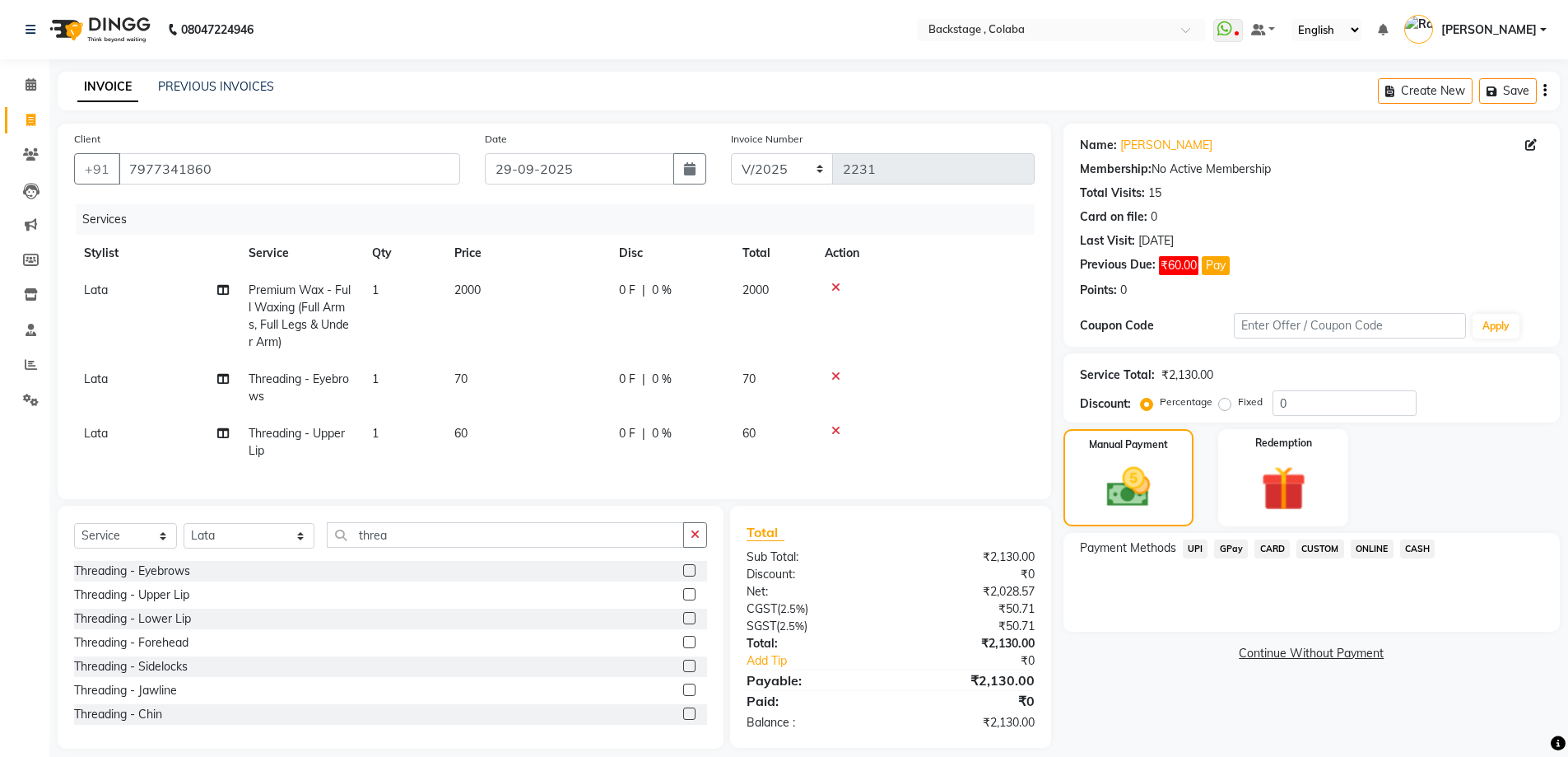
click at [1429, 553] on span "CASH" at bounding box center [1417, 549] width 36 height 19
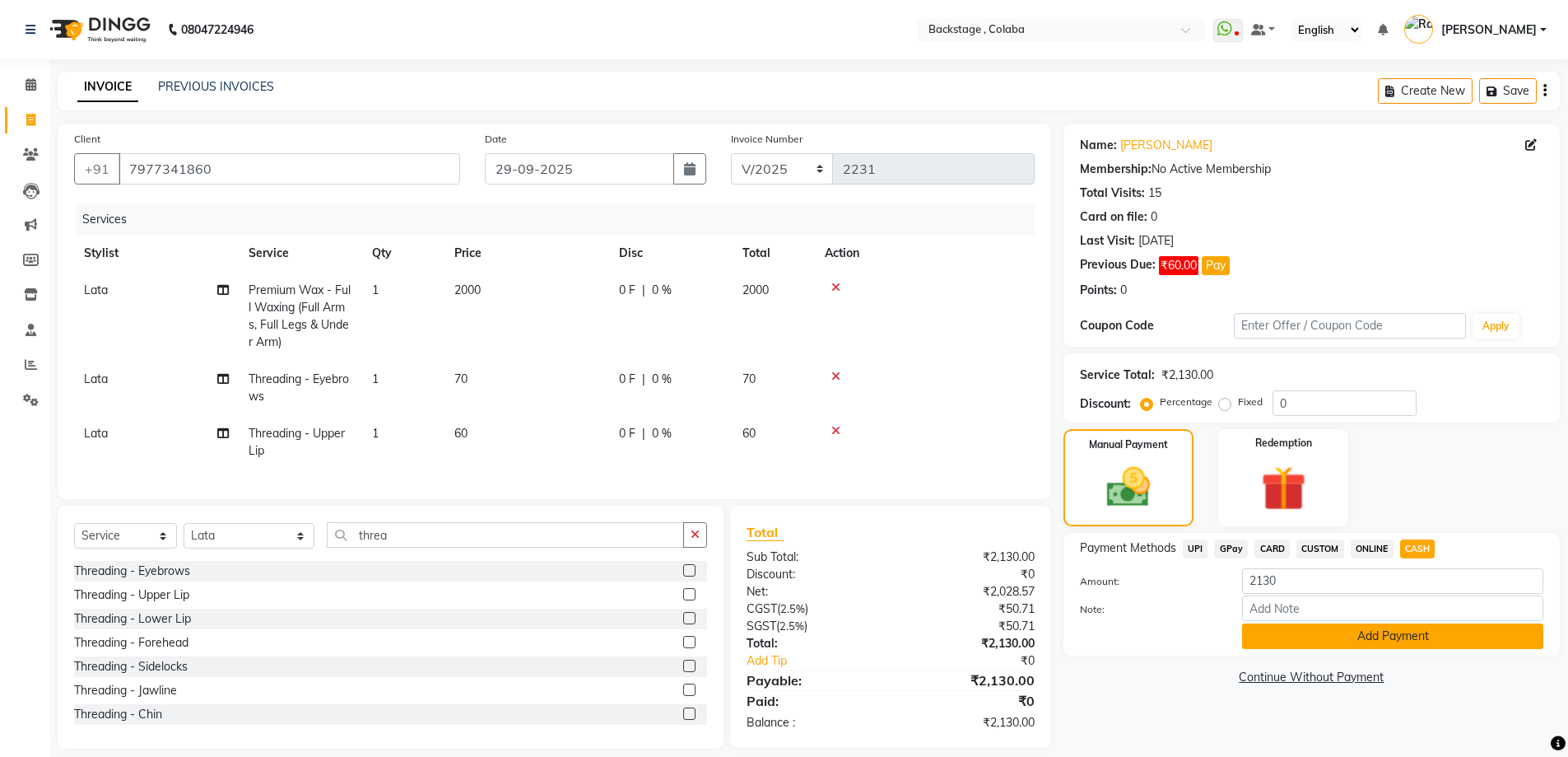
click at [1374, 636] on button "Add Payment" at bounding box center [1392, 636] width 301 height 26
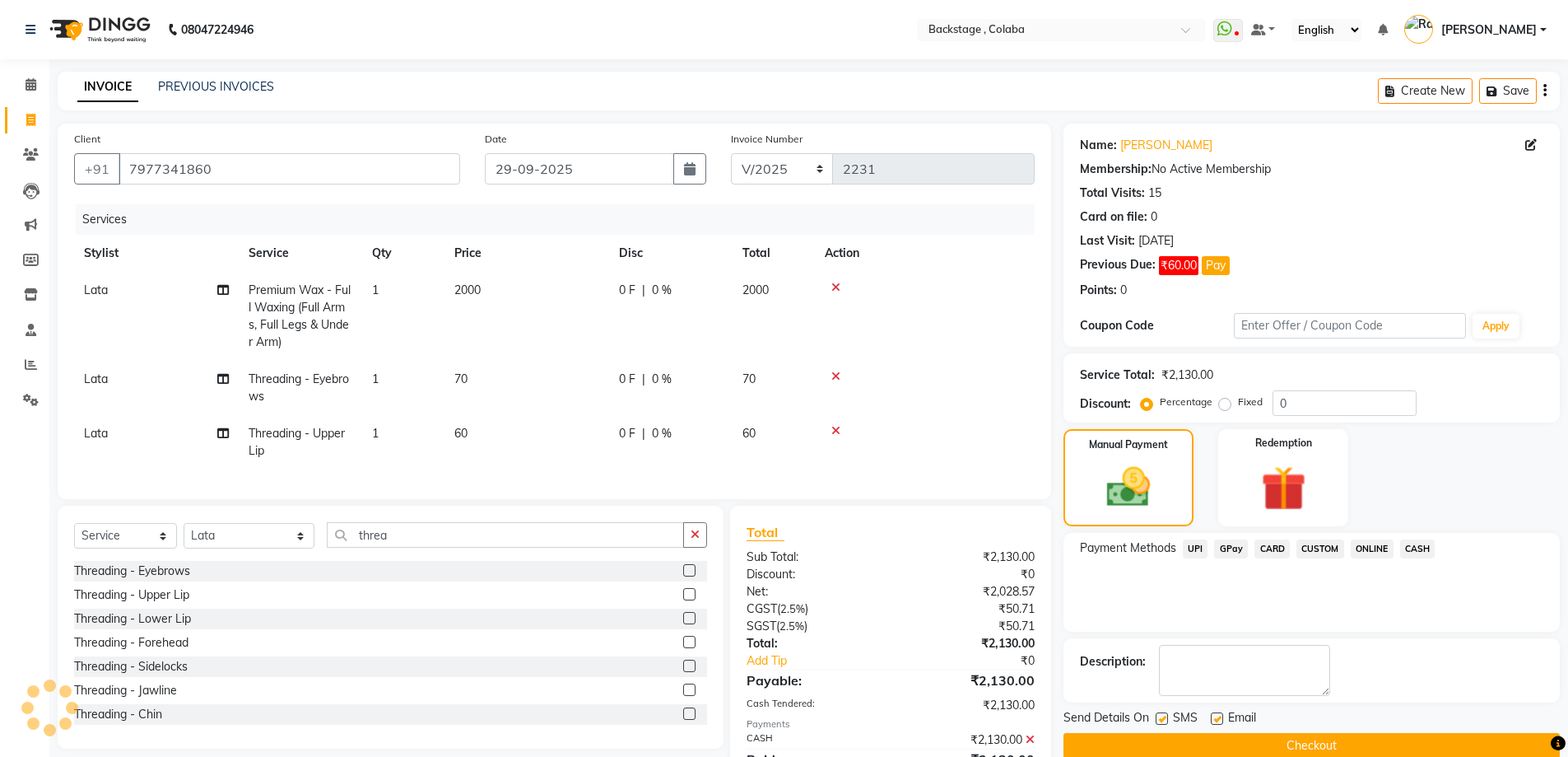
click at [1295, 744] on button "Checkout" at bounding box center [1311, 745] width 496 height 26
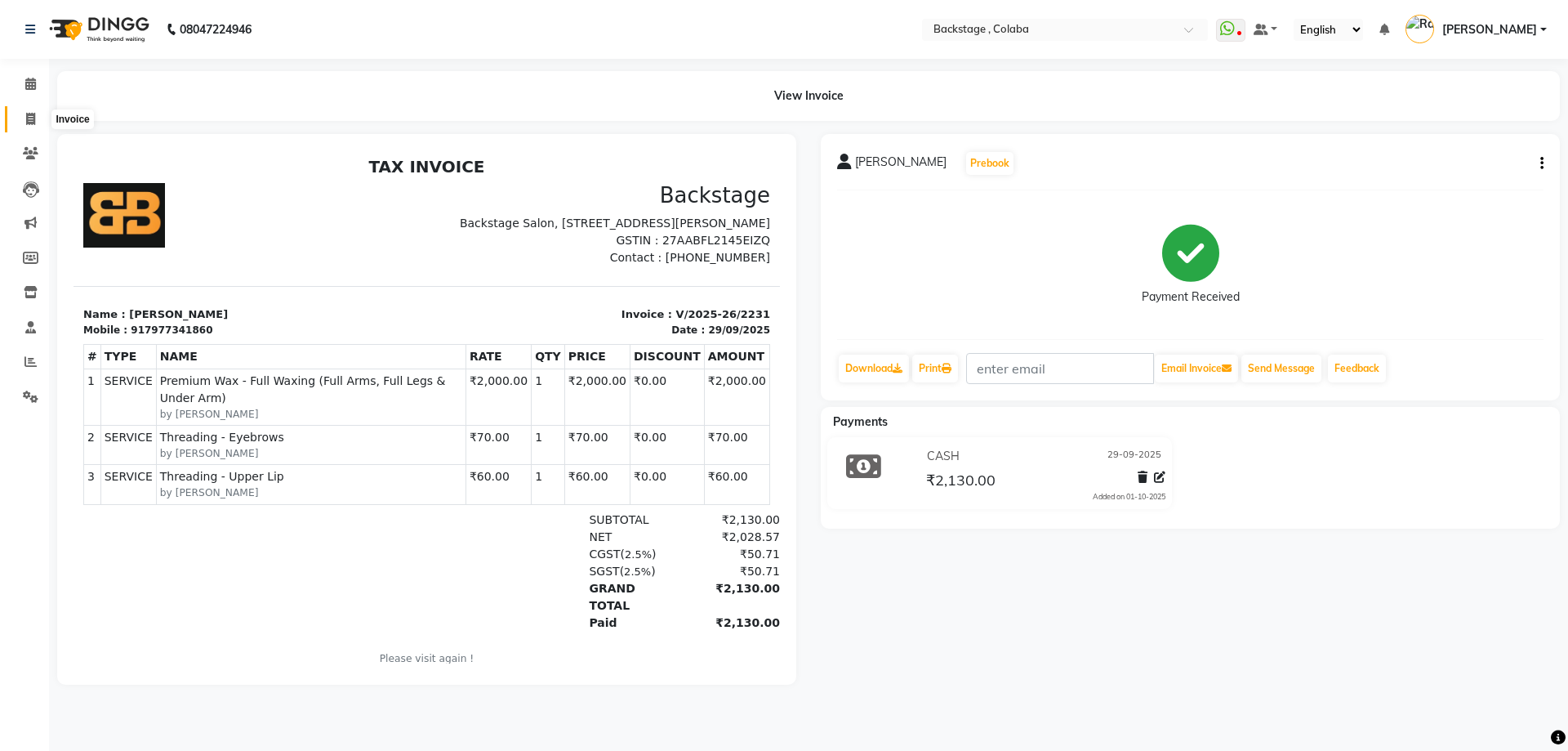
click at [30, 118] on icon at bounding box center [30, 118] width 9 height 12
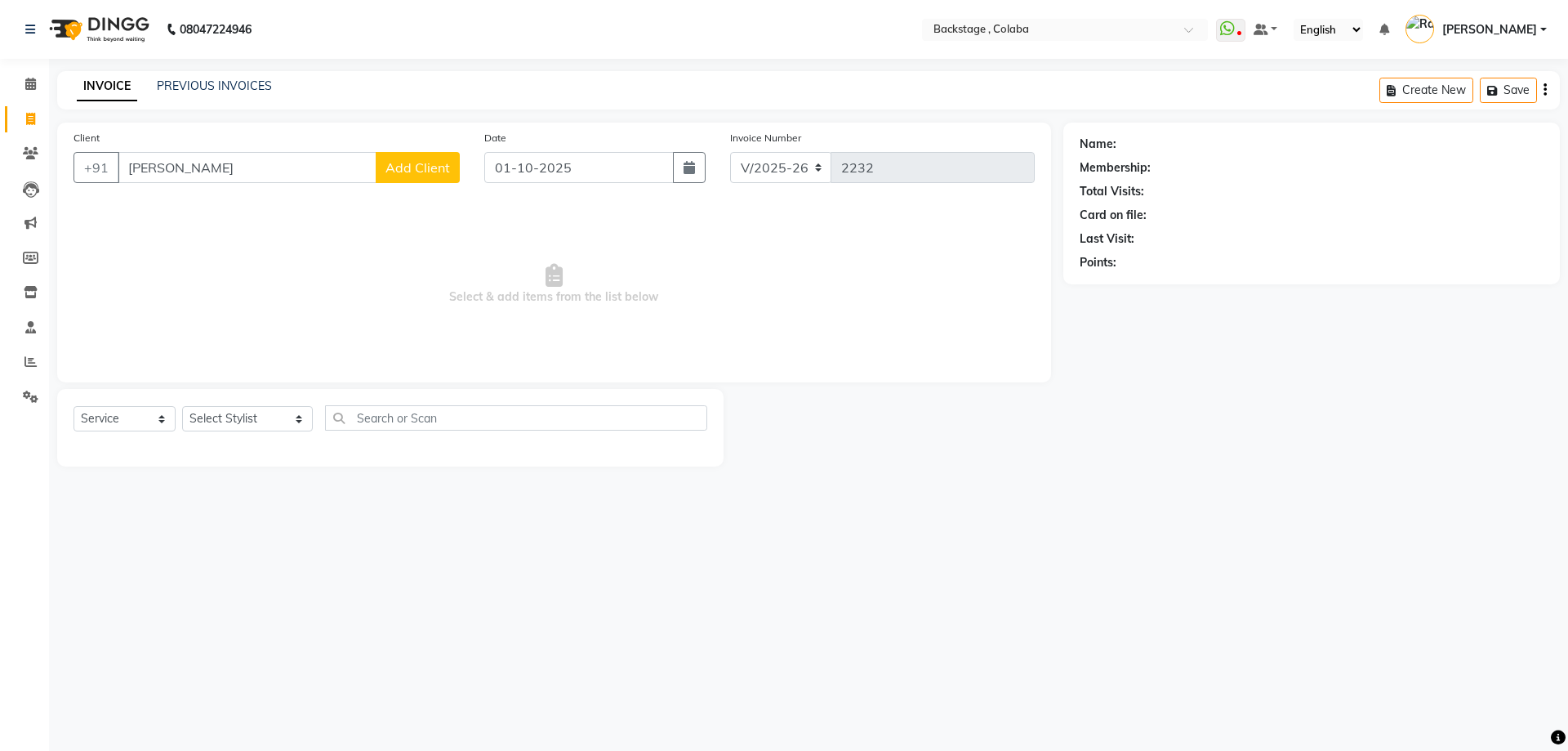
click at [413, 179] on button "Add Client" at bounding box center [418, 167] width 84 height 31
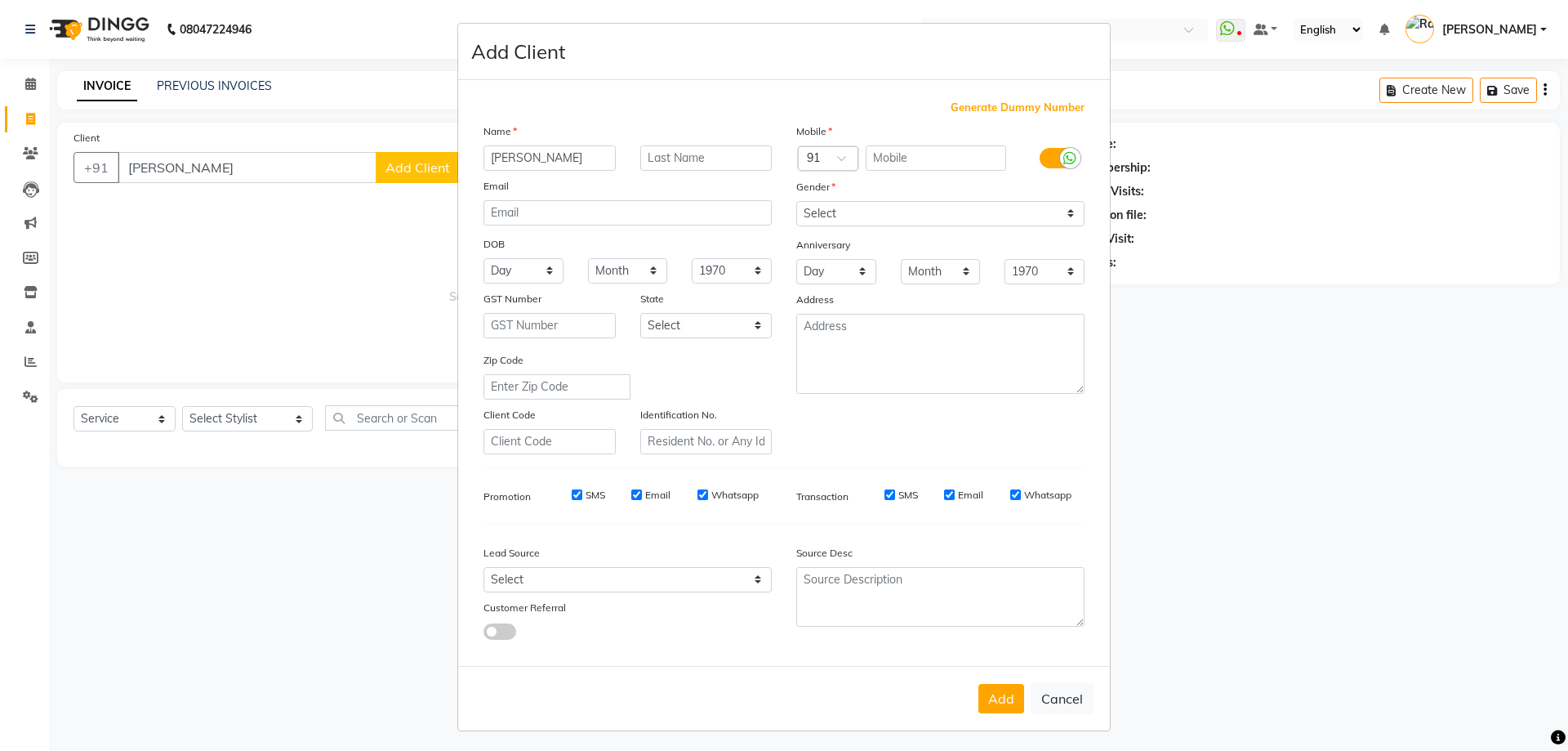
drag, startPoint x: 491, startPoint y: 162, endPoint x: 480, endPoint y: 157, distance: 12.1
click at [484, 159] on input "maazuddin" at bounding box center [549, 157] width 133 height 26
click at [666, 168] on input "text" at bounding box center [706, 157] width 133 height 26
drag, startPoint x: 876, startPoint y: 216, endPoint x: 875, endPoint y: 224, distance: 8.1
click at [875, 219] on select "Select Male Female Other Prefer Not To Say" at bounding box center [940, 214] width 288 height 26
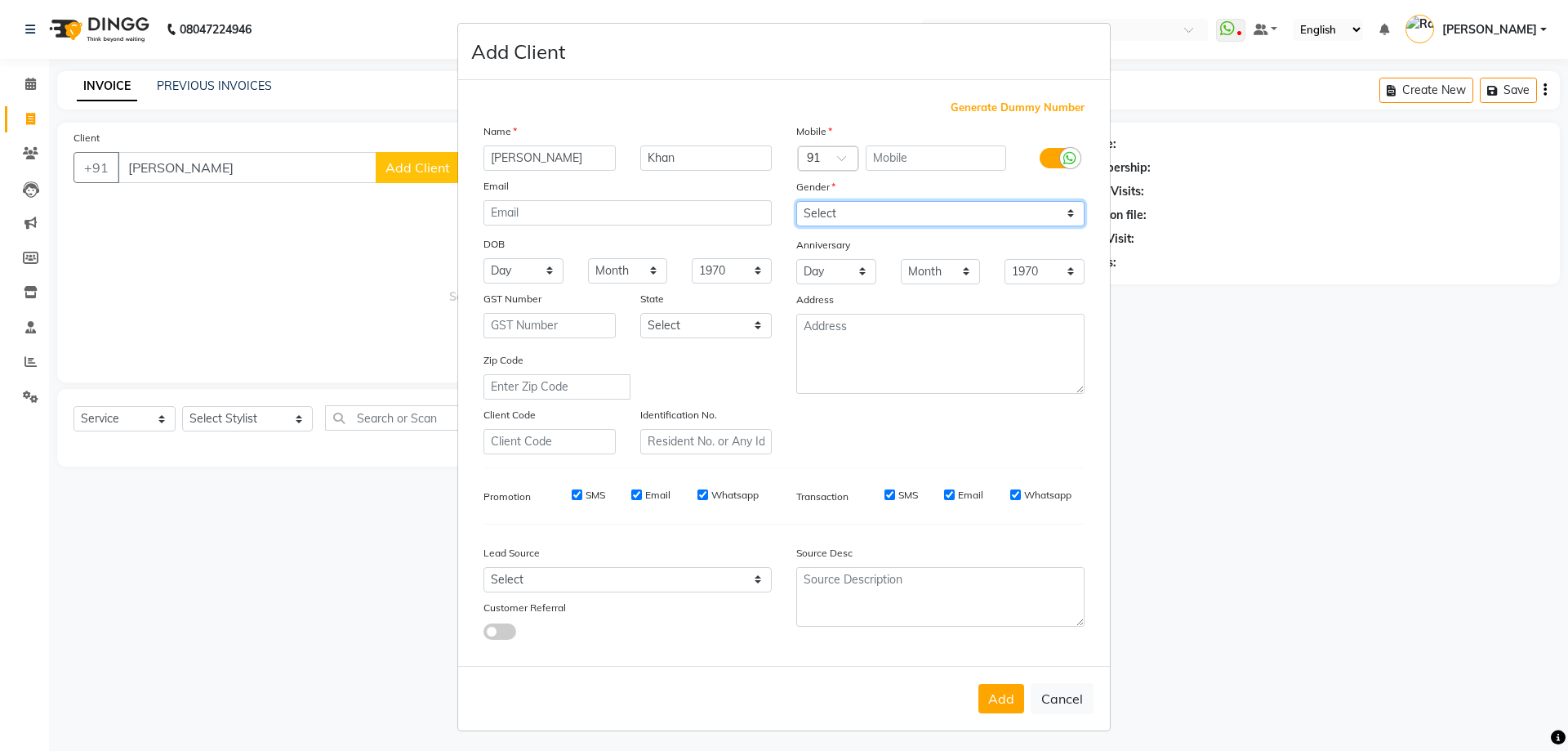
click at [796, 201] on select "Select Male Female Other Prefer Not To Say" at bounding box center [940, 214] width 288 height 26
click at [904, 144] on div "Mobile" at bounding box center [940, 134] width 313 height 23
click at [904, 145] on input "text" at bounding box center [937, 157] width 141 height 26
click at [901, 152] on input "text" at bounding box center [937, 157] width 141 height 26
click at [978, 714] on div "Add Cancel" at bounding box center [783, 699] width 651 height 65
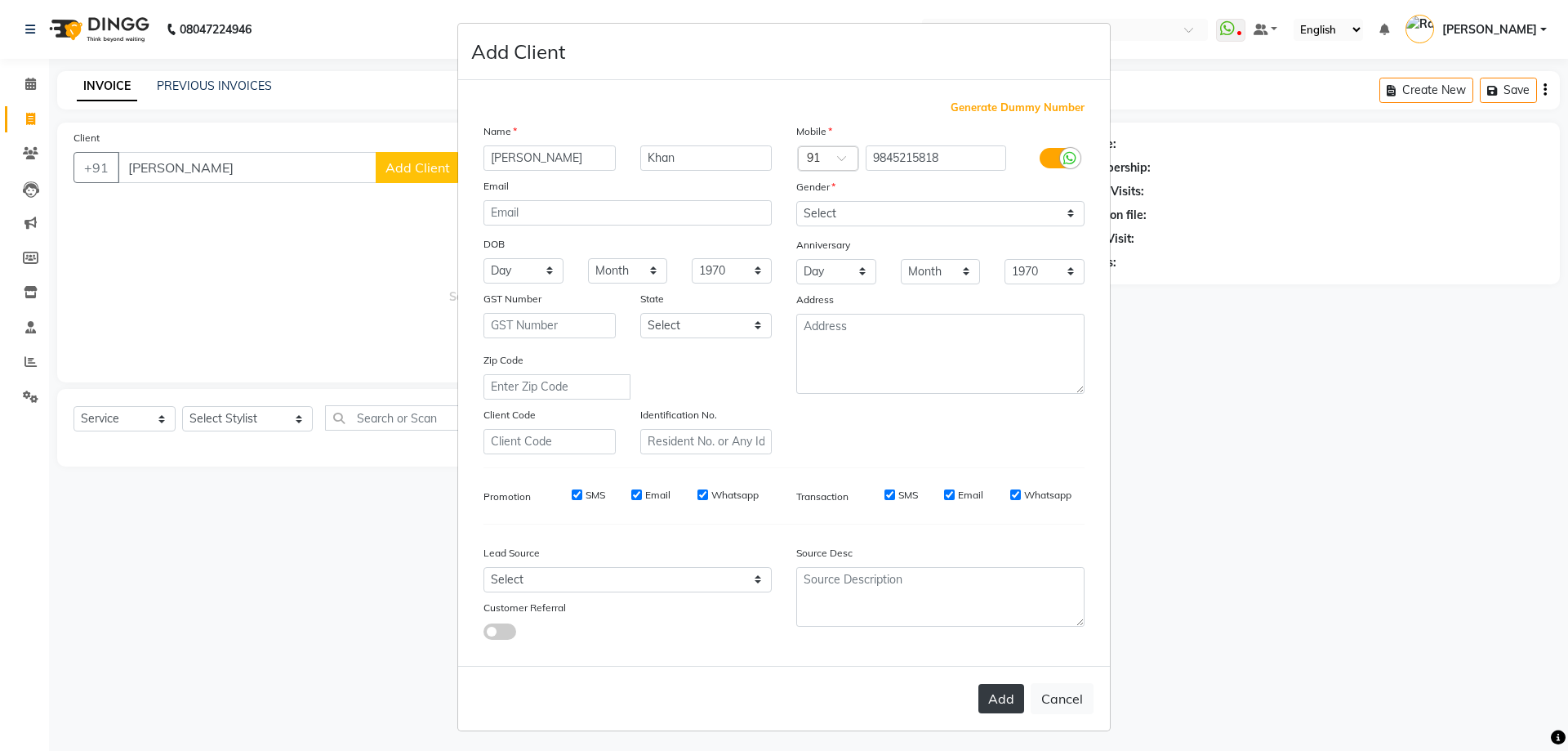
click at [991, 697] on button "Add" at bounding box center [1001, 699] width 46 height 30
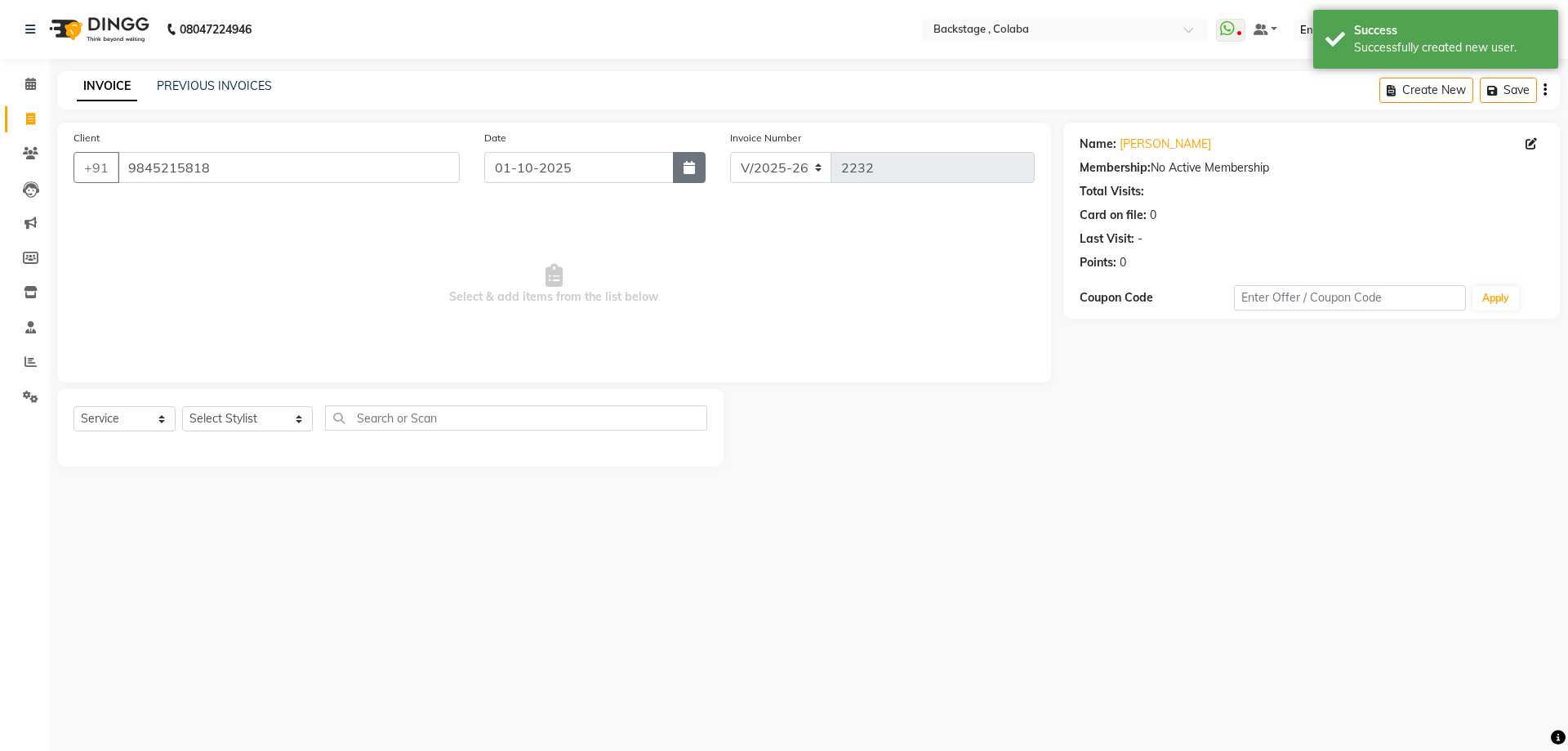
click at [691, 167] on icon "button" at bounding box center [690, 168] width 11 height 13
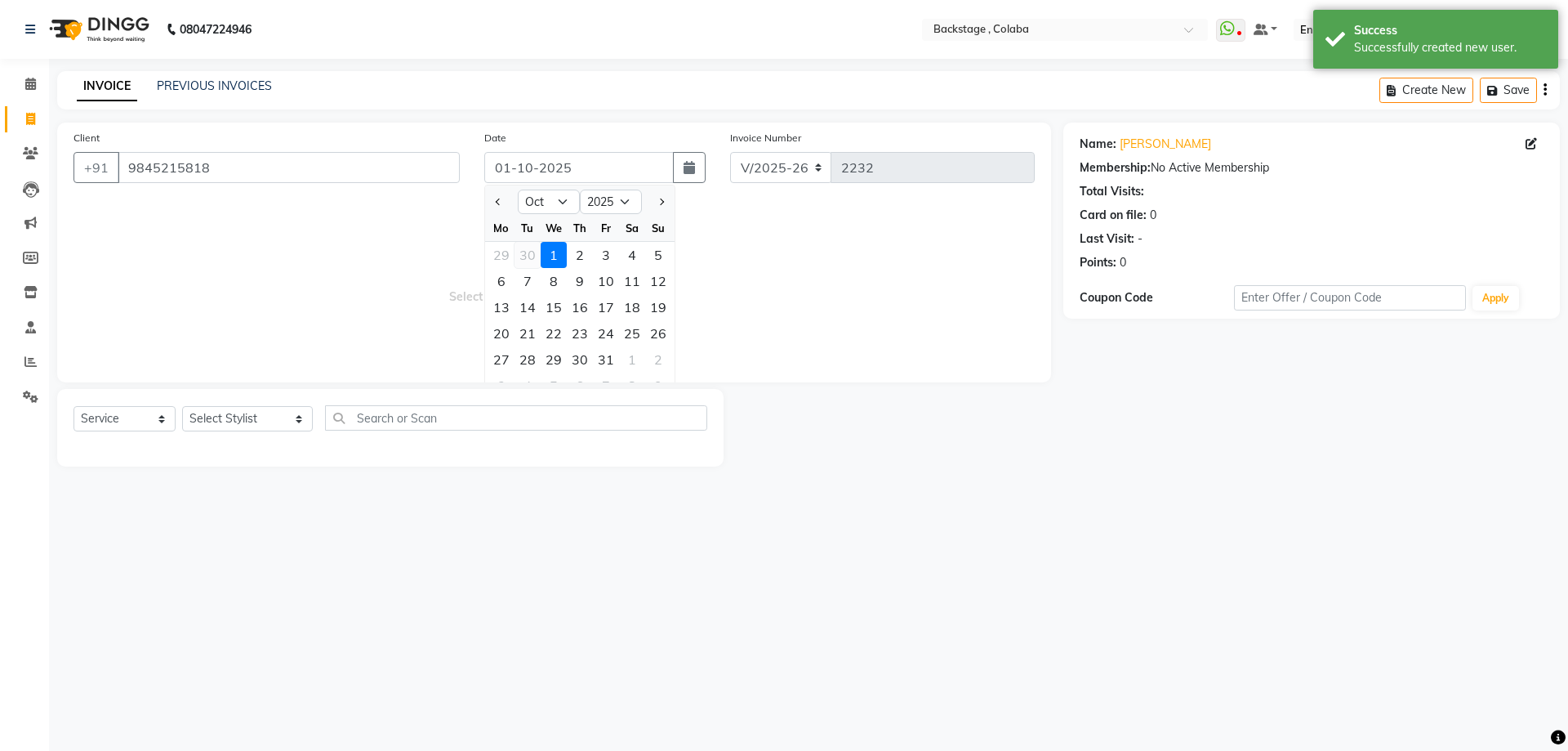
click at [529, 252] on div "30" at bounding box center [526, 254] width 26 height 26
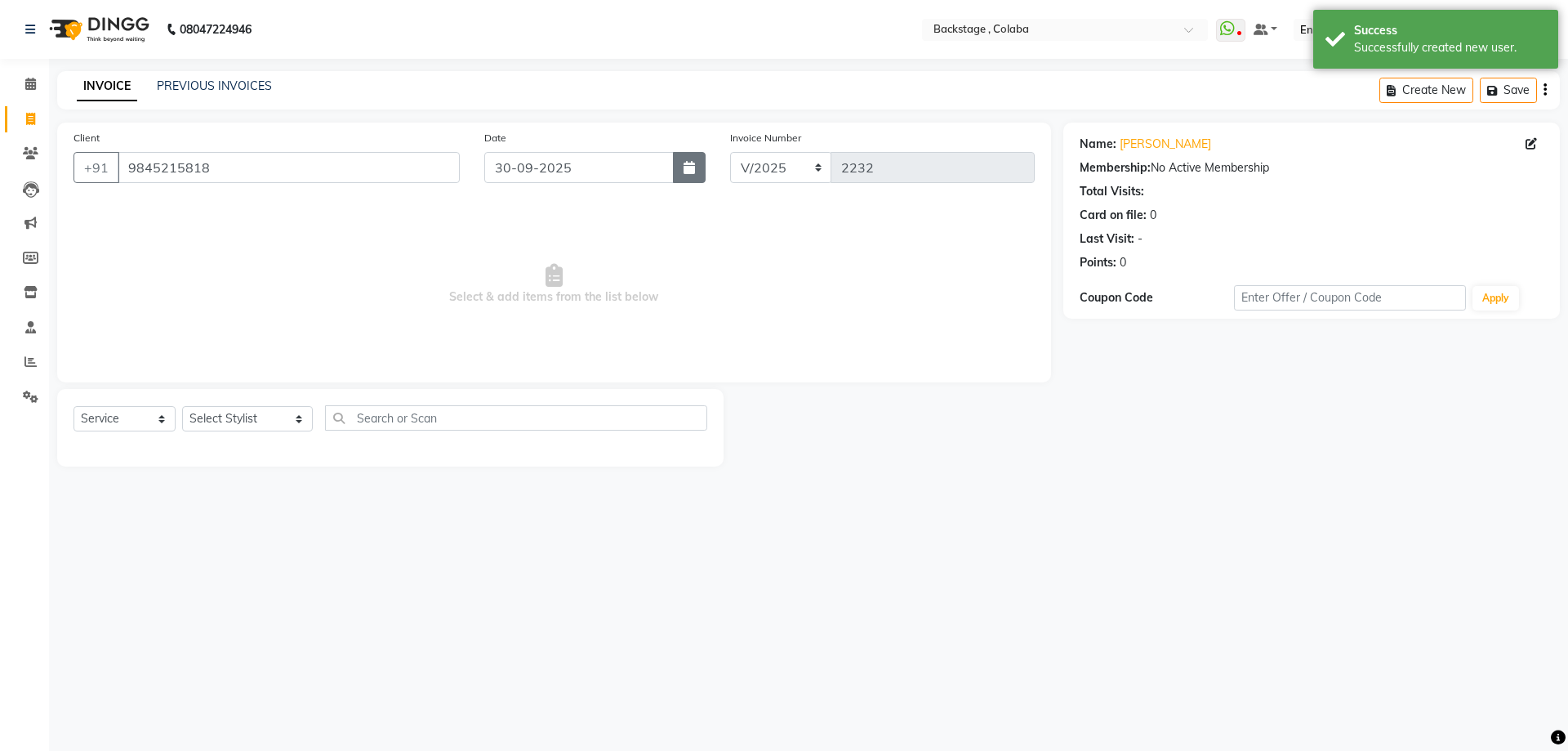
click at [688, 168] on icon "button" at bounding box center [690, 168] width 11 height 13
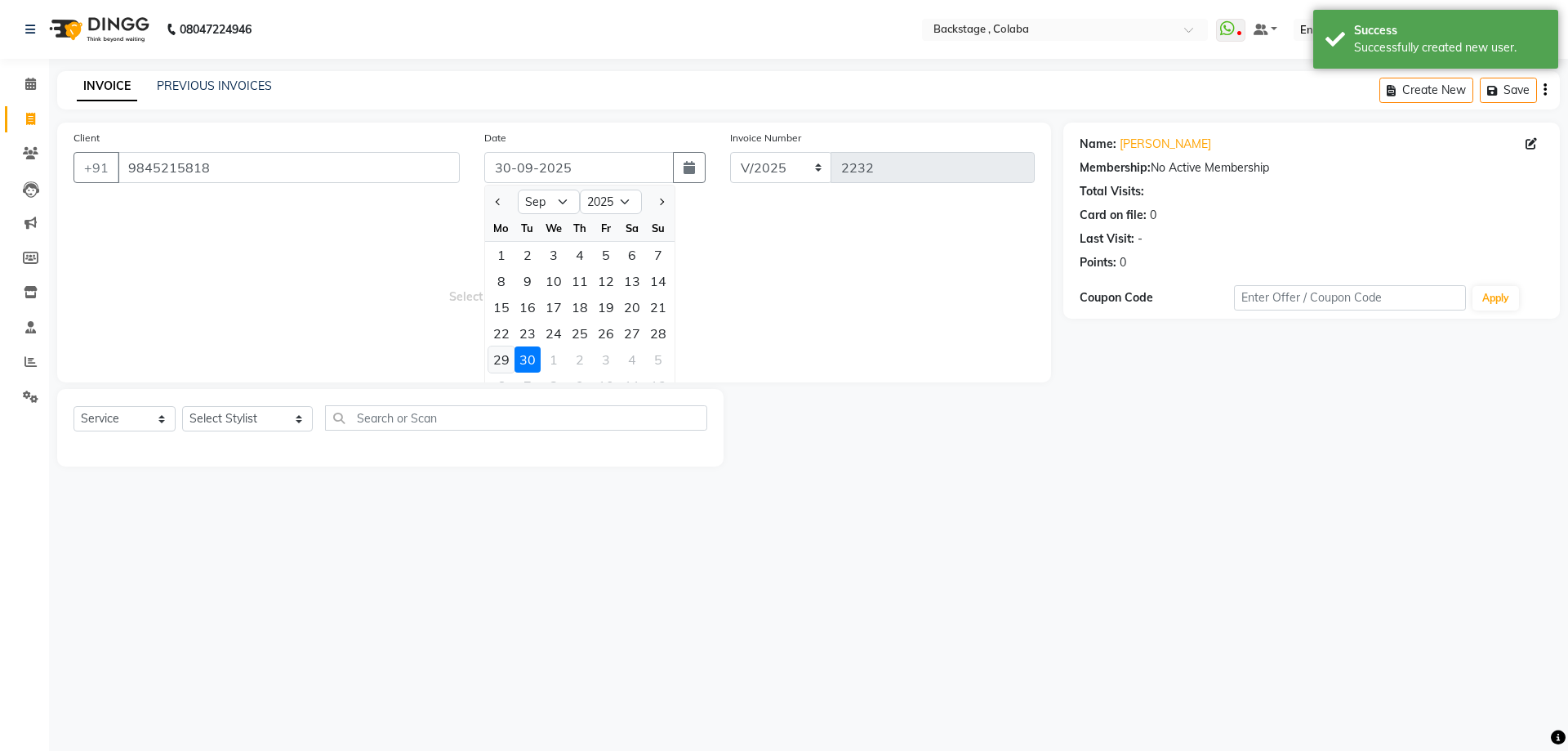
click at [497, 361] on div "29" at bounding box center [501, 359] width 26 height 26
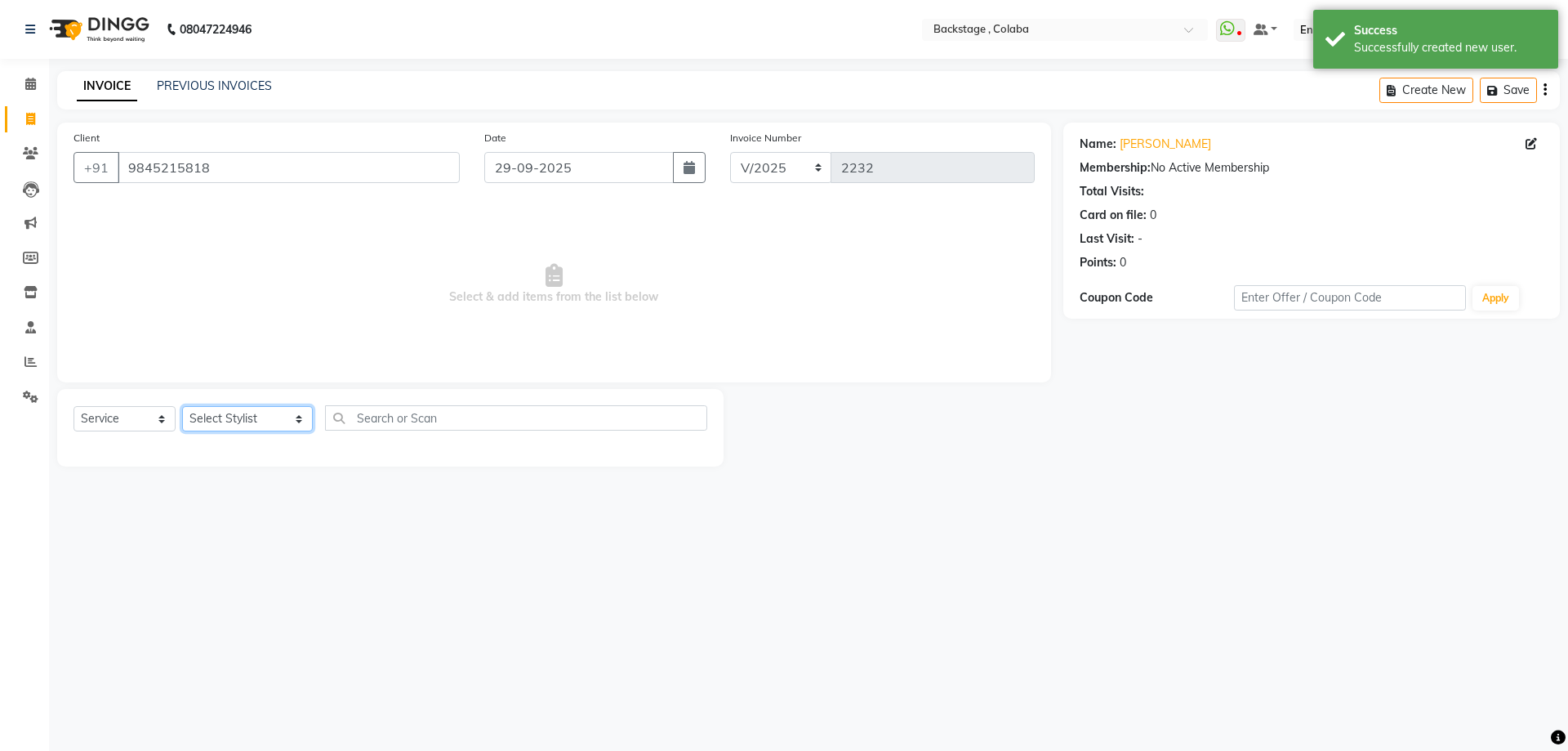
click at [224, 409] on select "Select Stylist Backstage Bharti Nitesh Gohar Jayesh Anil Karekar Kalavati Sharm…" at bounding box center [247, 419] width 131 height 26
click at [219, 415] on select "Select Stylist Backstage Bharti Nitesh Gohar Jayesh Anil Karekar Kalavati Sharm…" at bounding box center [247, 419] width 131 height 26
click at [237, 428] on select "Select Stylist Backstage Bharti Nitesh Gohar Jayesh Anil Karekar Kalavati Sharm…" at bounding box center [247, 419] width 131 height 26
click at [182, 407] on select "Select Stylist Backstage Bharti Nitesh Gohar Jayesh Anil Karekar Kalavati Sharm…" at bounding box center [247, 419] width 131 height 26
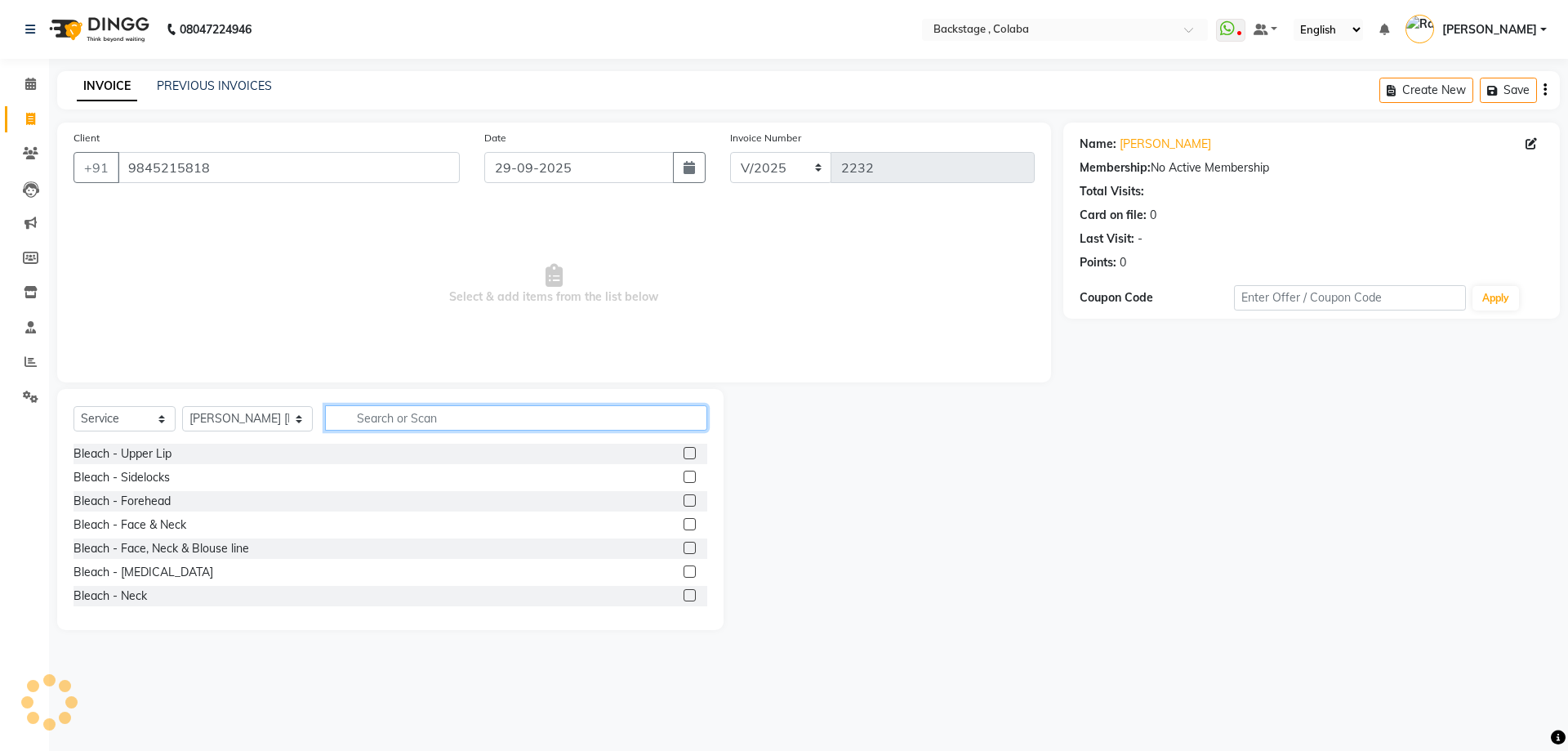
click at [377, 426] on input "text" at bounding box center [516, 418] width 382 height 26
drag, startPoint x: 420, startPoint y: 420, endPoint x: 236, endPoint y: 412, distance: 184.2
click at [236, 412] on div "Select Service Product Membership Package Voucher Prepaid Gift Card Select Styl…" at bounding box center [390, 425] width 633 height 38
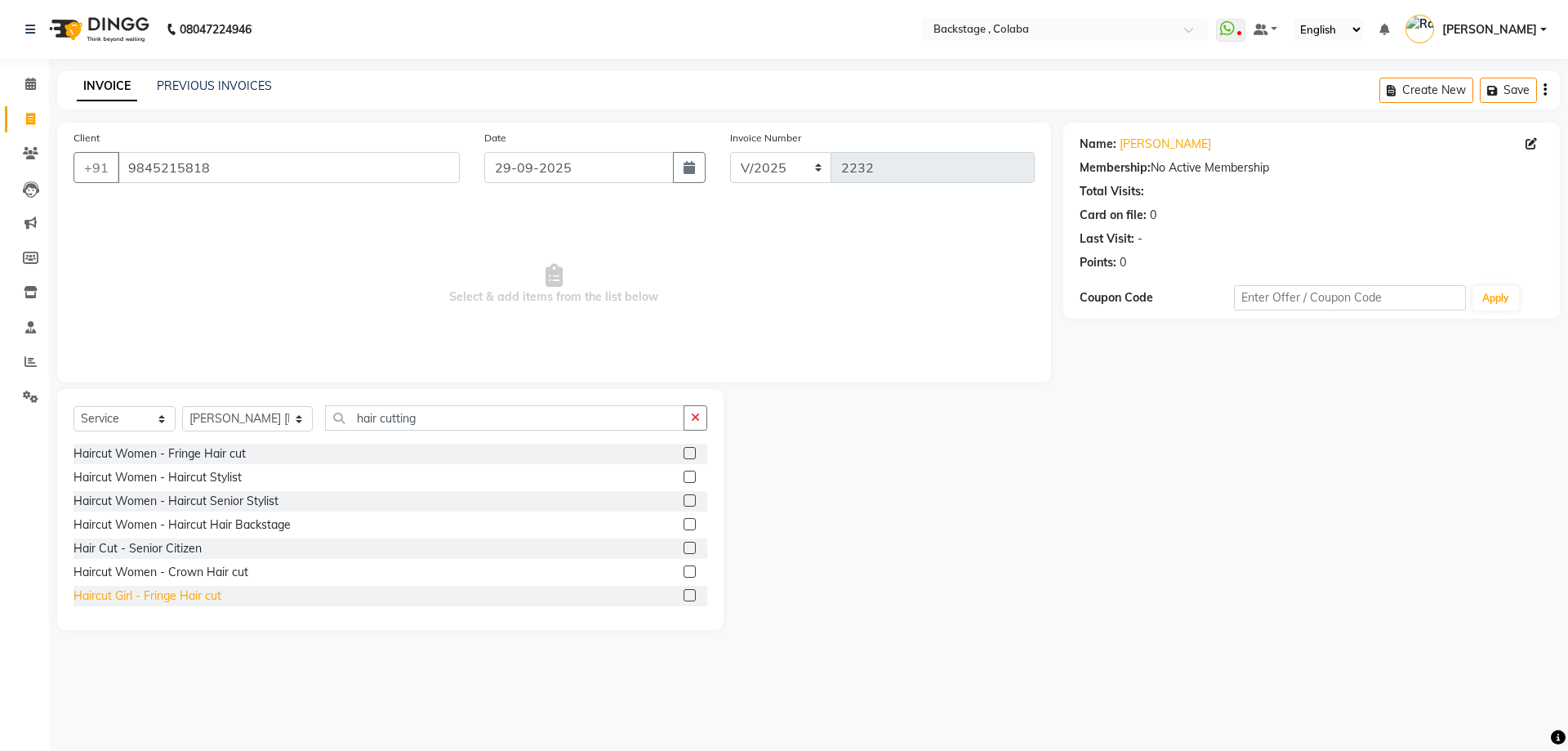
click at [198, 594] on div "Haircut Girl - Fringe Hair cut" at bounding box center [147, 596] width 148 height 17
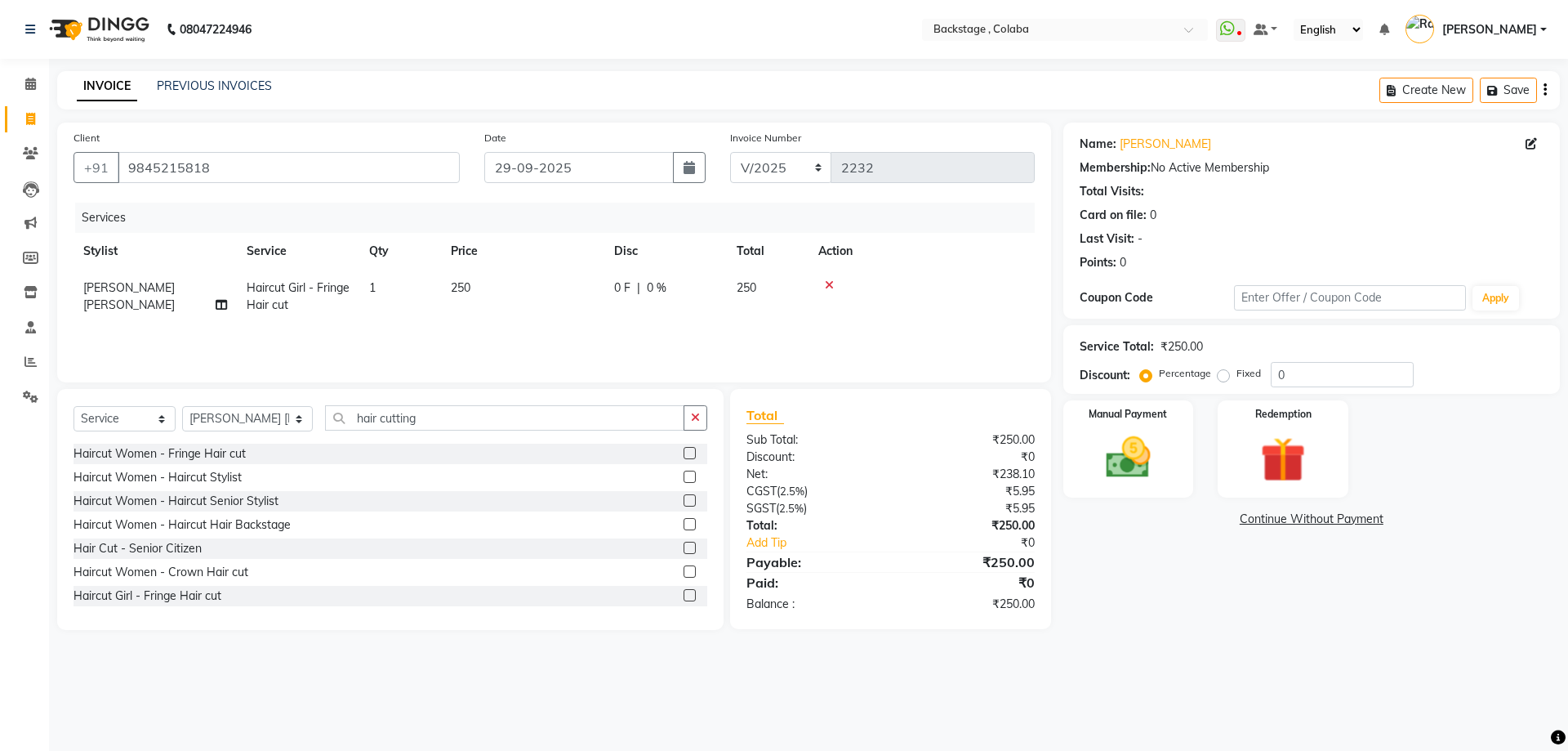
click at [512, 278] on td "250" at bounding box center [522, 297] width 163 height 54
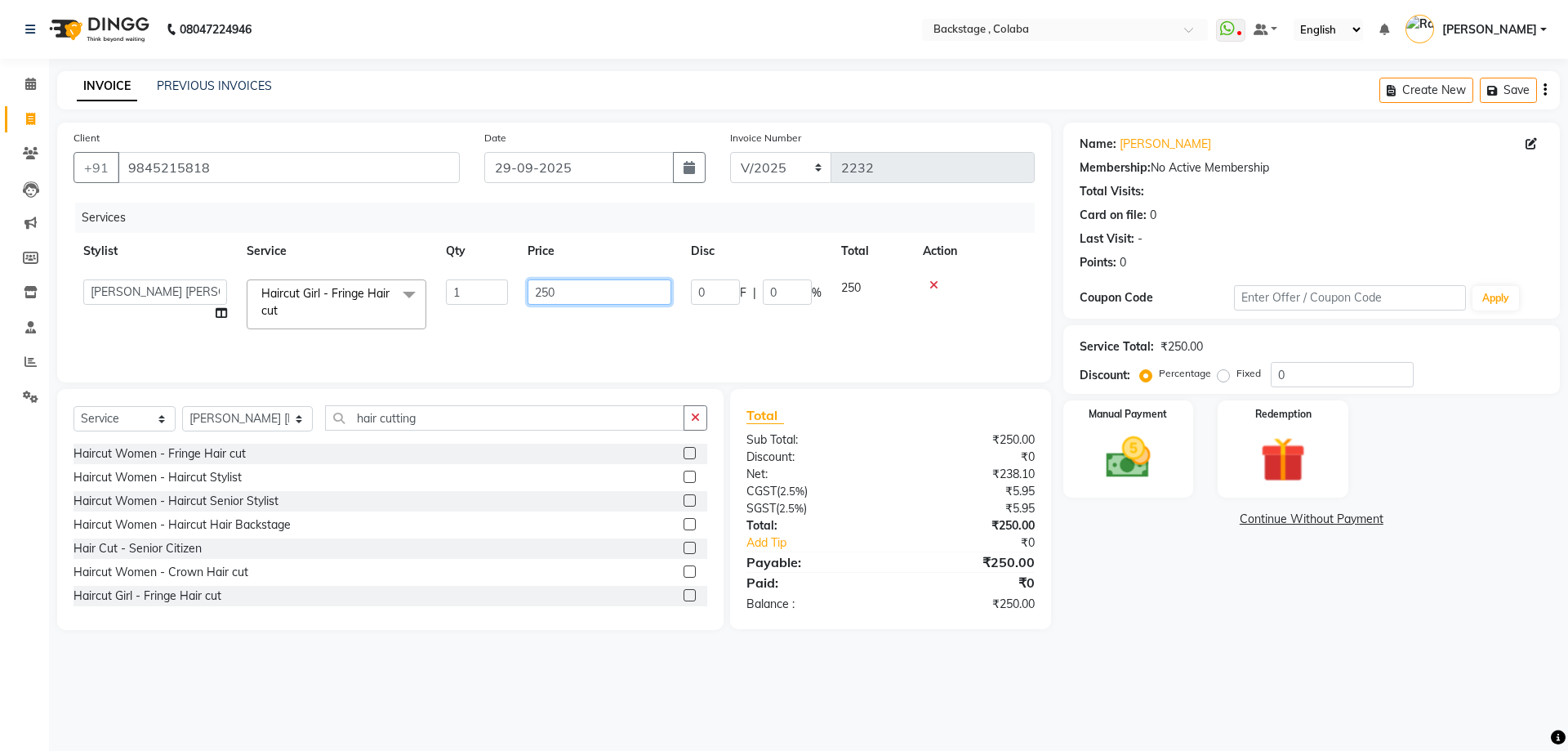
drag, startPoint x: 564, startPoint y: 285, endPoint x: 504, endPoint y: 293, distance: 60.5
click at [504, 293] on tr "Backstage Bharti Nitesh Gohar Jayesh Anil Karekar Kalavati Sharma Kalindi Joshi…" at bounding box center [554, 304] width 961 height 70
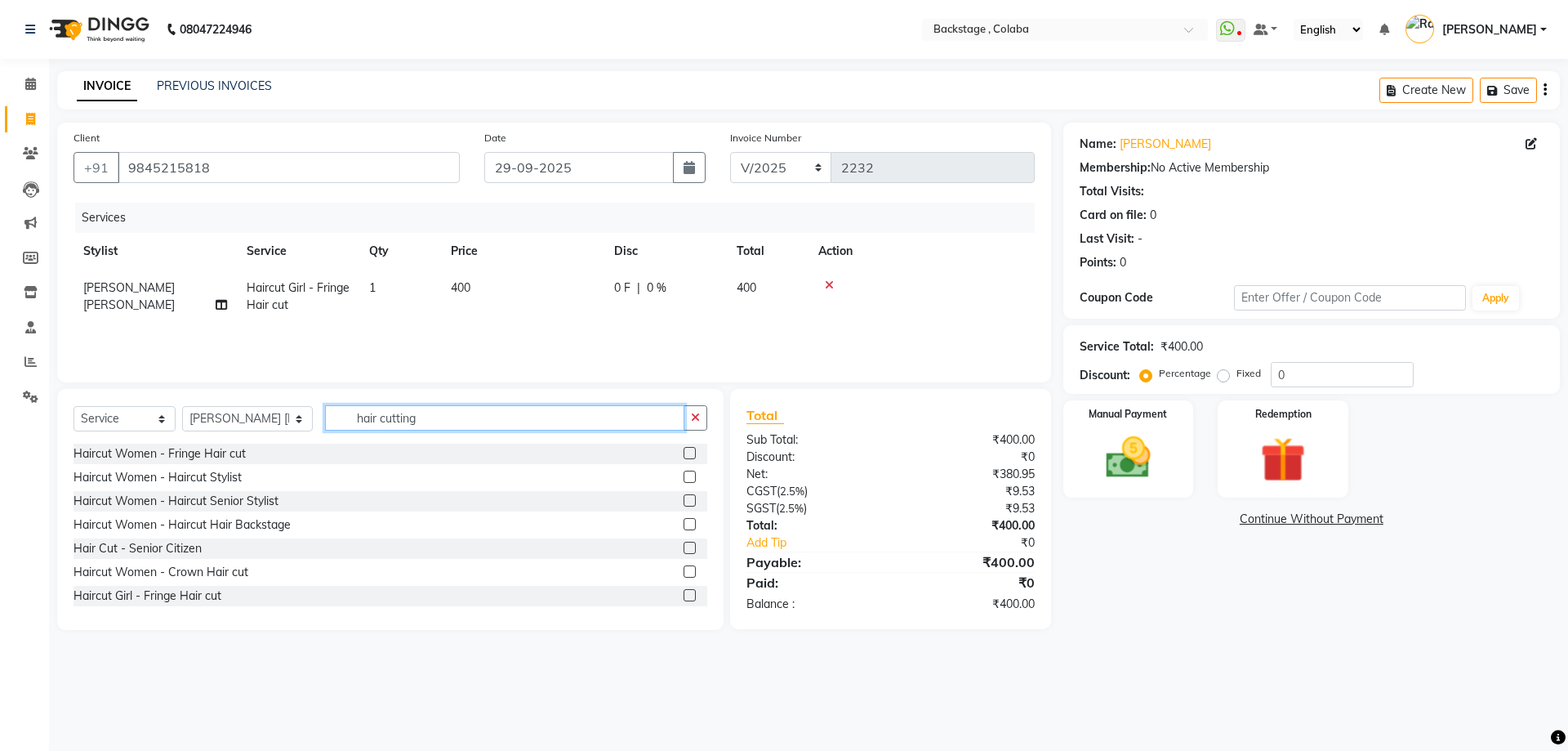
click at [455, 417] on input "hair cutting" at bounding box center [505, 418] width 360 height 26
drag, startPoint x: 455, startPoint y: 417, endPoint x: 442, endPoint y: 423, distance: 14.3
click at [442, 423] on input "hair cutting" at bounding box center [505, 418] width 360 height 26
click at [185, 420] on select "Select Stylist Backstage Bharti Nitesh Gohar Jayesh Anil Karekar Kalavati Sharm…" at bounding box center [247, 419] width 131 height 26
drag, startPoint x: 201, startPoint y: 420, endPoint x: 207, endPoint y: 400, distance: 20.9
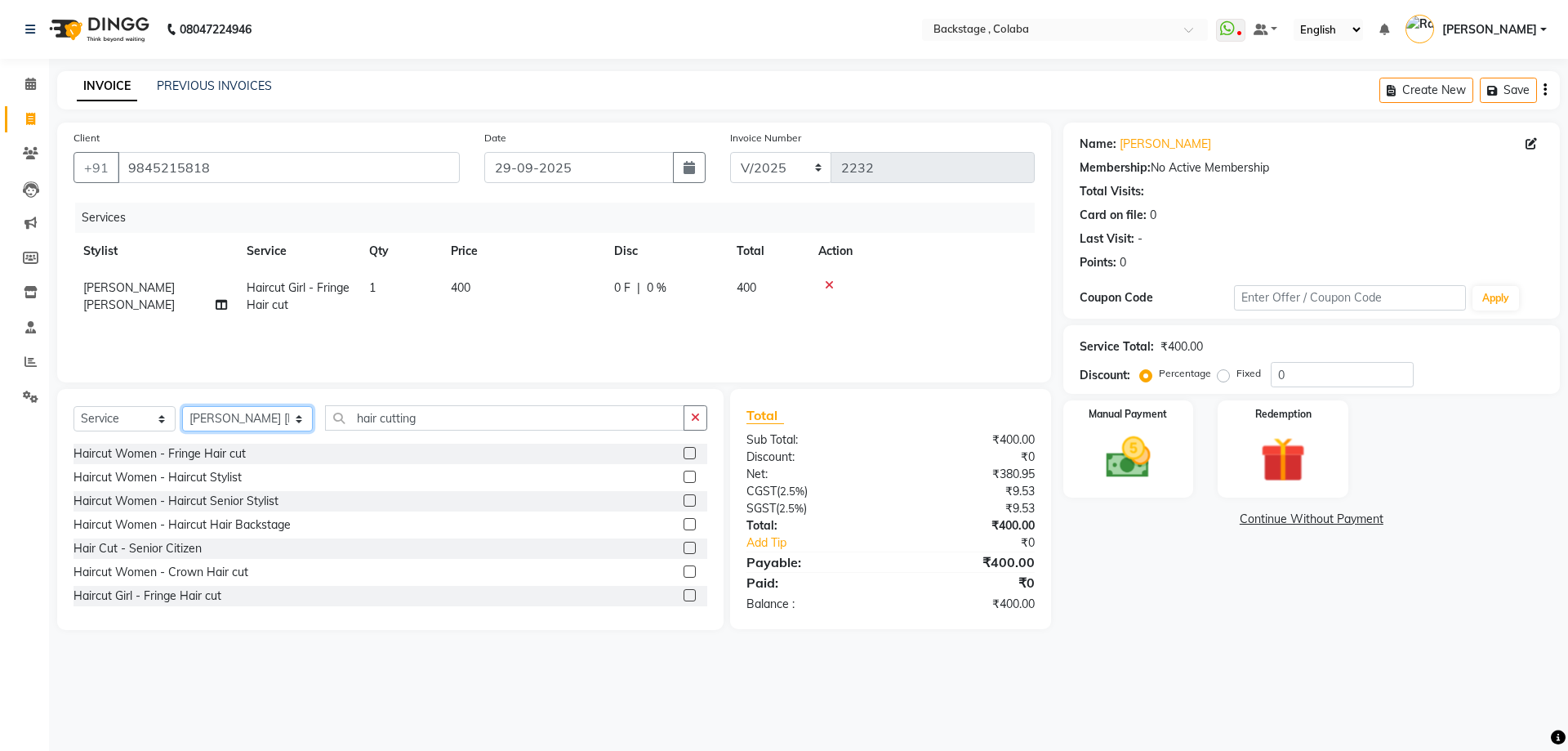
click at [201, 420] on select "Select Stylist Backstage Bharti Nitesh Gohar Jayesh Anil Karekar Kalavati Sharm…" at bounding box center [247, 419] width 131 height 26
click at [201, 424] on select "Select Stylist Backstage Bharti Nitesh Gohar Jayesh Anil Karekar Kalavati Sharm…" at bounding box center [247, 419] width 131 height 26
click at [182, 407] on select "Select Stylist Backstage Bharti Nitesh Gohar Jayesh Anil Karekar Kalavati Sharm…" at bounding box center [247, 419] width 131 height 26
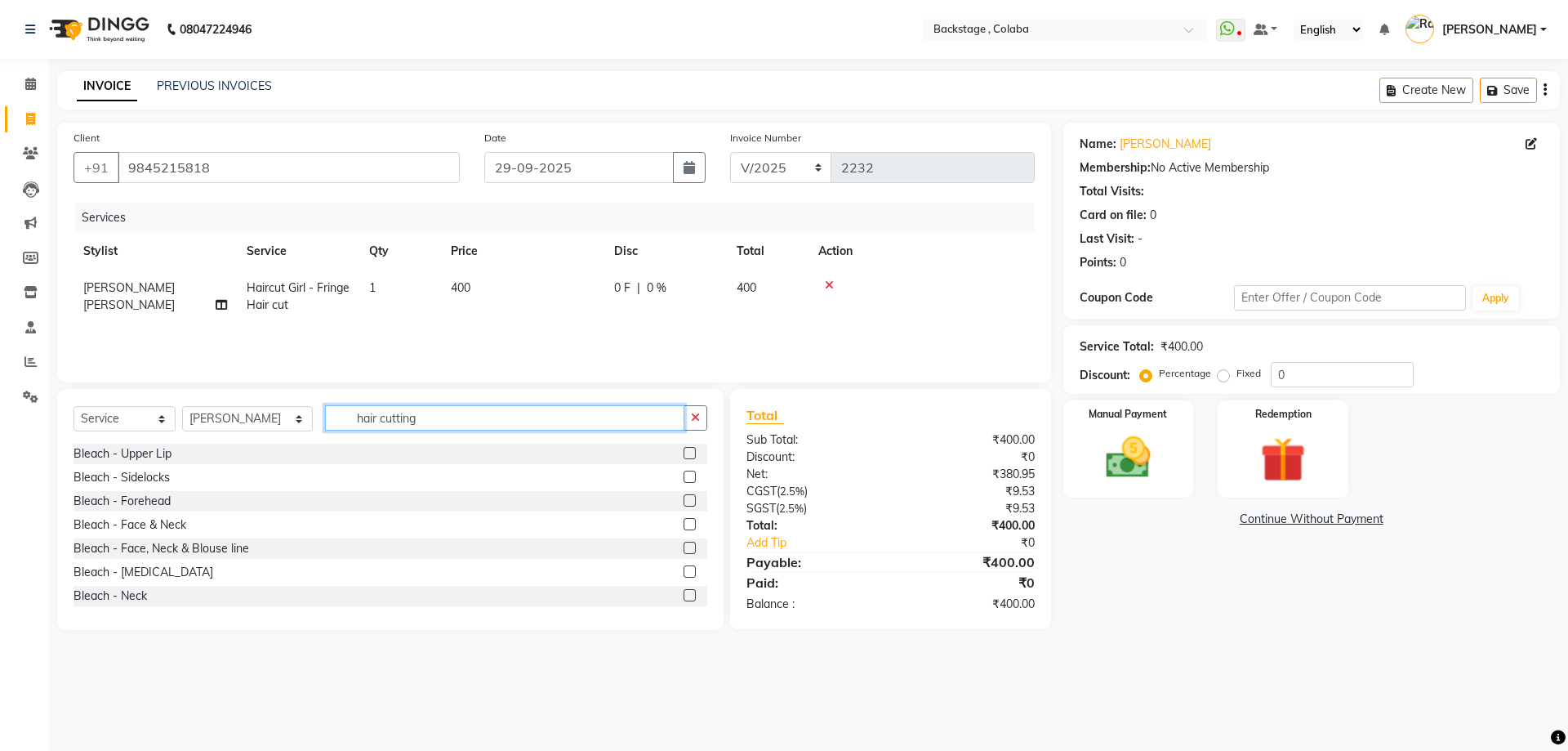
click at [437, 419] on input "hair cutting" at bounding box center [505, 418] width 360 height 26
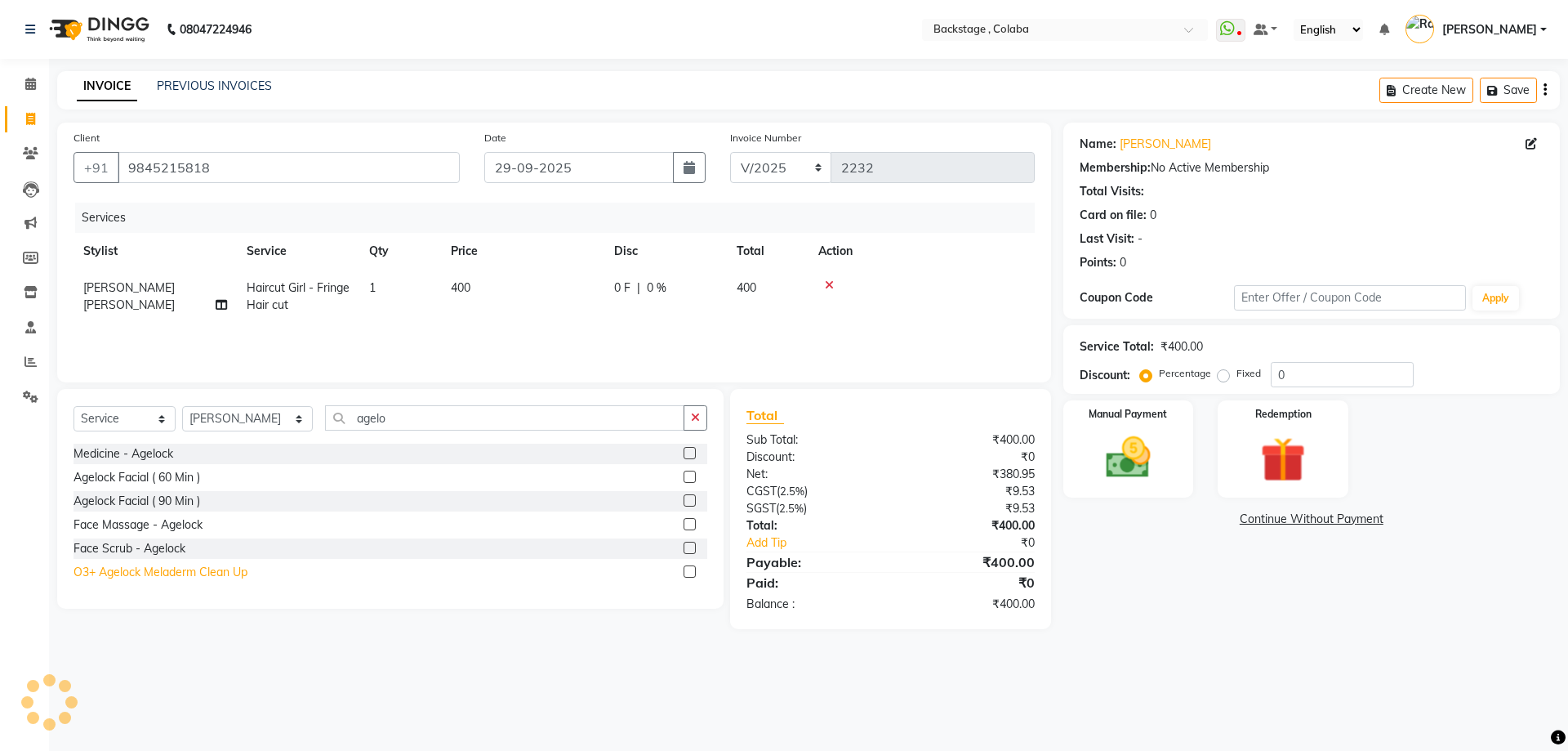
click at [144, 573] on div "O3+ Agelock Meladerm Clean Up" at bounding box center [160, 573] width 174 height 17
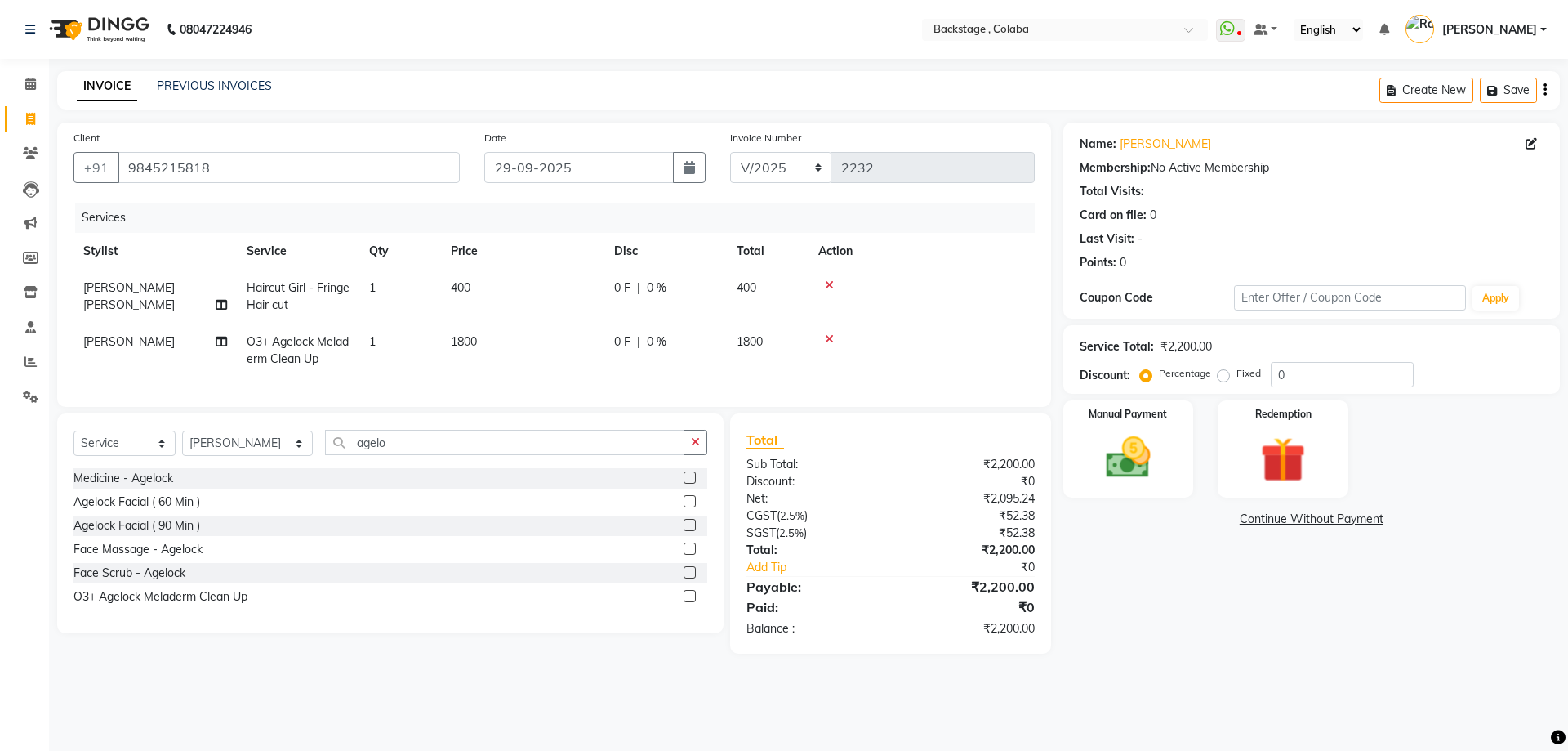
click at [557, 356] on td "1800" at bounding box center [522, 350] width 163 height 54
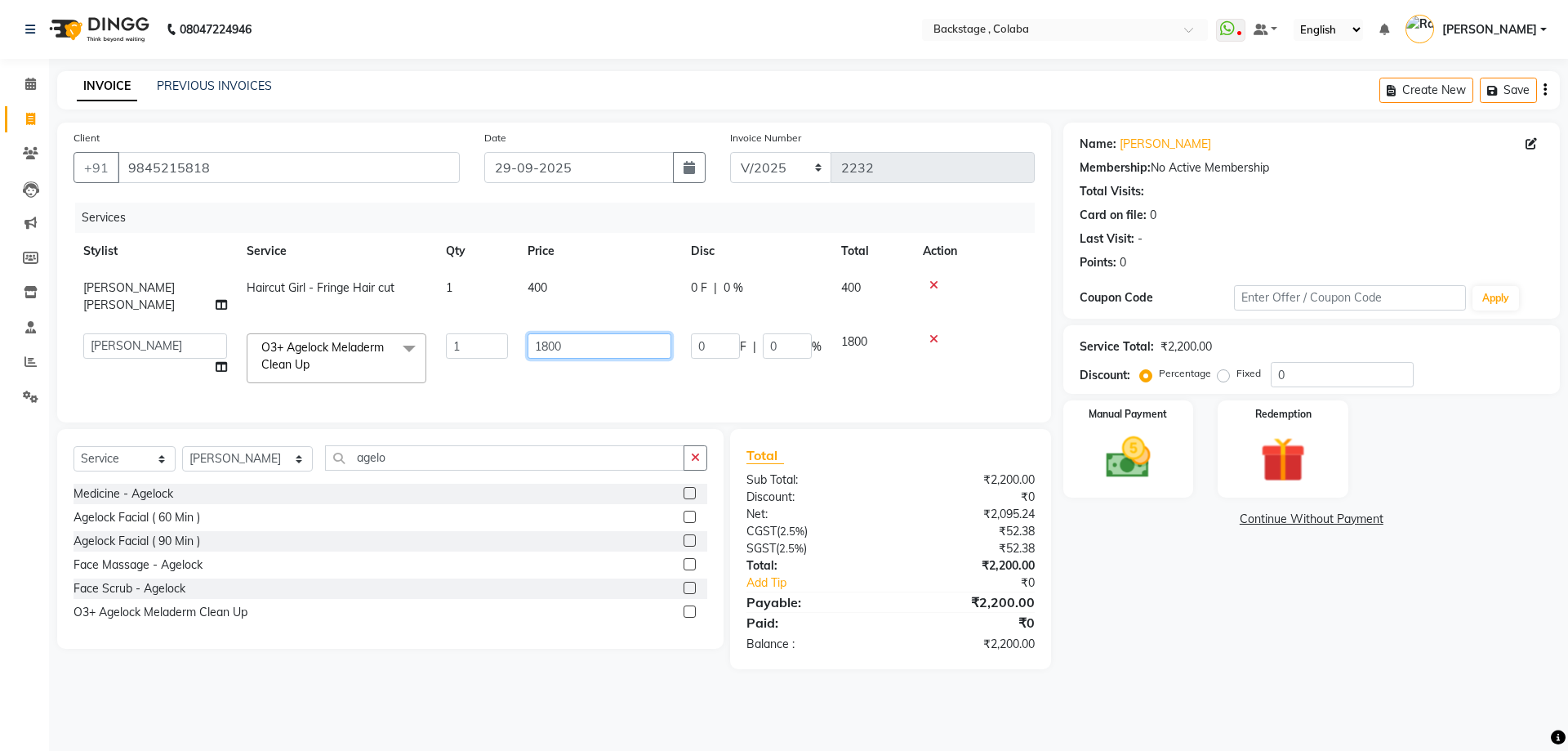
drag, startPoint x: 557, startPoint y: 327, endPoint x: 516, endPoint y: 329, distance: 41.0
click at [516, 329] on tr "Backstage Bharti Nitesh Gohar Jayesh Anil Karekar Kalavati Sharma Kalindi Joshi…" at bounding box center [554, 358] width 961 height 70
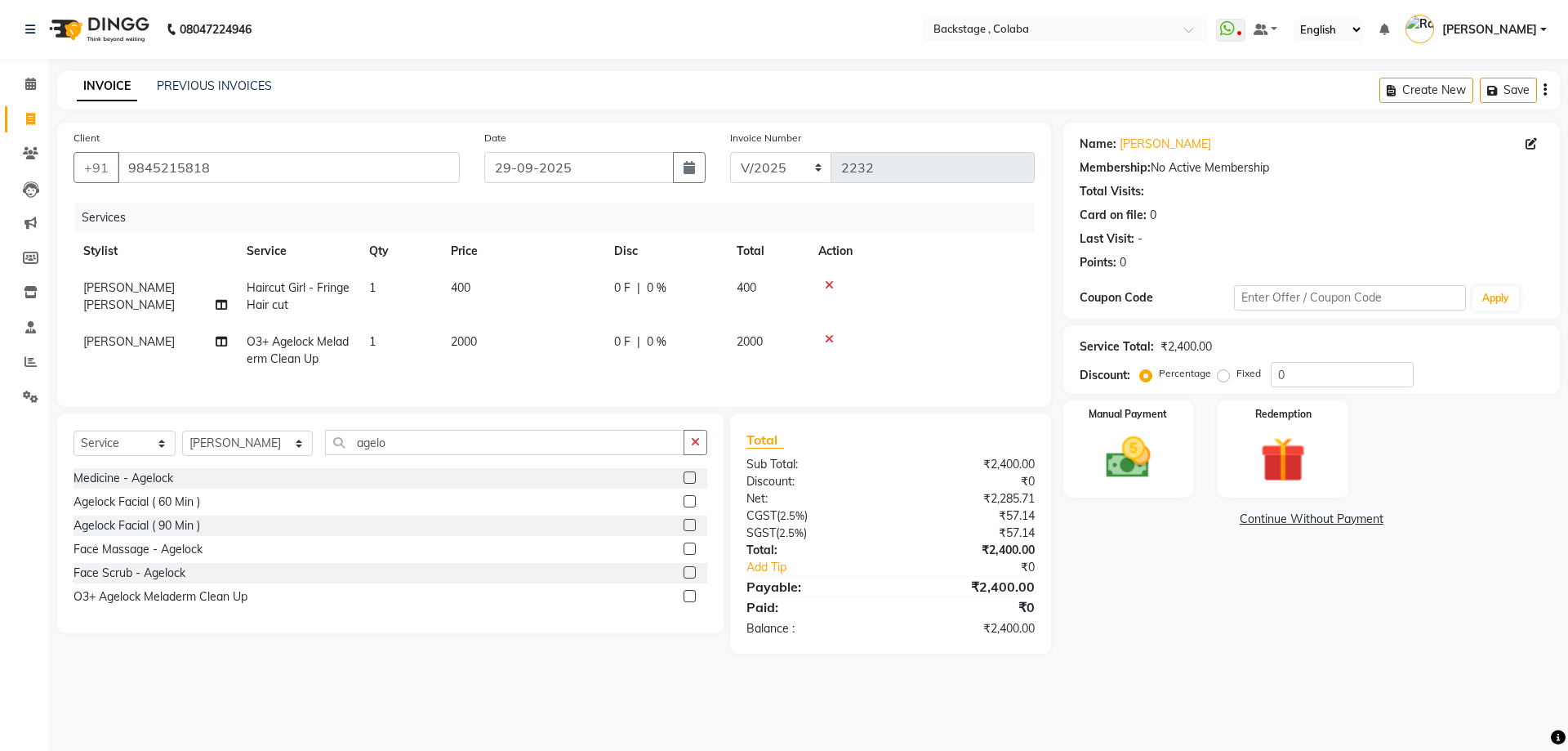
click at [1107, 584] on div "Name: Maazuddin Khan Membership: No Active Membership Total Visits: Card on fil…" at bounding box center [1317, 387] width 508 height 532
click at [1145, 488] on div "Manual Payment" at bounding box center [1127, 449] width 135 height 100
click at [1408, 520] on span "CASH" at bounding box center [1414, 520] width 35 height 19
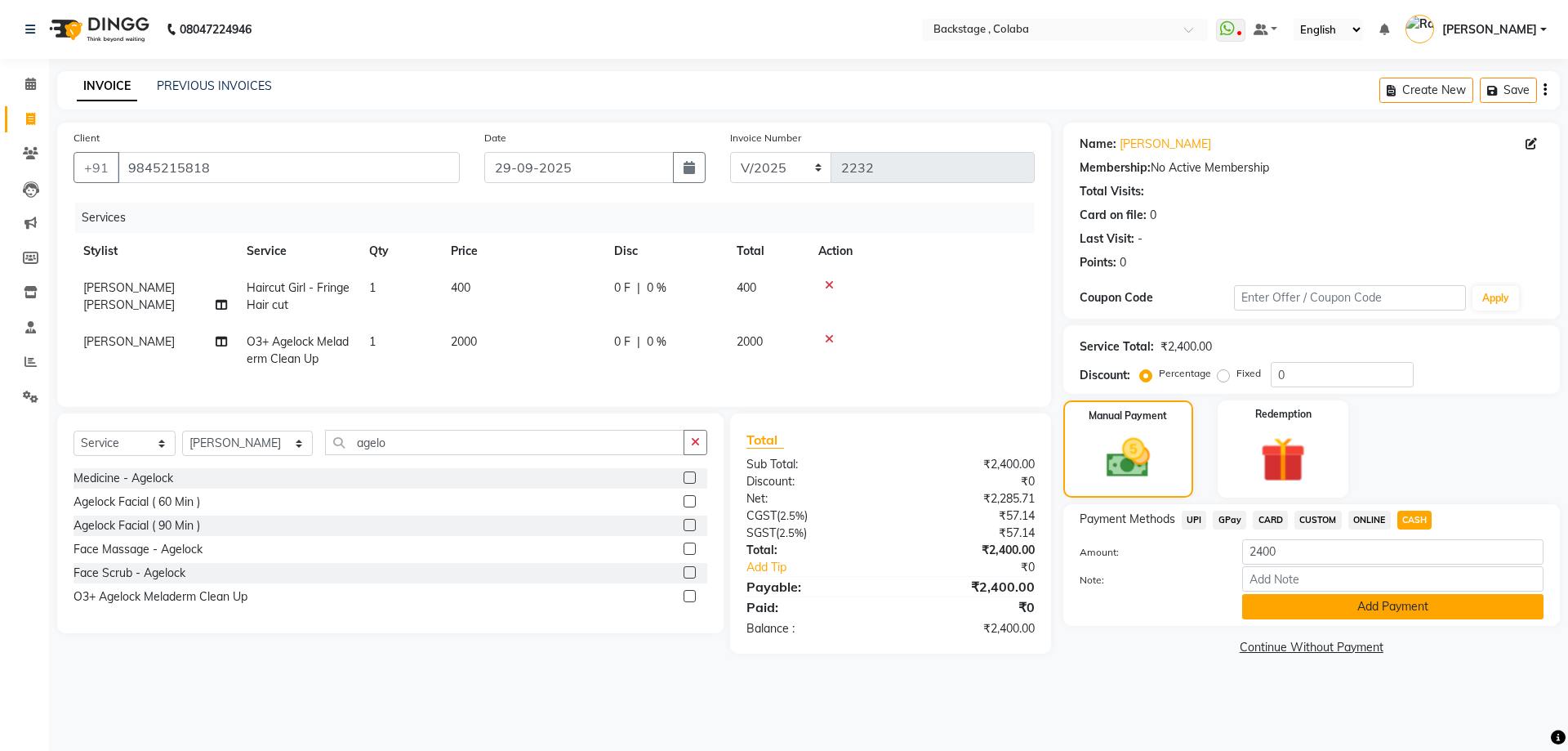
click at [1377, 612] on button "Add Payment" at bounding box center [1393, 606] width 301 height 26
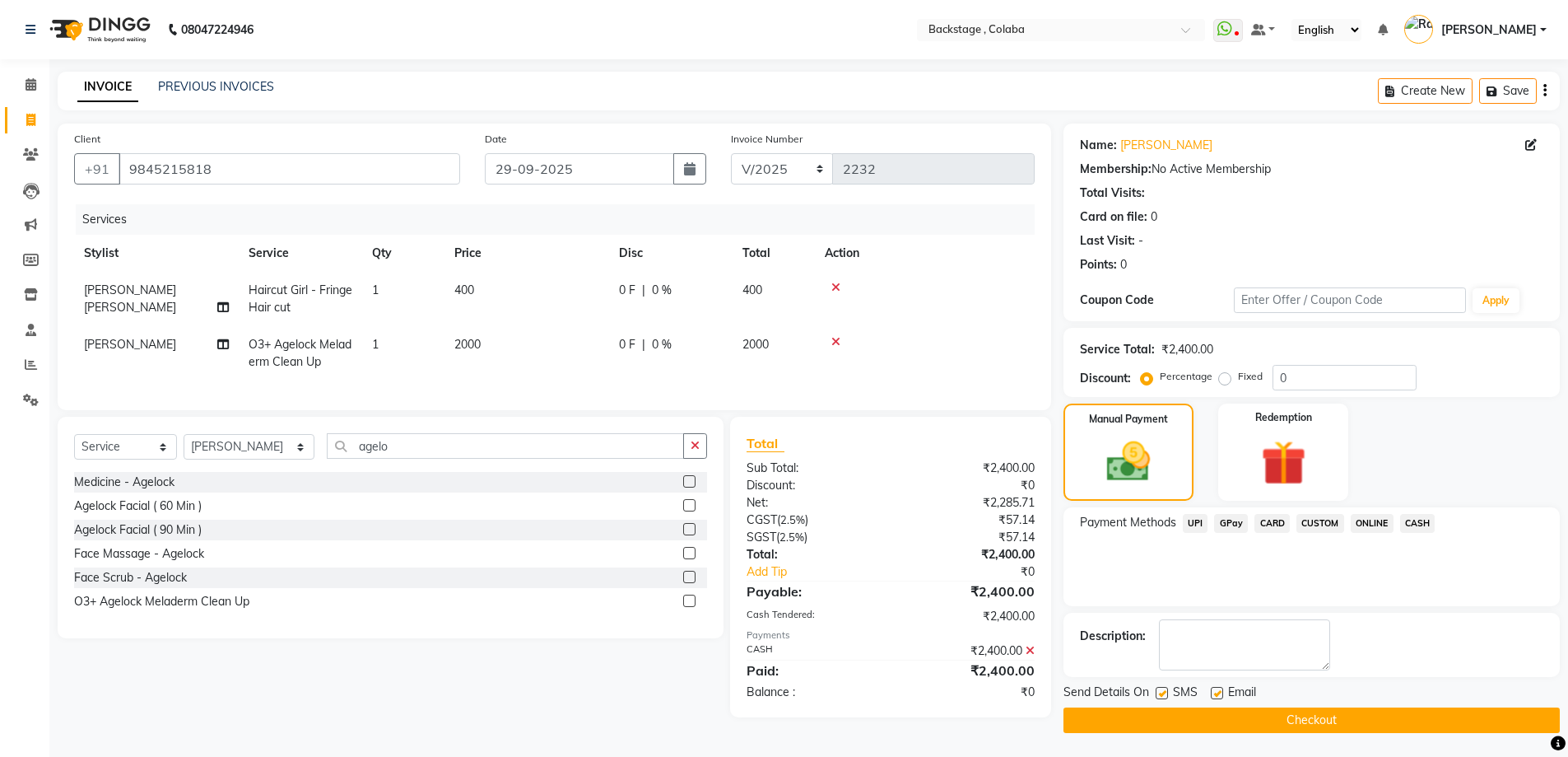
click at [1353, 718] on button "Checkout" at bounding box center [1311, 720] width 496 height 26
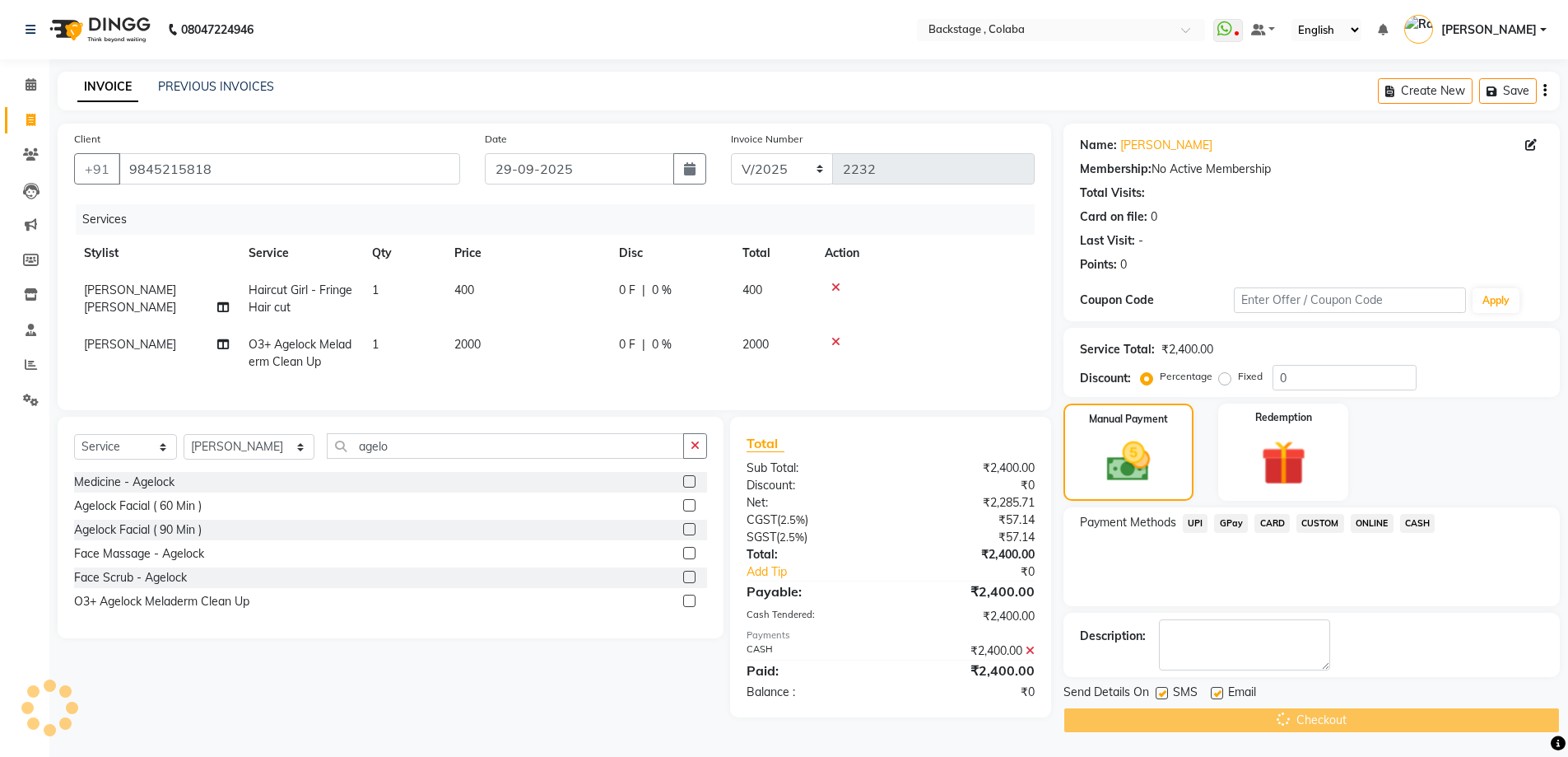
scroll to position [1, 0]
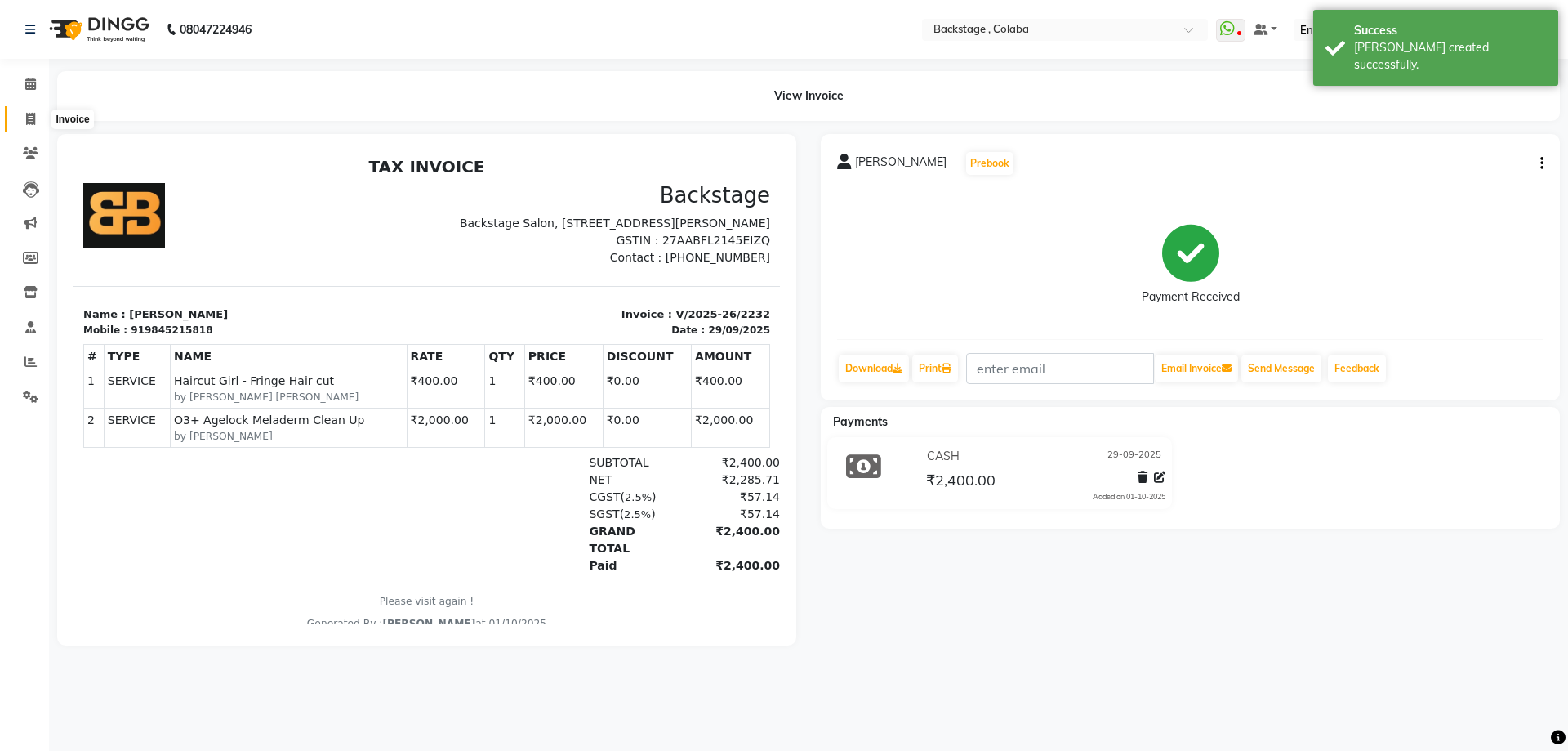
click at [31, 113] on icon at bounding box center [30, 118] width 9 height 12
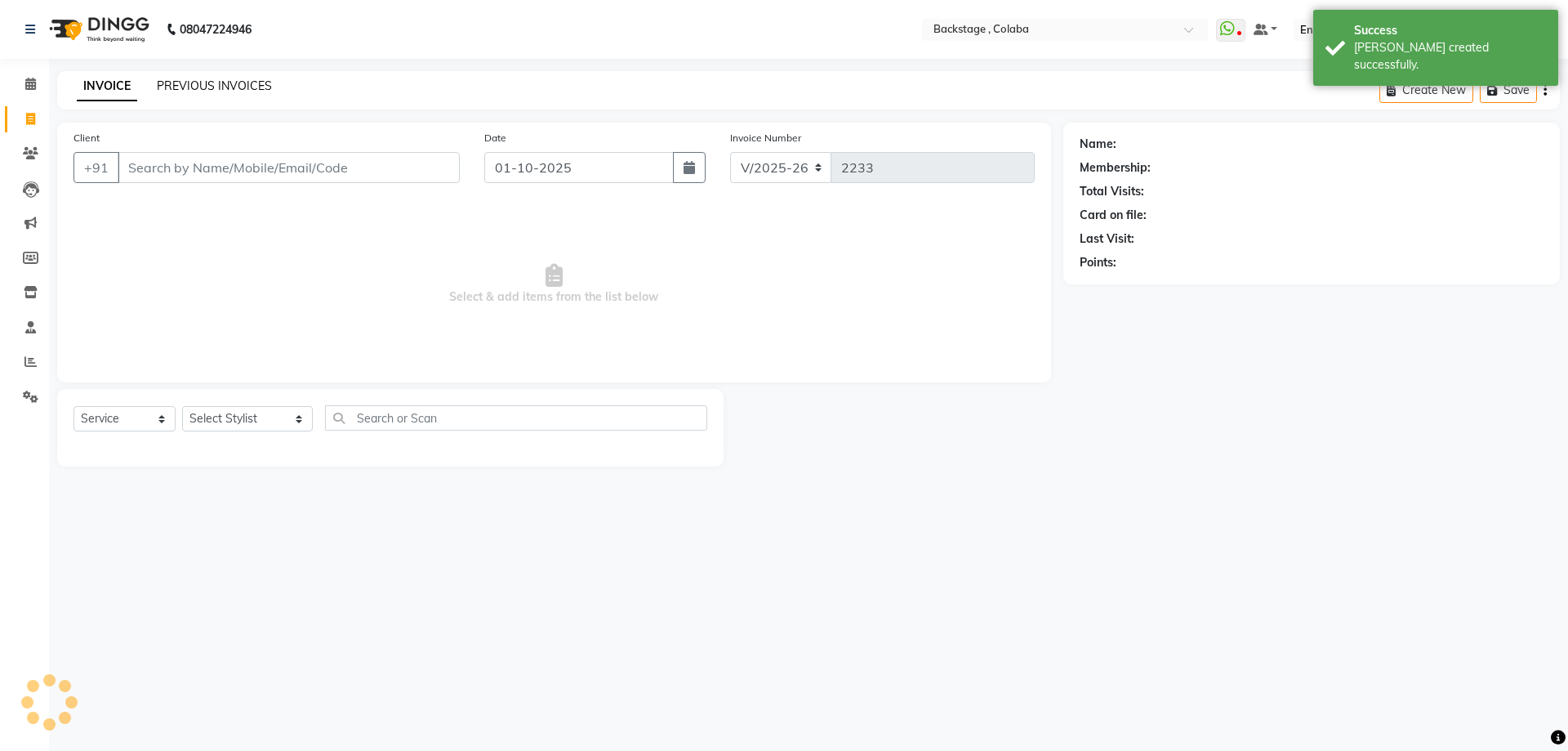
drag, startPoint x: 218, startPoint y: 74, endPoint x: 219, endPoint y: 86, distance: 12.0
click at [218, 76] on div "INVOICE PREVIOUS INVOICES Create New Save" at bounding box center [809, 90] width 1503 height 38
click at [219, 86] on link "PREVIOUS INVOICES" at bounding box center [214, 85] width 115 height 14
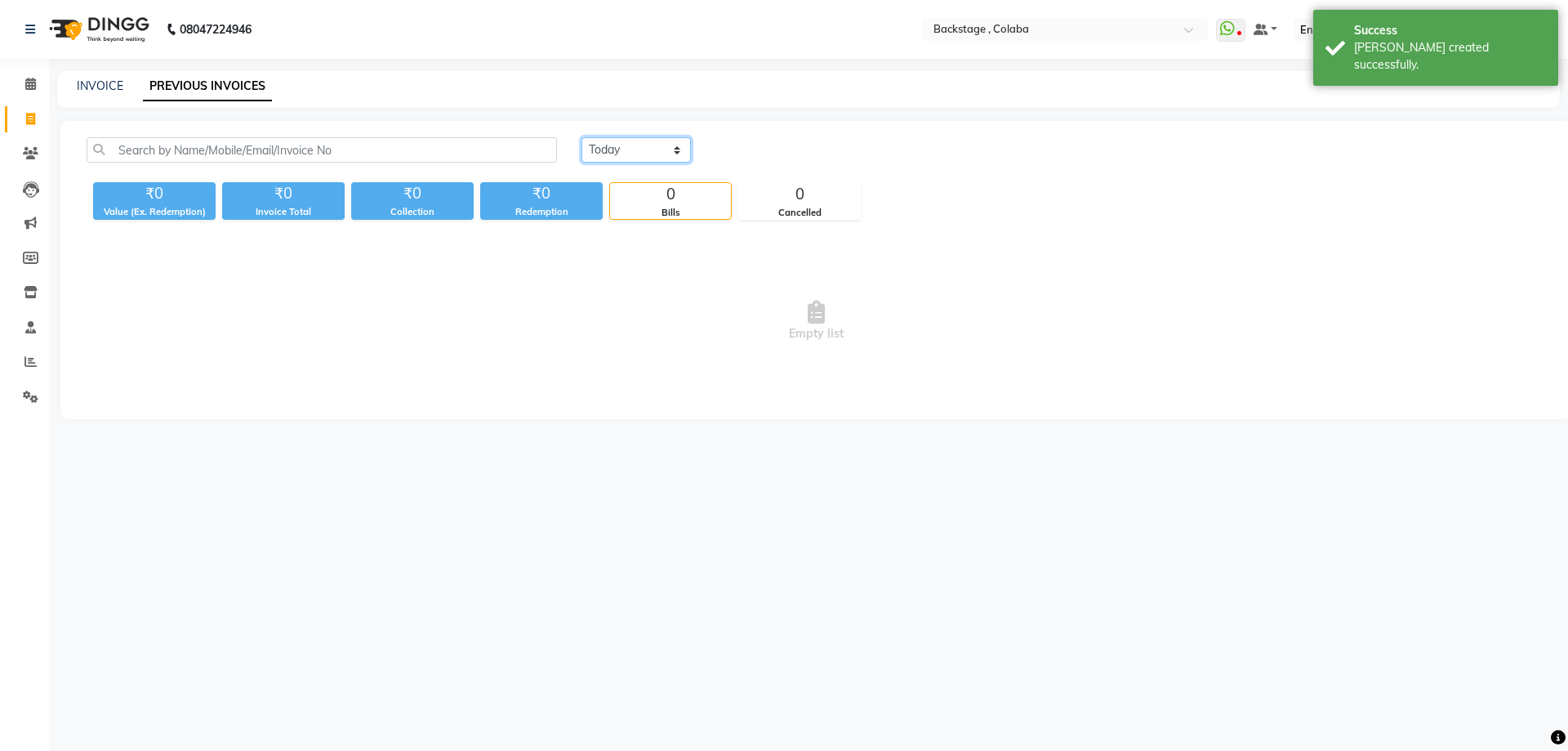
click at [622, 152] on select "Today Yesterday Custom Range" at bounding box center [636, 150] width 110 height 26
click at [582, 137] on select "Today Yesterday Custom Range" at bounding box center [636, 150] width 110 height 26
click at [770, 158] on input "01-10-2025" at bounding box center [770, 151] width 114 height 23
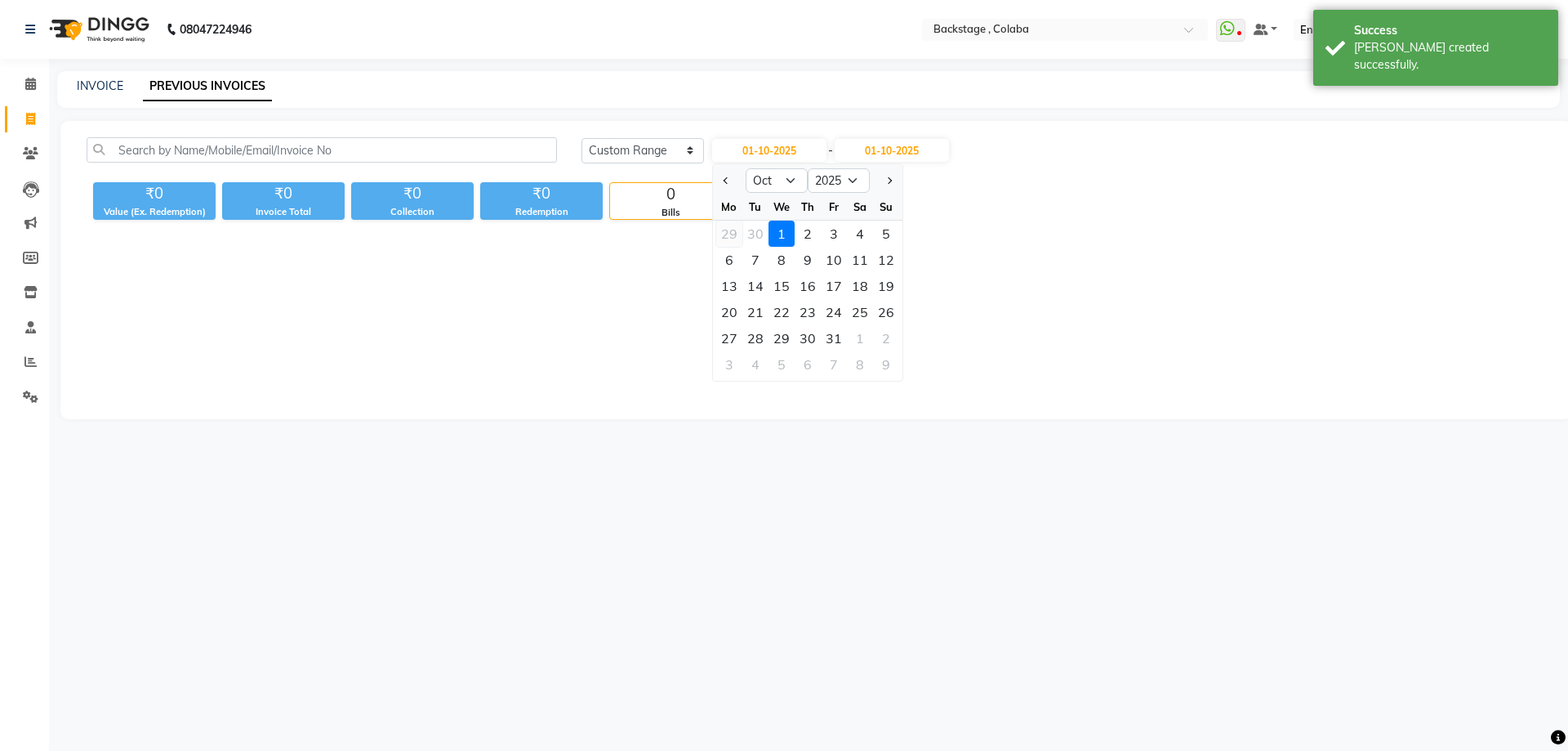
click at [731, 239] on div "29" at bounding box center [729, 233] width 26 height 26
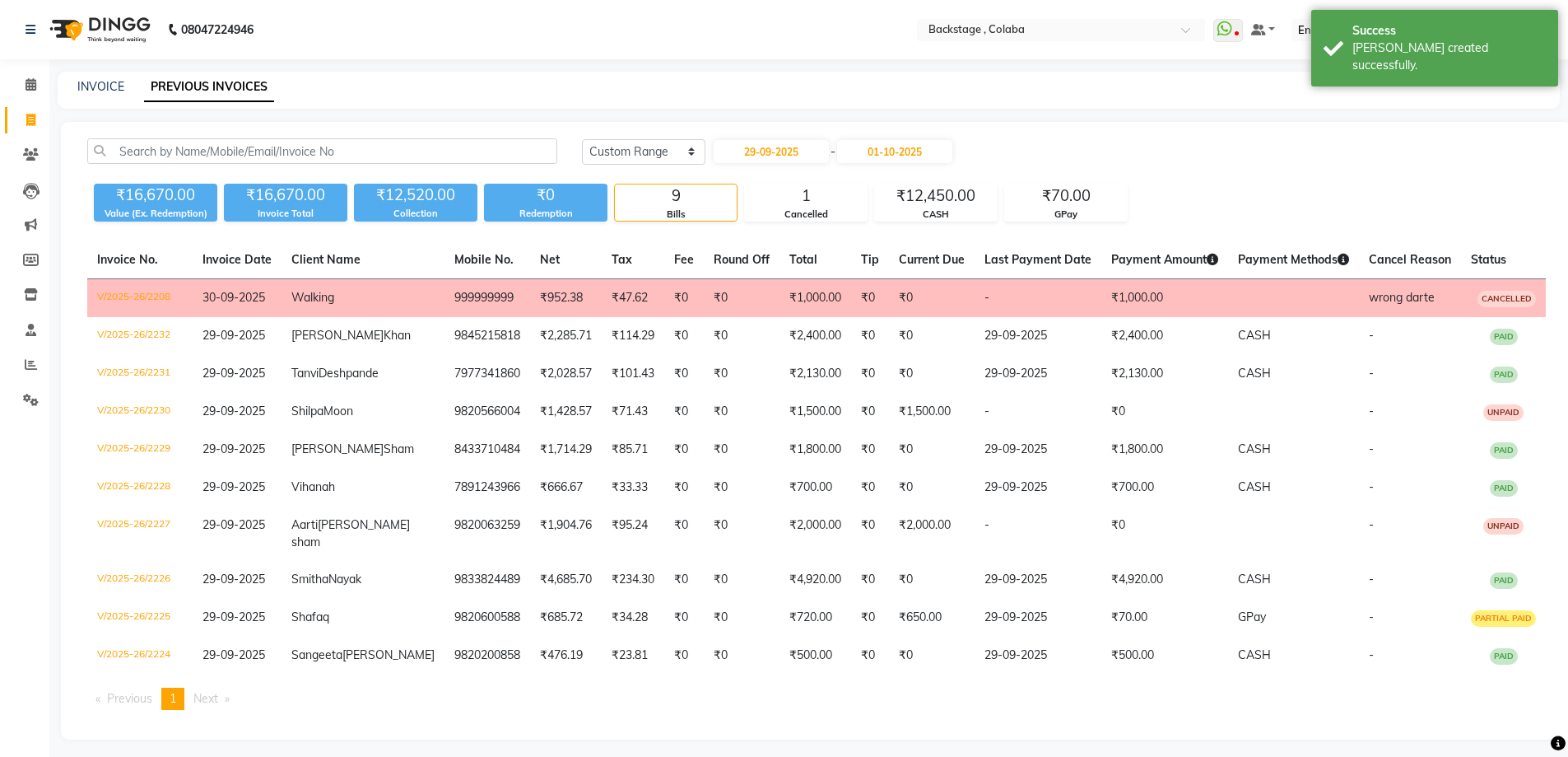
click at [911, 167] on div "Today Yesterday Custom Range 29-09-2025 - 01-10-2025" at bounding box center [1064, 158] width 988 height 38
click at [908, 164] on div "29-09-2025 - 01-10-2025" at bounding box center [834, 151] width 242 height 26
click at [903, 158] on input "01-10-2025" at bounding box center [895, 152] width 115 height 23
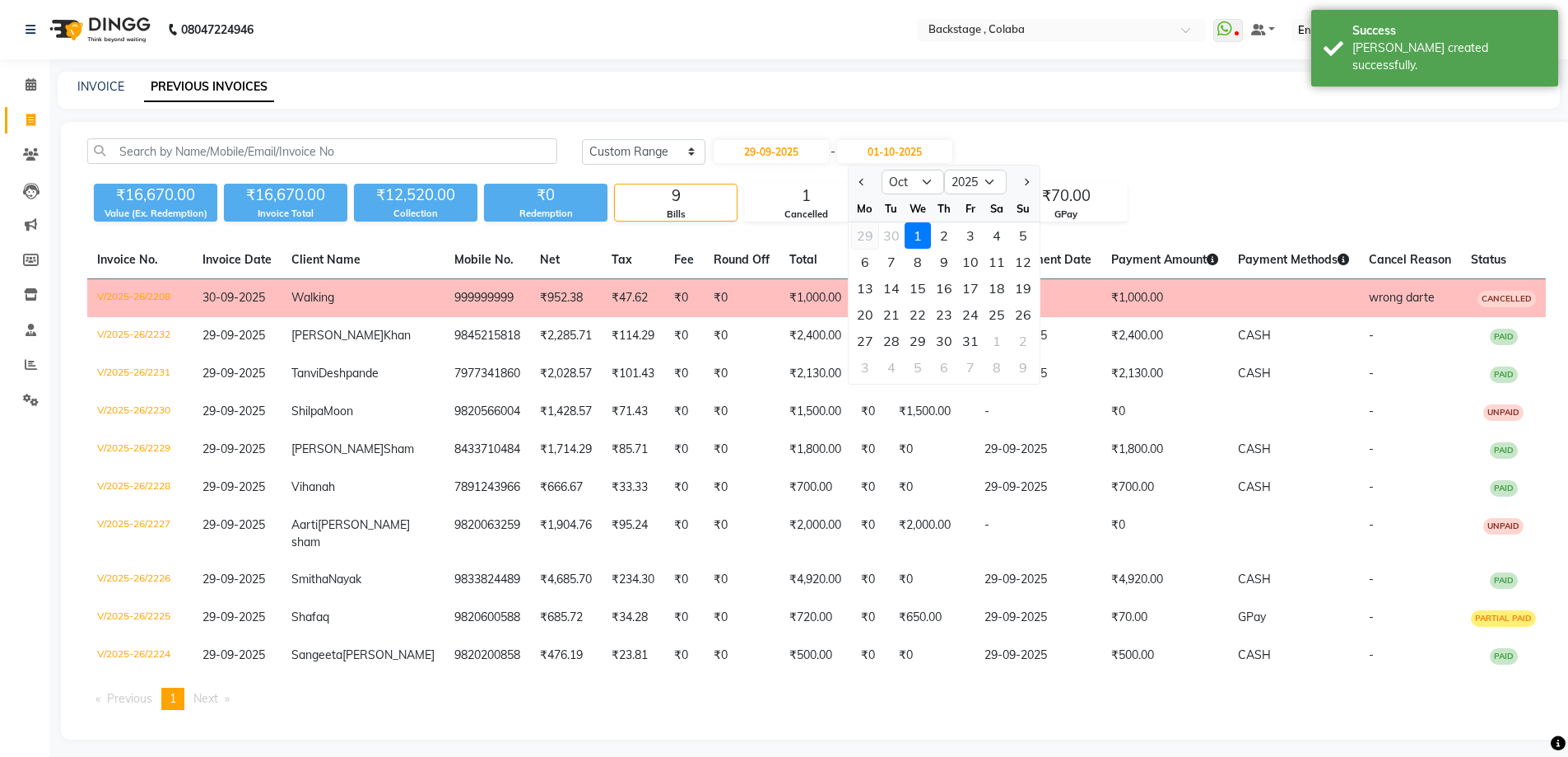
click at [852, 232] on div "29" at bounding box center [864, 235] width 26 height 26
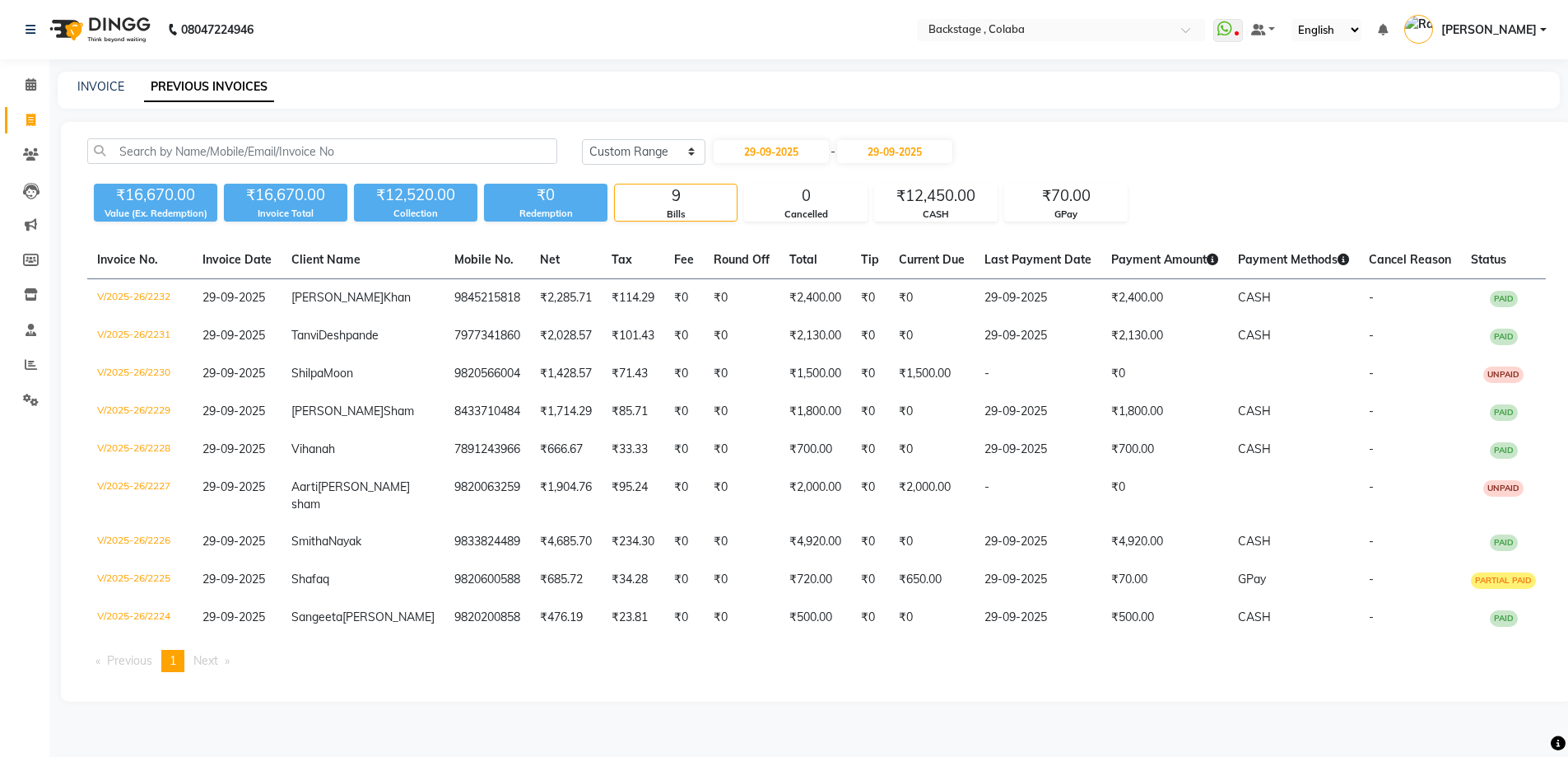
click at [1075, 154] on div "Today Yesterday Custom Range 29-09-2025 - 29-09-2025" at bounding box center [1063, 151] width 964 height 26
click at [29, 115] on icon at bounding box center [30, 119] width 9 height 13
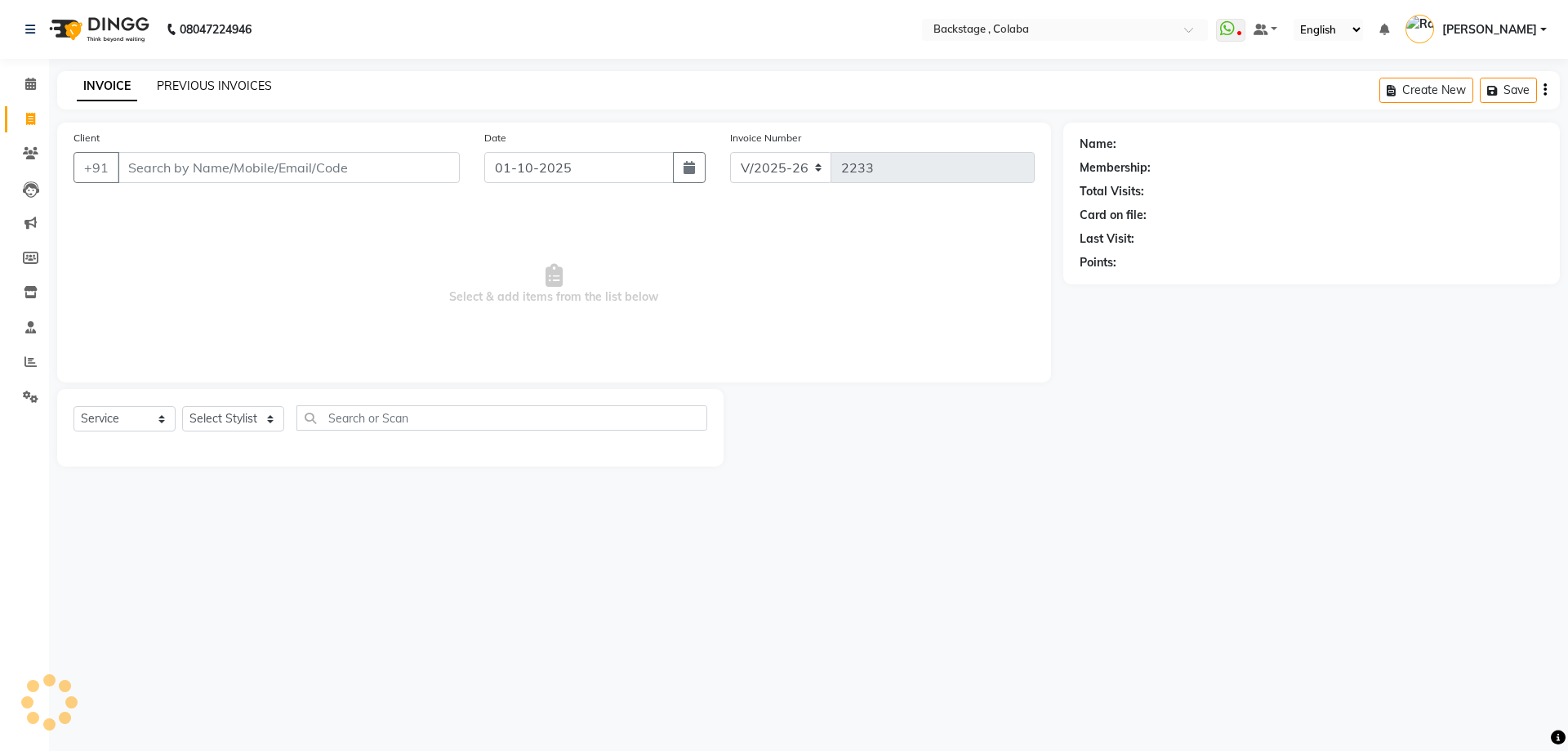
click at [214, 89] on link "PREVIOUS INVOICES" at bounding box center [214, 85] width 115 height 14
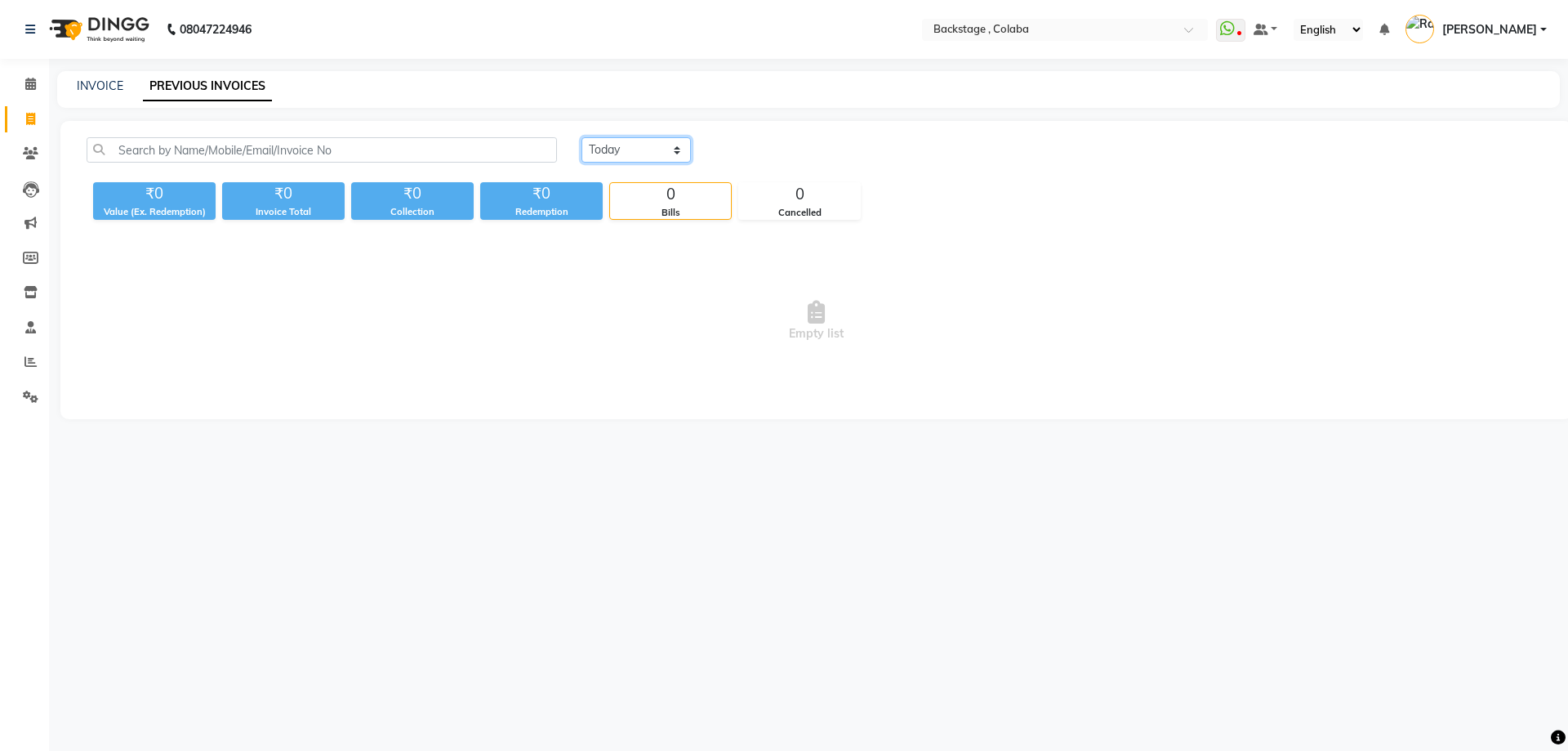
click at [631, 142] on select "Today Yesterday Custom Range" at bounding box center [636, 150] width 110 height 26
click at [619, 154] on select "Today Yesterday Custom Range" at bounding box center [636, 150] width 110 height 26
click at [582, 137] on select "Today Yesterday Custom Range" at bounding box center [636, 150] width 110 height 26
click at [772, 155] on input "01-10-2025" at bounding box center [770, 151] width 114 height 23
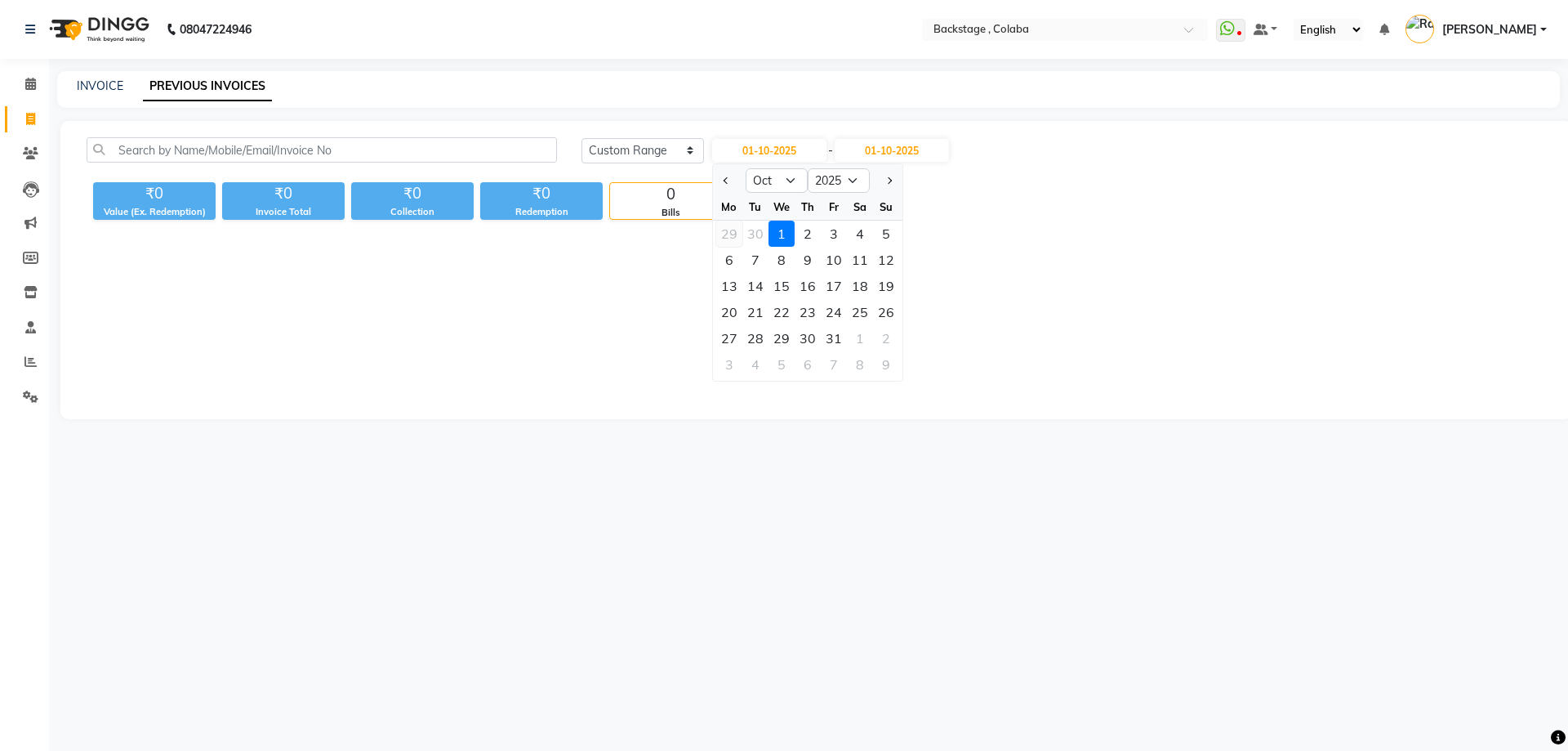
click at [726, 231] on div "29" at bounding box center [729, 233] width 26 height 26
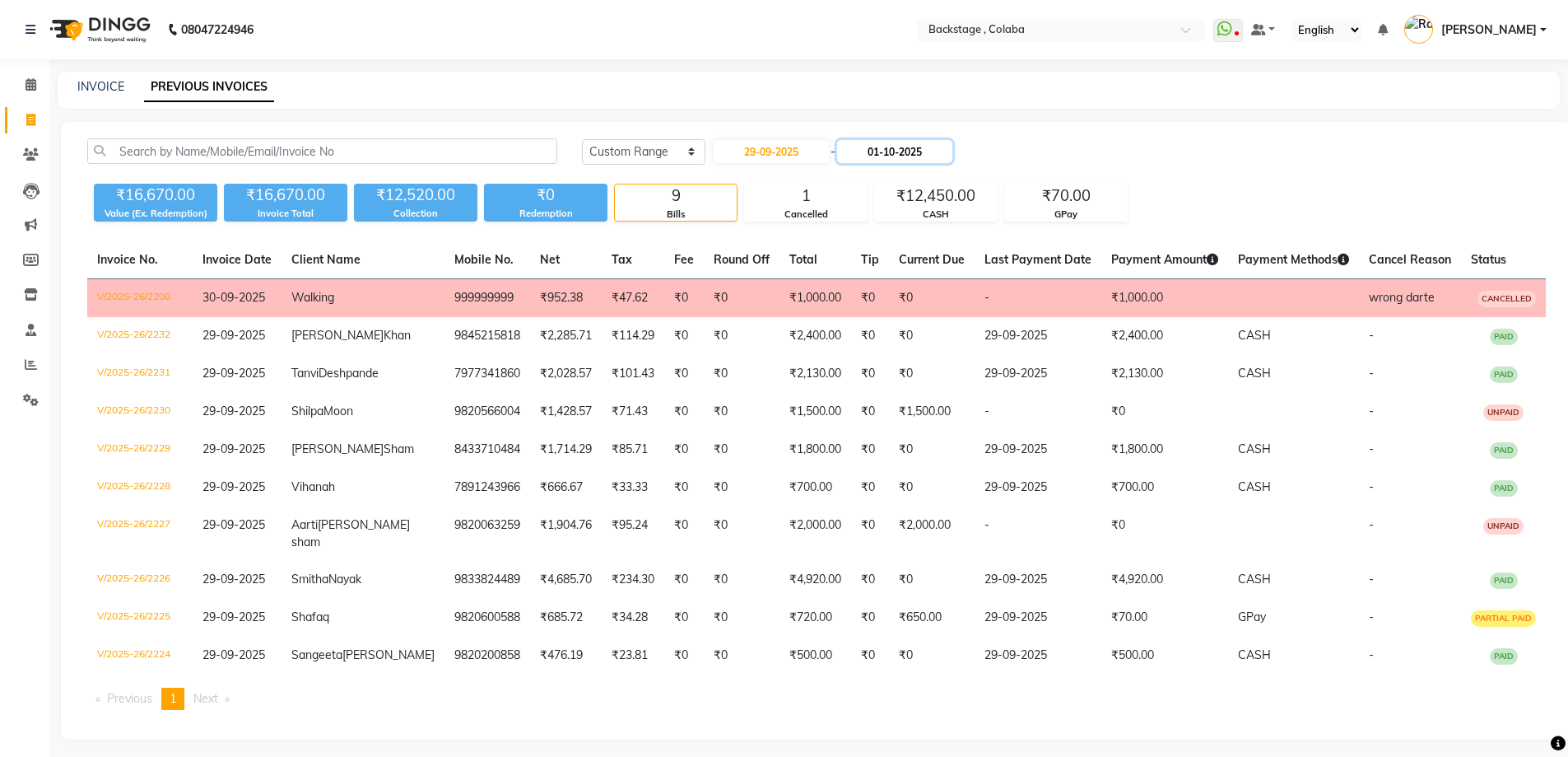
drag, startPoint x: 921, startPoint y: 148, endPoint x: 913, endPoint y: 162, distance: 16.1
click at [920, 152] on input "01-10-2025" at bounding box center [895, 152] width 115 height 23
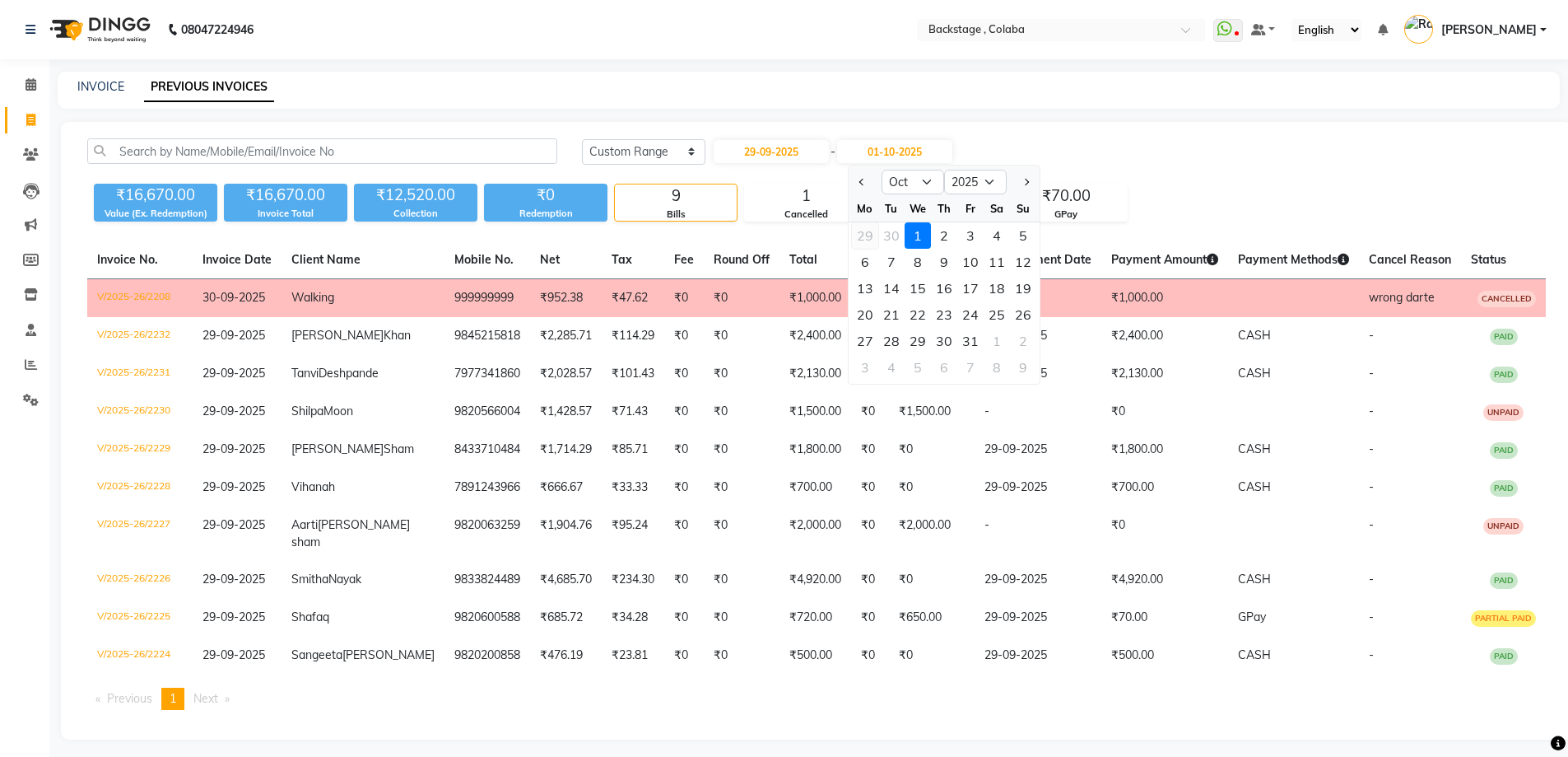
click at [859, 237] on div "29" at bounding box center [864, 235] width 26 height 26
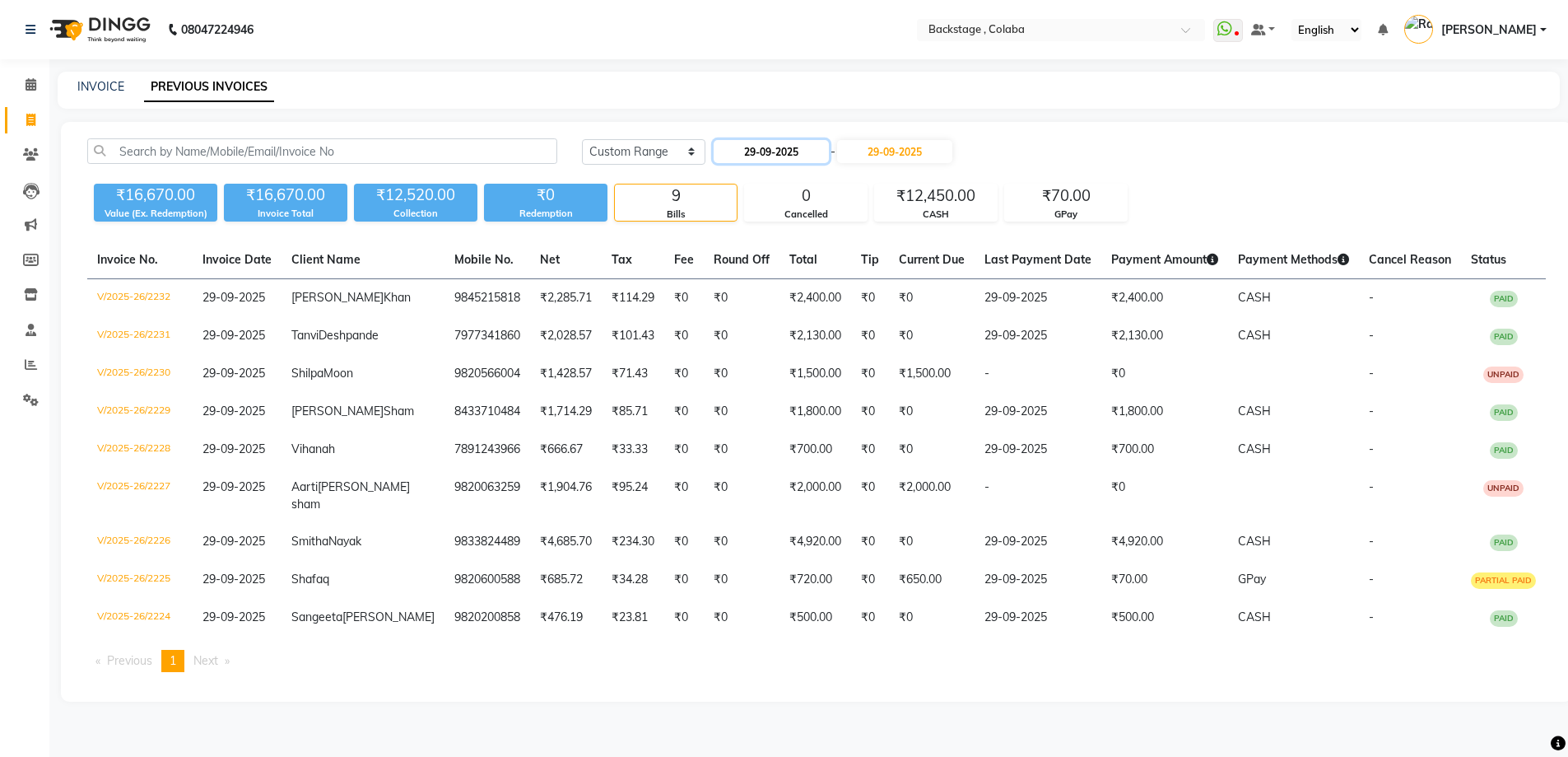
drag, startPoint x: 753, startPoint y: 151, endPoint x: 762, endPoint y: 163, distance: 15.0
click at [754, 151] on input "29-09-2025" at bounding box center [771, 152] width 115 height 23
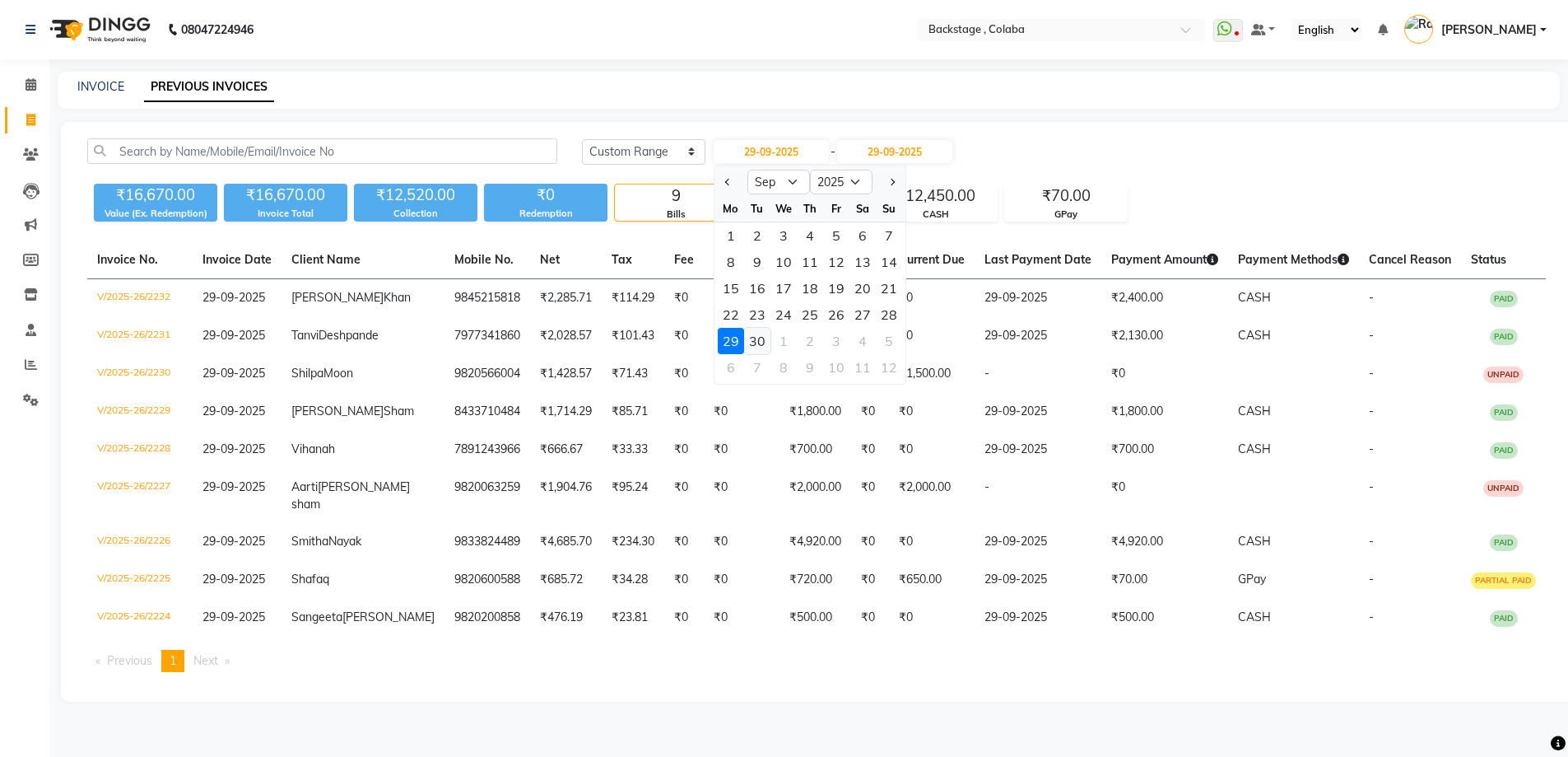
click at [758, 340] on div "30" at bounding box center [757, 341] width 26 height 26
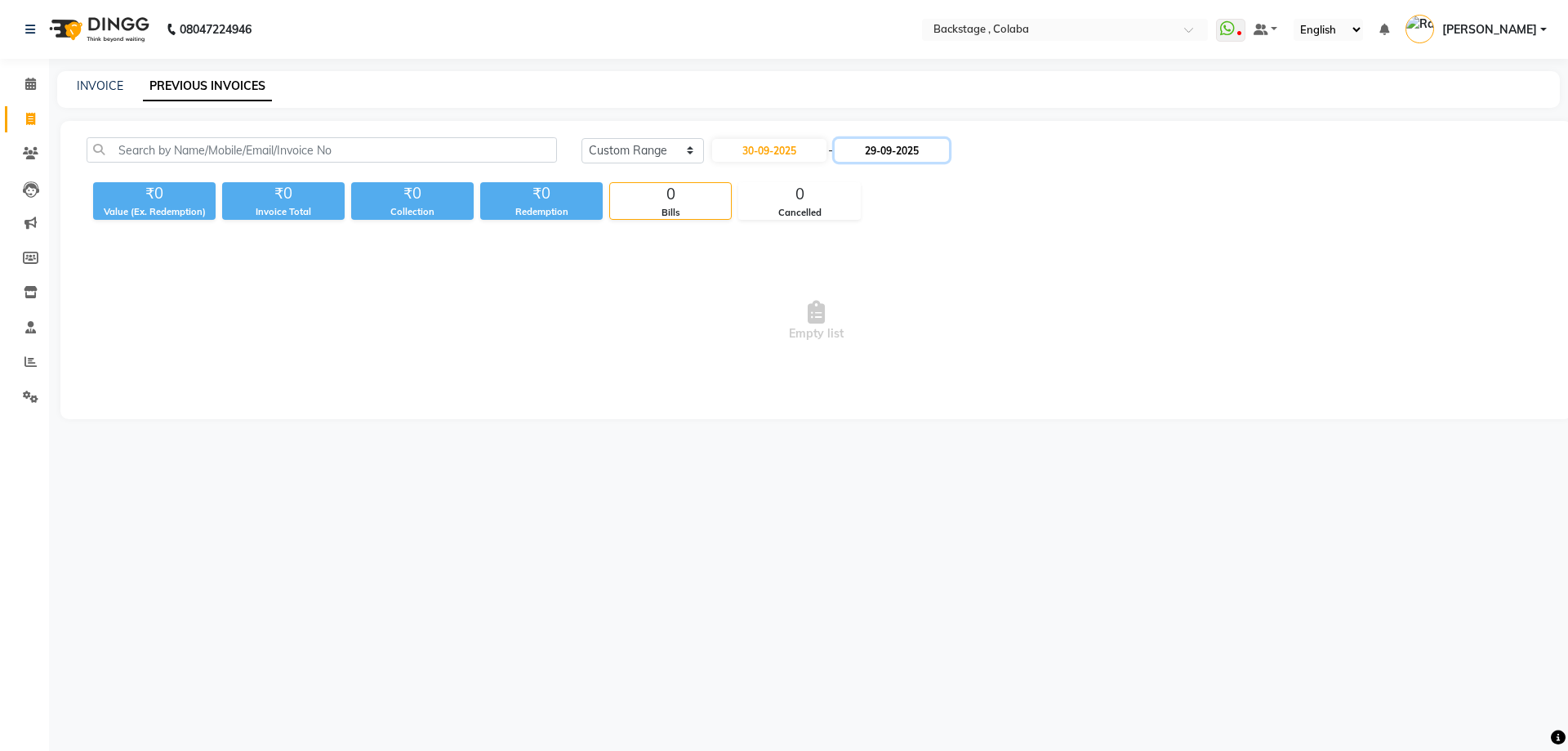
click at [906, 154] on input "29-09-2025" at bounding box center [892, 151] width 114 height 23
click at [895, 337] on div "30" at bounding box center [888, 338] width 26 height 26
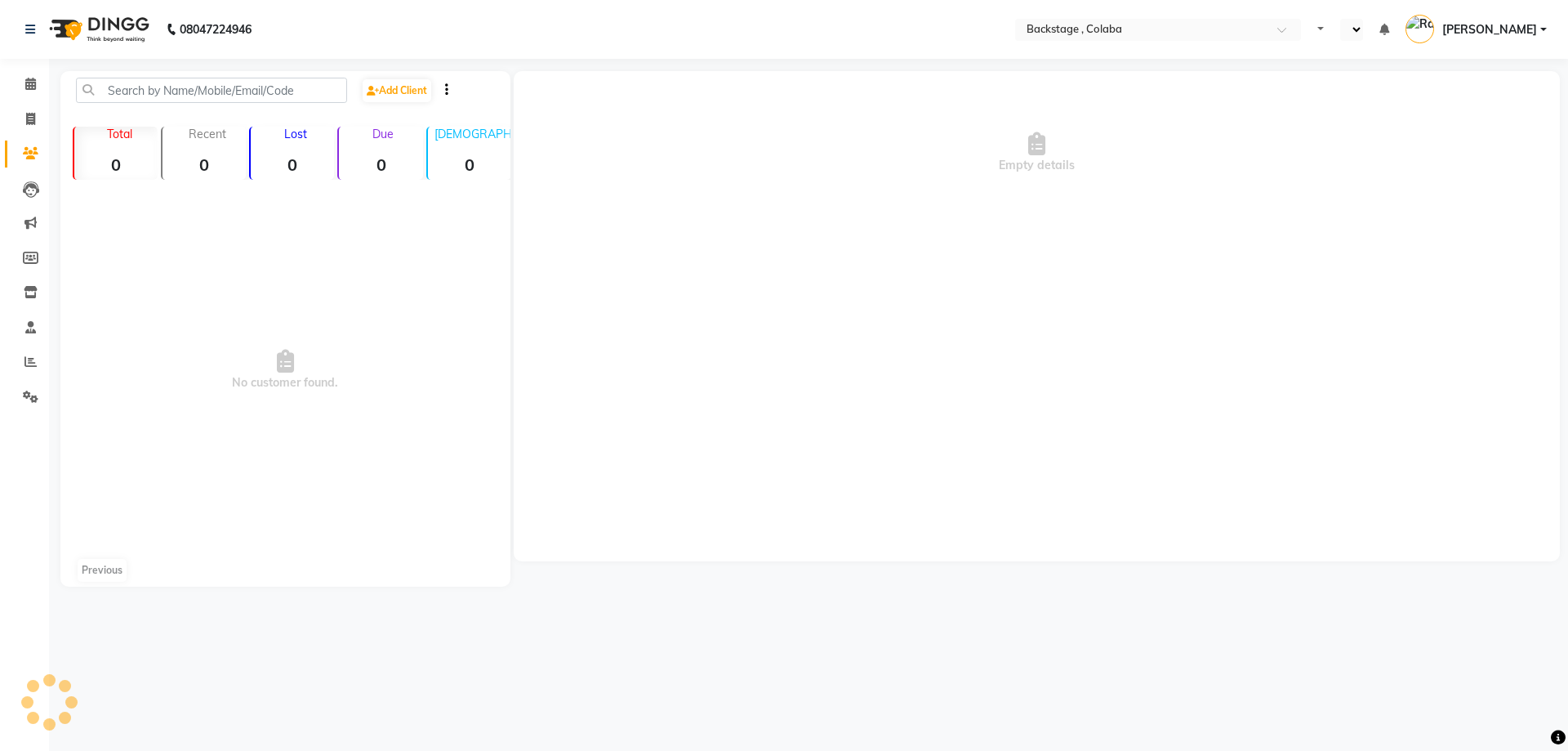
select select "en"
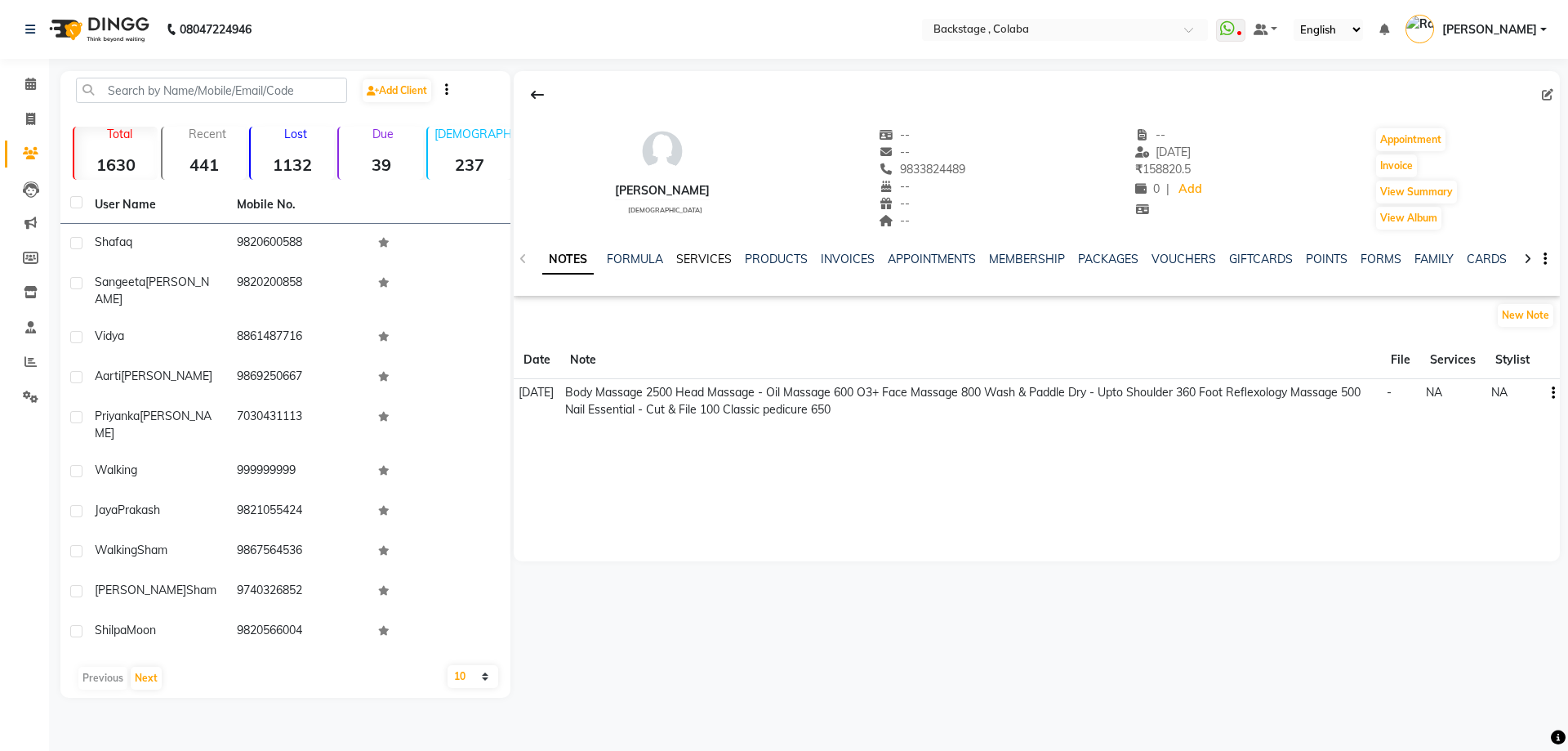
click at [694, 263] on link "SERVICES" at bounding box center [704, 259] width 55 height 14
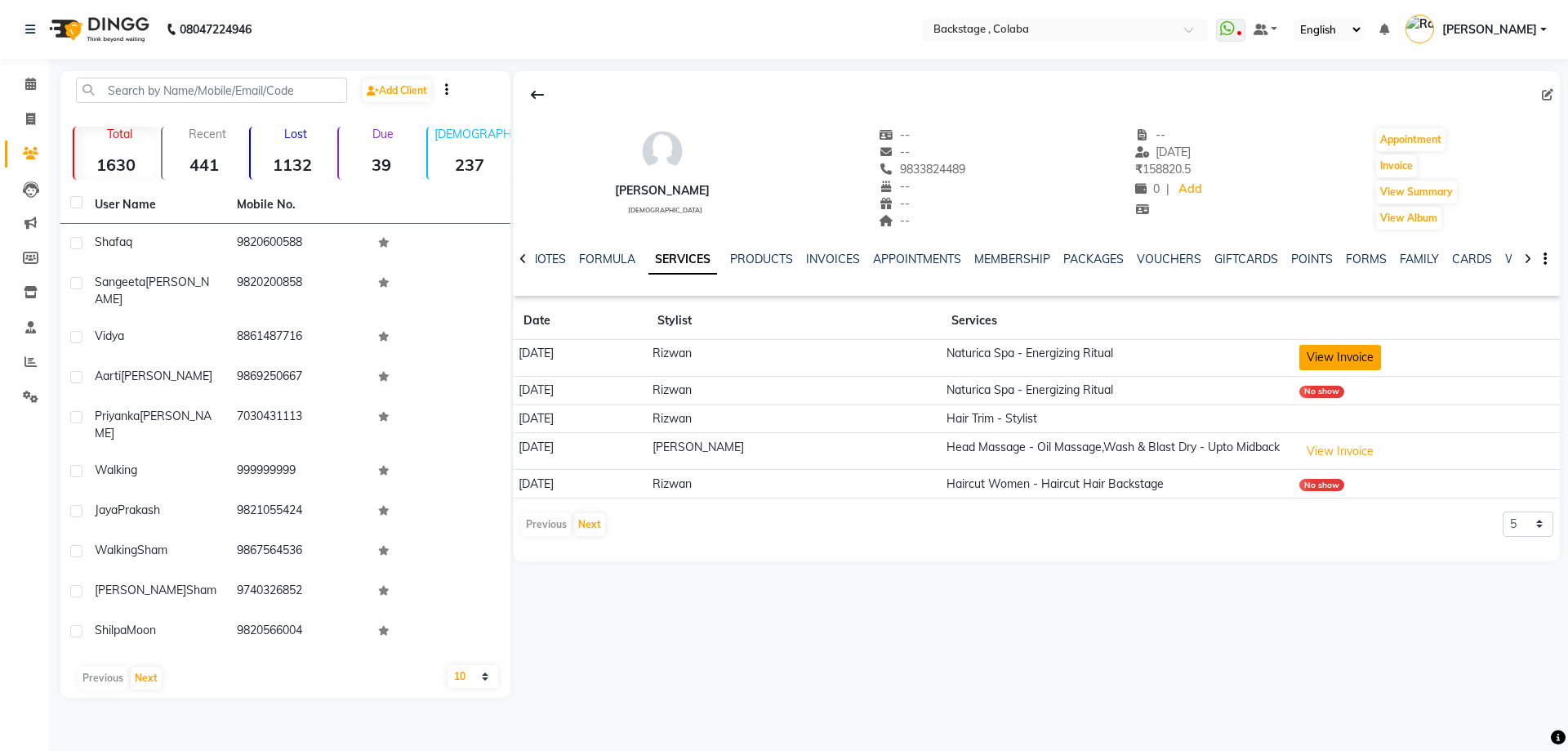
click at [1321, 355] on button "View Invoice" at bounding box center [1340, 357] width 82 height 26
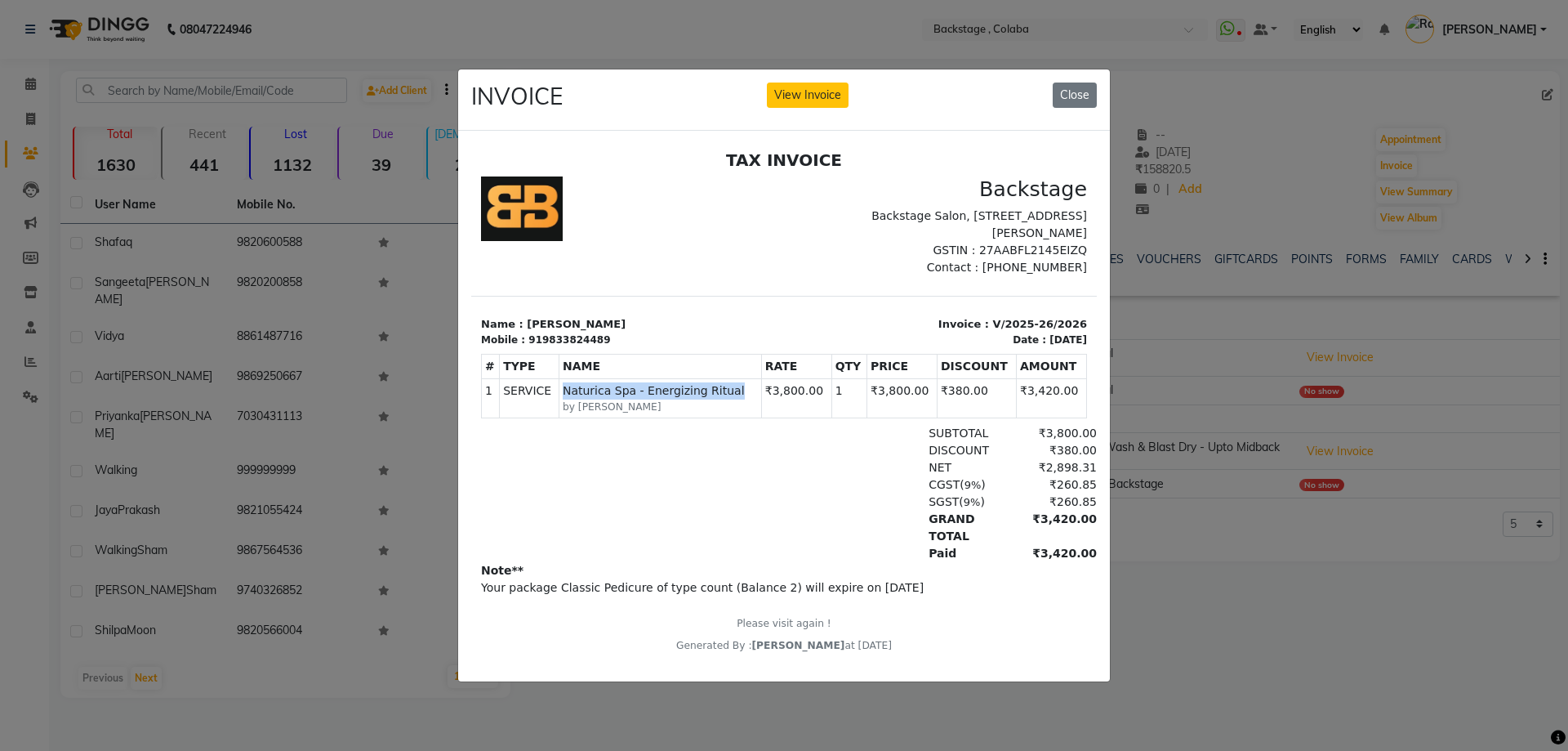
drag, startPoint x: 726, startPoint y: 409, endPoint x: 547, endPoint y: 406, distance: 179.0
click at [547, 406] on tr "1 SERVICE SERVICE Naturica Spa - Energizing Ritual by Rizwan ₹3,800.00" at bounding box center [784, 397] width 605 height 39
copy tr "SERVICE Naturica Spa - Energizing Ritual"
drag, startPoint x: 1079, startPoint y: 97, endPoint x: 664, endPoint y: 61, distance: 416.6
click at [1077, 97] on button "Close" at bounding box center [1075, 94] width 44 height 26
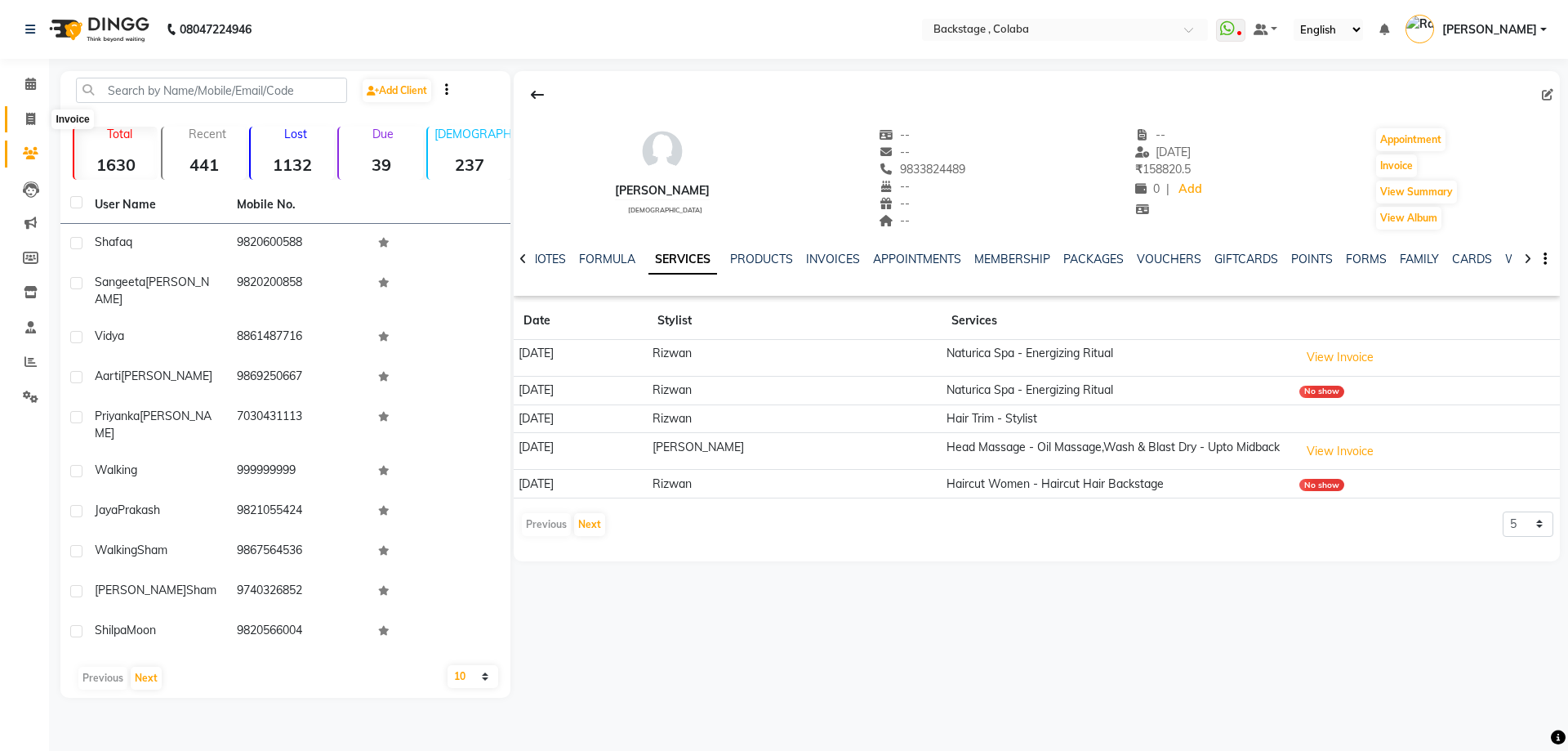
click at [41, 123] on span at bounding box center [31, 120] width 29 height 19
select select "service"
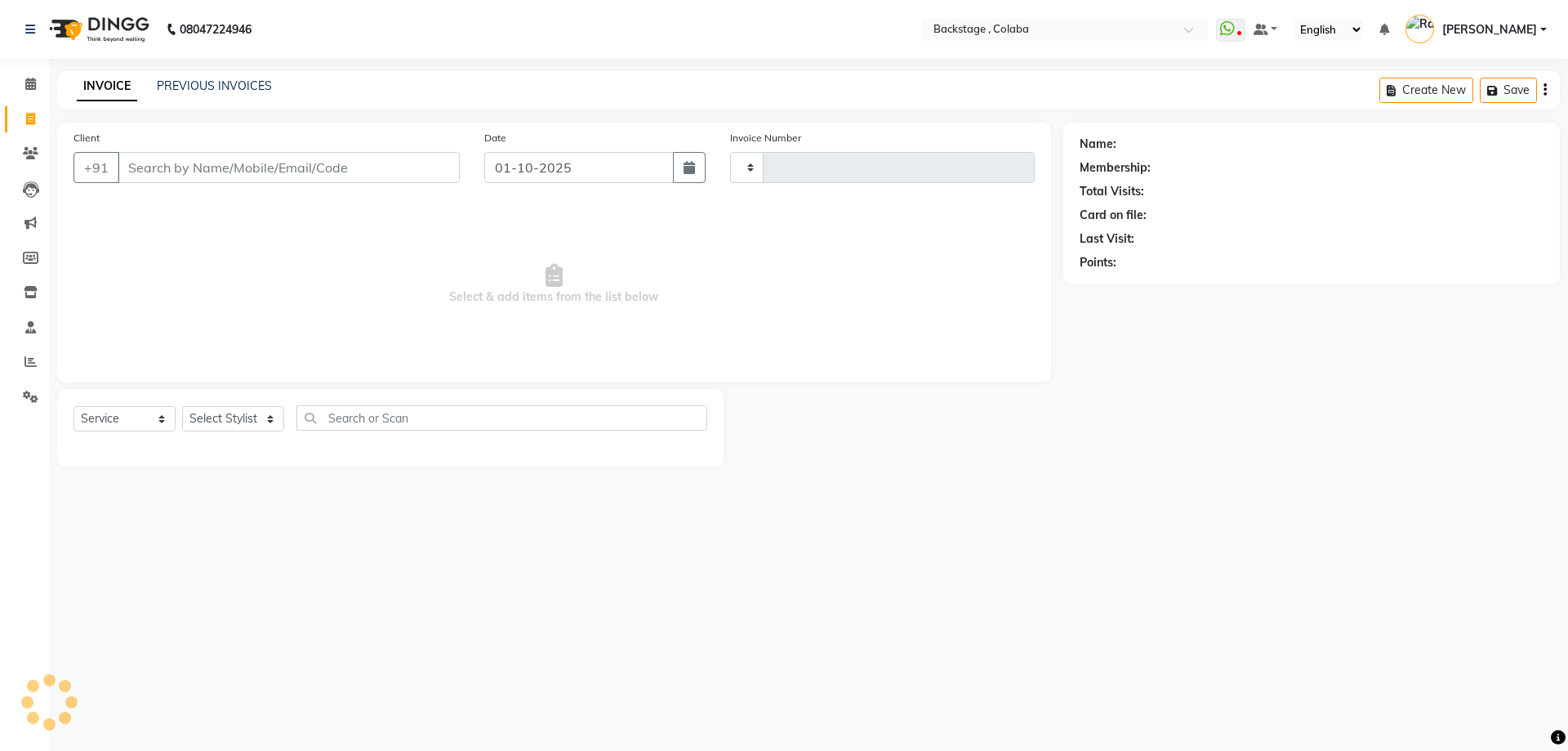
type input "2228"
select select "5451"
click at [26, 84] on icon at bounding box center [31, 83] width 10 height 12
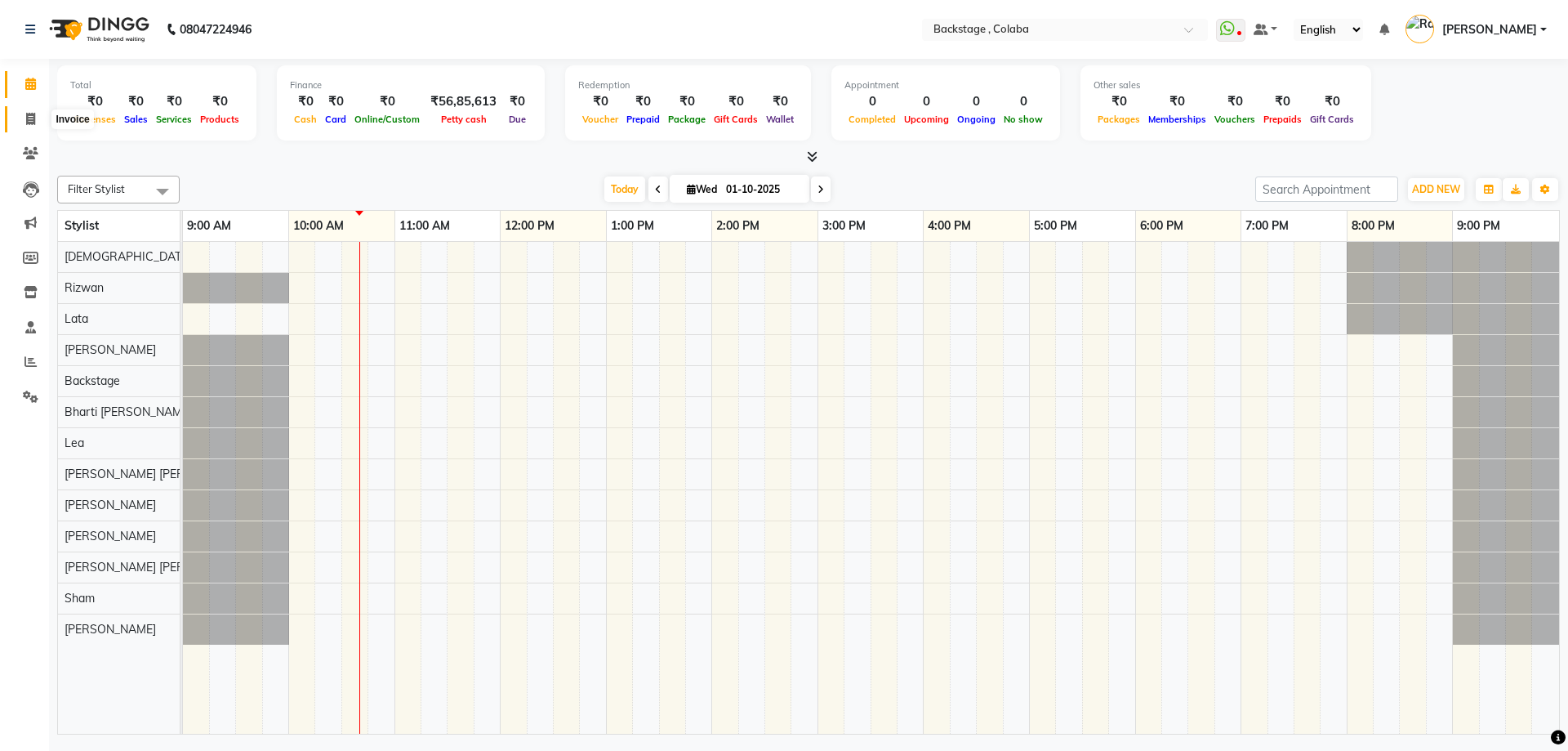
click at [27, 123] on icon at bounding box center [30, 118] width 9 height 12
select select "service"
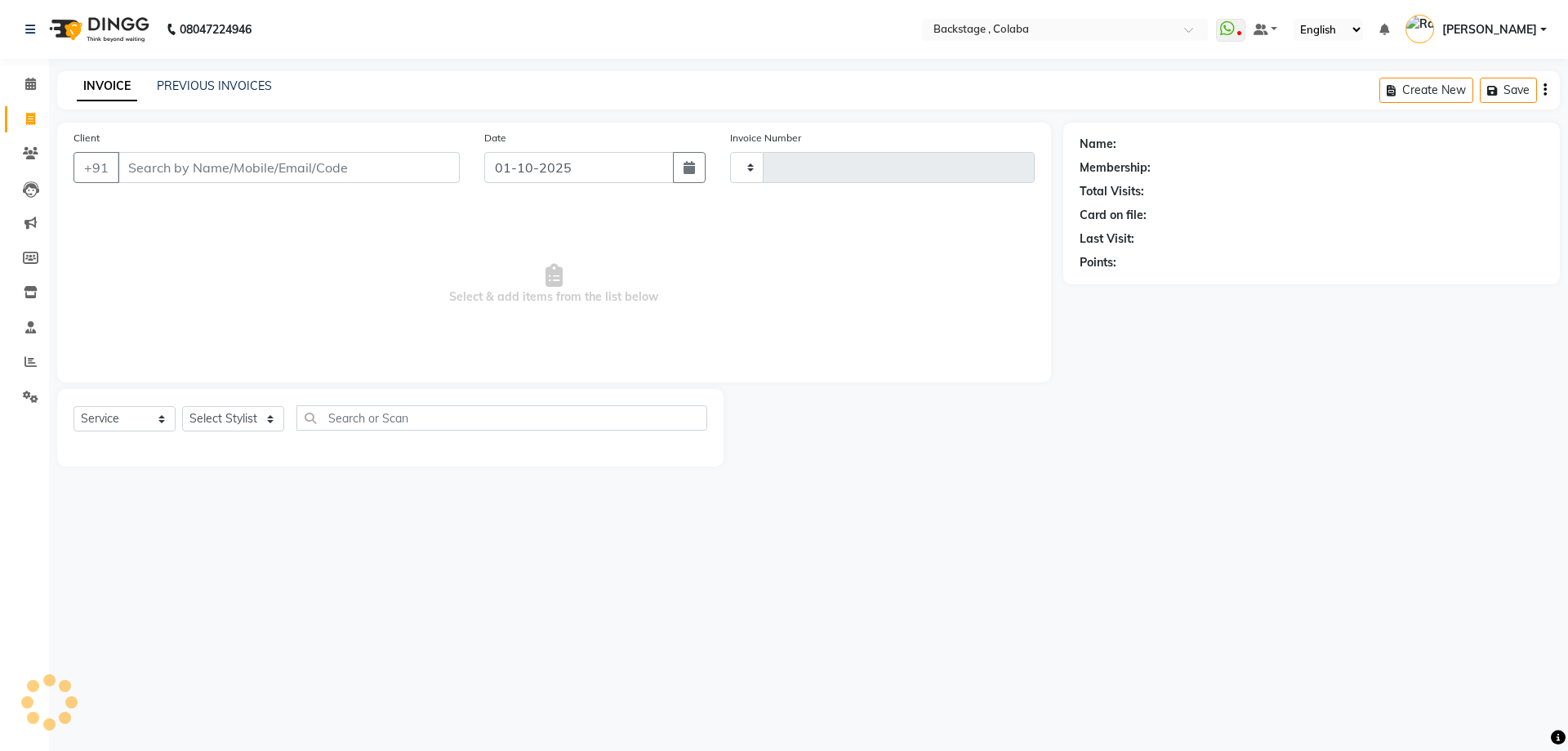
type input "2233"
select select "5451"
click at [691, 174] on button "button" at bounding box center [690, 167] width 32 height 31
select select "10"
select select "2025"
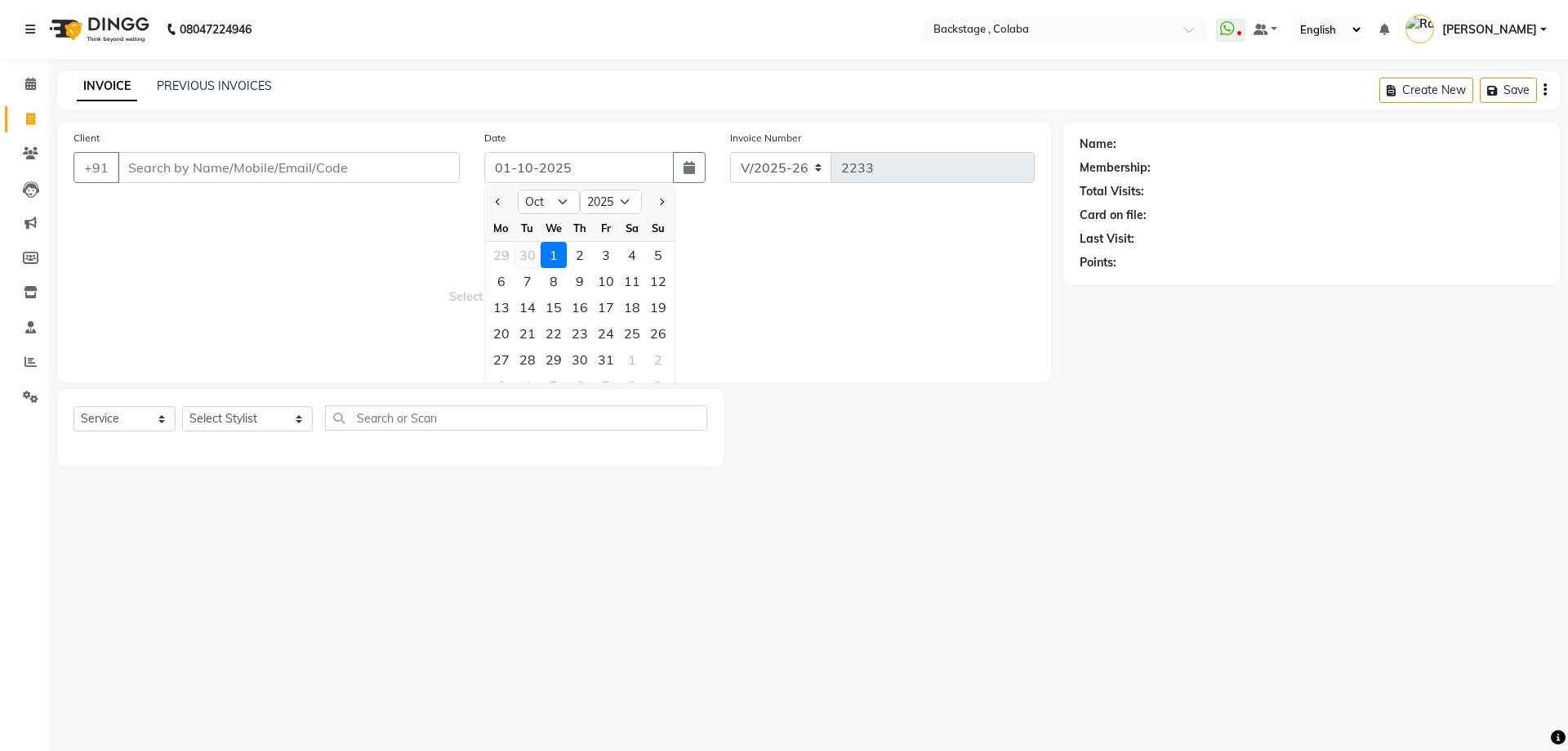
click at [526, 256] on div "30" at bounding box center [526, 254] width 26 height 26
type input "30-09-2025"
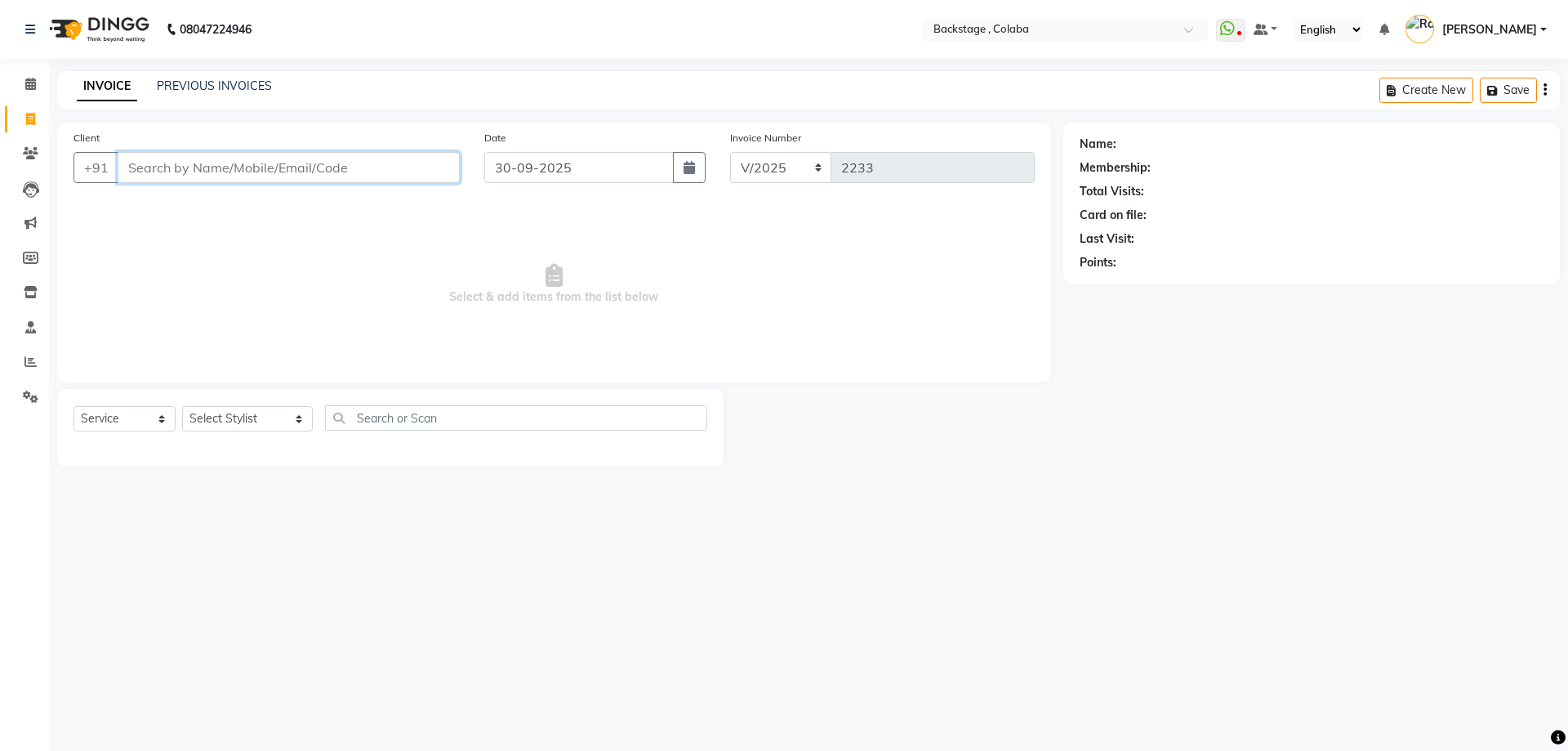
click at [357, 158] on input "Client" at bounding box center [288, 167] width 342 height 31
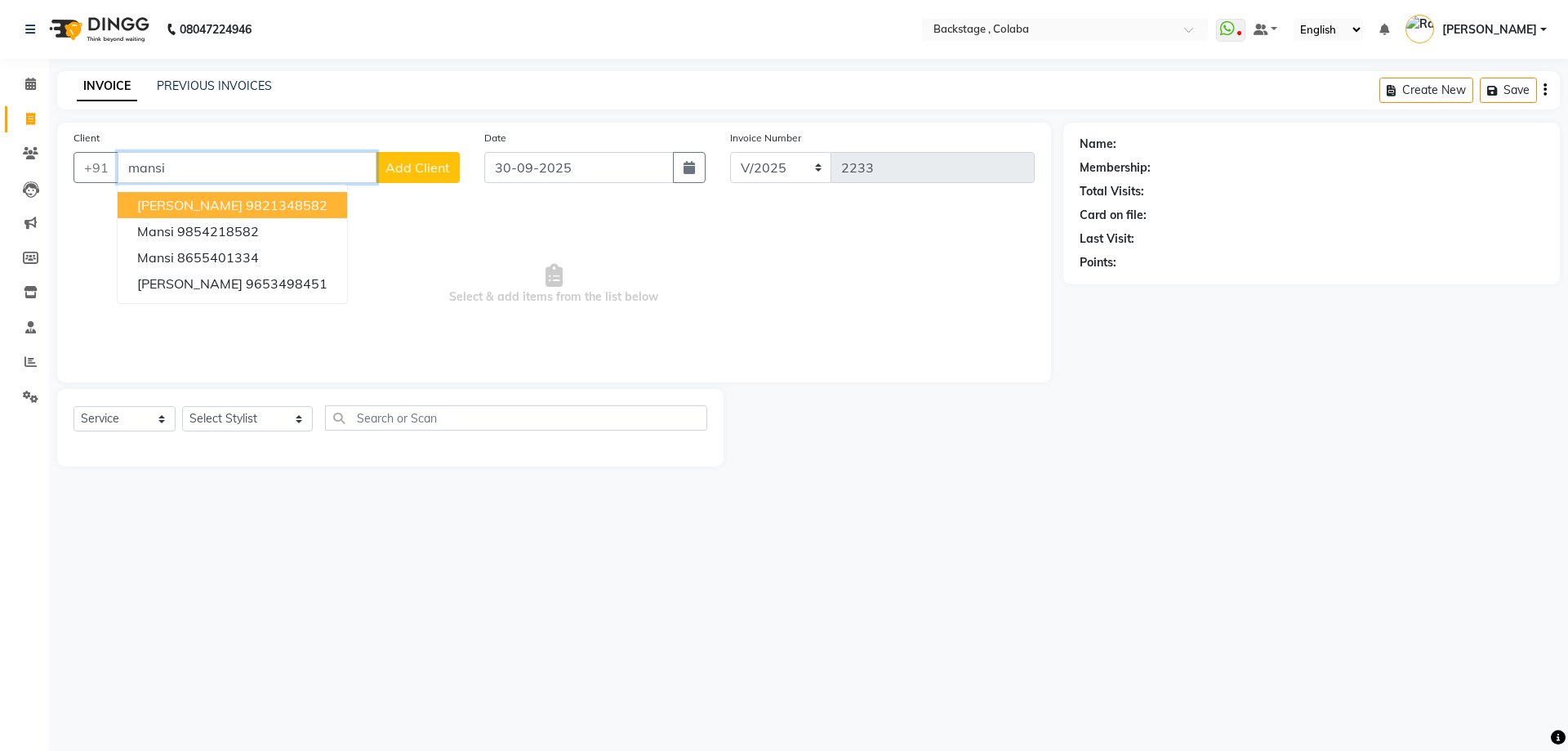
click at [277, 214] on button "Mansi Choksi 9821348582" at bounding box center [232, 204] width 230 height 26
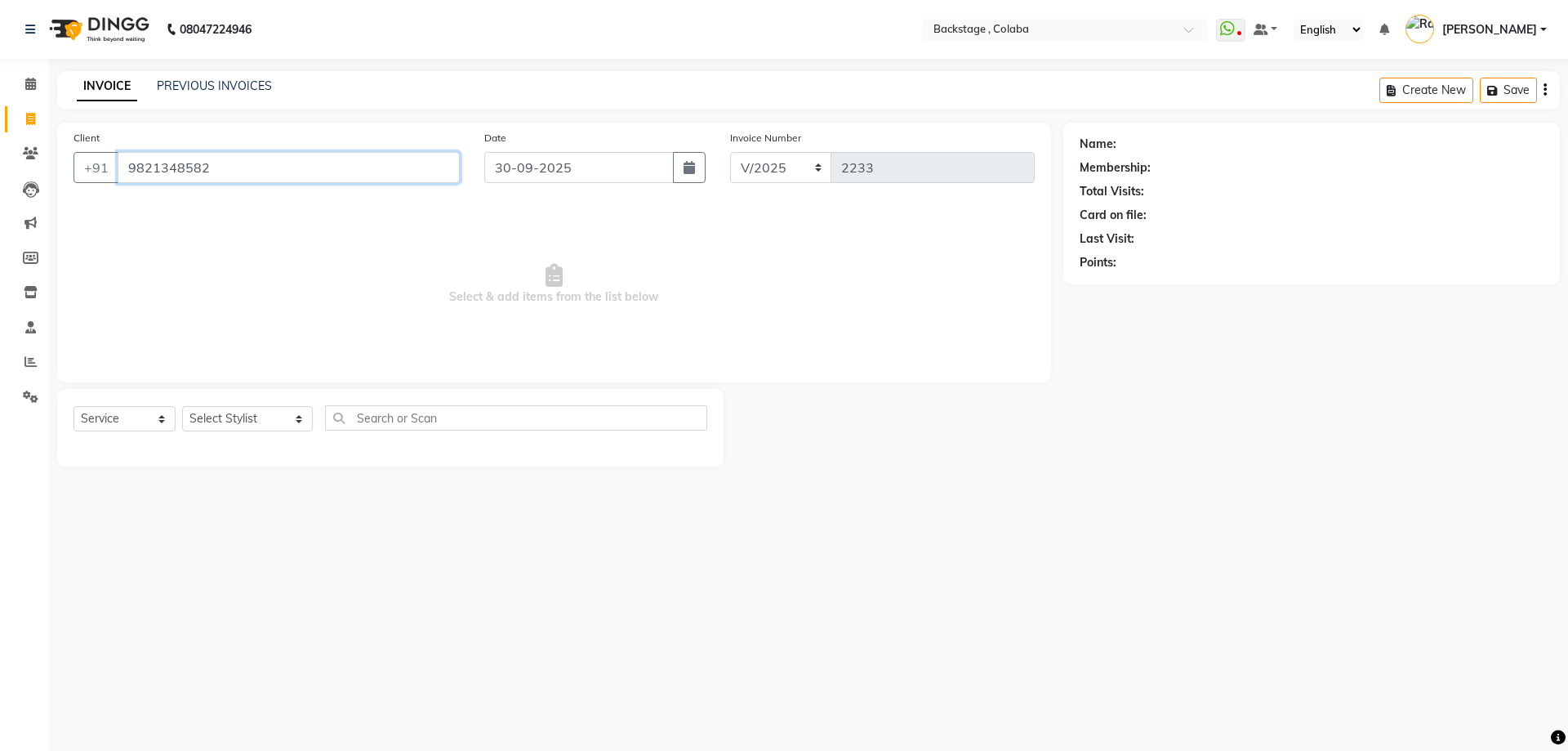
type input "9821348582"
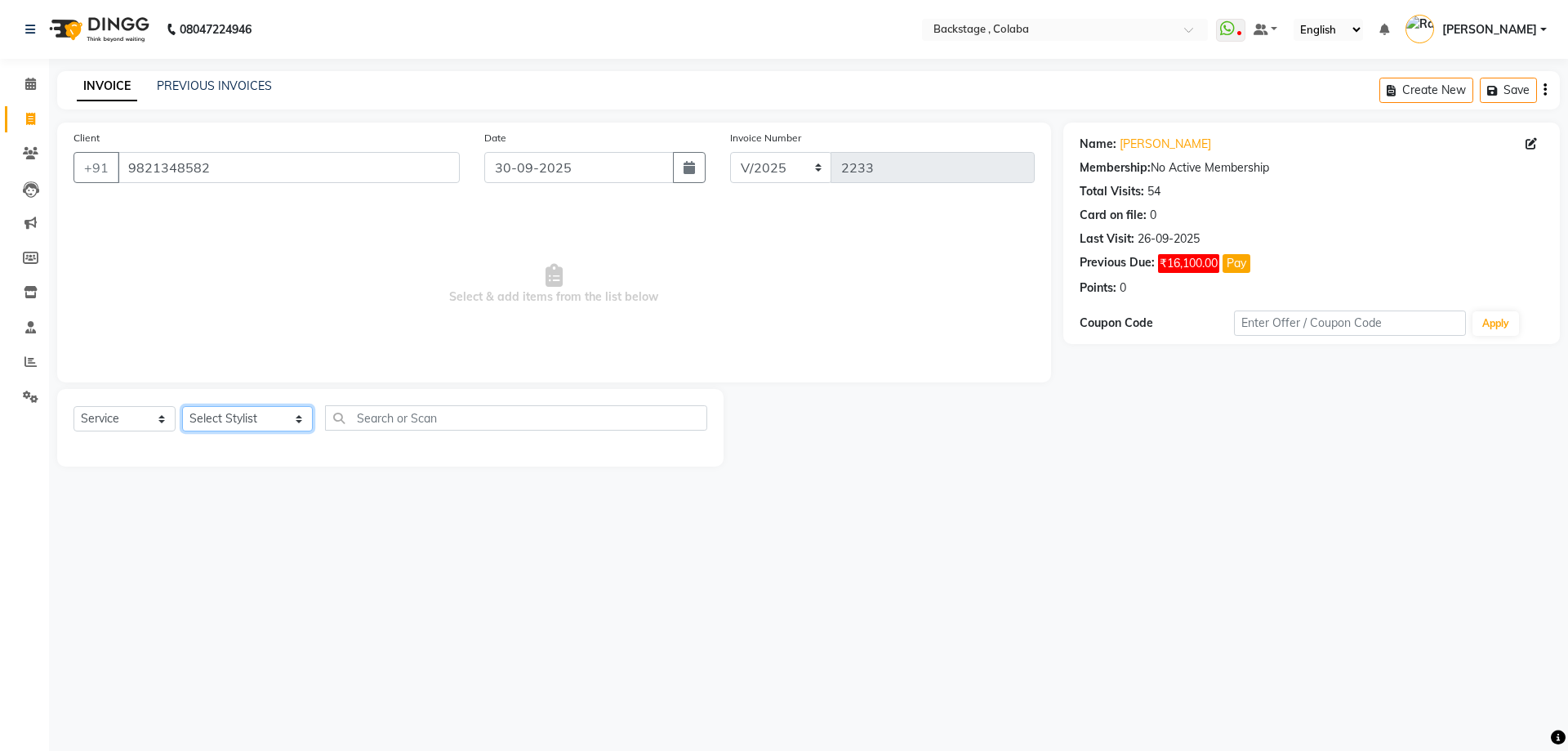
click at [237, 426] on select "Select Stylist Backstage Bharti Nitesh Gohar Jayesh Anil Karekar Kalavati Sharm…" at bounding box center [247, 419] width 131 height 26
select select "83246"
click at [182, 407] on select "Select Stylist Backstage Bharti Nitesh Gohar Jayesh Anil Karekar Kalavati Sharm…" at bounding box center [247, 419] width 131 height 26
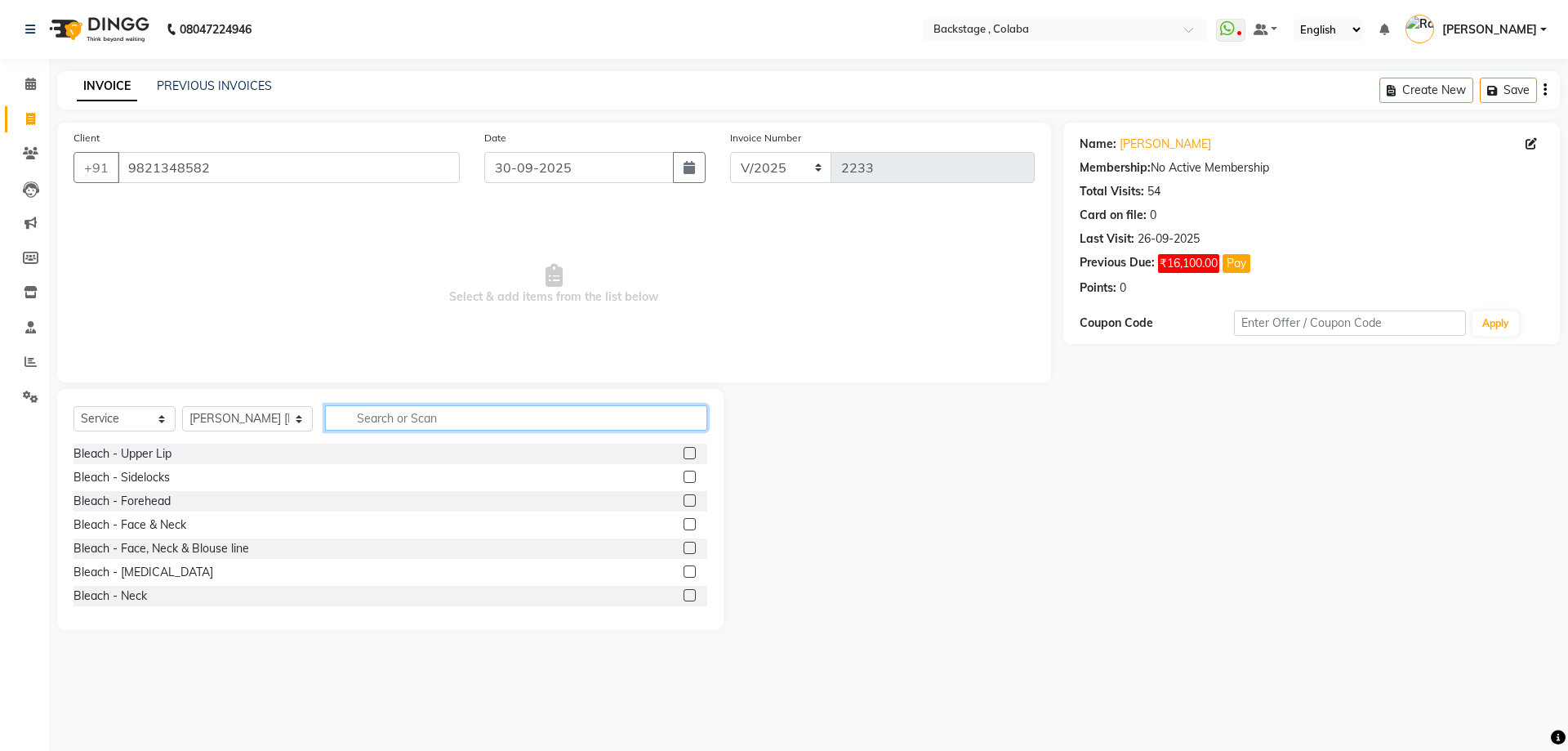
click at [359, 424] on input "text" at bounding box center [516, 418] width 382 height 26
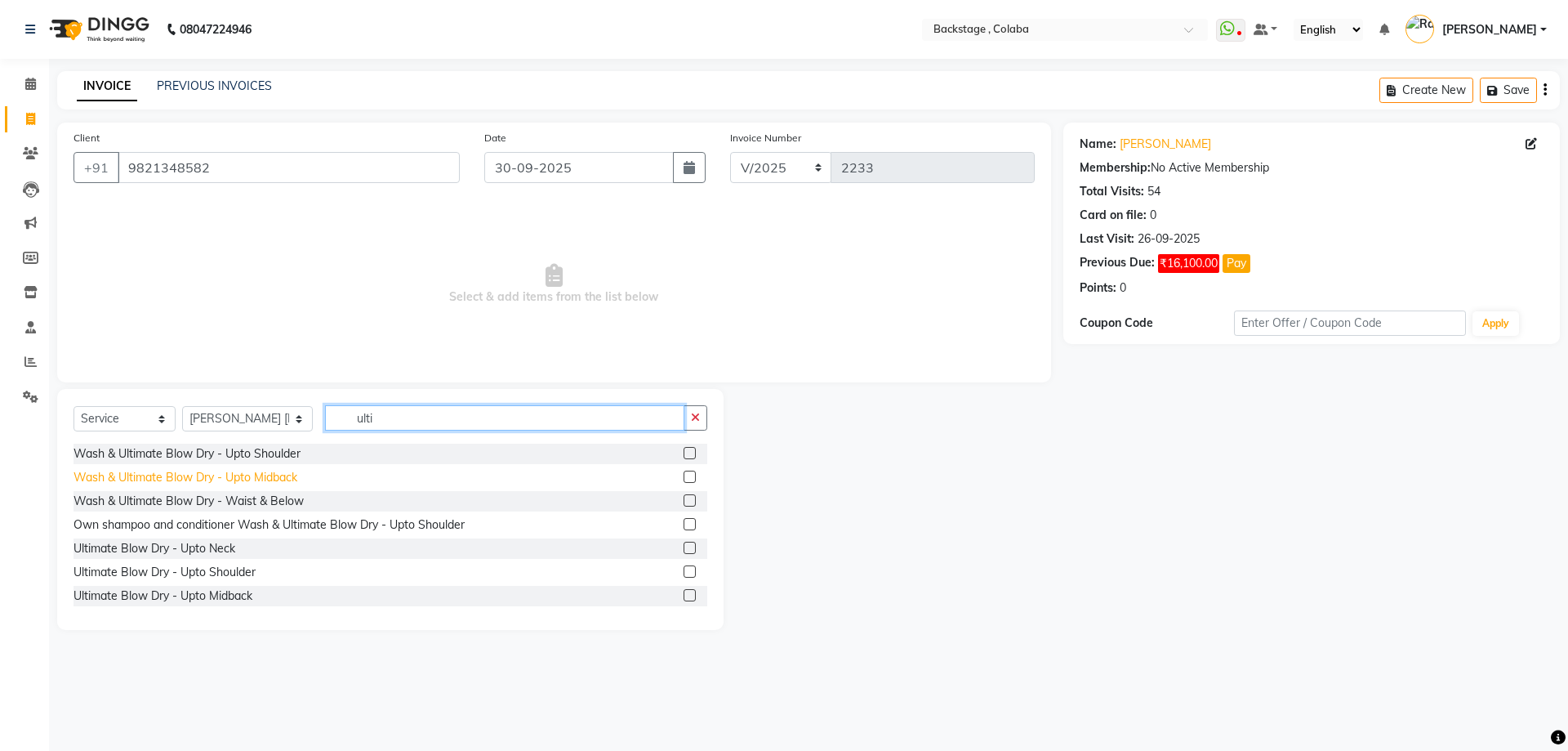
type input "ulti"
drag, startPoint x: 276, startPoint y: 478, endPoint x: 311, endPoint y: 454, distance: 42.4
click at [276, 477] on div "Wash & Ultimate Blow Dry - Upto Midback" at bounding box center [185, 477] width 224 height 17
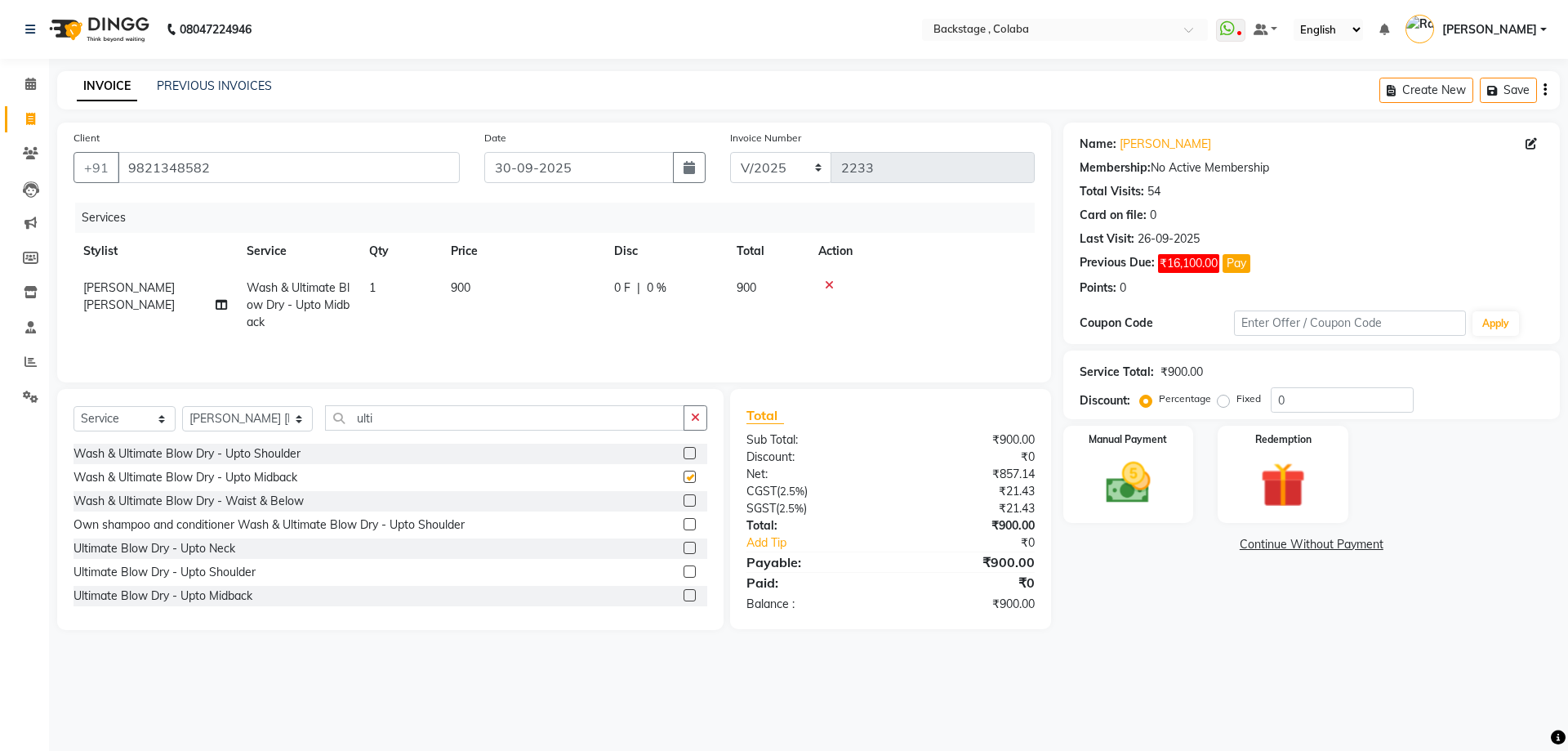
checkbox input "false"
click at [577, 307] on td "900" at bounding box center [522, 305] width 163 height 71
select select "83246"
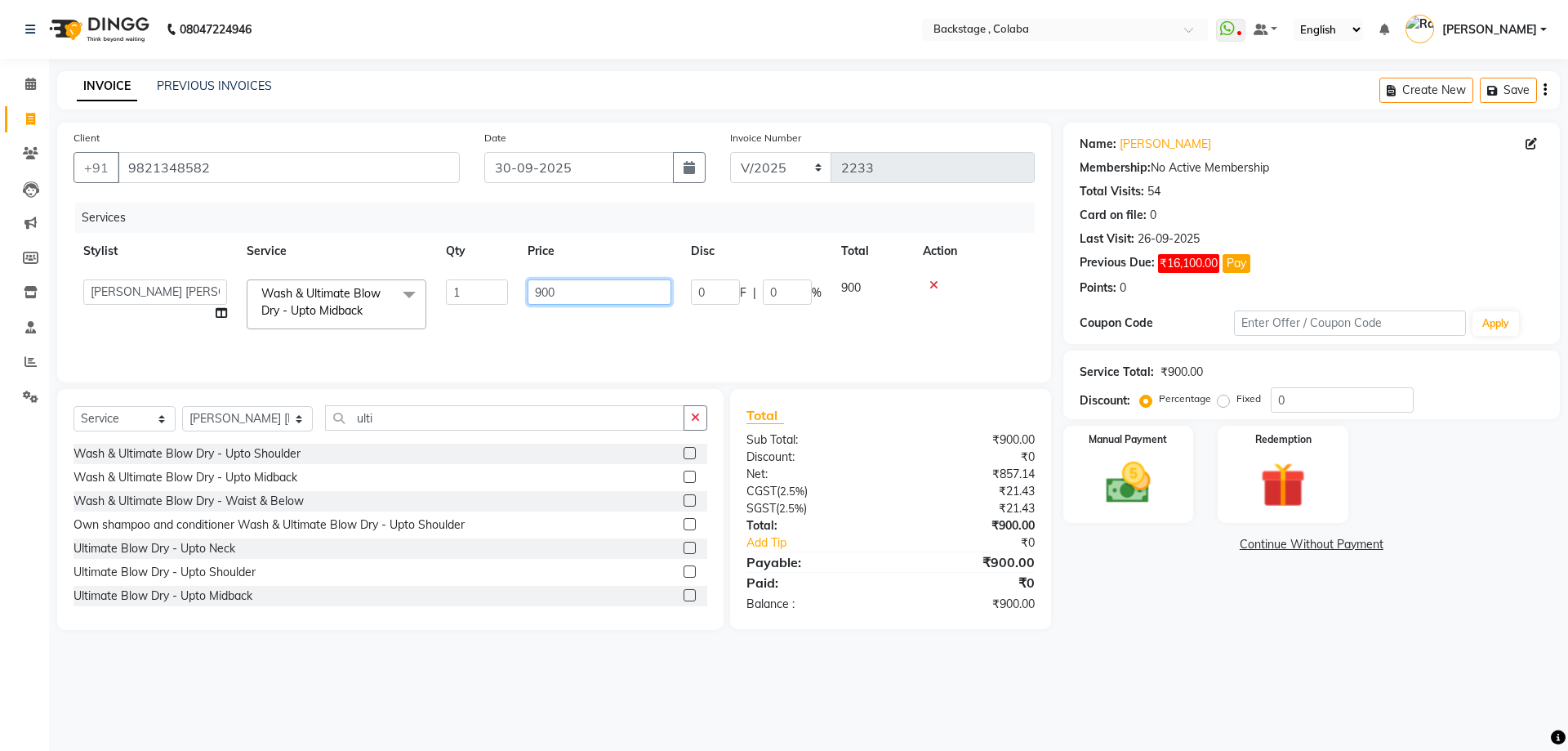
drag, startPoint x: 578, startPoint y: 293, endPoint x: 520, endPoint y: 271, distance: 62.0
click at [521, 271] on td "900" at bounding box center [599, 304] width 163 height 70
type input "1000"
click at [250, 424] on select "Select Stylist Backstage Bharti Nitesh Gohar Jayesh Anil Karekar Kalavati Sharm…" at bounding box center [247, 419] width 131 height 26
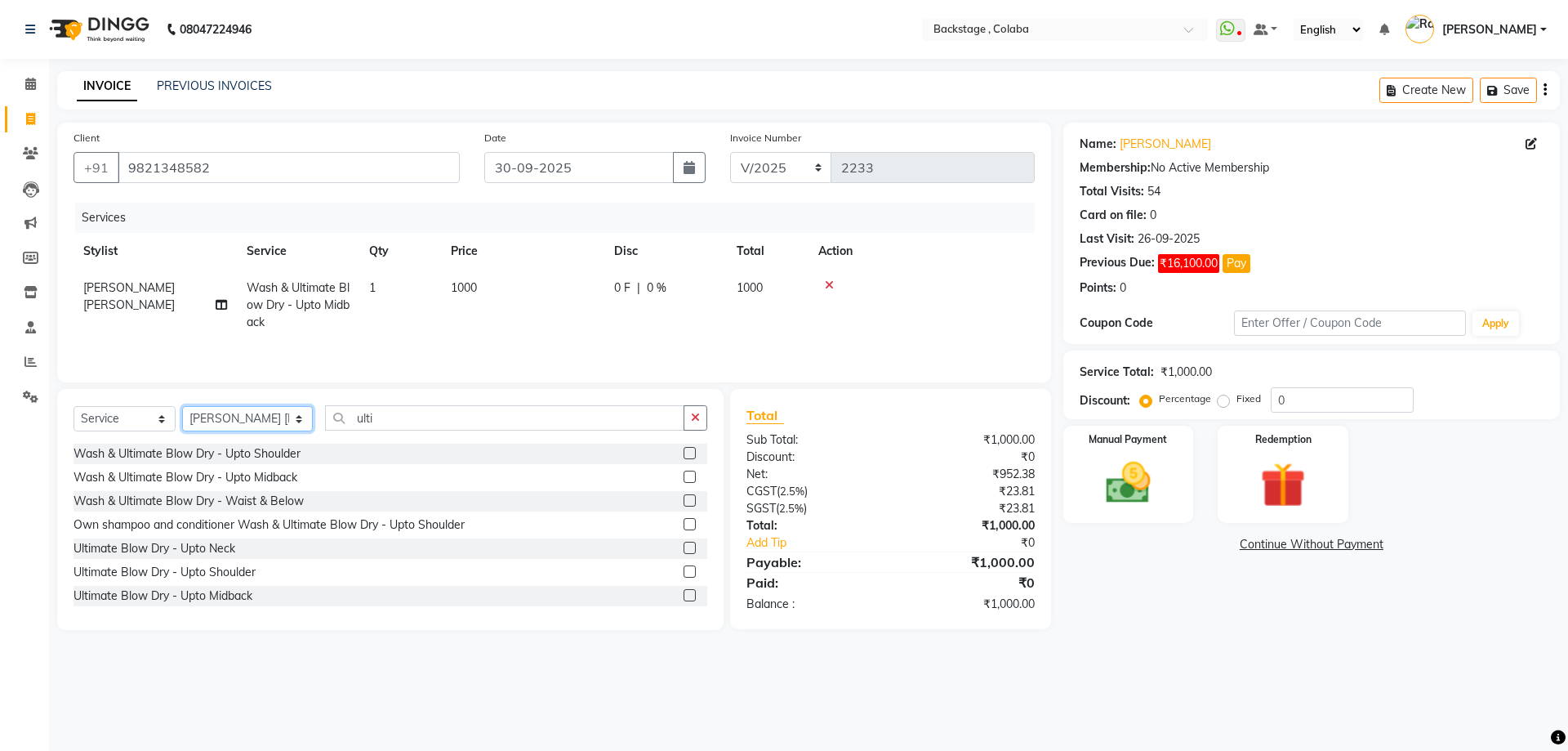
select select "83250"
click at [182, 407] on select "Select Stylist Backstage Bharti Nitesh Gohar Jayesh Anil Karekar Kalavati Sharm…" at bounding box center [247, 419] width 131 height 26
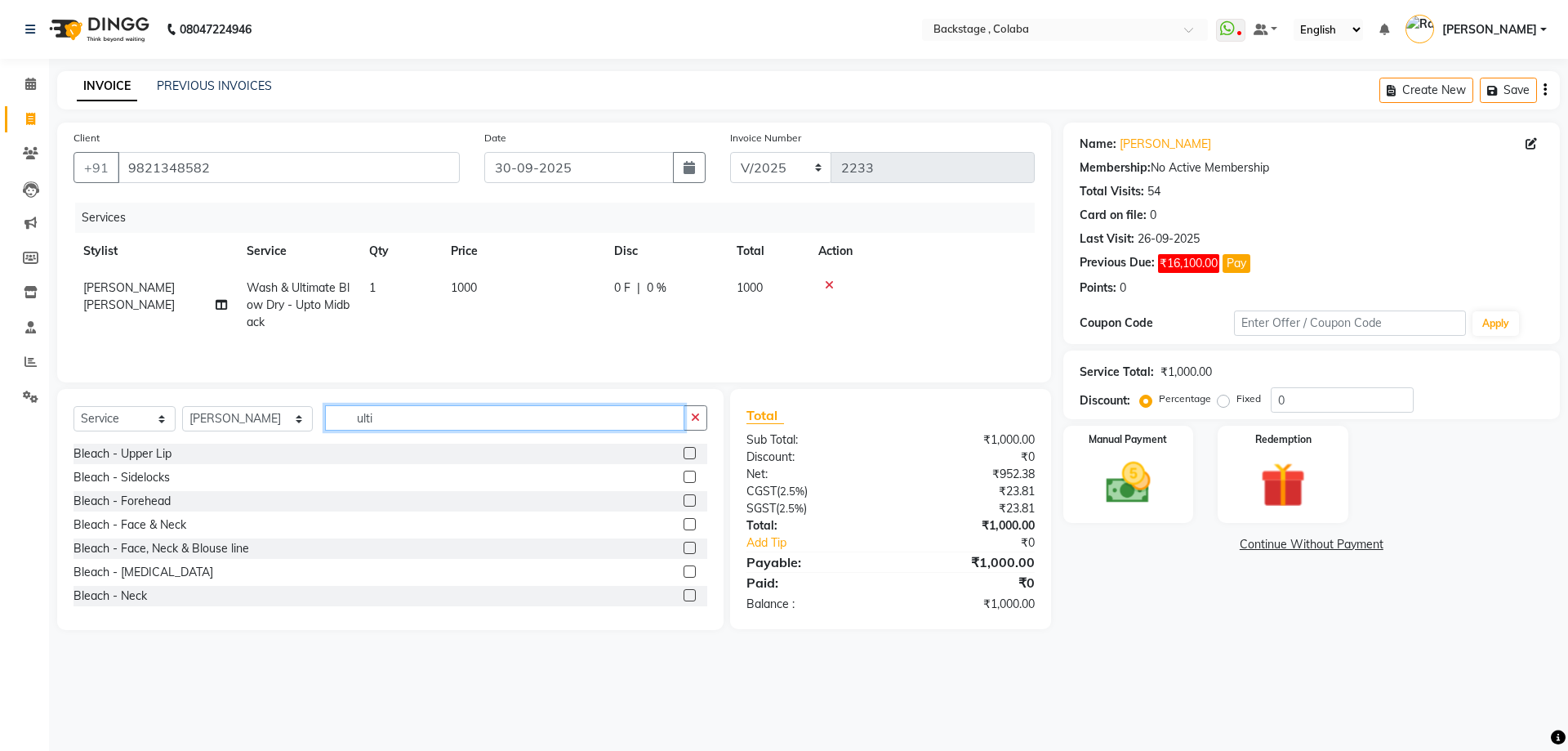
drag, startPoint x: 353, startPoint y: 412, endPoint x: 303, endPoint y: 412, distance: 50.0
click at [325, 412] on input "ulti" at bounding box center [505, 418] width 360 height 26
type input "polis"
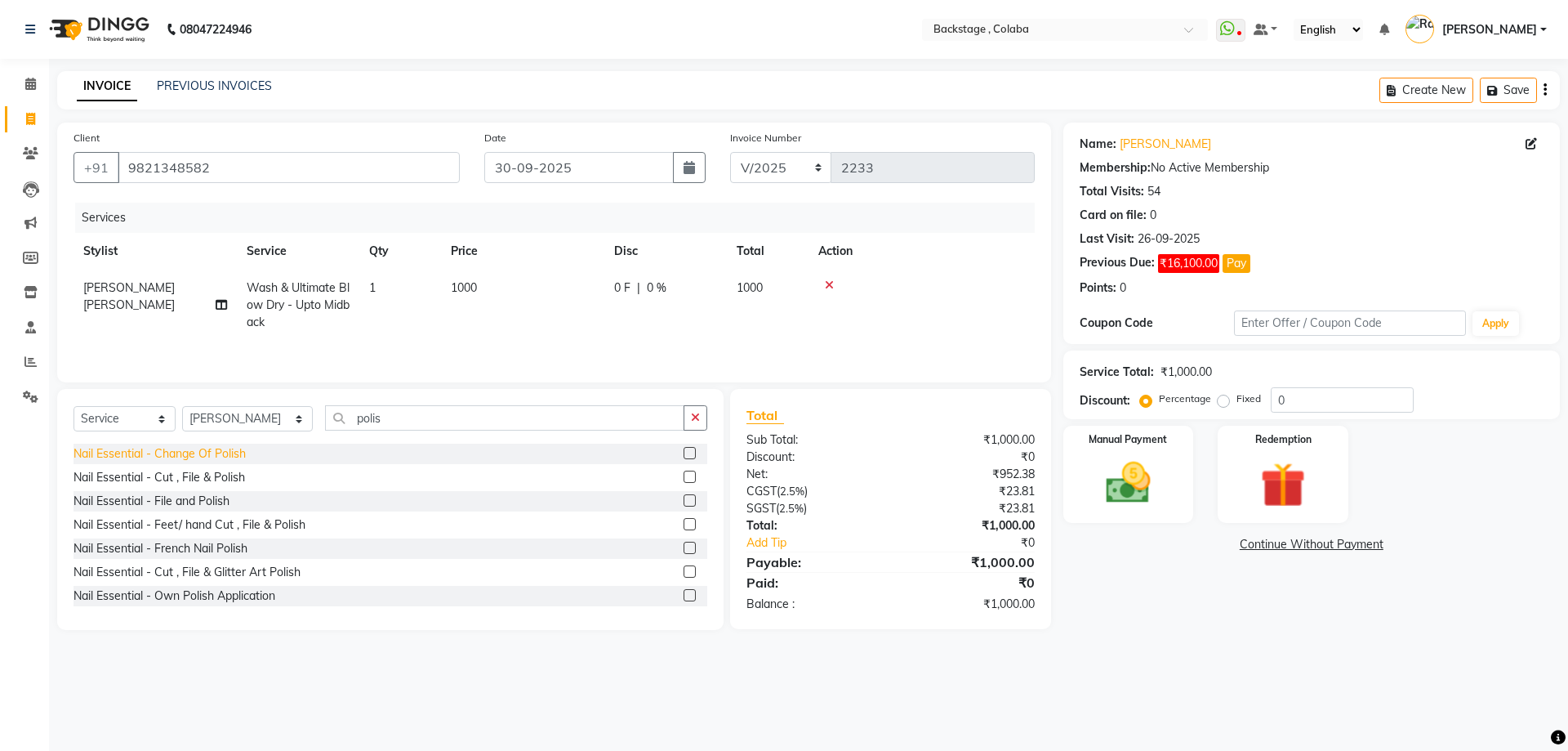
click at [230, 451] on div "Nail Essential - Change Of Polish" at bounding box center [159, 454] width 173 height 17
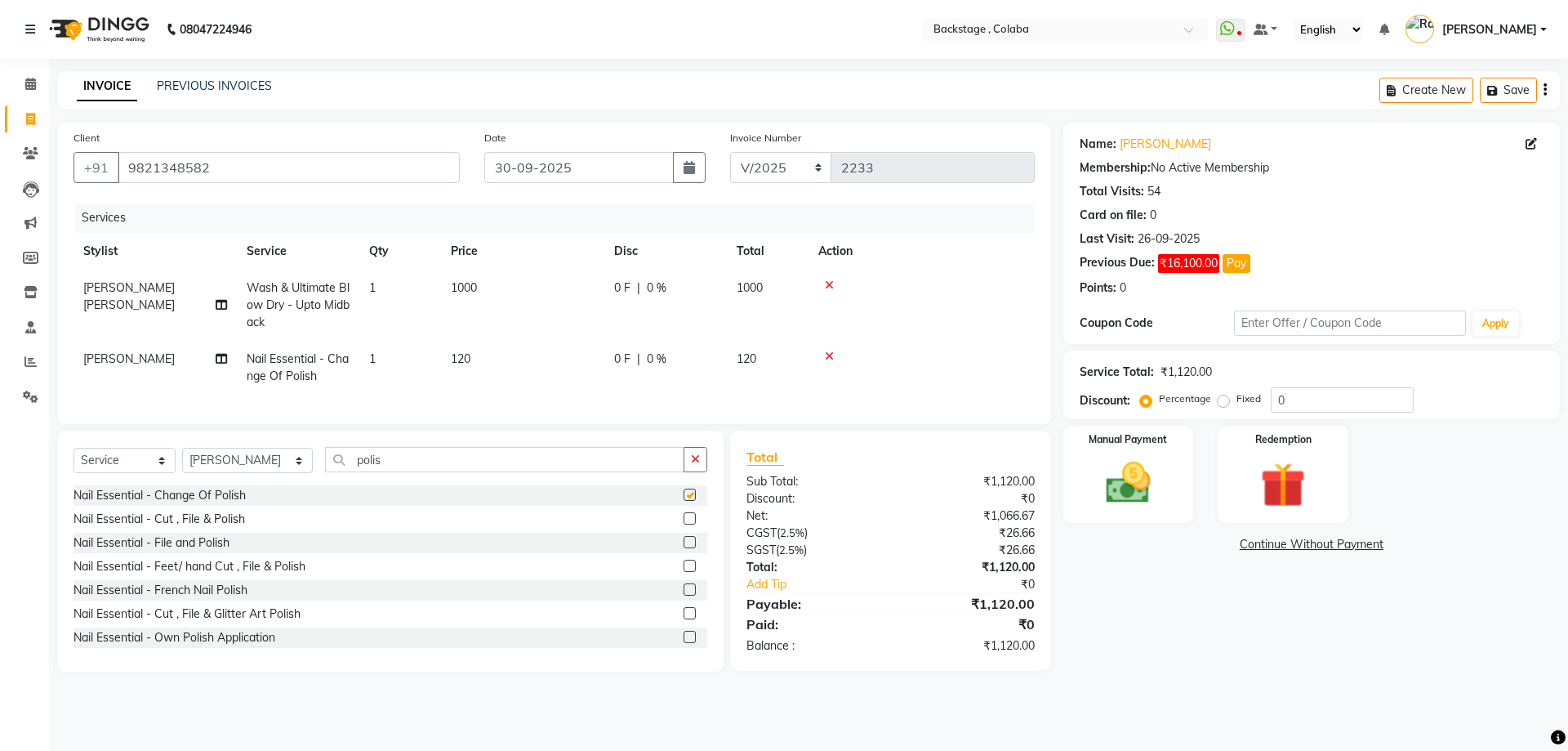
checkbox input "false"
click at [516, 369] on td "120" at bounding box center [522, 367] width 163 height 54
select select "83250"
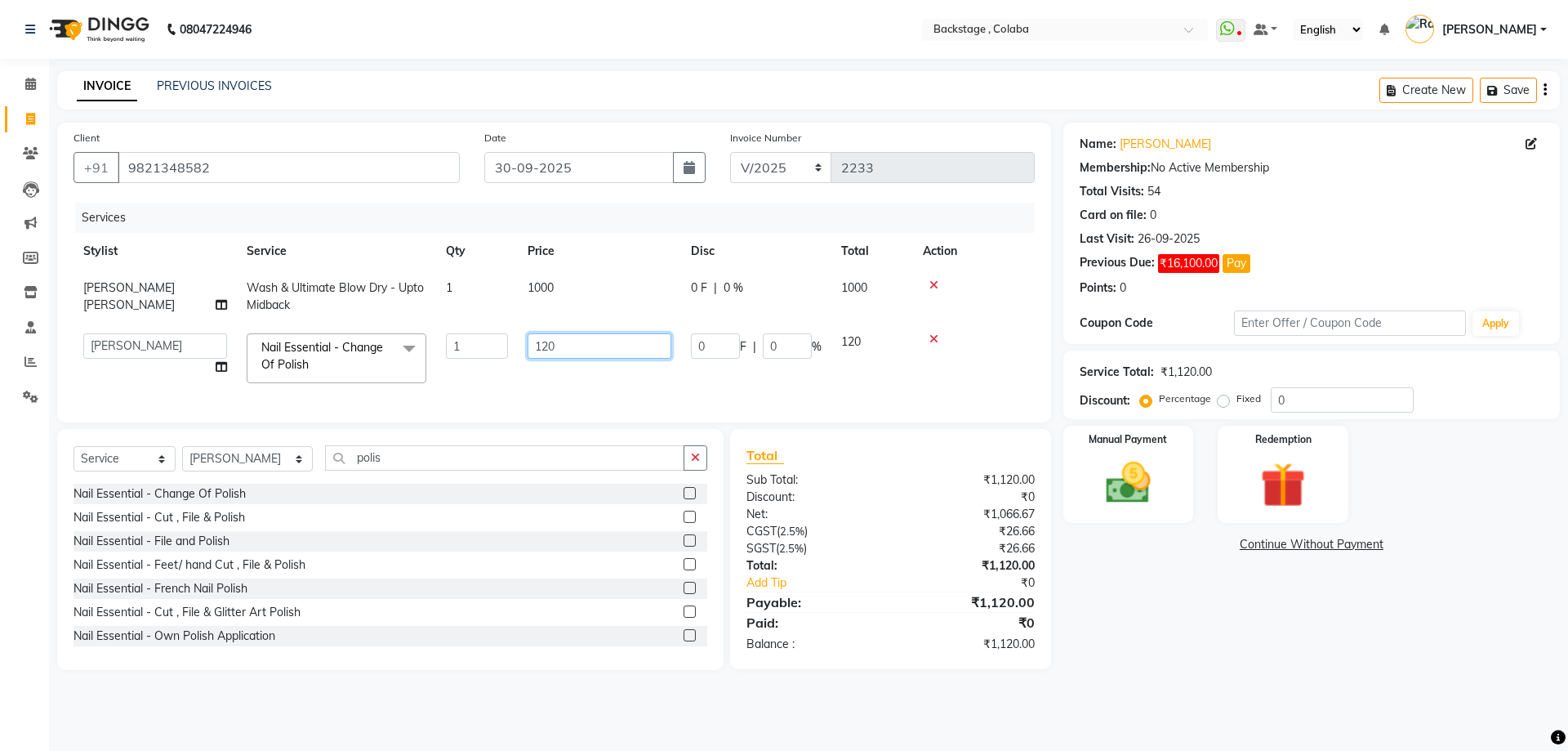
drag, startPoint x: 573, startPoint y: 343, endPoint x: 468, endPoint y: 325, distance: 106.5
click at [468, 325] on tr "Backstage Bharti Nitesh Gohar Jayesh Anil Karekar Kalavati Sharma Kalindi Joshi…" at bounding box center [554, 358] width 961 height 70
type input "150"
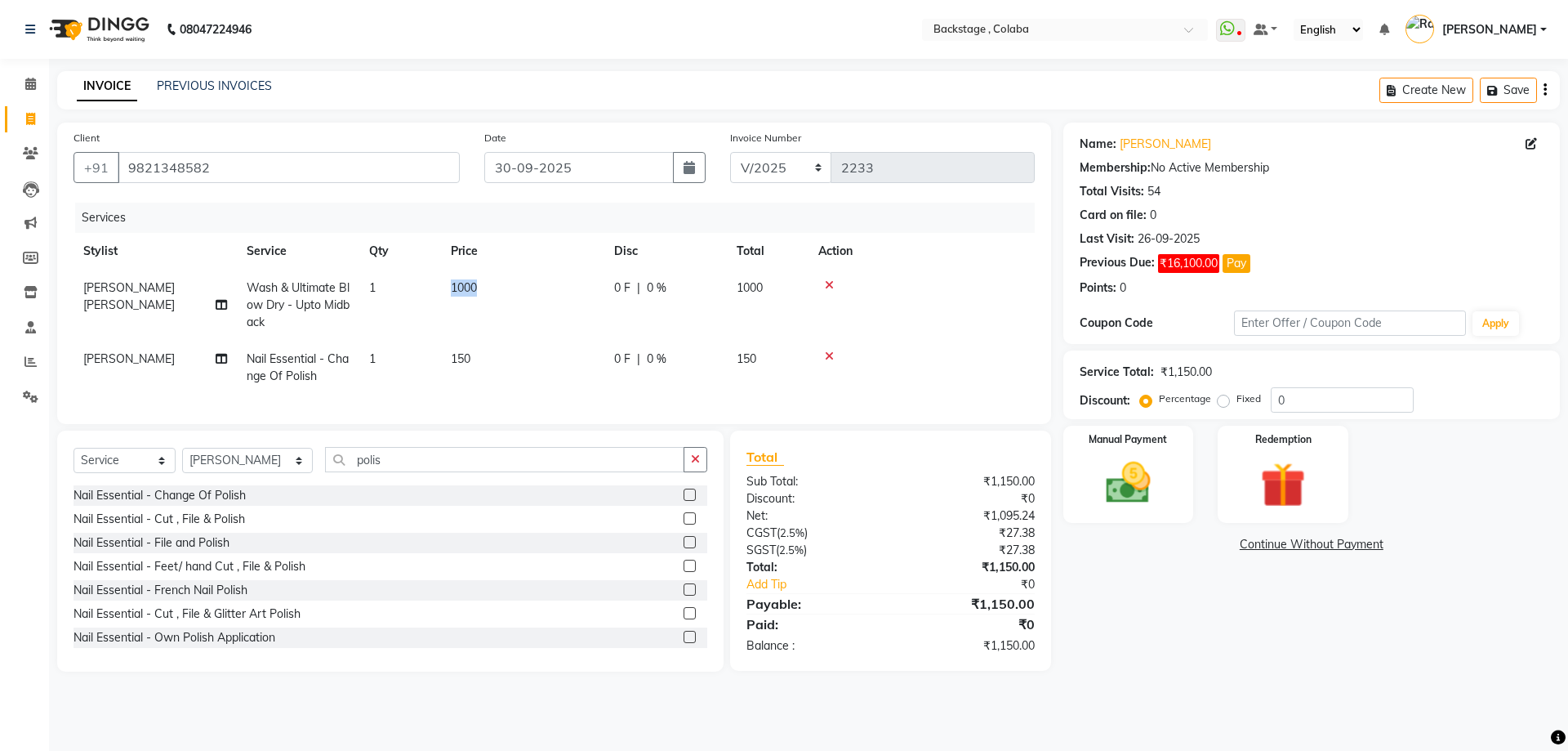
click at [463, 336] on td "1000" at bounding box center [522, 305] width 163 height 71
select select "83246"
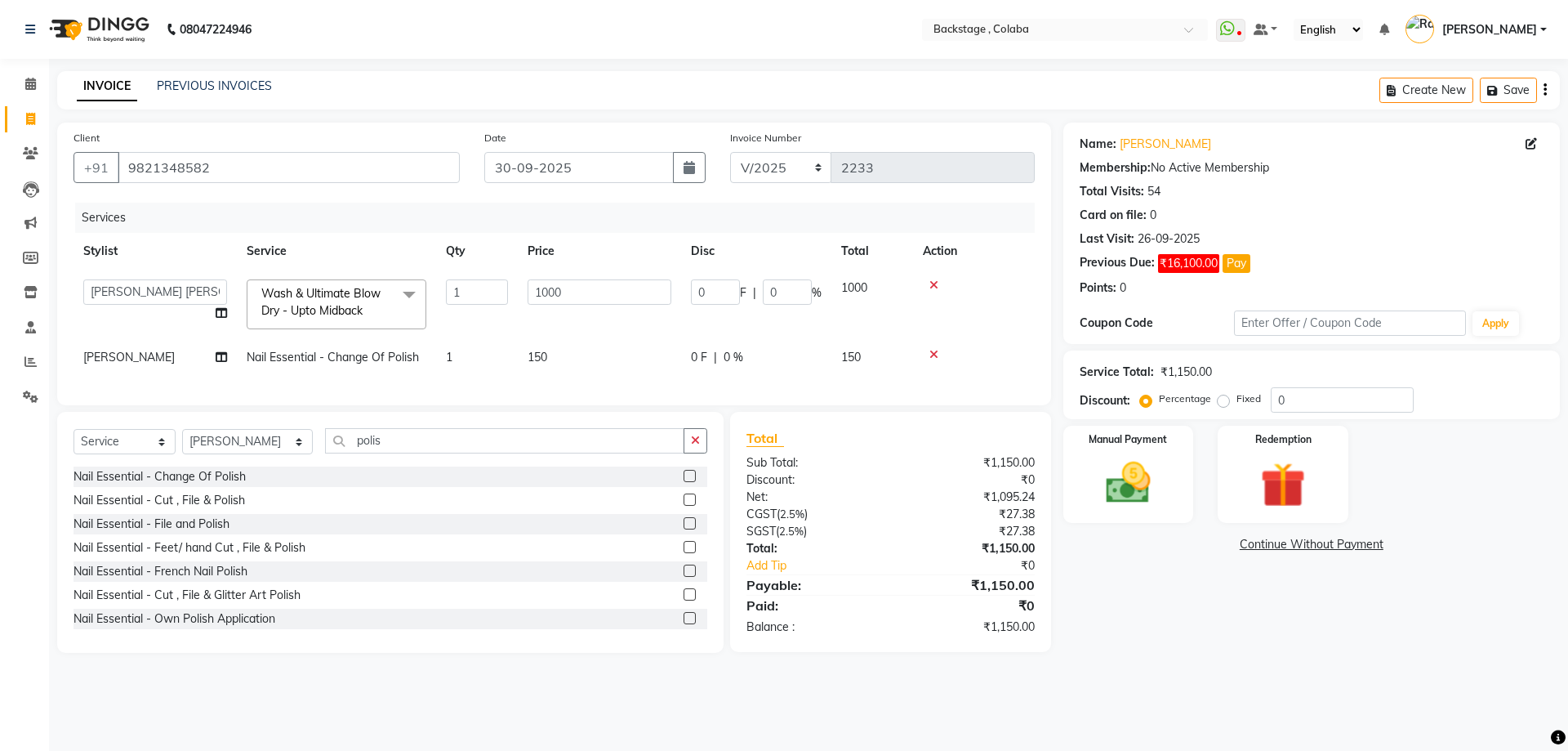
click at [463, 336] on td "1" at bounding box center [477, 304] width 82 height 70
drag, startPoint x: 463, startPoint y: 336, endPoint x: 458, endPoint y: 353, distance: 17.7
click at [459, 350] on tbody "Backstage Bharti Nitesh Gohar Jayesh Anil Karekar Kalavati Sharma Kalindi Joshi…" at bounding box center [554, 323] width 961 height 106
click at [458, 353] on td "1" at bounding box center [477, 357] width 82 height 37
select select "83250"
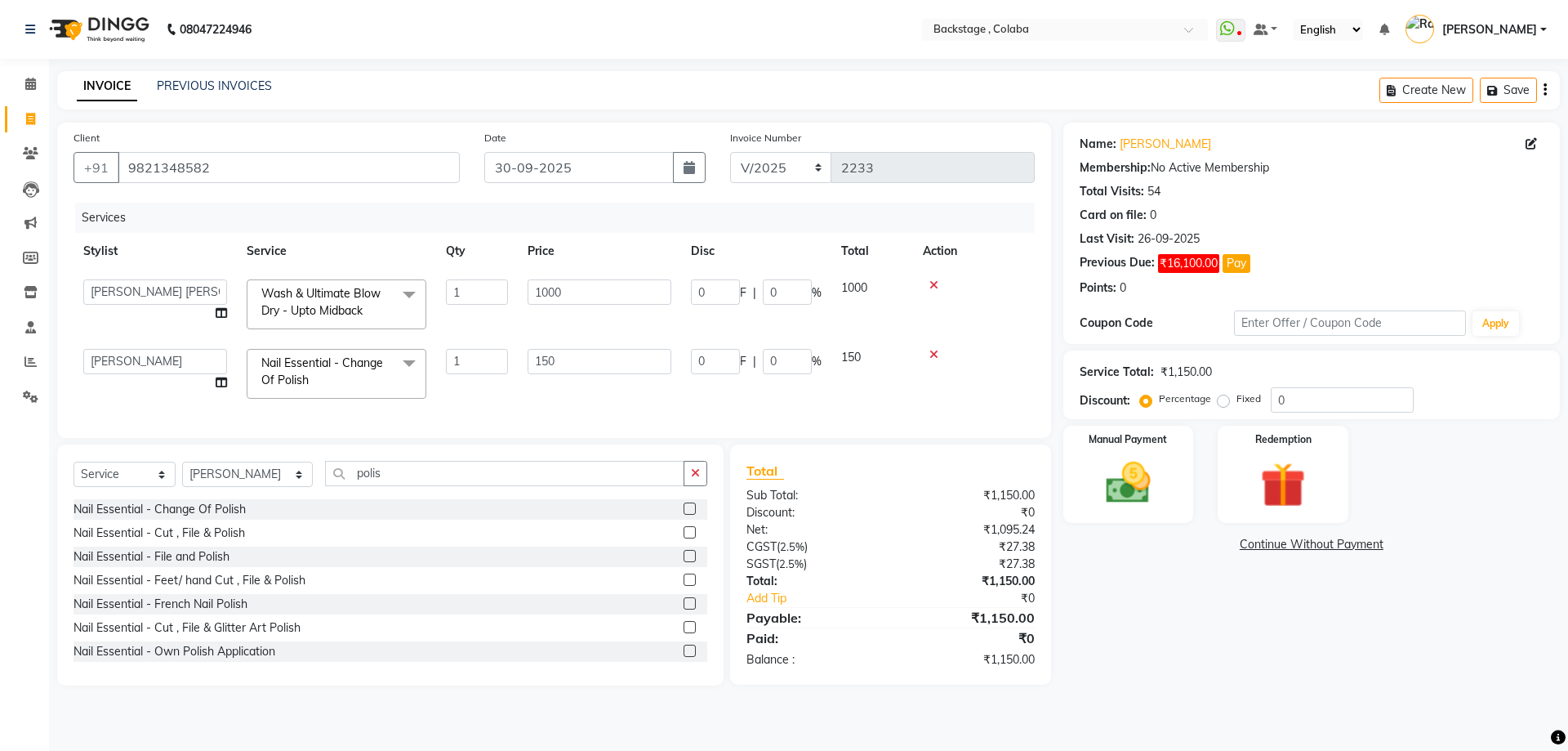
click at [458, 353] on input "1" at bounding box center [477, 362] width 62 height 26
type input "2"
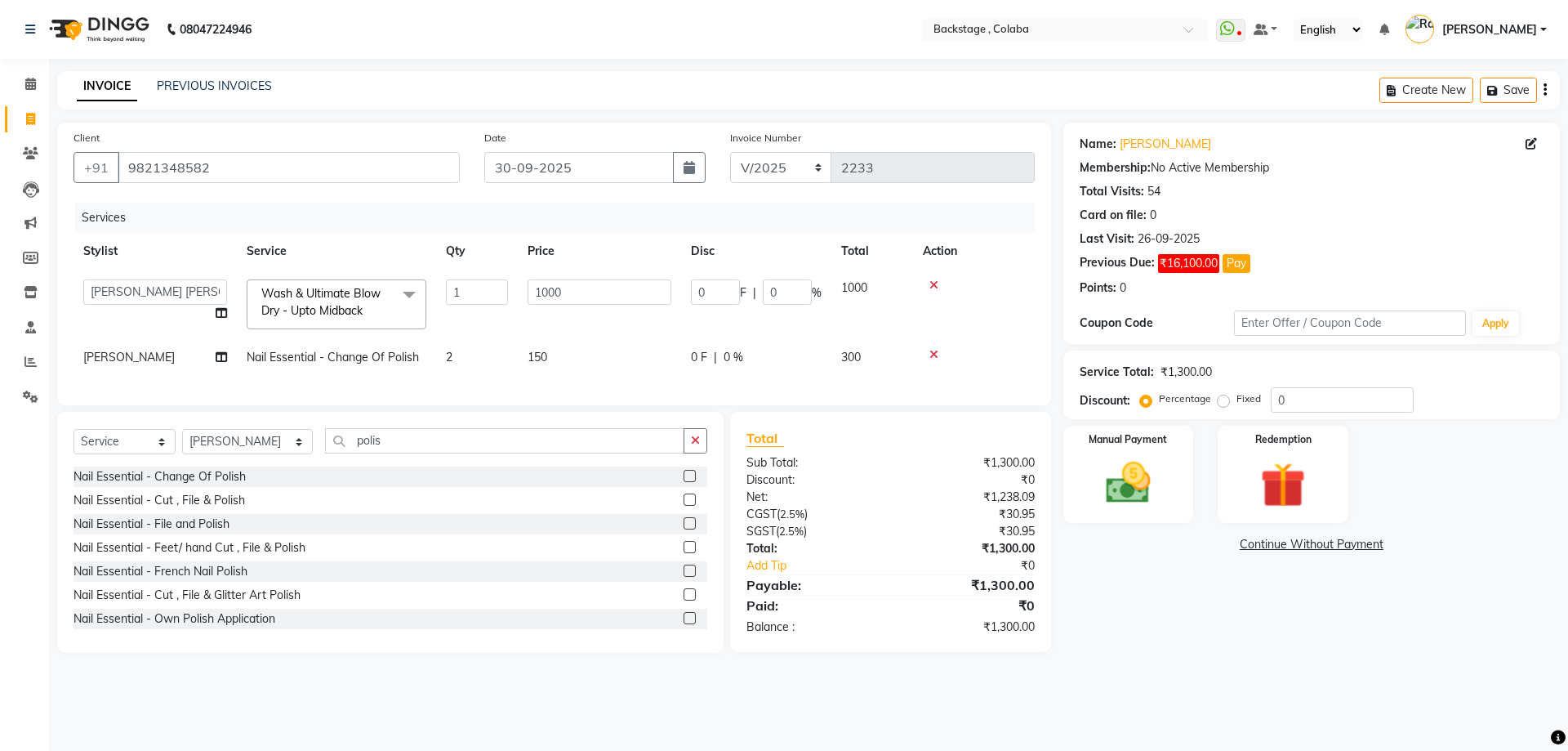
click at [1321, 678] on main "INVOICE PREVIOUS INVOICES Create New Save Client +91 9821348582 Date 30-09-2025…" at bounding box center [808, 373] width 1519 height 606
click at [1200, 476] on div "Manual Payment Redemption" at bounding box center [1311, 474] width 521 height 97
click at [1145, 476] on img at bounding box center [1128, 483] width 76 height 54
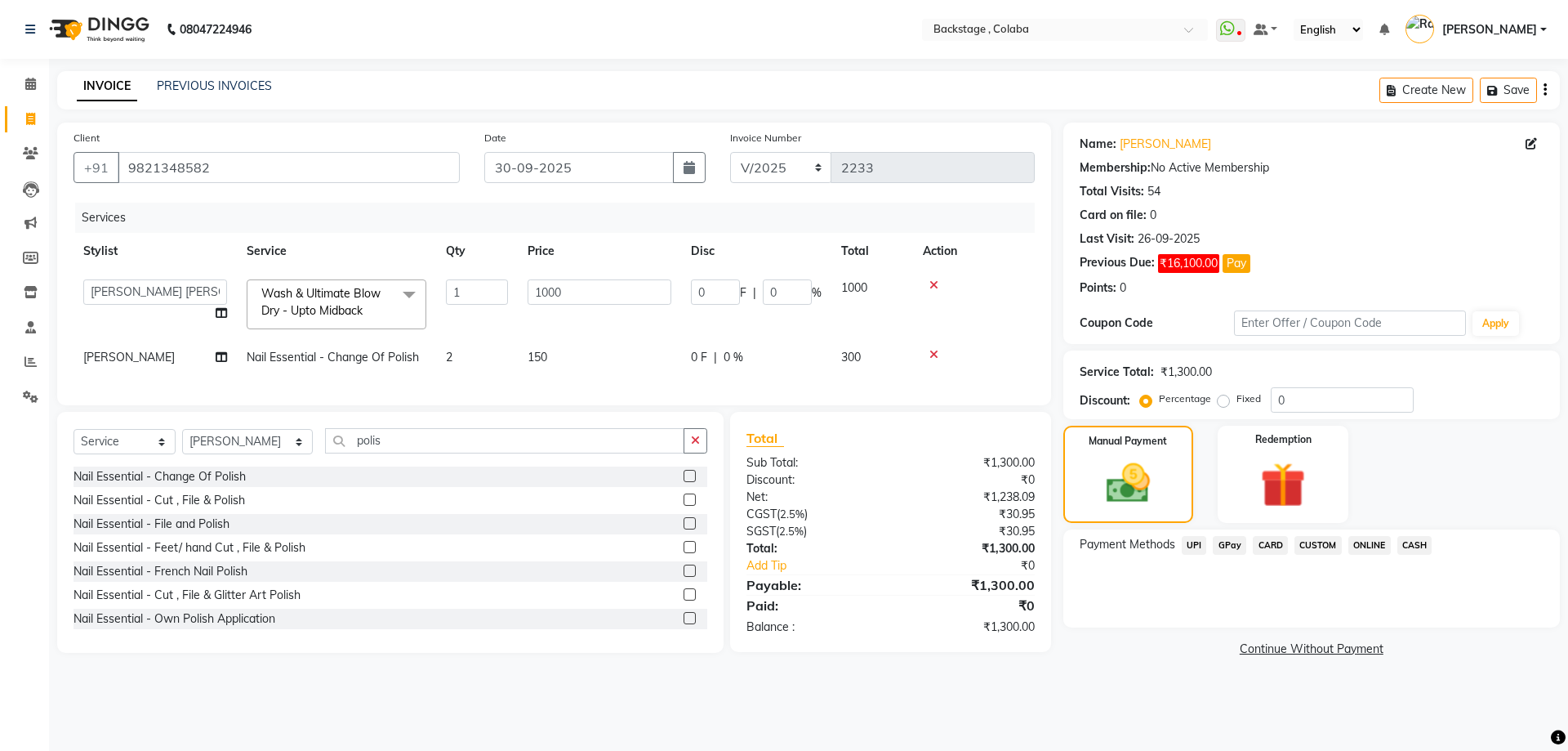
click at [1266, 648] on link "Continue Without Payment" at bounding box center [1311, 649] width 490 height 17
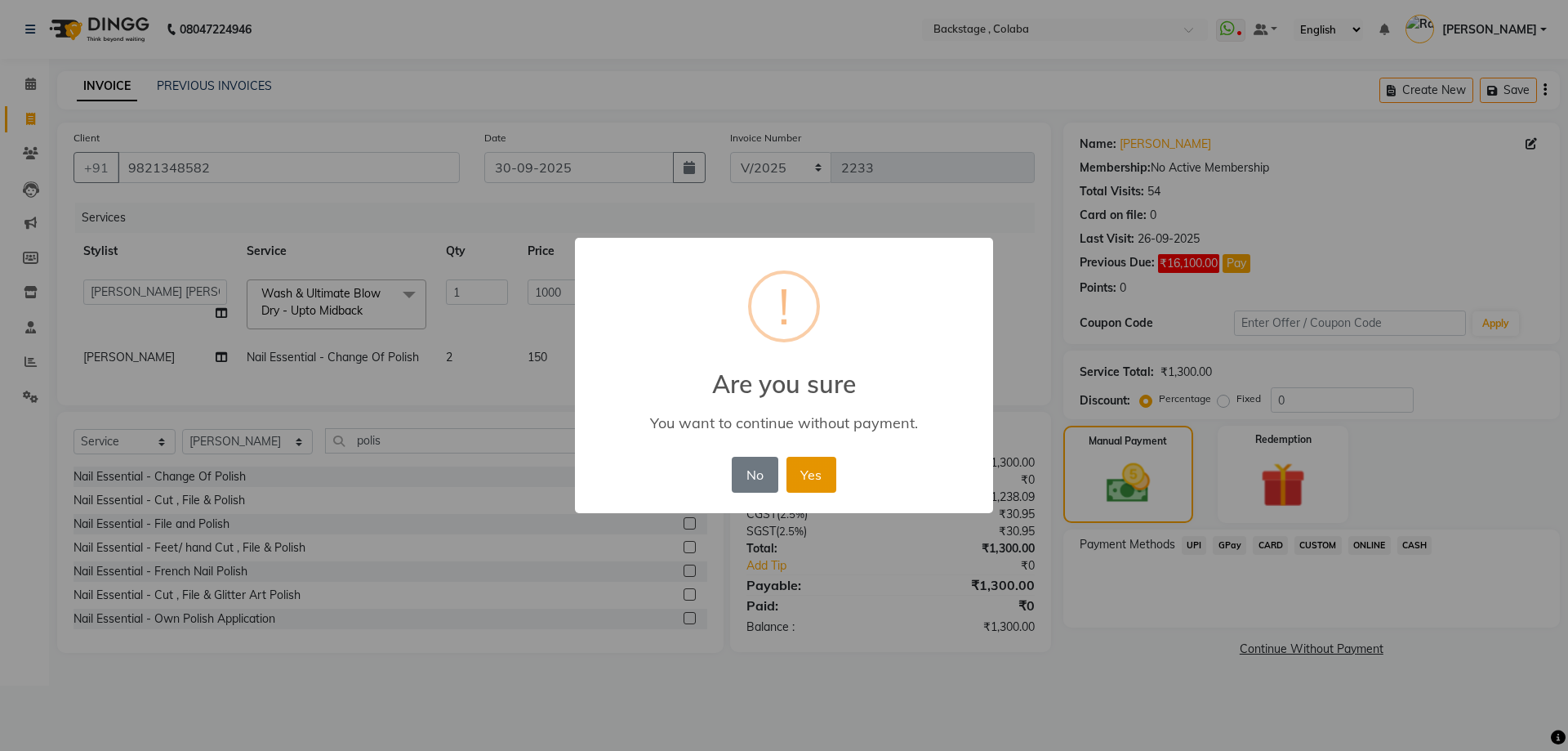
click at [821, 480] on button "Yes" at bounding box center [812, 475] width 50 height 36
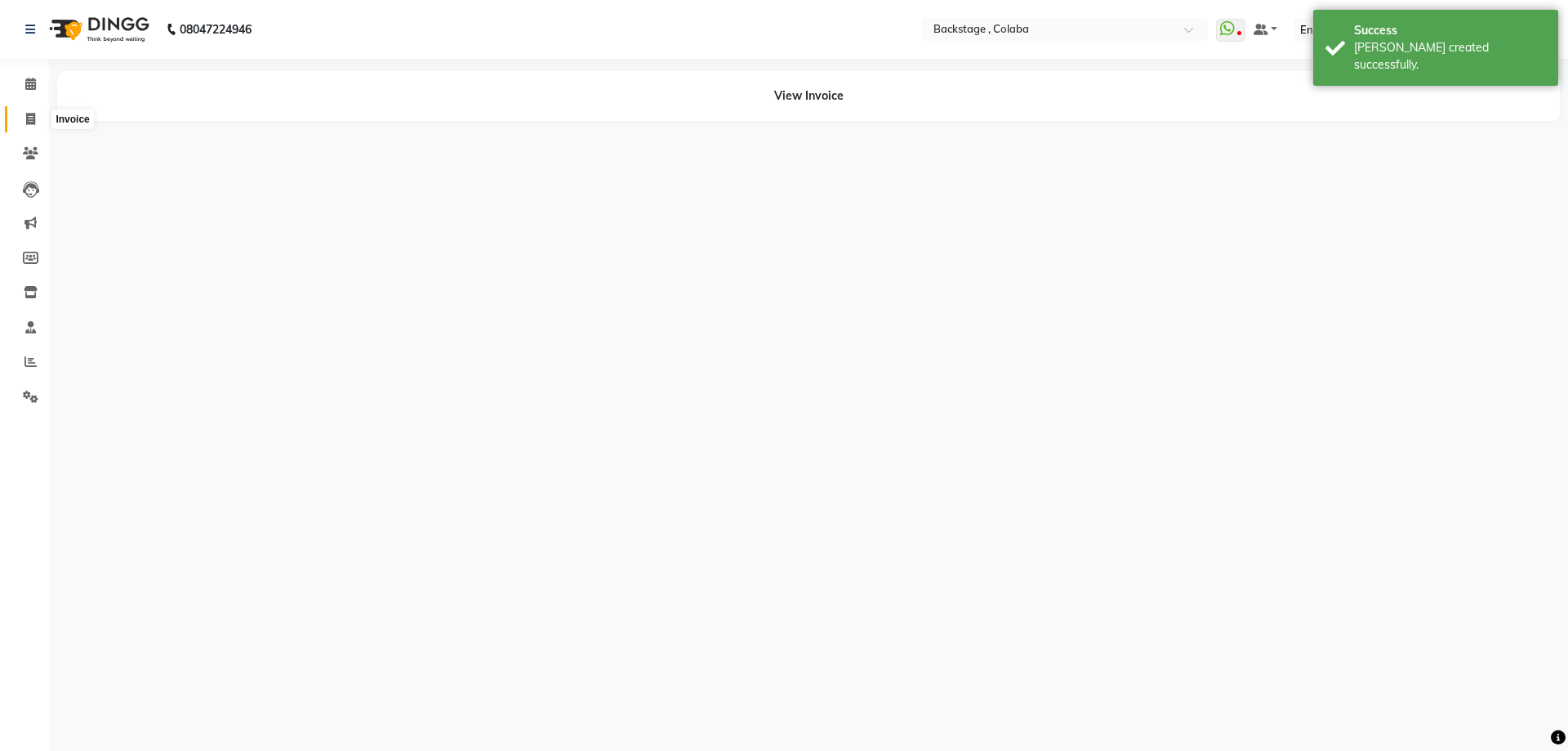
click at [31, 120] on icon at bounding box center [30, 118] width 9 height 12
select select "5451"
select select "service"
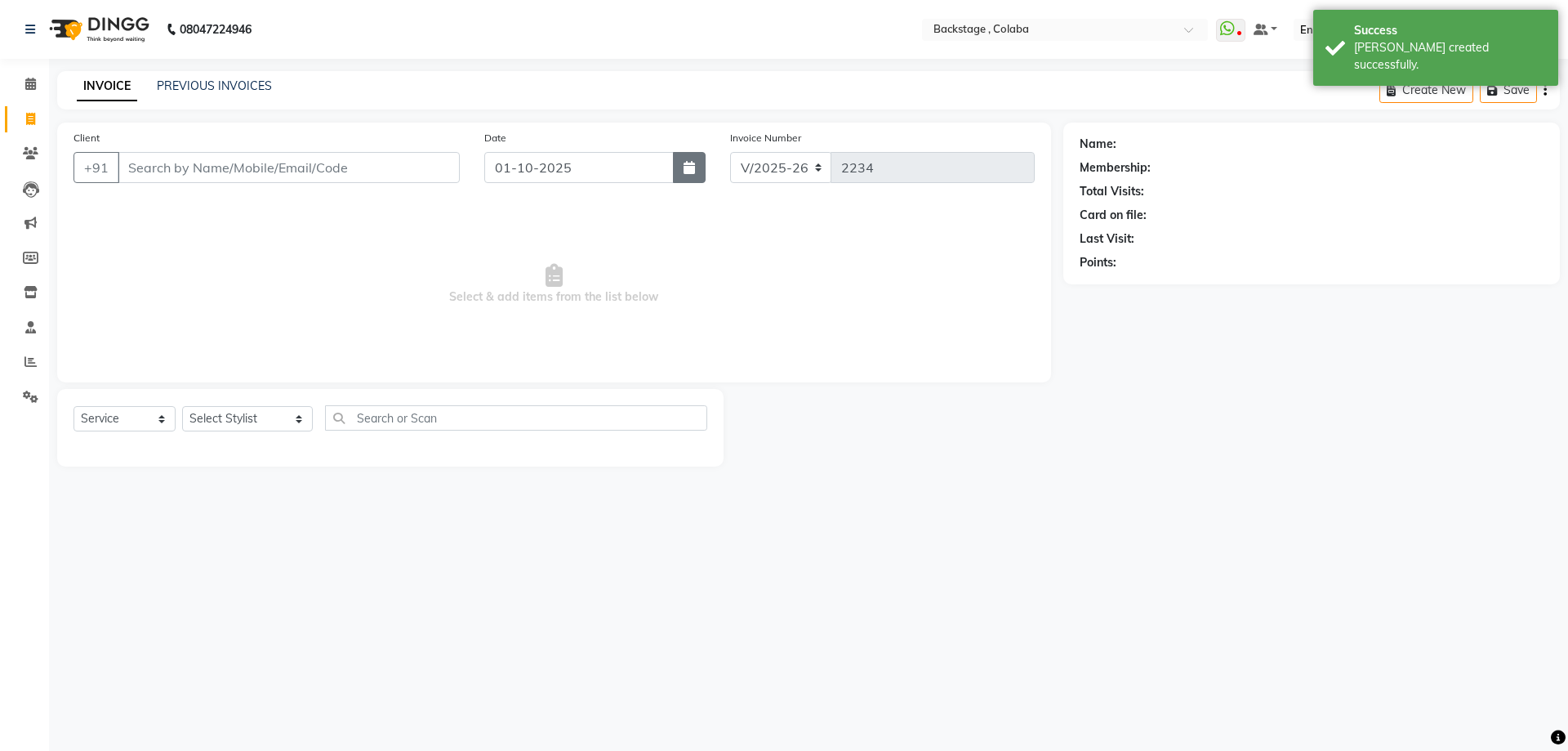
click at [681, 161] on button "button" at bounding box center [690, 167] width 32 height 31
select select "10"
select select "2025"
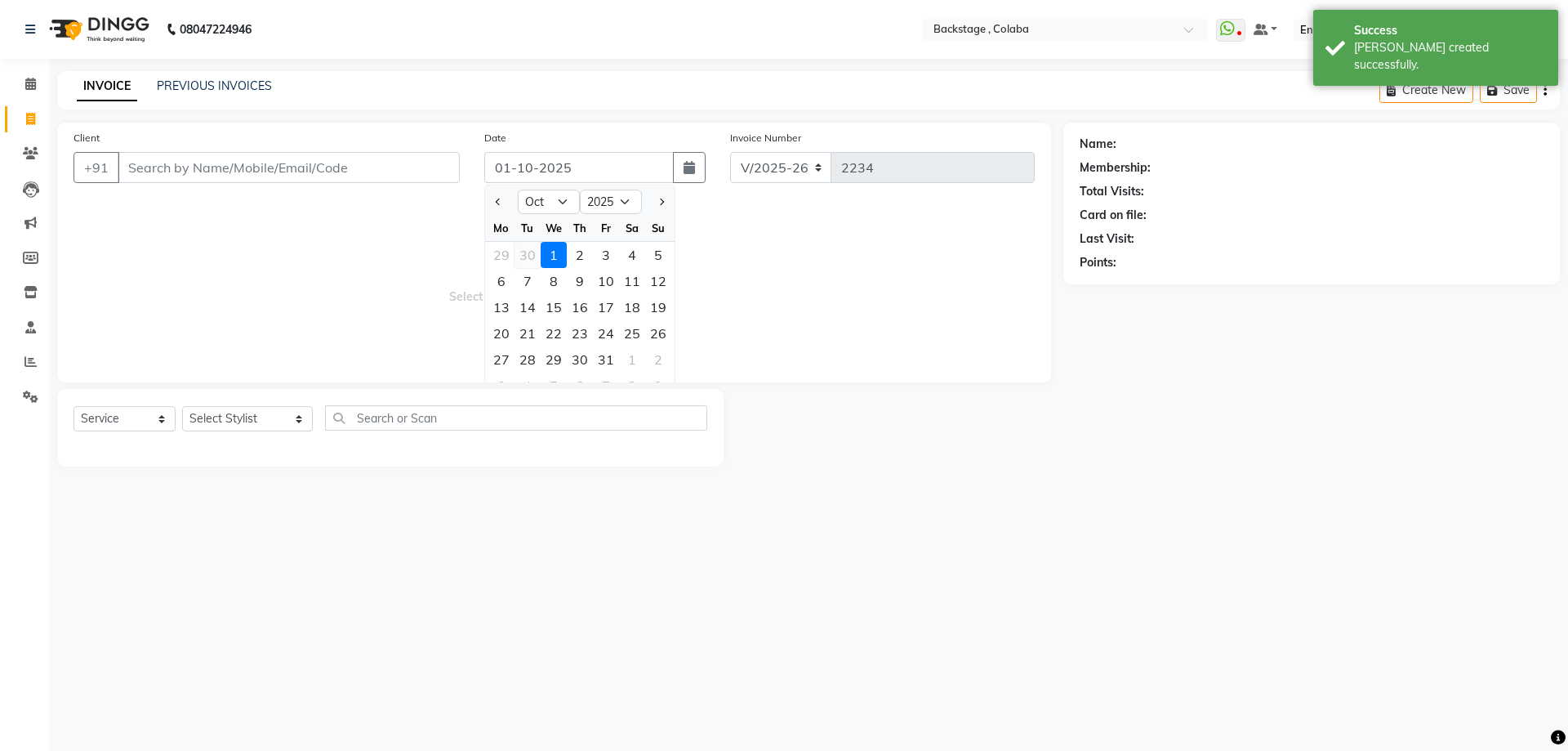
click at [526, 253] on div "30" at bounding box center [526, 254] width 26 height 26
type input "30-09-2025"
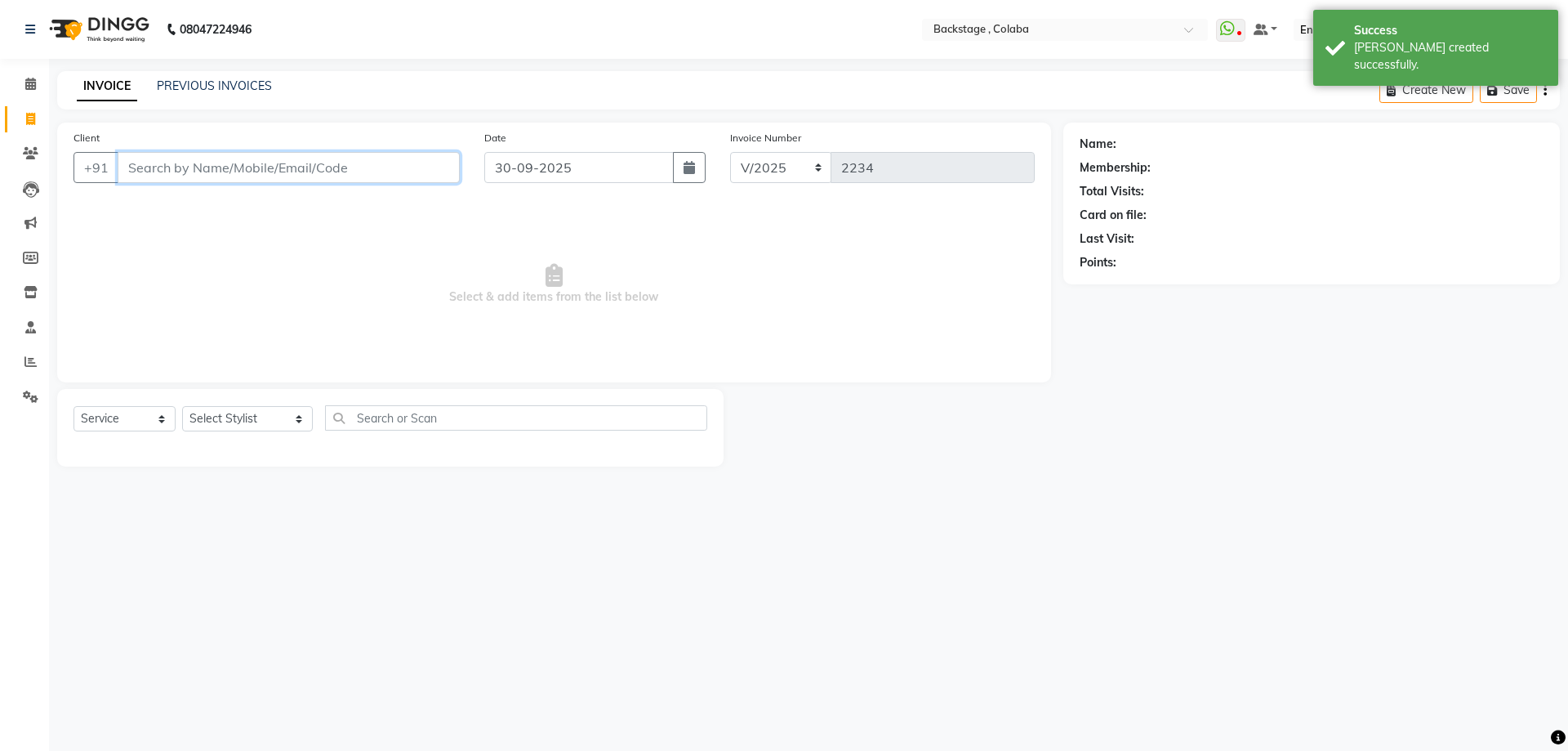
click at [327, 154] on input "Client" at bounding box center [288, 167] width 342 height 31
click at [328, 165] on input "Client" at bounding box center [288, 167] width 342 height 31
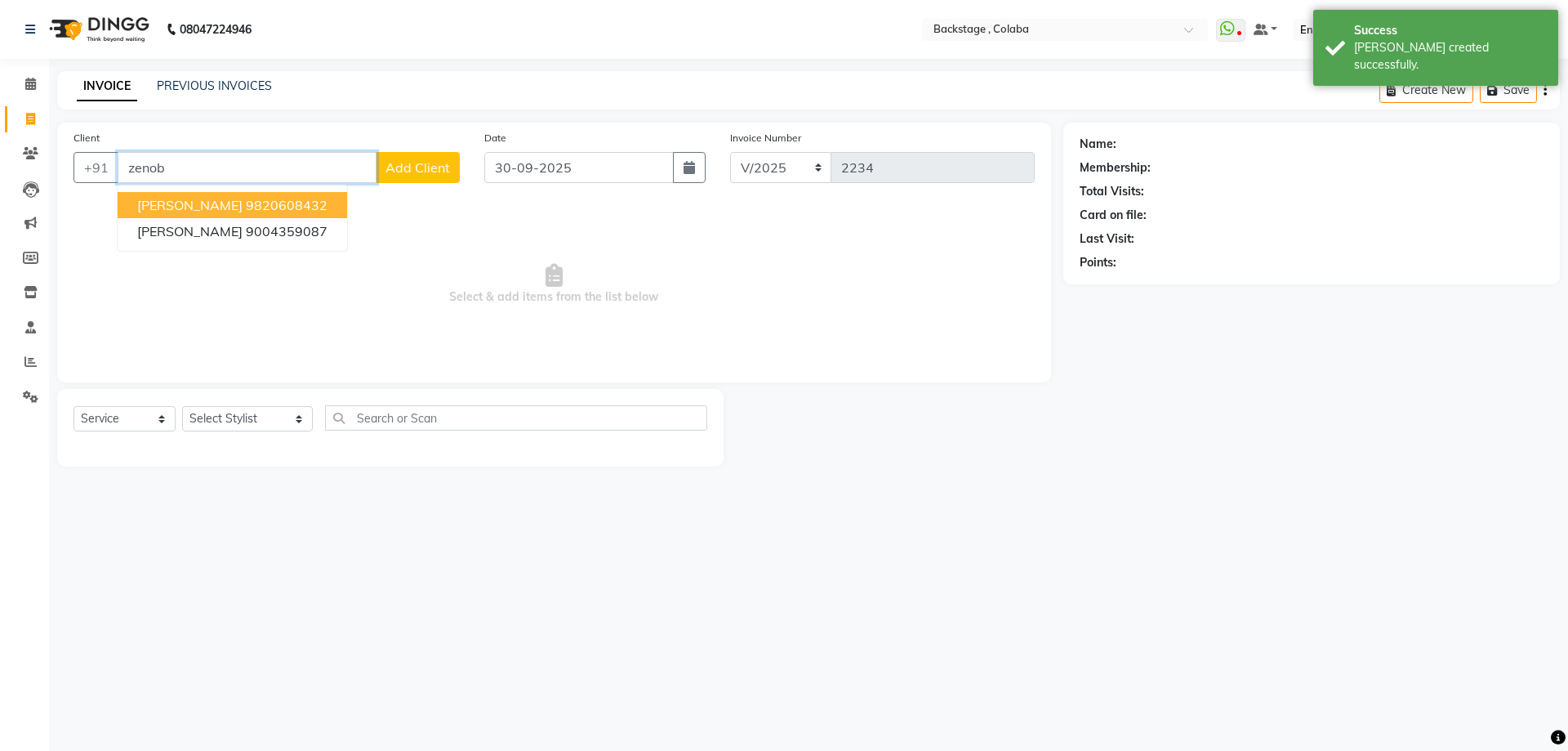
click at [293, 214] on button "Zenobia 9820608432" at bounding box center [232, 204] width 230 height 26
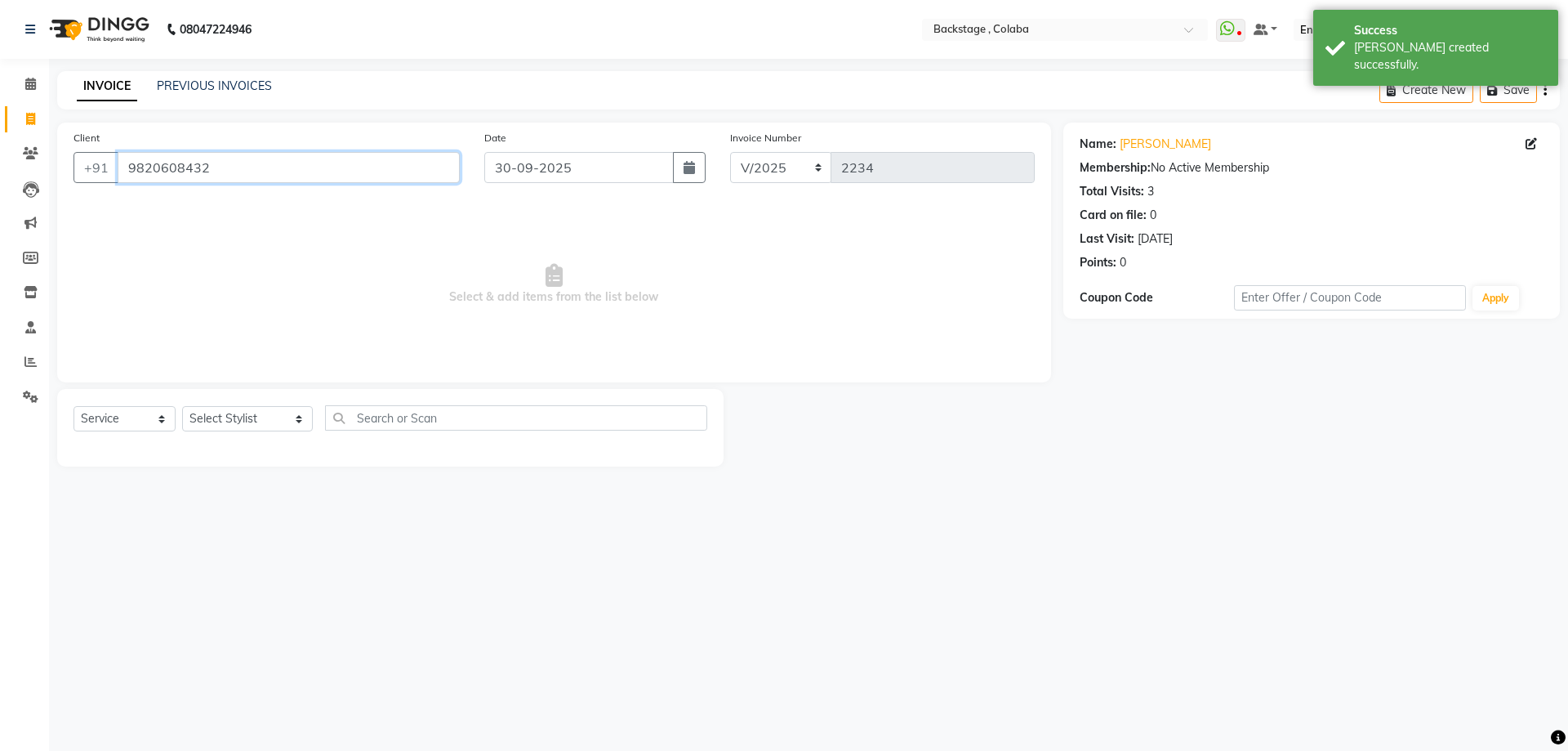
drag, startPoint x: 259, startPoint y: 170, endPoint x: 54, endPoint y: 172, distance: 205.0
click at [54, 172] on div "Client +91 9820608432 Date 30-09-2025 Invoice Number V/2025 V/2025-26 2234 Sele…" at bounding box center [554, 294] width 1019 height 344
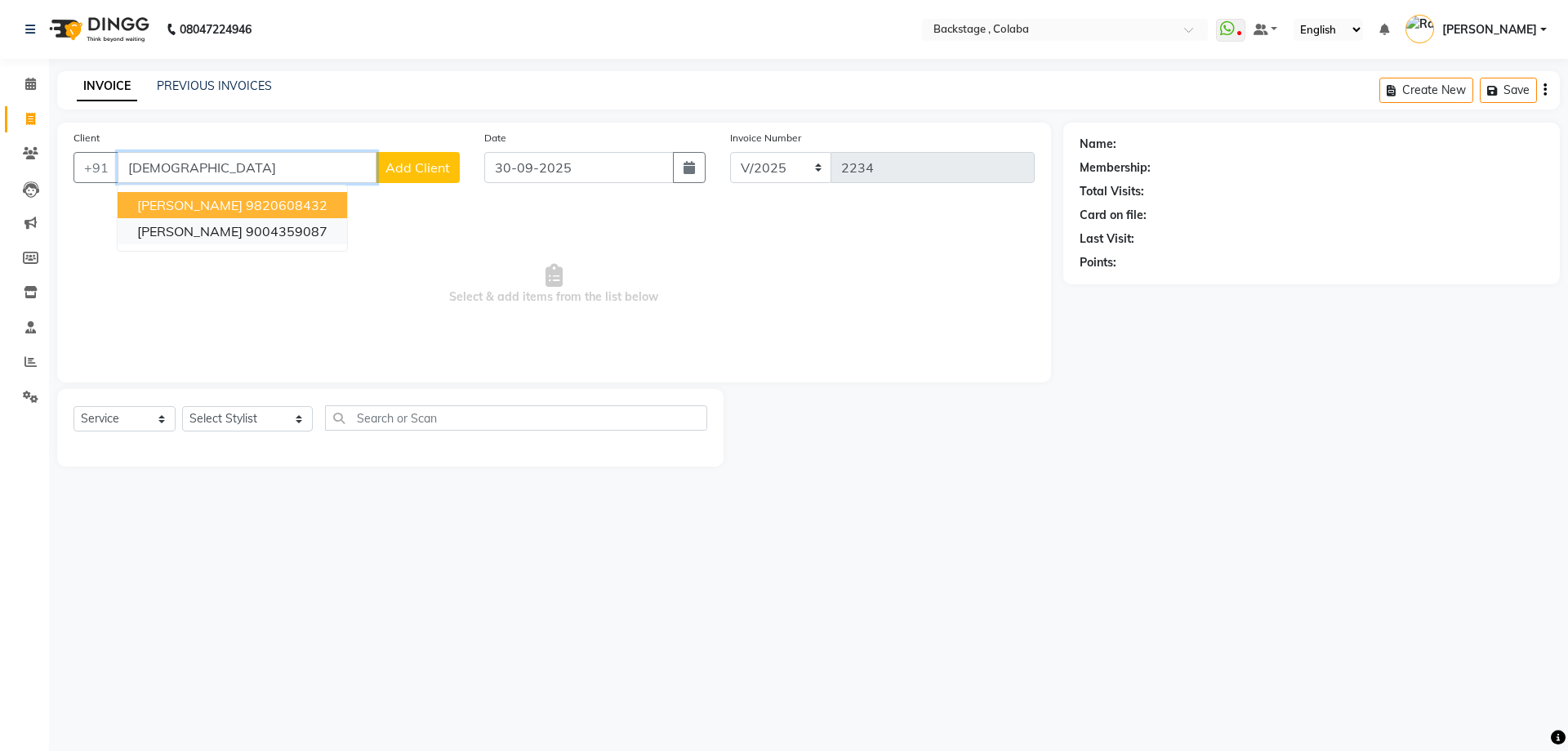
click at [189, 230] on span "Zenobia Sanjana" at bounding box center [190, 231] width 105 height 16
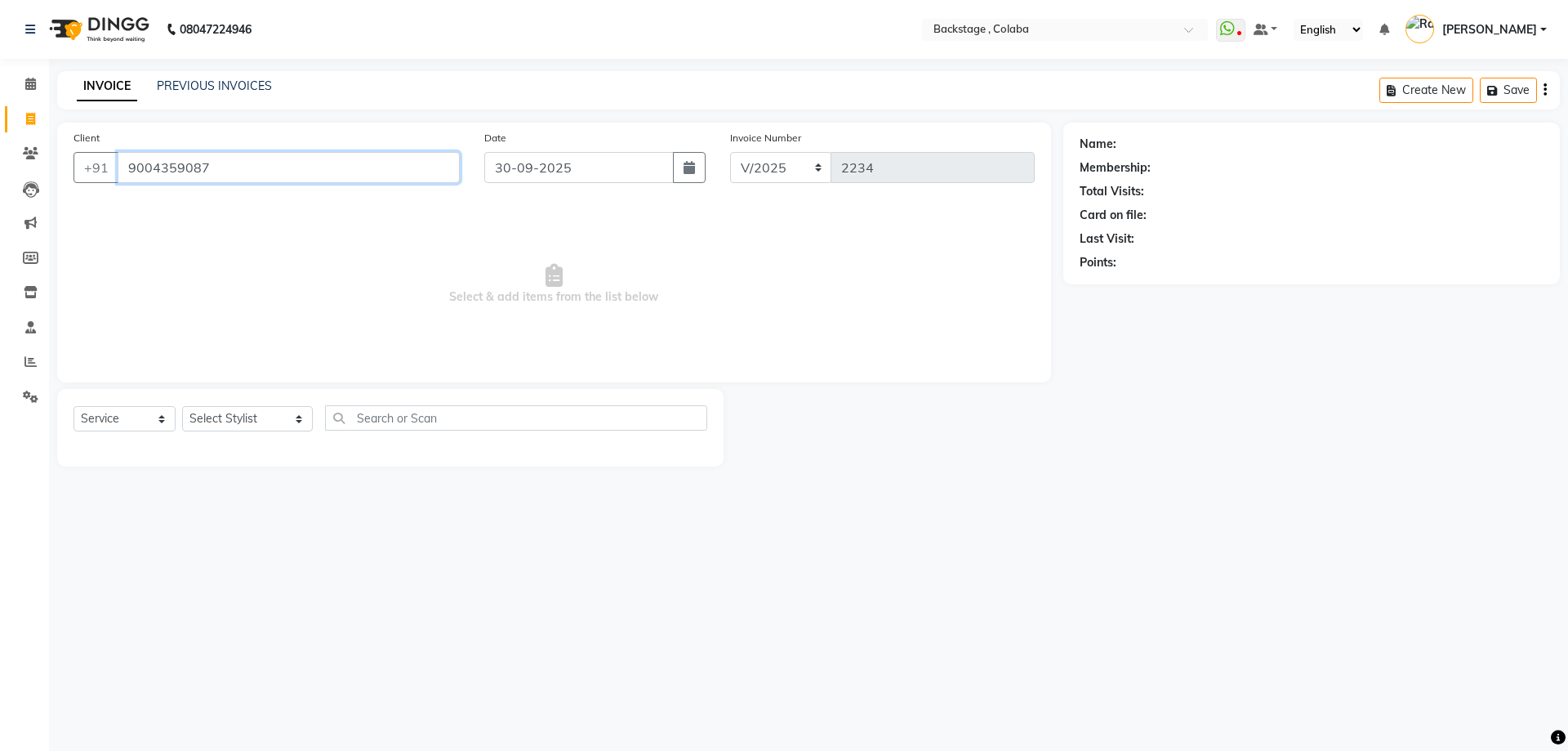
type input "9004359087"
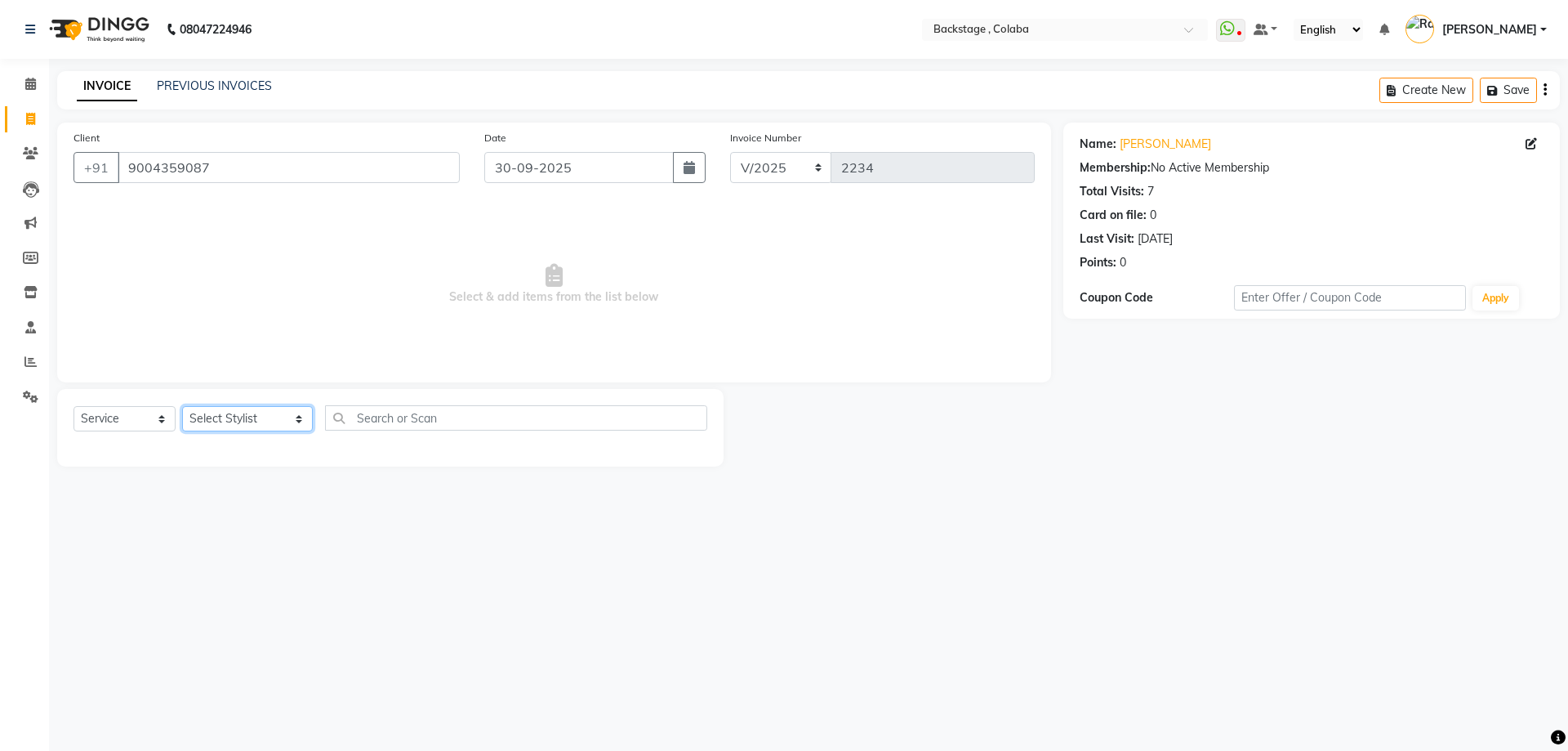
drag, startPoint x: 224, startPoint y: 415, endPoint x: 449, endPoint y: 350, distance: 234.2
click at [225, 413] on select "Select Stylist Backstage Bharti Nitesh Gohar Jayesh Anil Karekar Kalavati Sharm…" at bounding box center [247, 419] width 131 height 26
select select "59642"
click at [182, 407] on select "Select Stylist Backstage Bharti Nitesh Gohar Jayesh Anil Karekar Kalavati Sharm…" at bounding box center [247, 419] width 131 height 26
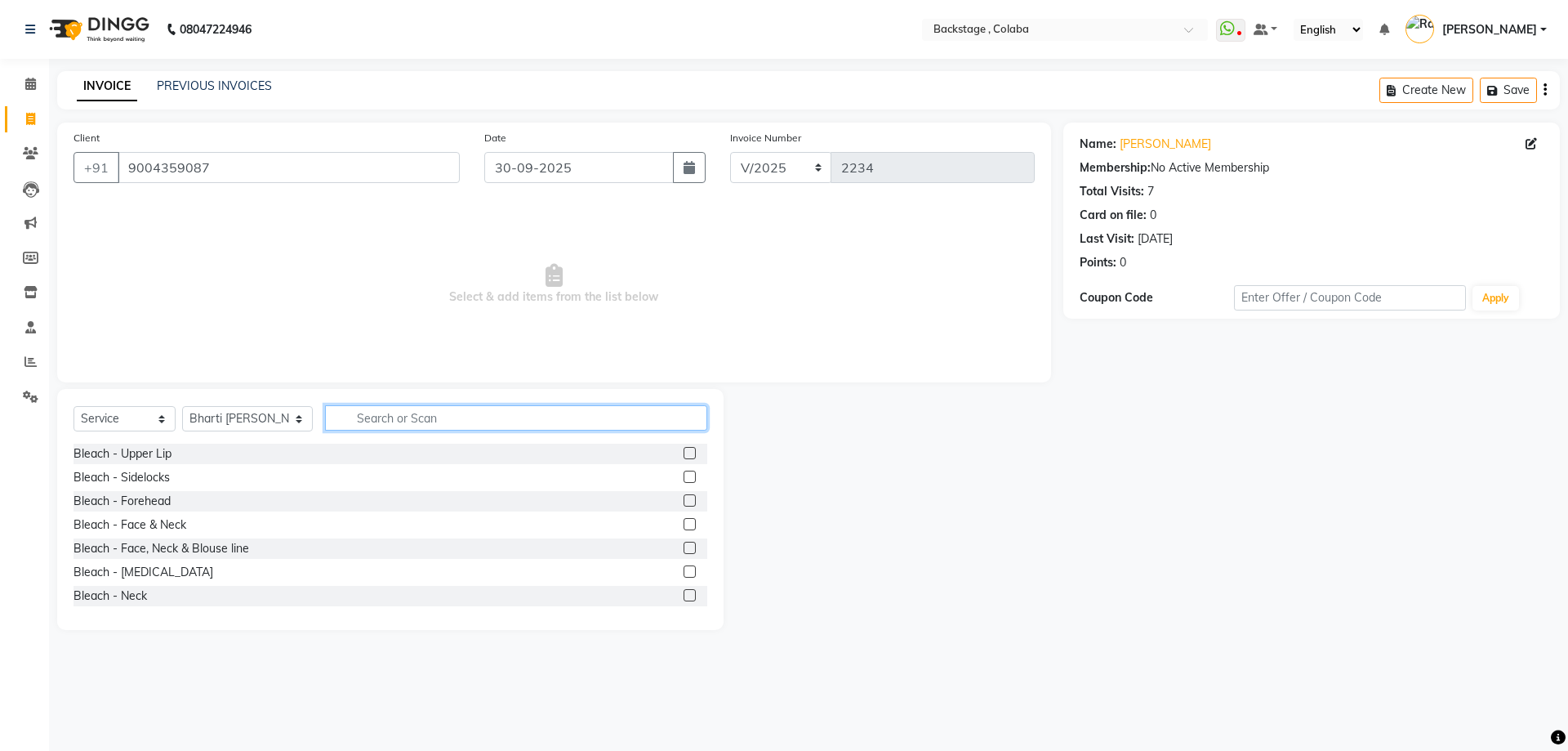
click at [412, 417] on input "text" at bounding box center [516, 418] width 382 height 26
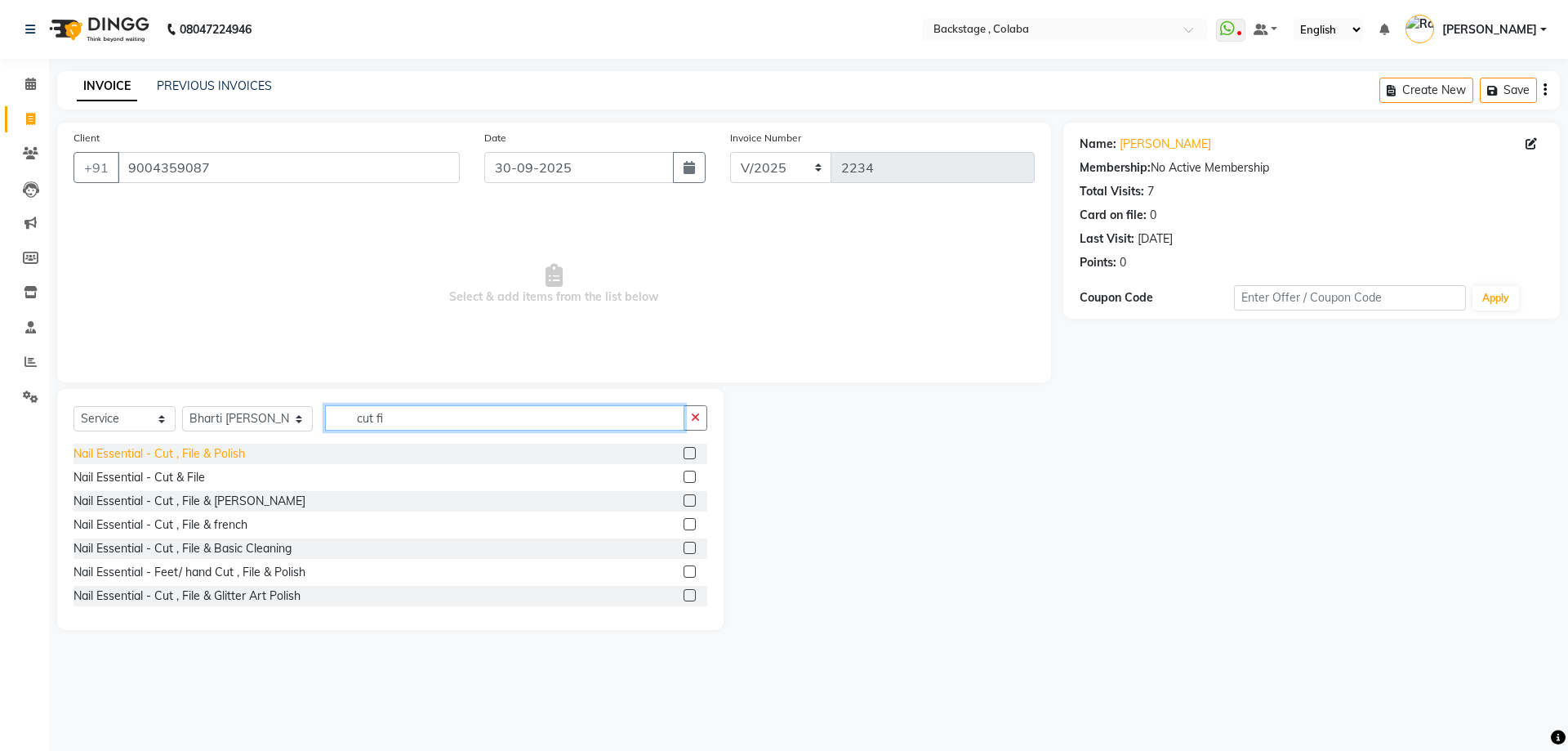
type input "cut fi"
click at [231, 451] on div "Nail Essential - Cut , File & Polish" at bounding box center [159, 454] width 172 height 17
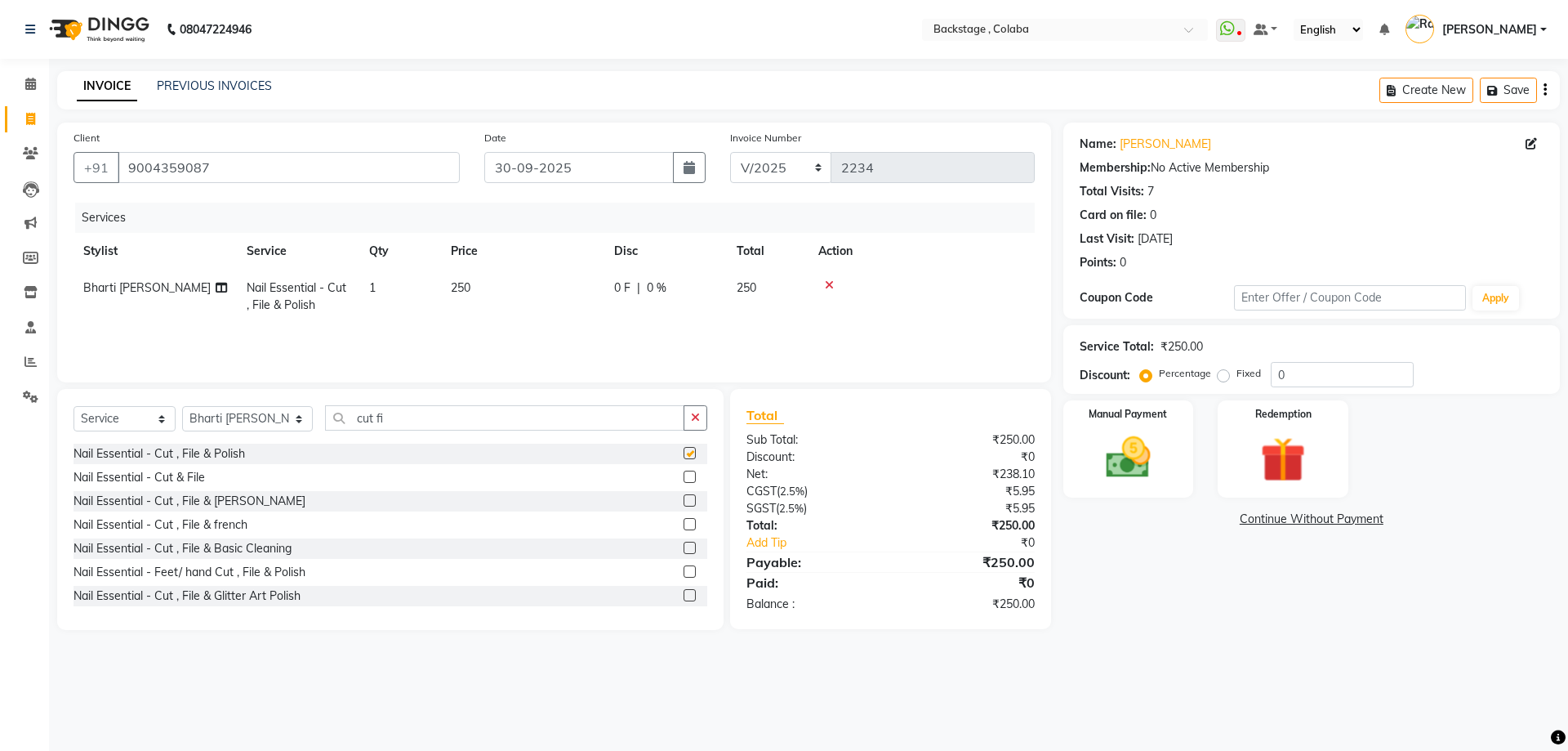
checkbox input "false"
click at [405, 290] on td "1" at bounding box center [401, 297] width 82 height 54
select select "59642"
drag, startPoint x: 435, startPoint y: 287, endPoint x: 511, endPoint y: 294, distance: 76.3
click at [511, 294] on tr "Backstage Bharti Nitesh Gohar Jayesh Anil Karekar Kalavati Sharma Kalindi Joshi…" at bounding box center [554, 304] width 961 height 70
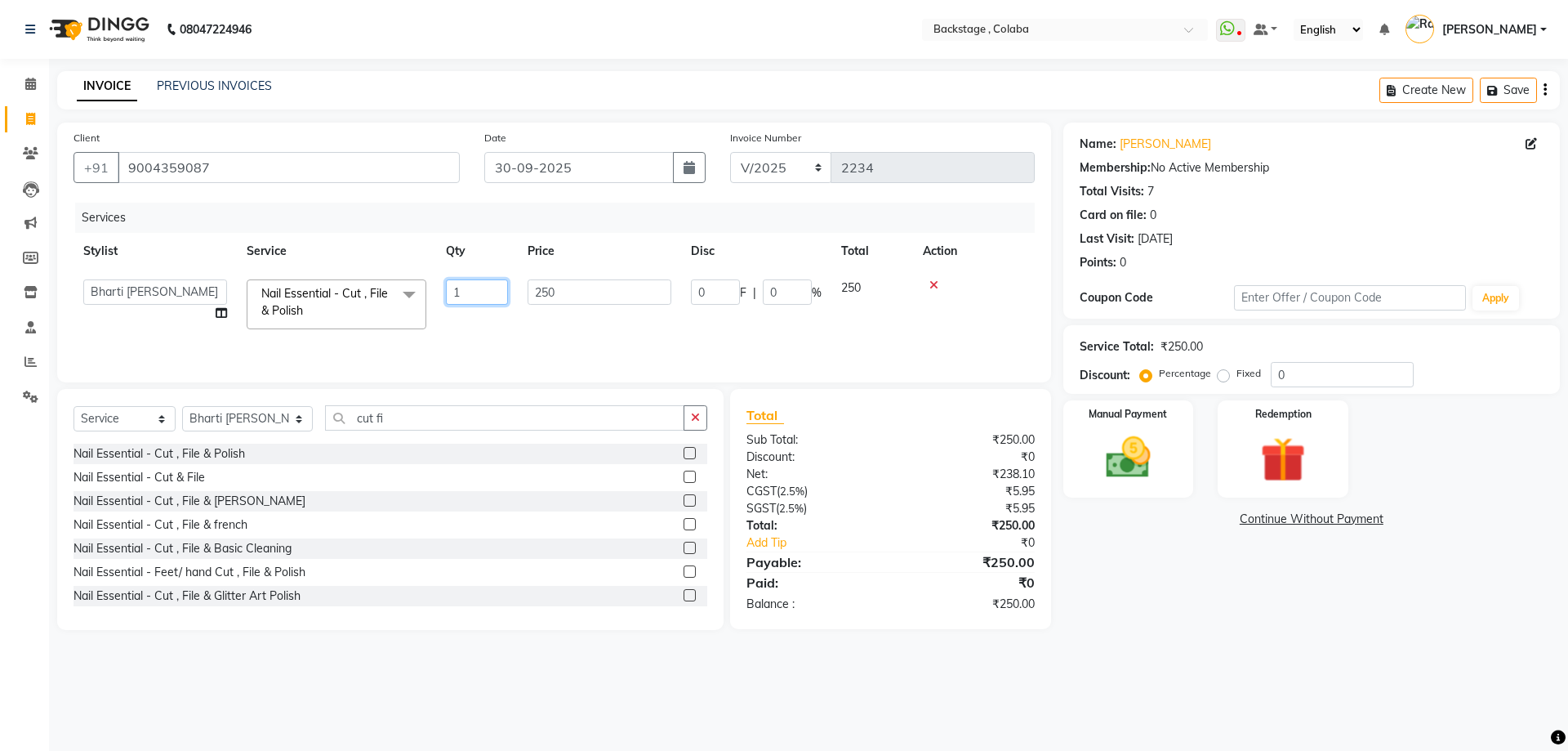
drag, startPoint x: 510, startPoint y: 294, endPoint x: 494, endPoint y: 295, distance: 16.0
click at [509, 295] on td "1" at bounding box center [477, 304] width 82 height 70
click at [491, 295] on input "1" at bounding box center [477, 292] width 62 height 26
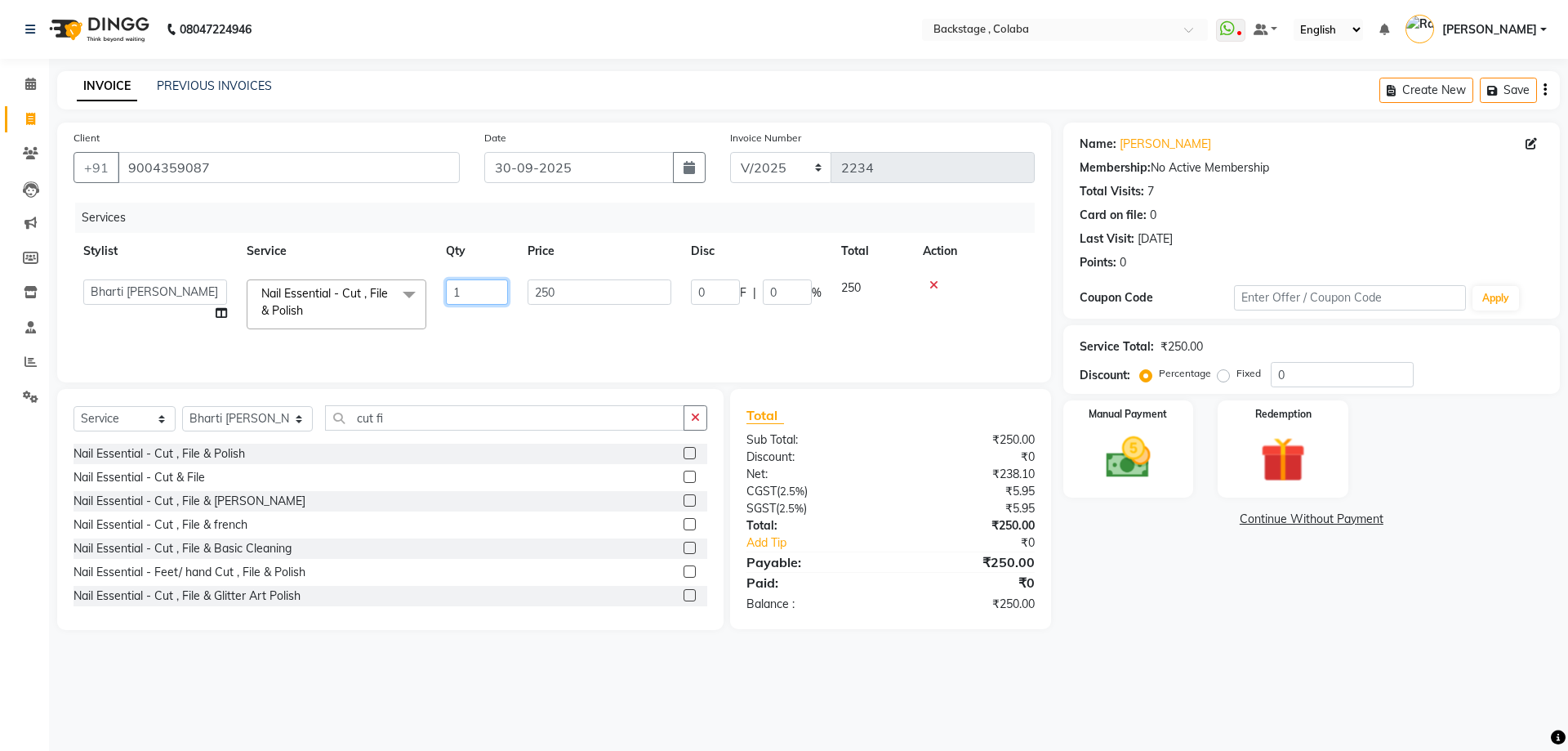
type input "2"
click at [569, 289] on td "250" at bounding box center [522, 297] width 163 height 54
select select "59642"
click at [569, 289] on input "250" at bounding box center [599, 292] width 144 height 26
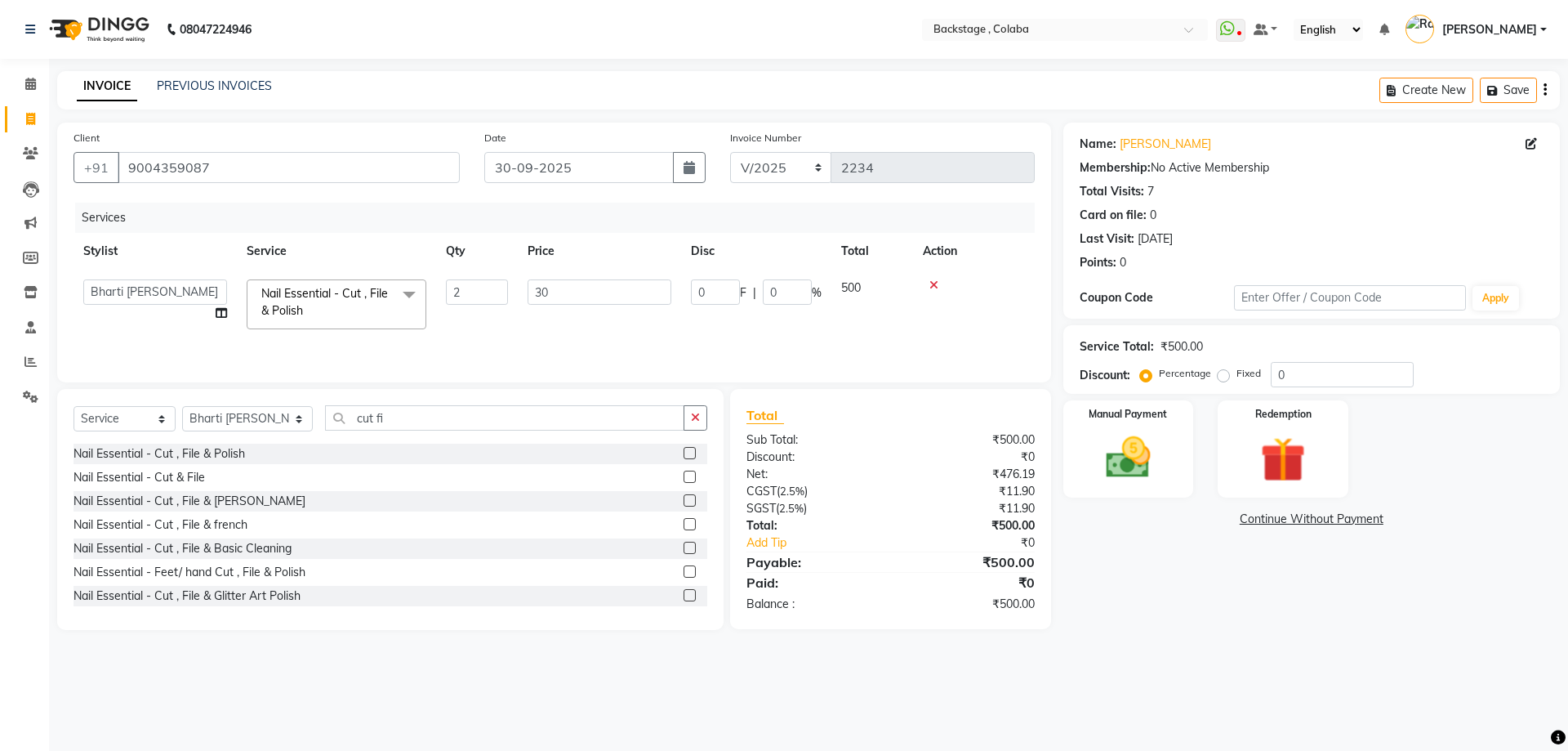
type input "300"
click at [554, 313] on td "300" at bounding box center [599, 304] width 163 height 70
select select "59642"
click at [225, 419] on select "Select Stylist Backstage Bharti Nitesh Gohar Jayesh Anil Karekar Kalavati Sharm…" at bounding box center [247, 419] width 131 height 26
select select "37138"
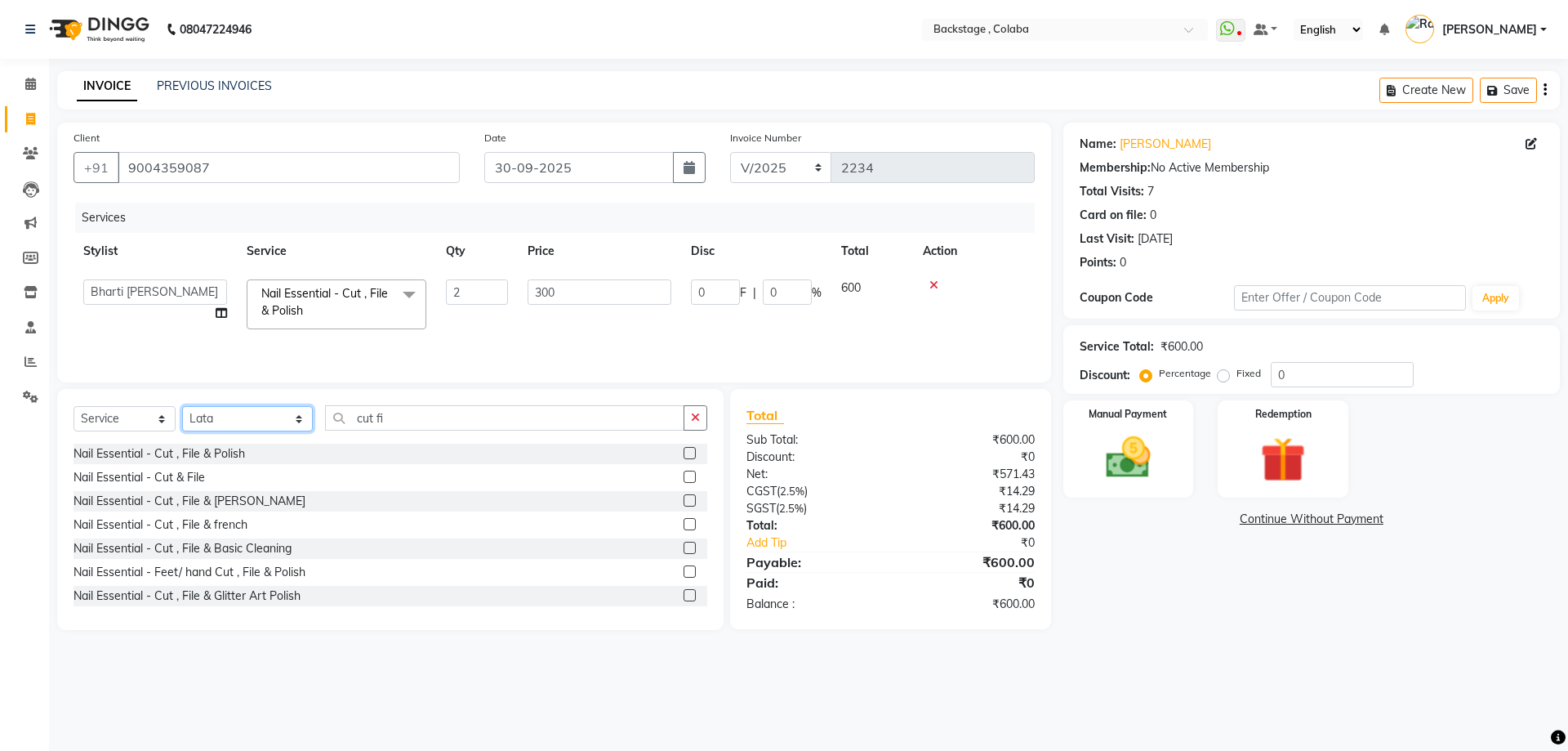
click at [182, 407] on select "Select Stylist Backstage Bharti Nitesh Gohar Jayesh Anil Karekar Kalavati Sharm…" at bounding box center [247, 419] width 131 height 26
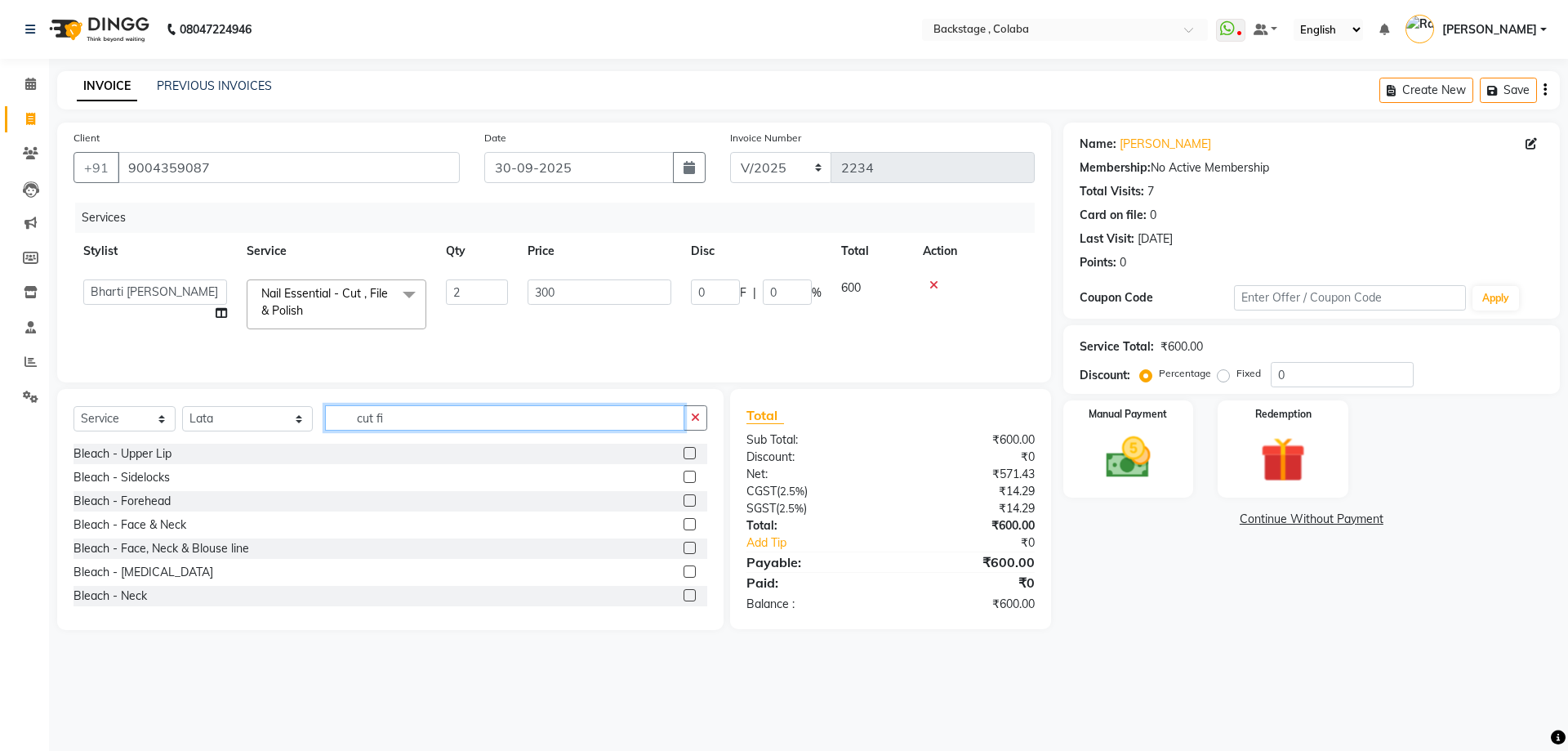
drag, startPoint x: 388, startPoint y: 421, endPoint x: 285, endPoint y: 413, distance: 103.3
click at [285, 413] on div "Select Service Product Membership Package Voucher Prepaid Gift Card Select Styl…" at bounding box center [390, 425] width 633 height 38
type input "eye"
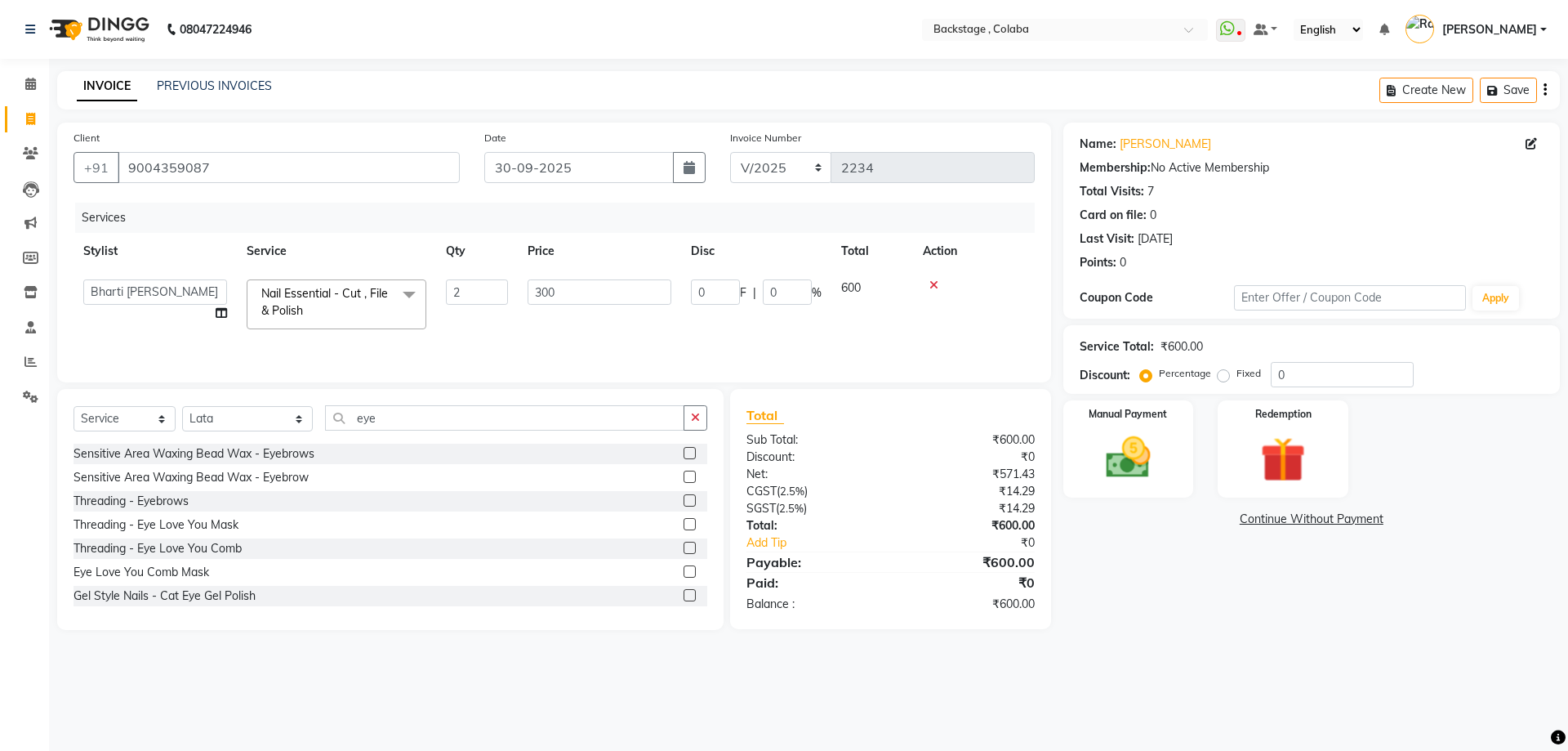
click at [265, 458] on div "Sensitive Area Waxing Bead Wax - Eyebrows" at bounding box center [194, 454] width 241 height 17
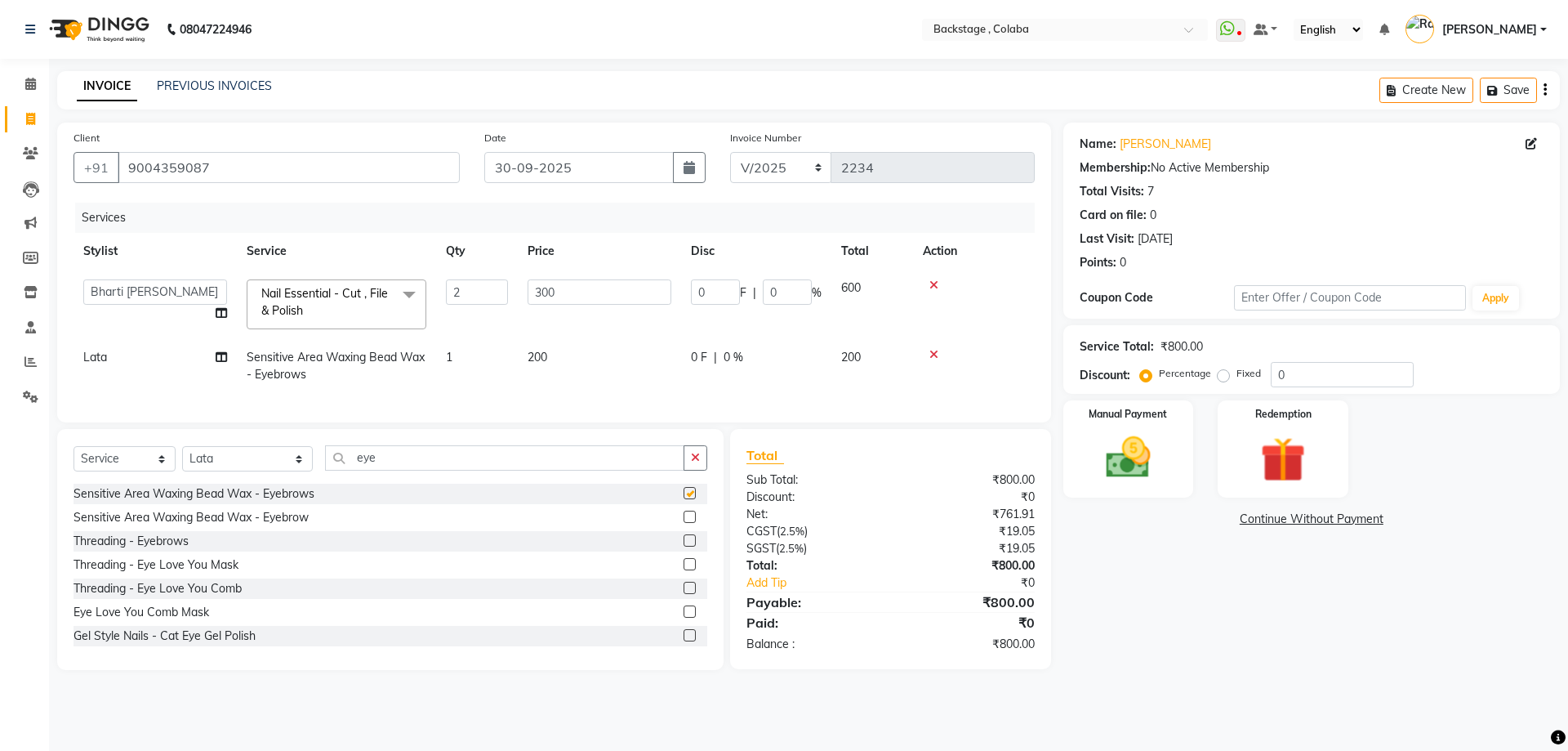
checkbox input "false"
drag, startPoint x: 233, startPoint y: 473, endPoint x: 233, endPoint y: 485, distance: 12.0
click at [233, 471] on select "Select Stylist Backstage Bharti Nitesh Gohar Jayesh Anil Karekar Kalavati Sharm…" at bounding box center [247, 459] width 131 height 26
select select "36479"
click at [182, 458] on select "Select Stylist Backstage Bharti Nitesh Gohar Jayesh Anil Karekar Kalavati Sharm…" at bounding box center [247, 459] width 131 height 26
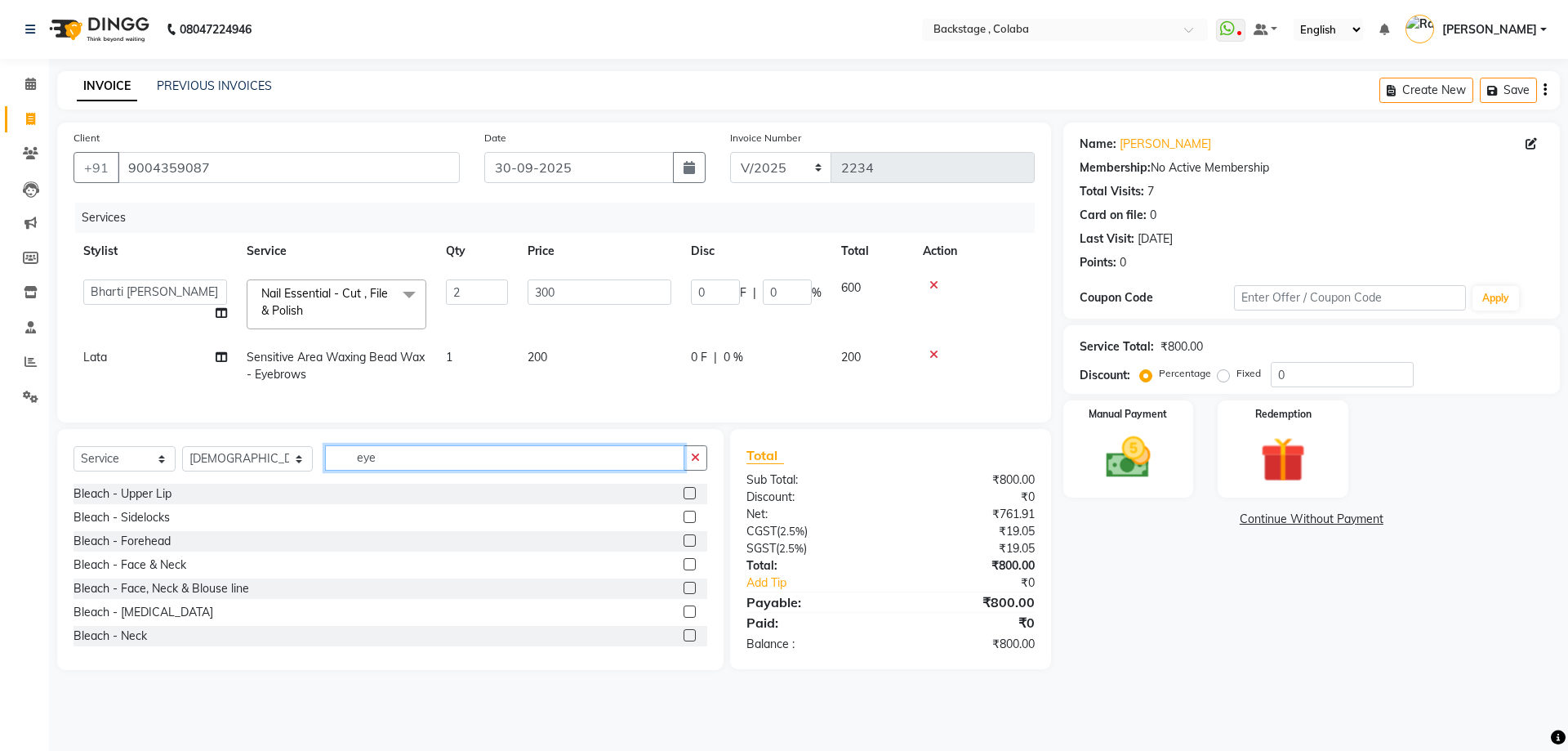
drag, startPoint x: 366, startPoint y: 476, endPoint x: 275, endPoint y: 464, distance: 91.8
click at [275, 464] on div "Select Service Product Membership Package Voucher Prepaid Gift Card Select Styl…" at bounding box center [390, 465] width 633 height 38
type input "strai"
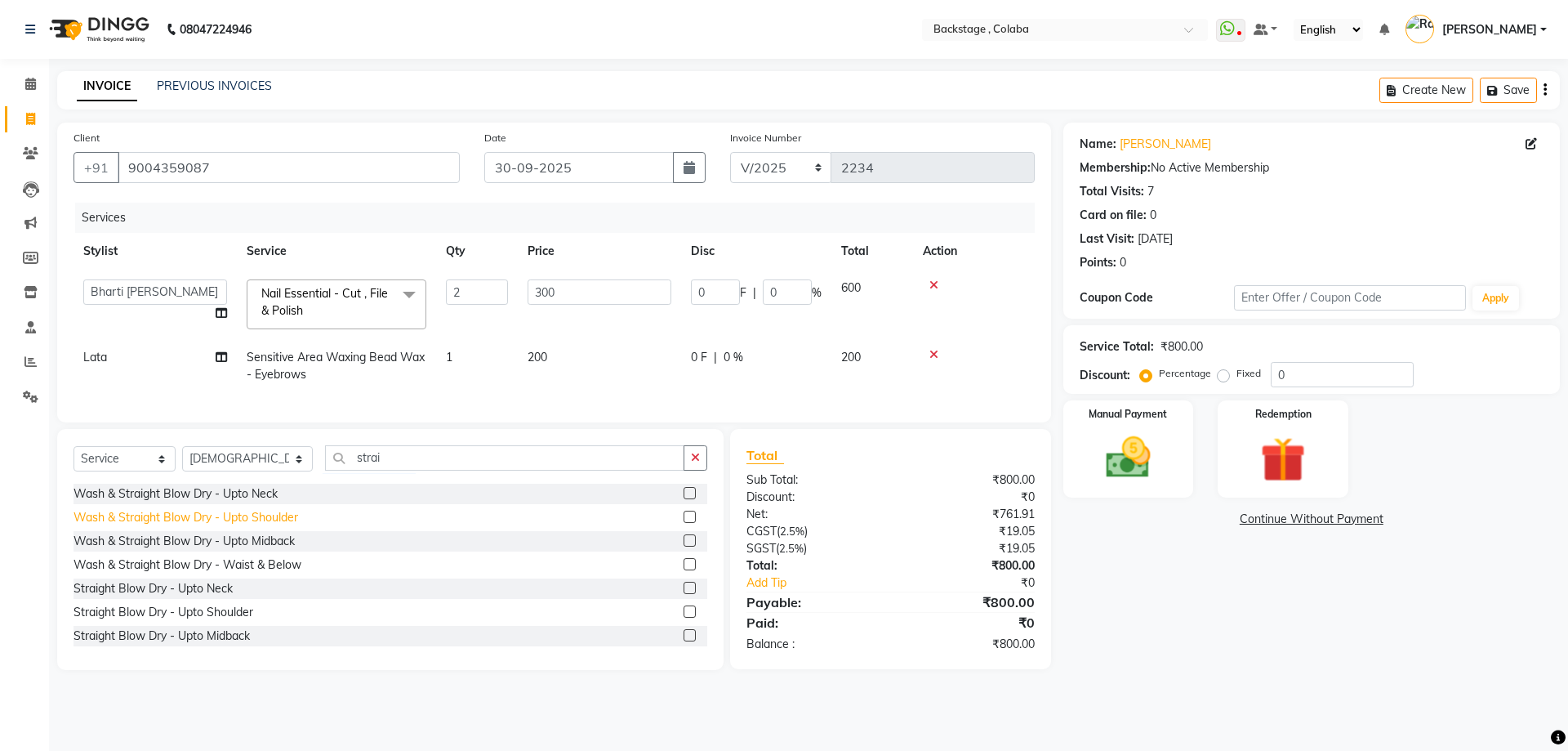
click at [277, 526] on div "Wash & Straight Blow Dry - Upto Shoulder" at bounding box center [185, 517] width 224 height 17
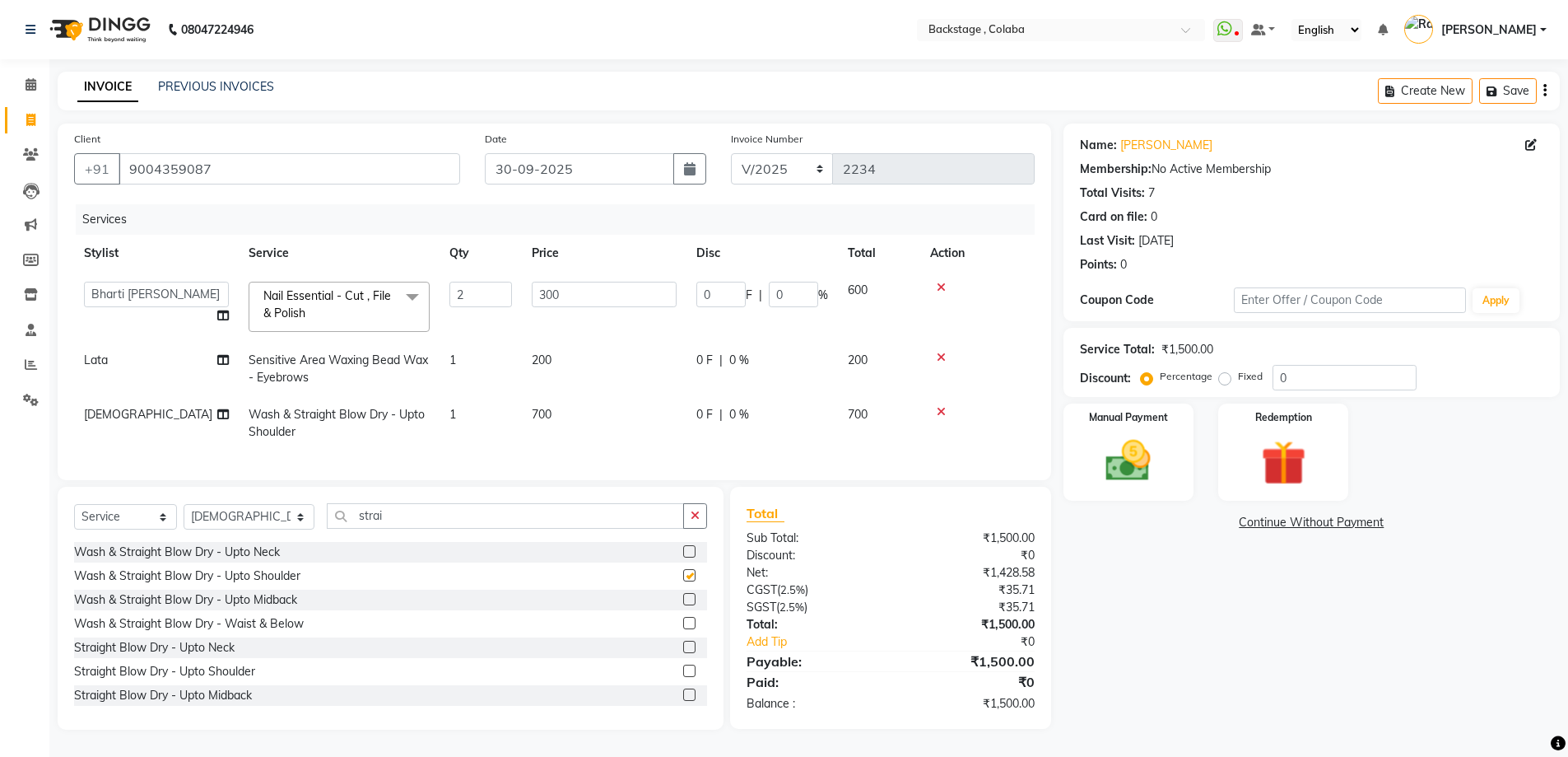
checkbox input "false"
click at [620, 411] on td "700" at bounding box center [604, 423] width 164 height 55
select select "36479"
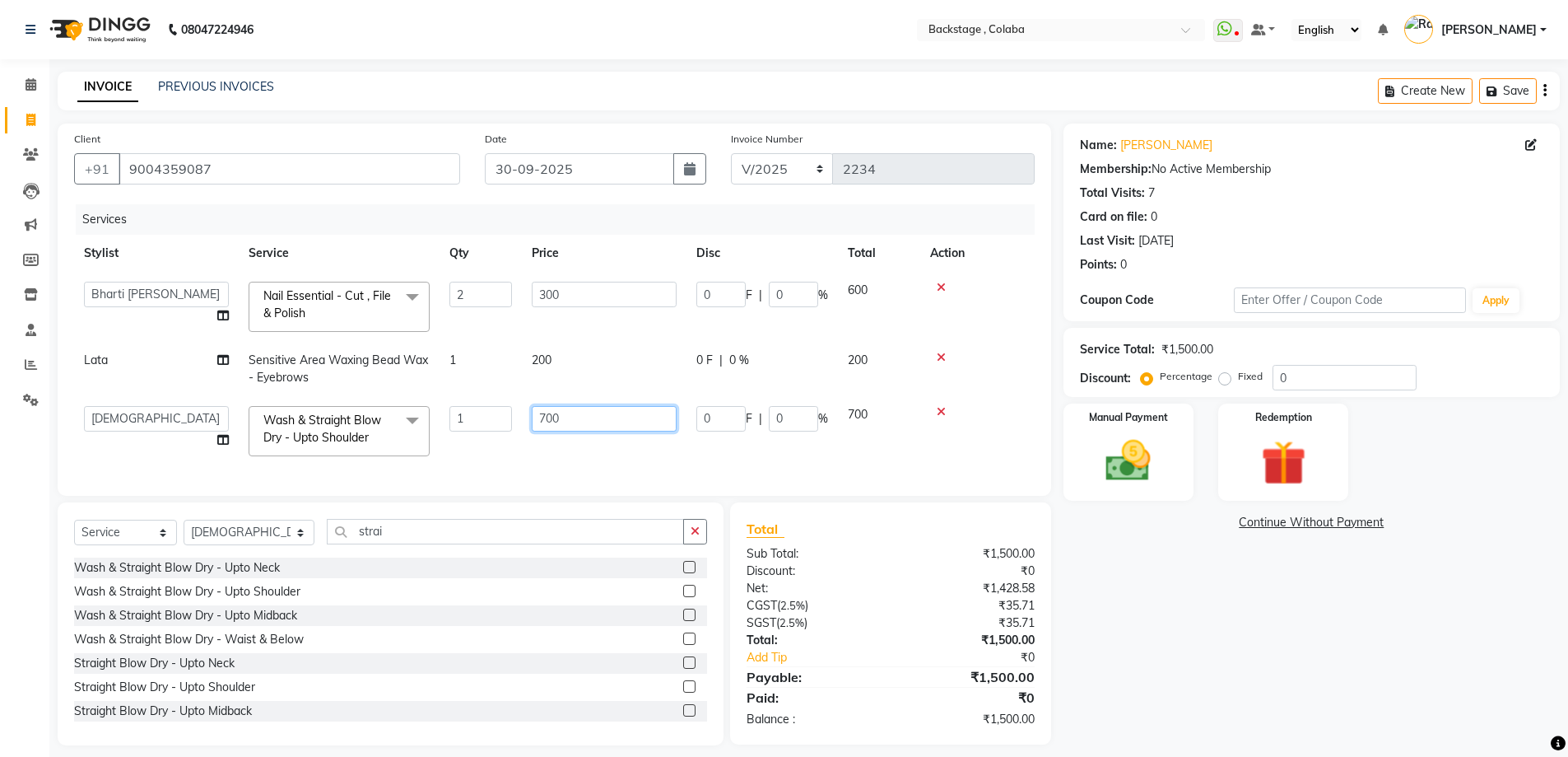
drag, startPoint x: 632, startPoint y: 405, endPoint x: 497, endPoint y: 404, distance: 135.0
click at [497, 404] on tr "Backstage Bharti Nitesh Gohar Jayesh Anil Karekar Kalavati Sharma Kalindi Joshi…" at bounding box center [554, 431] width 960 height 70
type input "6"
type input "700"
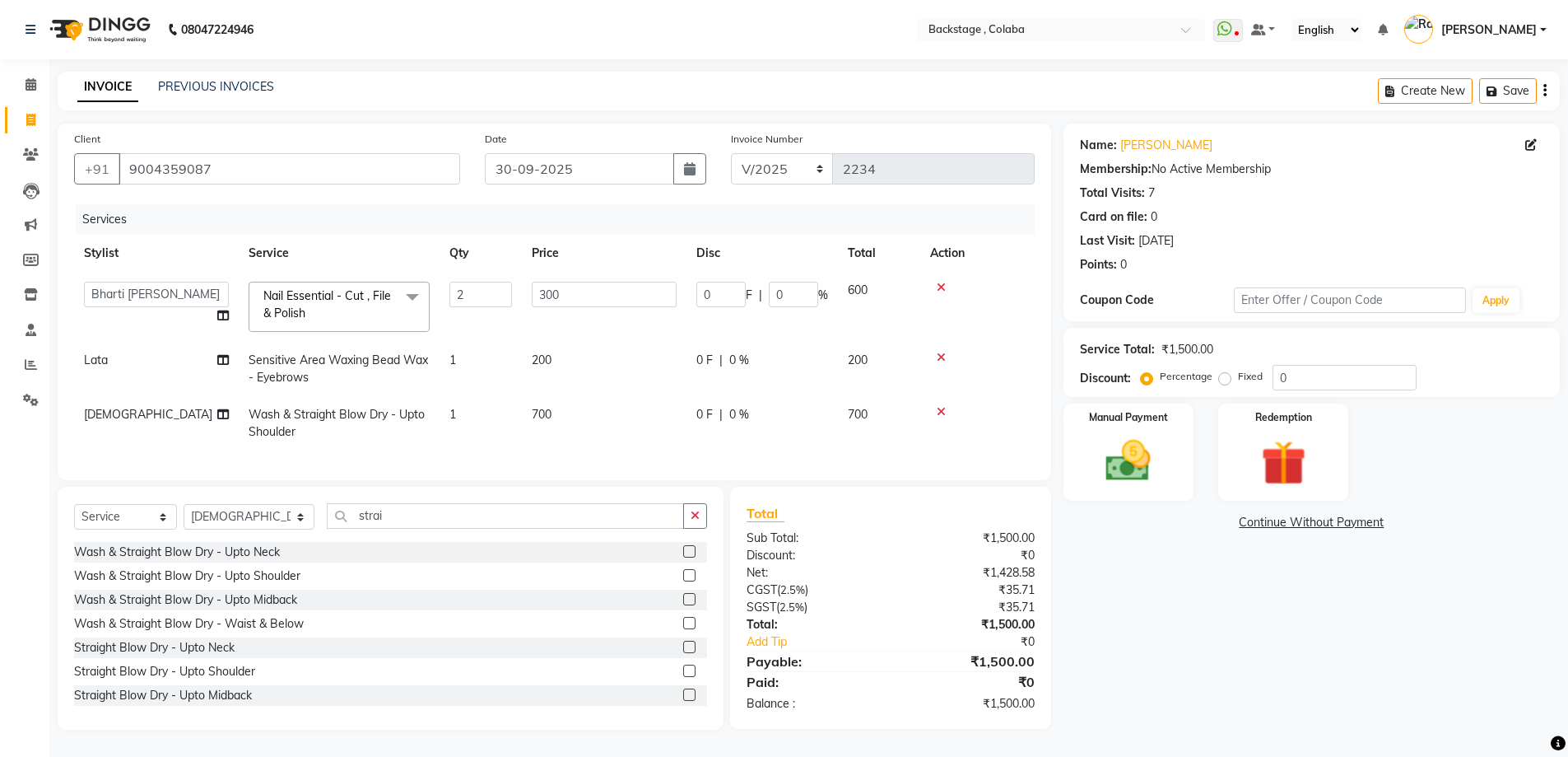
click at [1269, 598] on div "Name: Zenobia Sanjana Membership: No Active Membership Total Visits: 7 Card on …" at bounding box center [1317, 426] width 509 height 606
click at [1178, 469] on div "Manual Payment" at bounding box center [1128, 452] width 136 height 101
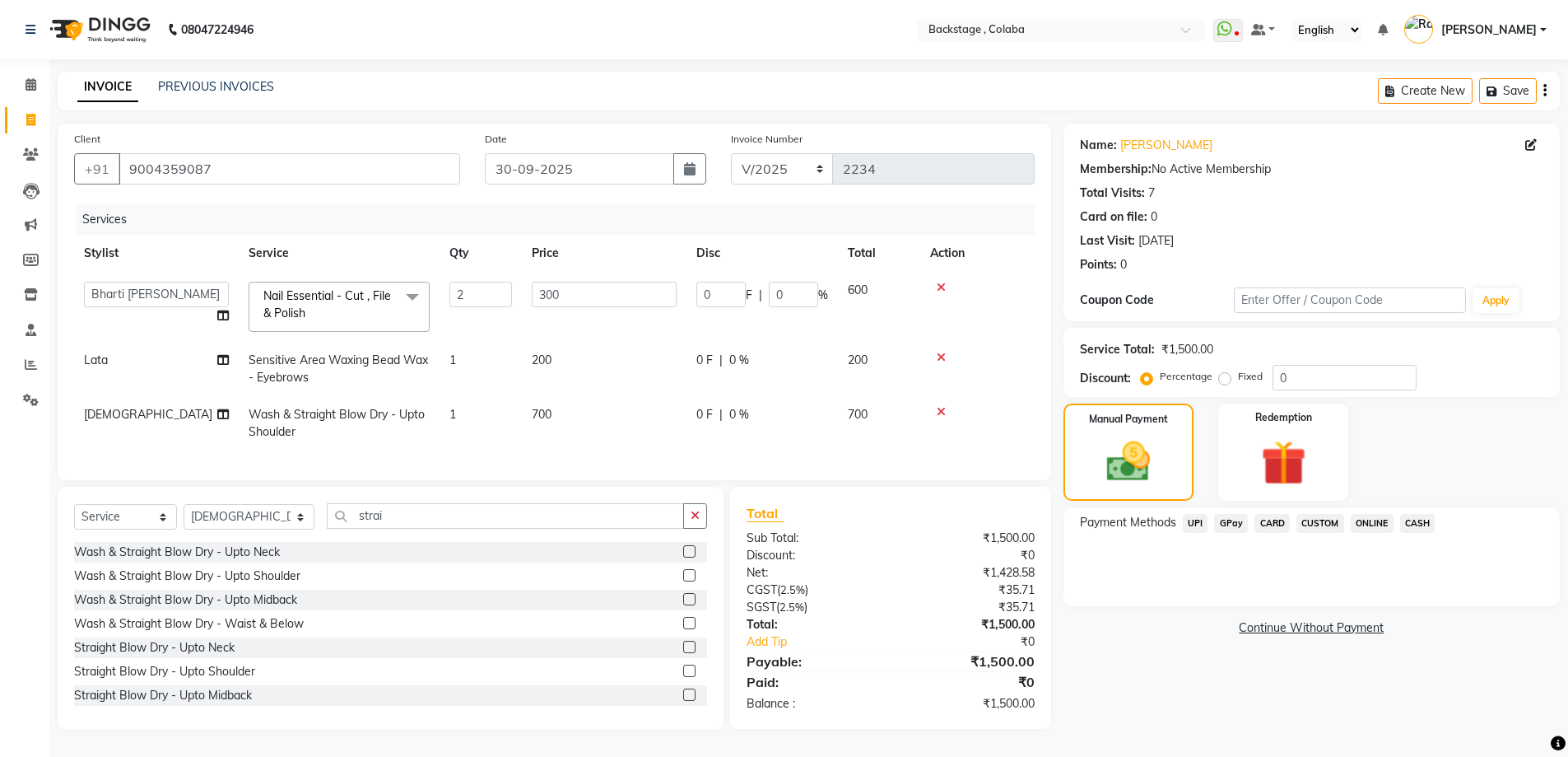
click at [1265, 523] on span "CARD" at bounding box center [1272, 523] width 36 height 19
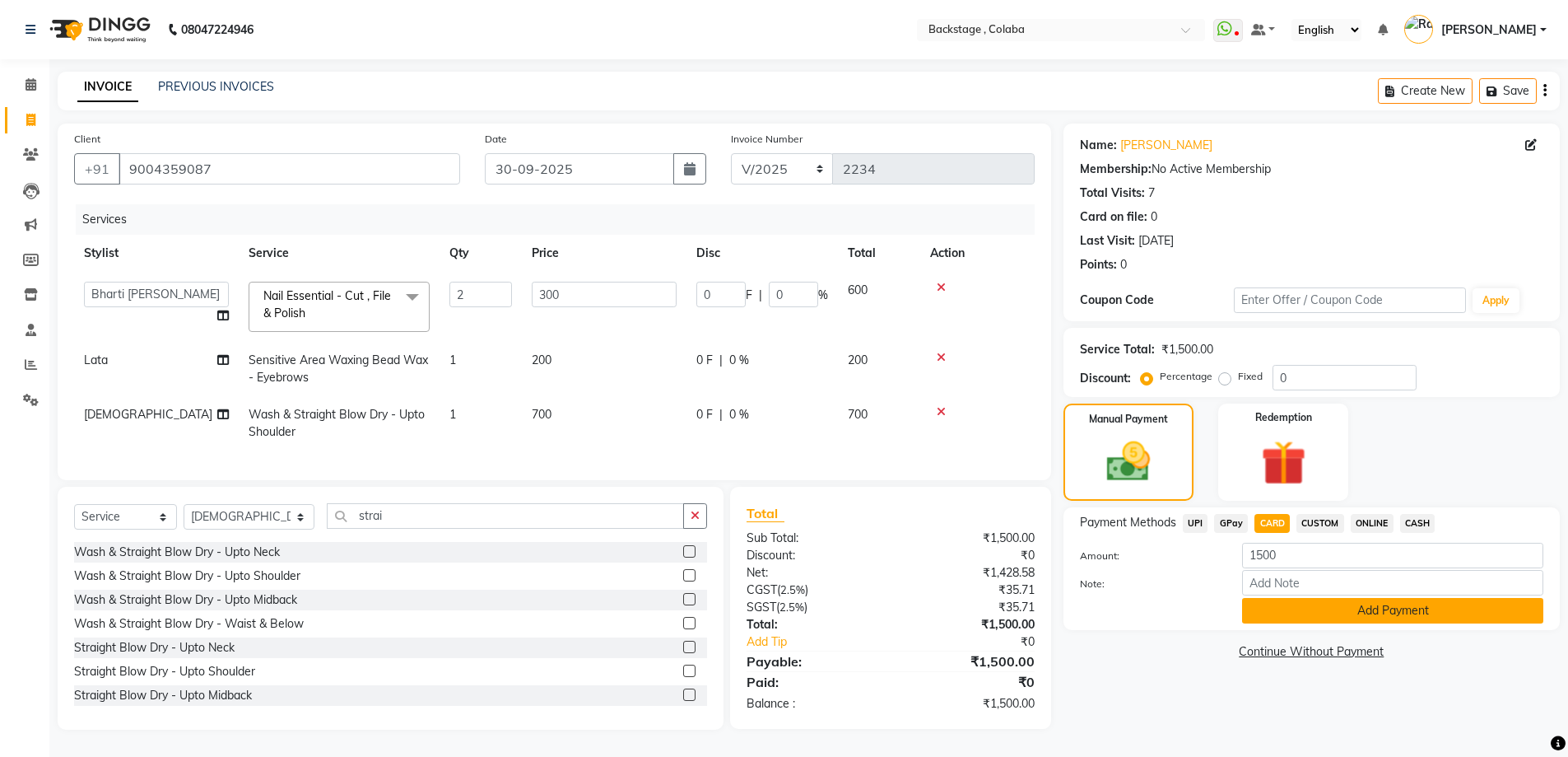
click at [1271, 615] on button "Add Payment" at bounding box center [1392, 611] width 301 height 26
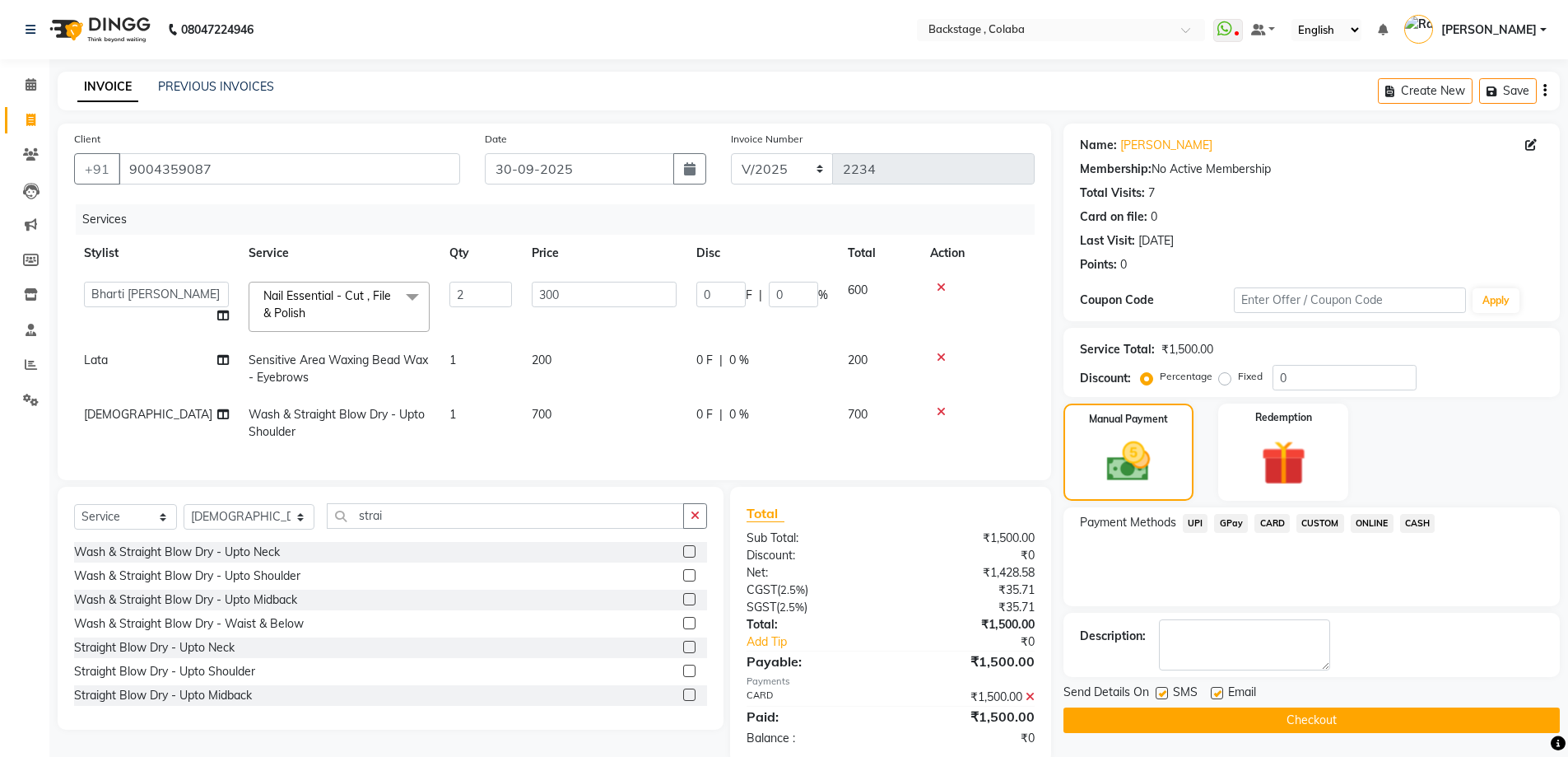
scroll to position [43, 0]
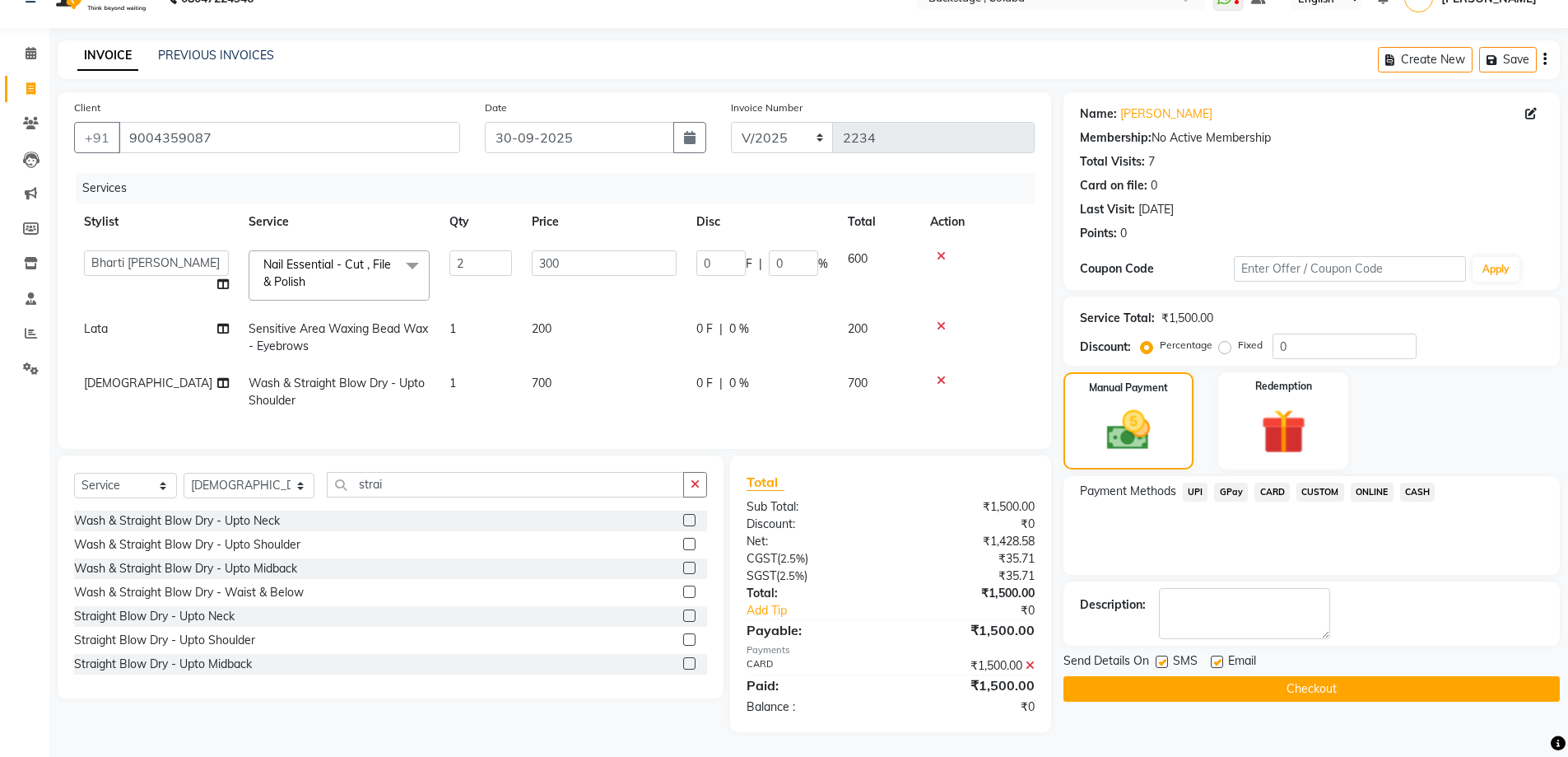
click at [1286, 676] on button "Checkout" at bounding box center [1311, 689] width 496 height 26
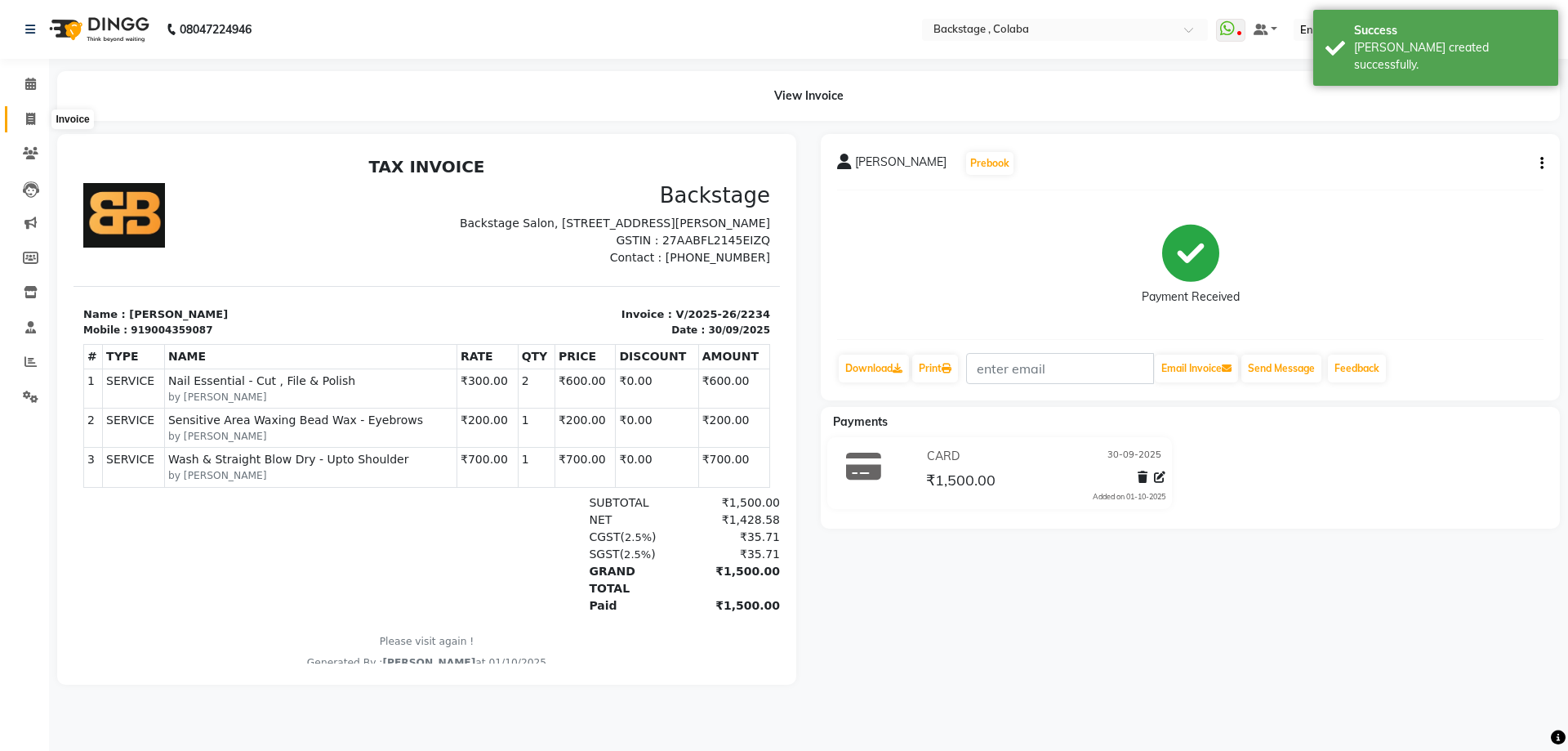
click at [23, 120] on span at bounding box center [31, 120] width 29 height 19
select select "service"
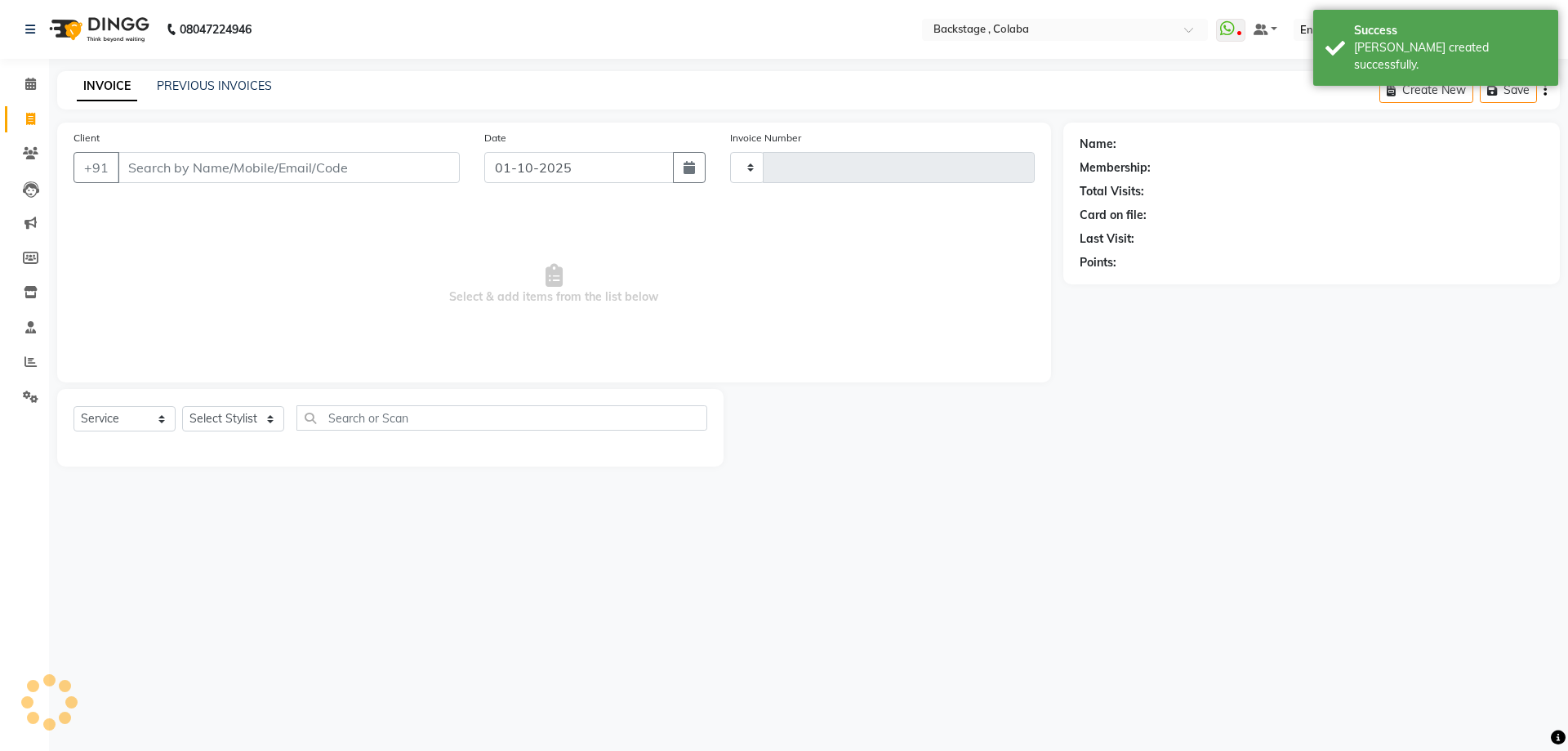
type input "2235"
select select "5451"
click at [679, 164] on button "button" at bounding box center [690, 167] width 32 height 31
select select "10"
select select "2025"
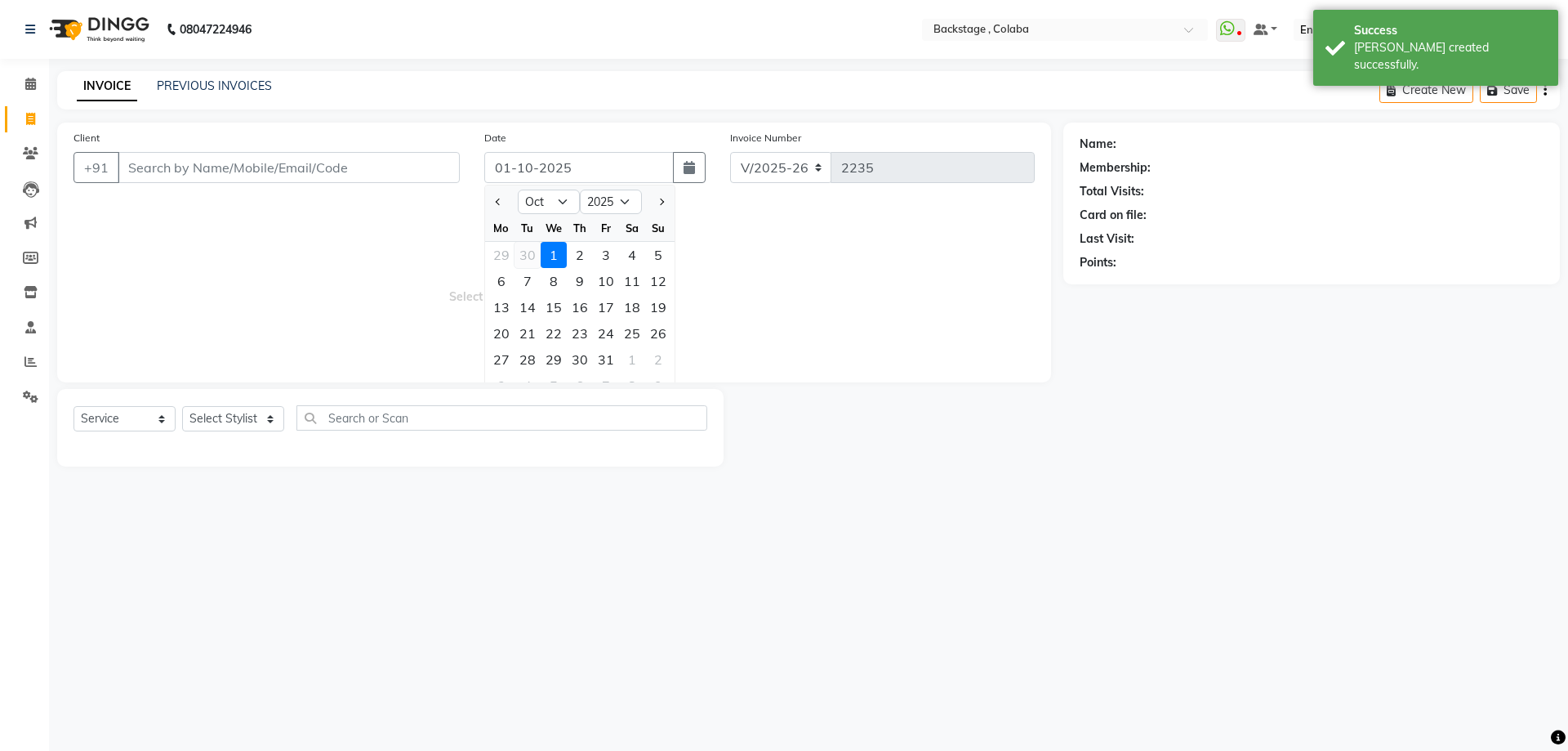
drag, startPoint x: 536, startPoint y: 254, endPoint x: 463, endPoint y: 202, distance: 89.6
click at [535, 253] on div "30" at bounding box center [526, 254] width 26 height 26
type input "30-09-2025"
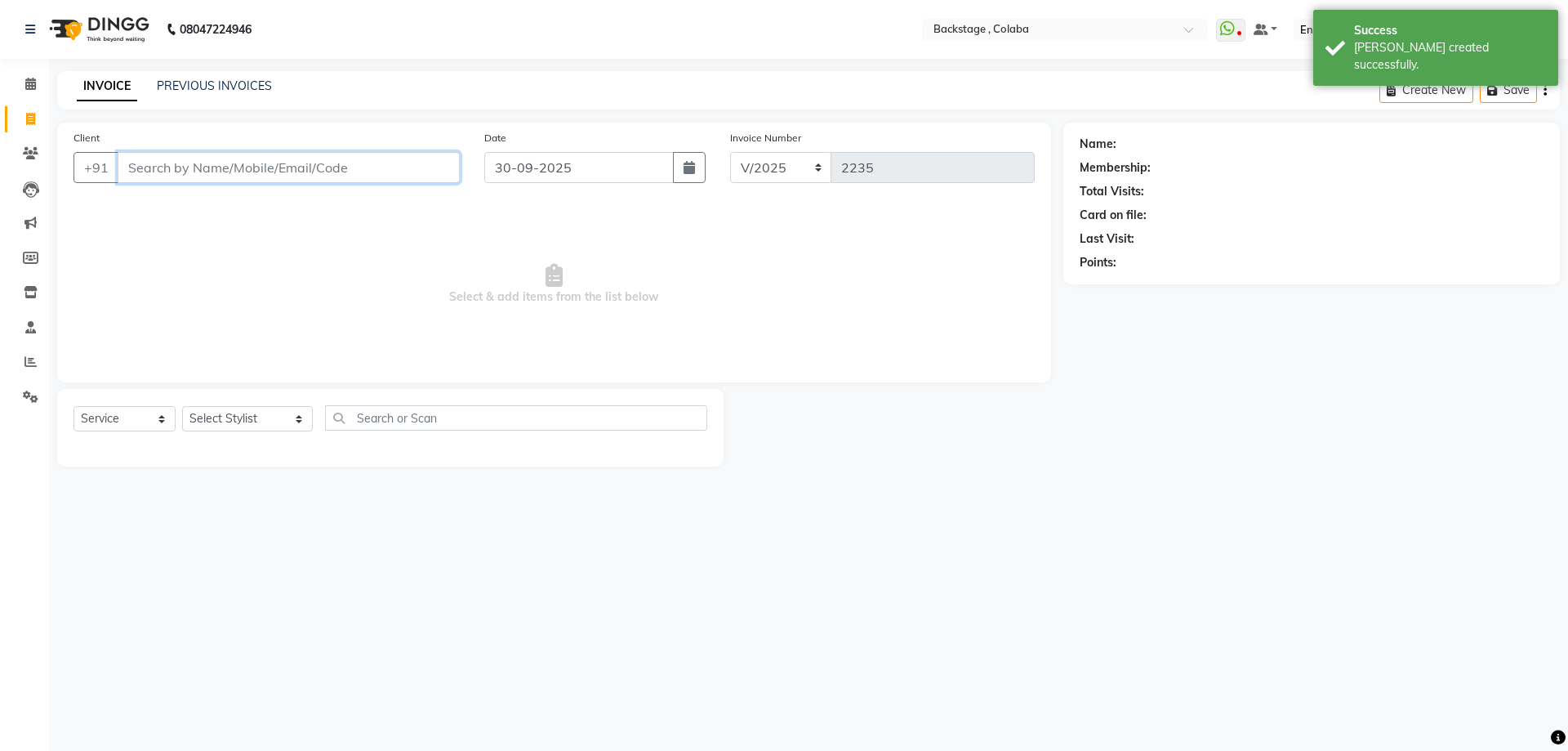
click at [355, 173] on input "Client" at bounding box center [288, 167] width 342 height 31
type input "a"
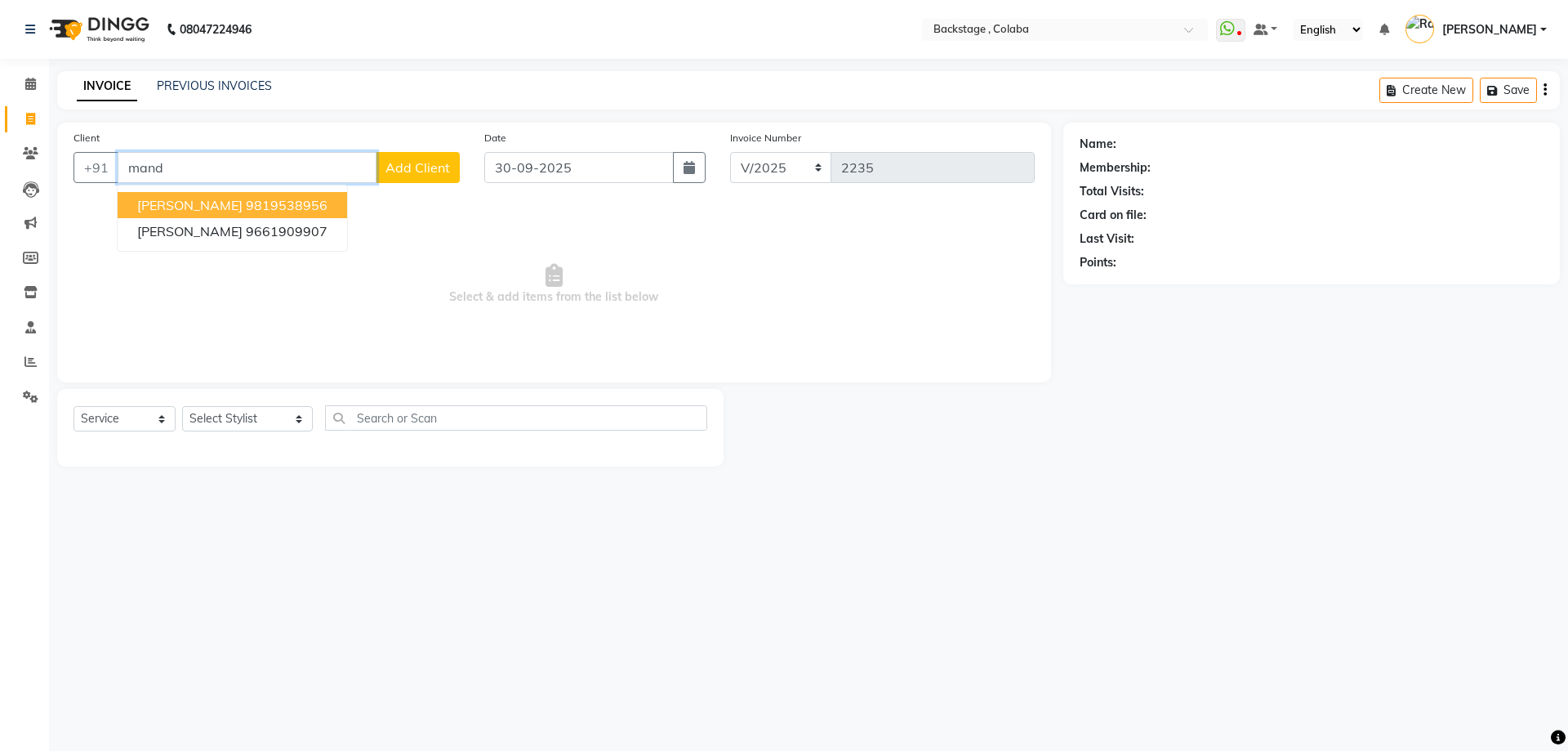
click at [218, 214] on button "Arti Mandre 9819538956" at bounding box center [232, 204] width 230 height 26
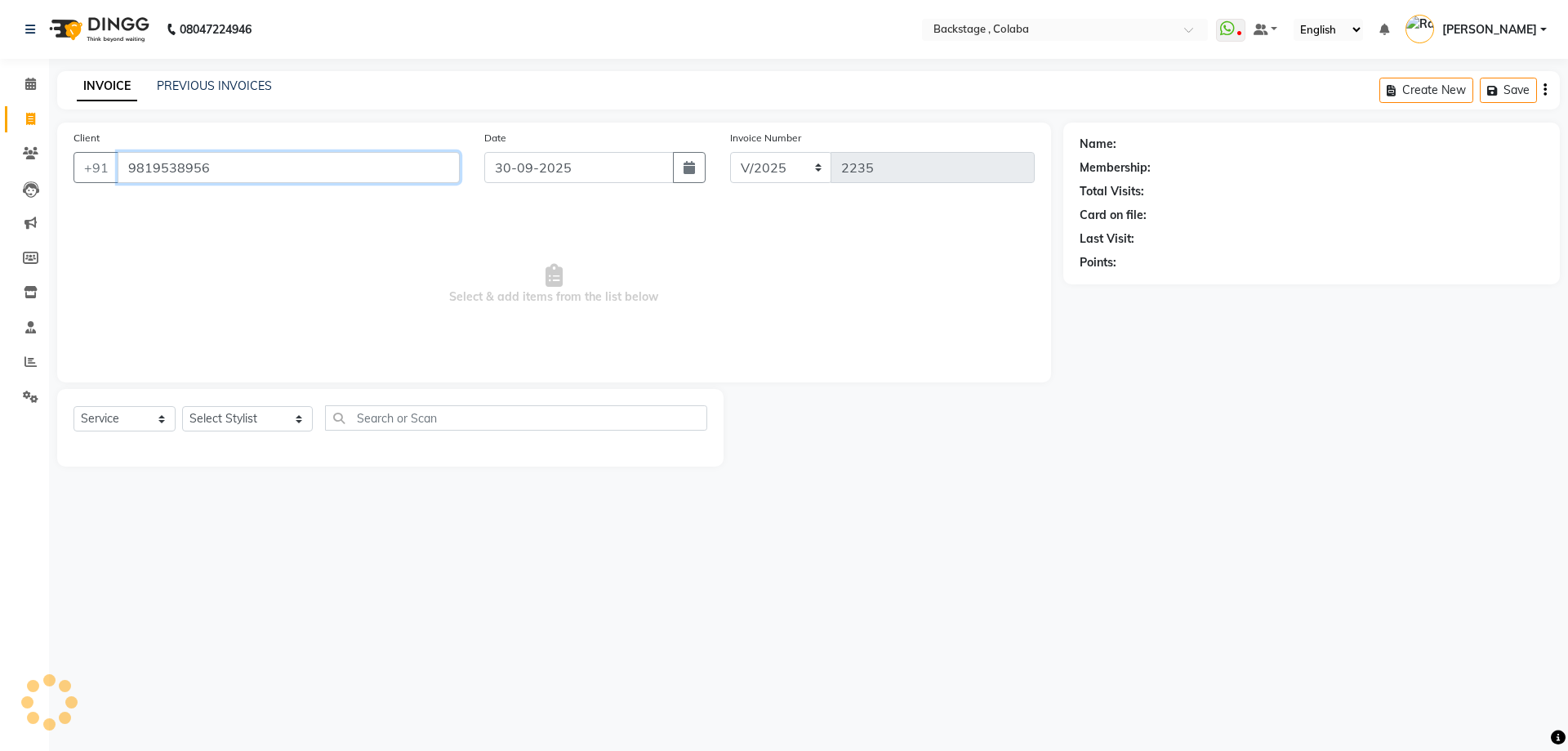
type input "9819538956"
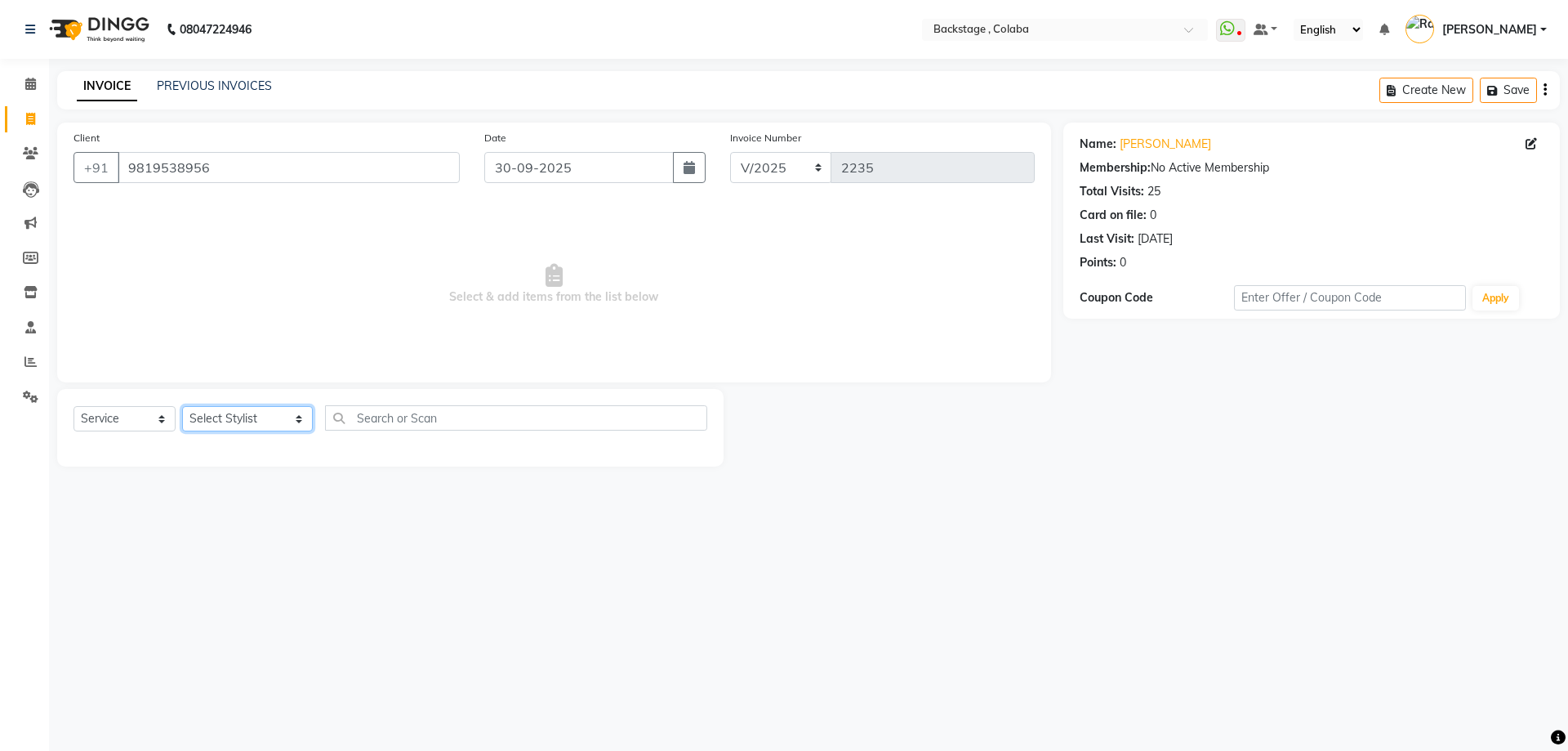
drag, startPoint x: 196, startPoint y: 424, endPoint x: 201, endPoint y: 430, distance: 7.8
click at [196, 424] on select "Select Stylist Backstage Bharti Nitesh Gohar Jayesh Anil Karekar Kalavati Sharm…" at bounding box center [247, 419] width 131 height 26
select select "59642"
click at [182, 407] on select "Select Stylist Backstage Bharti Nitesh Gohar Jayesh Anil Karekar Kalavati Sharm…" at bounding box center [247, 419] width 131 height 26
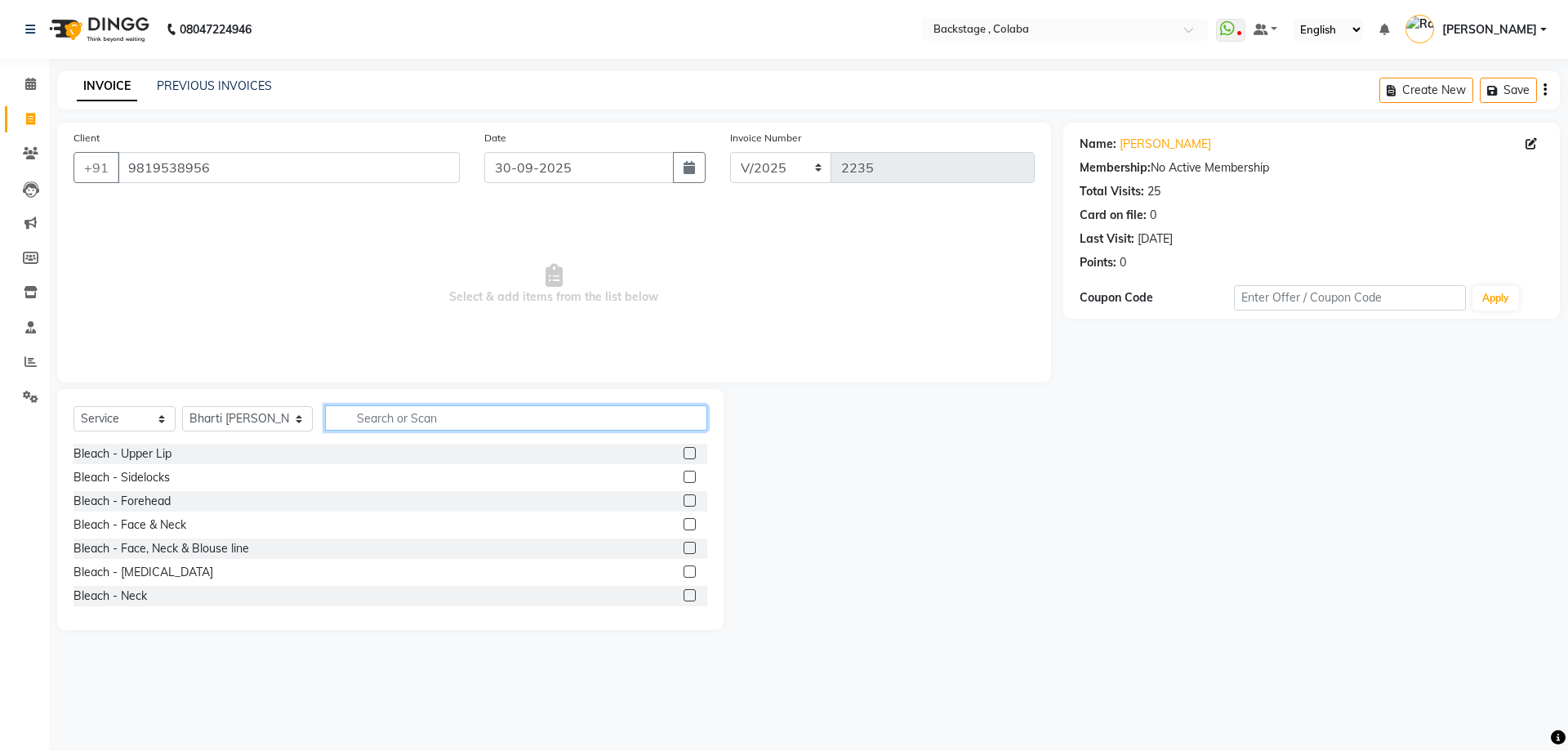
click at [375, 424] on input "text" at bounding box center [516, 418] width 382 height 26
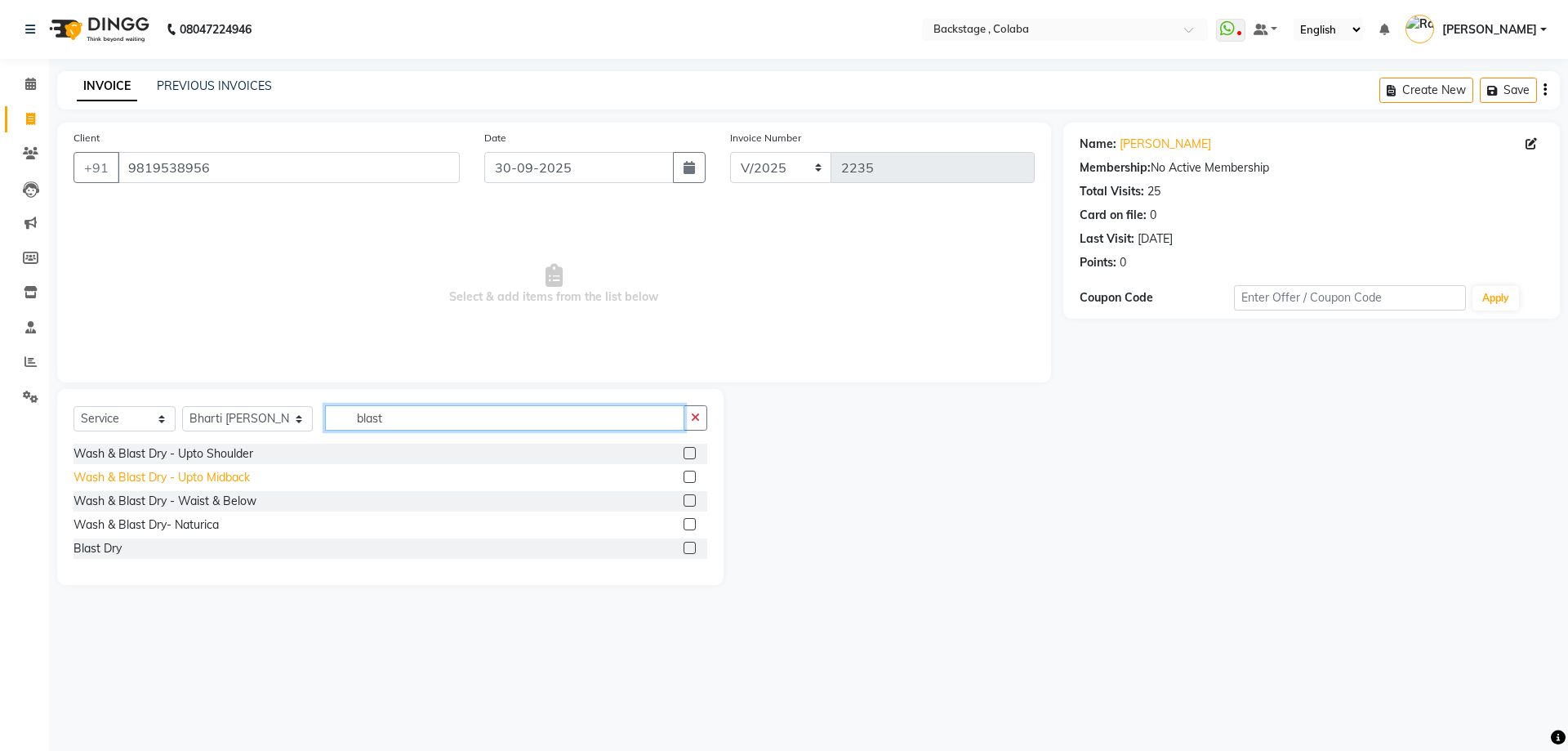
type input "blast"
click at [224, 476] on div "Wash & Blast Dry - Upto Midback" at bounding box center [161, 477] width 176 height 17
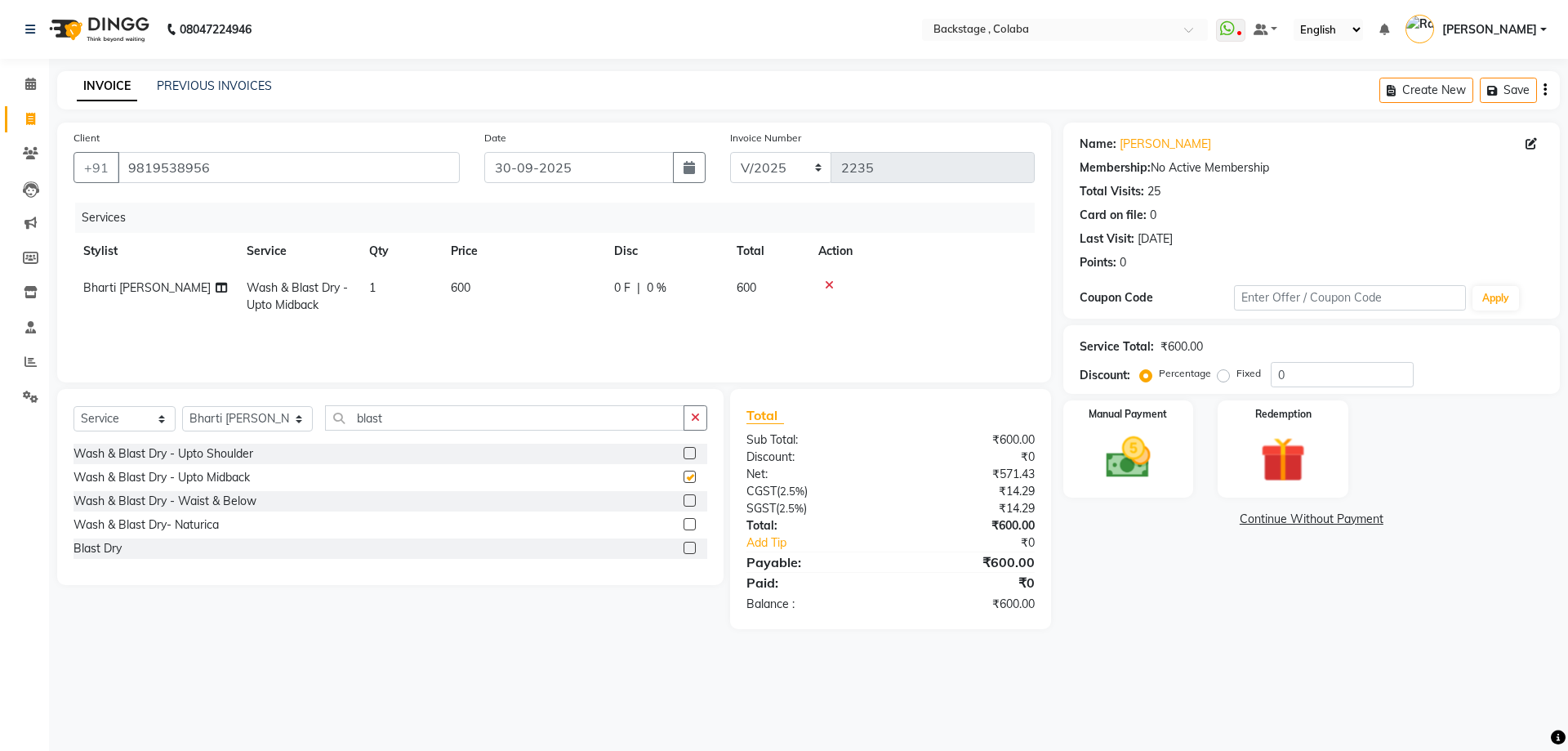
checkbox input "false"
click at [534, 313] on td "600" at bounding box center [522, 297] width 163 height 54
select select "59642"
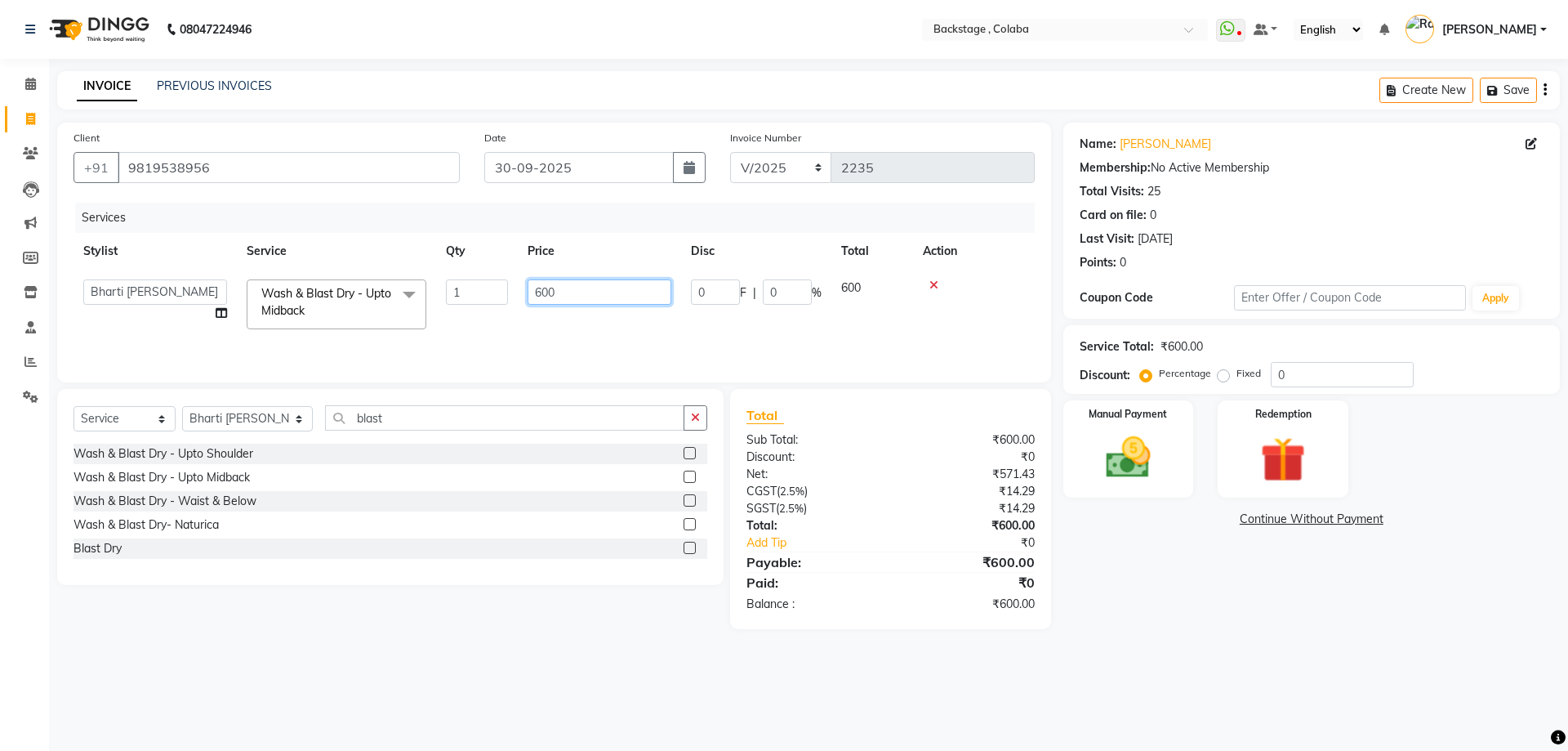
drag, startPoint x: 601, startPoint y: 296, endPoint x: 448, endPoint y: 264, distance: 156.3
click at [448, 264] on table "Stylist Service Qty Price Disc Total Action Backstage Bharti Nitesh Gohar Jayes…" at bounding box center [554, 285] width 961 height 106
type input "550"
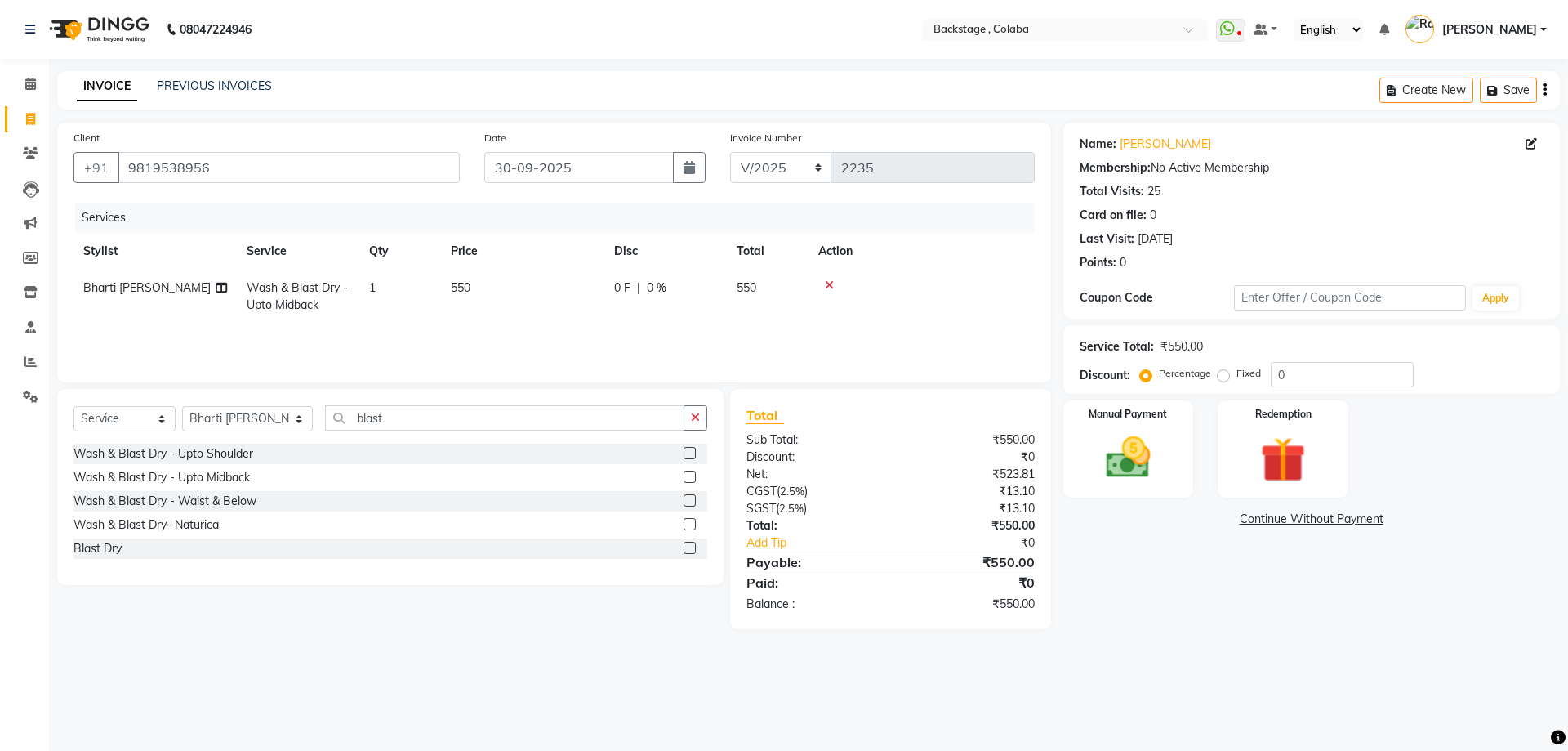
click at [1181, 575] on div "Name: Arti Mandre Membership: No Active Membership Total Visits: 25 Card on fil…" at bounding box center [1317, 375] width 508 height 507
click at [1151, 447] on img at bounding box center [1128, 457] width 76 height 54
click at [1226, 520] on span "GPay" at bounding box center [1229, 520] width 33 height 19
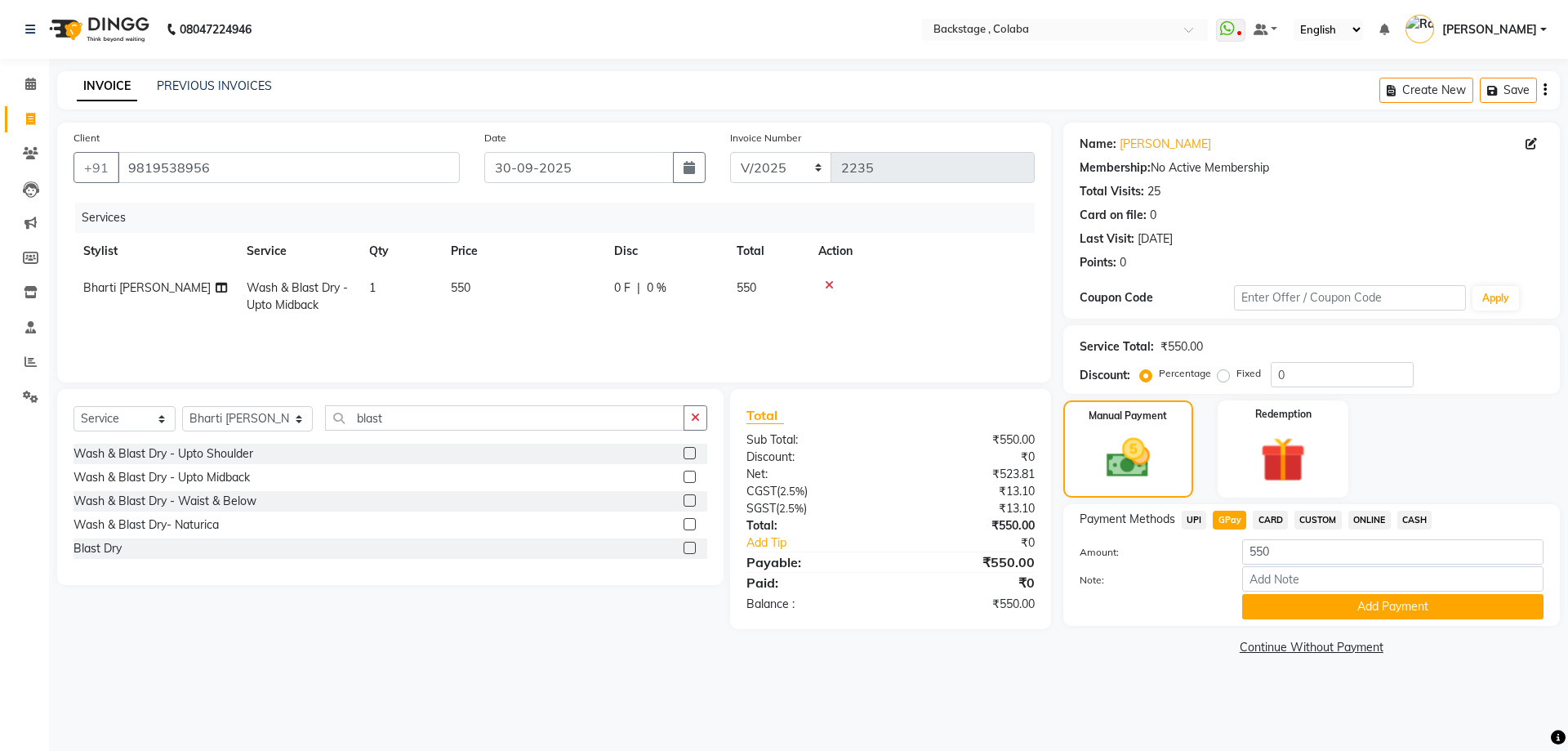
click at [1274, 518] on span "CARD" at bounding box center [1269, 520] width 35 height 19
click at [1299, 615] on button "Add Payment" at bounding box center [1393, 606] width 301 height 26
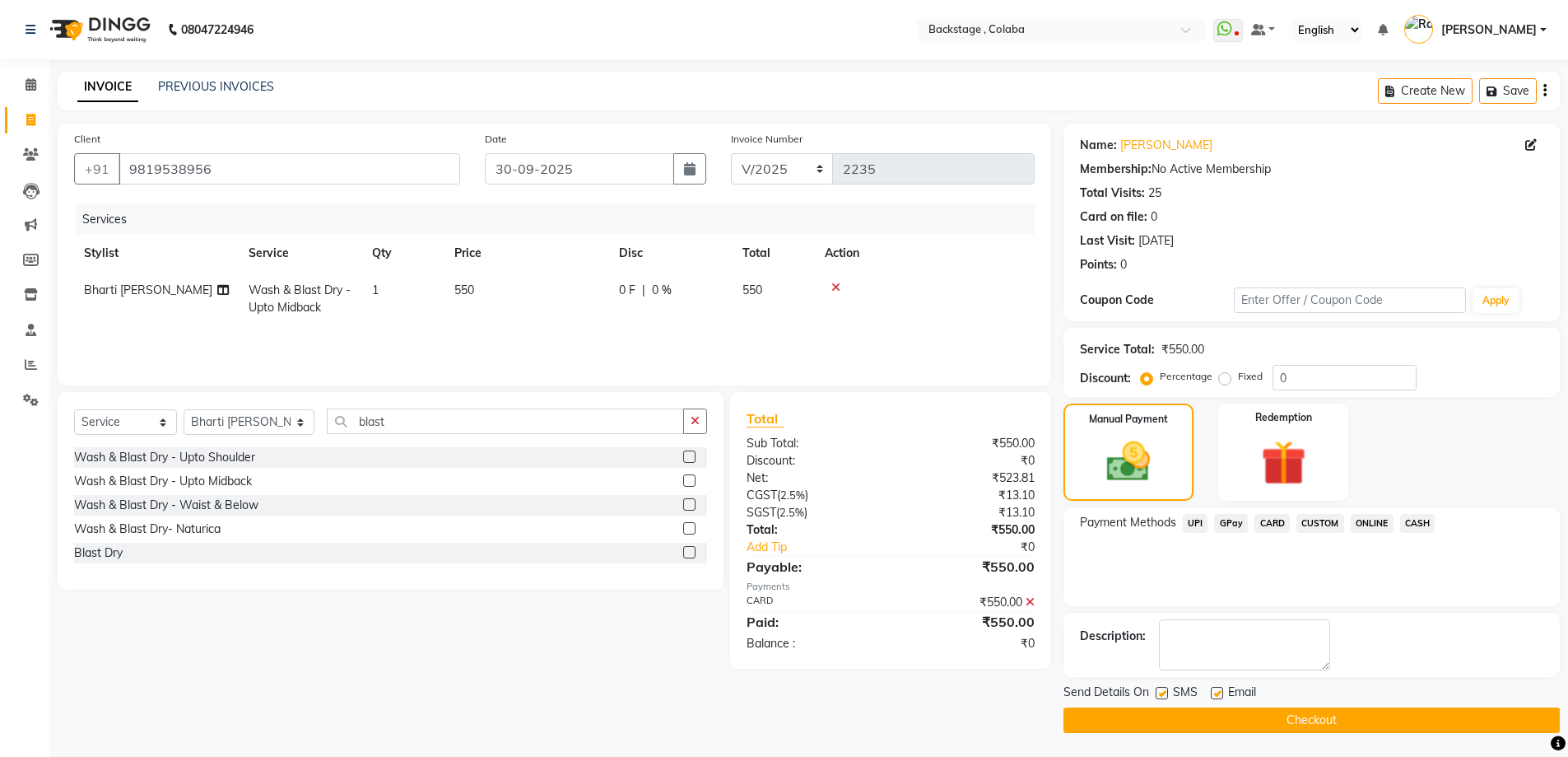
scroll to position [1, 0]
click at [1095, 707] on button "Checkout" at bounding box center [1311, 719] width 496 height 26
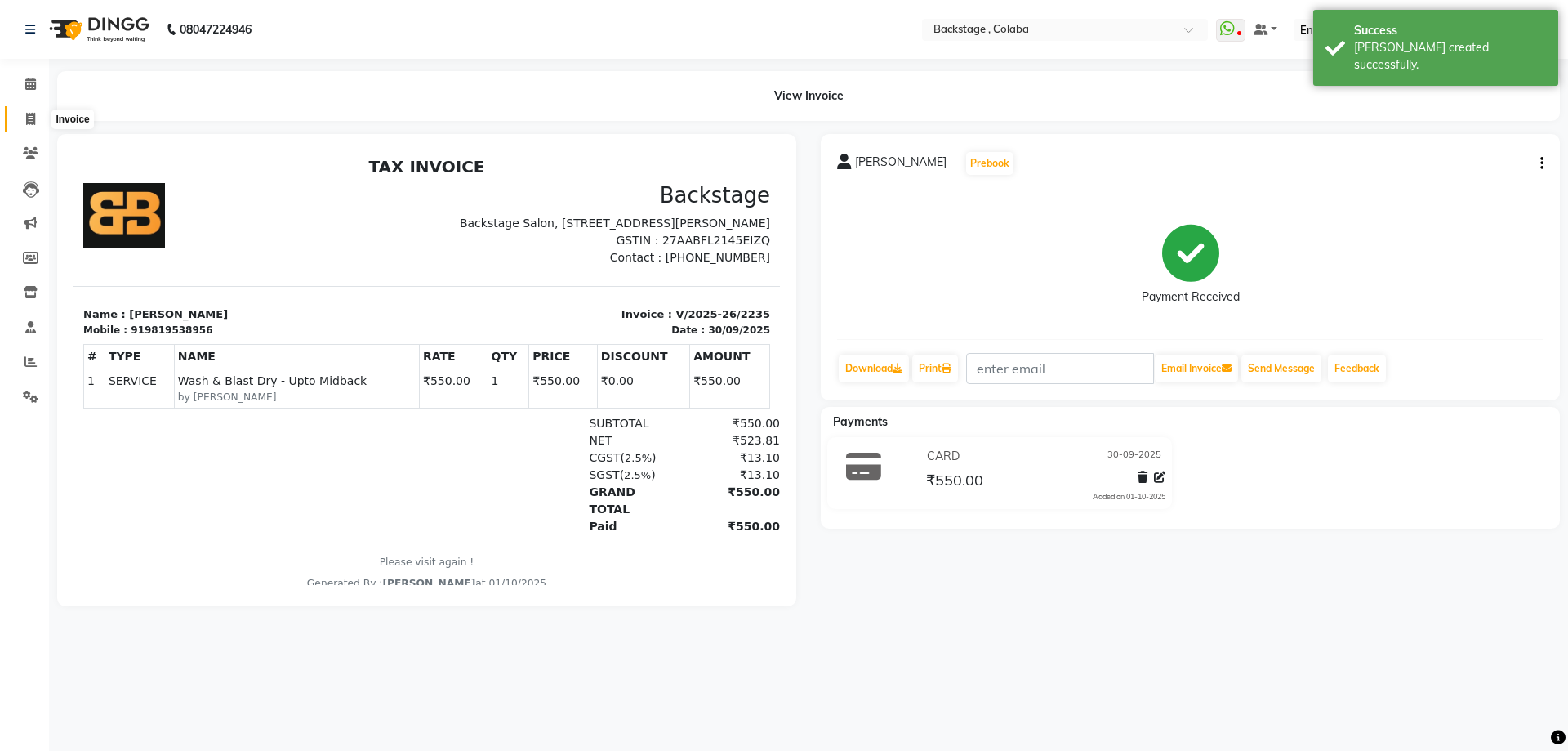
click at [32, 114] on icon at bounding box center [30, 118] width 9 height 12
select select "service"
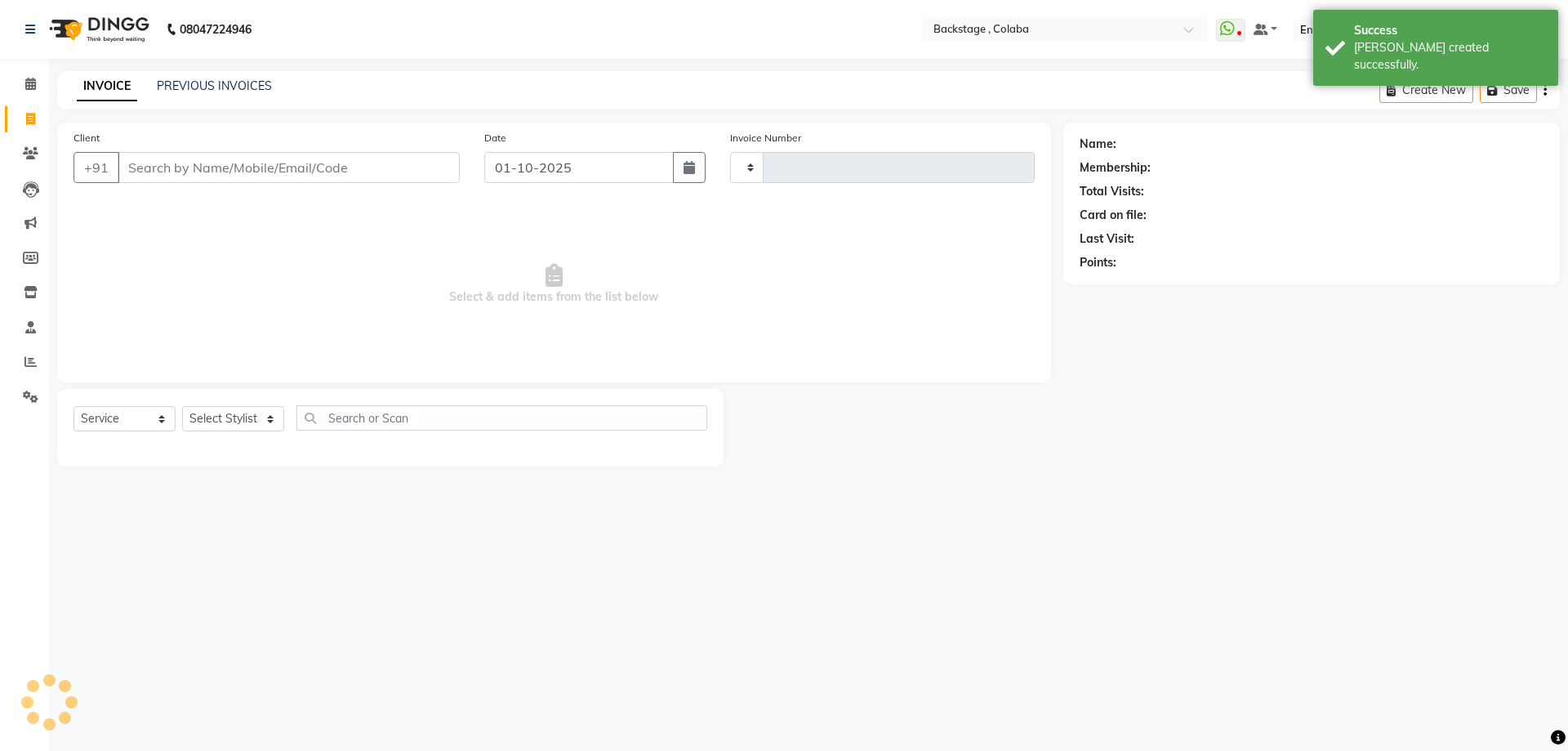
click at [315, 164] on input "Client" at bounding box center [288, 167] width 342 height 31
type input "2236"
select select "5451"
click at [289, 179] on input "lubi" at bounding box center [246, 167] width 258 height 31
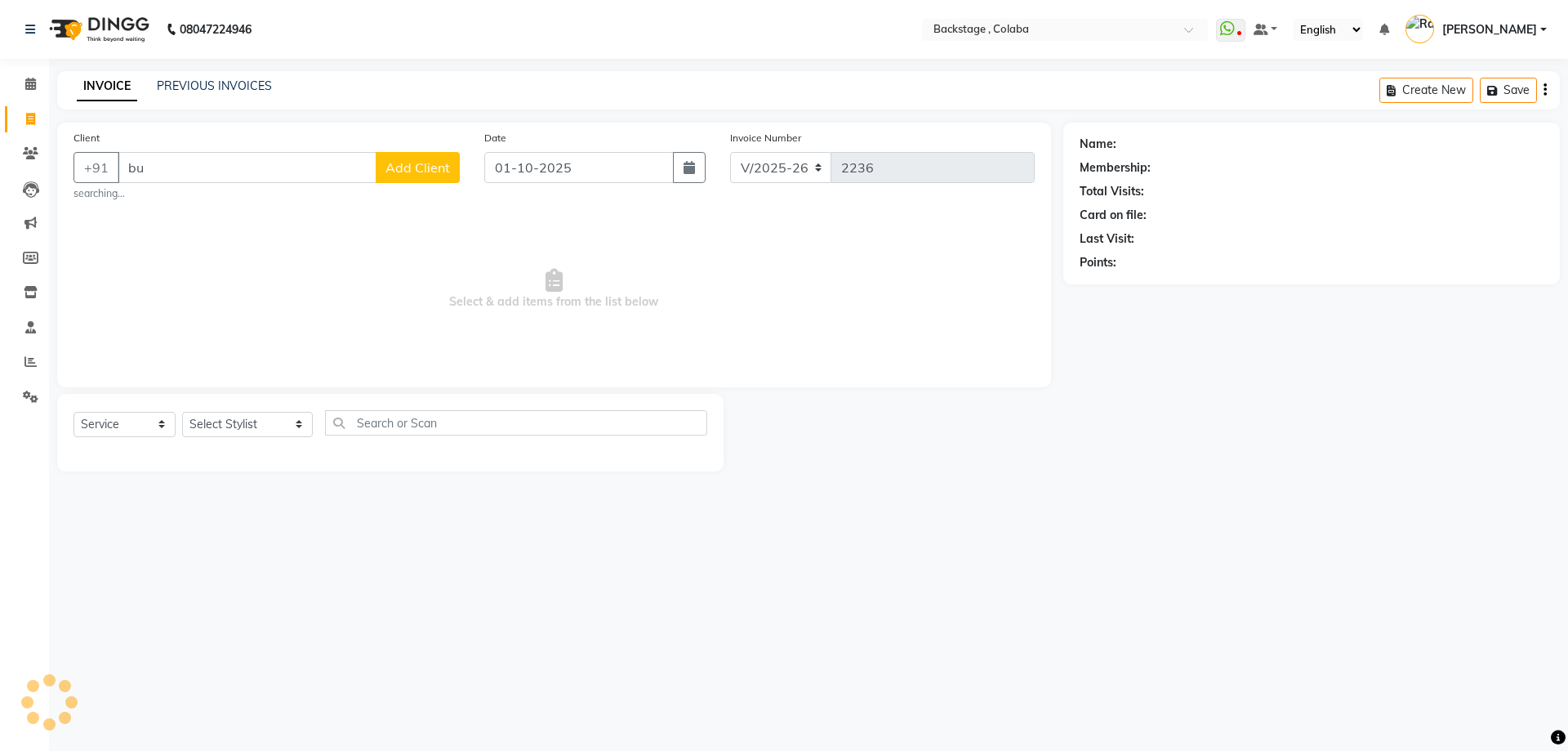
type input "b"
click at [159, 212] on span "Lubaina" at bounding box center [162, 204] width 50 height 16
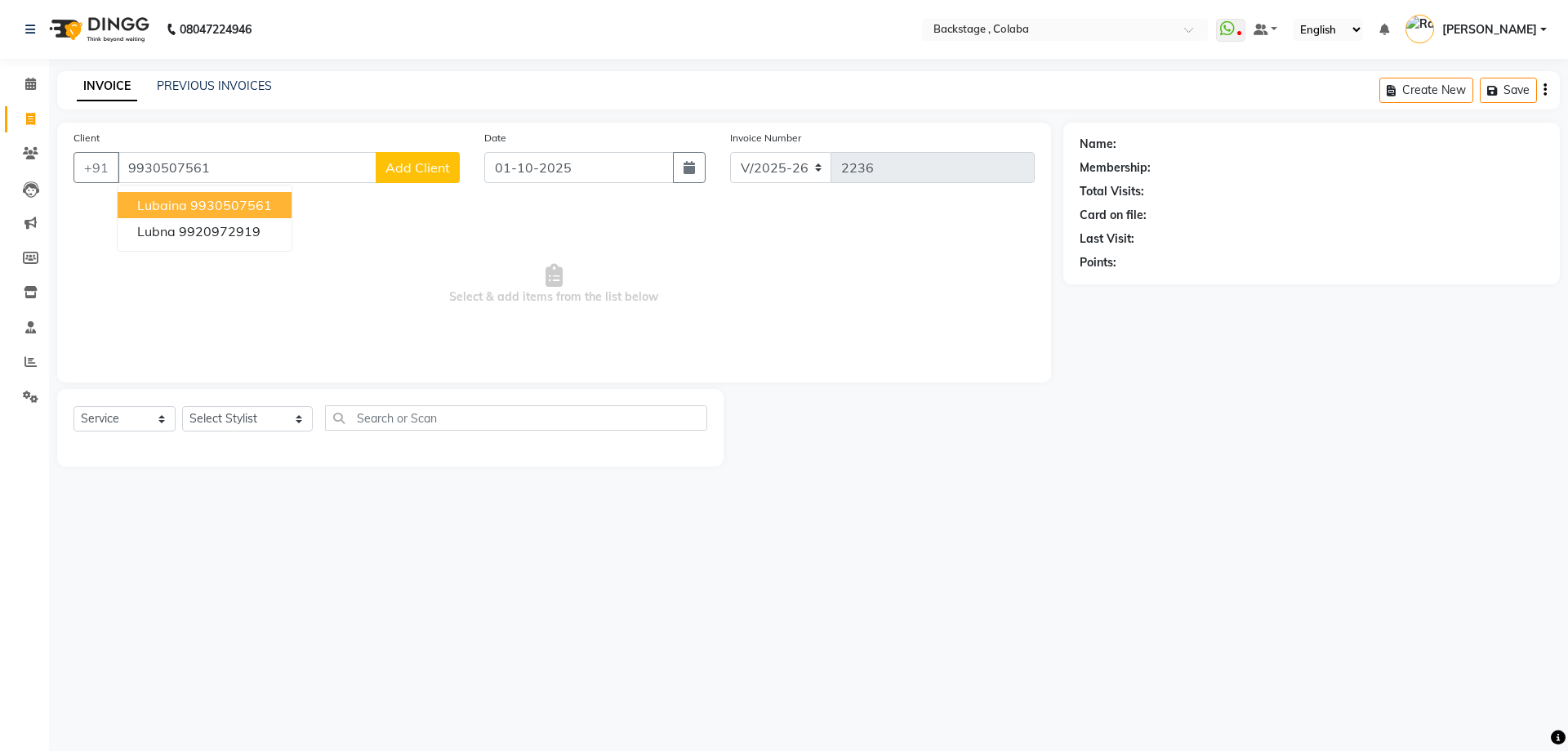
type input "9930507561"
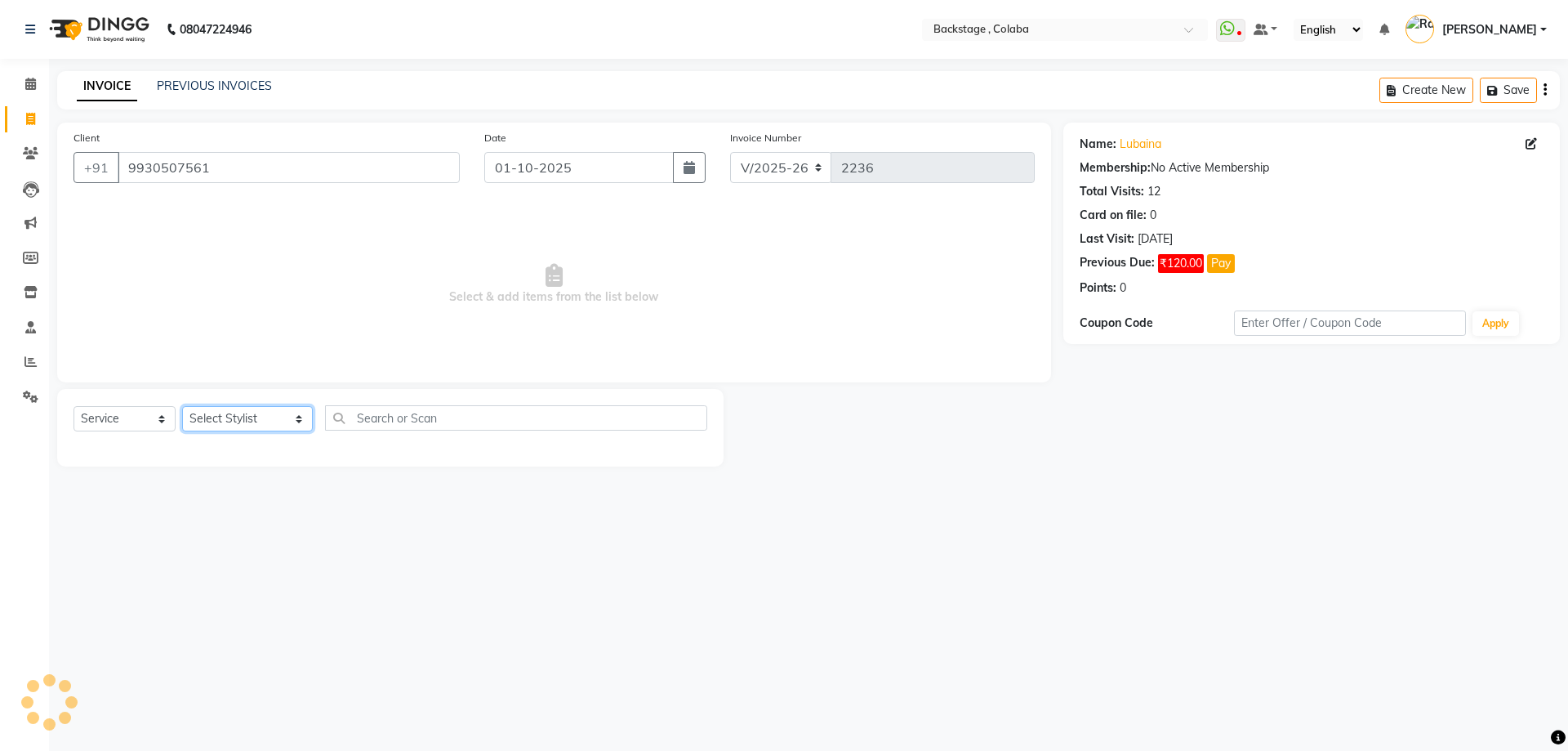
click at [220, 425] on select "Select Stylist Backstage Bharti Nitesh Gohar Jayesh Anil Karekar Kalavati Sharm…" at bounding box center [247, 419] width 131 height 26
select select "47129"
click at [182, 407] on select "Select Stylist Backstage Bharti Nitesh Gohar Jayesh Anil Karekar Kalavati Sharm…" at bounding box center [247, 419] width 131 height 26
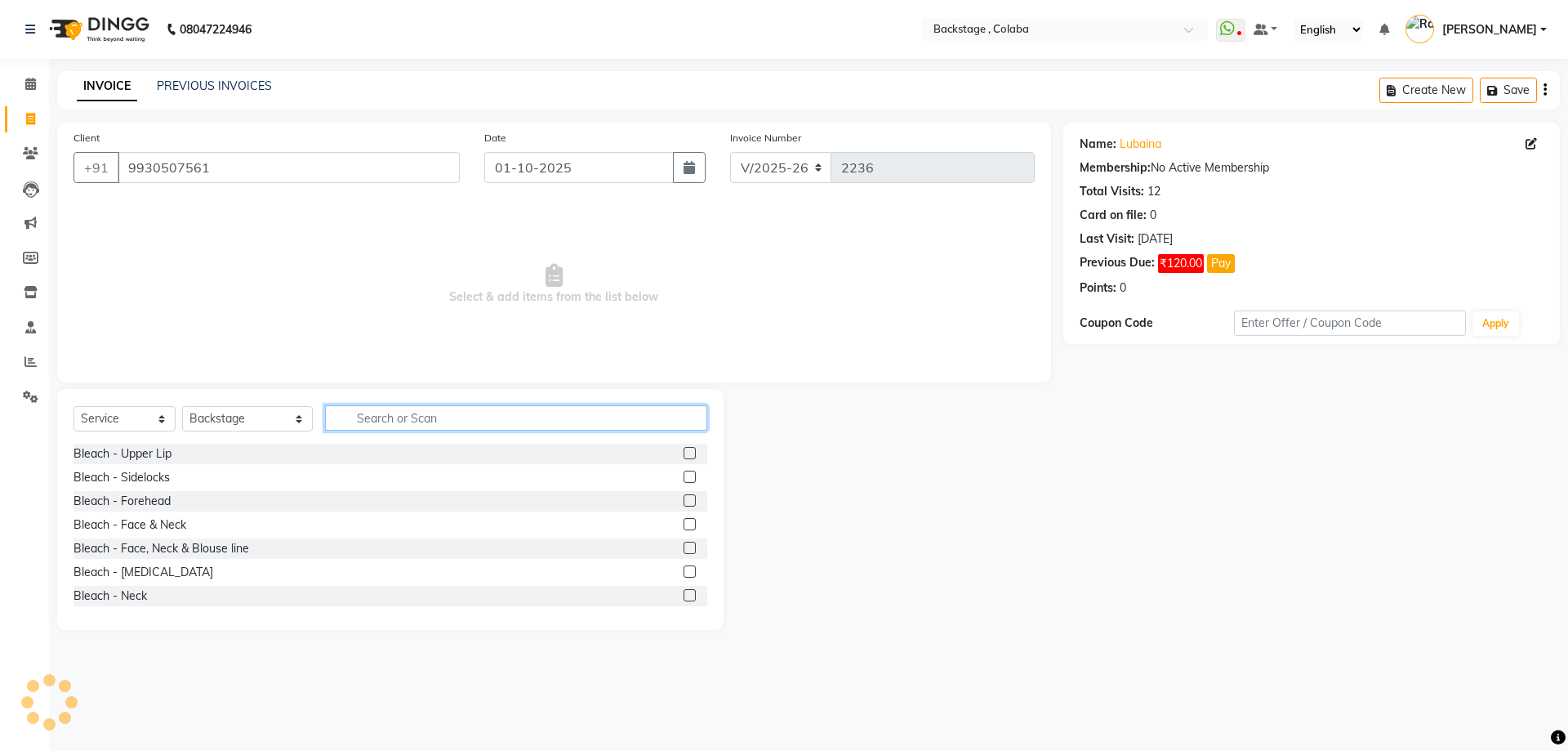
click at [360, 417] on input "text" at bounding box center [516, 418] width 382 height 26
type input "thre"
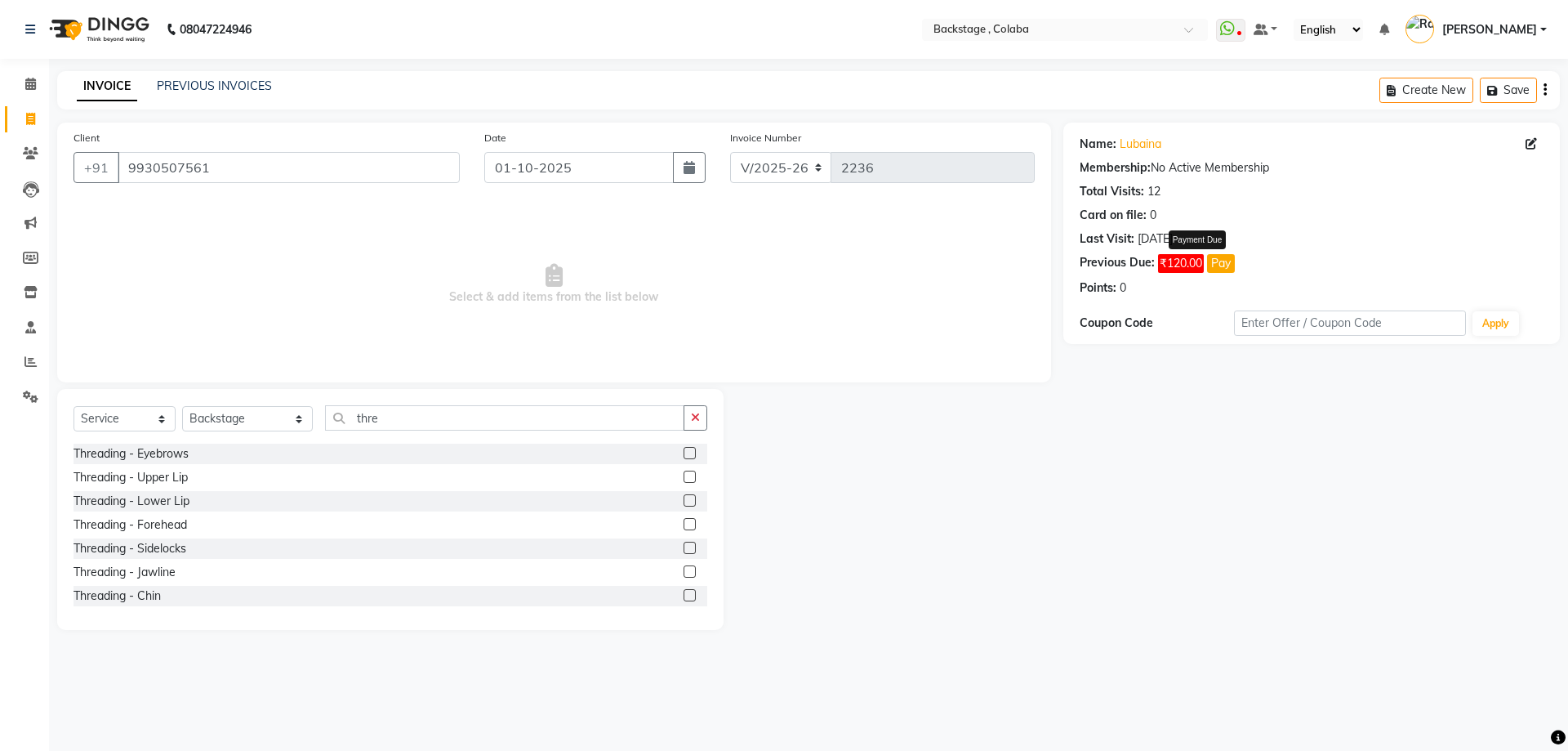
click at [1222, 264] on button "Pay" at bounding box center [1221, 263] width 28 height 19
select select "1"
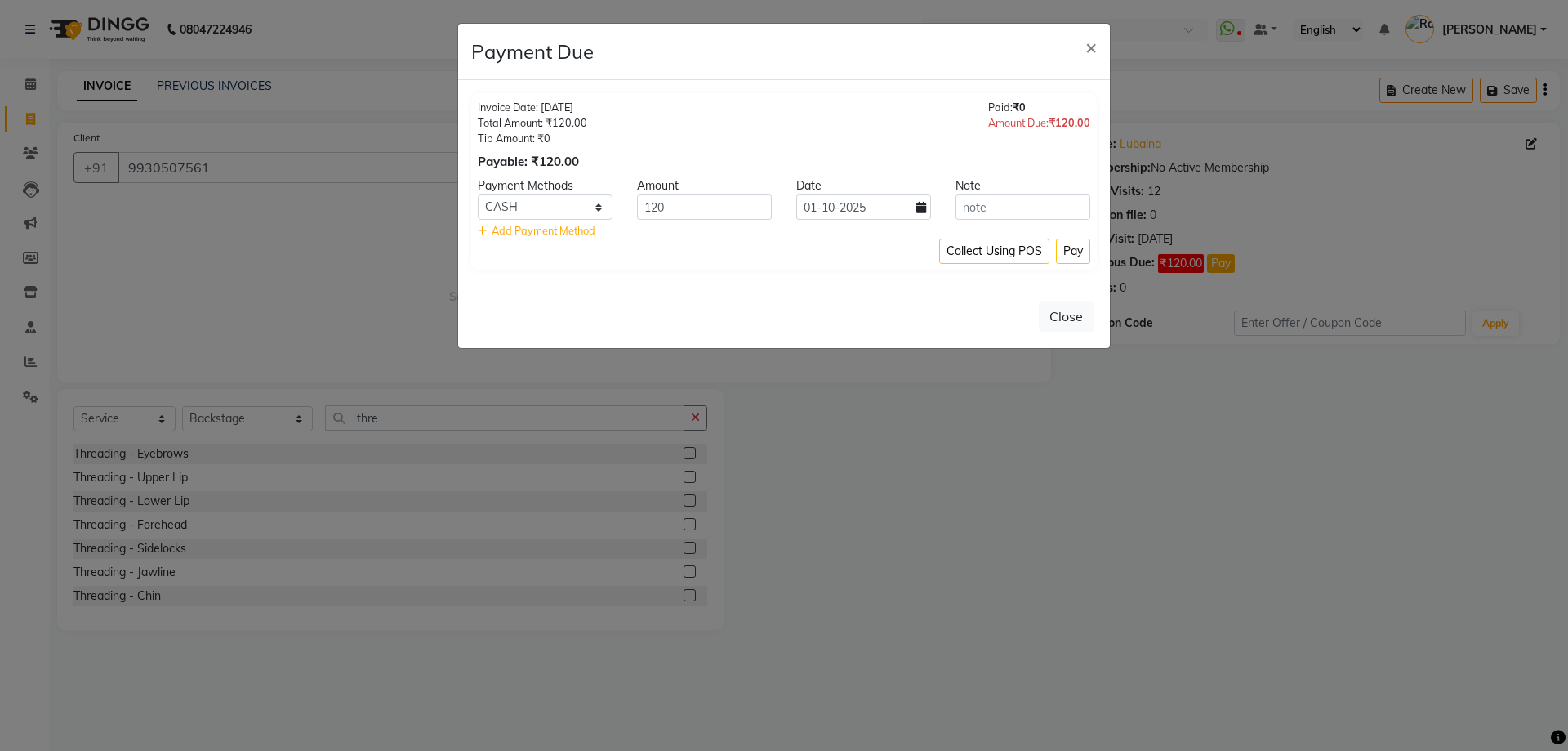
click at [698, 133] on div "Invoice Date: 29-07-2025 Total Amount: ₹120.00 Tip Amount: ₹0 Payable: ₹120.00 …" at bounding box center [784, 135] width 612 height 71
click at [1074, 319] on button "Close" at bounding box center [1065, 316] width 54 height 31
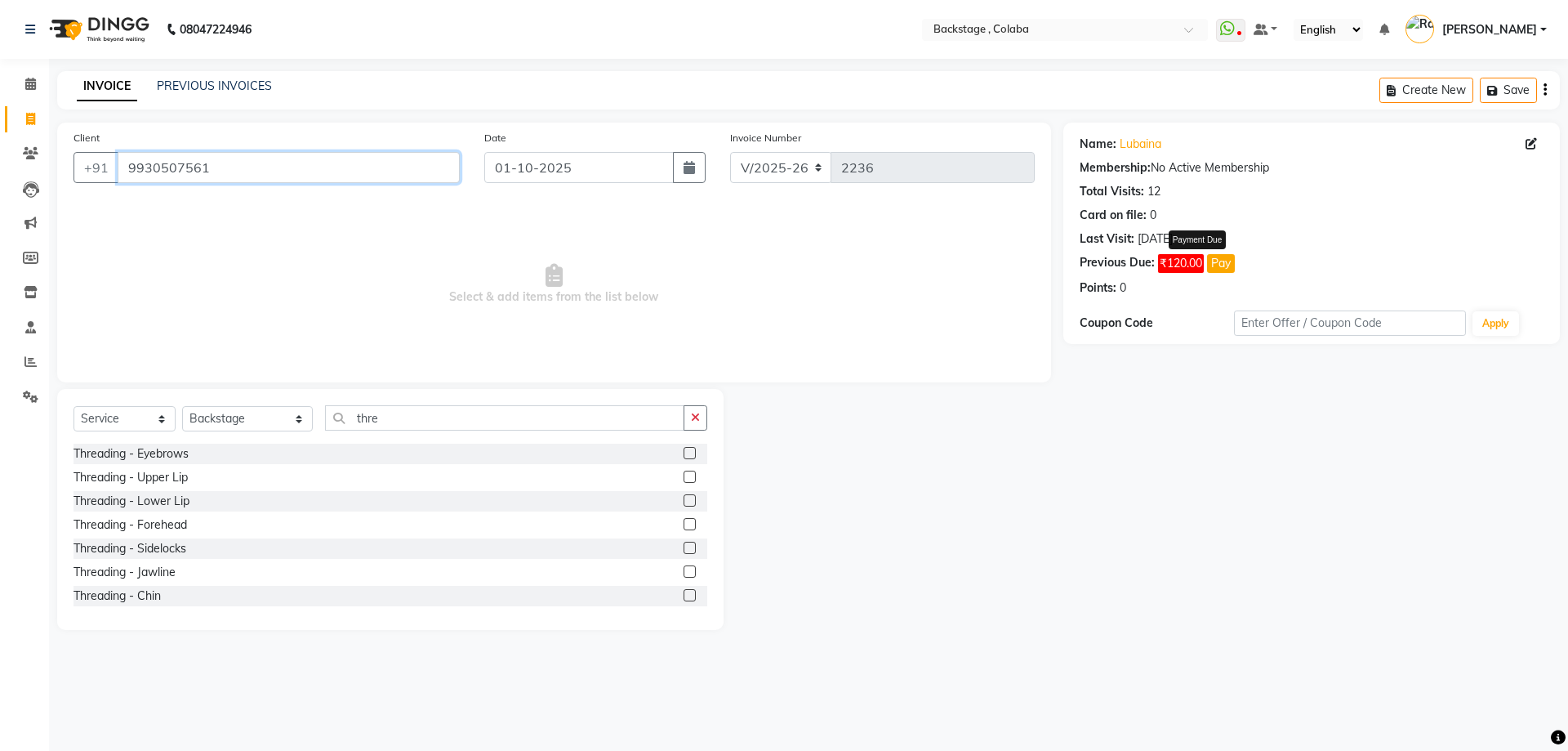
click at [245, 175] on input "9930507561" at bounding box center [288, 167] width 342 height 31
type input "9930507561"
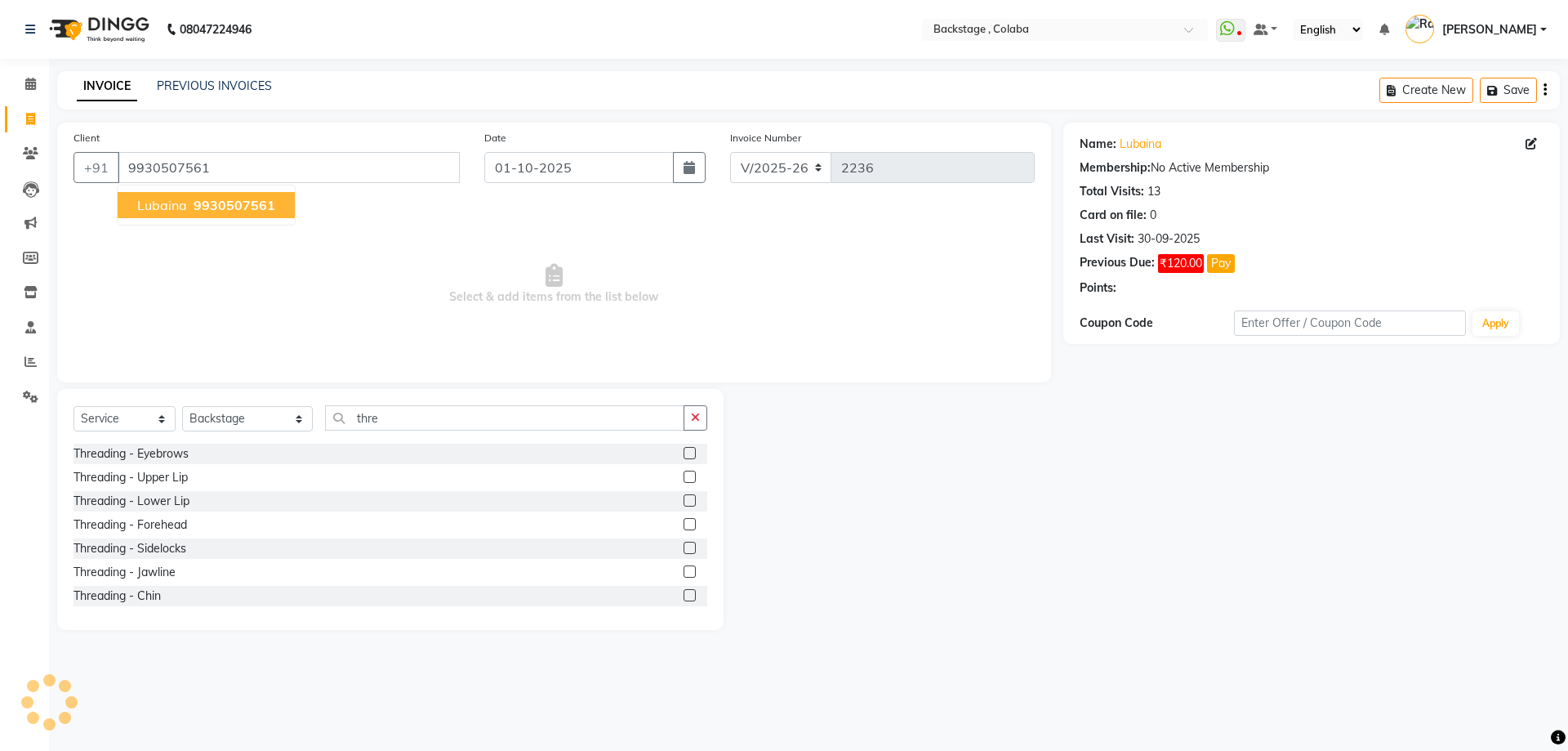
click at [238, 206] on span "9930507561" at bounding box center [235, 204] width 82 height 16
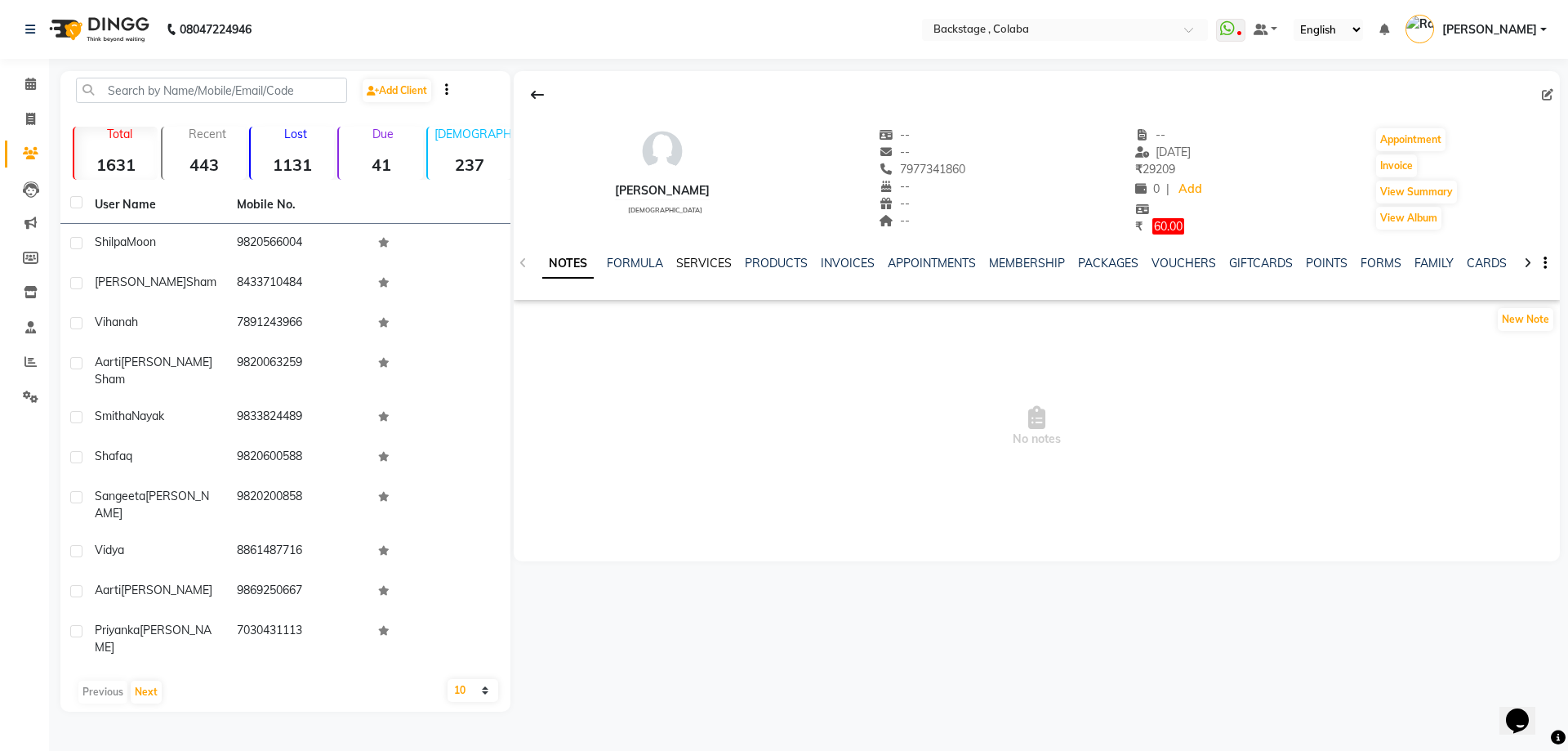
click at [717, 270] on link "SERVICES" at bounding box center [704, 262] width 55 height 14
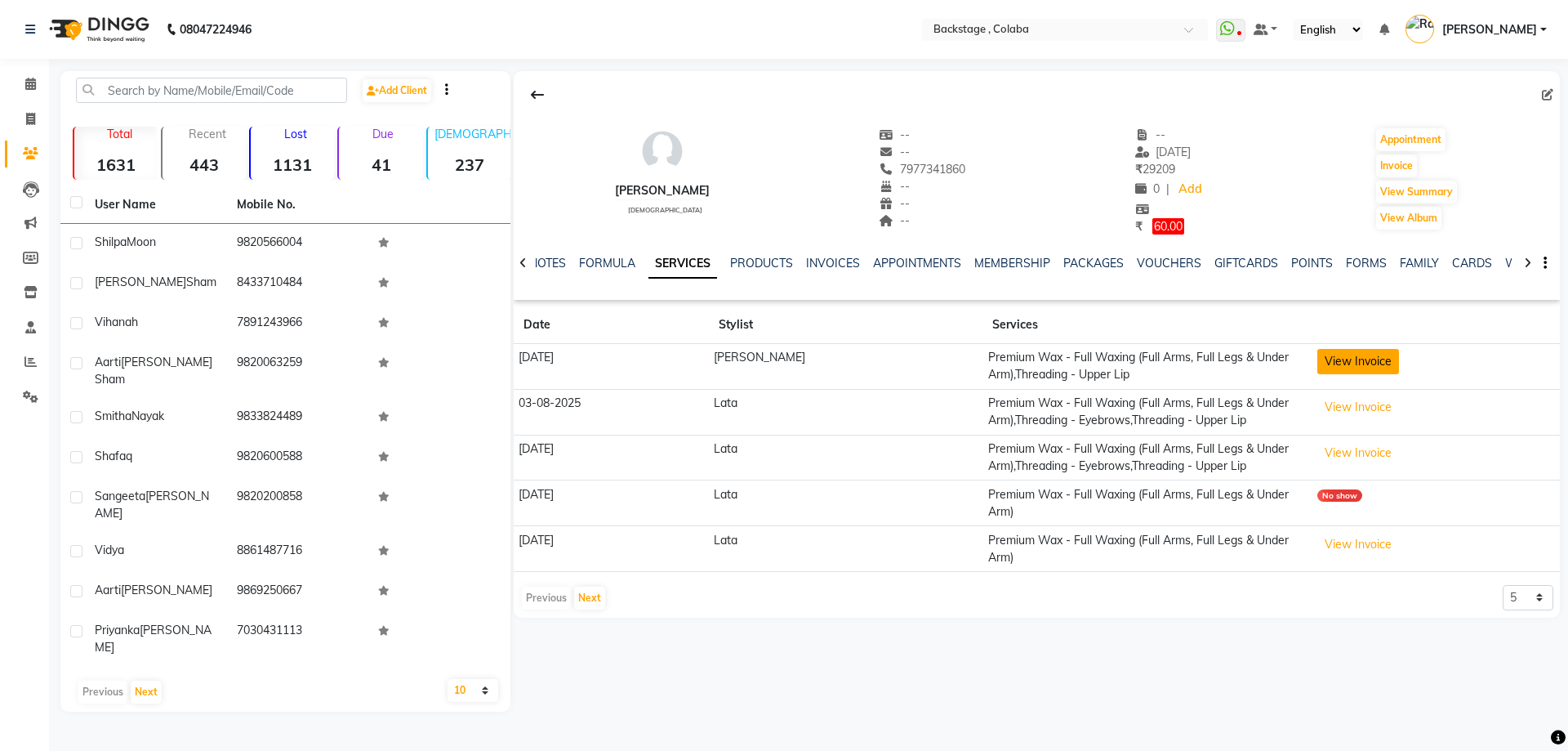
click at [1374, 363] on button "View Invoice" at bounding box center [1358, 362] width 82 height 26
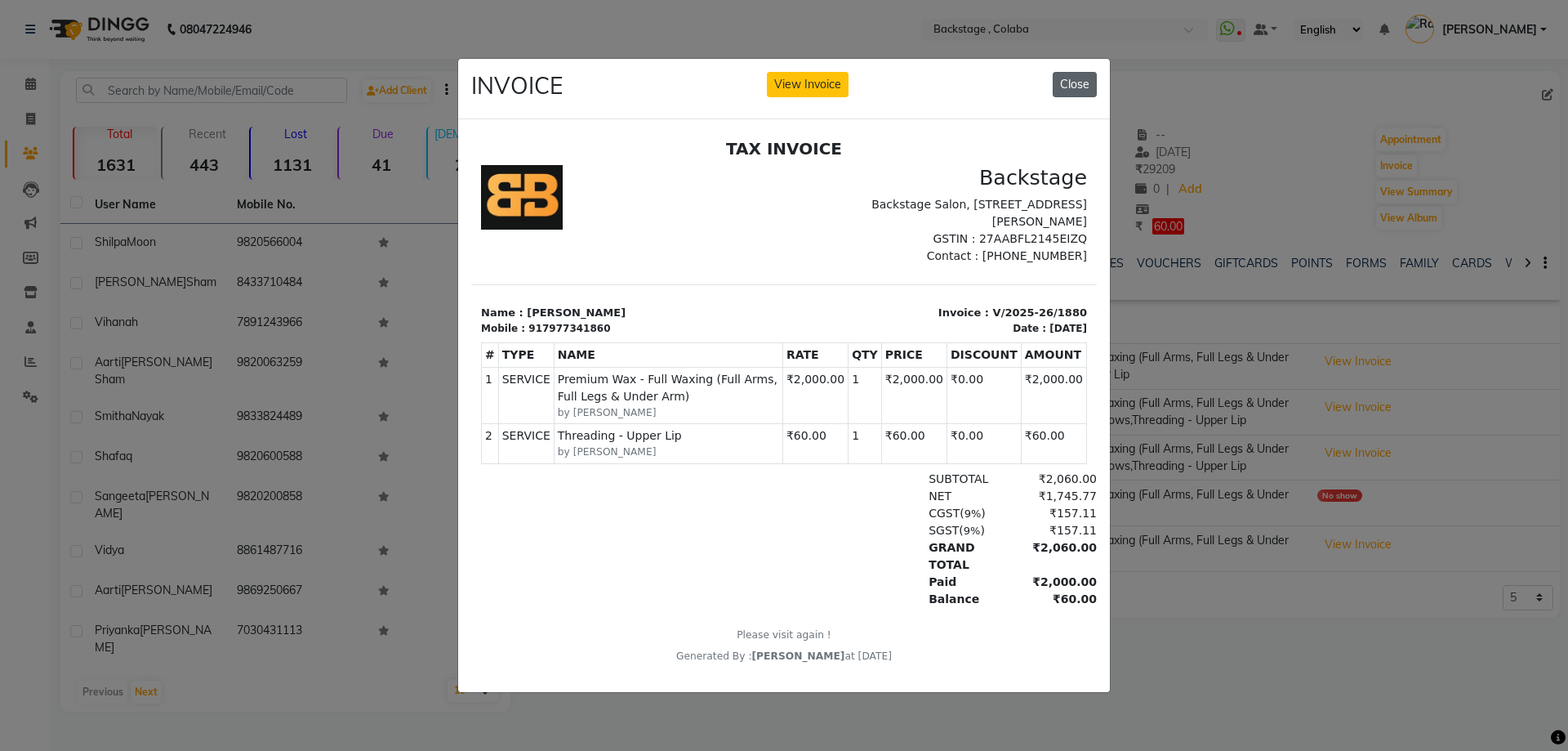
click at [1076, 76] on button "Close" at bounding box center [1075, 84] width 44 height 26
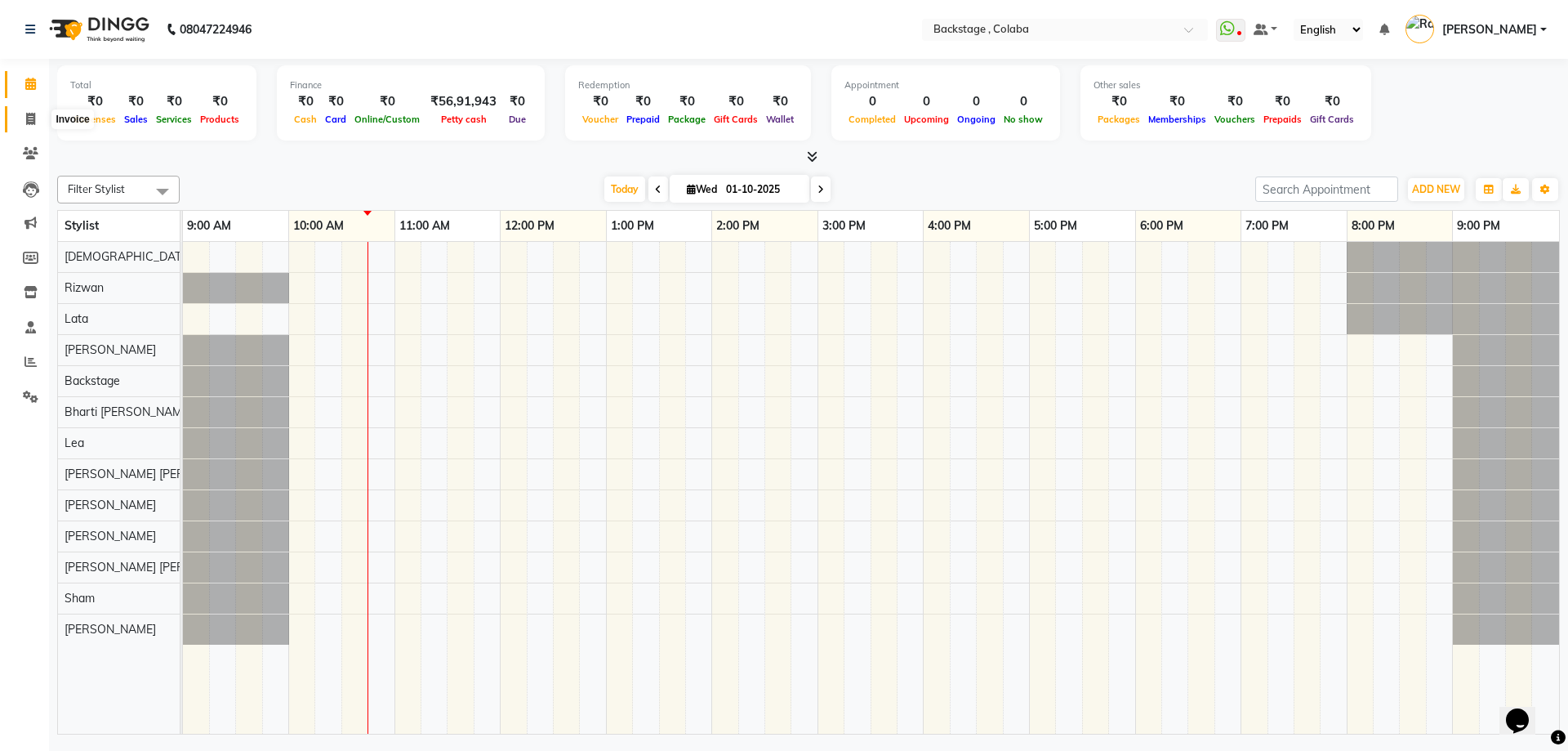
click at [35, 125] on span at bounding box center [31, 120] width 29 height 19
select select "5451"
select select "service"
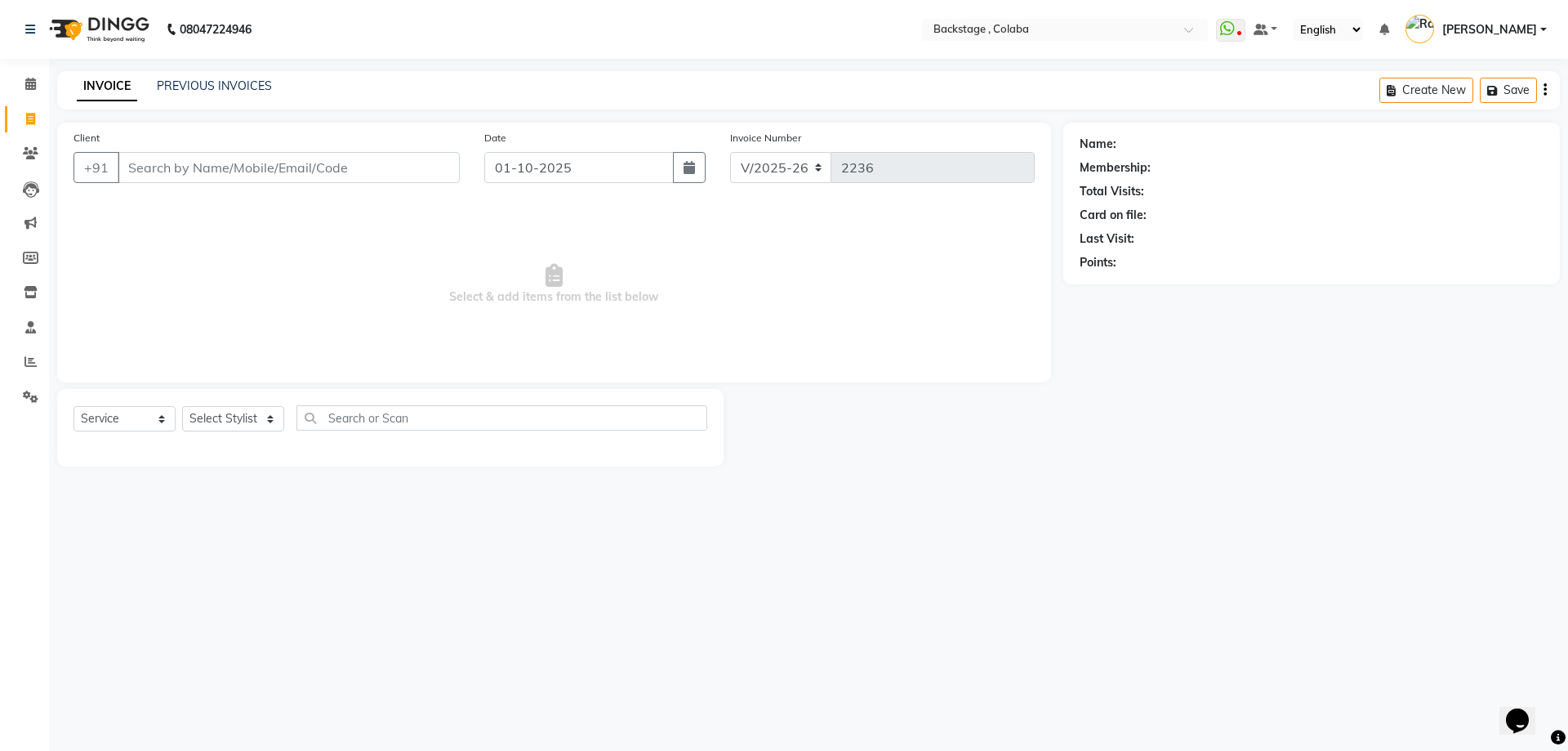
click at [214, 173] on input "Client" at bounding box center [288, 167] width 342 height 31
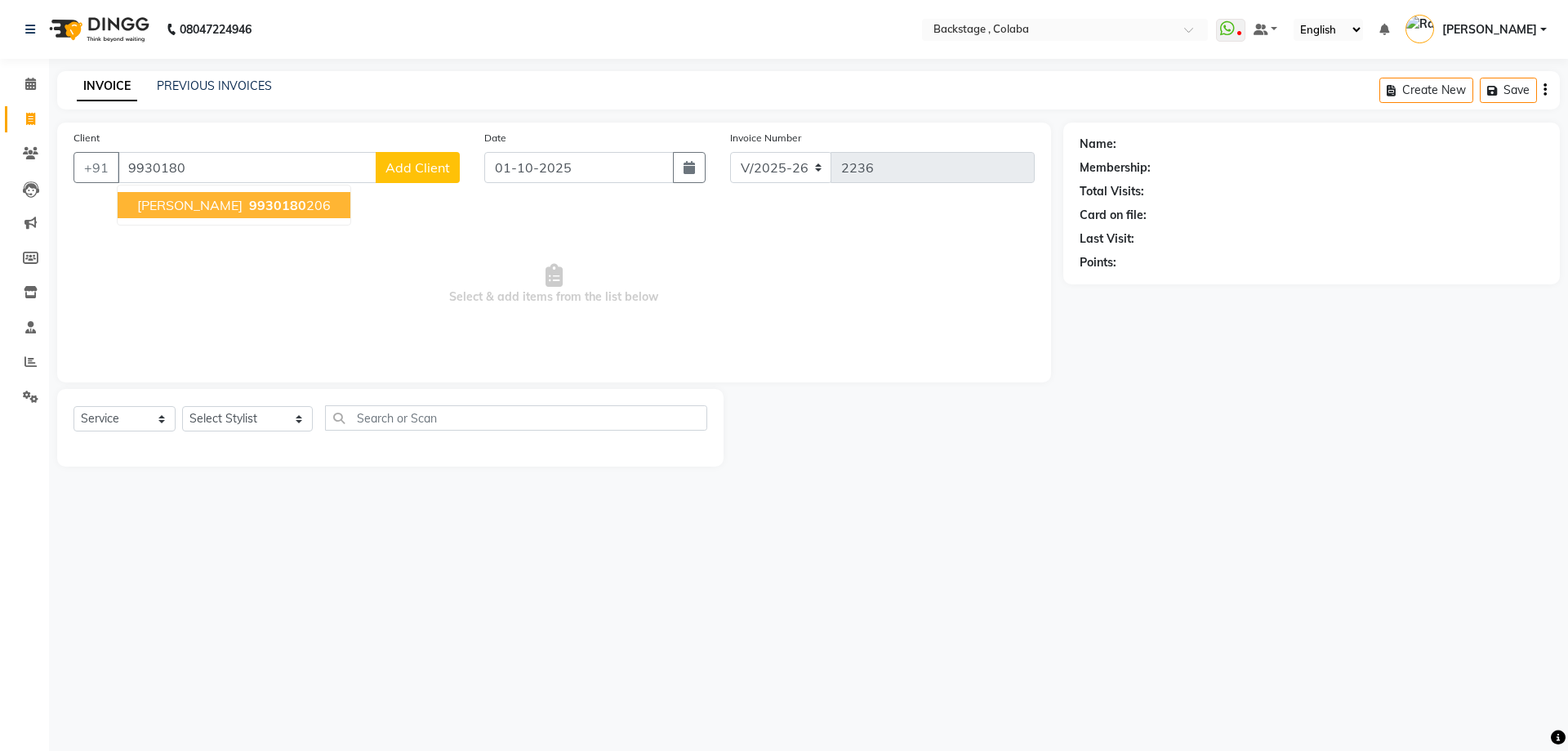
click at [249, 211] on span "9930180" at bounding box center [278, 204] width 57 height 16
type input "9930180206"
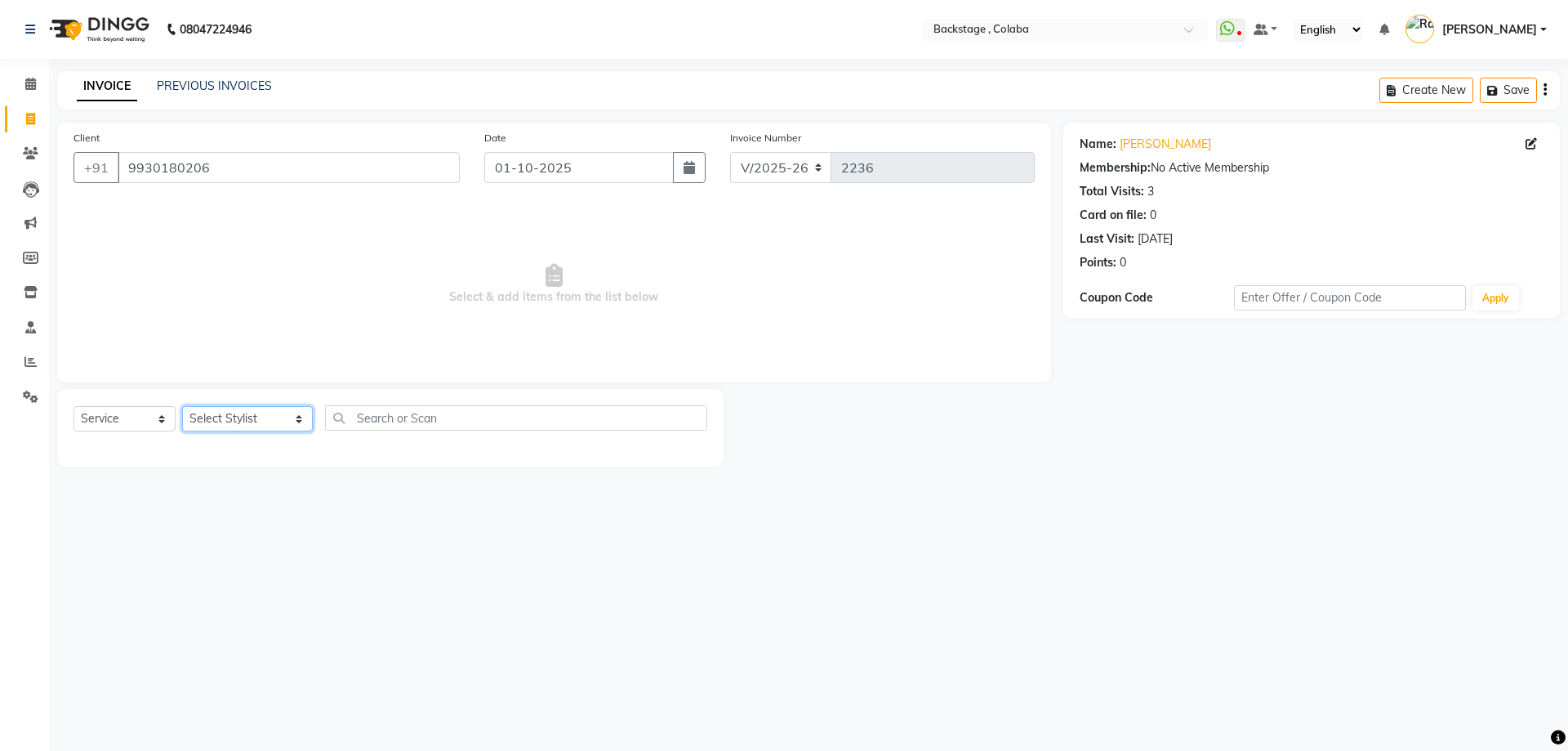
click at [215, 430] on select "Select Stylist Backstage Bharti Nitesh Gohar Jayesh Anil Karekar Kalavati Sharm…" at bounding box center [247, 419] width 131 height 26
select select "37138"
click at [182, 407] on select "Select Stylist Backstage Bharti Nitesh Gohar Jayesh Anil Karekar Kalavati Sharm…" at bounding box center [247, 419] width 131 height 26
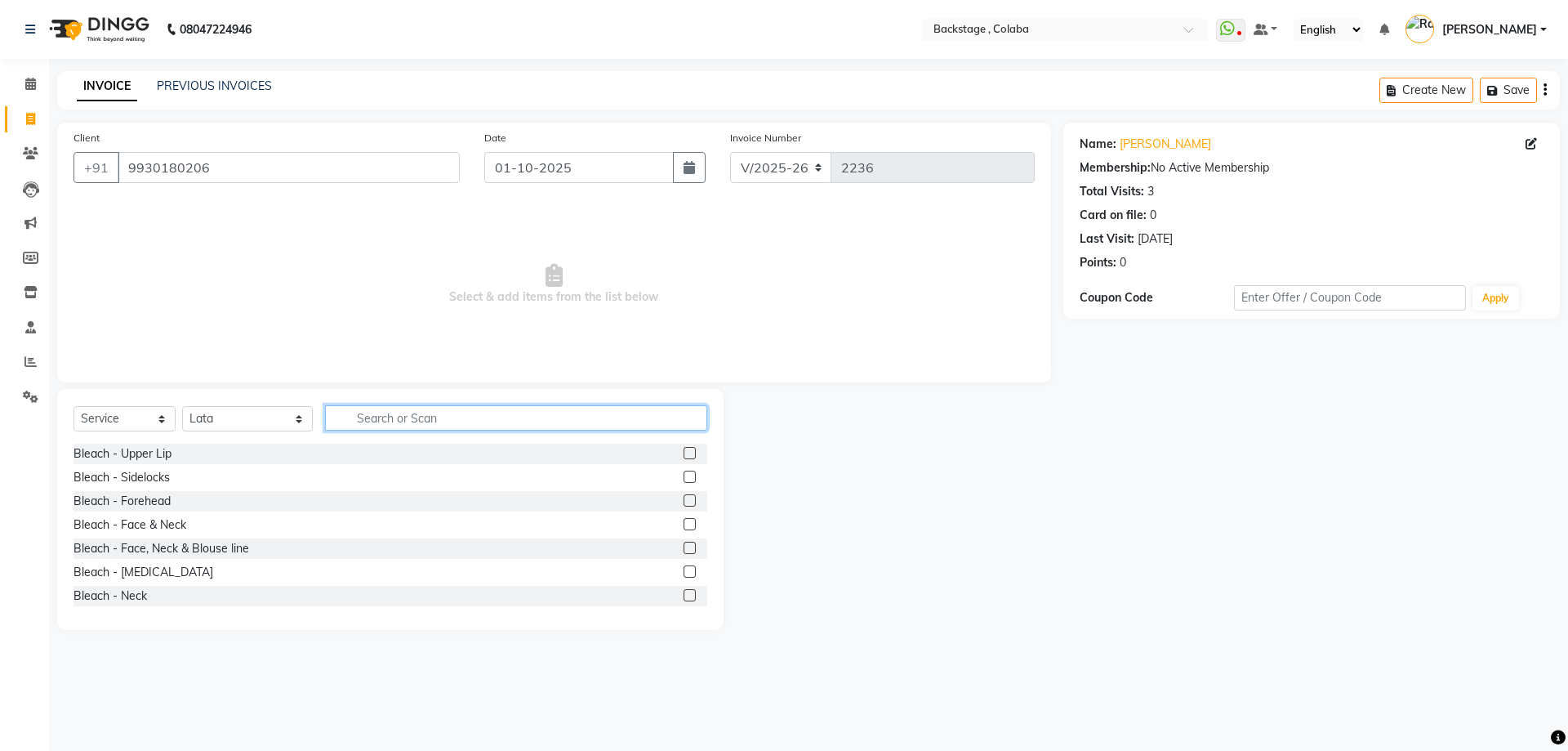
click at [369, 418] on input "text" at bounding box center [516, 418] width 382 height 26
type input "thre"
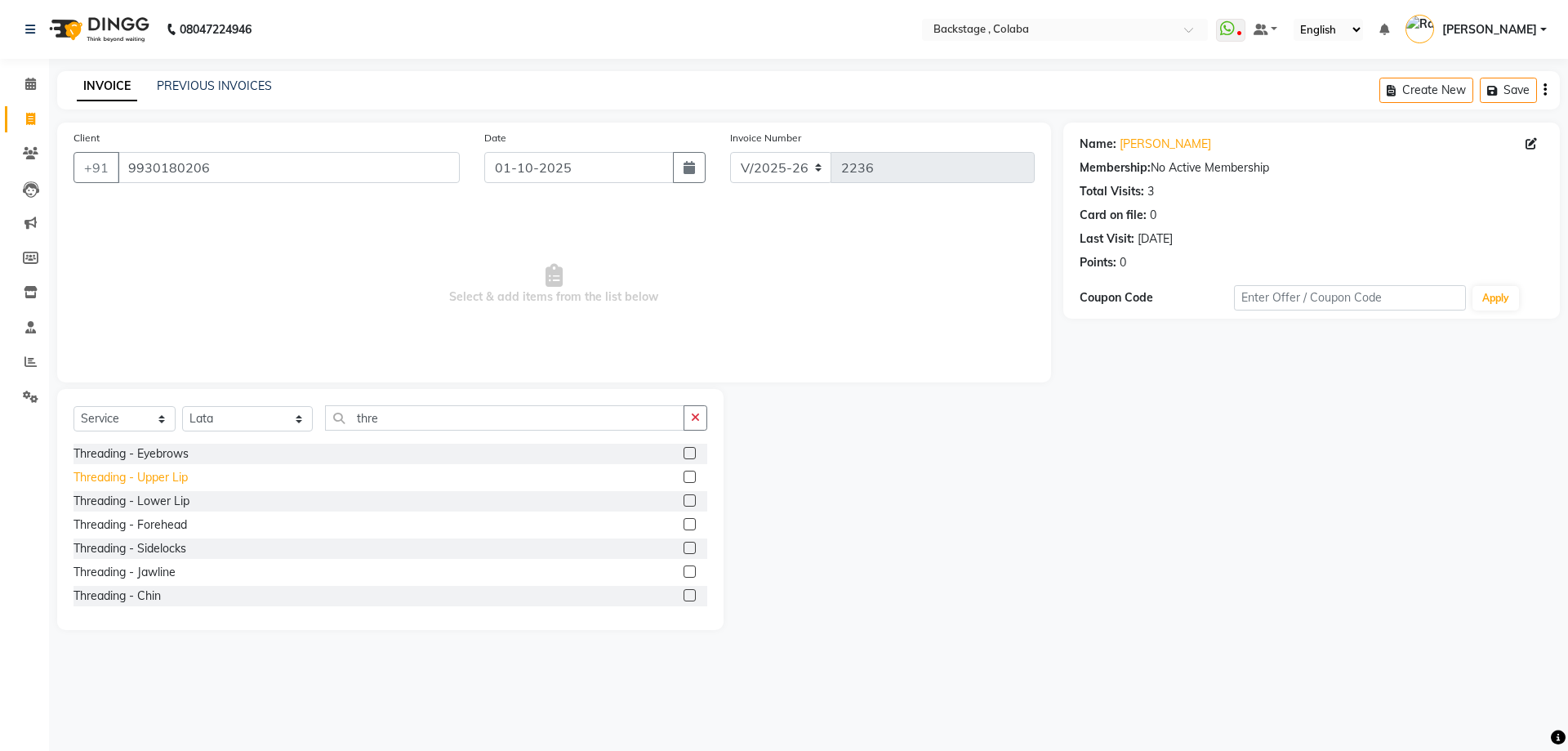
click at [156, 474] on div "Threading - Upper Lip" at bounding box center [131, 477] width 114 height 17
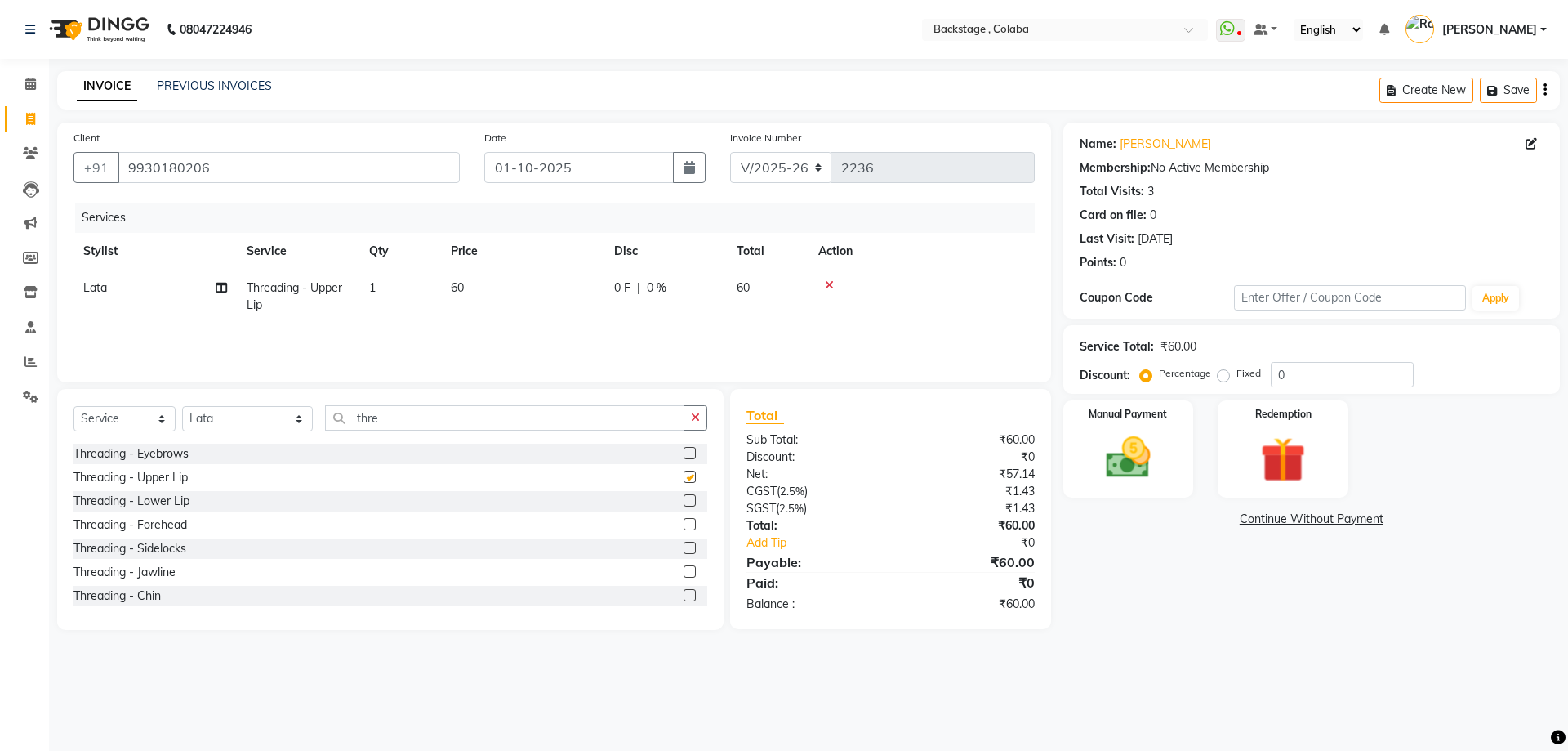
checkbox input "false"
click at [145, 593] on div "Threading - Chin" at bounding box center [117, 596] width 88 height 17
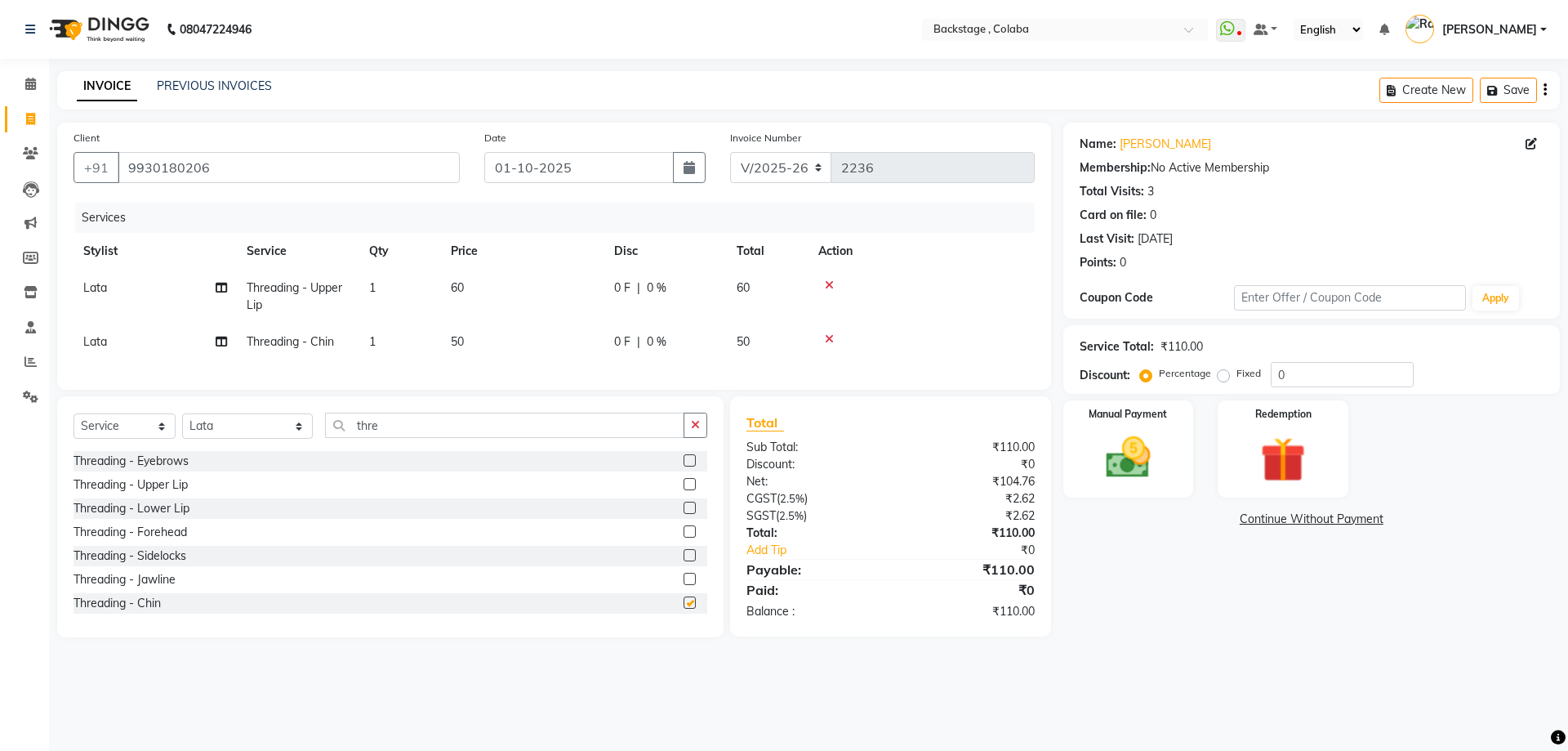
checkbox input "false"
click at [1143, 460] on img at bounding box center [1128, 457] width 76 height 54
click at [1420, 525] on span "CASH" at bounding box center [1414, 520] width 35 height 19
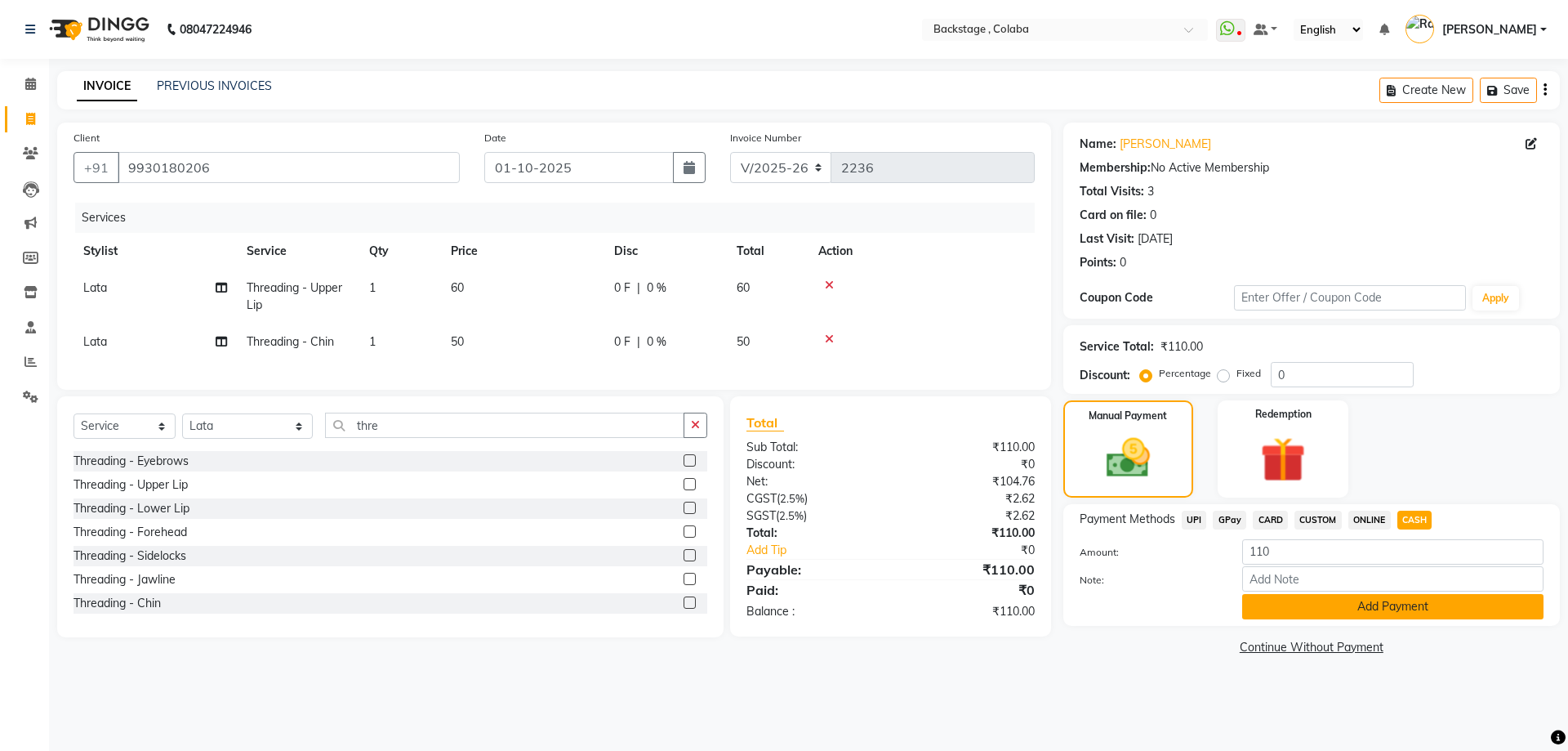
click at [1339, 611] on button "Add Payment" at bounding box center [1393, 606] width 301 height 26
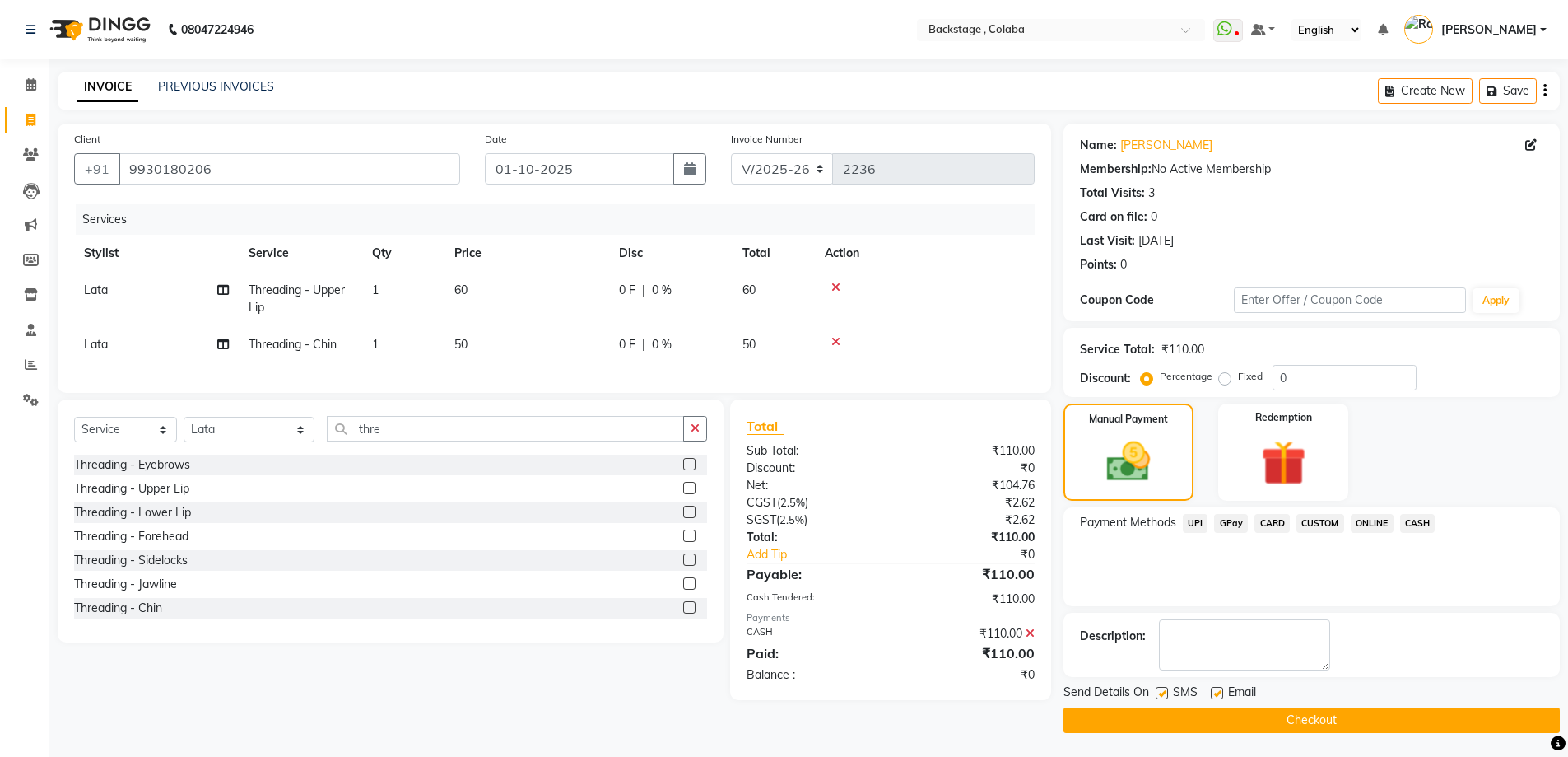
scroll to position [1, 0]
click at [1308, 725] on button "Checkout" at bounding box center [1311, 719] width 496 height 26
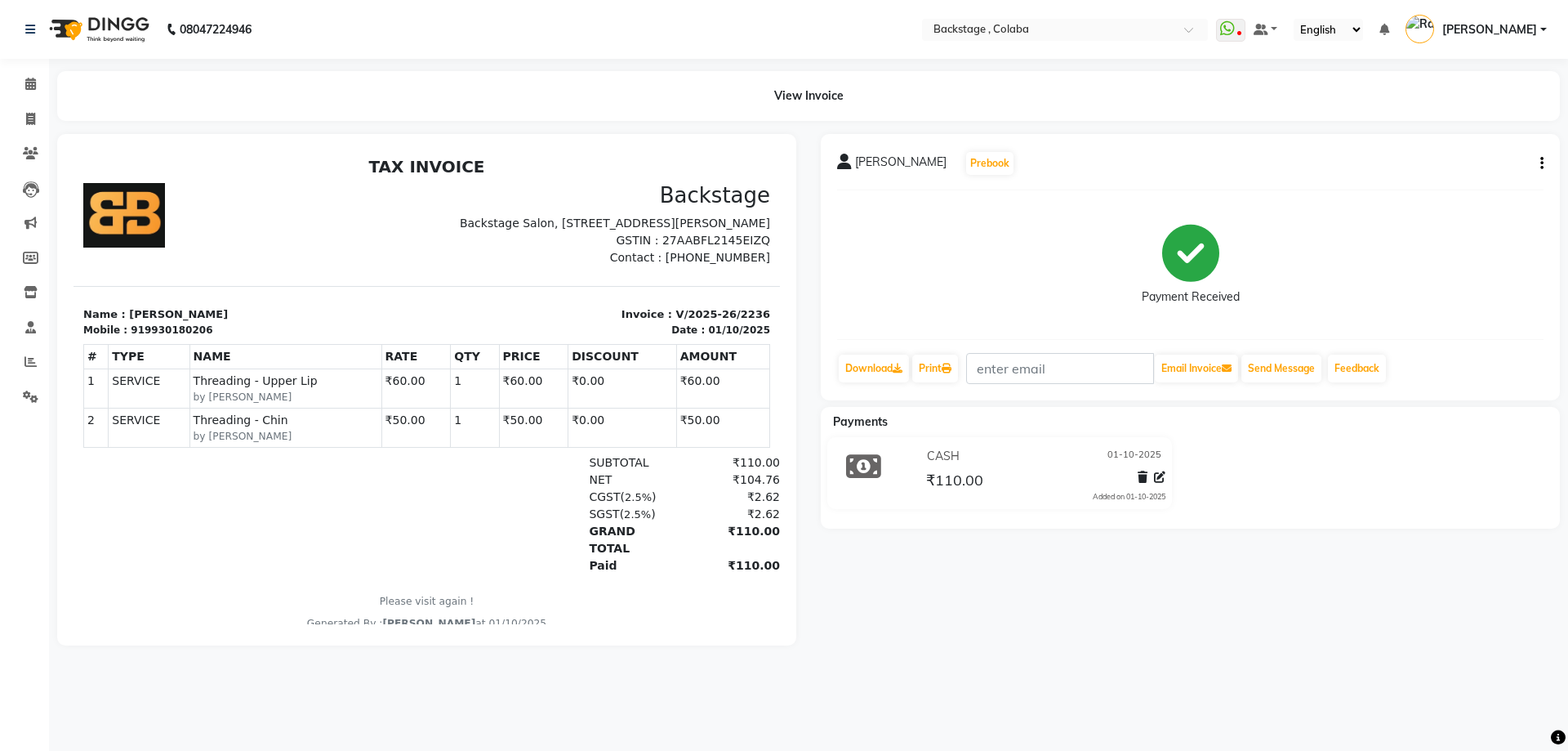
click at [1434, 284] on div "Payment Received" at bounding box center [1190, 264] width 707 height 122
click at [30, 116] on icon at bounding box center [30, 118] width 9 height 12
select select "service"
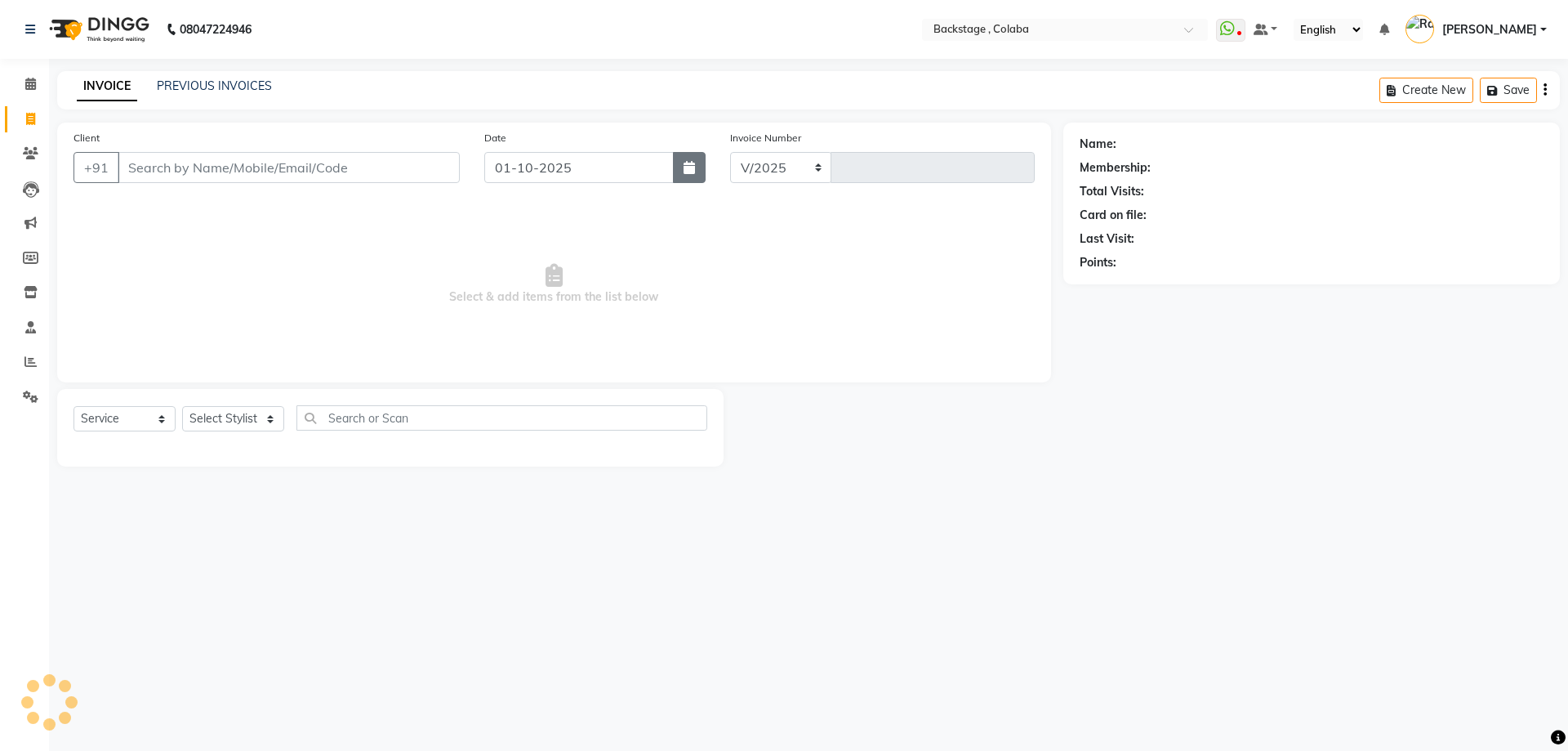
select select "5451"
type input "2237"
click at [684, 161] on icon "button" at bounding box center [690, 168] width 11 height 13
select select "10"
select select "2025"
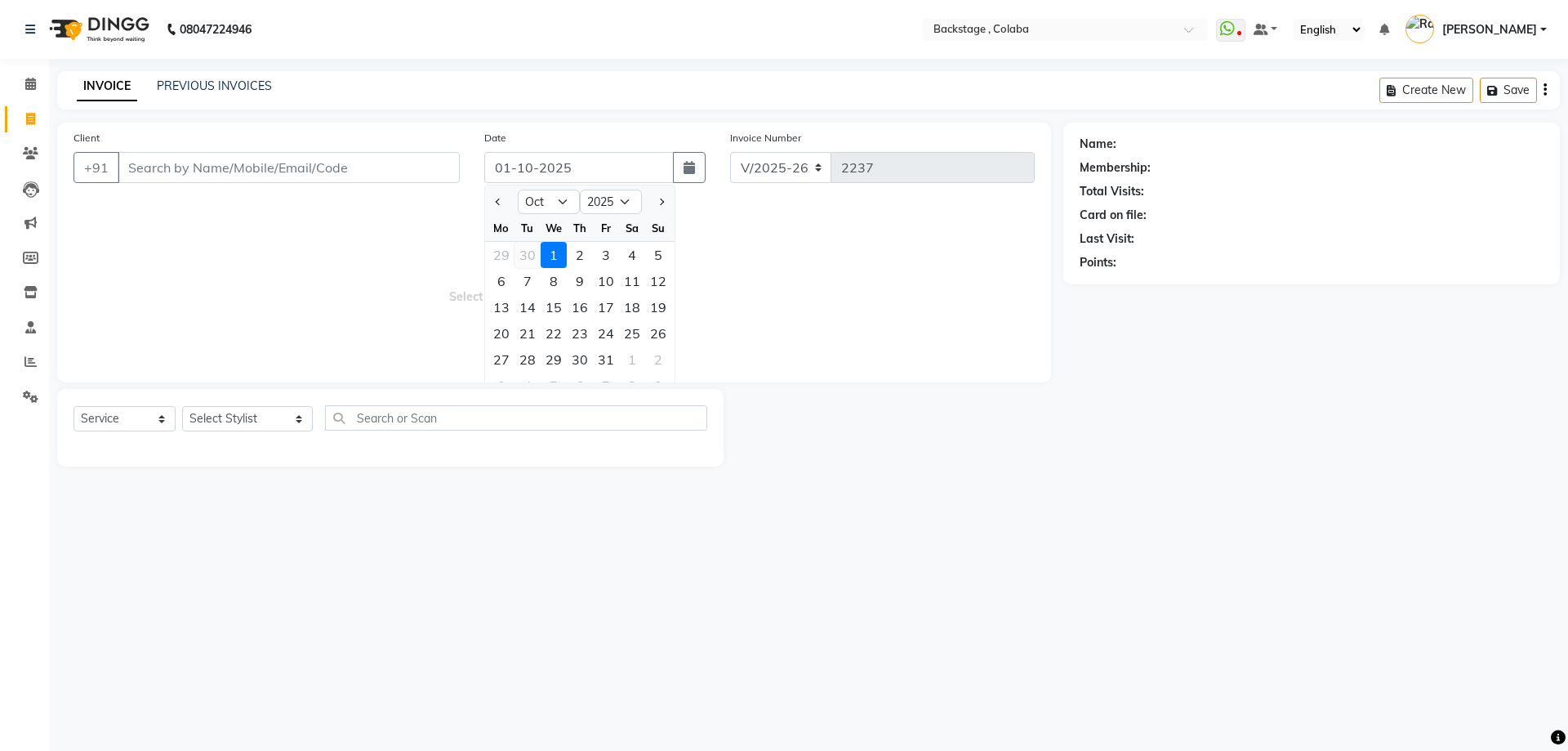
click at [529, 254] on div "30" at bounding box center [526, 254] width 26 height 26
type input "30-09-2025"
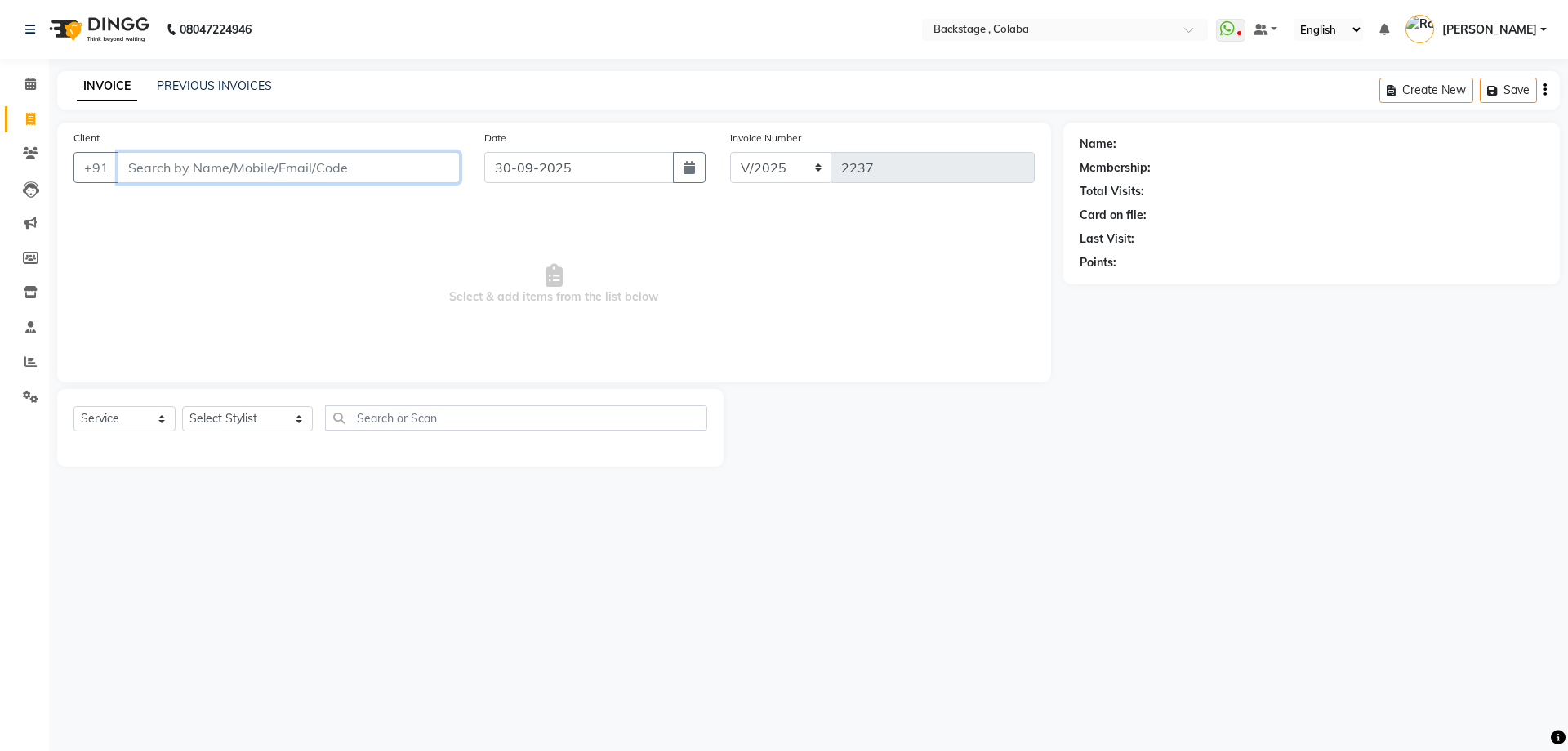
click at [388, 179] on input "Client" at bounding box center [288, 167] width 342 height 31
click at [134, 164] on input "Client" at bounding box center [288, 167] width 342 height 31
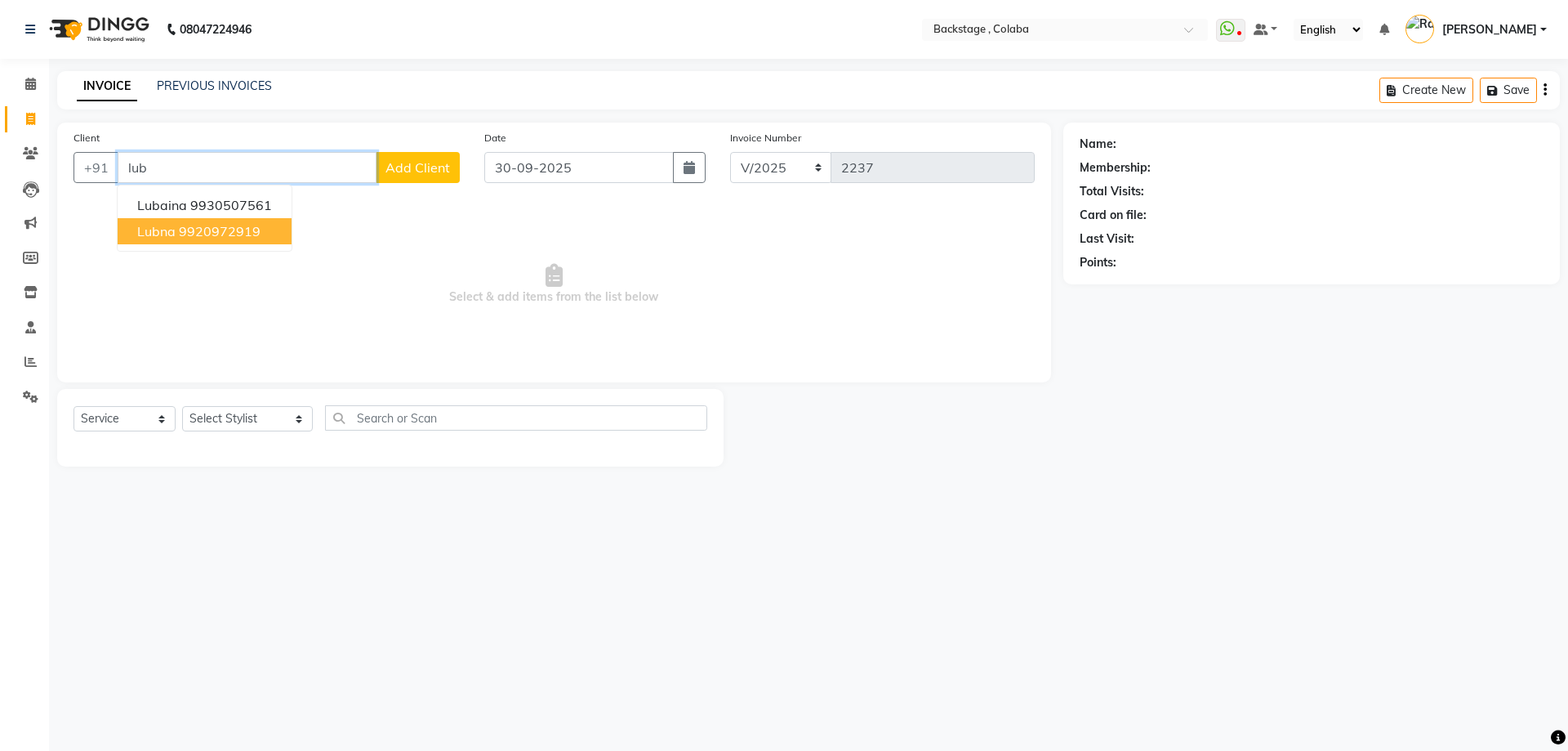
click at [232, 224] on ngb-highlight "9920972919" at bounding box center [220, 231] width 82 height 16
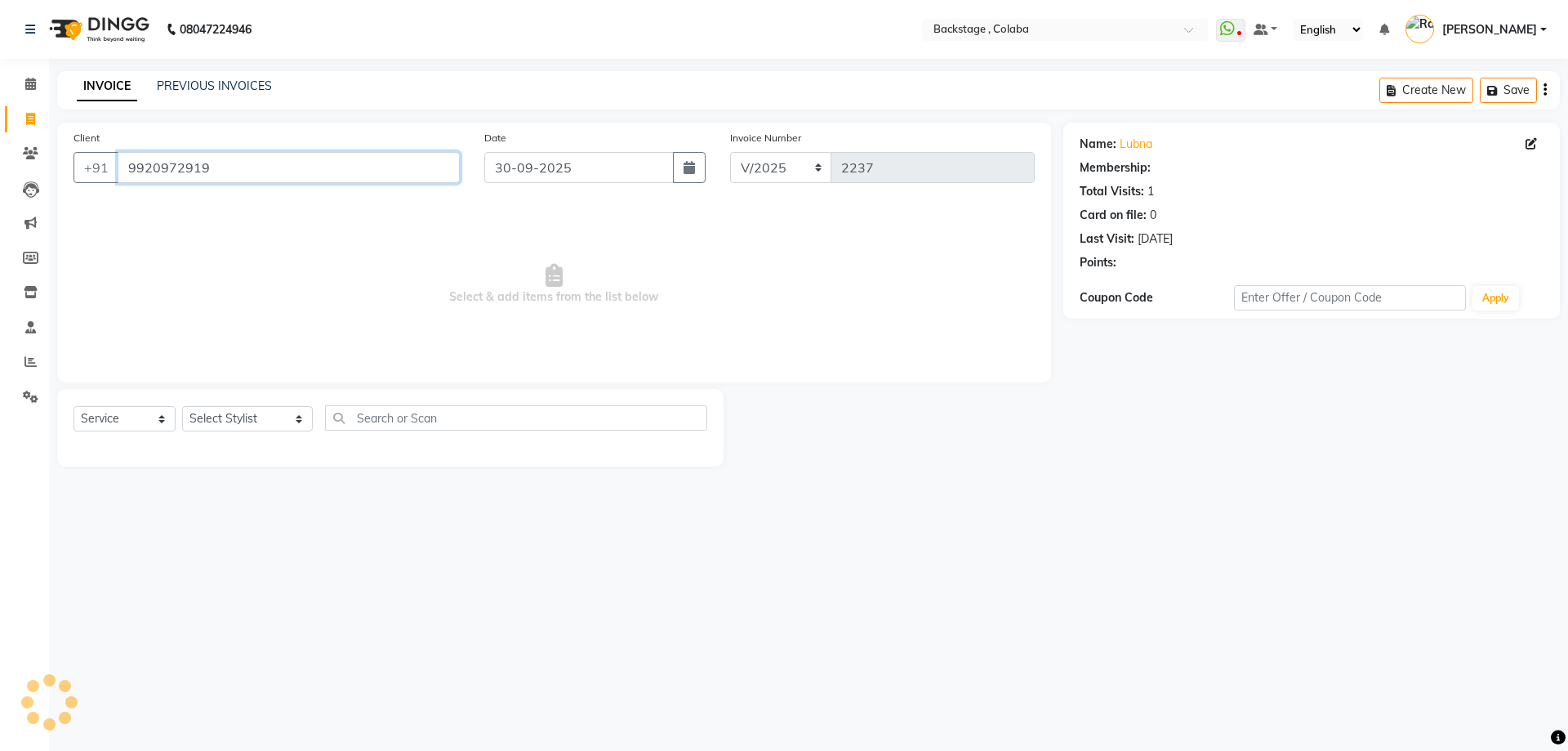
click at [230, 162] on input "9920972919" at bounding box center [288, 167] width 342 height 31
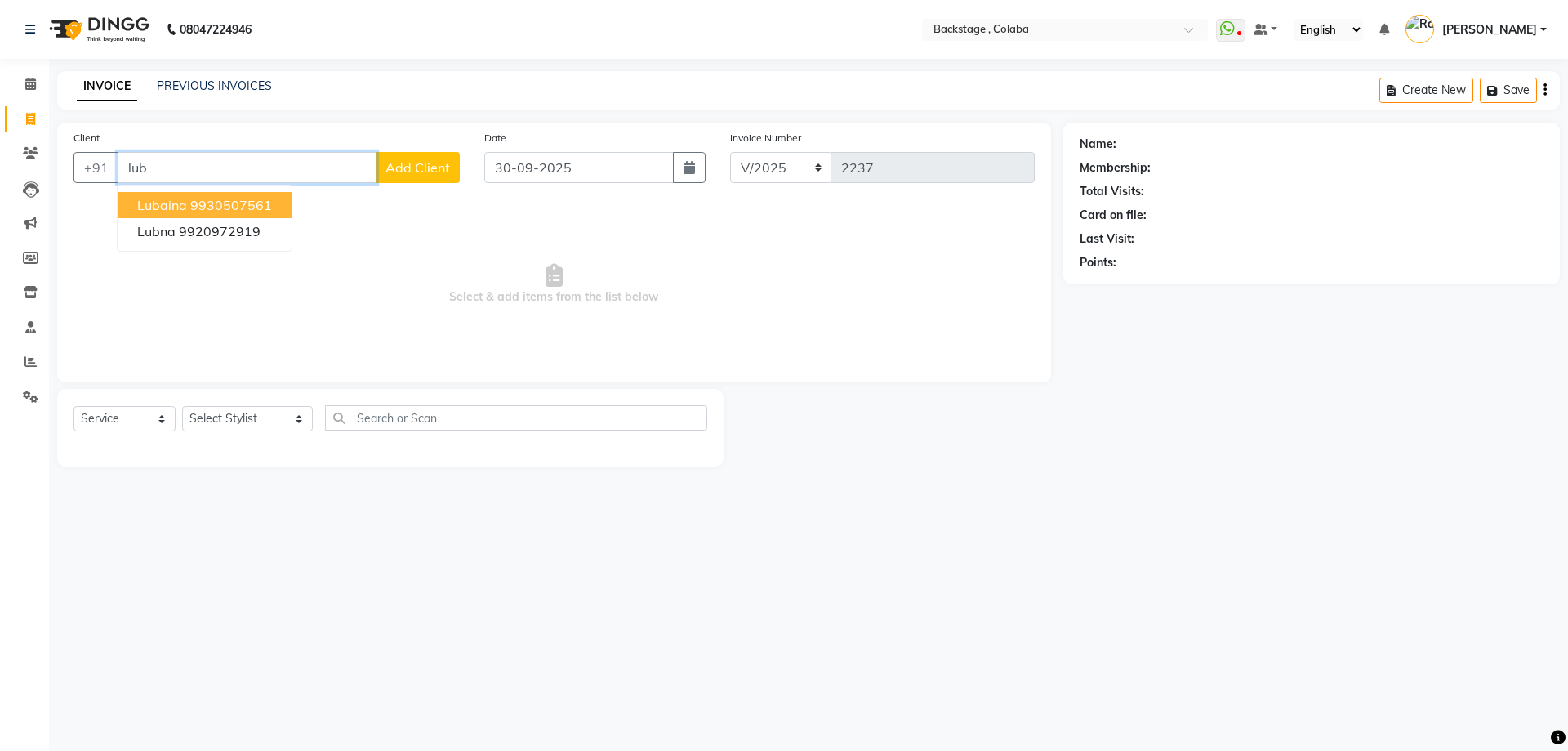
click at [213, 210] on ngb-highlight "9930507561" at bounding box center [232, 204] width 82 height 16
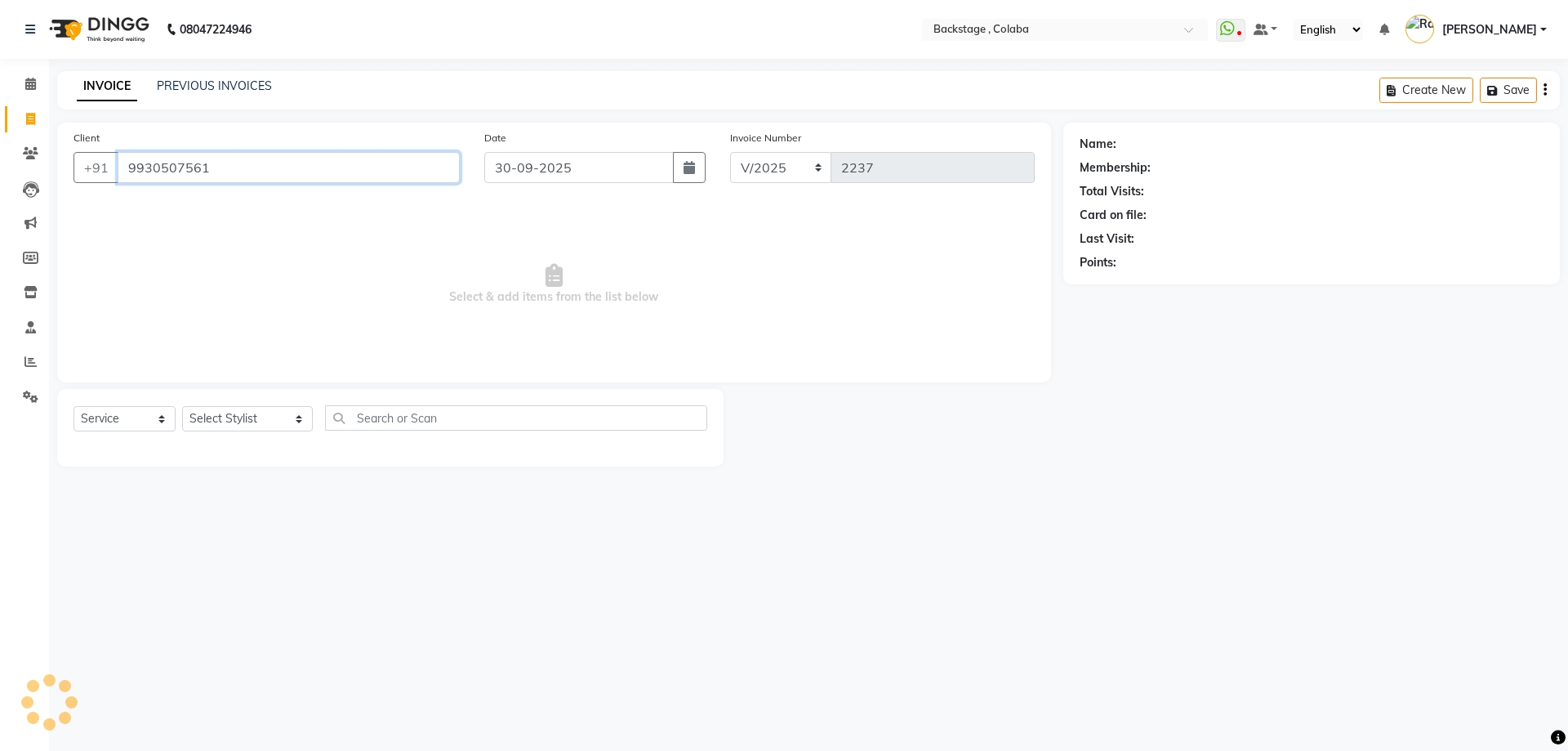
type input "9930507561"
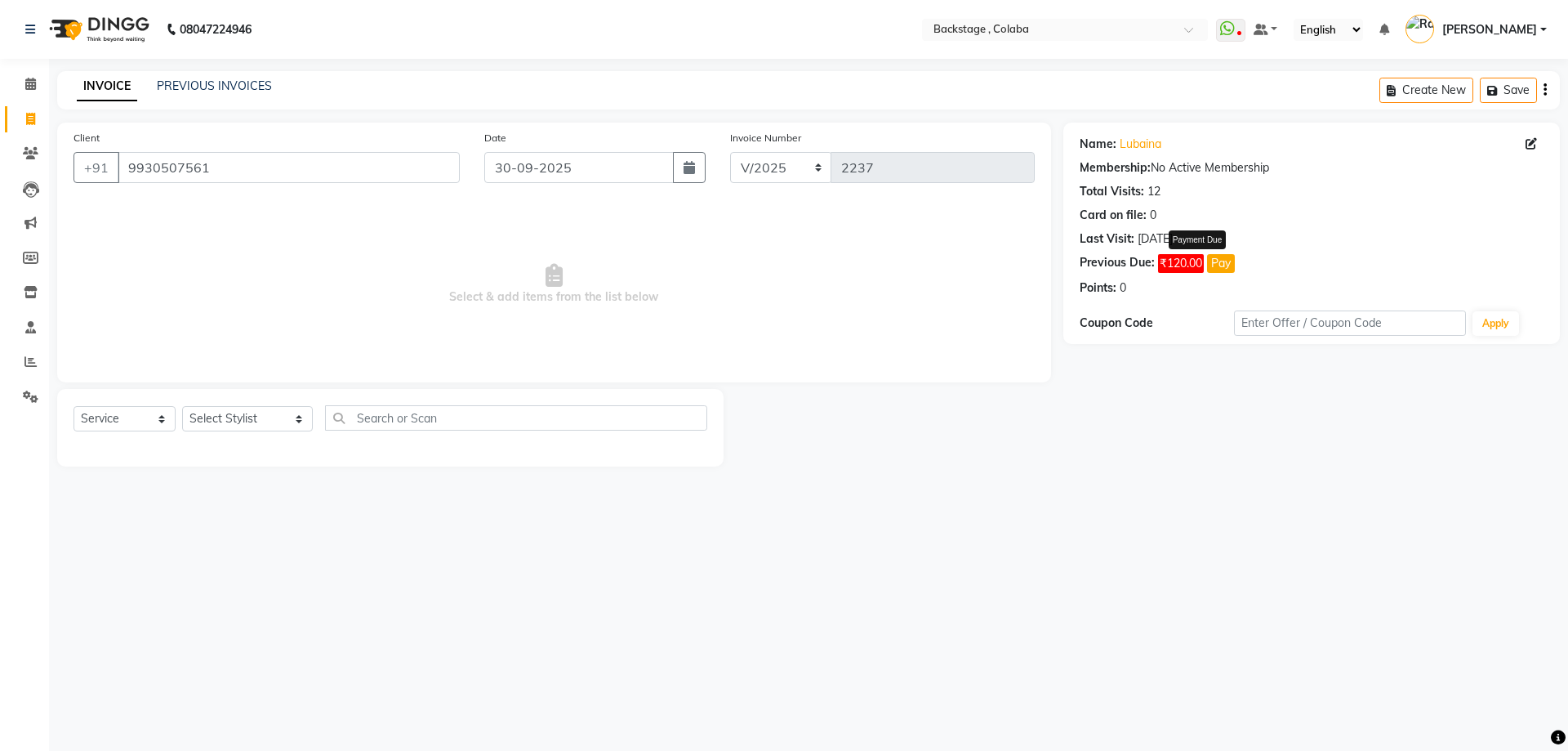
click at [1224, 265] on button "Pay" at bounding box center [1221, 263] width 28 height 19
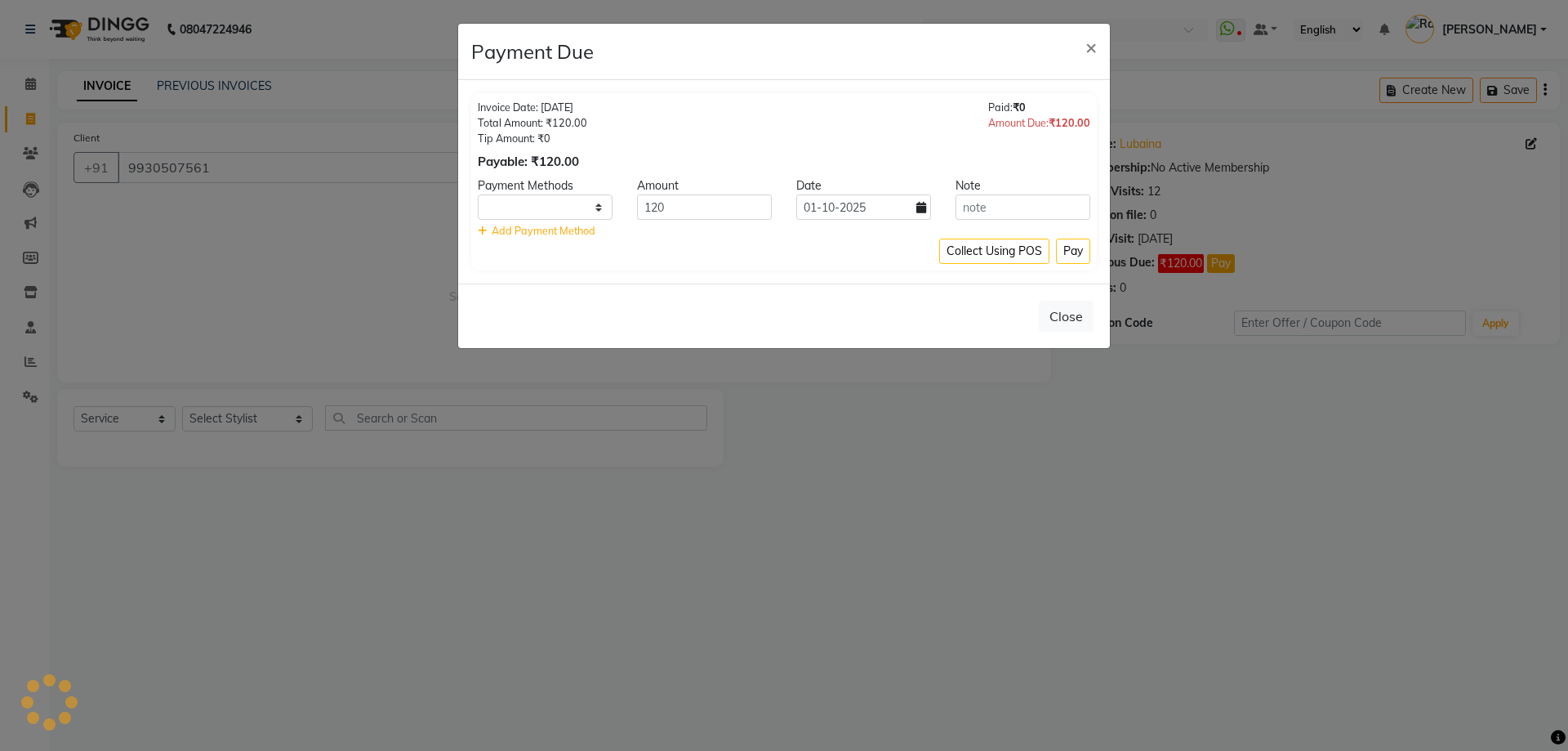
select select "1"
click at [1074, 319] on button "Close" at bounding box center [1065, 316] width 54 height 31
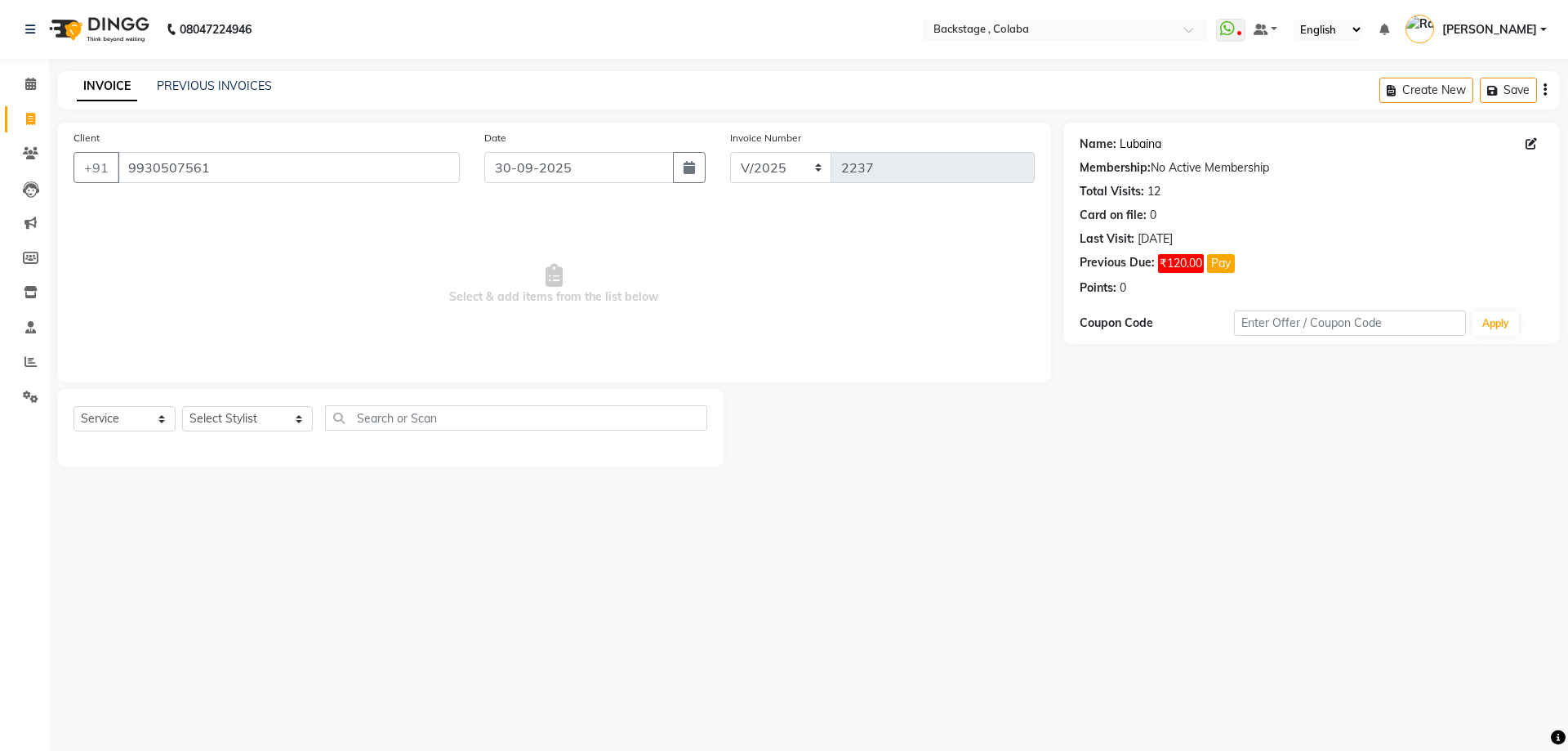
click at [1154, 146] on link "Lubaina" at bounding box center [1141, 144] width 42 height 17
click at [258, 422] on select "Select Stylist Backstage Bharti Nitesh Gohar Jayesh Anil Karekar Kalavati Sharm…" at bounding box center [247, 419] width 131 height 26
select select "37138"
click at [182, 407] on select "Select Stylist Backstage Bharti Nitesh Gohar Jayesh Anil Karekar Kalavati Sharm…" at bounding box center [247, 419] width 131 height 26
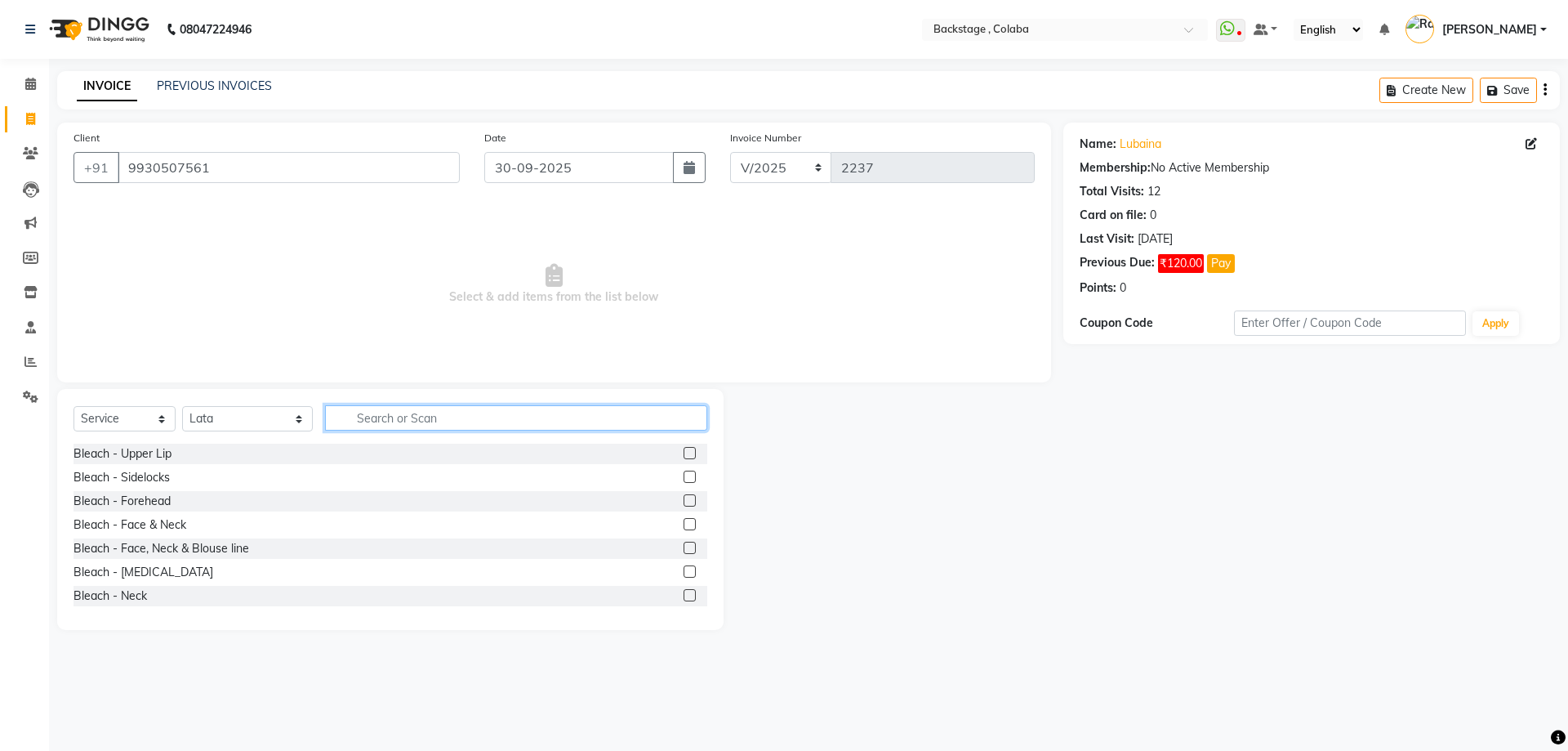
click at [402, 412] on input "text" at bounding box center [516, 418] width 382 height 26
click at [404, 416] on input "text" at bounding box center [516, 418] width 382 height 26
type input "thr"
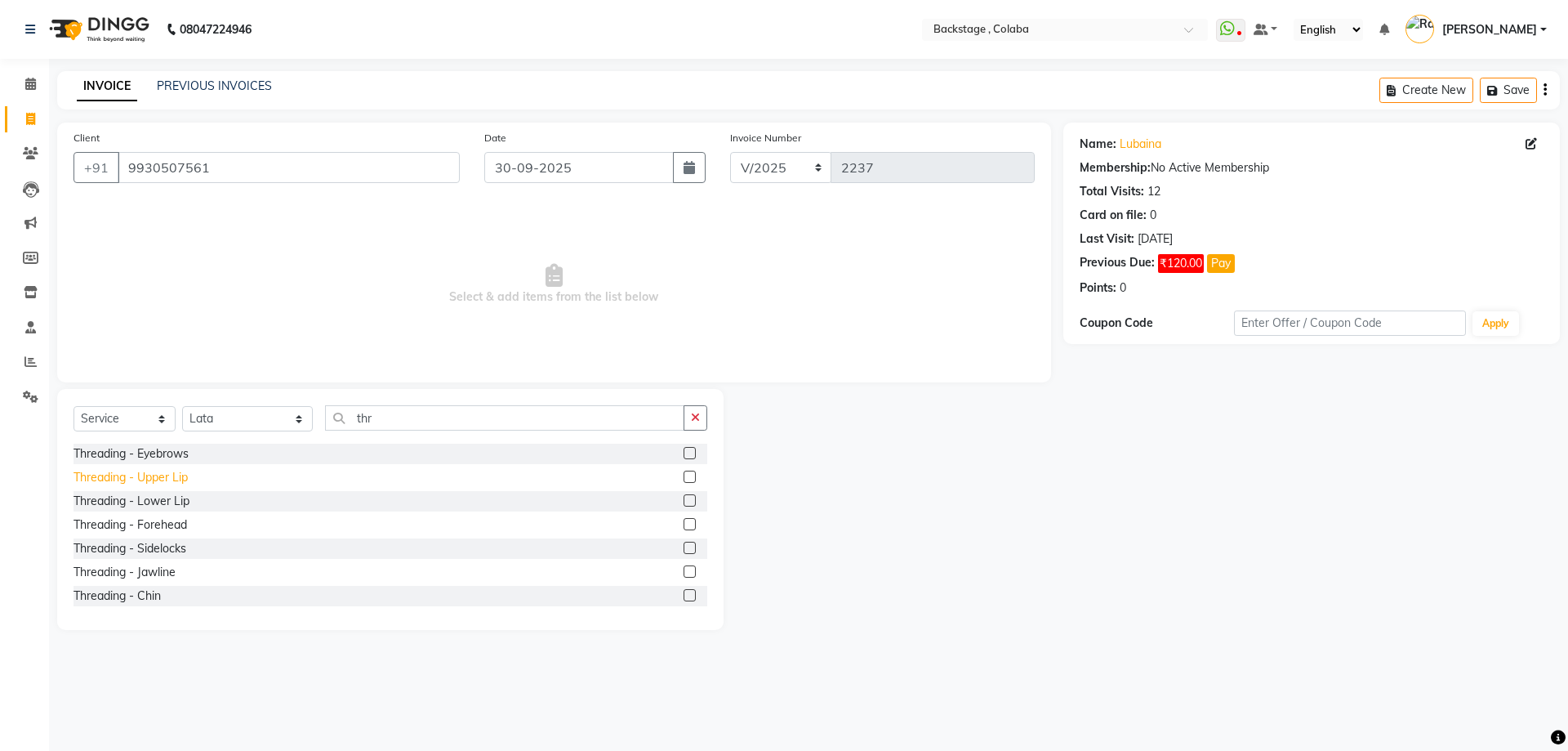
drag, startPoint x: 175, startPoint y: 452, endPoint x: 175, endPoint y: 469, distance: 17.0
click at [175, 452] on div "Threading - Eyebrows" at bounding box center [131, 454] width 115 height 17
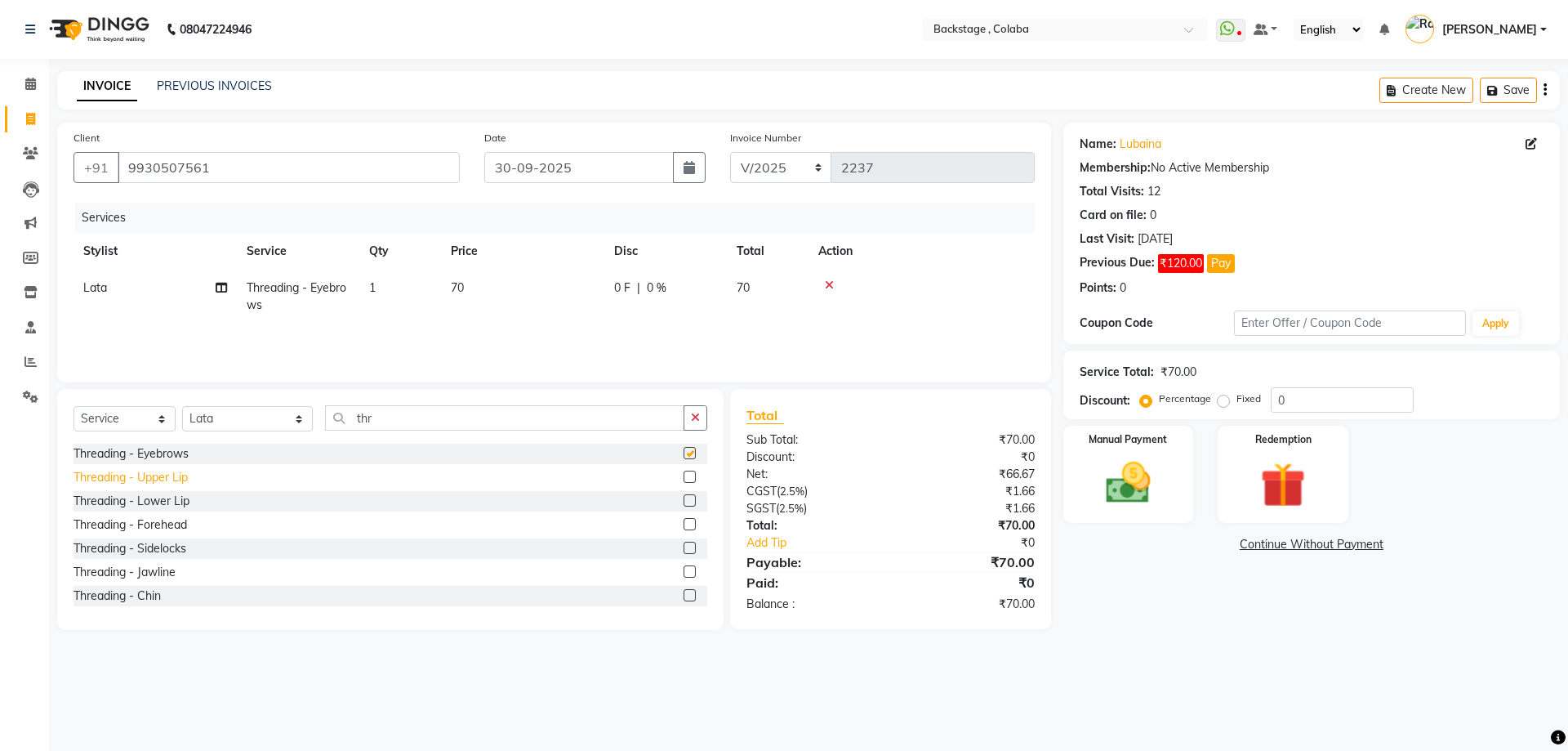
checkbox input "false"
drag, startPoint x: 176, startPoint y: 477, endPoint x: 383, endPoint y: 450, distance: 208.8
click at [178, 477] on div "Threading - Upper Lip" at bounding box center [131, 477] width 114 height 17
checkbox input "false"
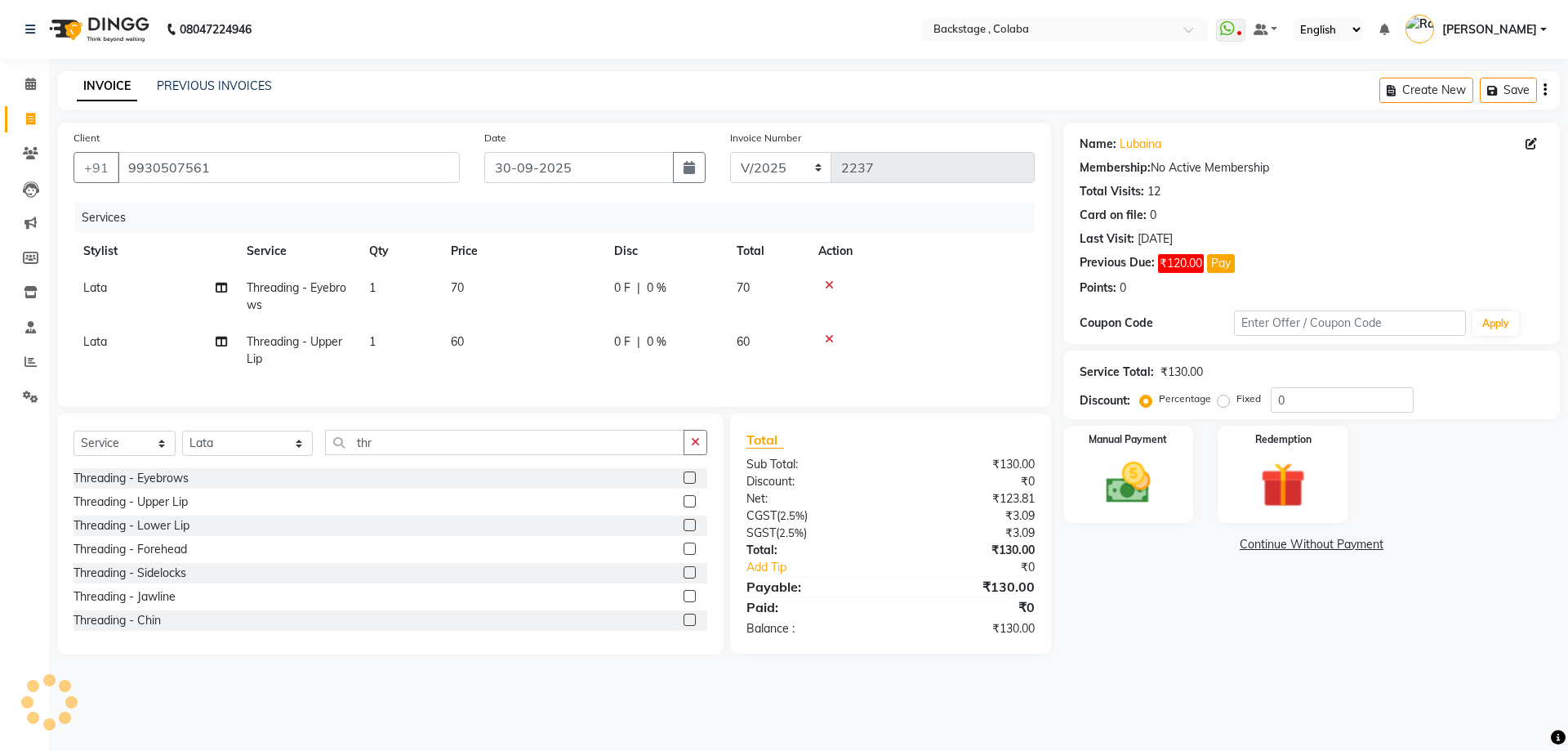
click at [1196, 493] on div "Manual Payment Redemption" at bounding box center [1311, 474] width 521 height 97
click at [1182, 494] on div "Manual Payment" at bounding box center [1127, 473] width 135 height 100
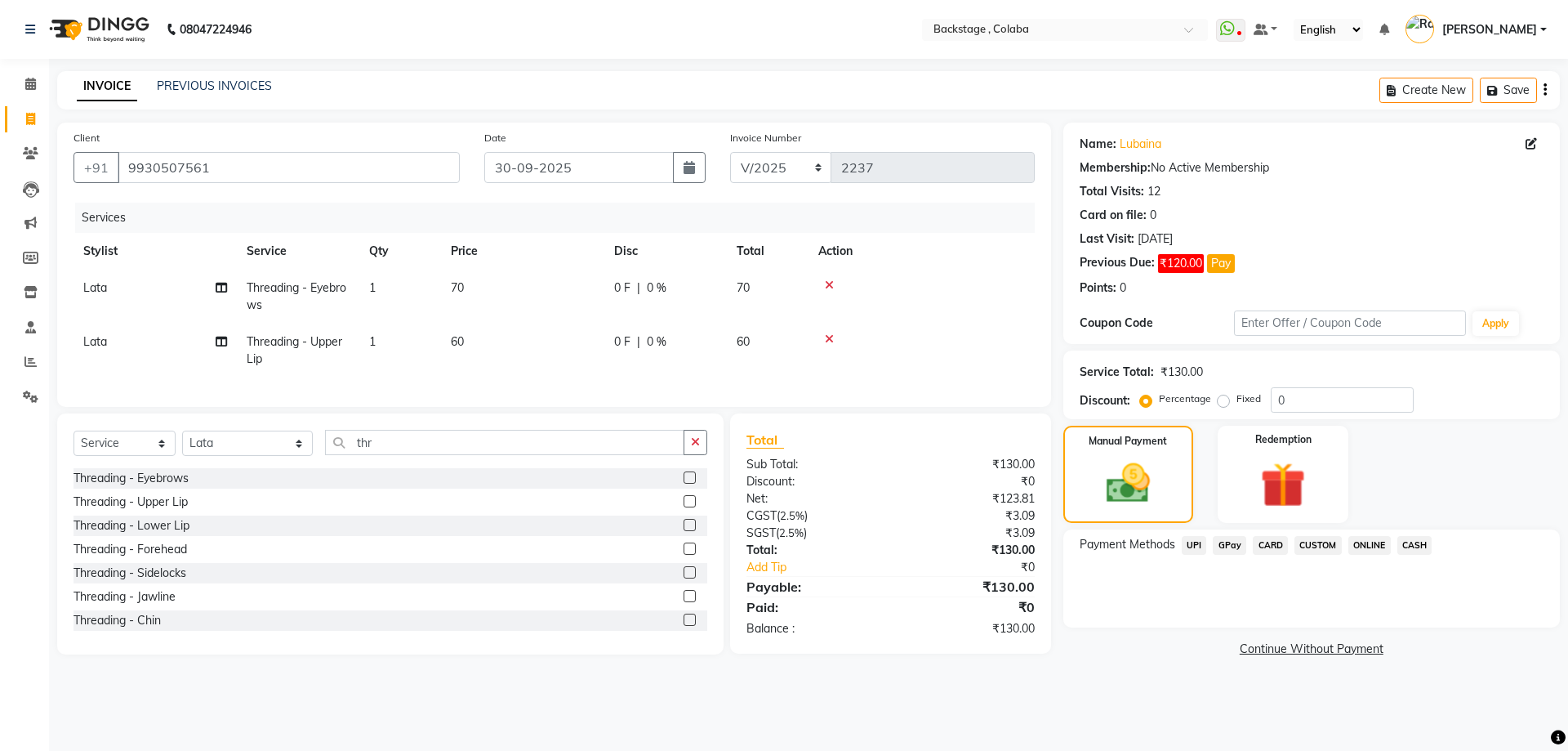
click at [1417, 546] on span "CASH" at bounding box center [1414, 546] width 35 height 19
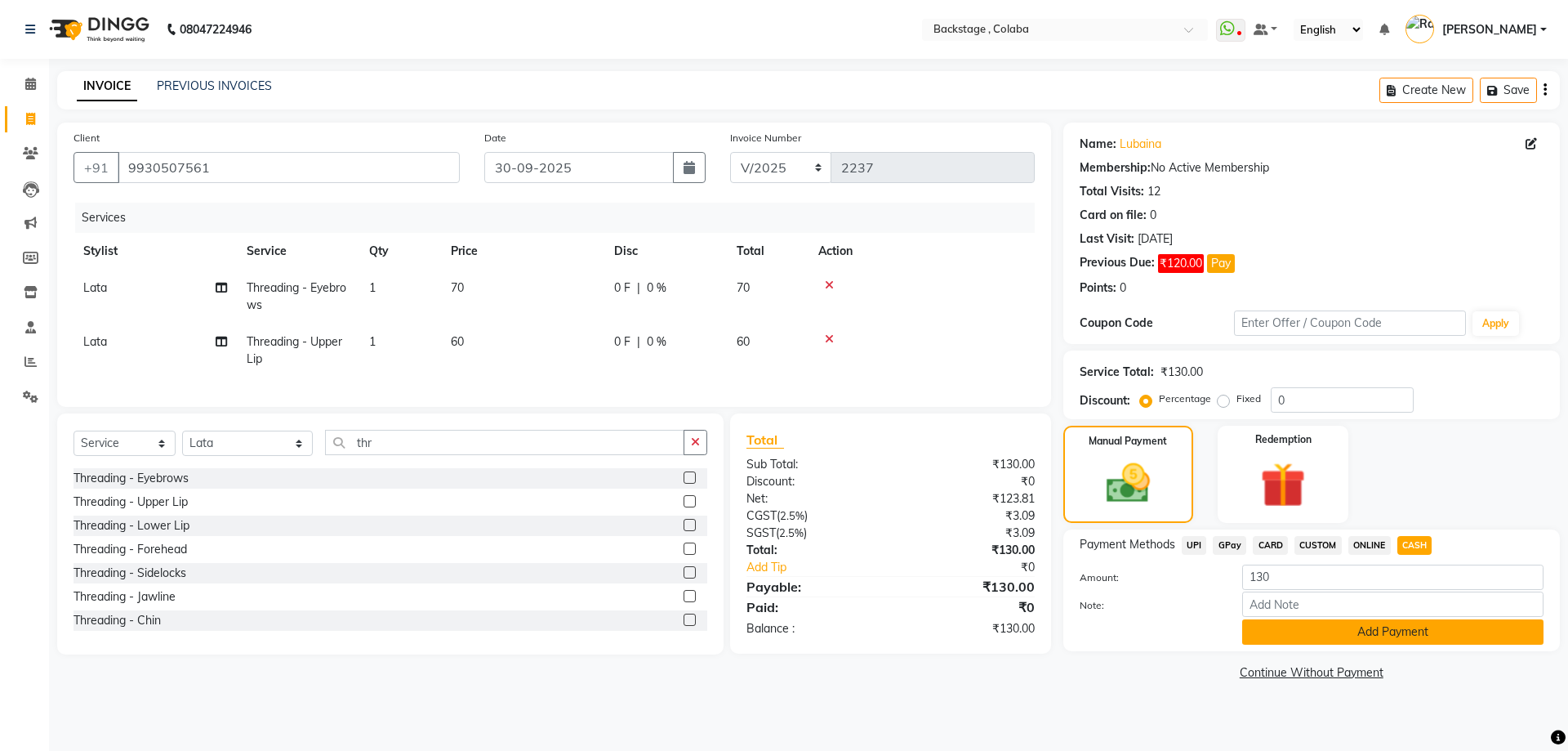
click at [1355, 634] on button "Add Payment" at bounding box center [1393, 632] width 301 height 26
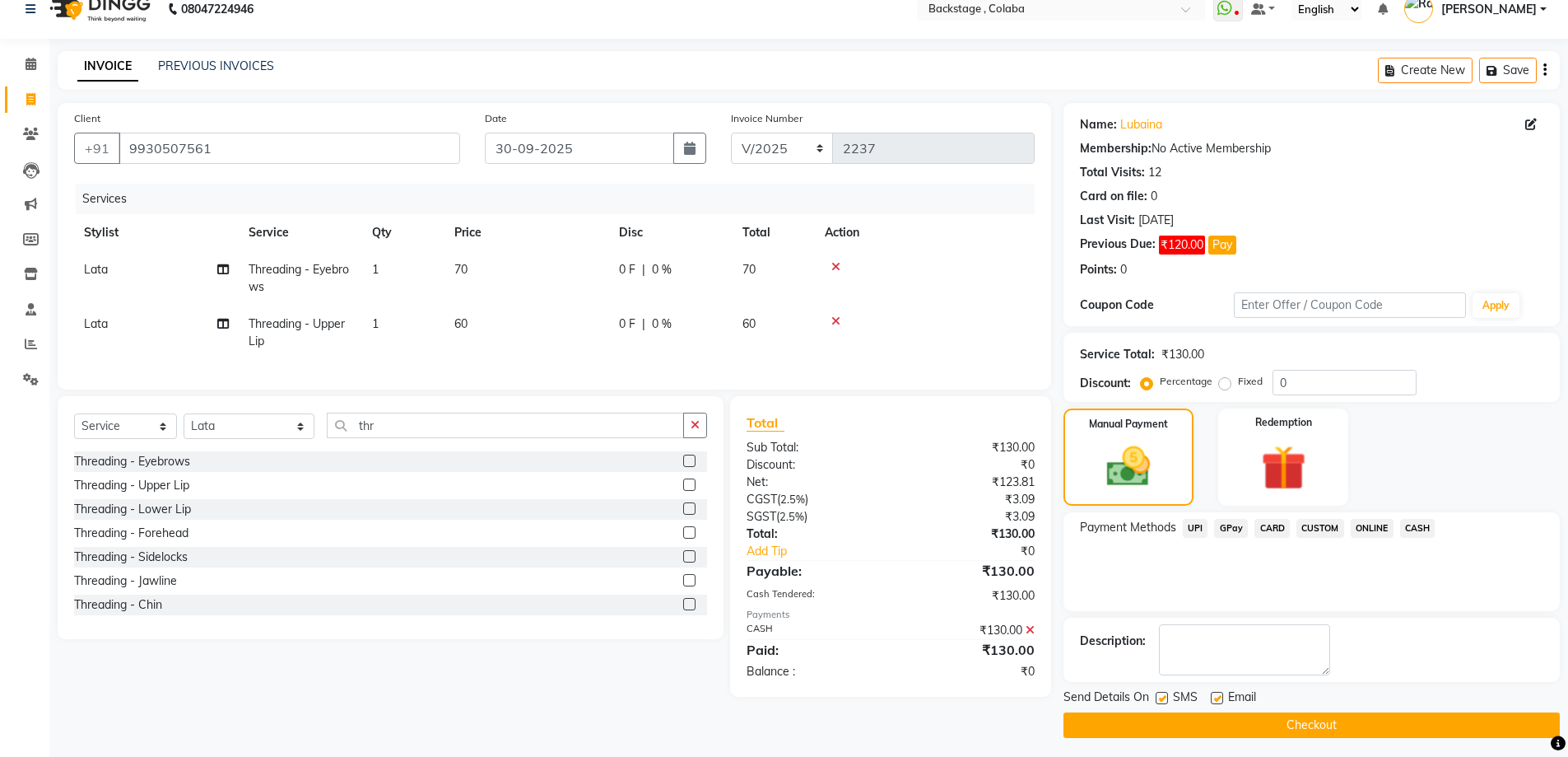
scroll to position [26, 0]
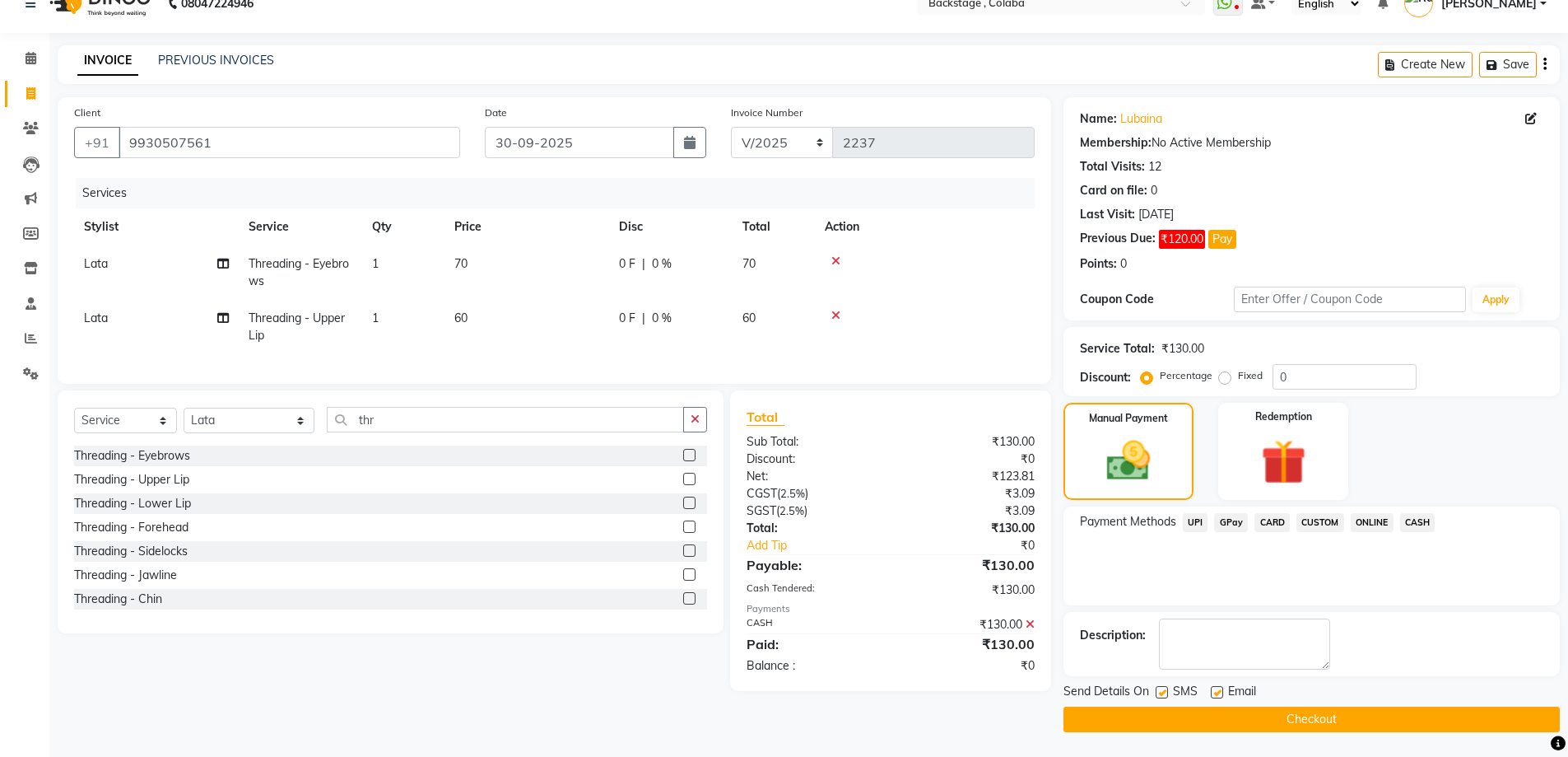
click at [1358, 719] on button "Checkout" at bounding box center [1311, 719] width 496 height 26
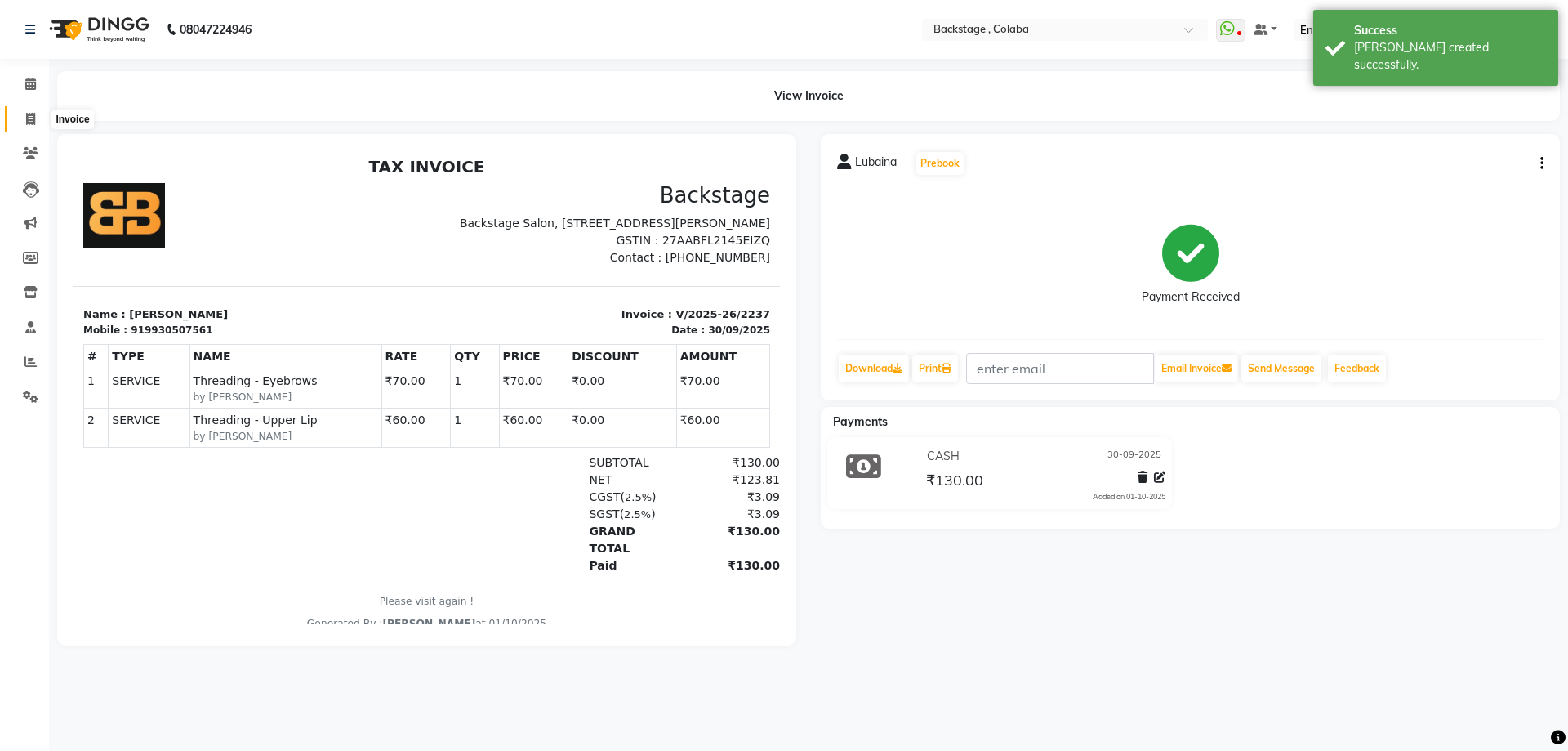
click at [32, 115] on icon at bounding box center [30, 118] width 9 height 12
select select "service"
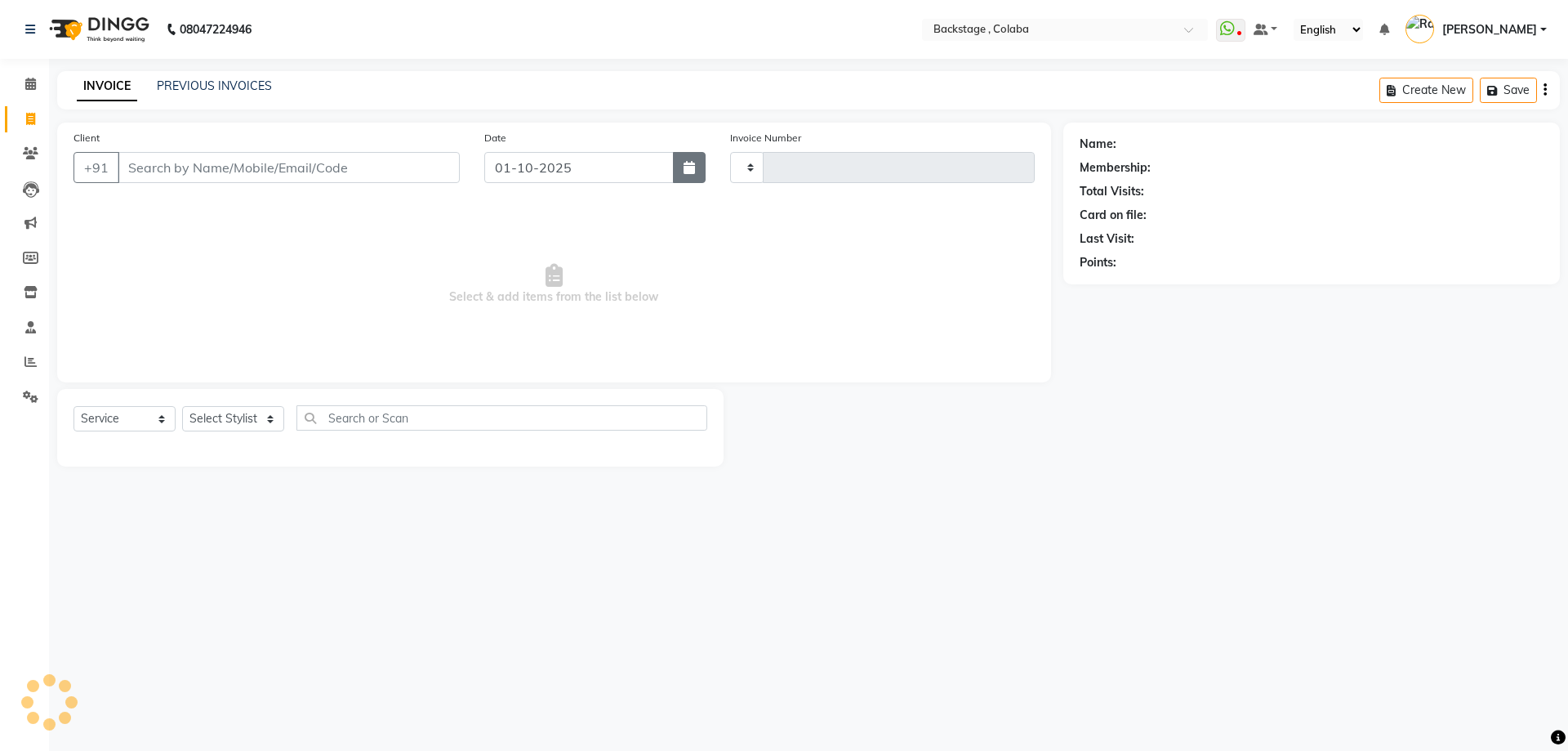
click at [685, 174] on icon "button" at bounding box center [690, 168] width 11 height 13
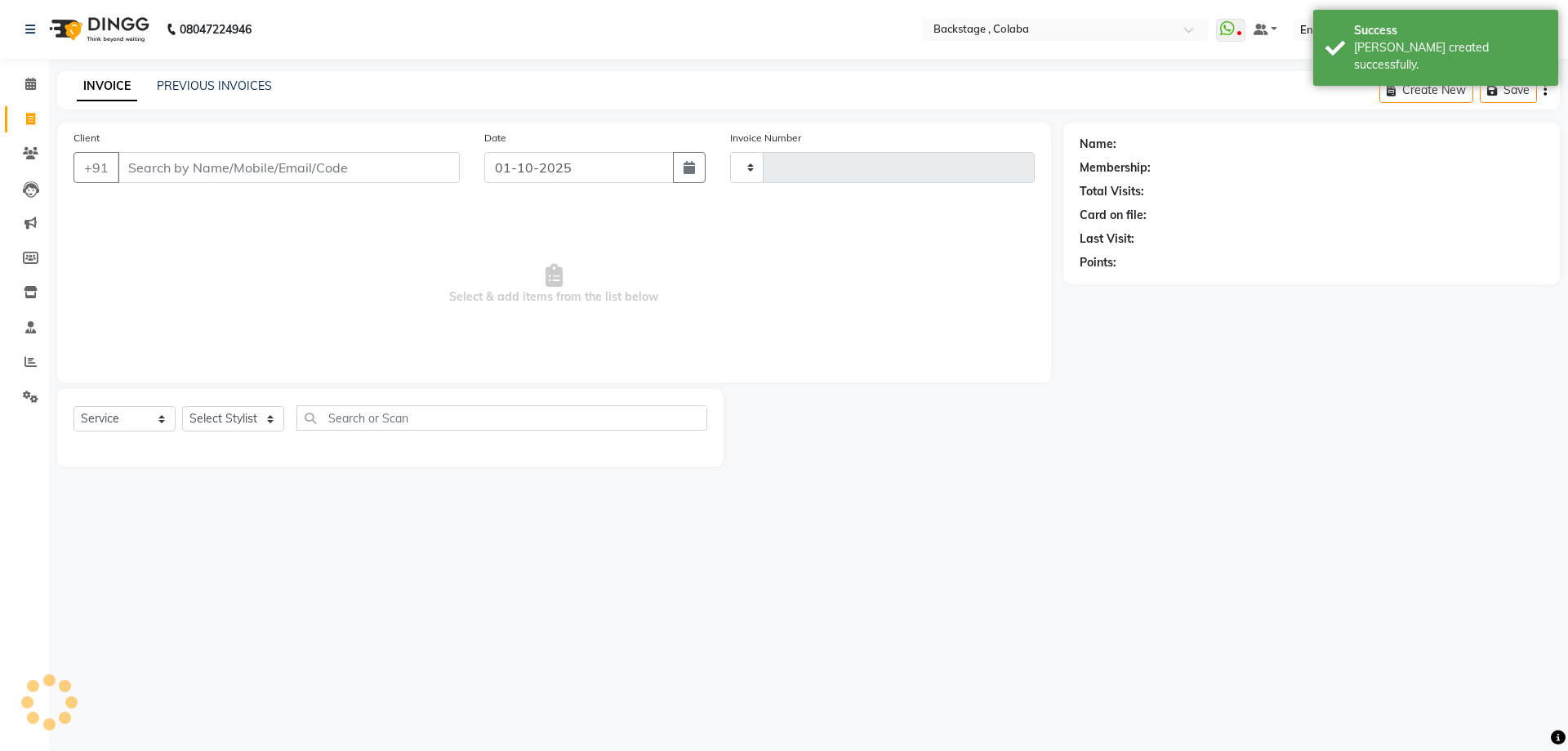
select select "10"
select select "2025"
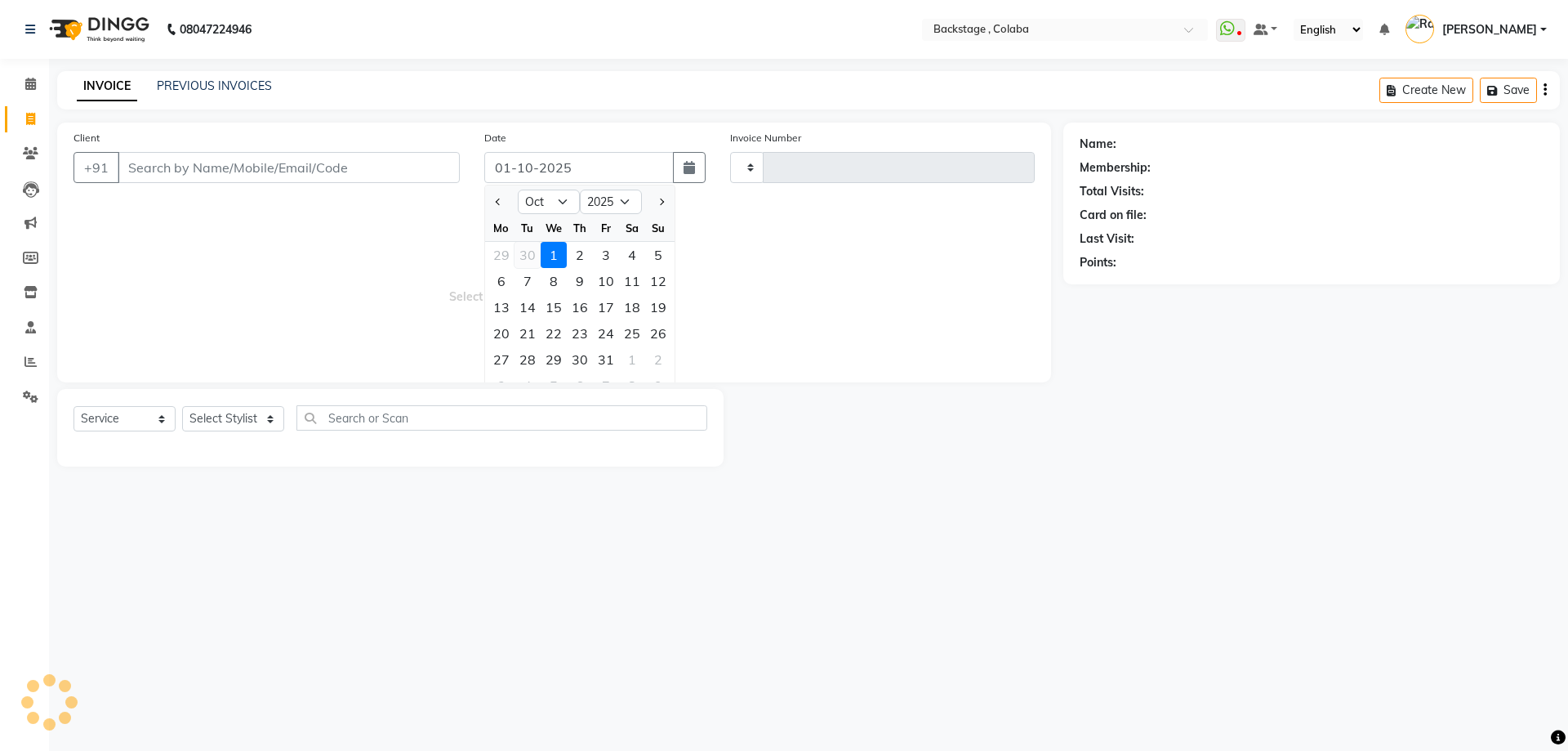
click at [524, 253] on div "30" at bounding box center [526, 254] width 26 height 26
type input "30-09-2025"
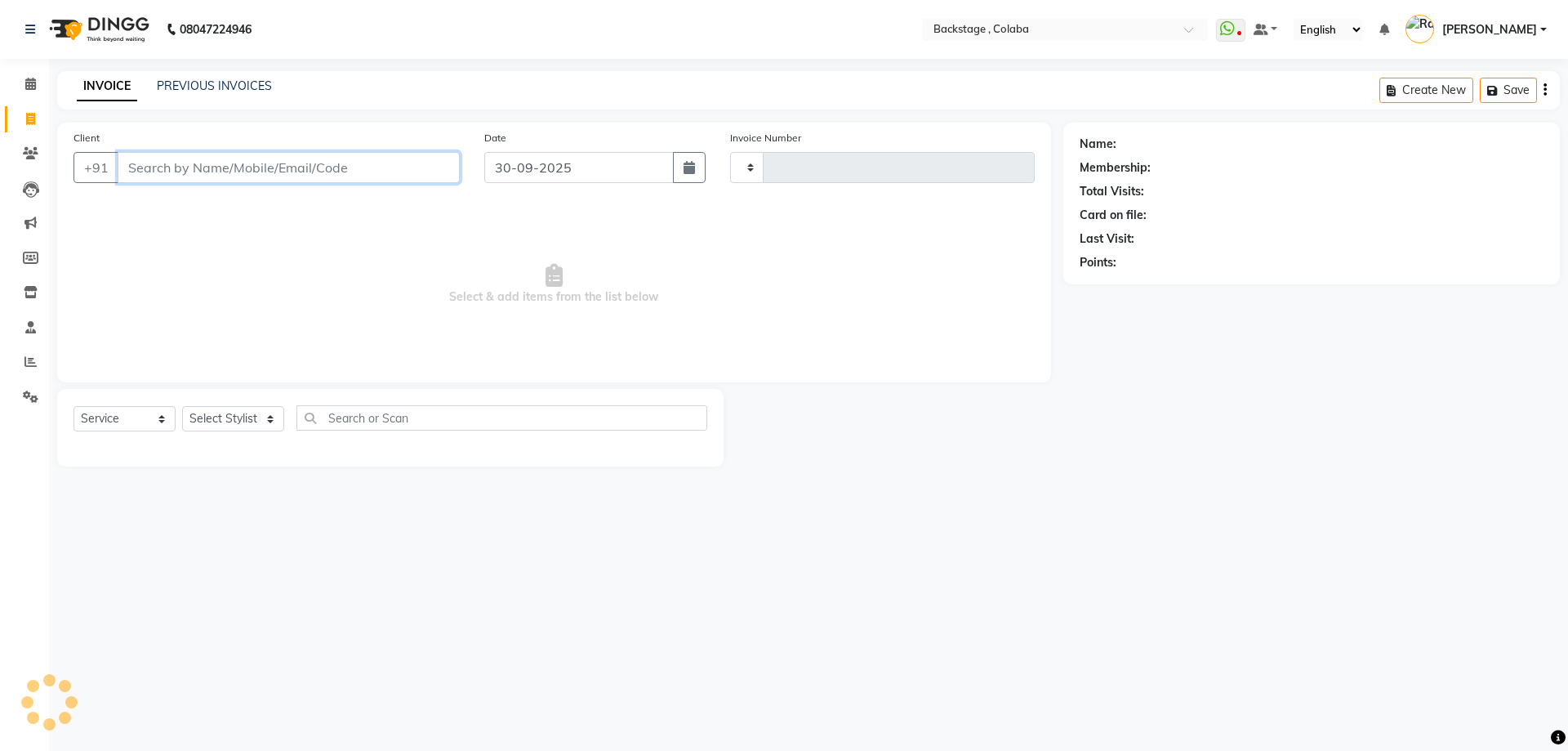
type input "2238"
click at [307, 167] on input "Client" at bounding box center [288, 167] width 342 height 31
select select "5451"
drag, startPoint x: 307, startPoint y: 166, endPoint x: 0, endPoint y: 133, distance: 308.8
click at [0, 133] on app-home "08047224946 Select Location × Backstage , Colaba WhatsApp Status ✕ Status: Disc…" at bounding box center [784, 245] width 1568 height 491
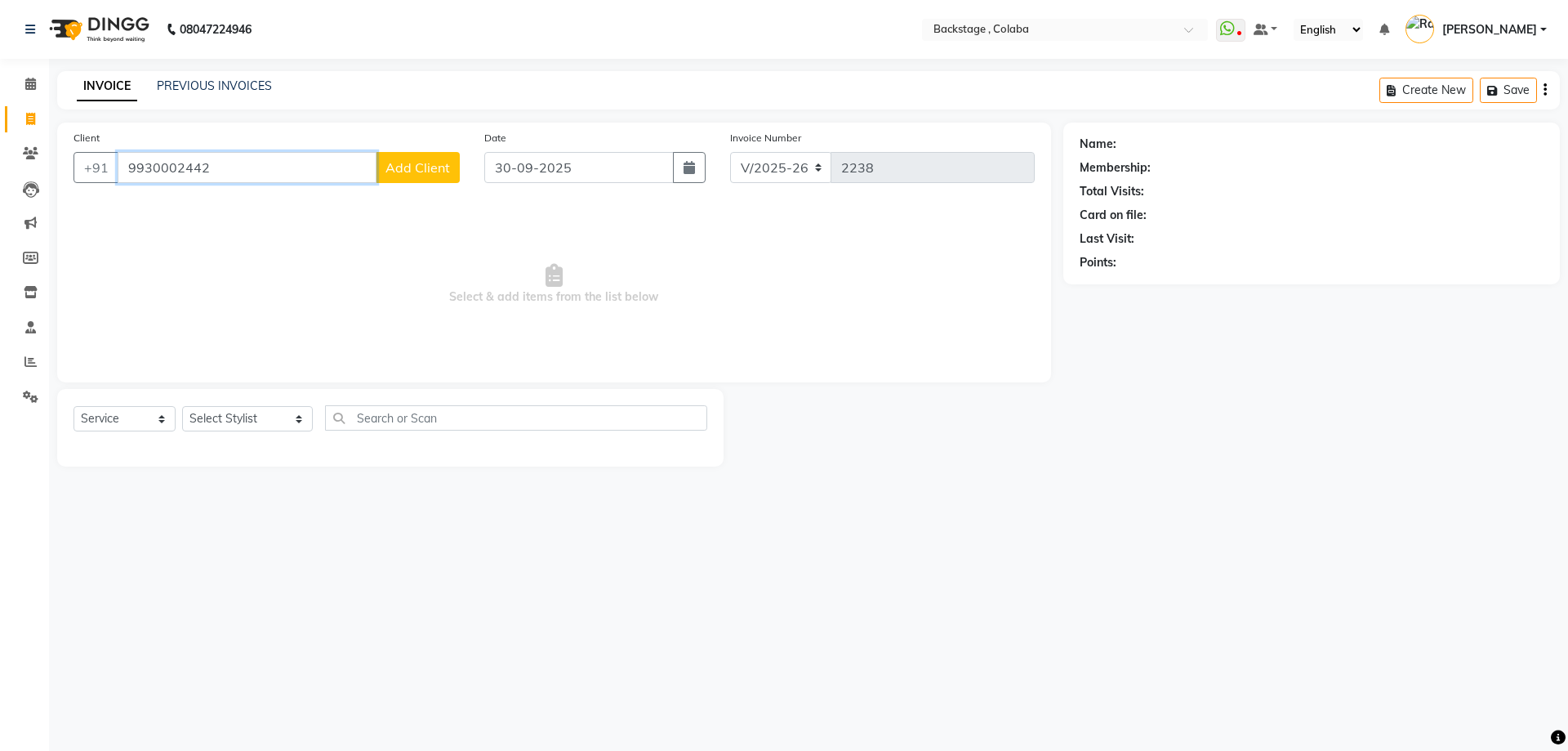
type input "9930002442"
click at [412, 171] on span "Add Client" at bounding box center [418, 167] width 65 height 16
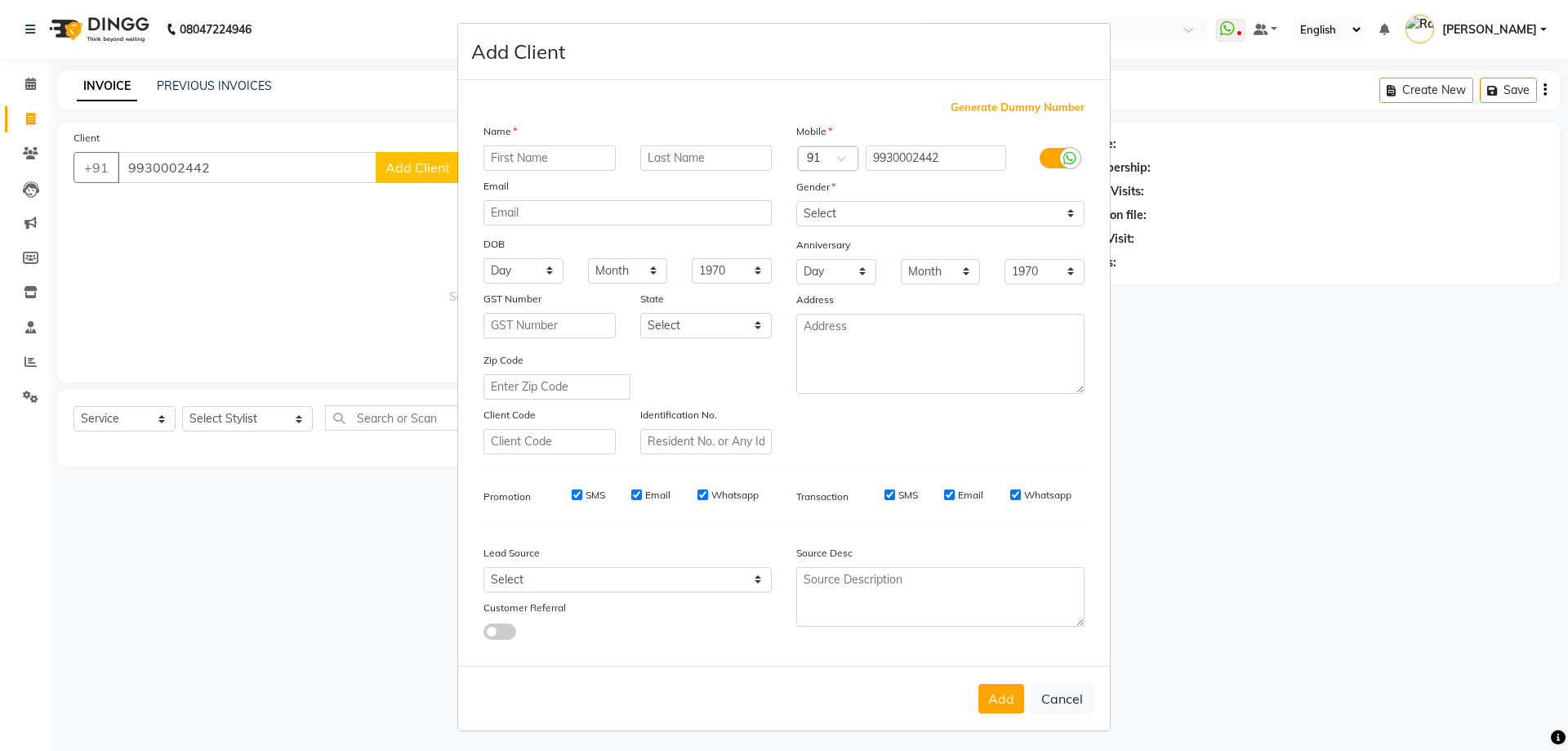
click at [557, 167] on input "text" at bounding box center [549, 157] width 133 height 26
type input "Niharka"
click at [715, 156] on input "text" at bounding box center [706, 157] width 133 height 26
type input "Singh"
click at [874, 224] on select "Select Male Female Other Prefer Not To Say" at bounding box center [940, 214] width 288 height 26
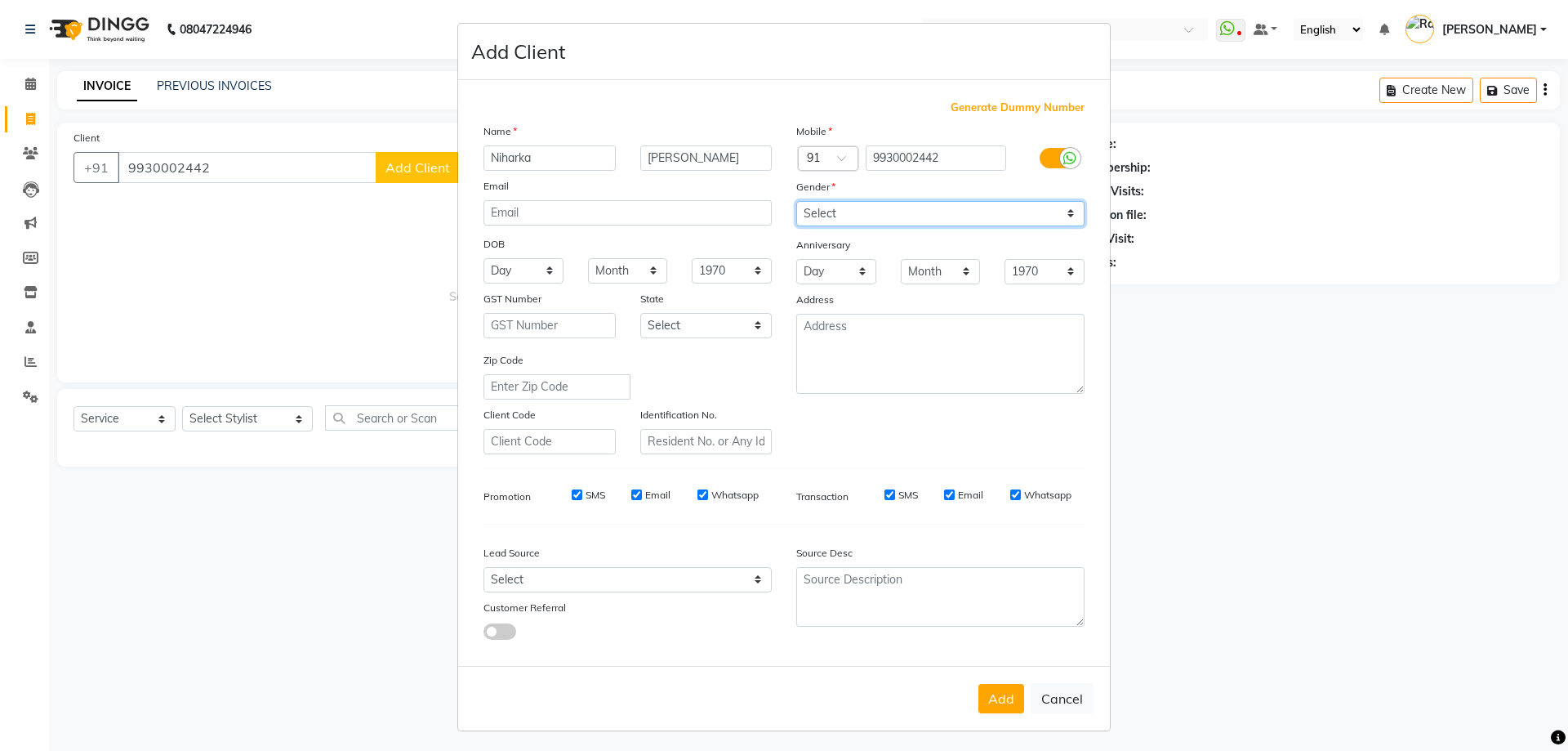
select select "[DEMOGRAPHIC_DATA]"
click at [796, 201] on select "Select Male Female Other Prefer Not To Say" at bounding box center [940, 214] width 288 height 26
click at [984, 668] on div "Add Cancel" at bounding box center [783, 699] width 651 height 65
click at [989, 685] on button "Add" at bounding box center [1001, 699] width 46 height 30
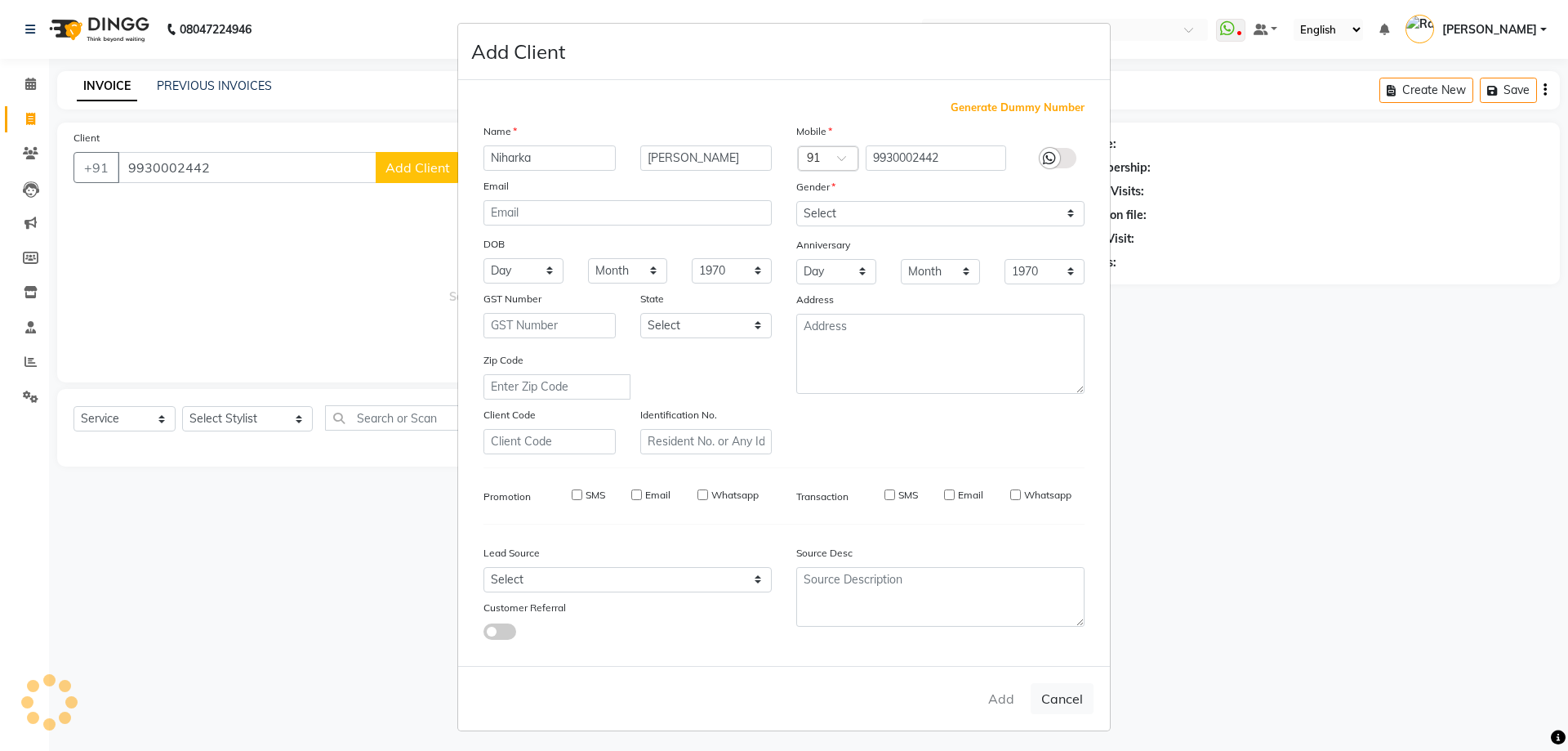
click at [250, 417] on ngb-modal-window "Add Client Generate Dummy Number Name Niharka Singh Email DOB Day 01 02 03 04 0…" at bounding box center [784, 375] width 1568 height 751
select select
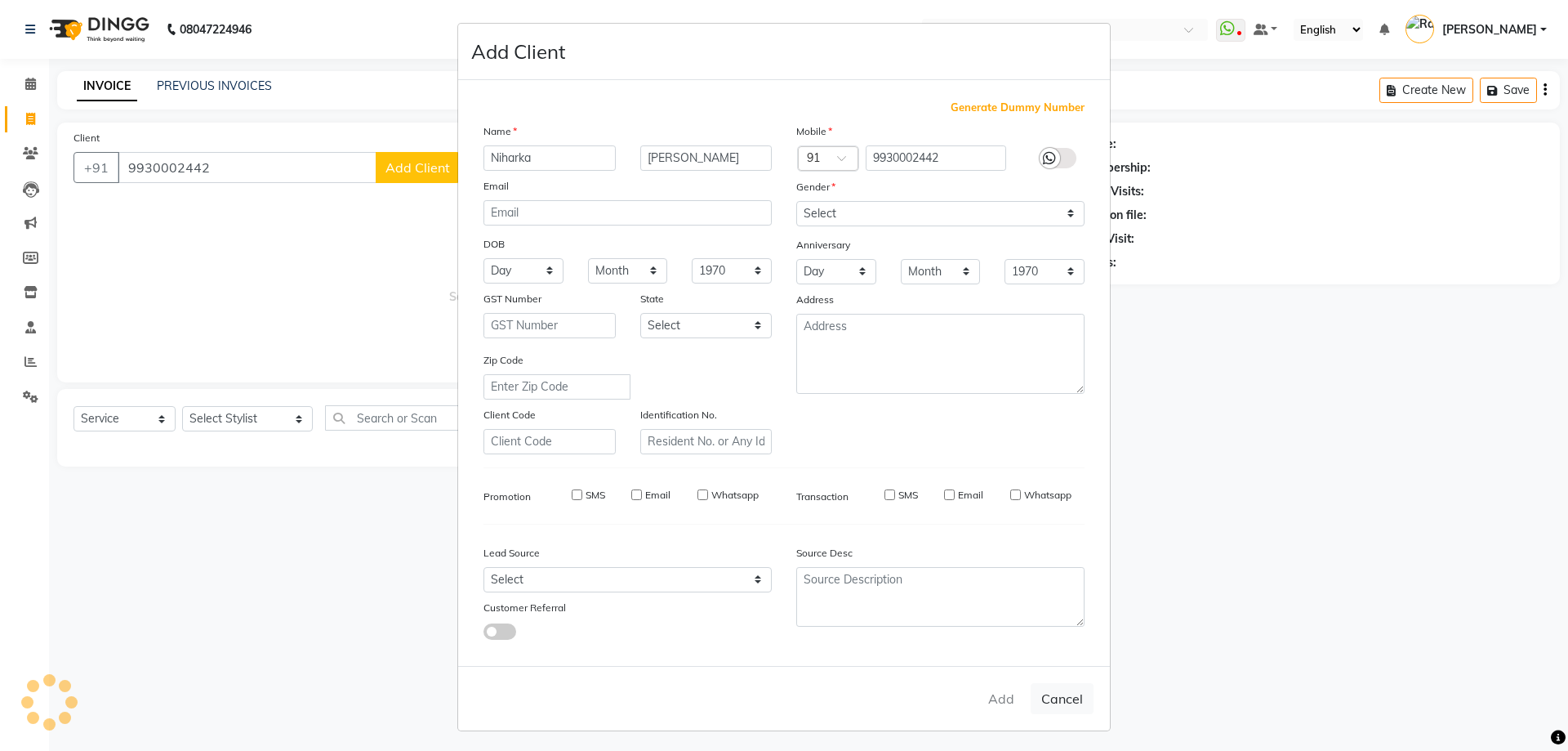
select select
checkbox input "false"
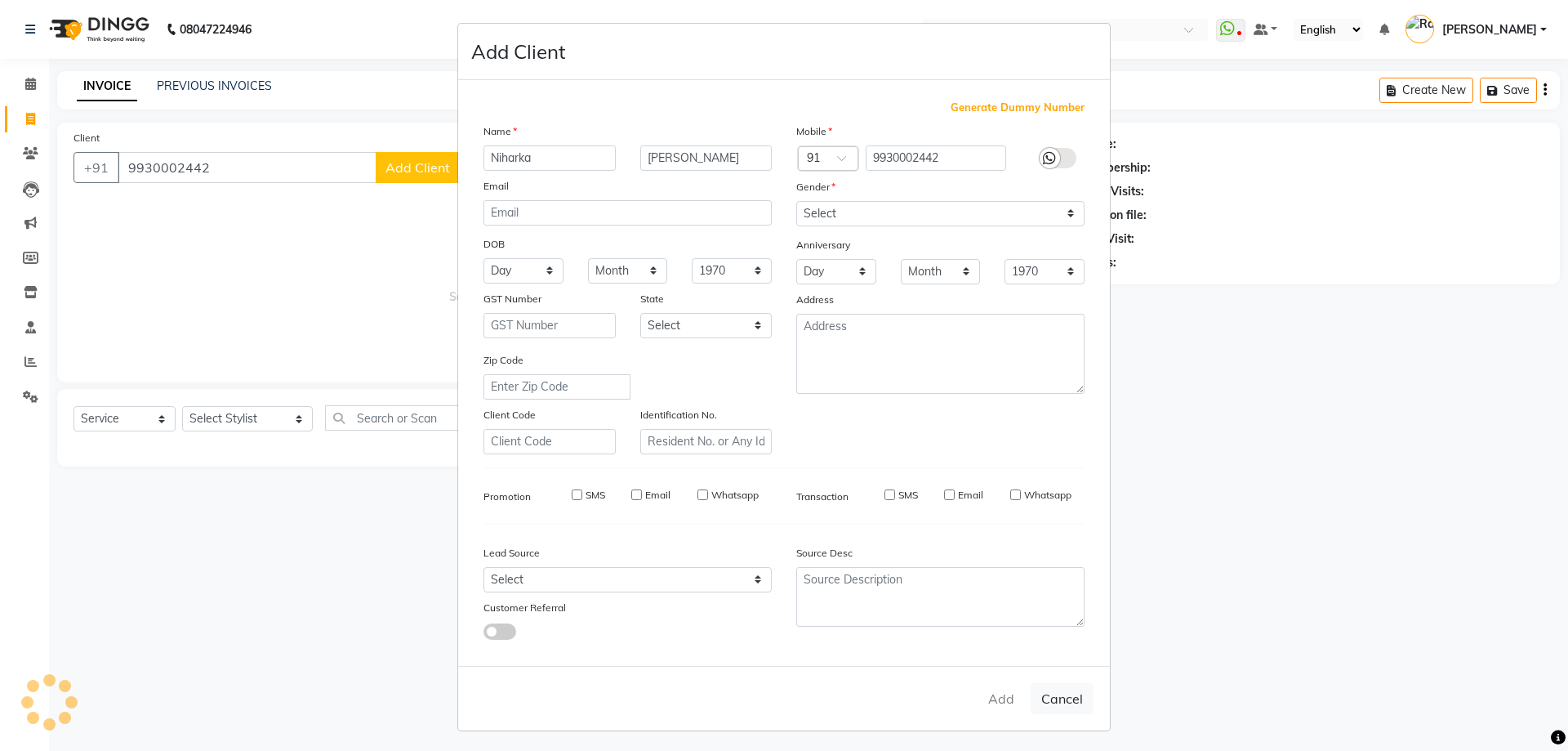
checkbox input "false"
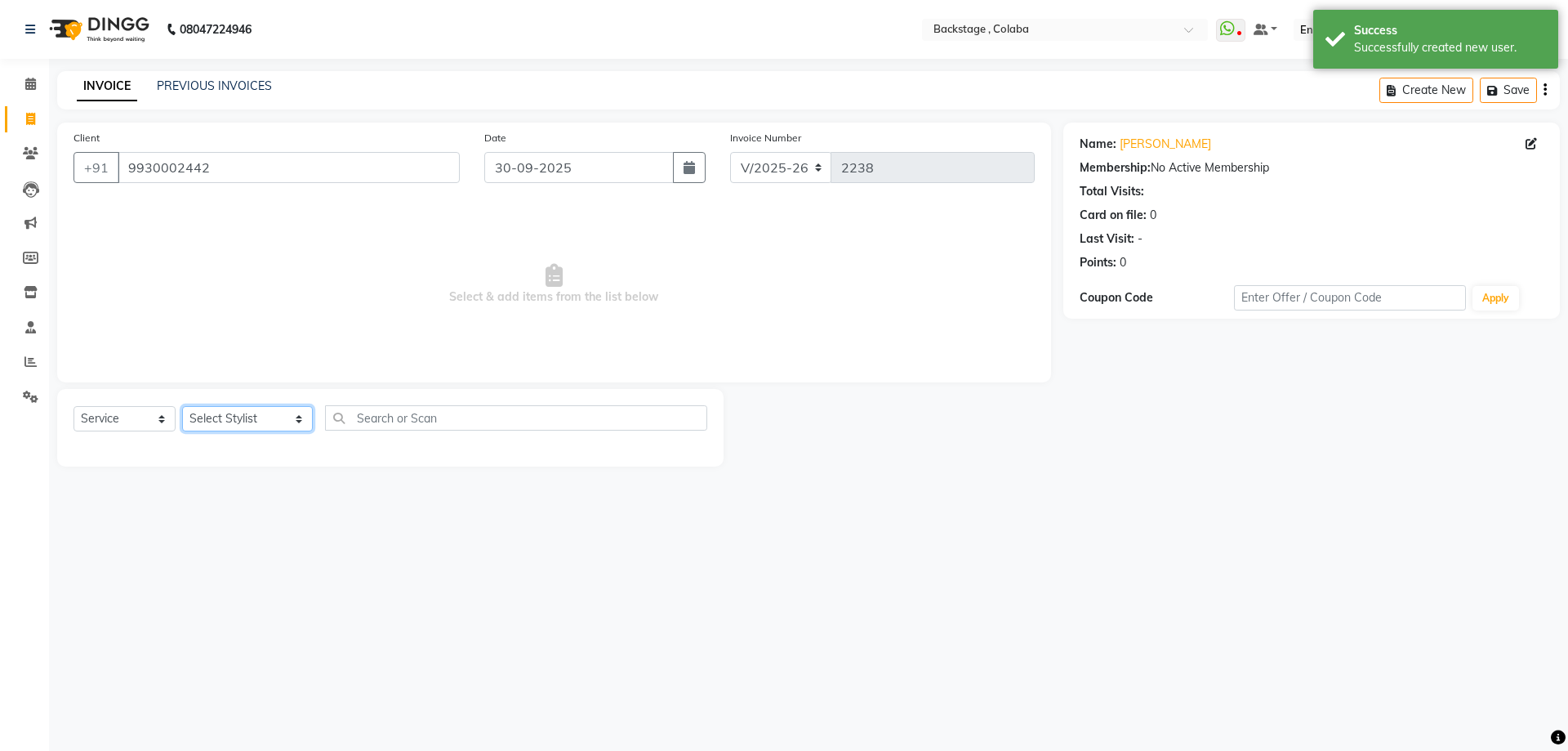
click at [239, 417] on select "Select Stylist Backstage Bharti Nitesh Gohar Jayesh Anil Karekar Kalavati Sharm…" at bounding box center [247, 419] width 131 height 26
click at [182, 407] on select "Select Stylist Backstage Bharti Nitesh Gohar Jayesh Anil Karekar Kalavati Sharm…" at bounding box center [247, 419] width 131 height 26
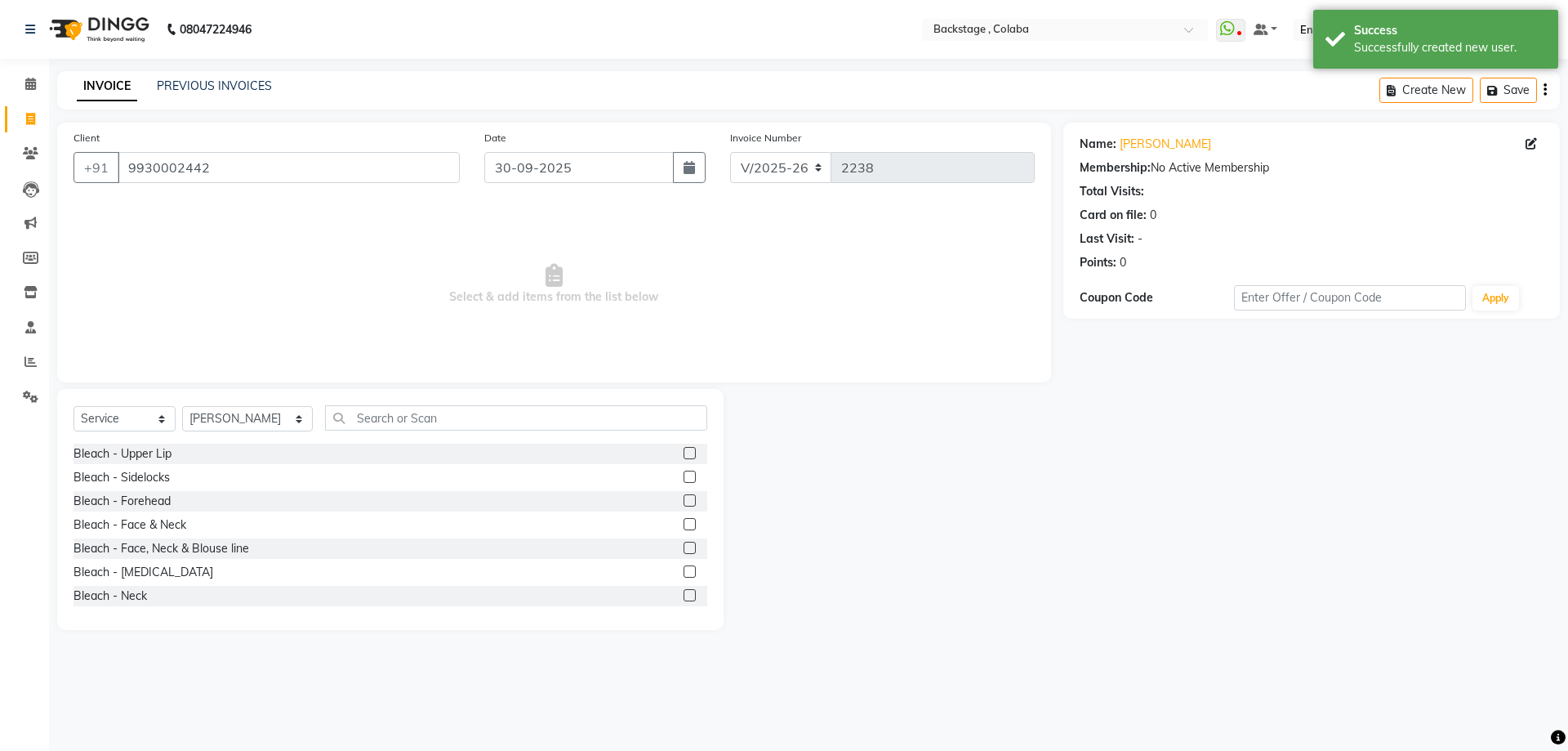
click at [199, 484] on div "Bleach - Upper Lip Bleach - Sidelocks Bleach - Forehead Bleach - Face & Neck Bl…" at bounding box center [390, 525] width 633 height 163
click at [213, 410] on select "Select Stylist Backstage Bharti Nitesh Gohar Jayesh Anil Karekar Kalavati Sharm…" at bounding box center [247, 419] width 131 height 26
select select "83246"
click at [182, 407] on select "Select Stylist Backstage Bharti Nitesh Gohar Jayesh Anil Karekar Kalavati Sharm…" at bounding box center [247, 419] width 131 height 26
click at [379, 416] on input "text" at bounding box center [516, 418] width 382 height 26
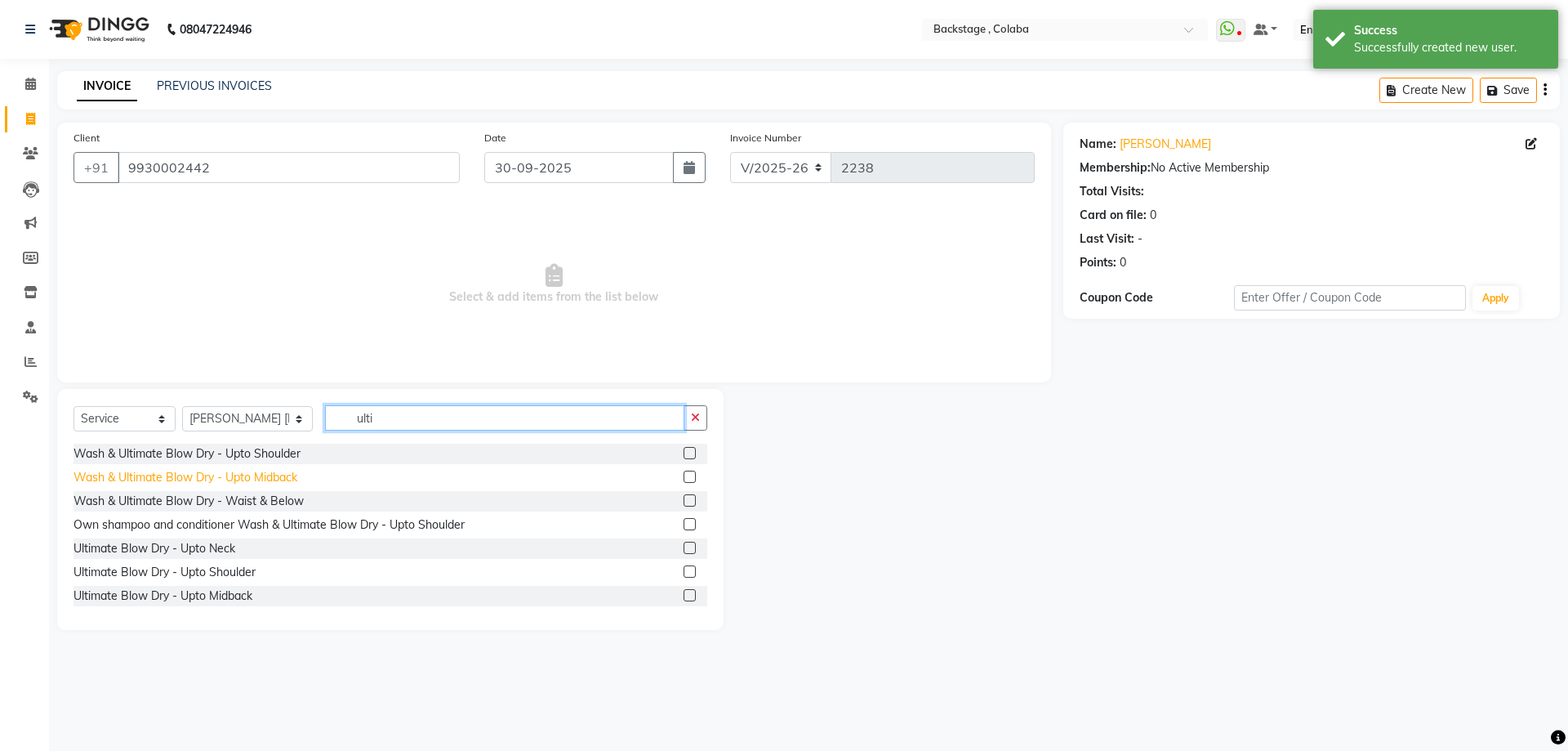
type input "ulti"
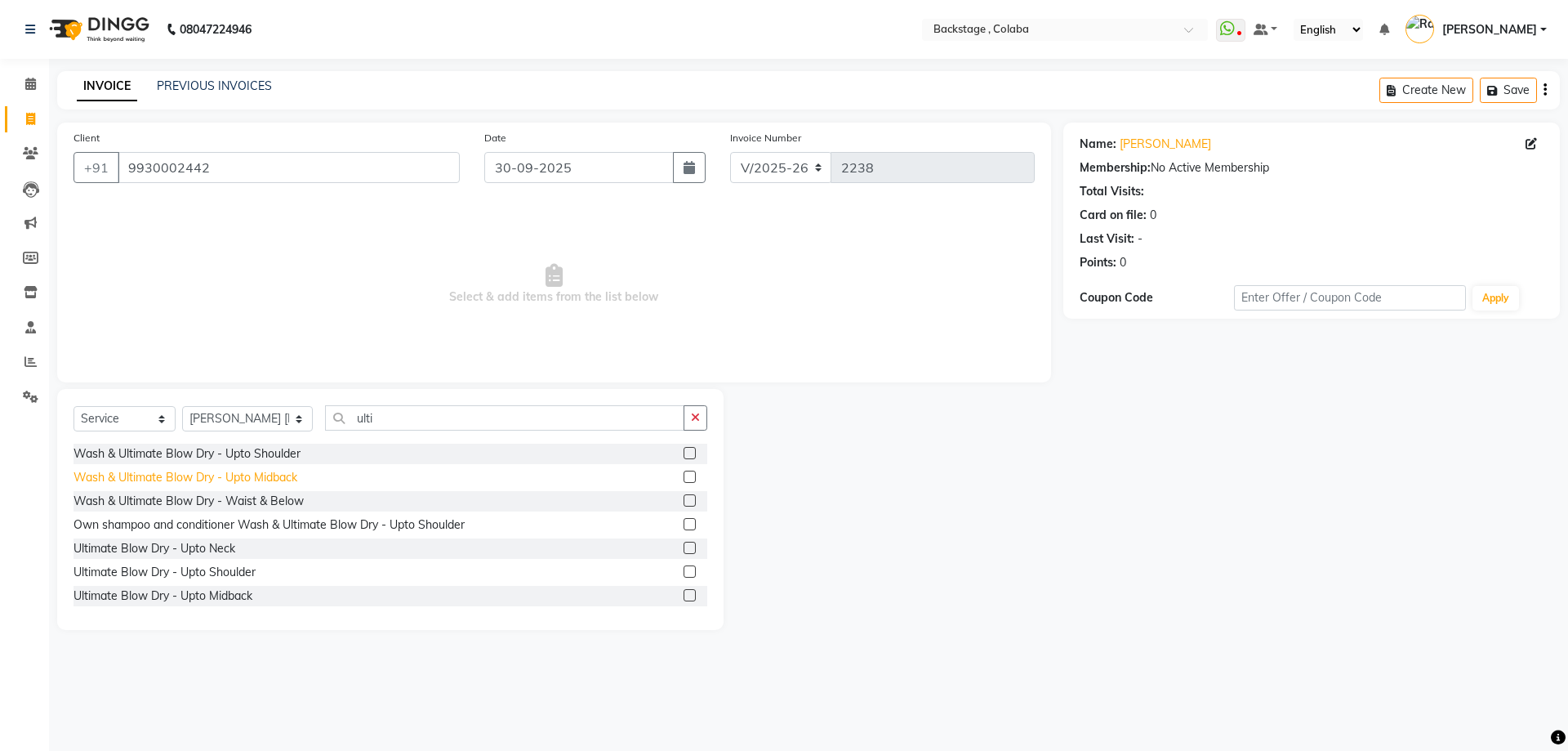
click at [250, 480] on div "Wash & Ultimate Blow Dry - Upto Midback" at bounding box center [185, 477] width 224 height 17
checkbox input "false"
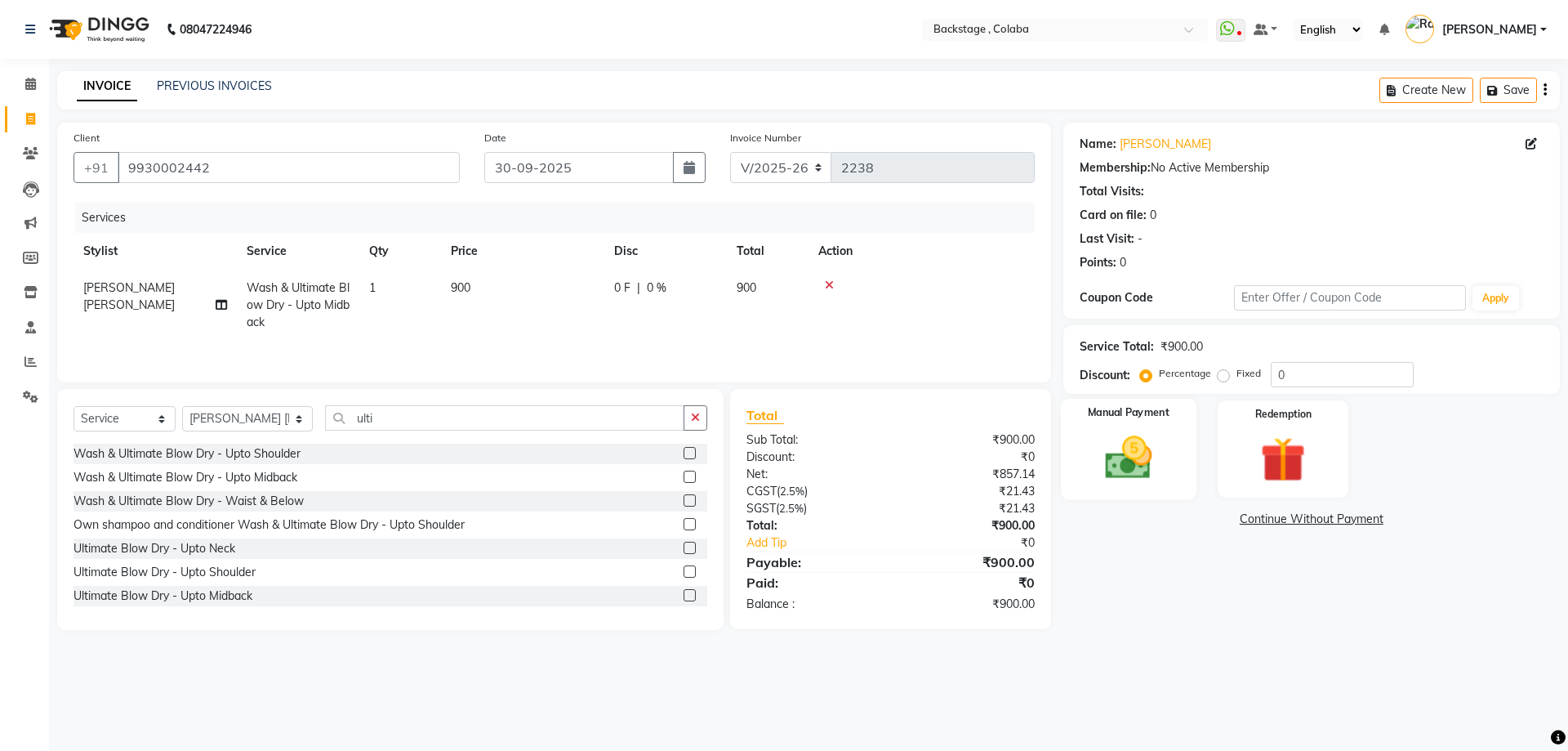
click at [1144, 440] on img at bounding box center [1128, 457] width 76 height 54
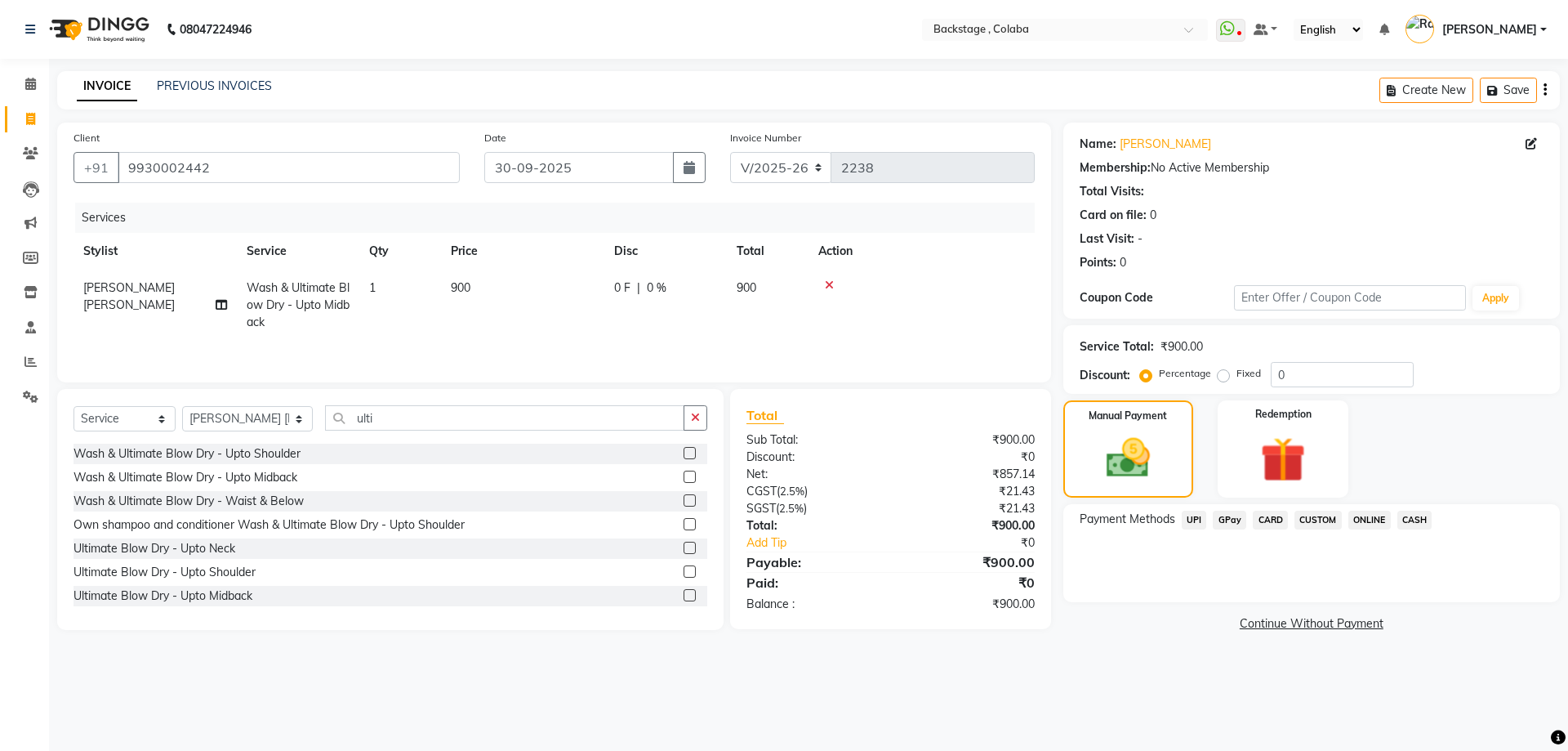
click at [1408, 524] on span "CASH" at bounding box center [1414, 520] width 35 height 19
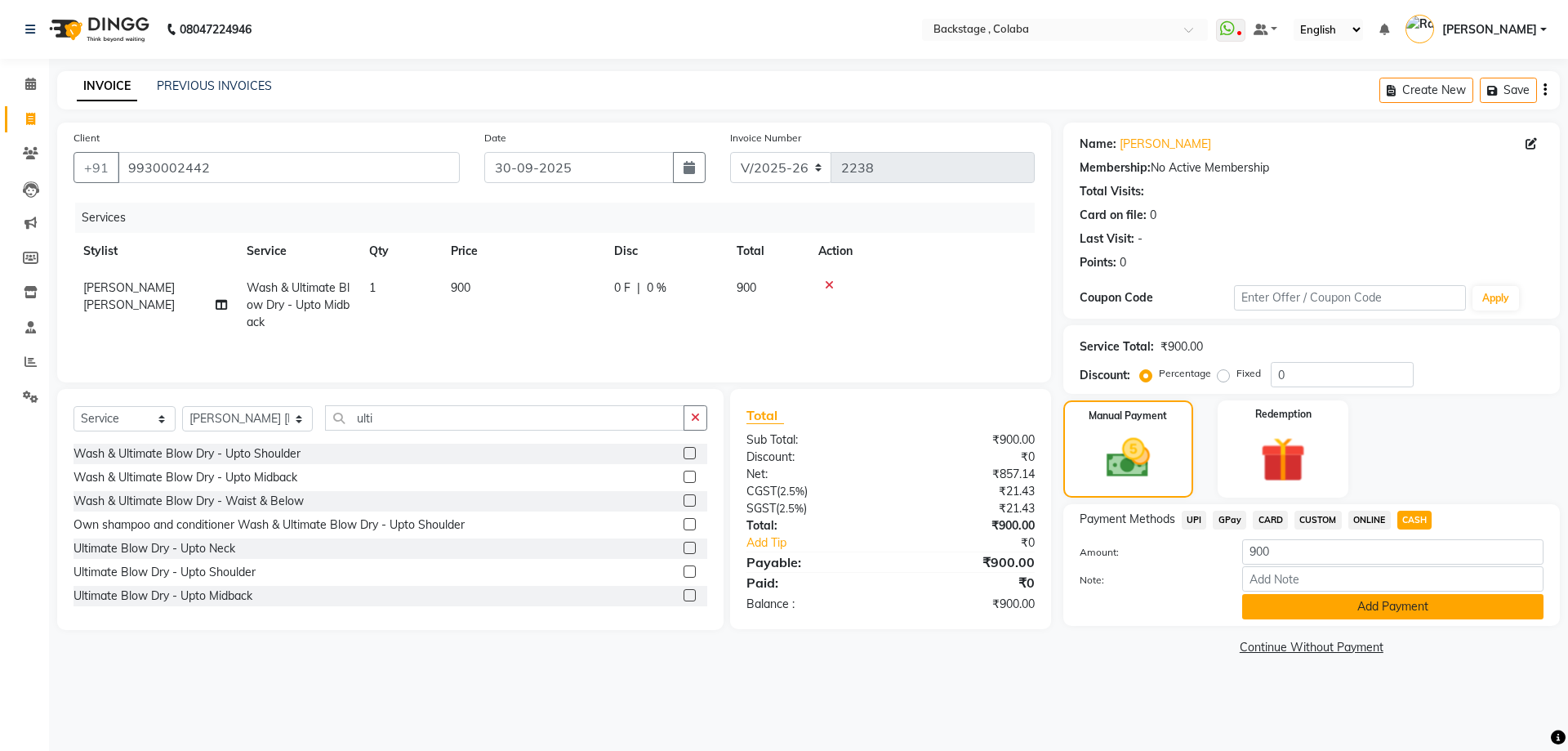
click at [1367, 603] on button "Add Payment" at bounding box center [1393, 606] width 301 height 26
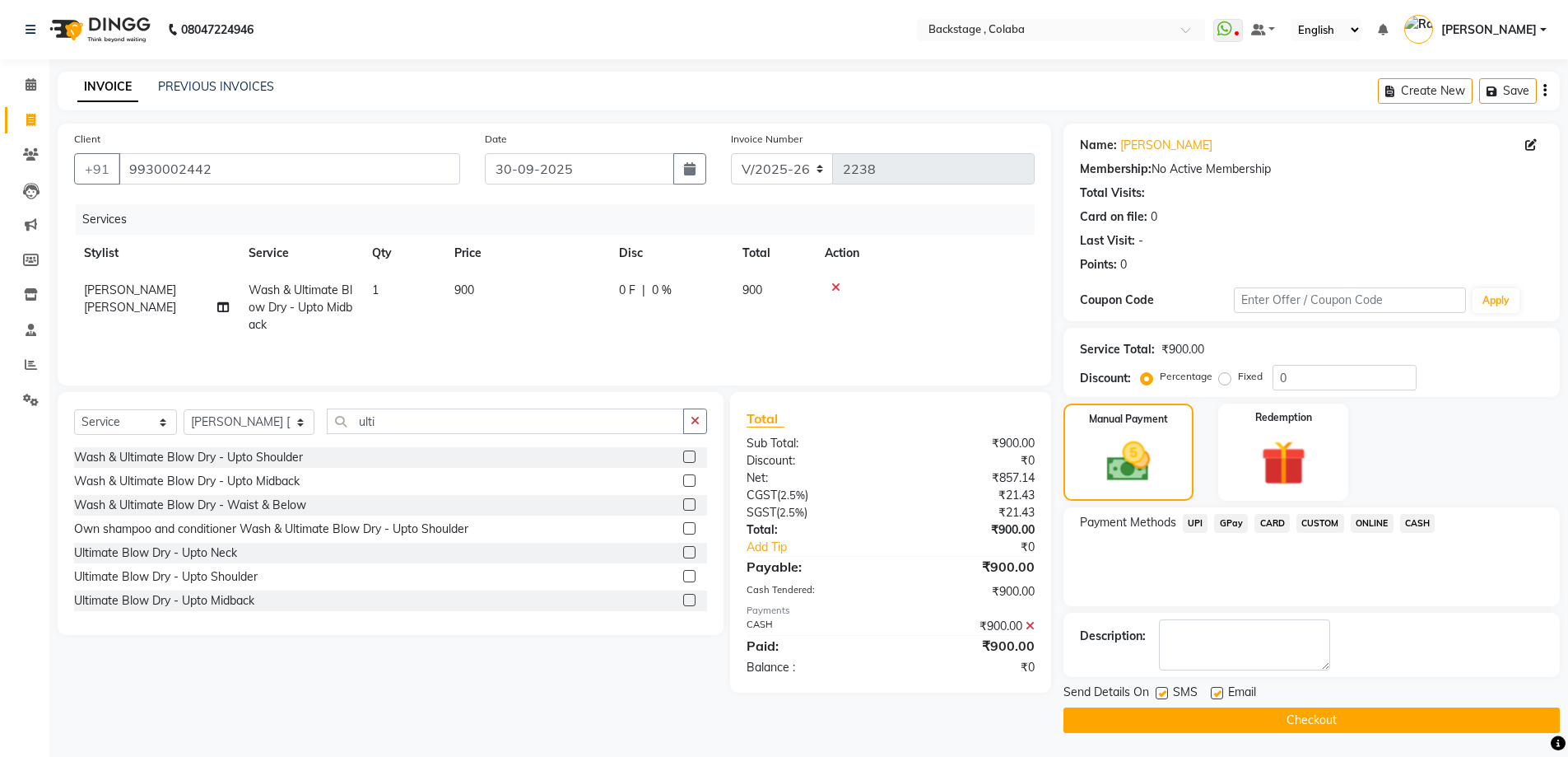
scroll to position [1, 0]
click at [1196, 719] on button "Checkout" at bounding box center [1311, 719] width 496 height 26
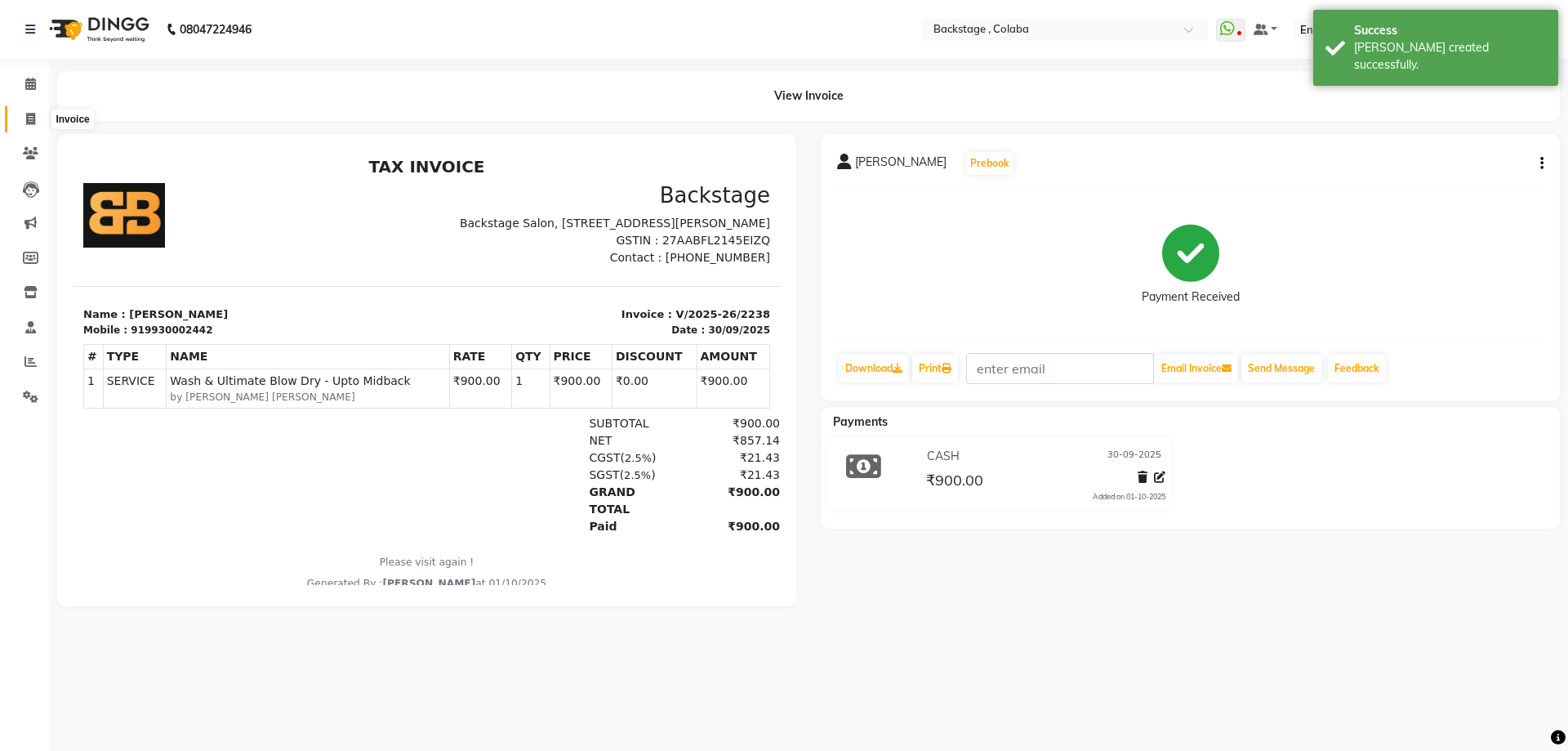
click at [33, 119] on icon at bounding box center [30, 118] width 9 height 12
select select "service"
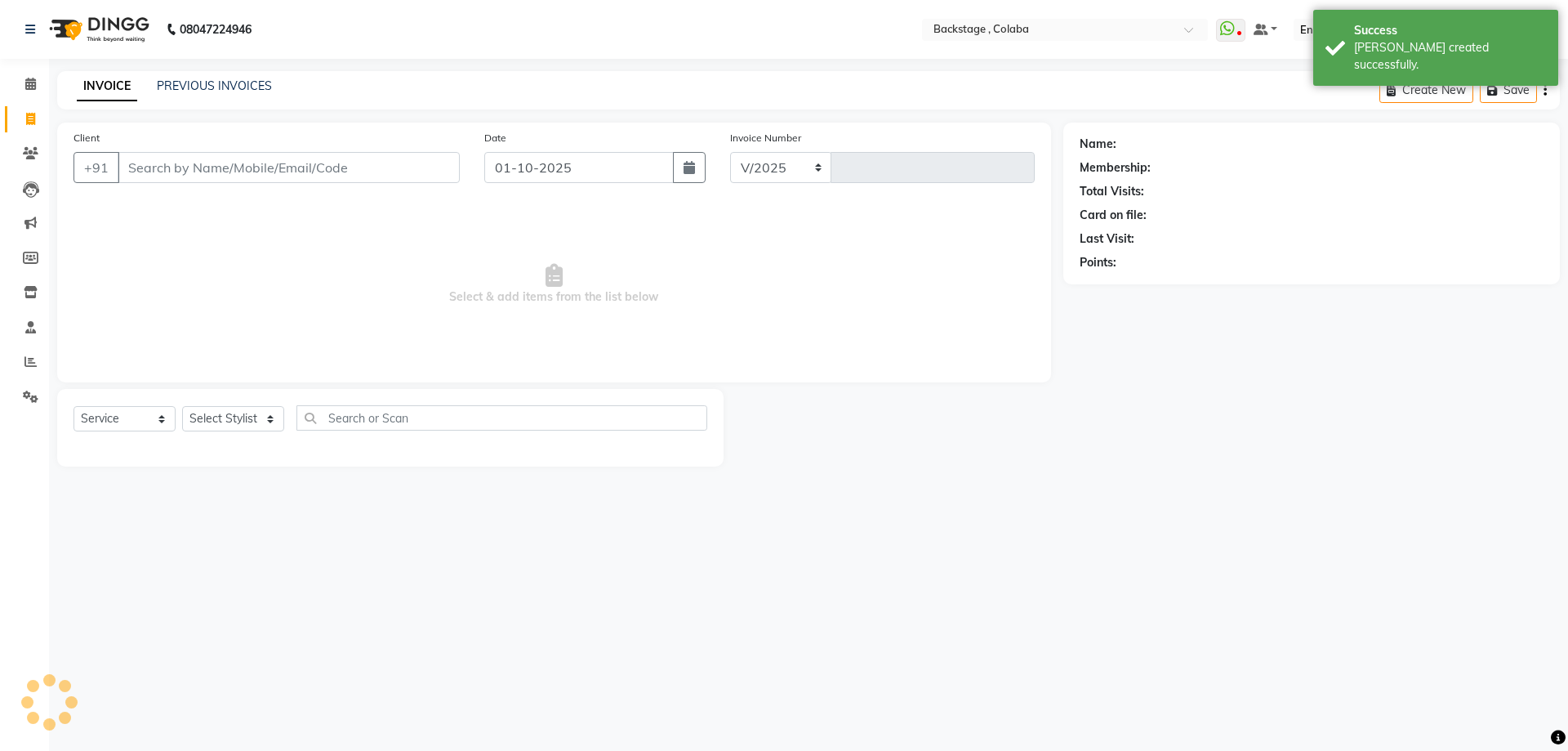
select select "5451"
type input "2239"
click at [702, 174] on button "button" at bounding box center [690, 167] width 32 height 31
select select "10"
select select "2025"
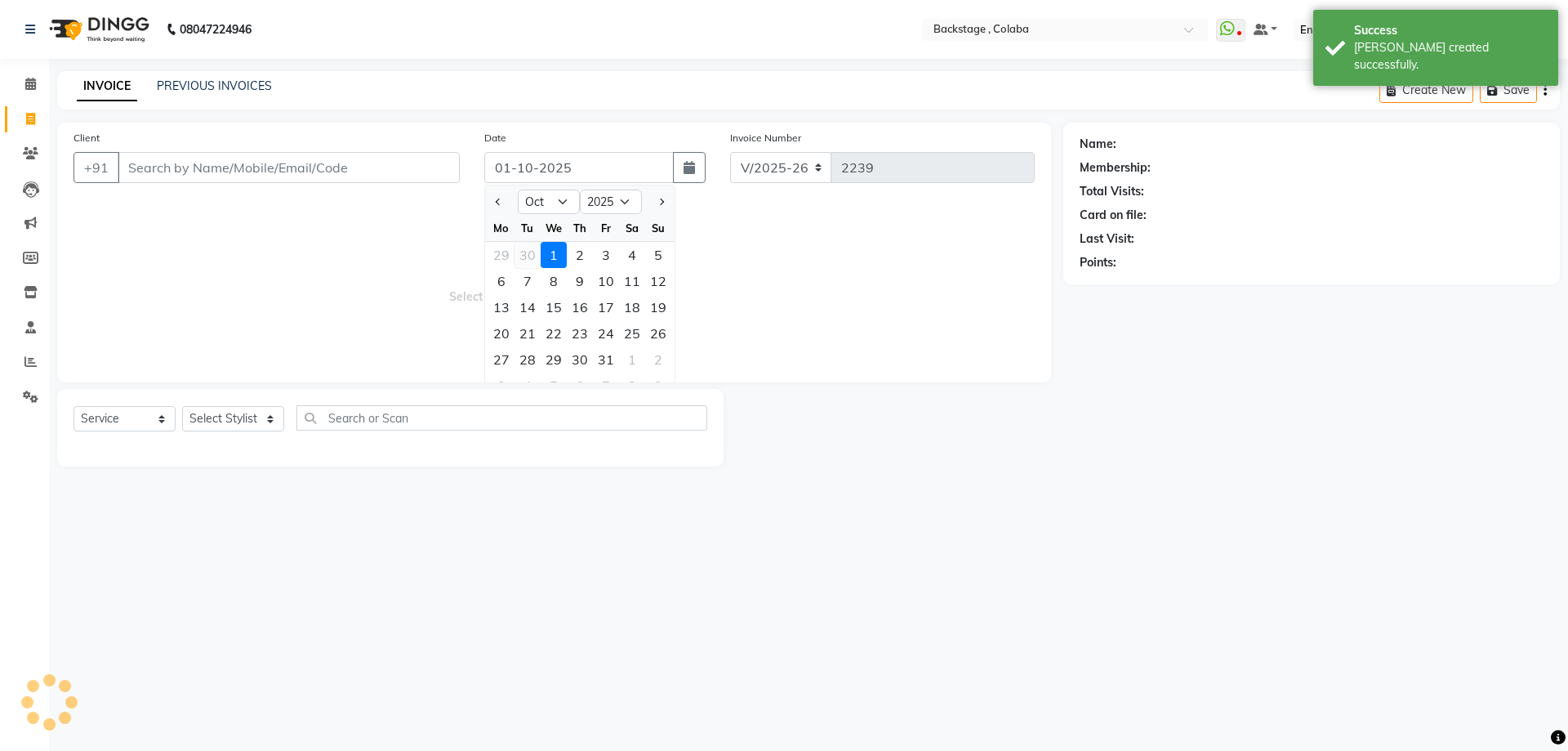
click at [518, 253] on div "30" at bounding box center [526, 254] width 26 height 26
type input "30-09-2025"
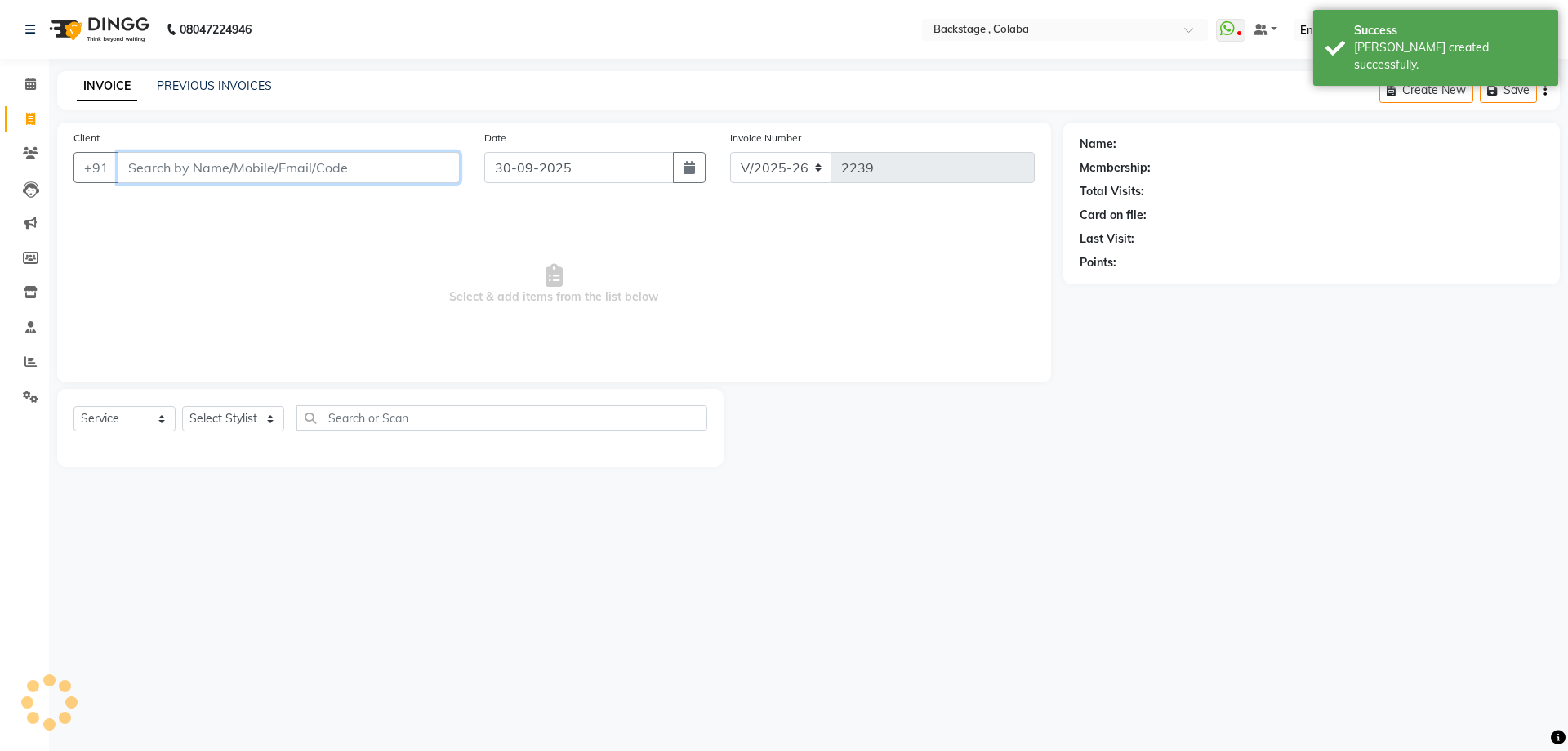
click at [310, 166] on input "Client" at bounding box center [288, 167] width 342 height 31
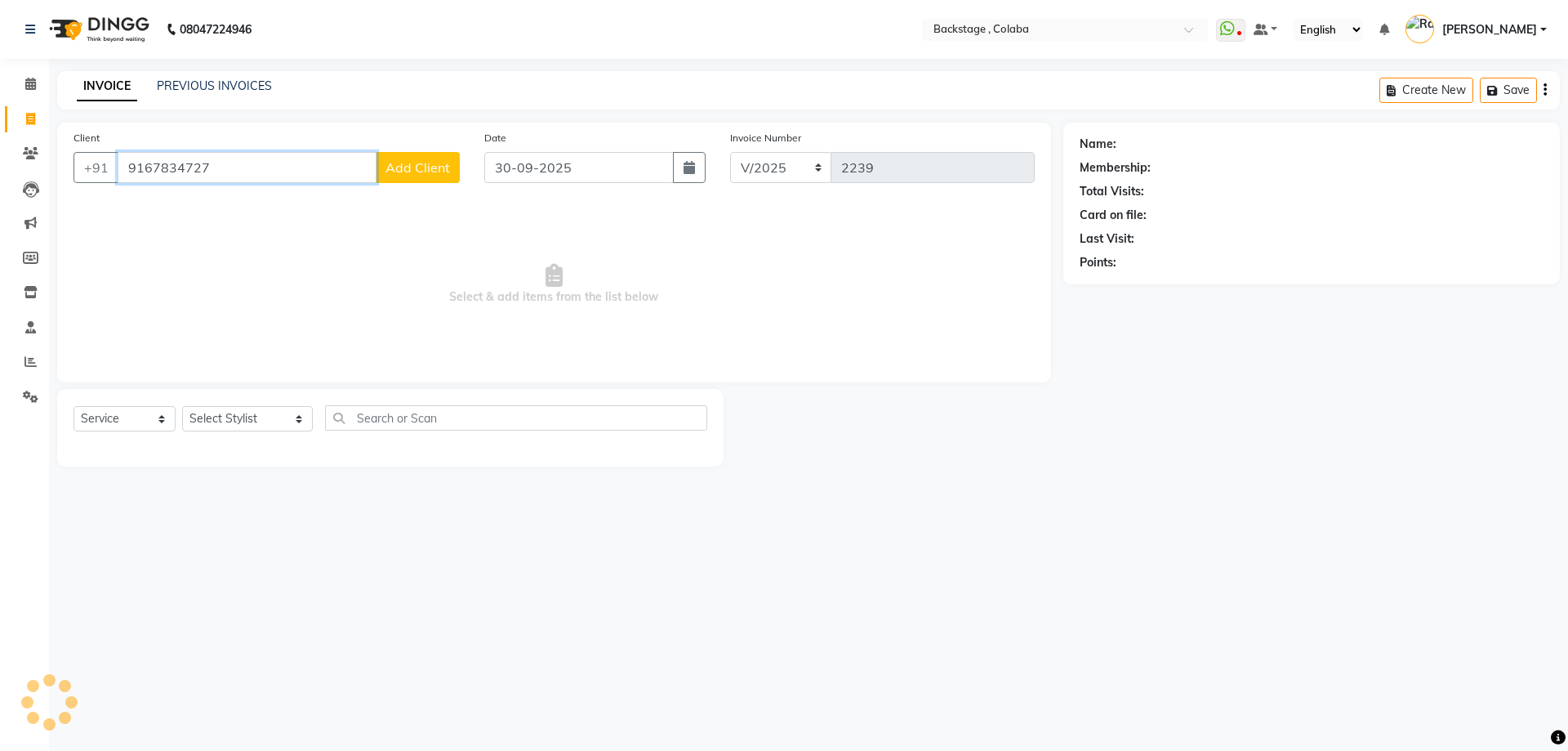
type input "9167834727"
click at [407, 175] on span "Add Client" at bounding box center [418, 167] width 65 height 16
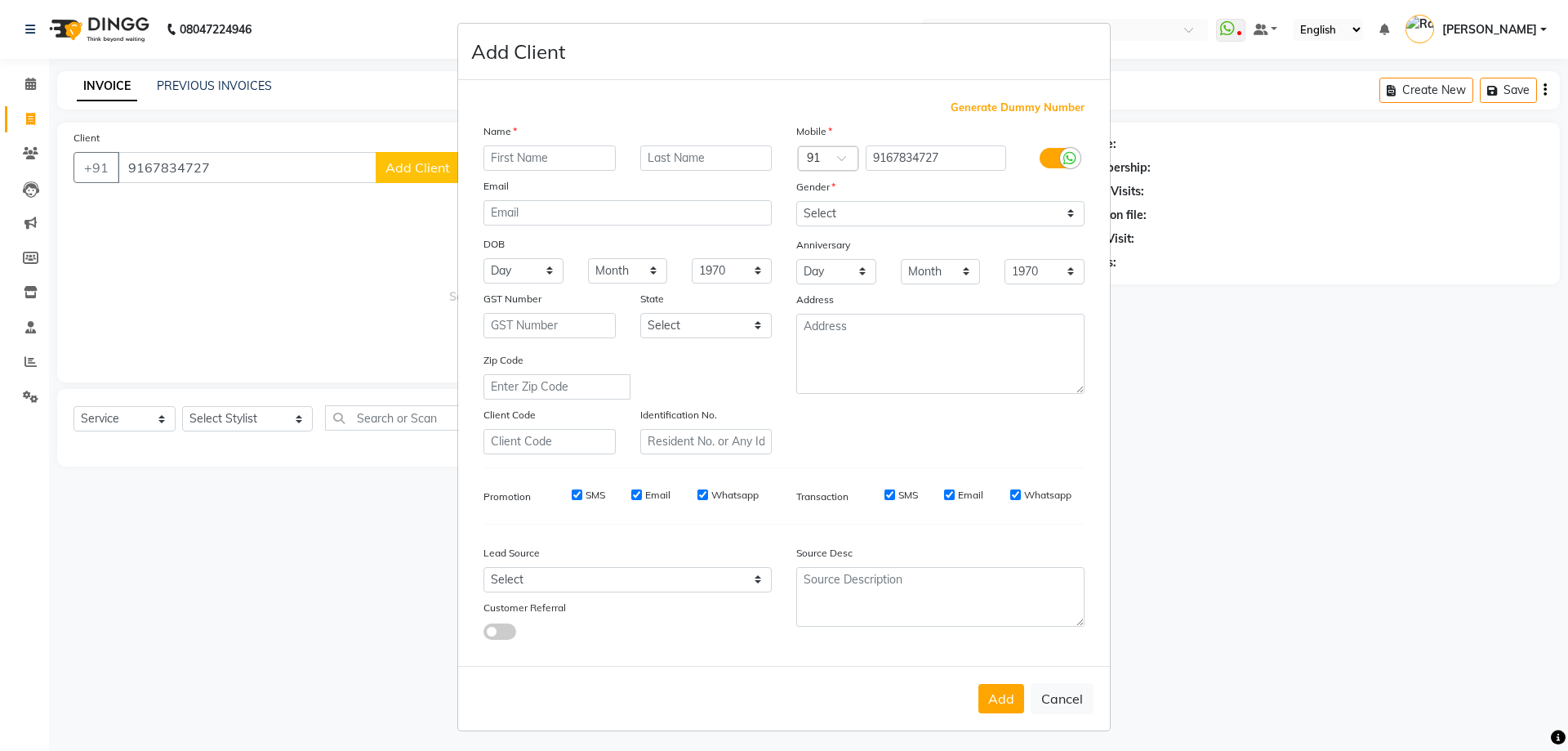
click at [508, 155] on input "text" at bounding box center [549, 157] width 133 height 26
type input "Pratibha"
click at [706, 157] on input "text" at bounding box center [706, 157] width 133 height 26
type input "Mandre"
drag, startPoint x: 834, startPoint y: 211, endPoint x: 832, endPoint y: 224, distance: 13.2
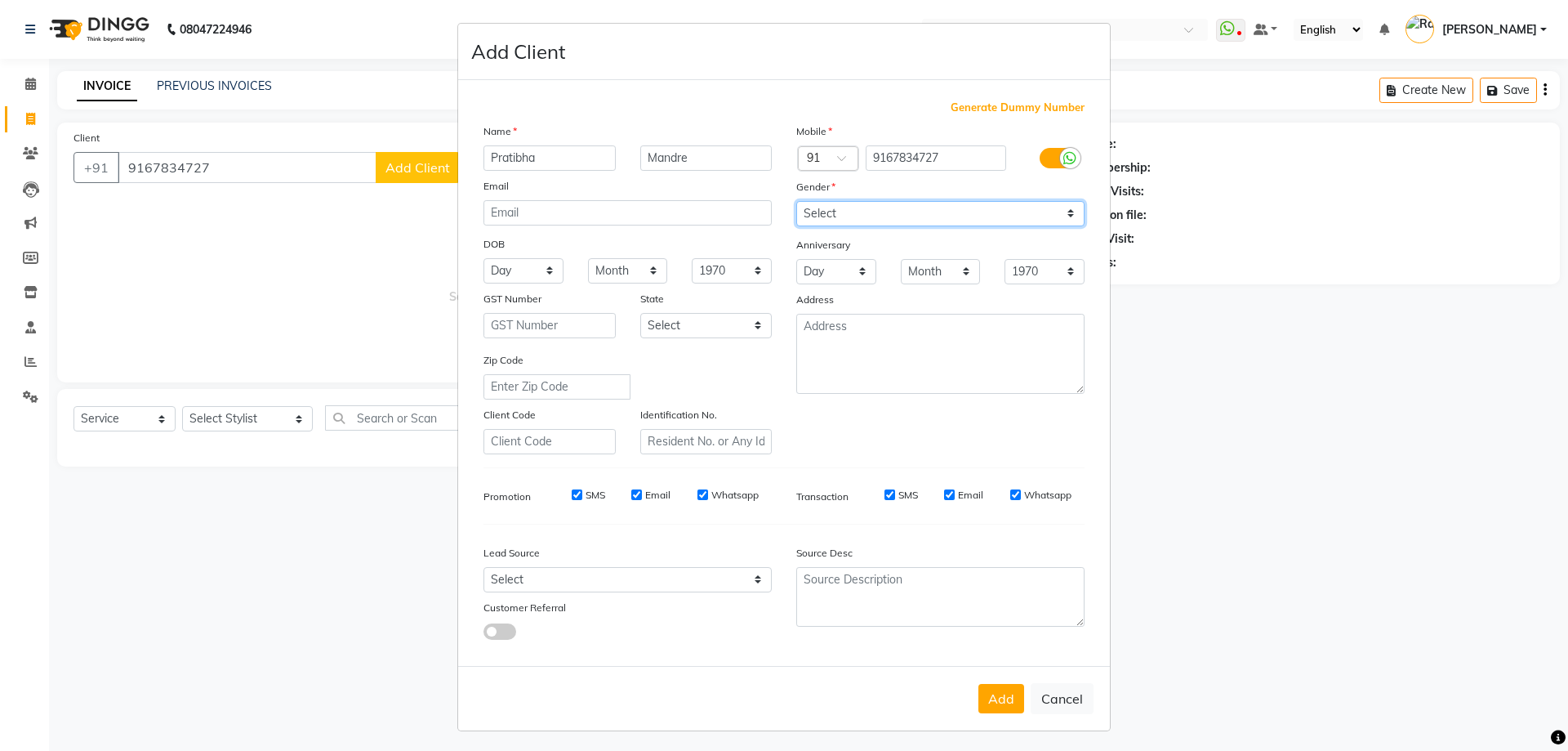
click at [834, 211] on select "Select Male Female Other Prefer Not To Say" at bounding box center [940, 214] width 288 height 26
select select "[DEMOGRAPHIC_DATA]"
click at [796, 201] on select "Select Male Female Other Prefer Not To Say" at bounding box center [940, 214] width 288 height 26
click at [979, 697] on button "Add" at bounding box center [1001, 699] width 46 height 30
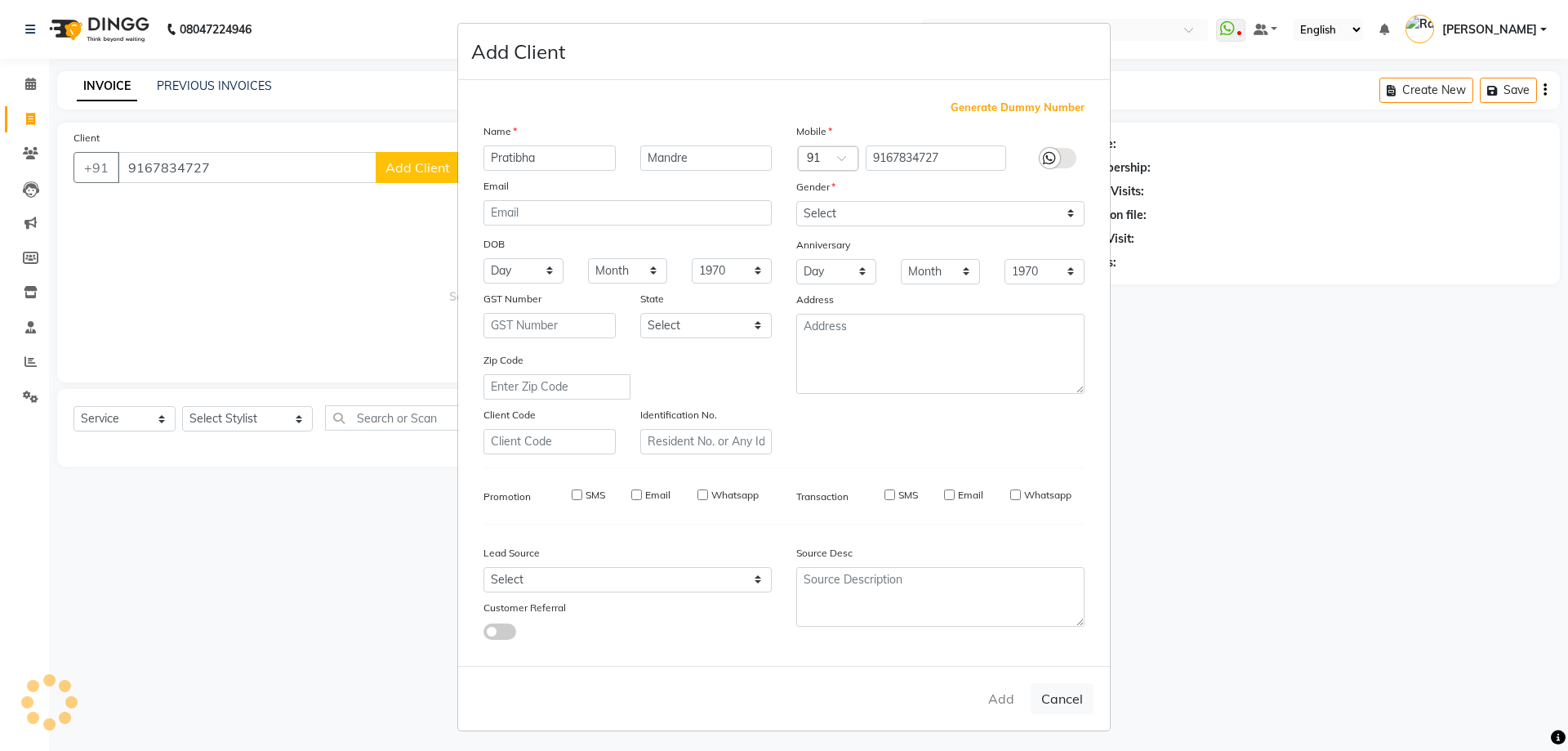
select select
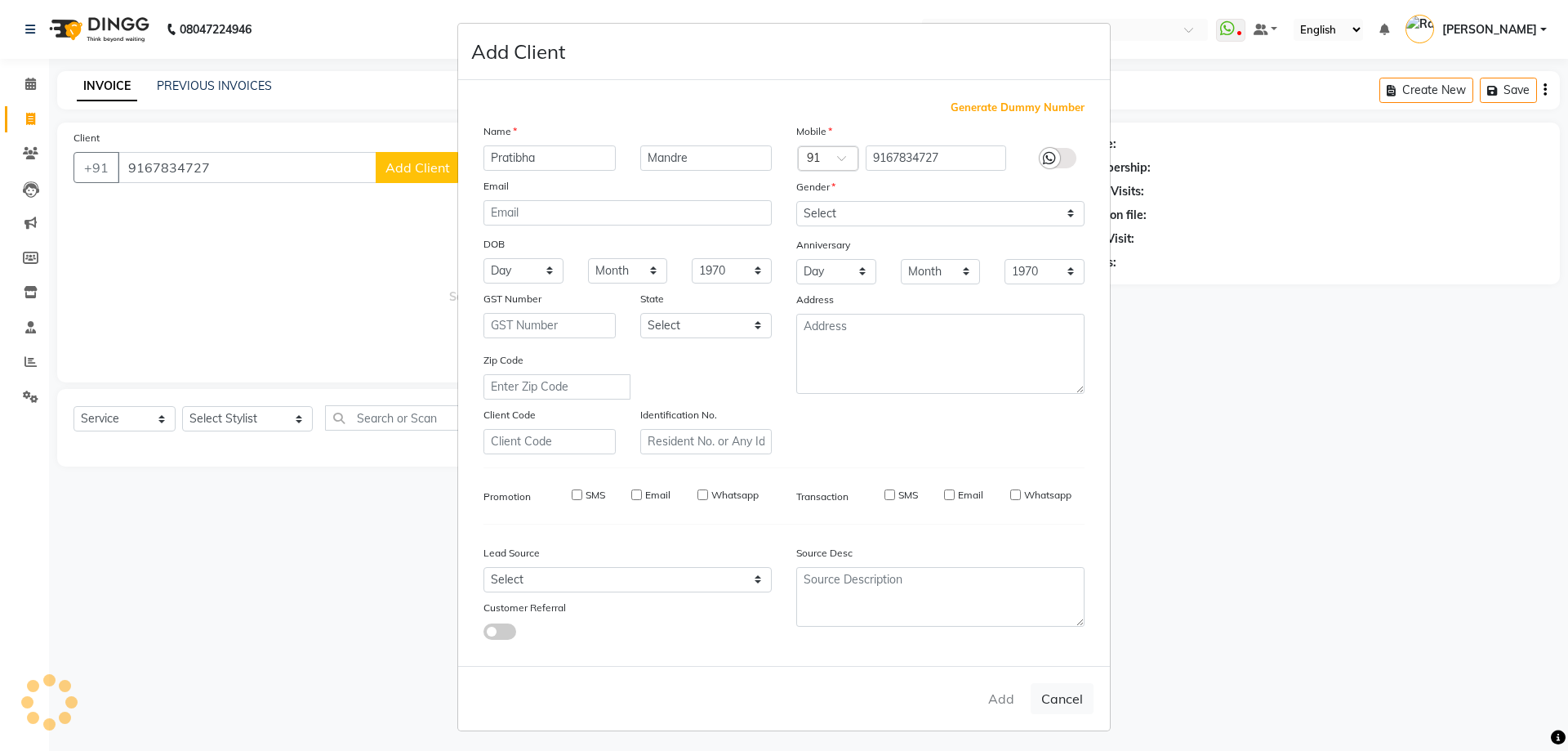
select select
checkbox input "false"
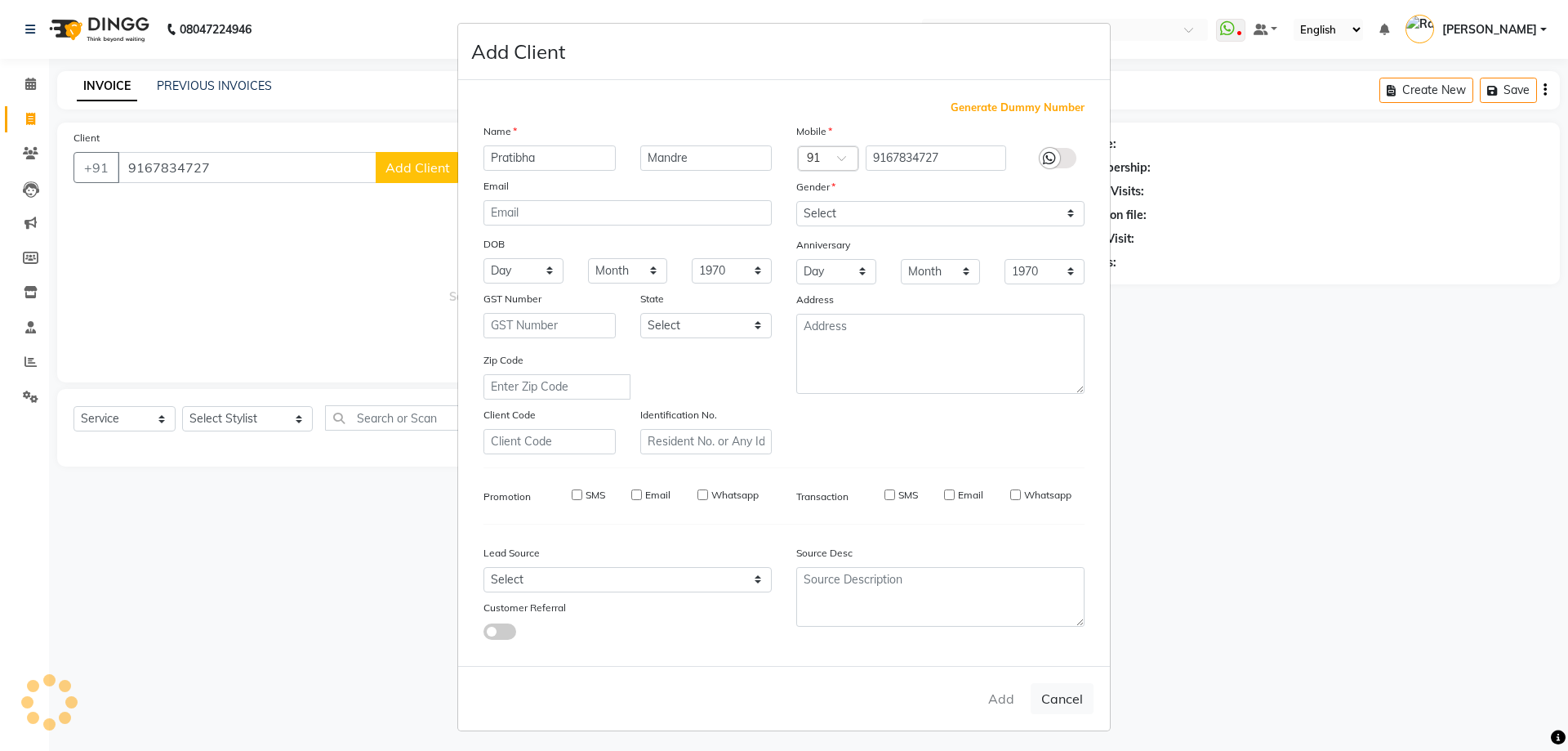
checkbox input "false"
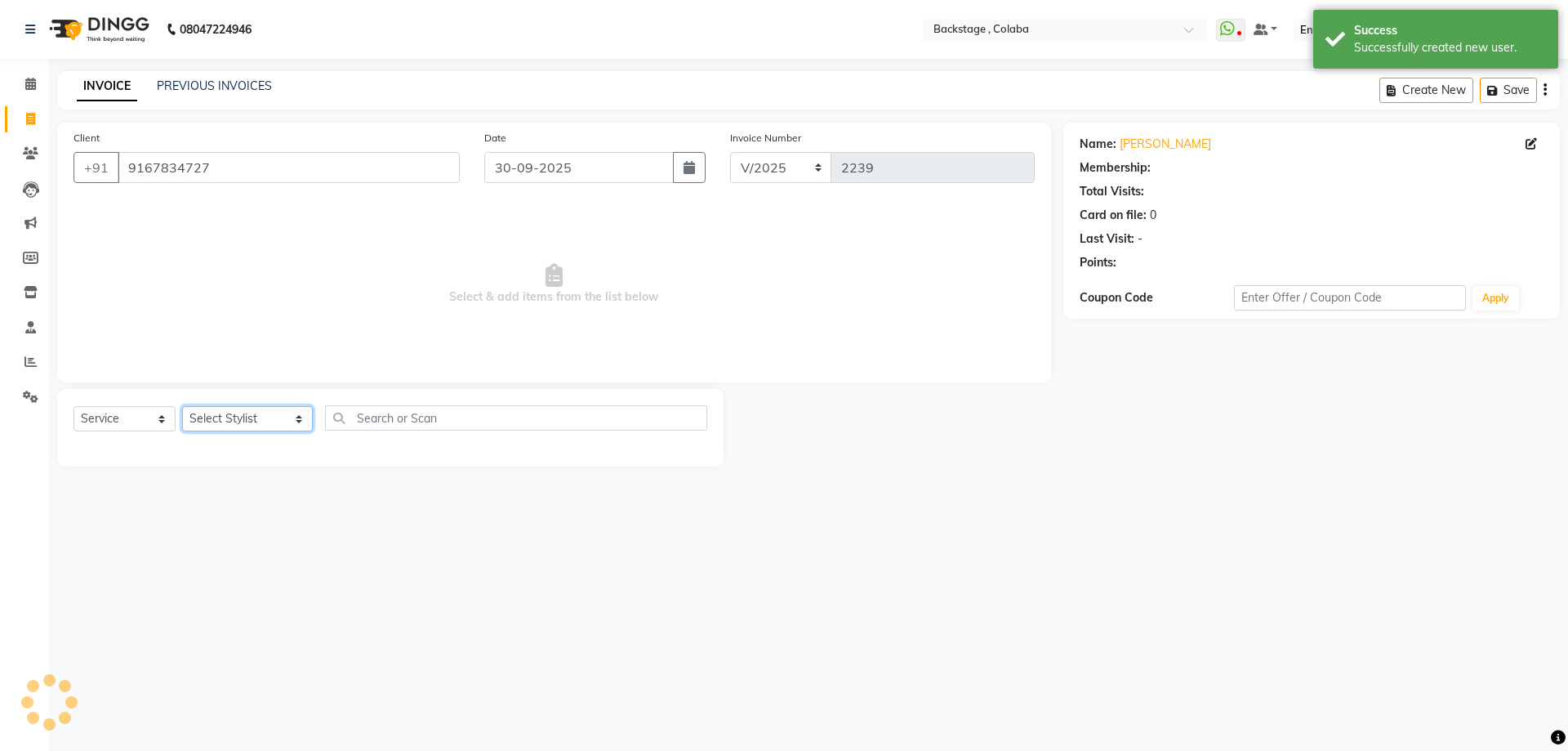
click at [254, 421] on select "Select Stylist Backstage Bharti Nitesh Gohar Jayesh Anil Karekar Kalavati Sharm…" at bounding box center [247, 419] width 131 height 26
select select "83250"
click at [182, 407] on select "Select Stylist Backstage Bharti Nitesh Gohar Jayesh Anil Karekar Kalavati Sharm…" at bounding box center [247, 419] width 131 height 26
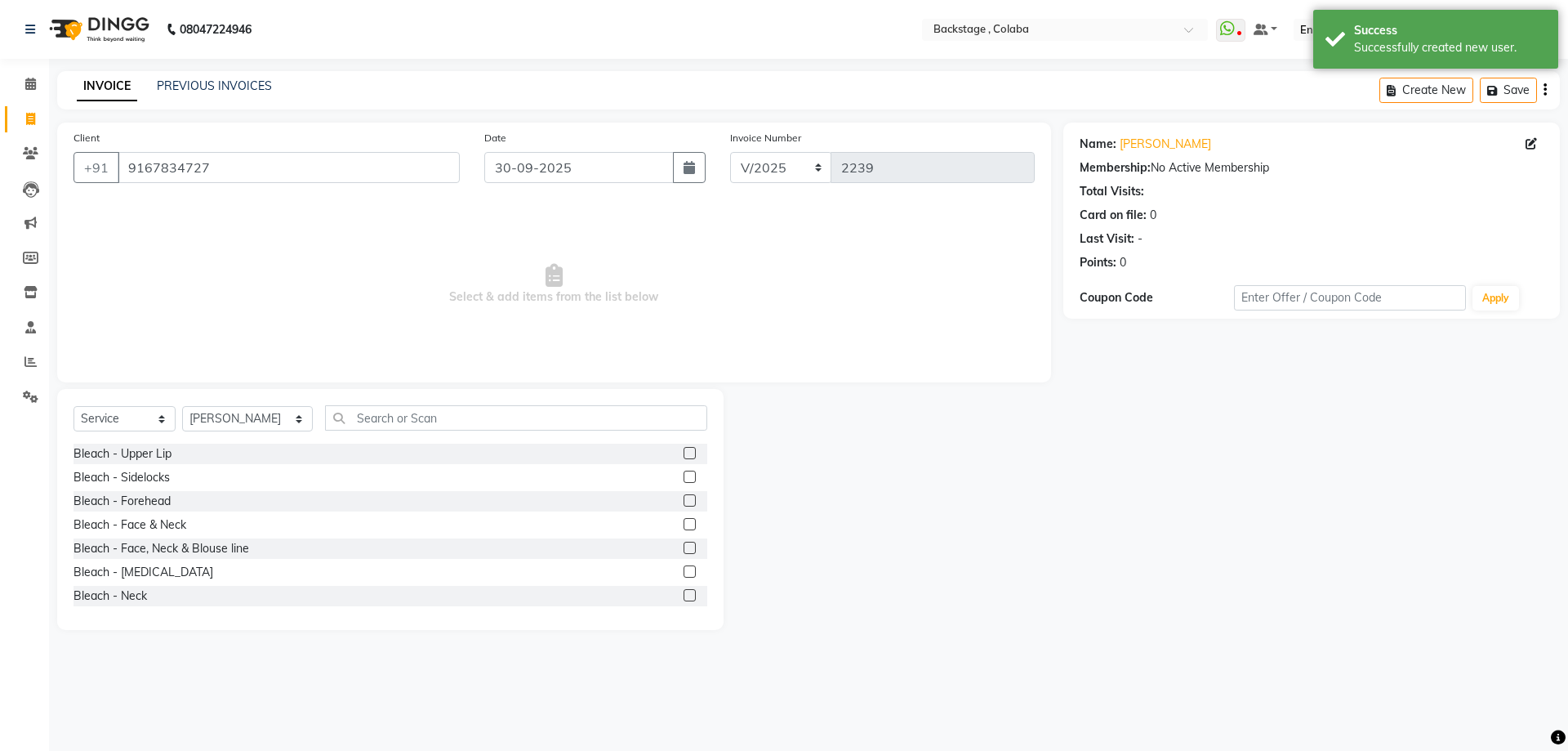
click at [349, 432] on div "Select Service Product Membership Package Voucher Prepaid Gift Card Select Styl…" at bounding box center [390, 425] width 633 height 38
click at [353, 417] on input "text" at bounding box center [516, 418] width 382 height 26
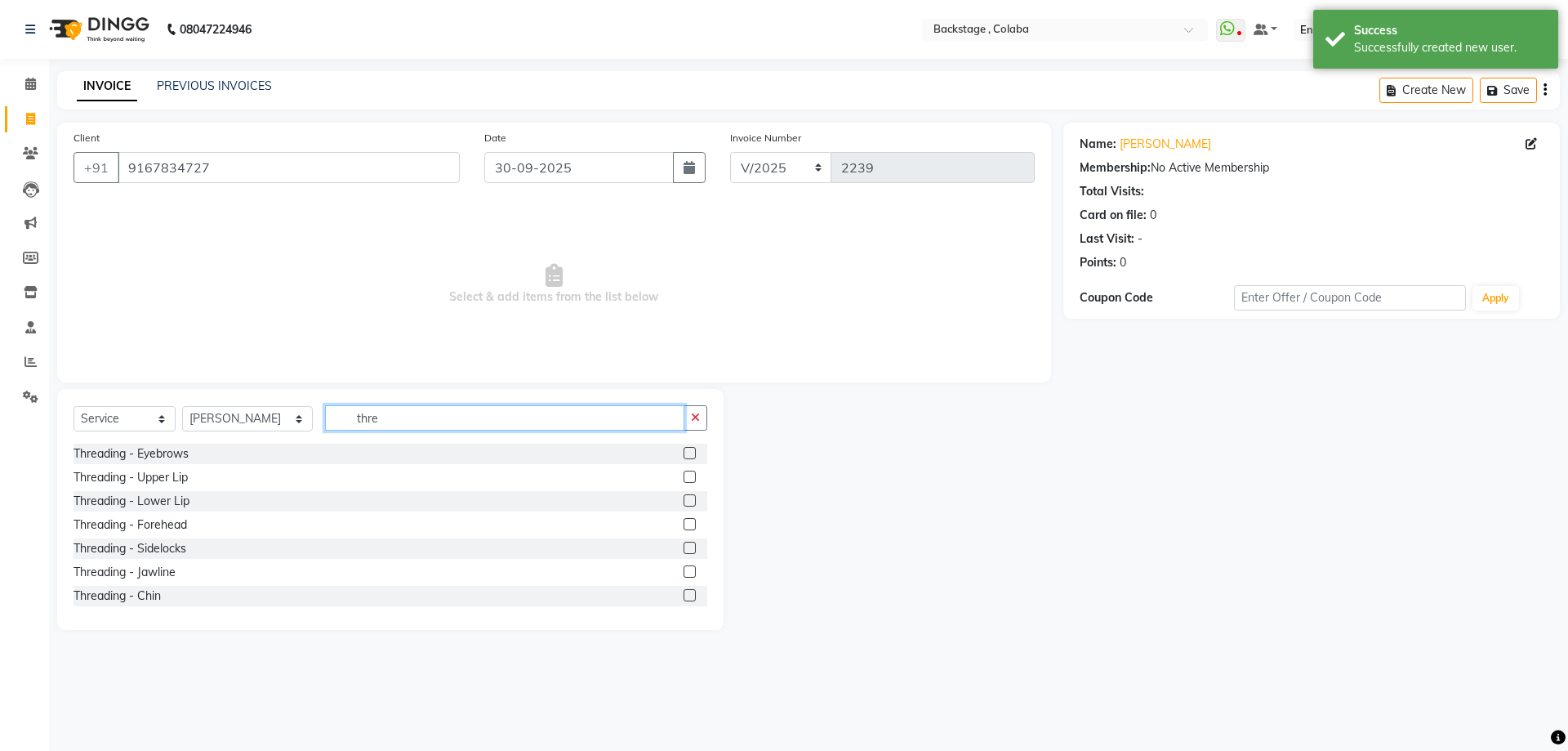
drag, startPoint x: 390, startPoint y: 418, endPoint x: 282, endPoint y: 417, distance: 108.0
click at [282, 417] on div "Select Service Product Membership Package Voucher Prepaid Gift Card Select Styl…" at bounding box center [390, 425] width 633 height 38
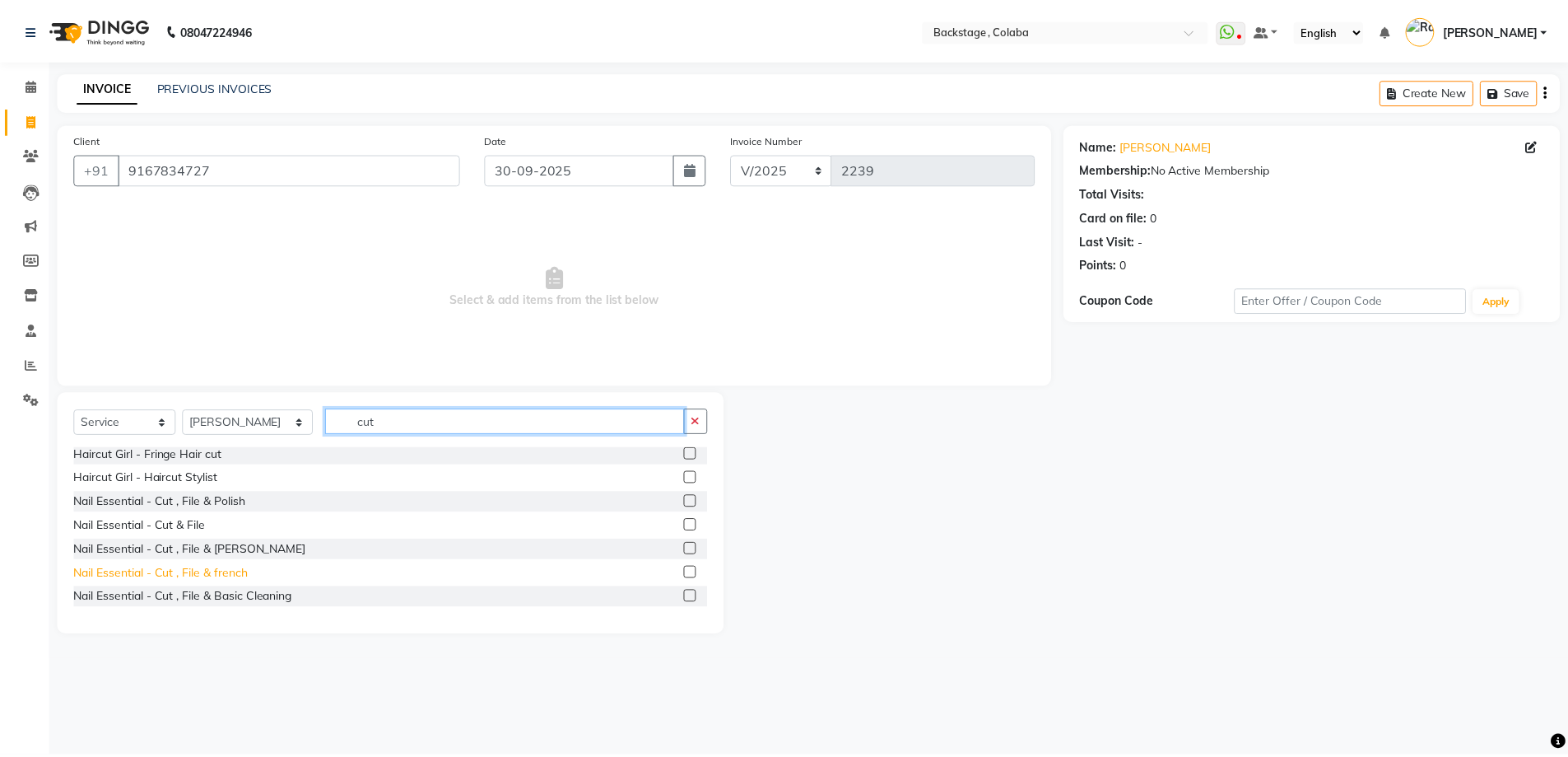
scroll to position [164, 0]
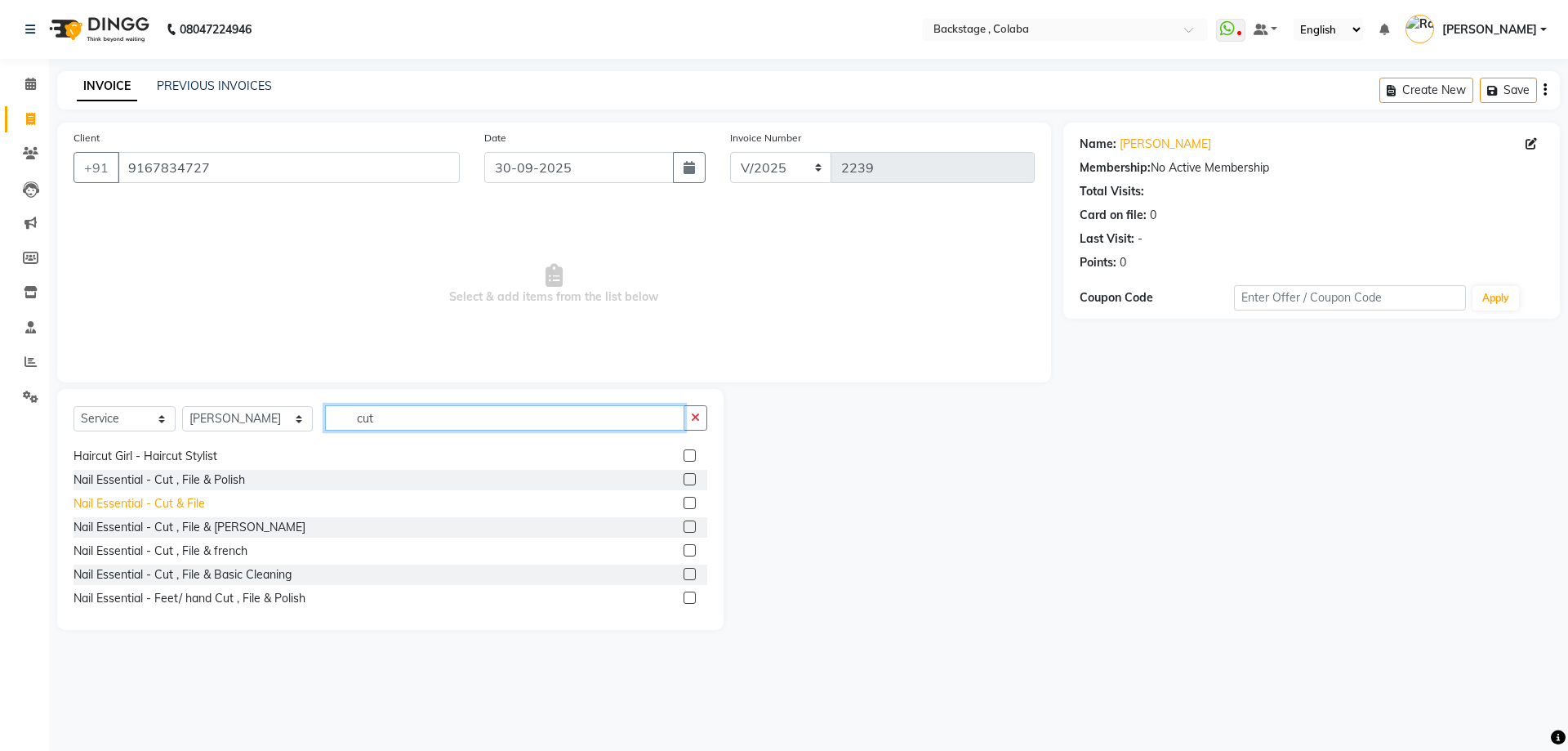
type input "cut"
click at [200, 504] on div "Nail Essential - Cut & File" at bounding box center [139, 504] width 132 height 17
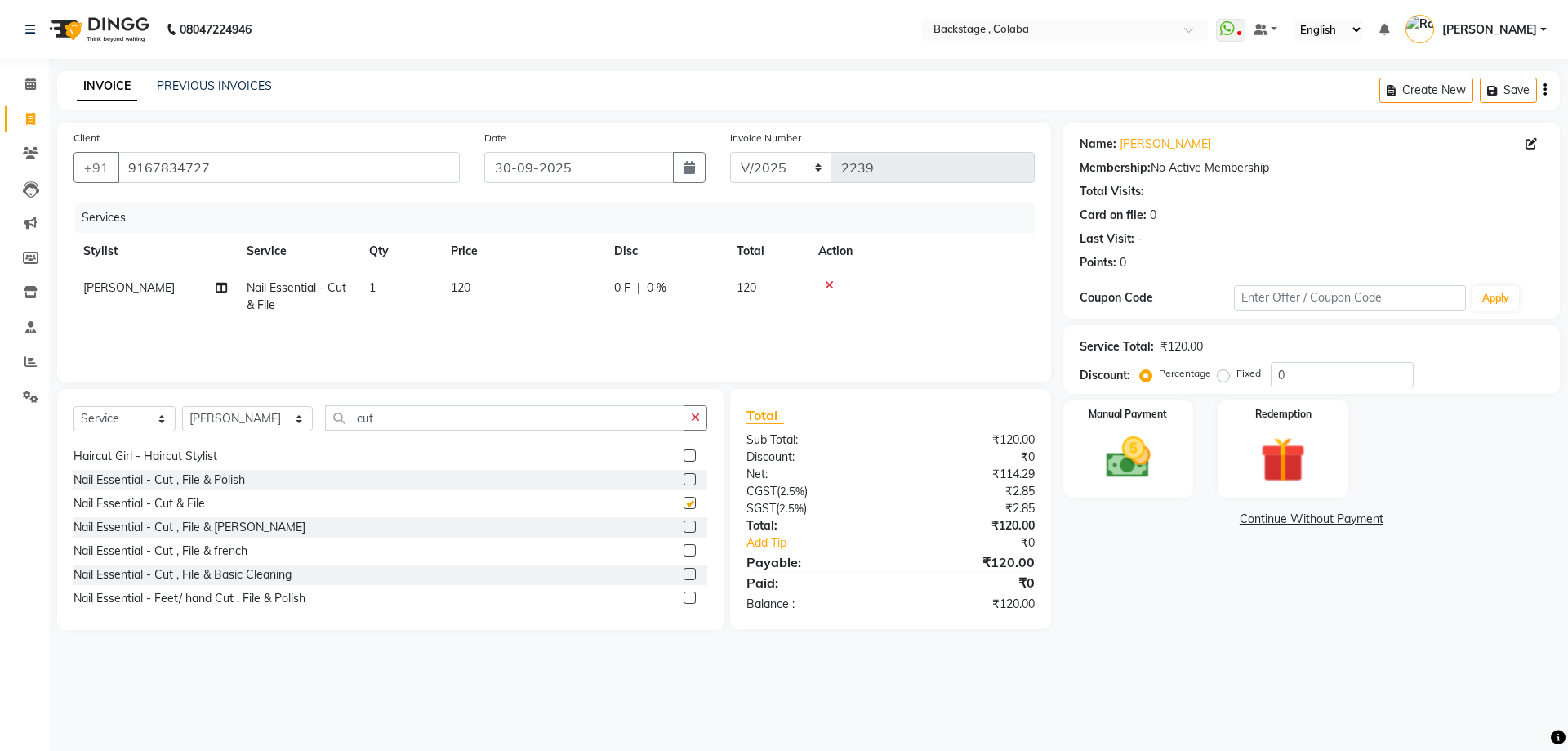
checkbox input "false"
click at [506, 307] on td "120" at bounding box center [522, 297] width 163 height 54
select select "83250"
drag, startPoint x: 583, startPoint y: 289, endPoint x: 485, endPoint y: 284, distance: 98.1
click at [485, 284] on tr "Backstage Bharti Nitesh Gohar Jayesh Anil Karekar Kalavati Sharma Kalindi Joshi…" at bounding box center [554, 304] width 961 height 70
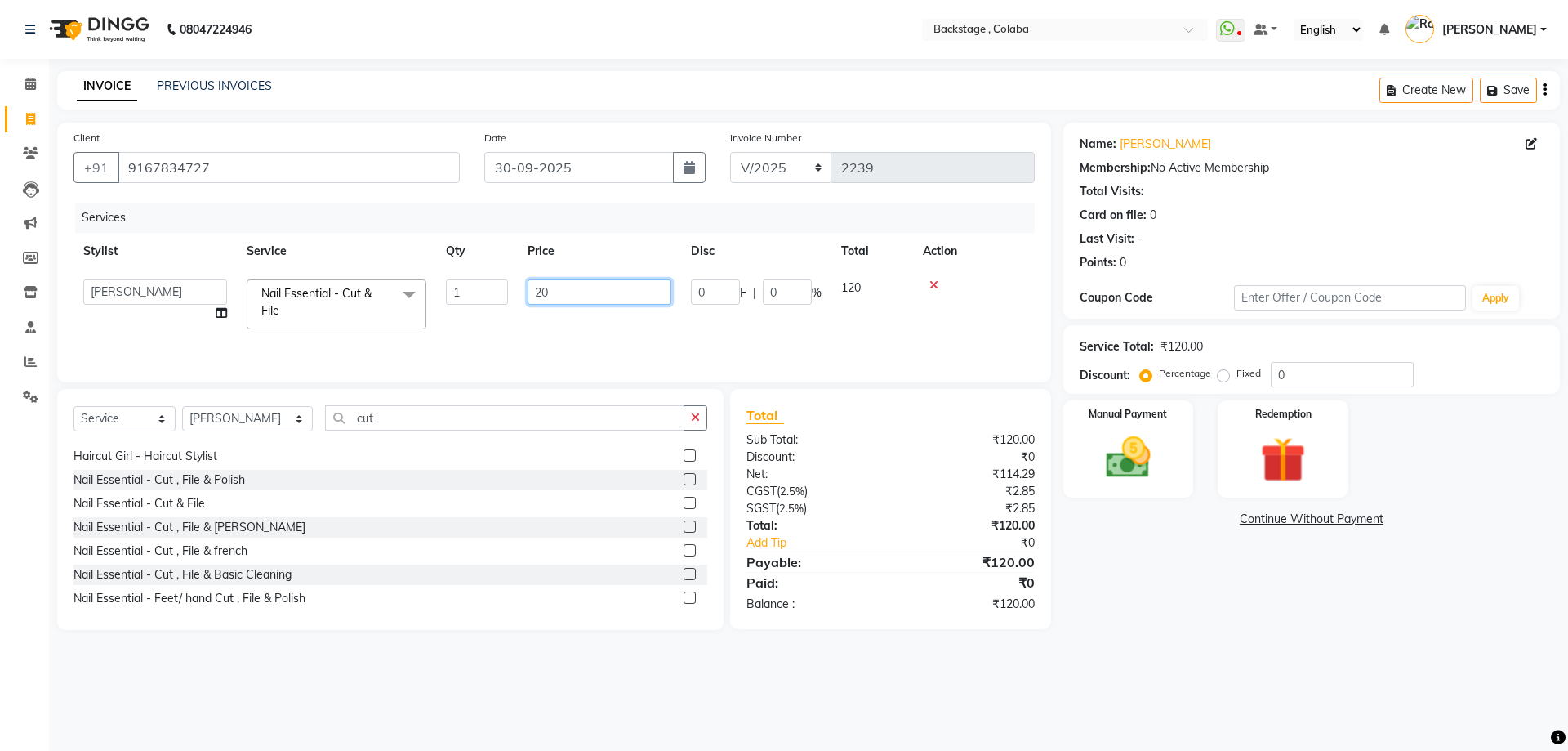
type input "200"
click at [1126, 463] on img at bounding box center [1128, 457] width 76 height 54
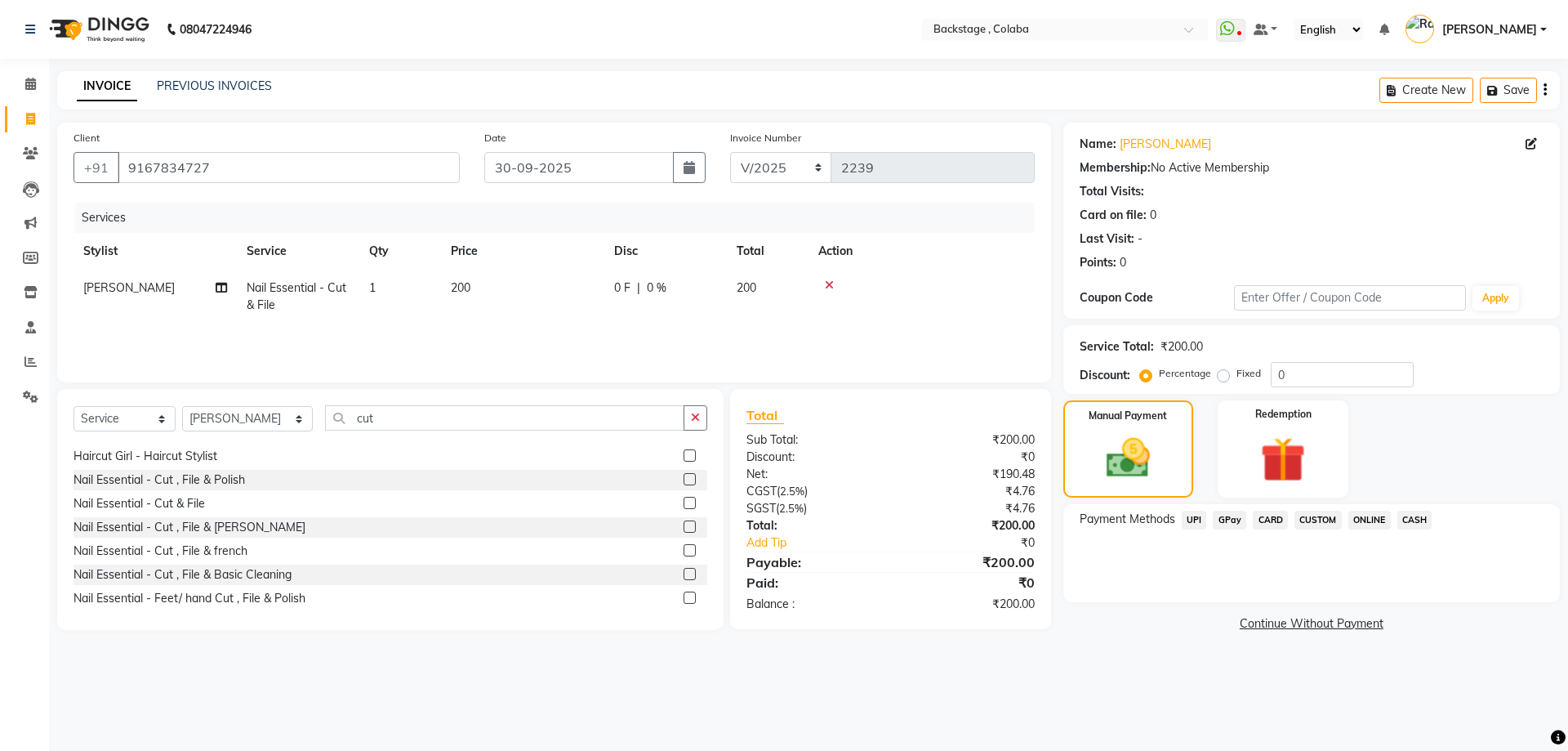
click at [1399, 519] on span "CASH" at bounding box center [1414, 520] width 35 height 19
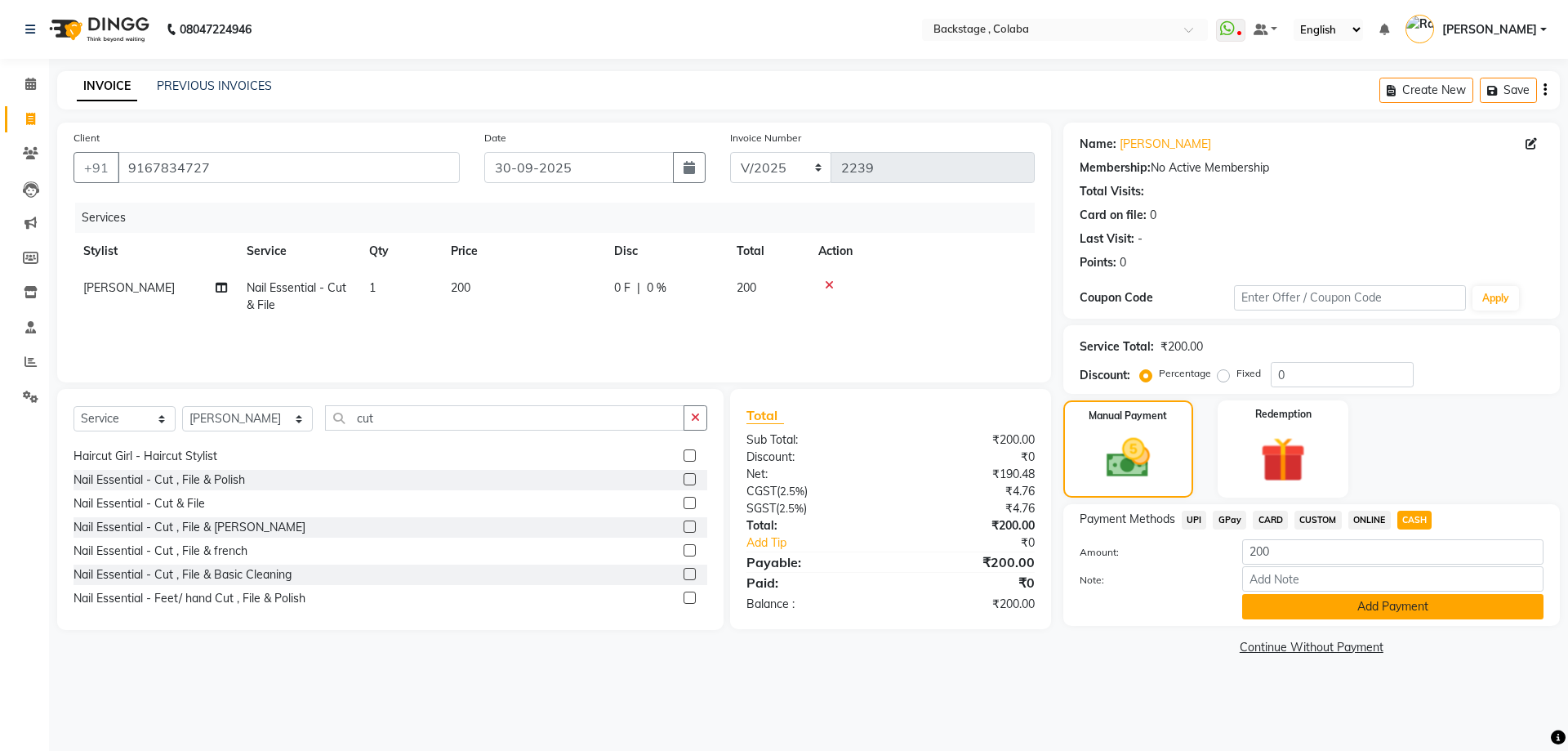
click at [1372, 615] on button "Add Payment" at bounding box center [1393, 606] width 301 height 26
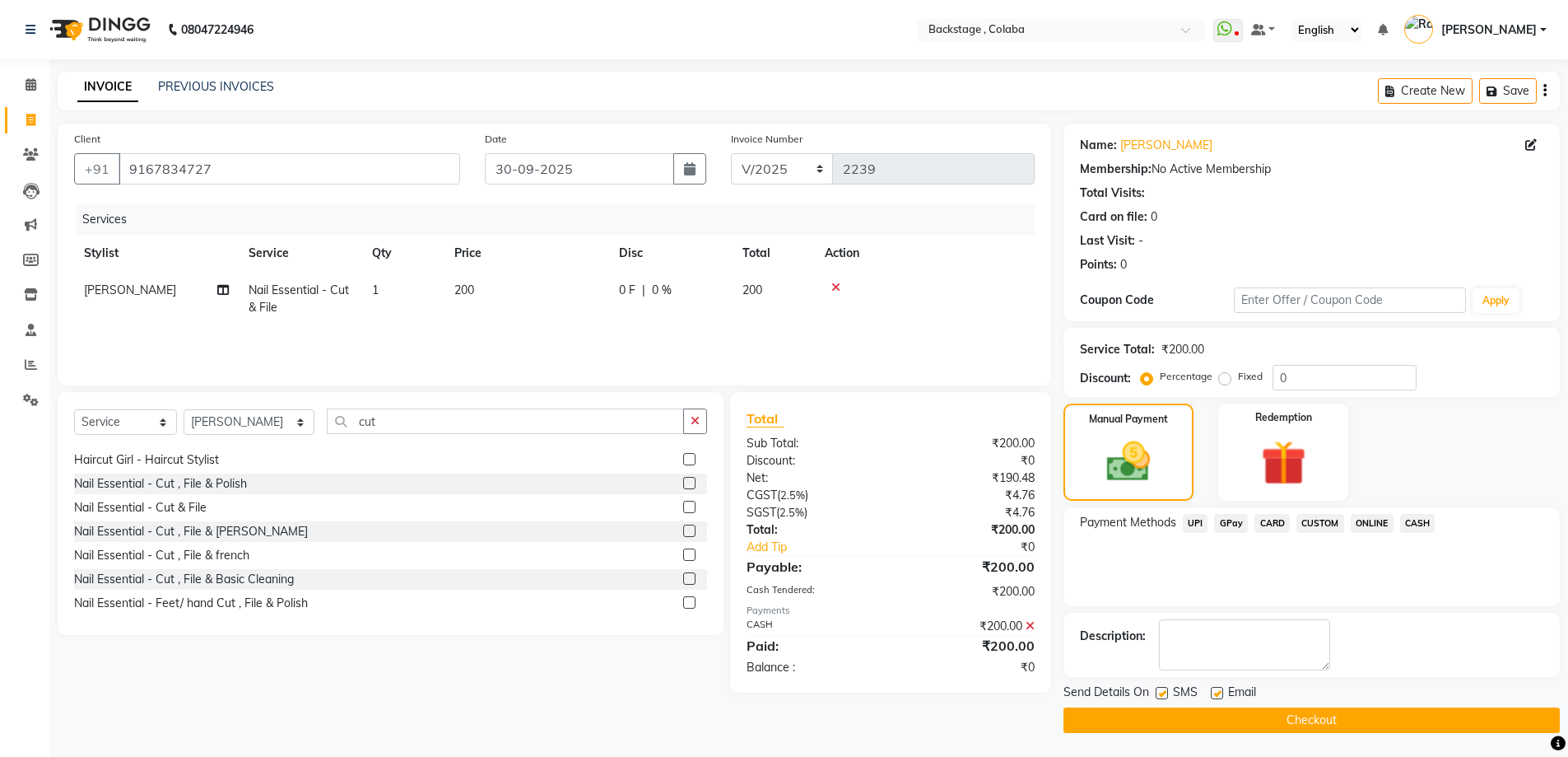
scroll to position [1, 0]
click at [1342, 724] on button "Checkout" at bounding box center [1311, 719] width 496 height 26
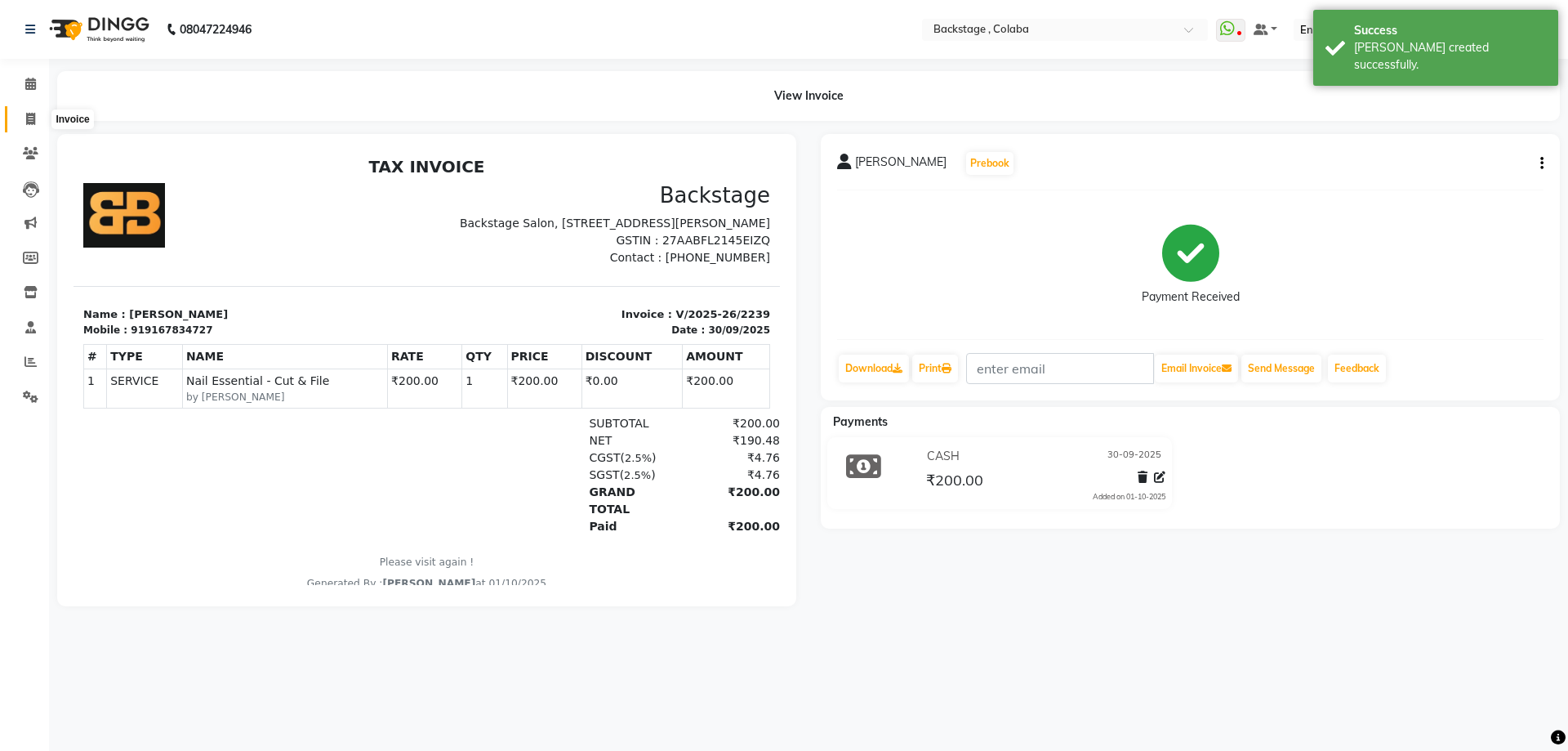
click at [26, 119] on span at bounding box center [31, 120] width 29 height 19
select select "service"
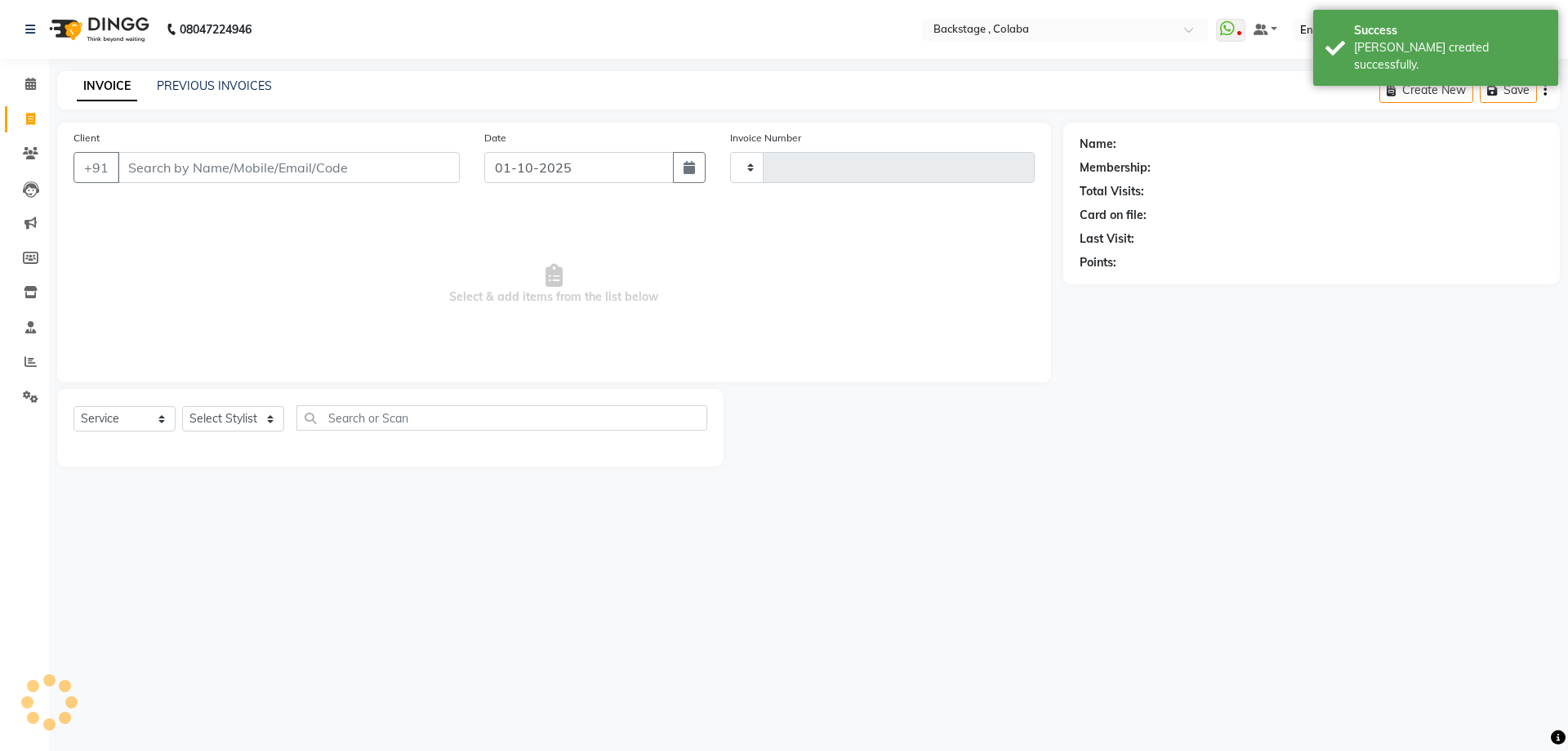
drag, startPoint x: 687, startPoint y: 174, endPoint x: 677, endPoint y: 184, distance: 14.1
click at [687, 174] on button "button" at bounding box center [690, 167] width 32 height 31
select select "10"
select select "2025"
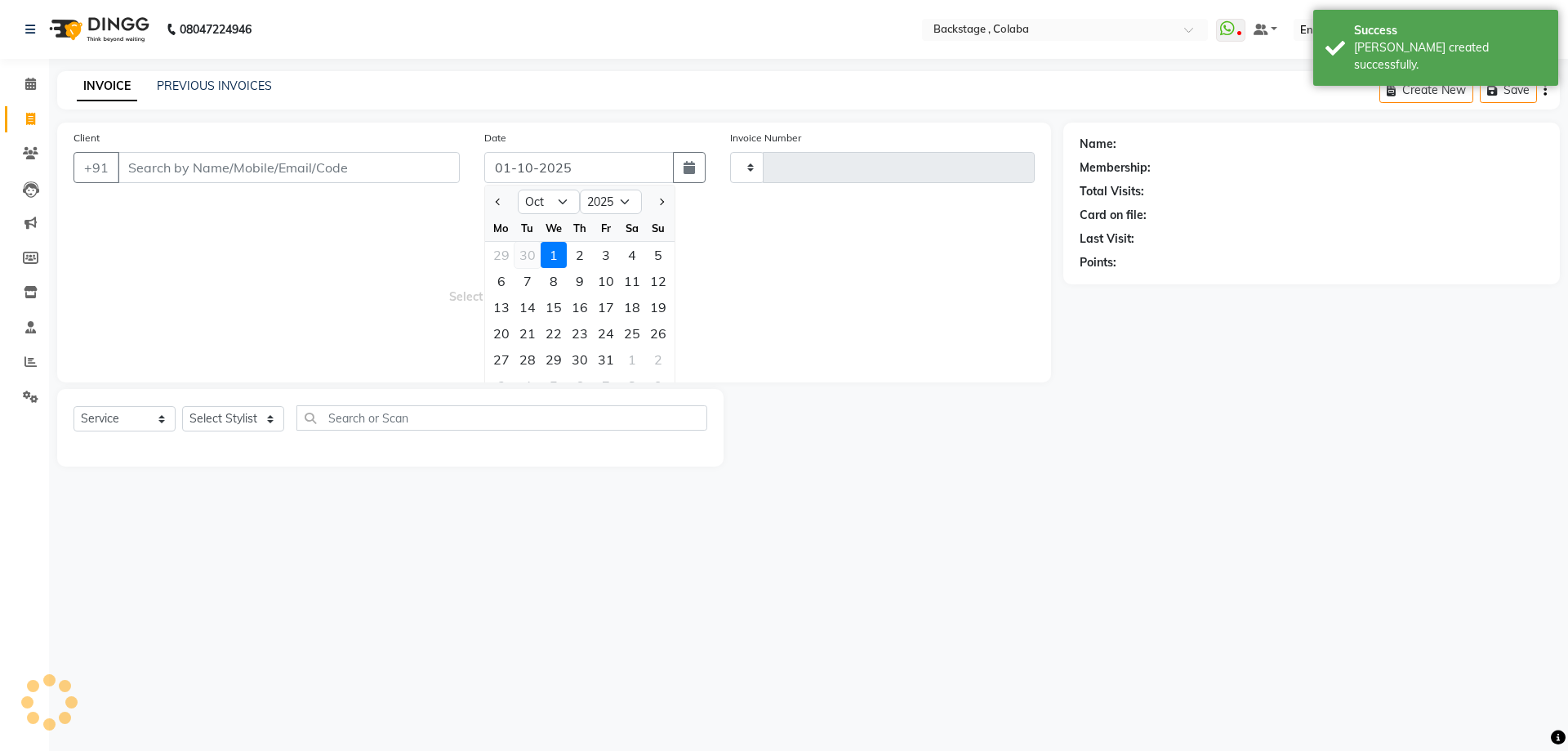
click at [525, 251] on div "30" at bounding box center [526, 254] width 26 height 26
type input "30-09-2025"
type input "2240"
select select "5452"
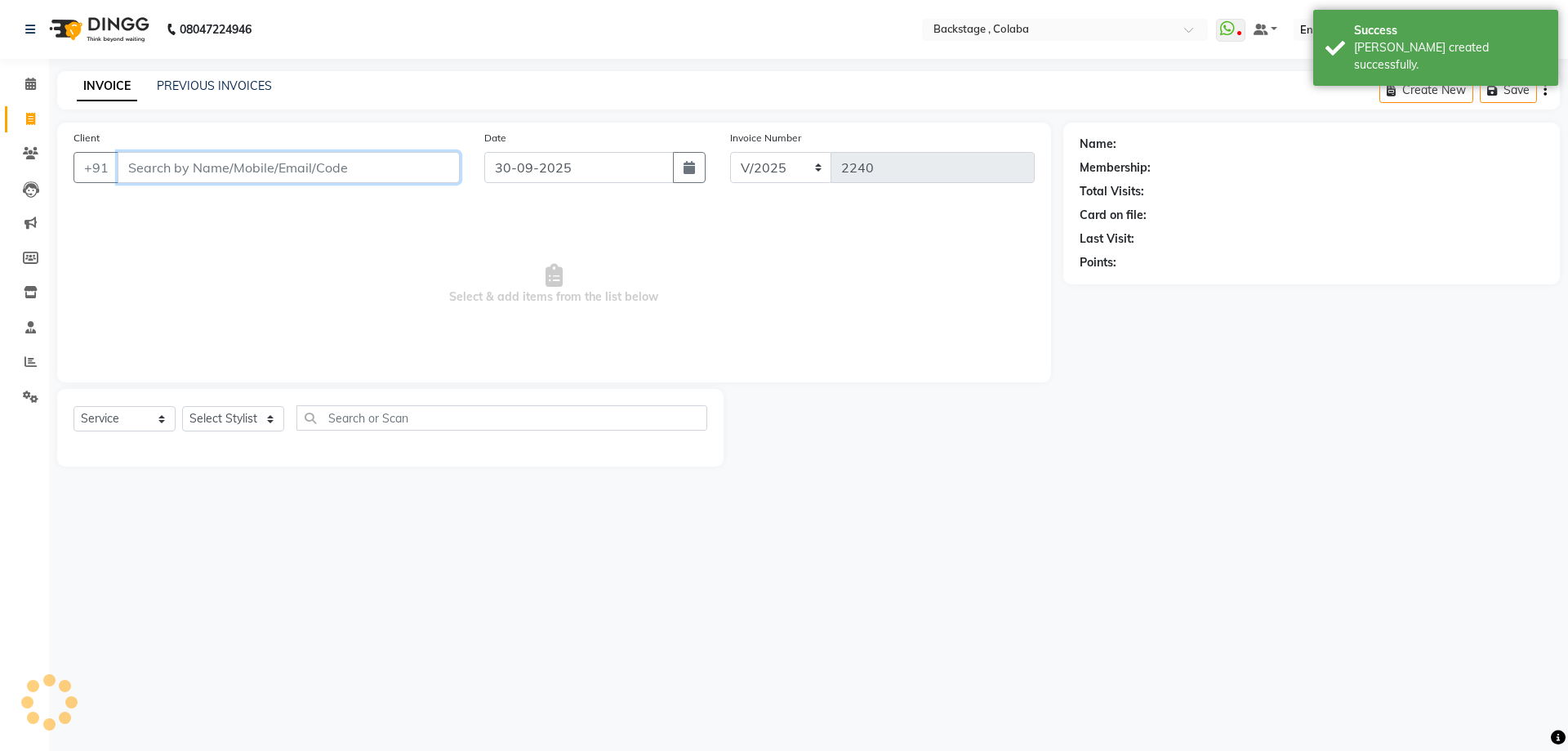
click at [406, 165] on input "Client" at bounding box center [288, 167] width 342 height 31
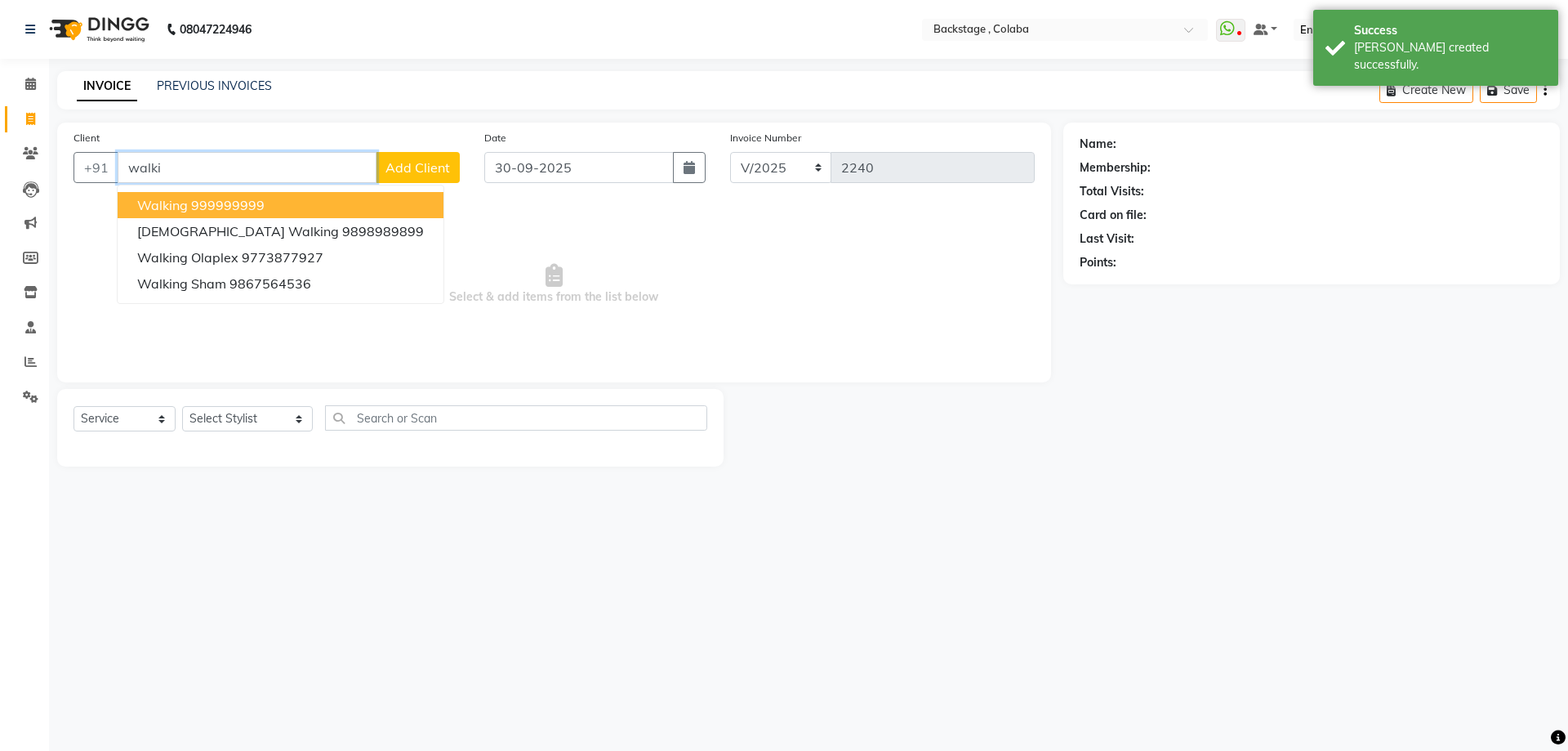
click at [213, 205] on ngb-highlight "999999999" at bounding box center [227, 204] width 73 height 16
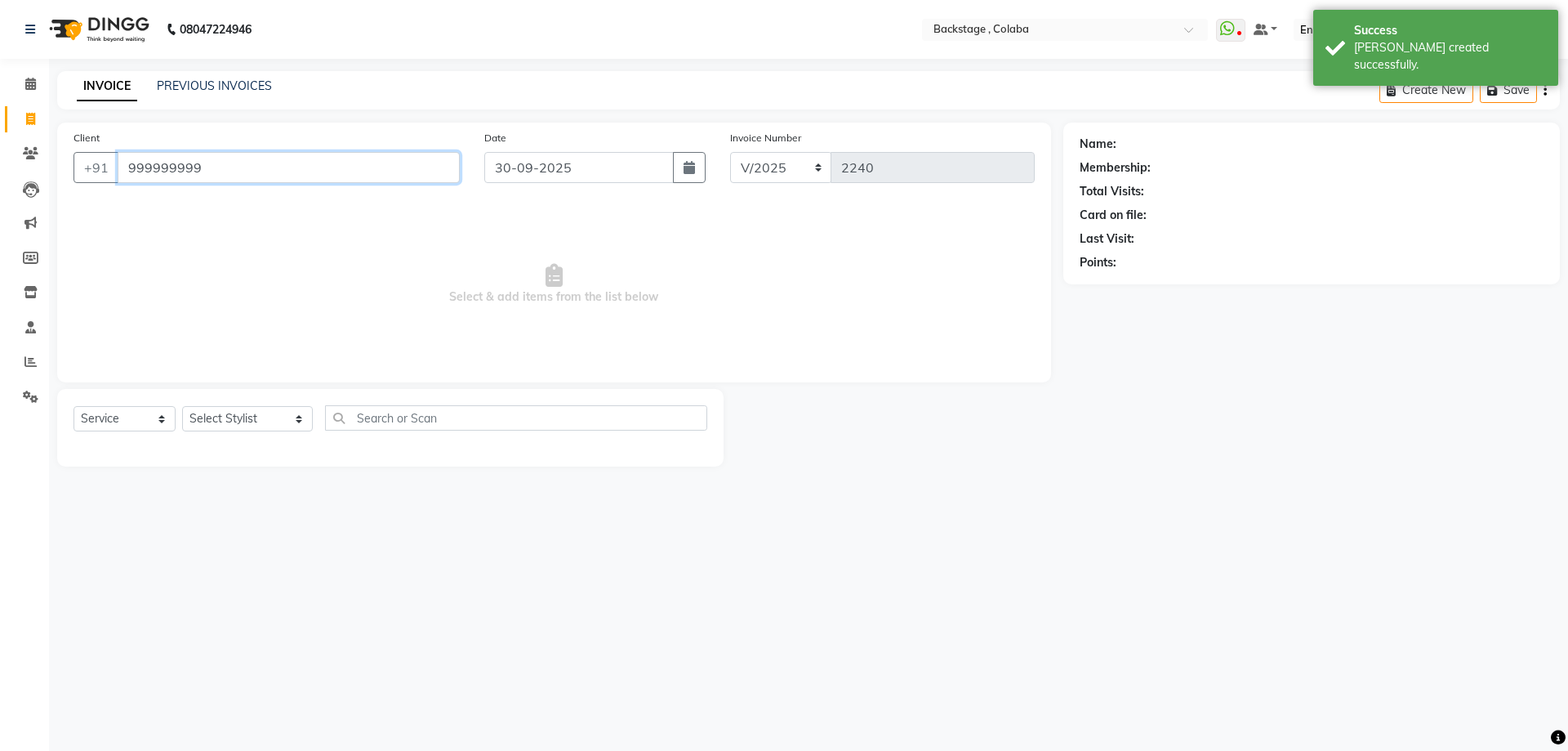
type input "999999999"
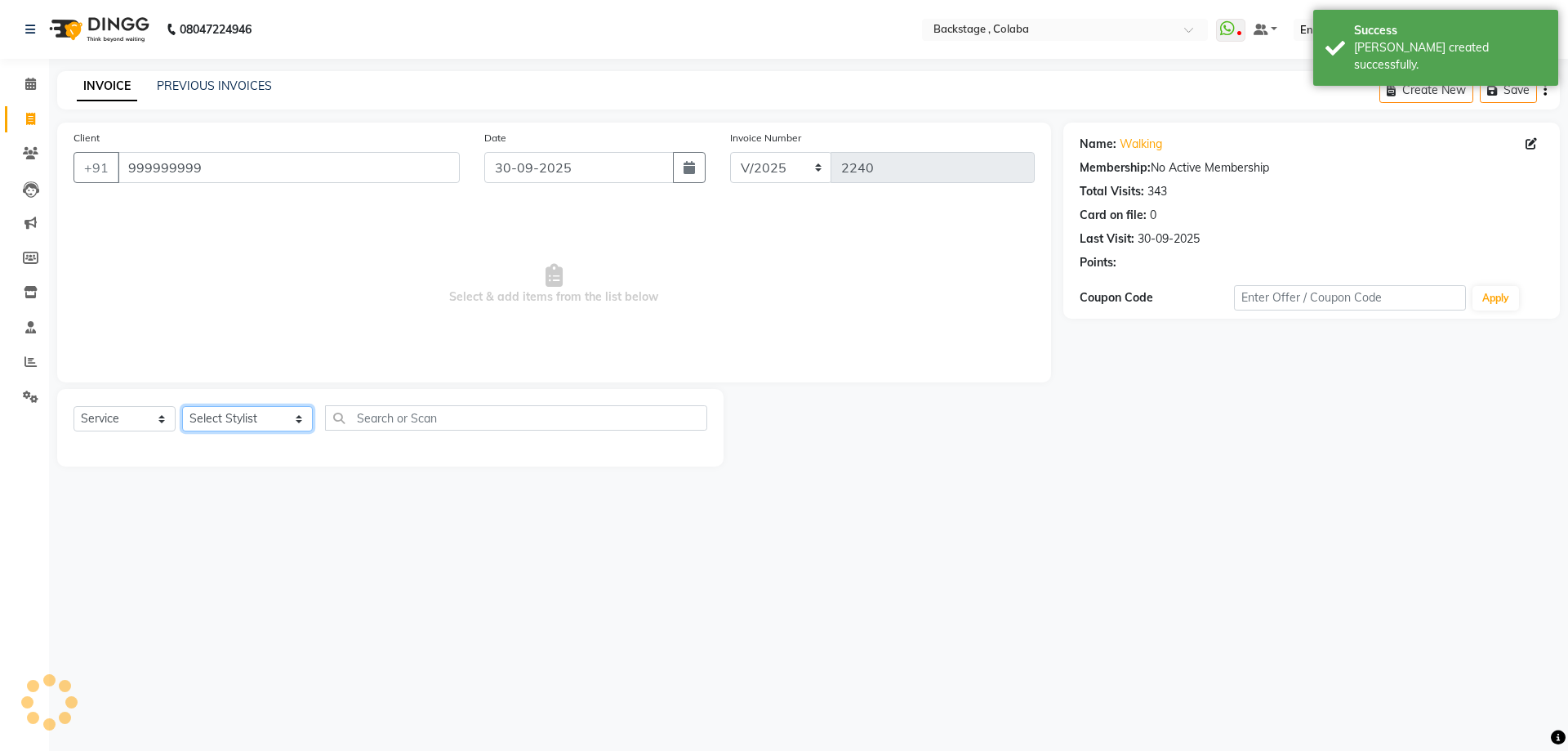
click at [249, 412] on select "Select Stylist Backstage Bharti Nitesh Gohar Jayesh Anil Karekar Kalavati Sharm…" at bounding box center [247, 419] width 131 height 26
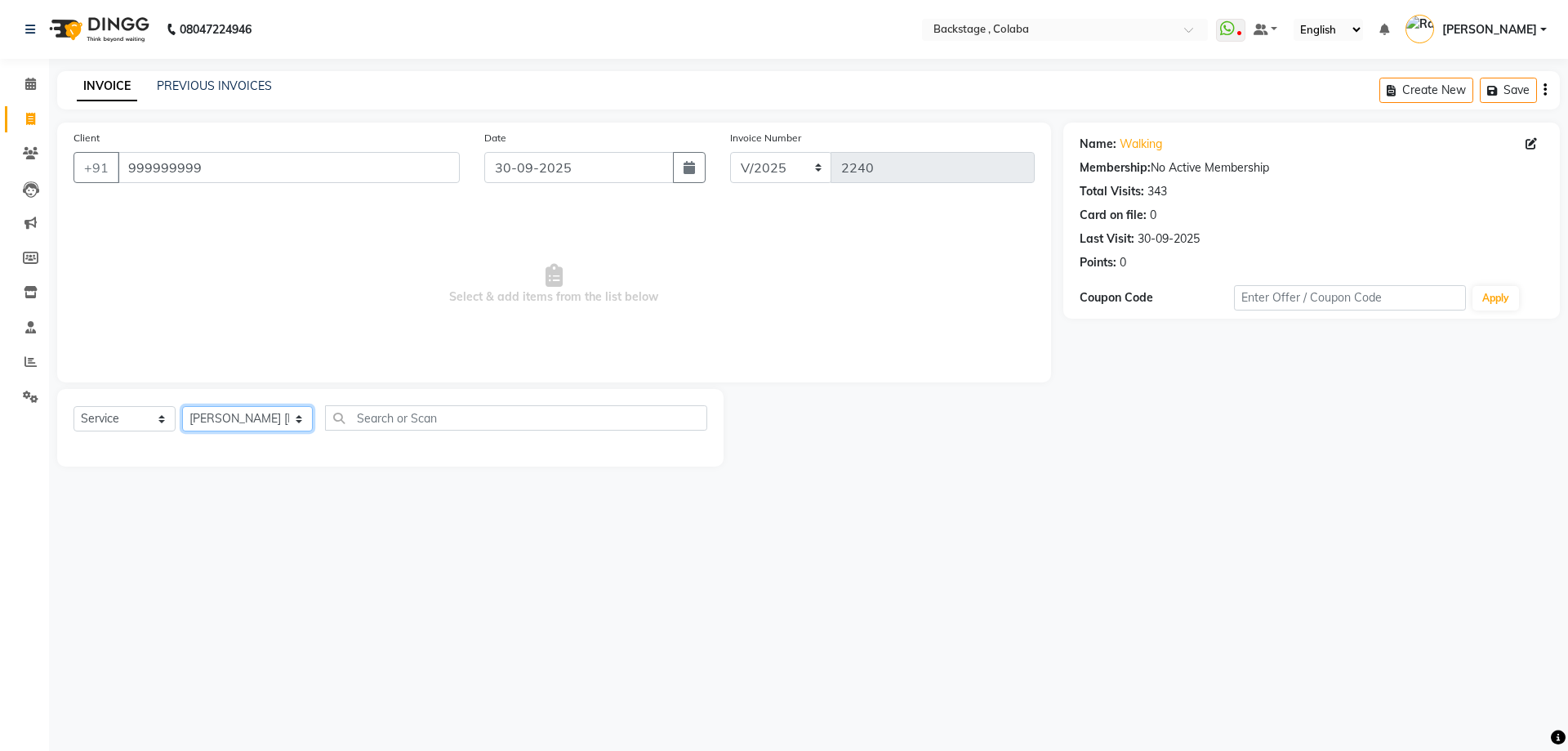
click at [182, 407] on select "Select Stylist Backstage Bharti Nitesh Gohar Jayesh Anil Karekar Kalavati Sharm…" at bounding box center [247, 419] width 131 height 26
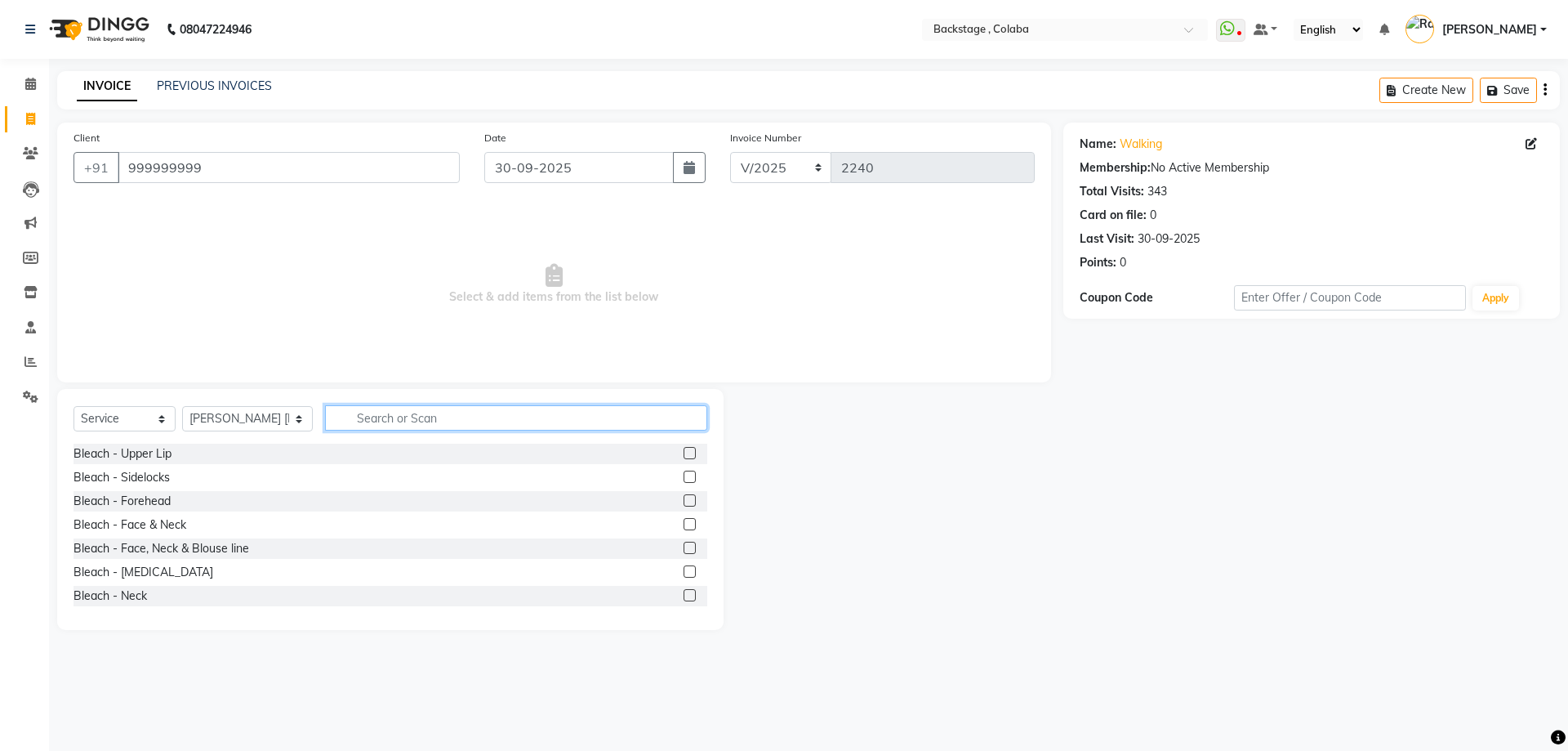
click at [416, 420] on input "text" at bounding box center [516, 418] width 382 height 26
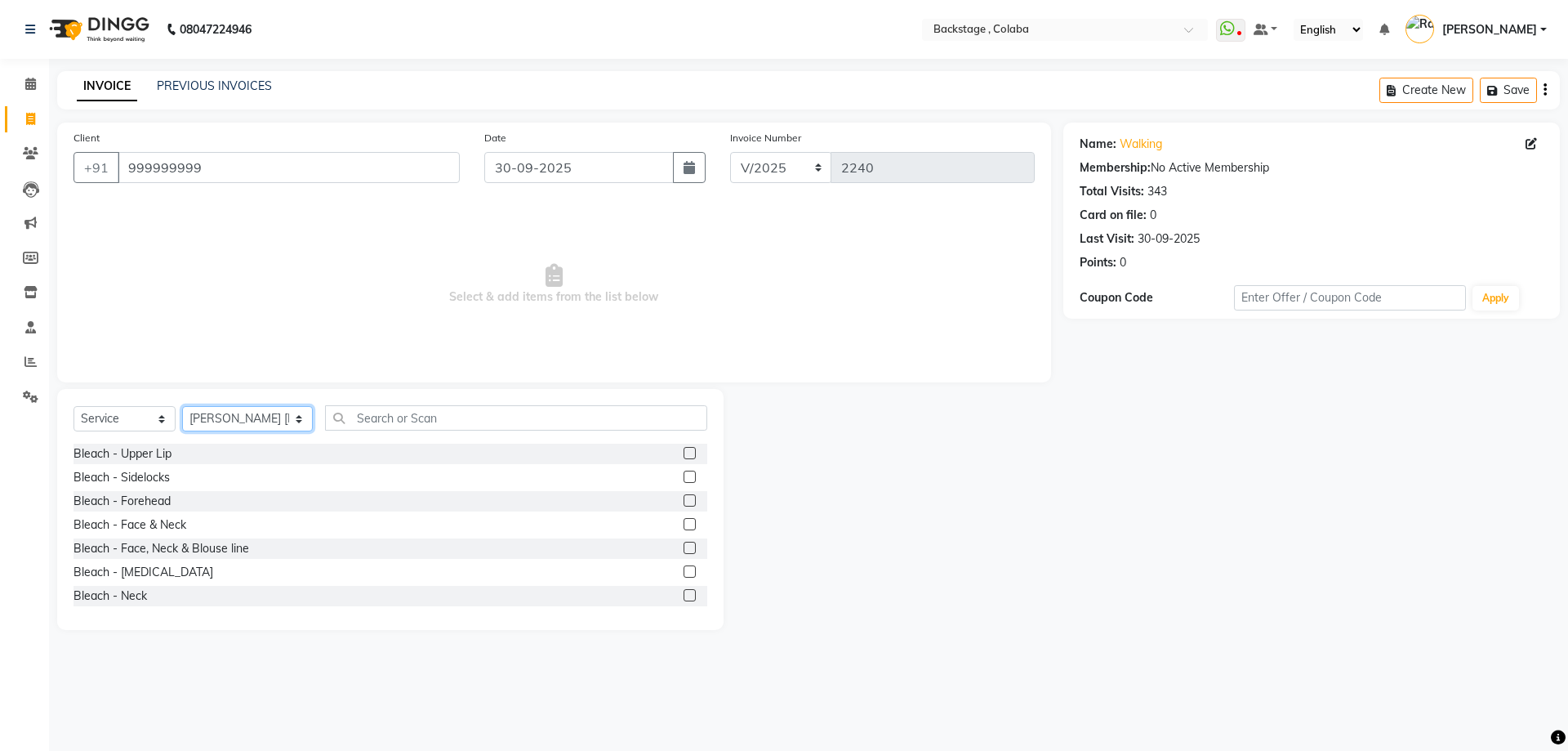
click at [203, 428] on select "Select Stylist Backstage Bharti Nitesh Gohar Jayesh Anil Karekar Kalavati Sharm…" at bounding box center [247, 419] width 131 height 26
select select "59642"
click at [182, 407] on select "Select Stylist Backstage Bharti Nitesh Gohar Jayesh Anil Karekar Kalavati Sharm…" at bounding box center [247, 419] width 131 height 26
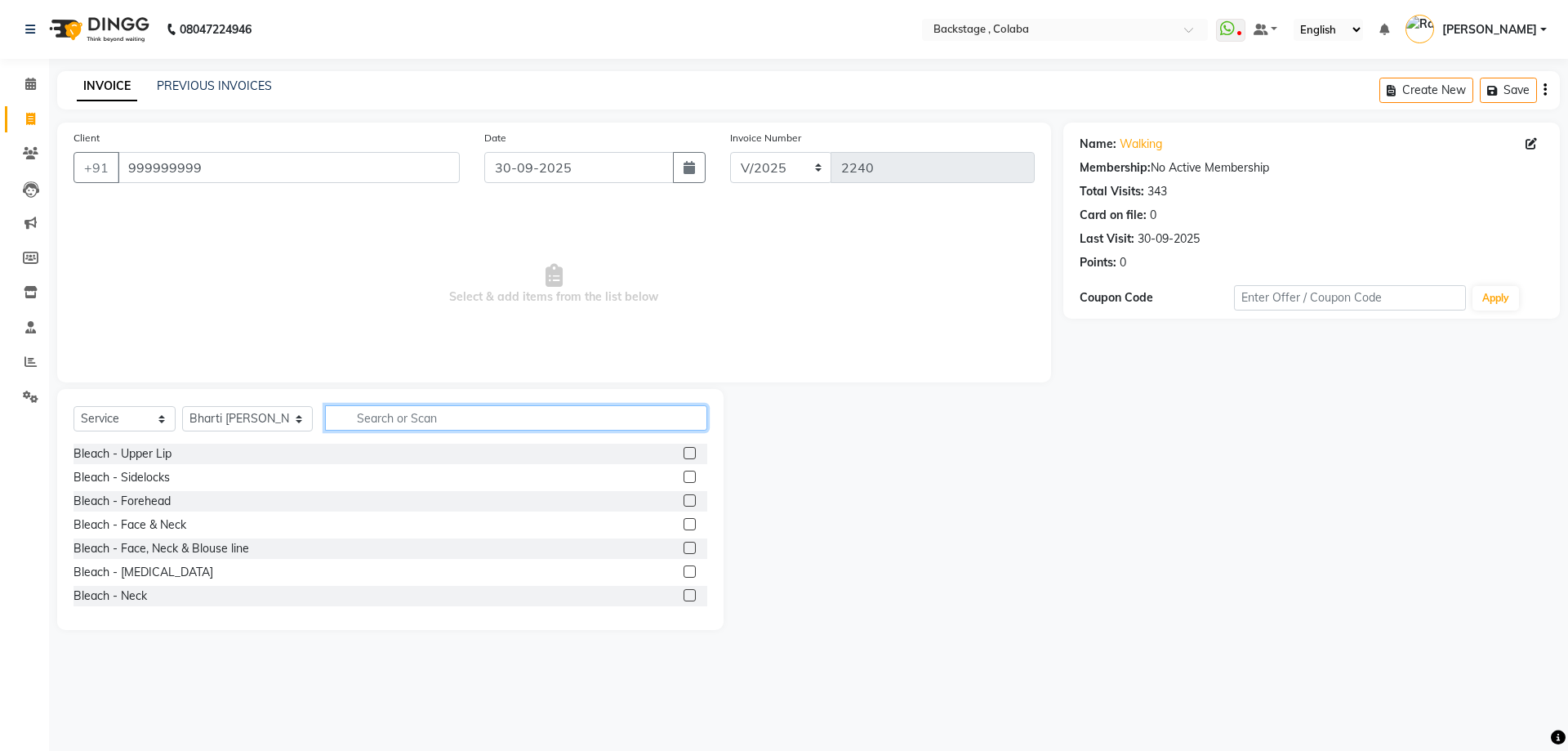
click at [406, 424] on input "text" at bounding box center [516, 418] width 382 height 26
type input "thre"
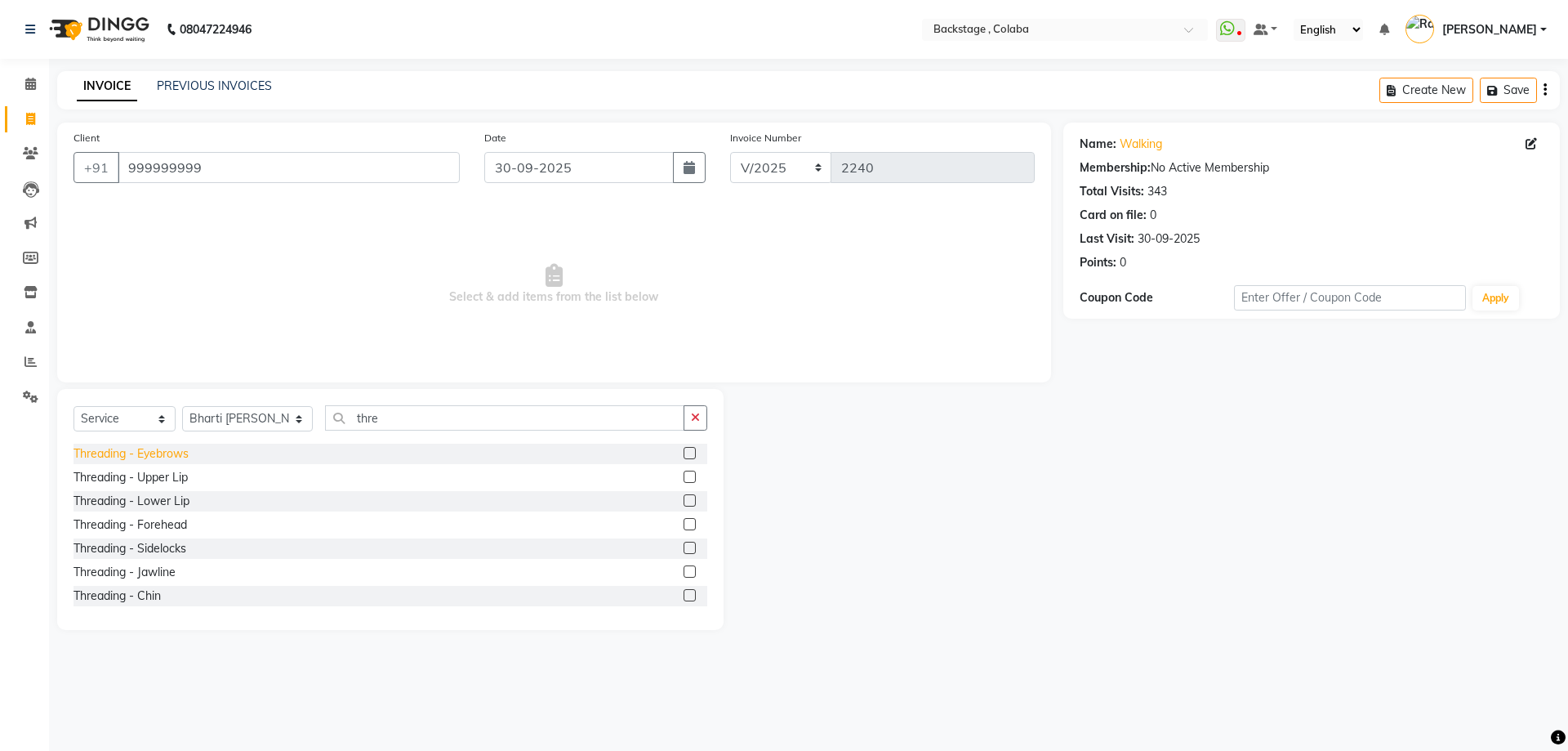
click at [177, 454] on div "Threading - Eyebrows" at bounding box center [131, 454] width 115 height 17
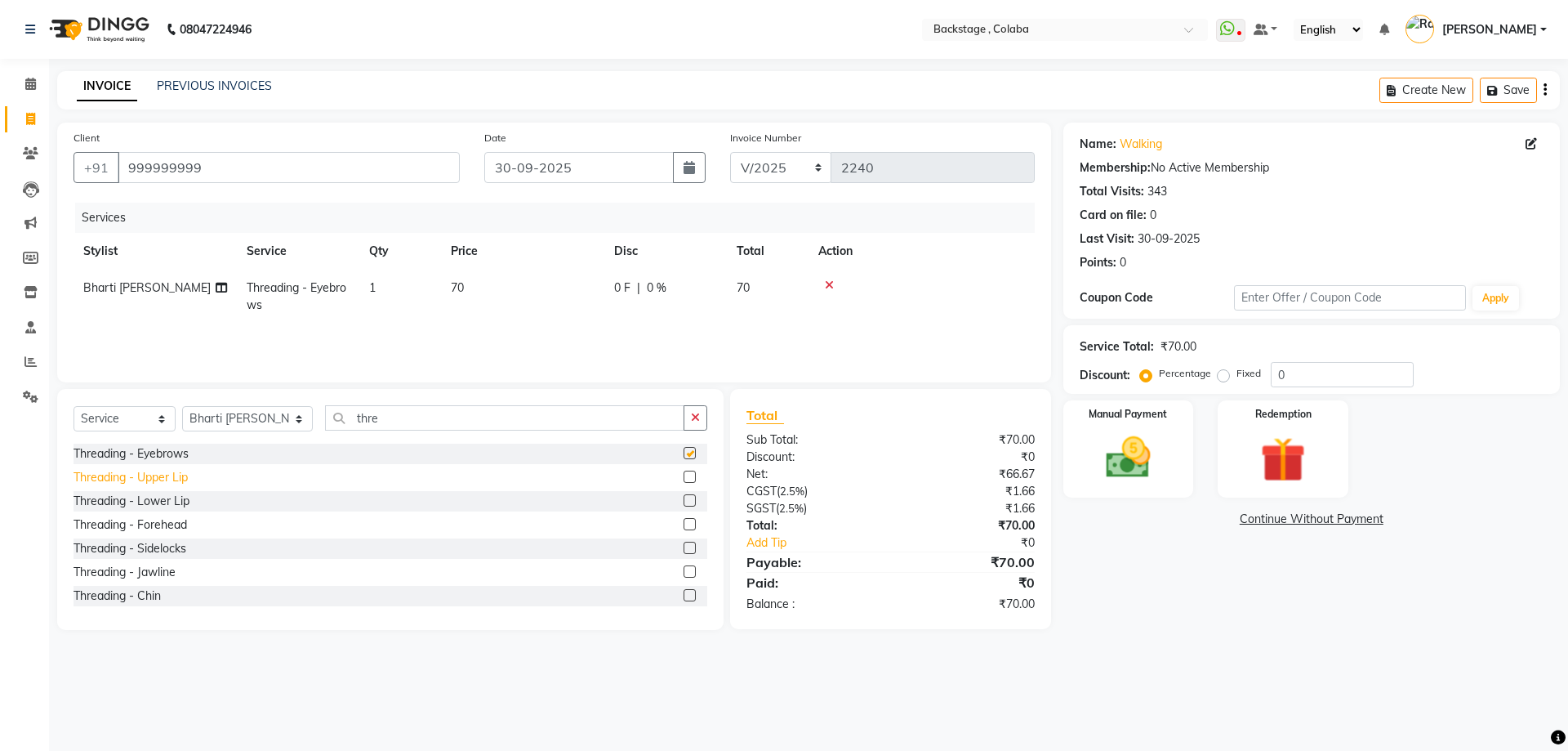
checkbox input "false"
click at [175, 474] on div "Threading - Upper Lip" at bounding box center [131, 477] width 114 height 17
checkbox input "false"
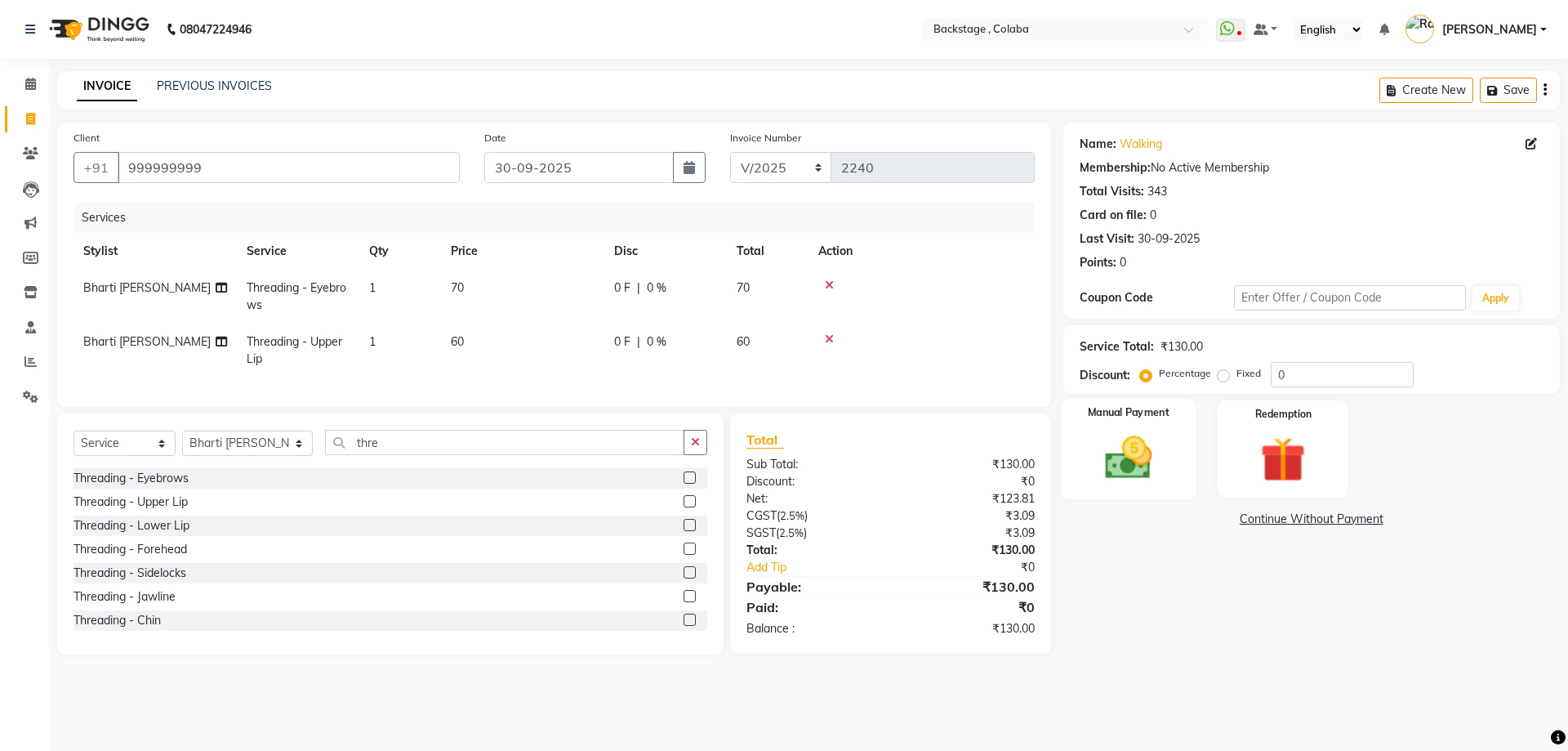
click at [1182, 474] on div "Manual Payment" at bounding box center [1127, 449] width 135 height 100
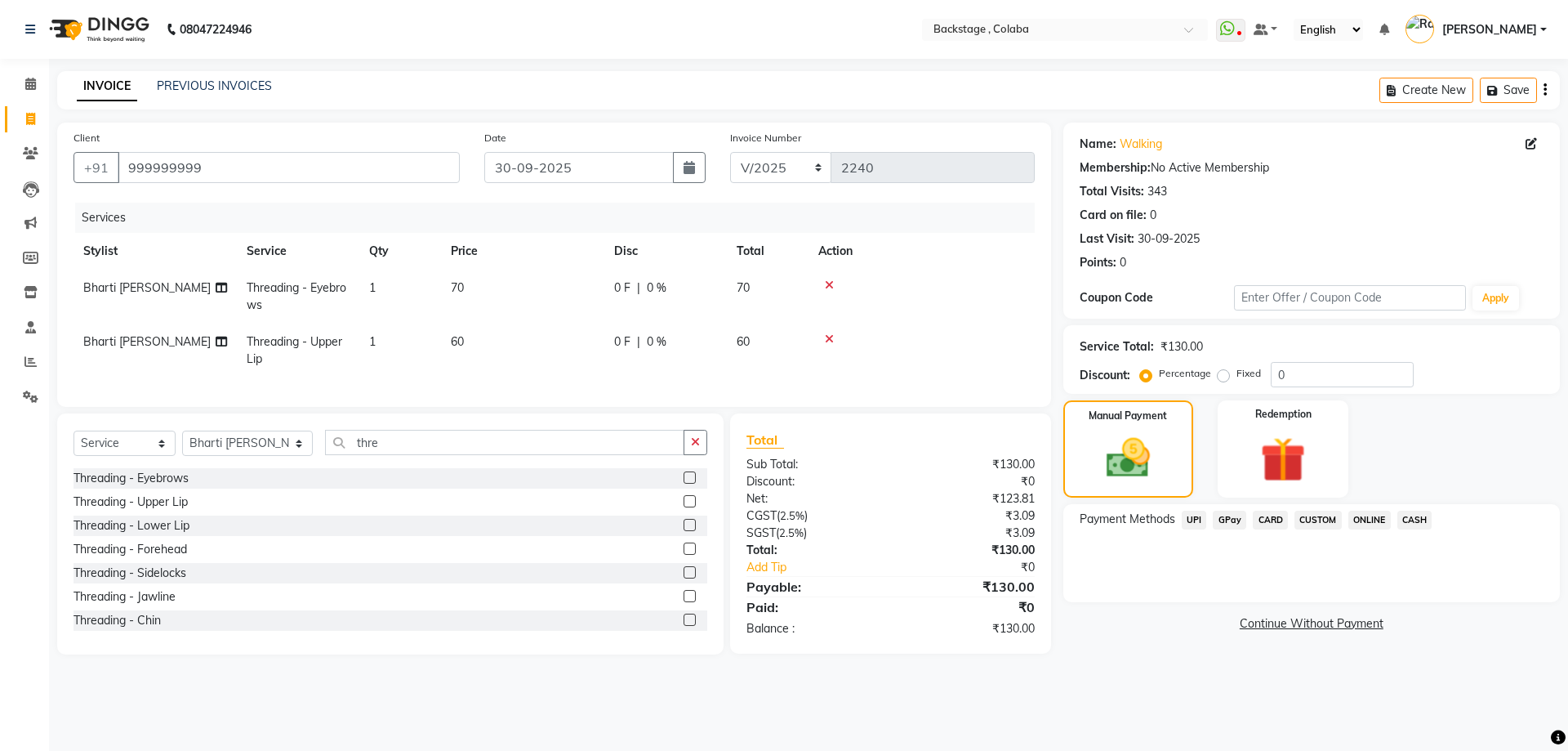
click at [1412, 519] on span "CASH" at bounding box center [1414, 520] width 35 height 19
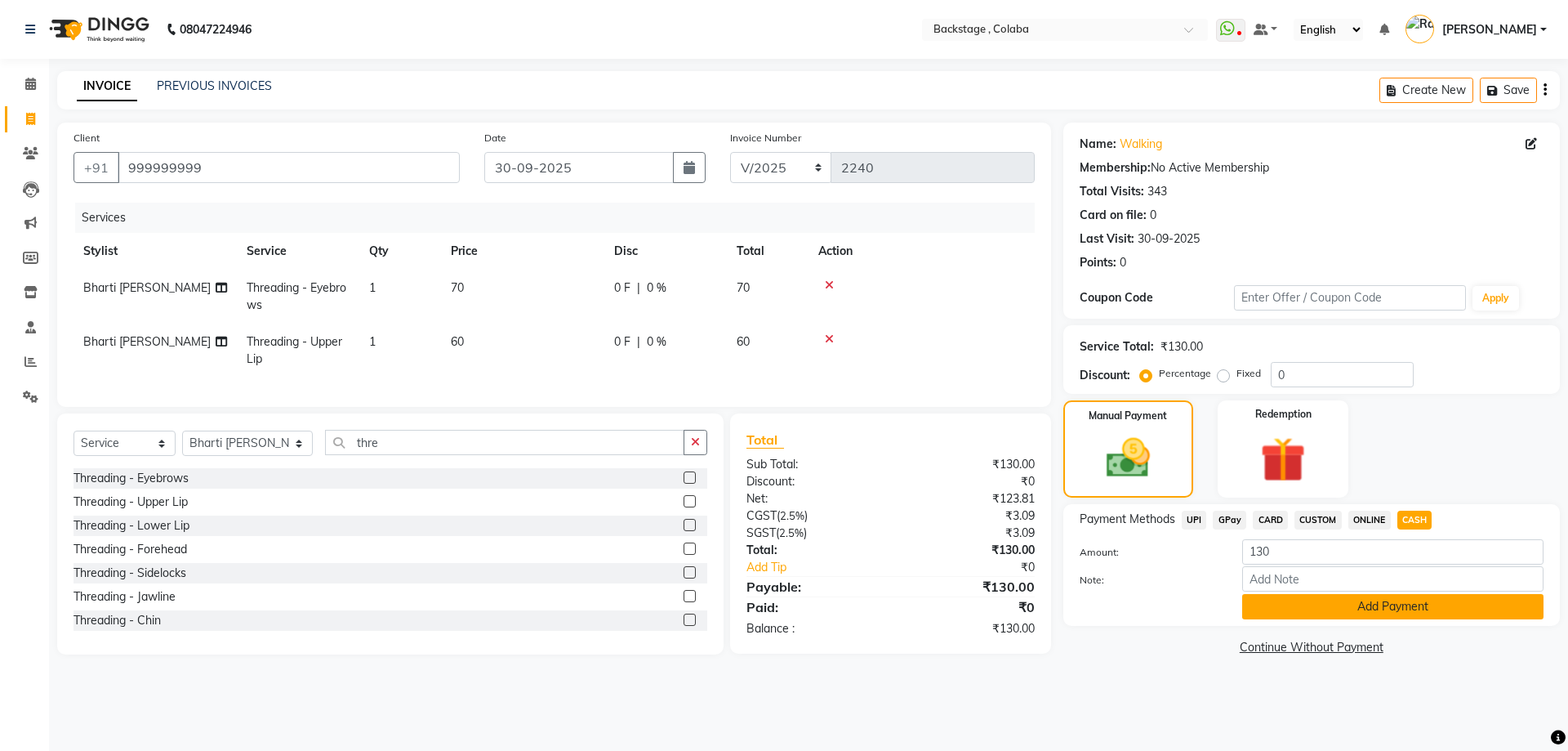
click at [1372, 598] on button "Add Payment" at bounding box center [1393, 606] width 301 height 26
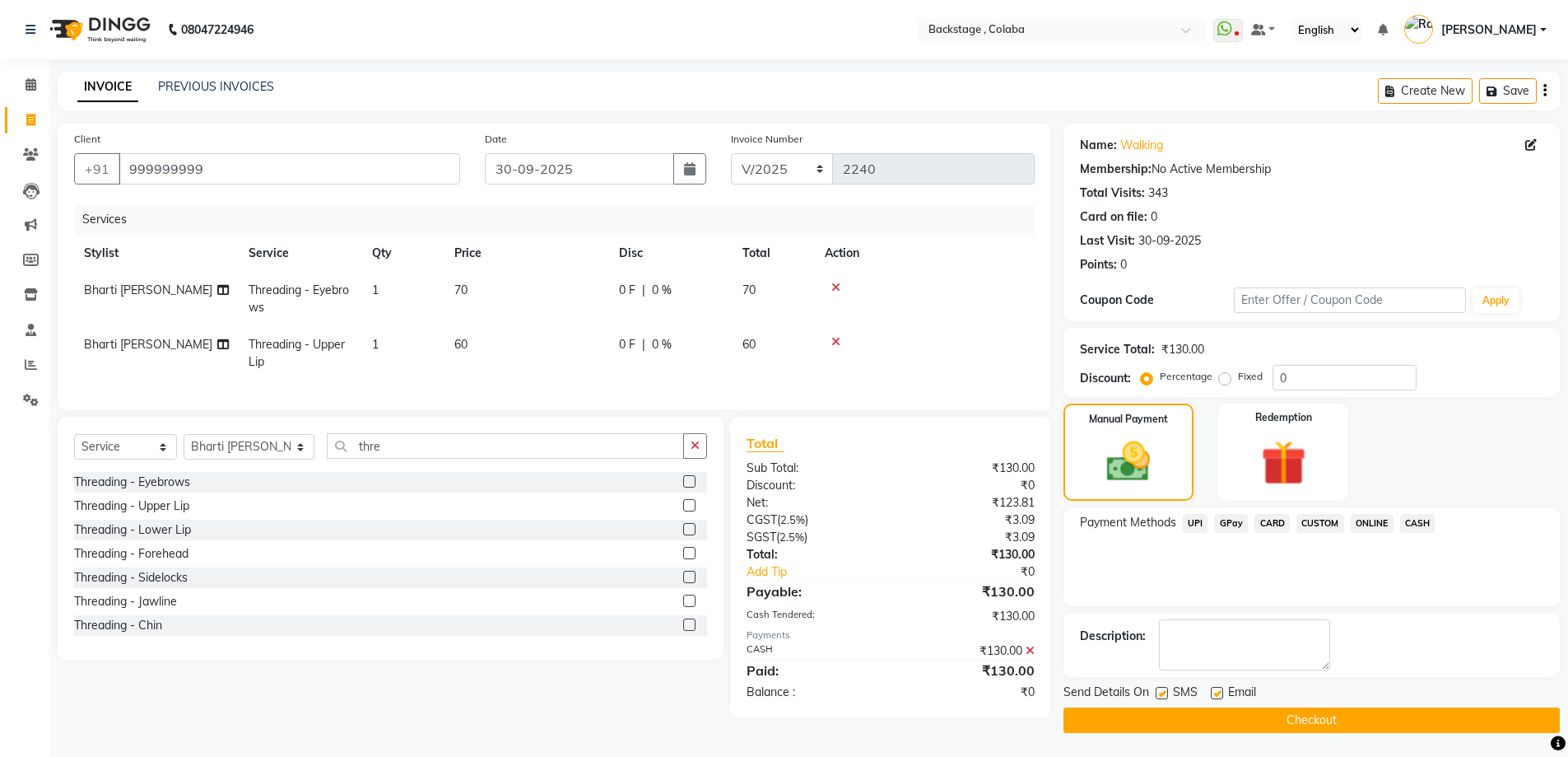
scroll to position [1, 0]
click at [1306, 730] on button "Checkout" at bounding box center [1311, 719] width 496 height 26
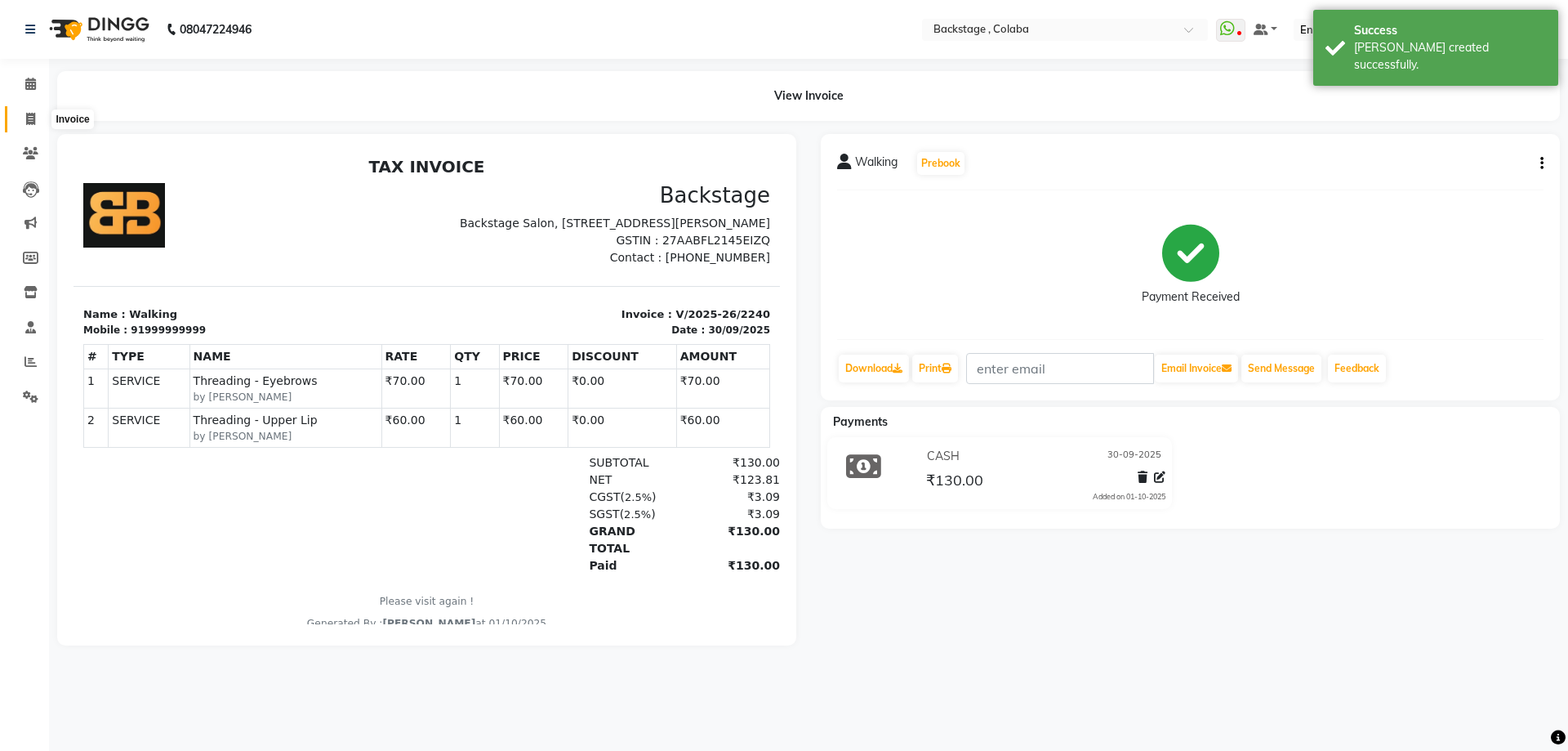
click at [37, 116] on span at bounding box center [31, 120] width 29 height 19
select select "service"
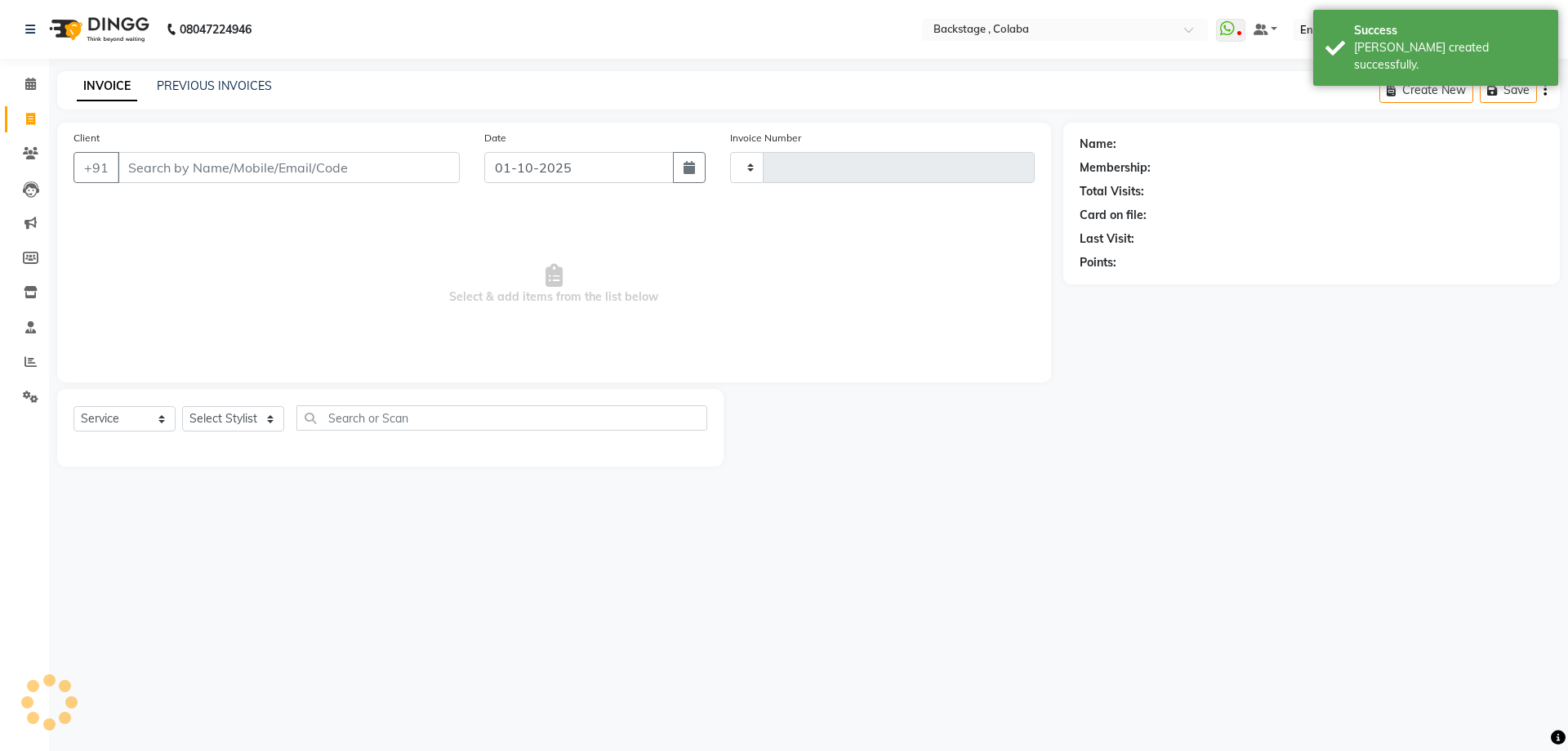
type input "2241"
select select "5451"
drag, startPoint x: 696, startPoint y: 171, endPoint x: 679, endPoint y: 189, distance: 24.8
click at [697, 171] on button "button" at bounding box center [690, 167] width 32 height 31
select select "10"
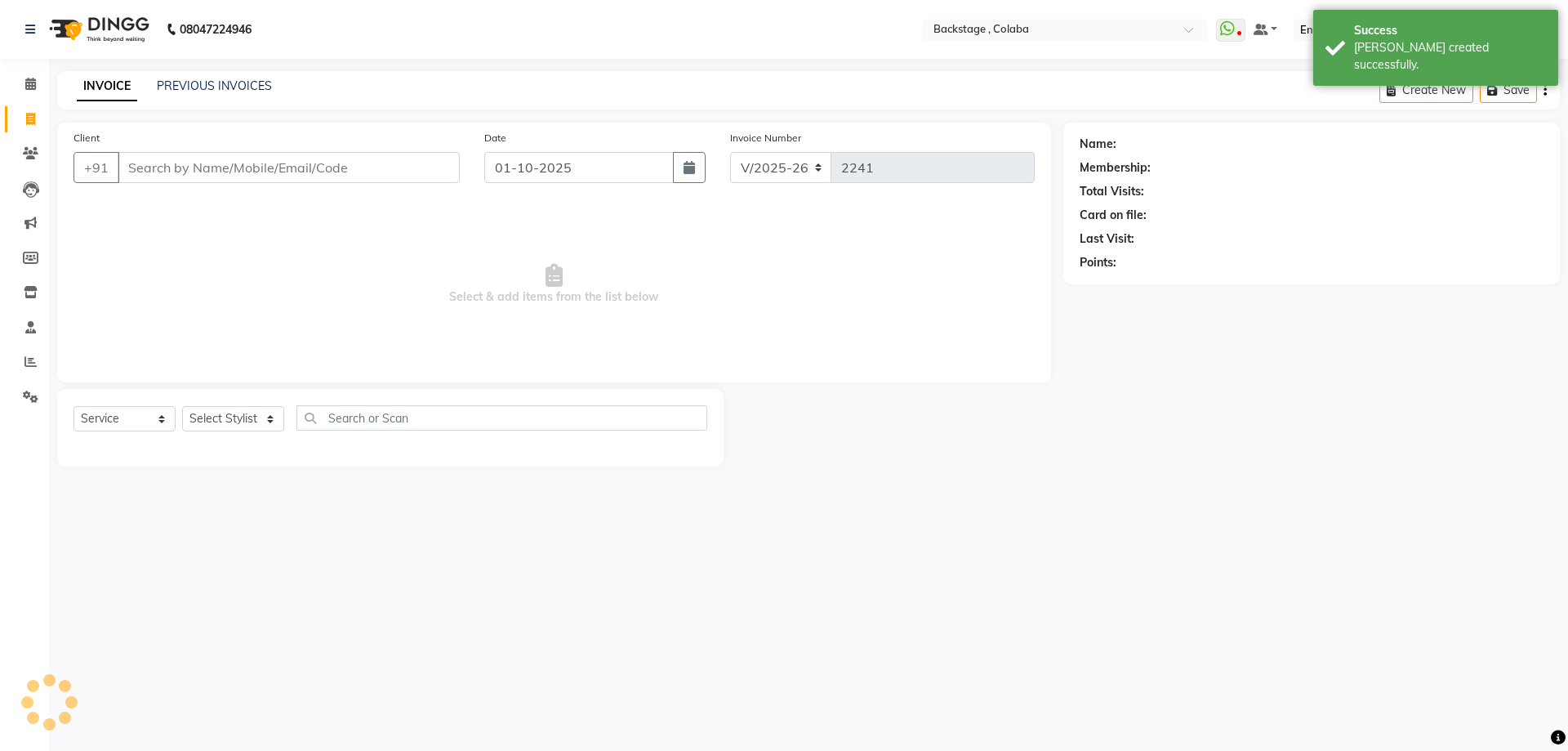
select select "2025"
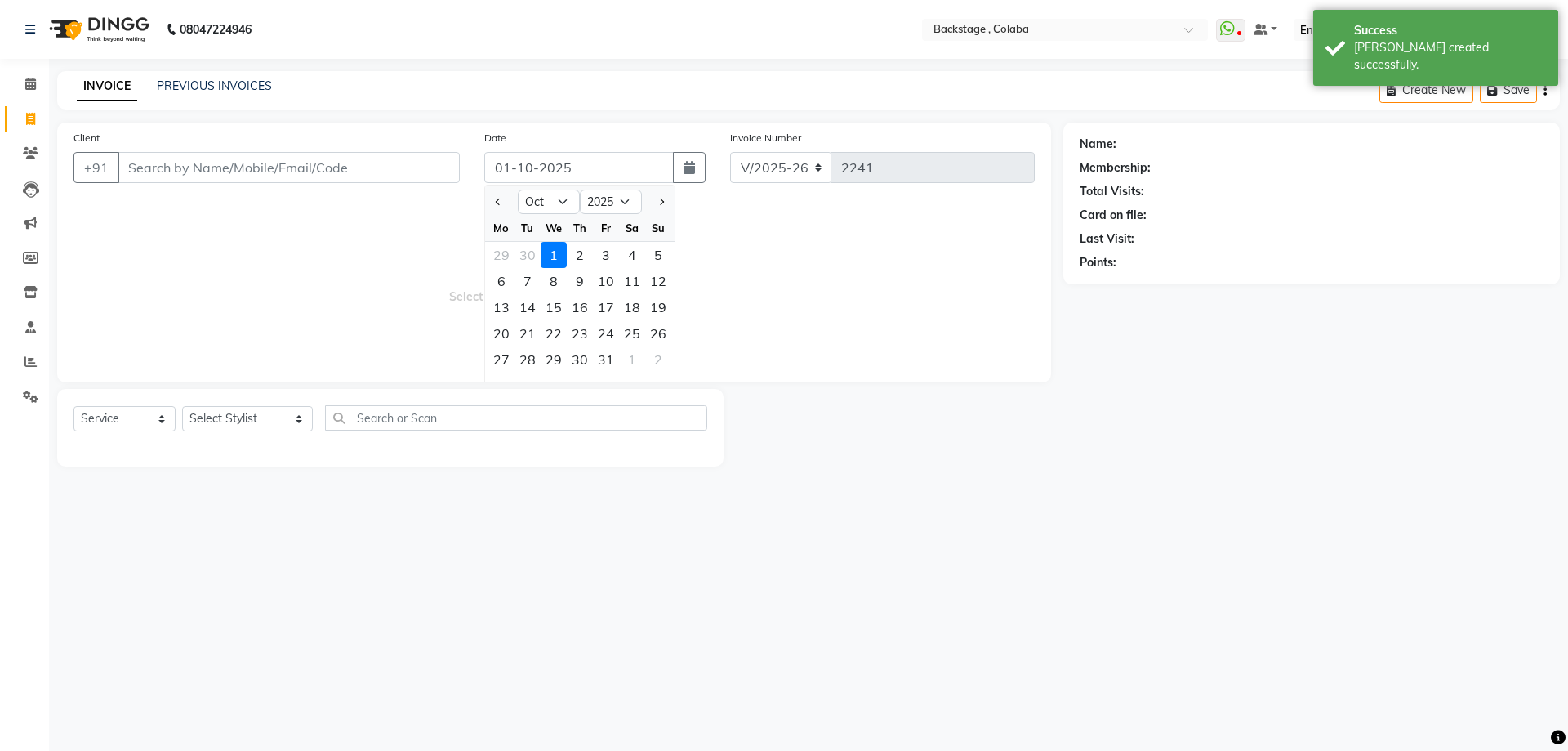
click at [541, 258] on div "1" at bounding box center [553, 254] width 26 height 26
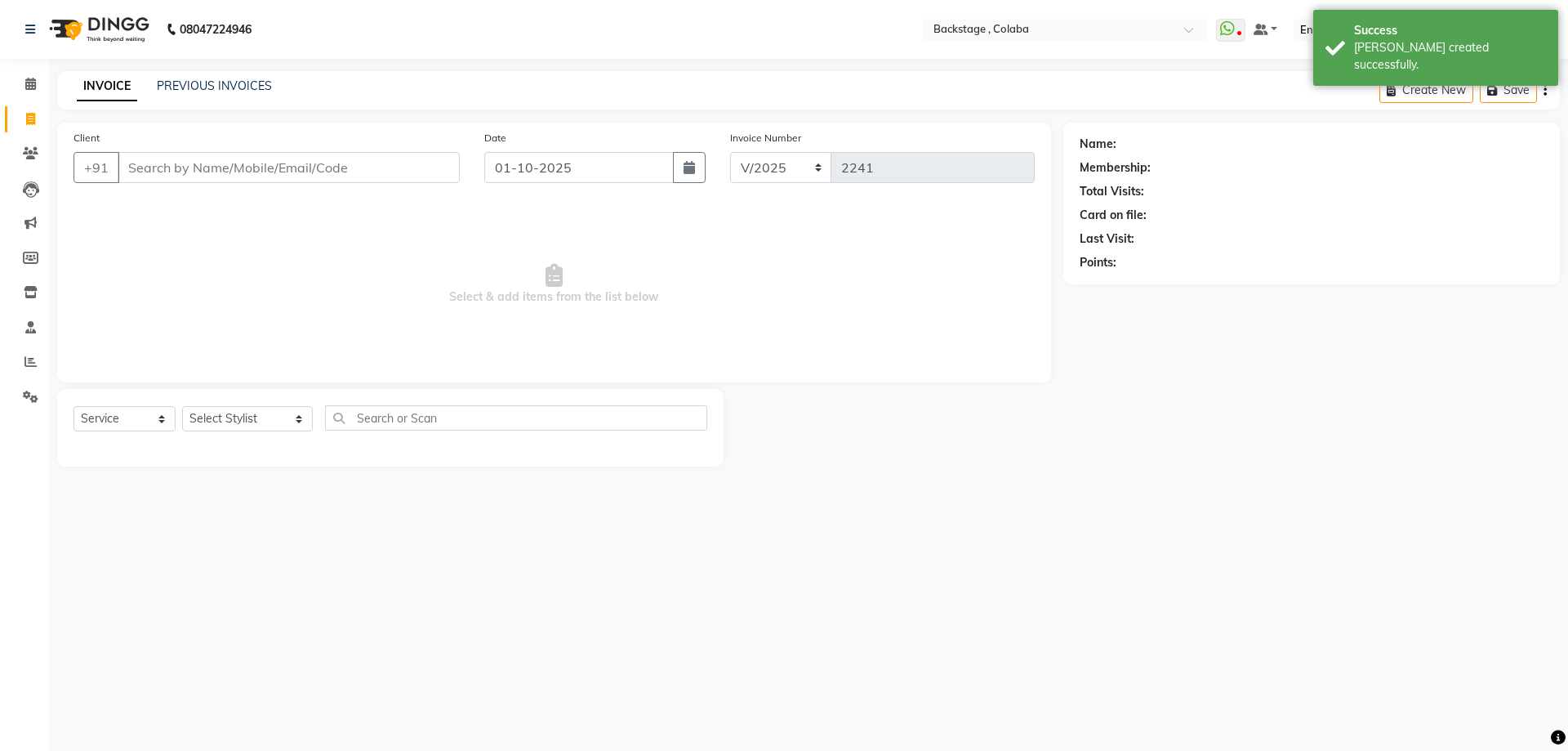
drag, startPoint x: 687, startPoint y: 168, endPoint x: 680, endPoint y: 185, distance: 18.4
click at [687, 170] on icon "button" at bounding box center [690, 168] width 11 height 13
select select "10"
select select "2025"
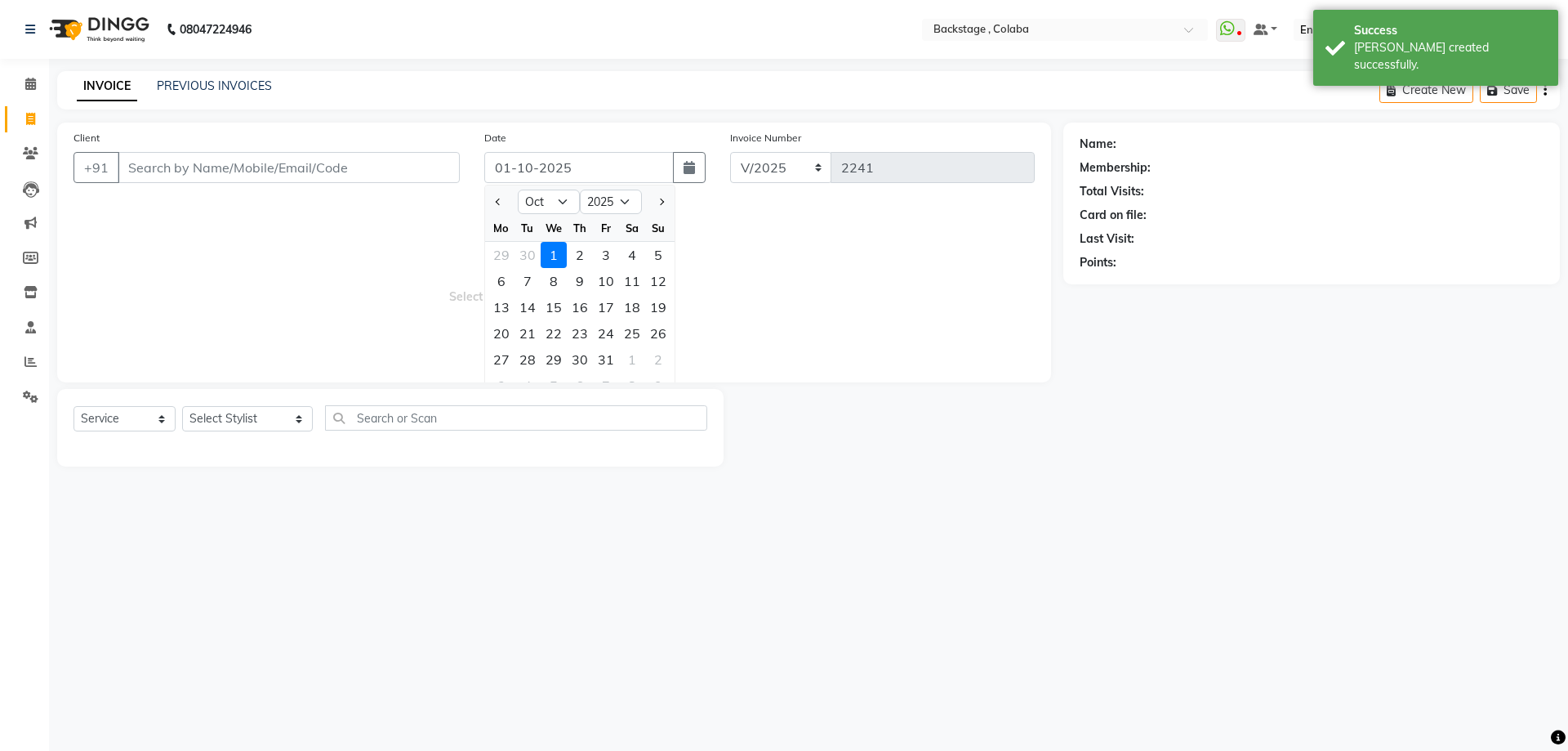
drag, startPoint x: 534, startPoint y: 259, endPoint x: 441, endPoint y: 225, distance: 99.0
click at [532, 258] on div "30" at bounding box center [526, 254] width 26 height 26
type input "30-09-2025"
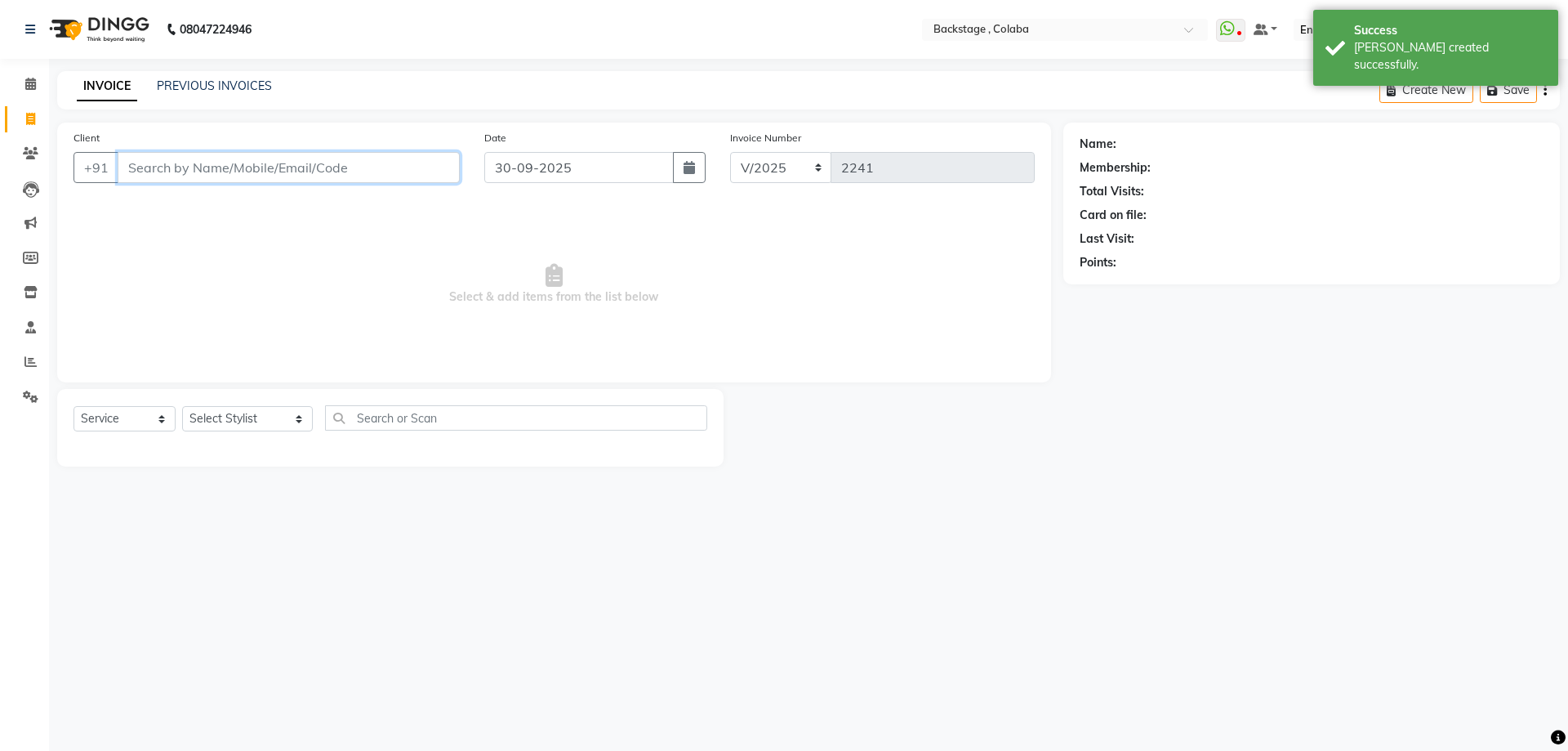
click at [331, 173] on input "Client" at bounding box center [288, 167] width 342 height 31
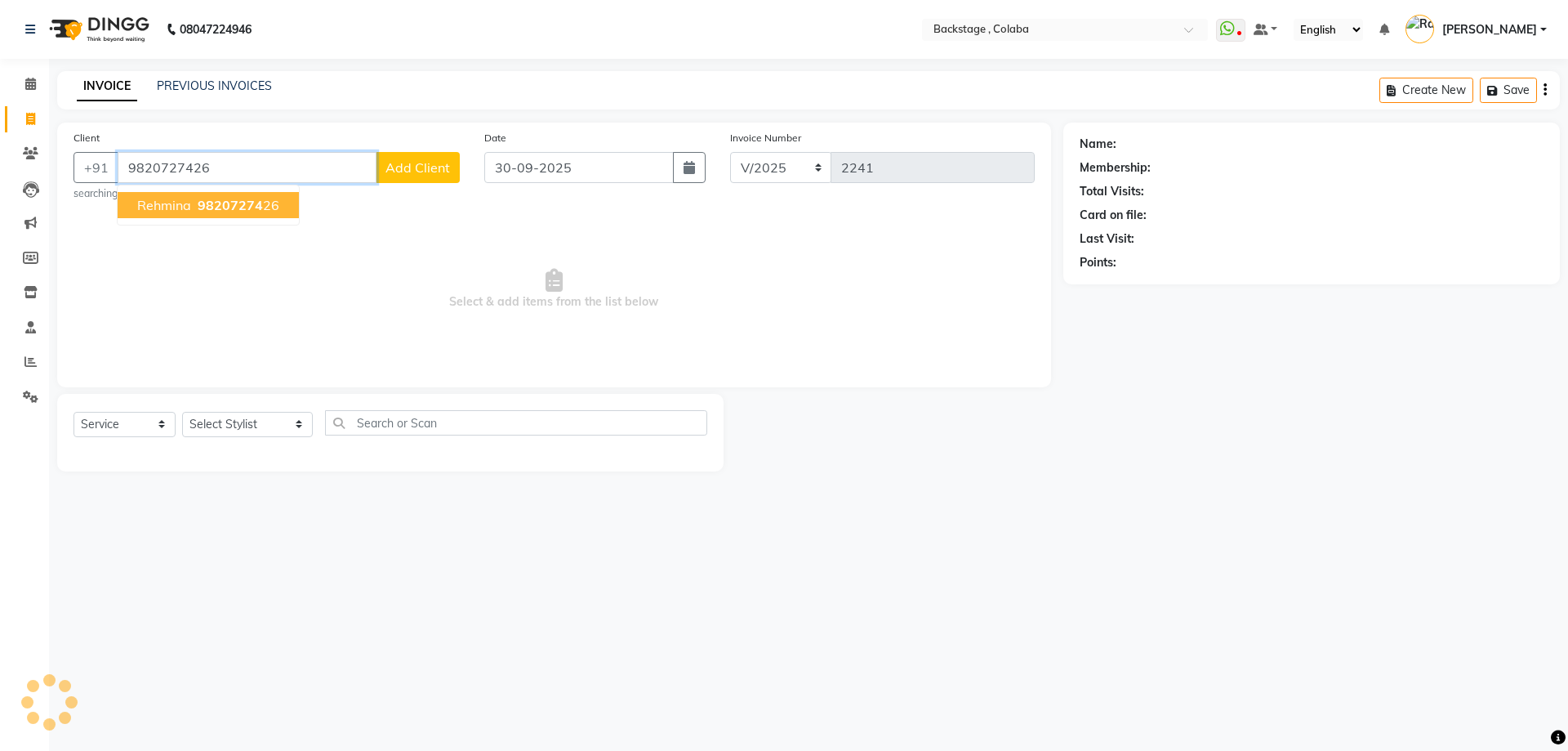
type input "9820727426"
click at [207, 210] on span "9820727426" at bounding box center [238, 204] width 82 height 16
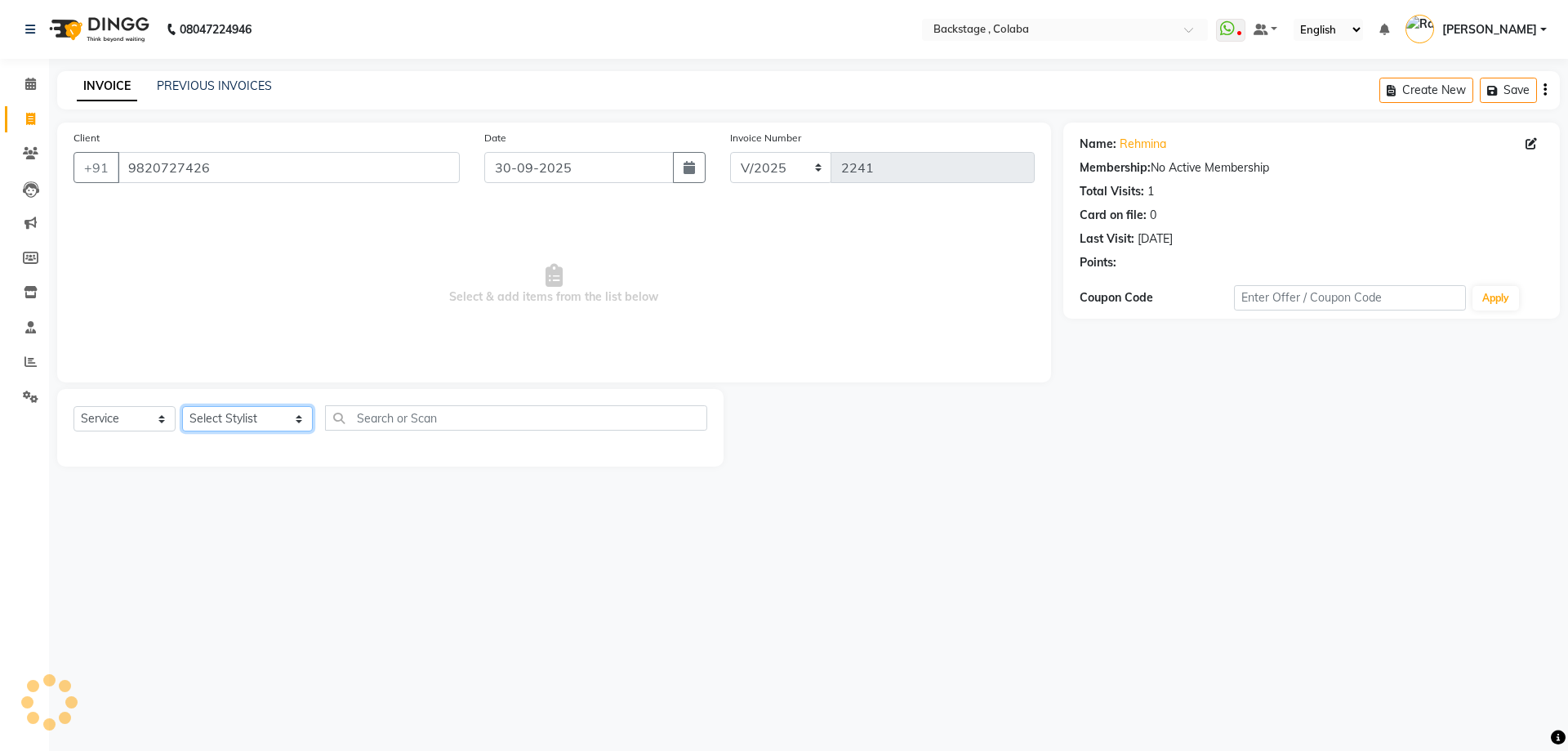
click at [220, 416] on select "Select Stylist Backstage Bharti Nitesh Gohar Jayesh Anil Karekar Kalavati Sharm…" at bounding box center [247, 419] width 131 height 26
click at [236, 422] on select "Select Stylist Backstage Bharti Nitesh Gohar Jayesh Anil Karekar Kalavati Sharm…" at bounding box center [247, 419] width 131 height 26
click at [232, 432] on div "Select Service Product Membership Package Voucher Prepaid Gift Card Select Styl…" at bounding box center [390, 425] width 633 height 38
click at [231, 409] on select "Select Stylist Backstage Bharti Nitesh Gohar Jayesh Anil Karekar Kalavati Sharm…" at bounding box center [247, 419] width 131 height 26
select select "83246"
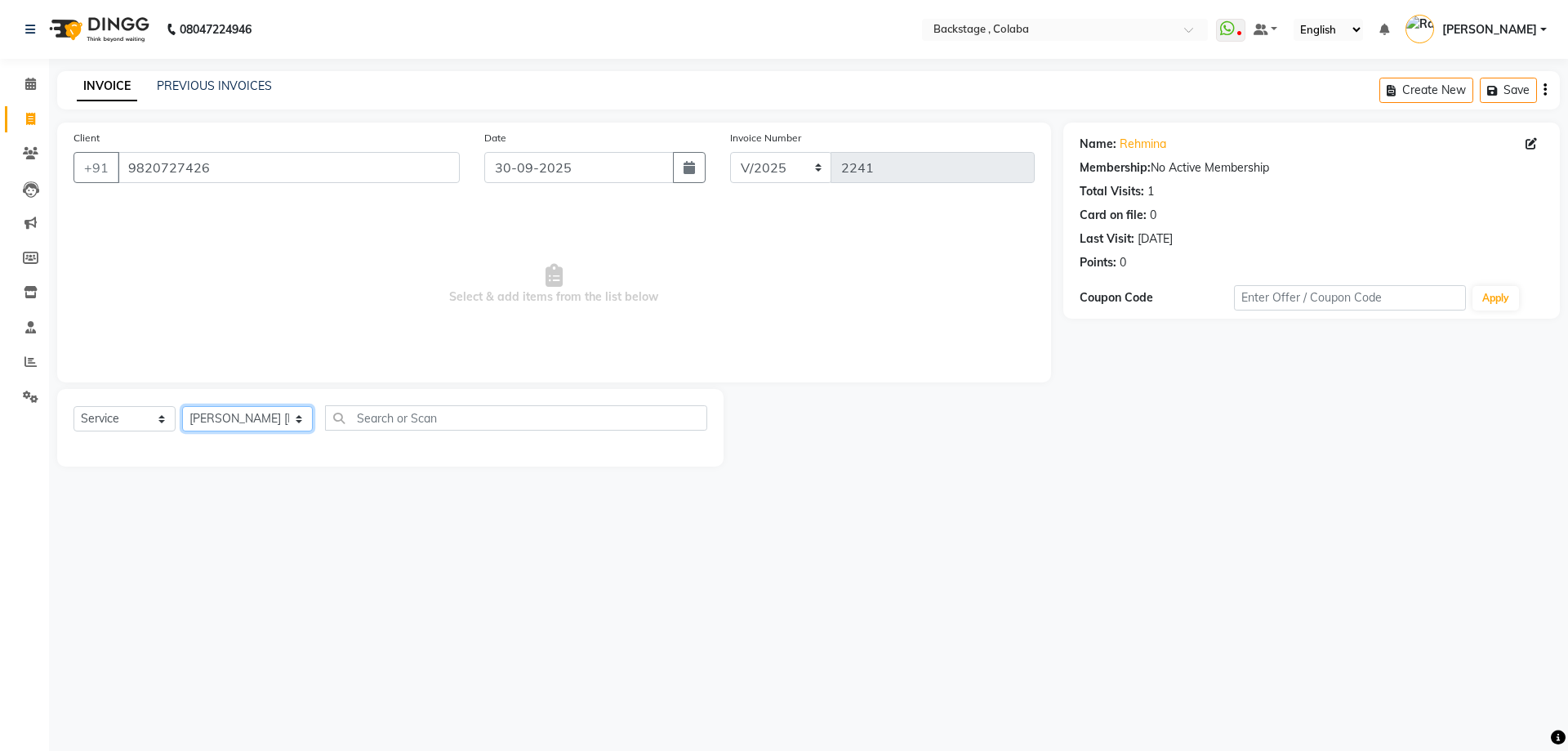
click at [182, 407] on select "Select Stylist Backstage Bharti Nitesh Gohar Jayesh Anil Karekar Kalavati Sharm…" at bounding box center [247, 419] width 131 height 26
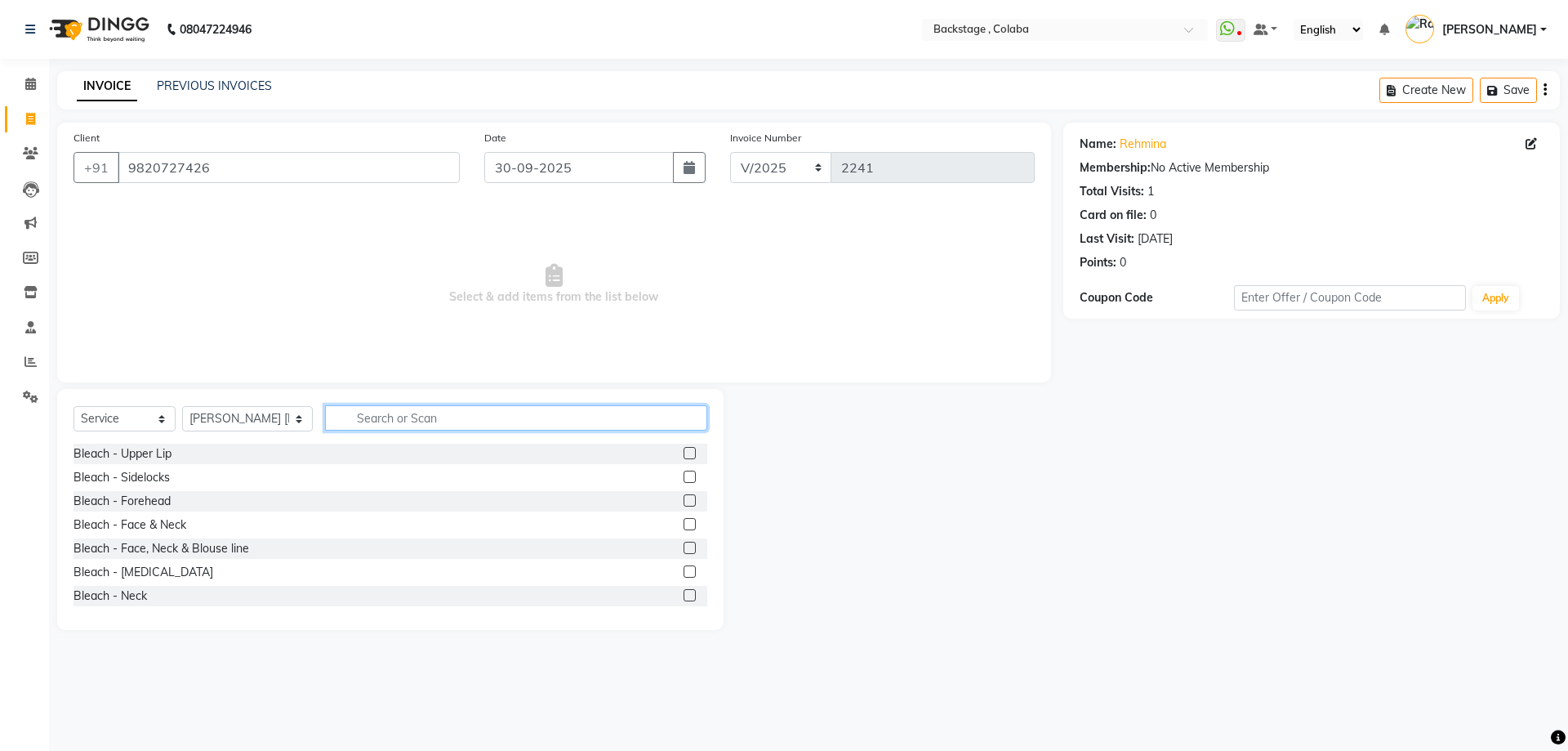
click at [361, 410] on input "text" at bounding box center [516, 418] width 382 height 26
click at [361, 413] on input "text" at bounding box center [516, 418] width 382 height 26
type input "spa"
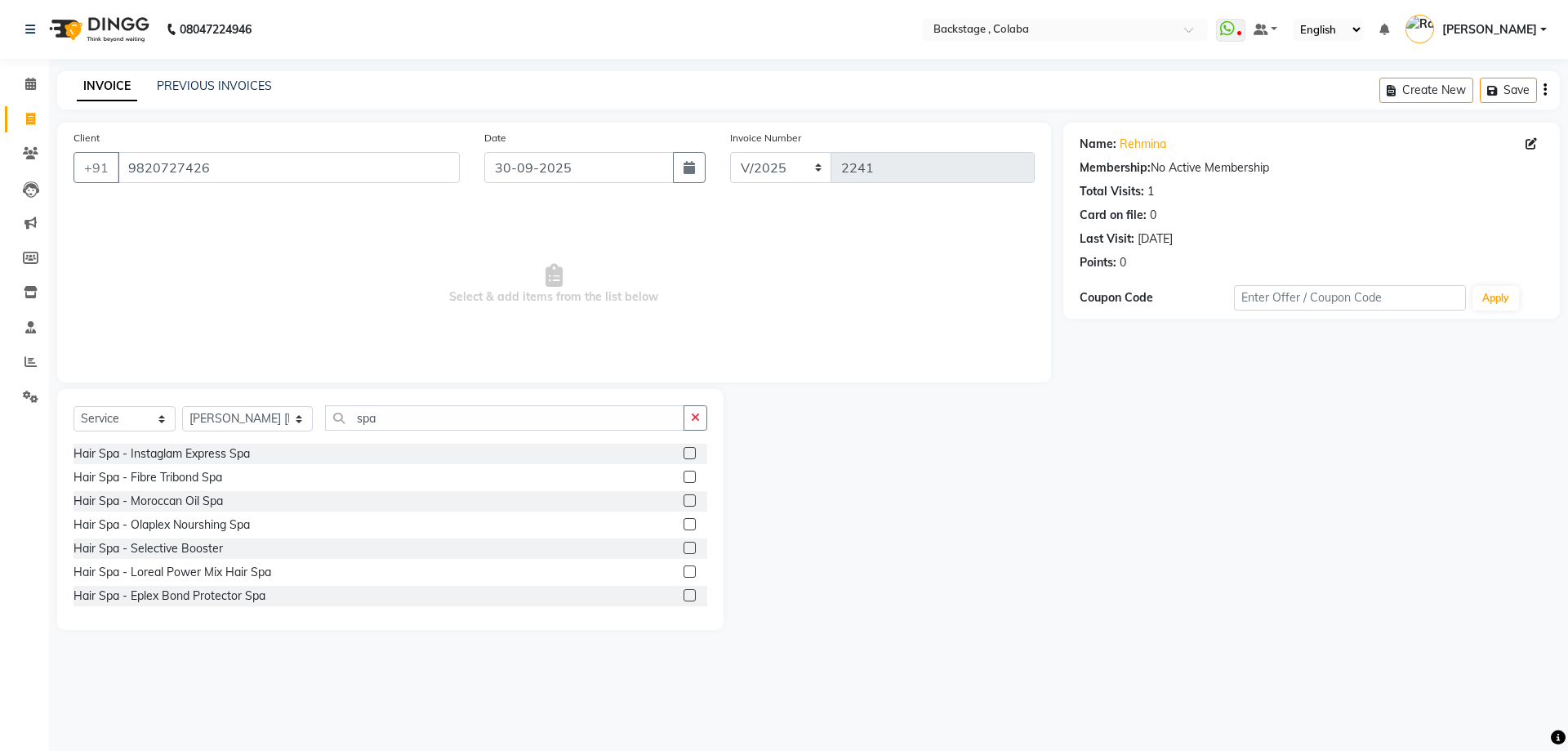
click at [201, 445] on div "Hair Spa - Instaglam Express Spa" at bounding box center [390, 453] width 633 height 20
click at [186, 449] on div "Hair Spa - Instaglam Express Spa" at bounding box center [161, 454] width 176 height 17
checkbox input "false"
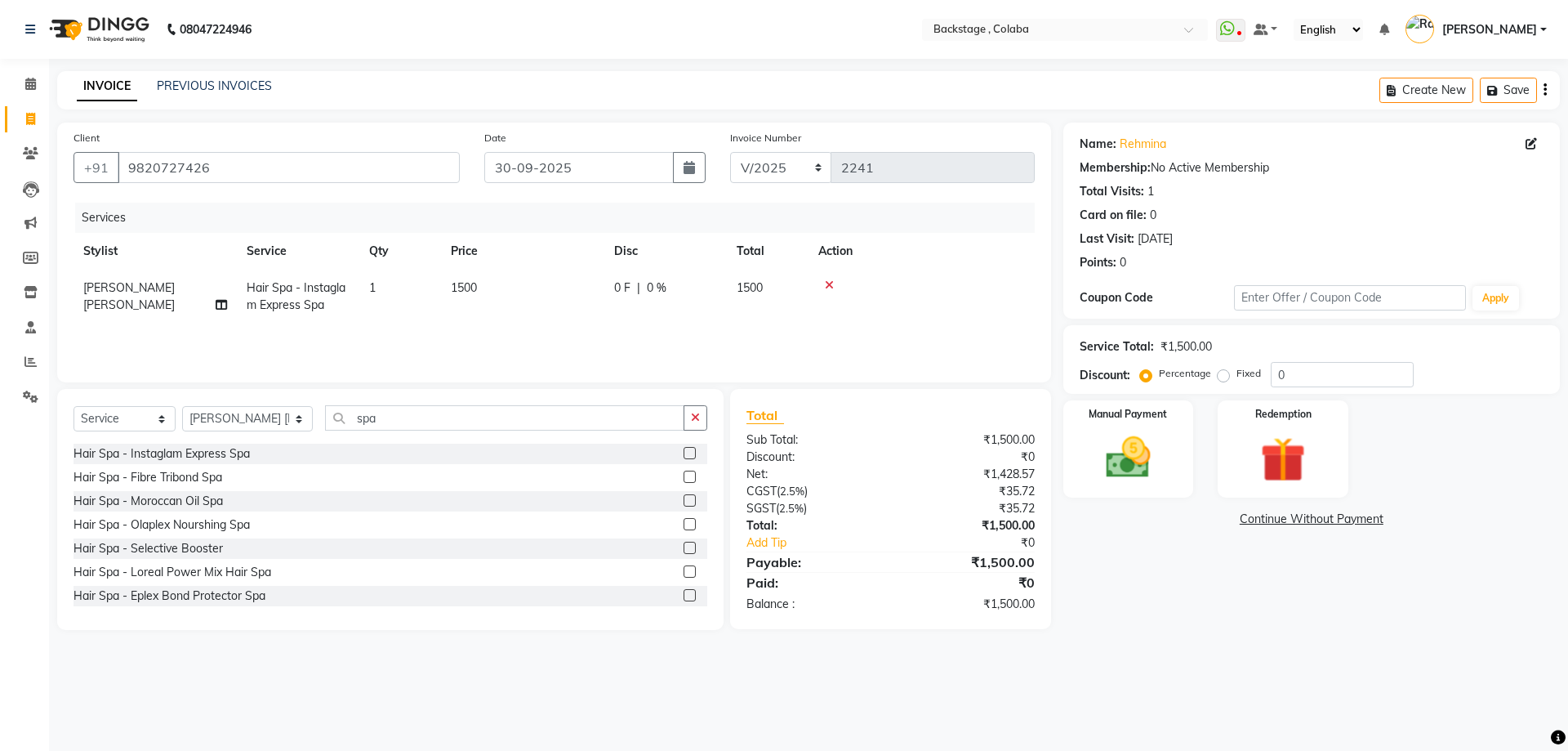
click at [555, 293] on td "1500" at bounding box center [522, 297] width 163 height 54
select select "83246"
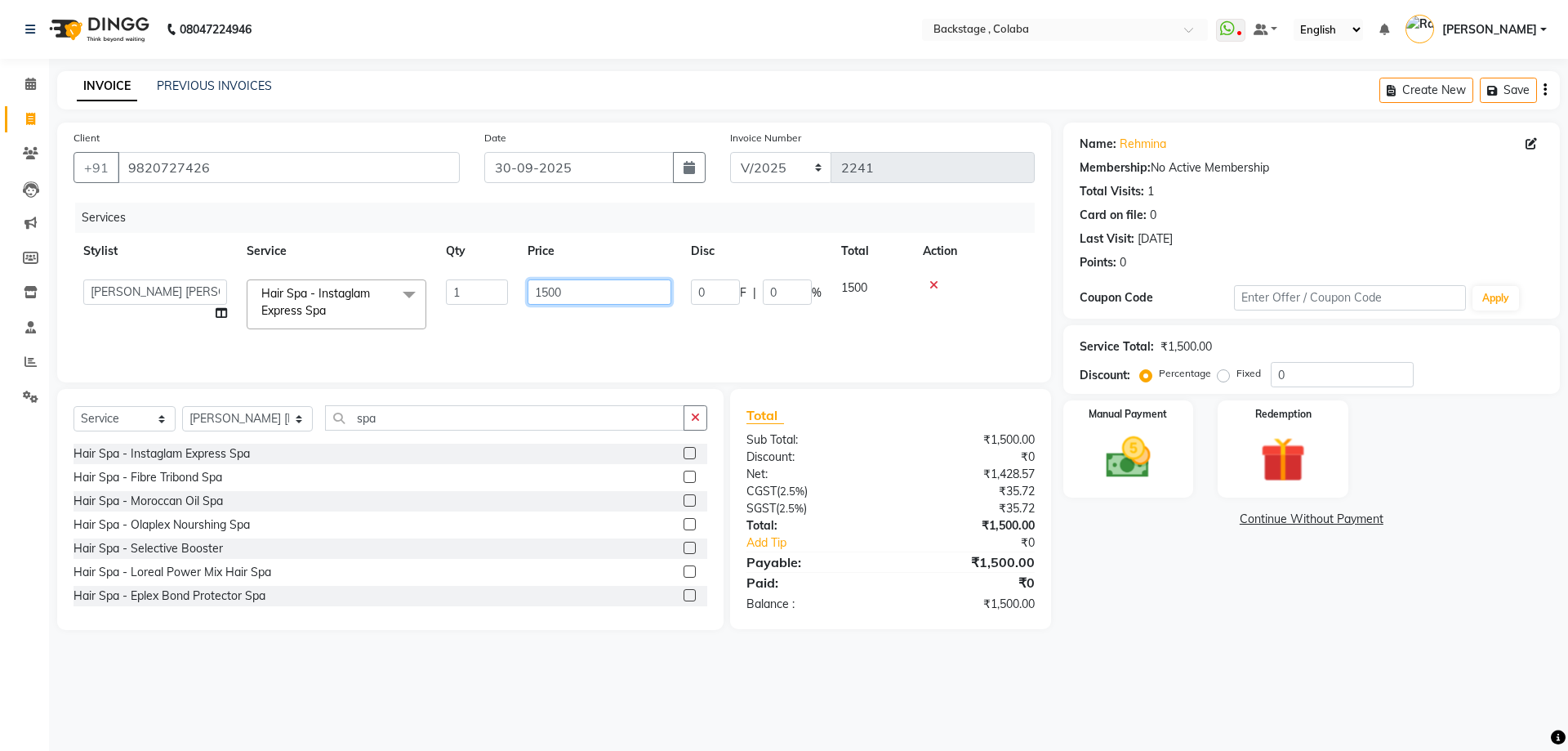
drag, startPoint x: 565, startPoint y: 286, endPoint x: 512, endPoint y: 286, distance: 53.0
click at [512, 286] on tr "Backstage Bharti Nitesh Gohar Jayesh Anil Karekar Kalavati Sharma Kalindi Joshi…" at bounding box center [554, 304] width 961 height 70
type input "2500"
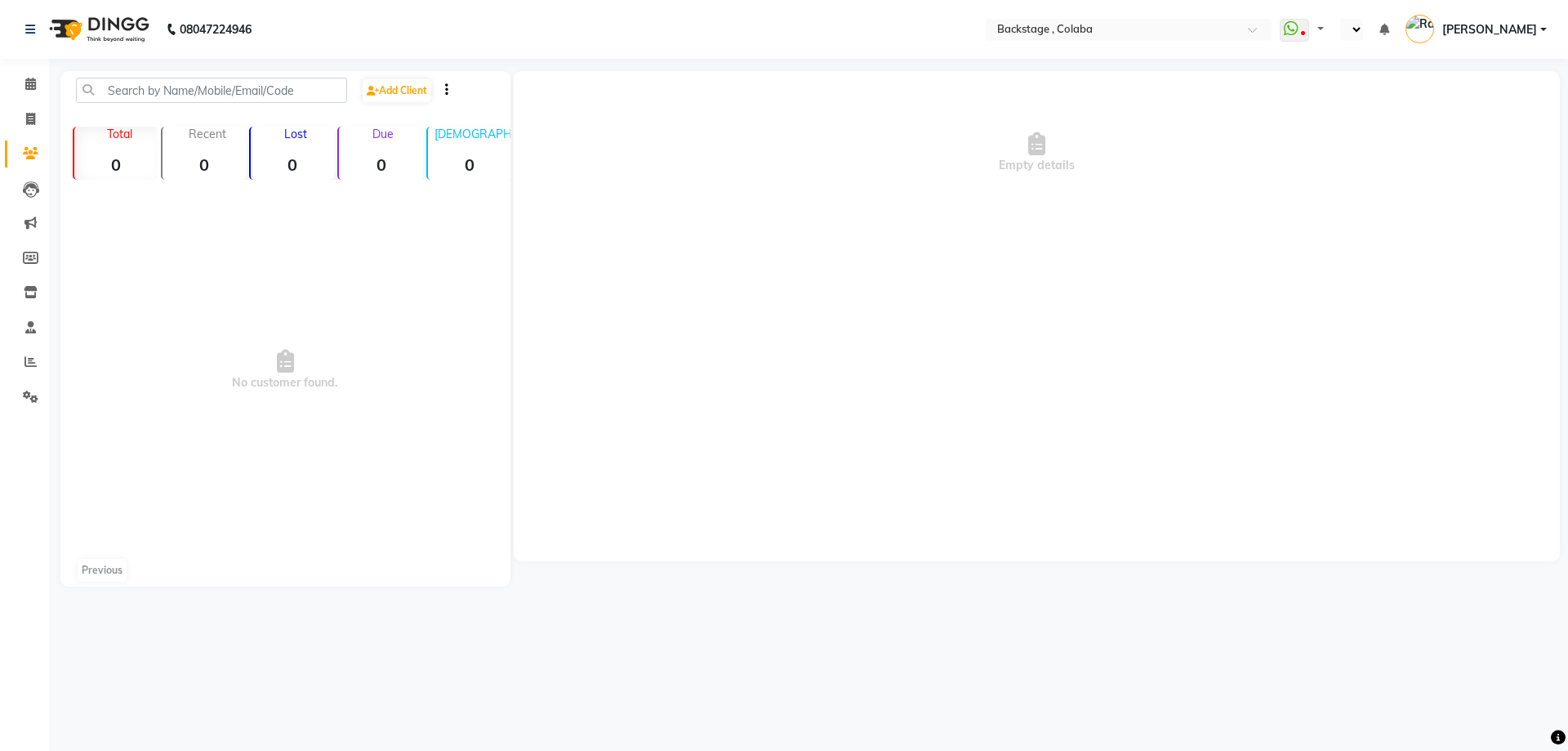
select select "en"
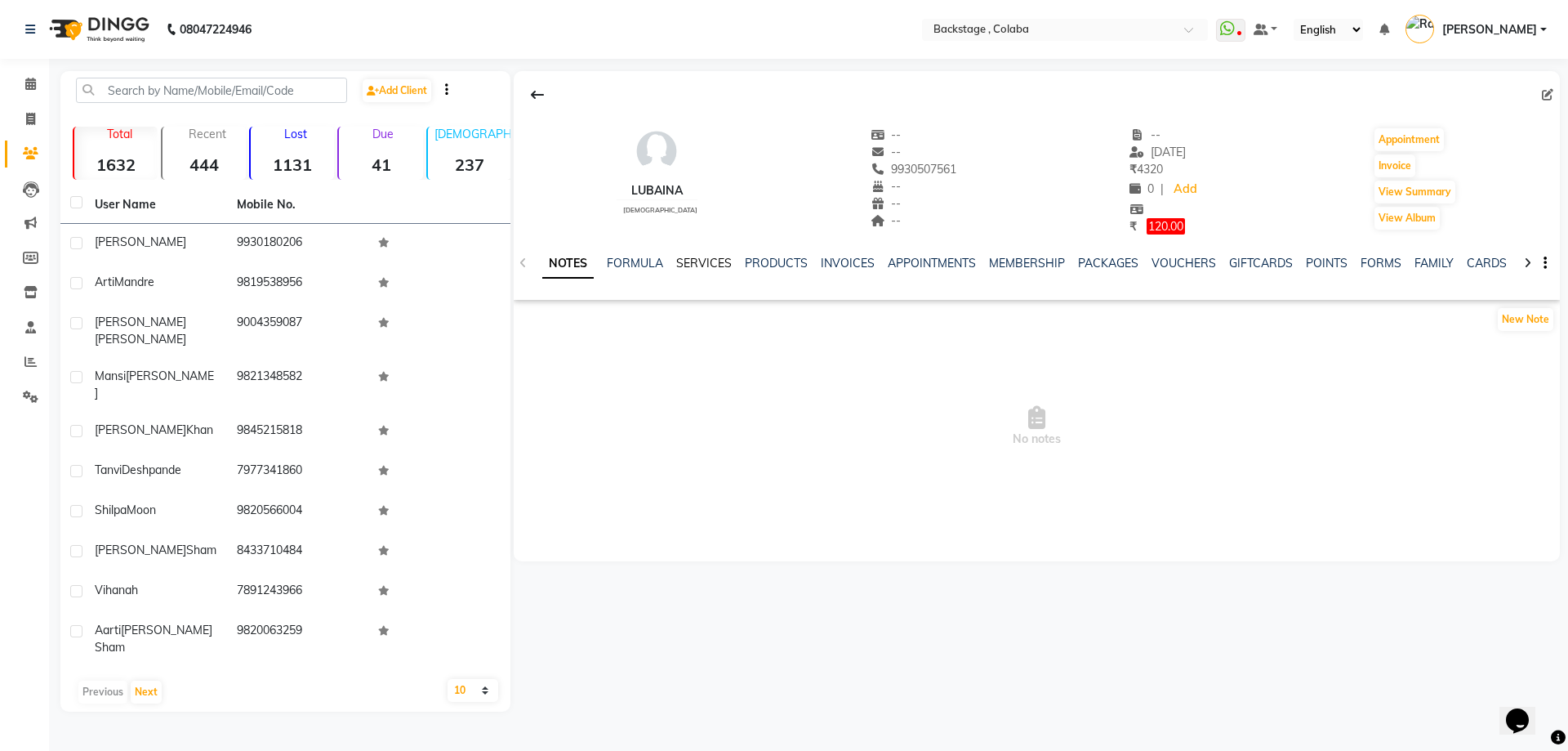
click at [719, 262] on link "SERVICES" at bounding box center [704, 262] width 55 height 14
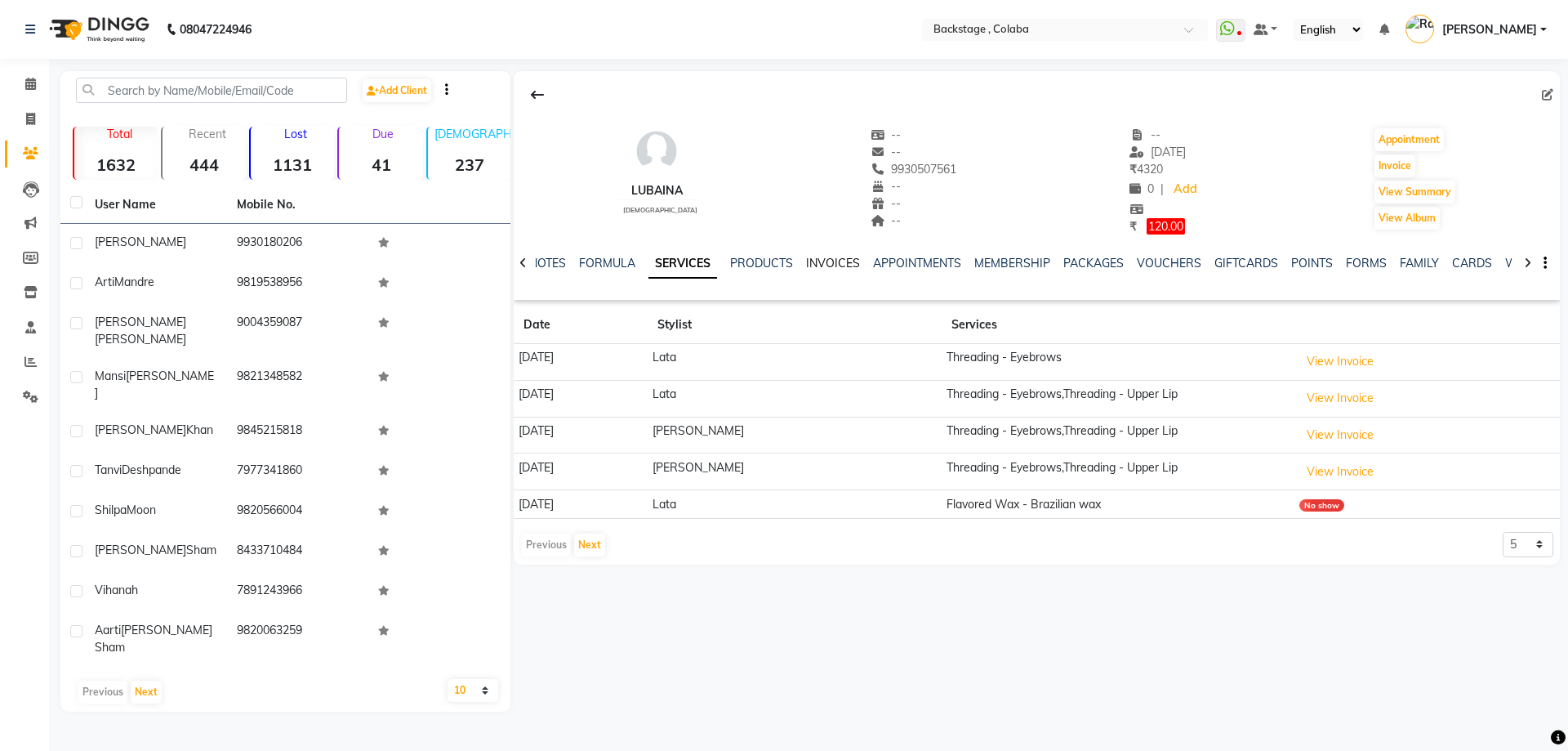
click at [845, 259] on link "INVOICES" at bounding box center [833, 262] width 54 height 14
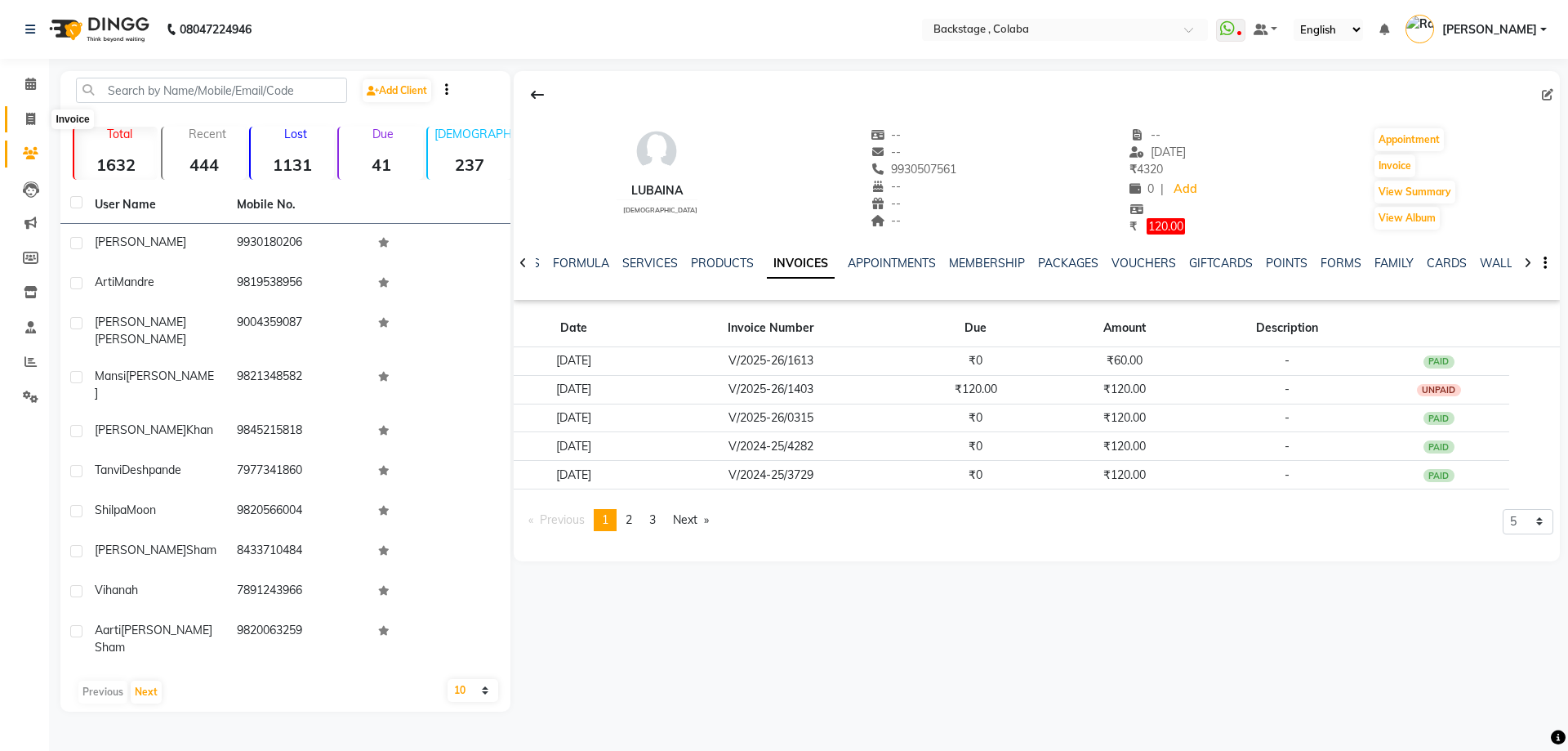
click at [31, 117] on icon at bounding box center [30, 118] width 9 height 12
select select "service"
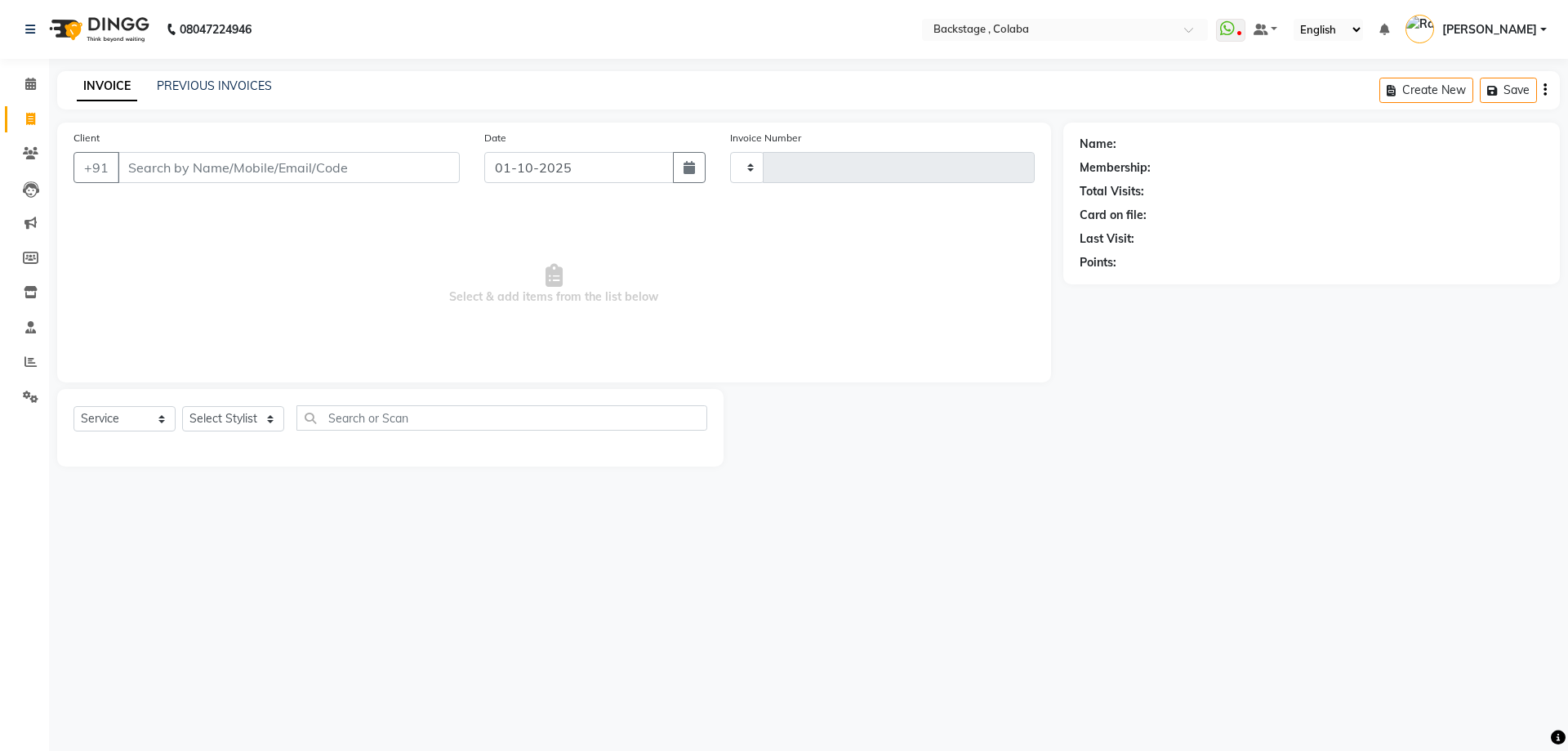
drag, startPoint x: 195, startPoint y: 148, endPoint x: 195, endPoint y: 157, distance: 9.0
click at [195, 155] on div "Client +91" at bounding box center [266, 162] width 411 height 67
click at [195, 157] on input "Client" at bounding box center [288, 167] width 342 height 31
type input "2241"
select select "5451"
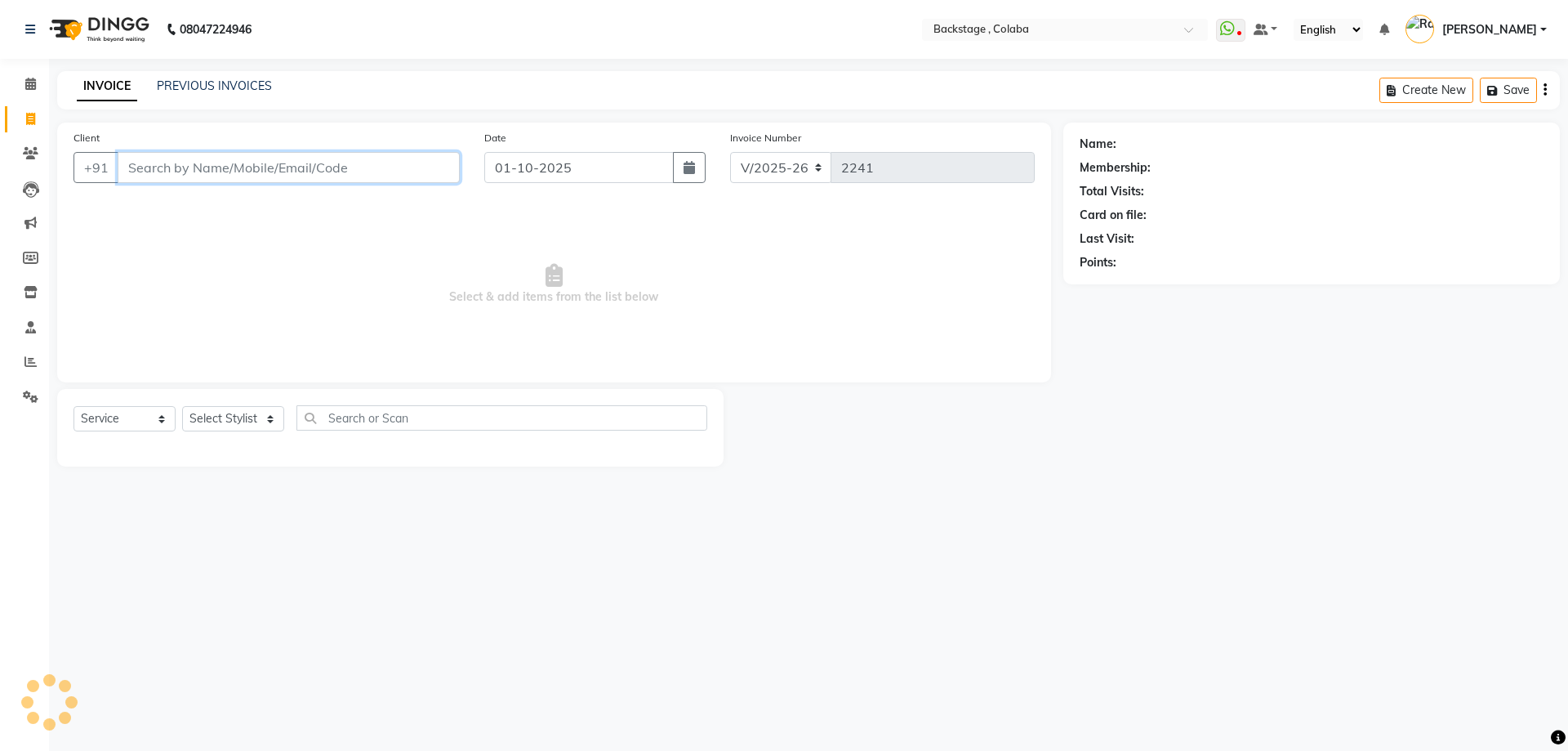
click at [200, 167] on input "Client" at bounding box center [288, 167] width 342 height 31
